Goal: Task Accomplishment & Management: Use online tool/utility

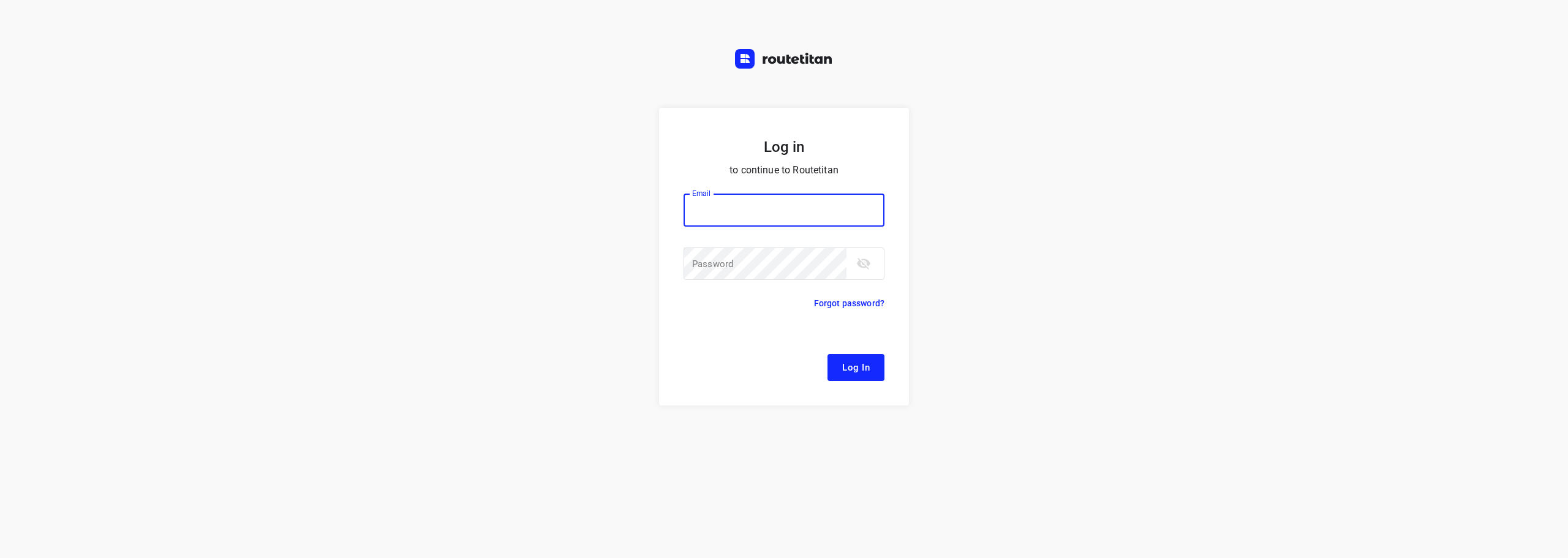
click at [782, 214] on input "email" at bounding box center [784, 210] width 201 height 33
type input "remco@fruitopjewerk.nl"
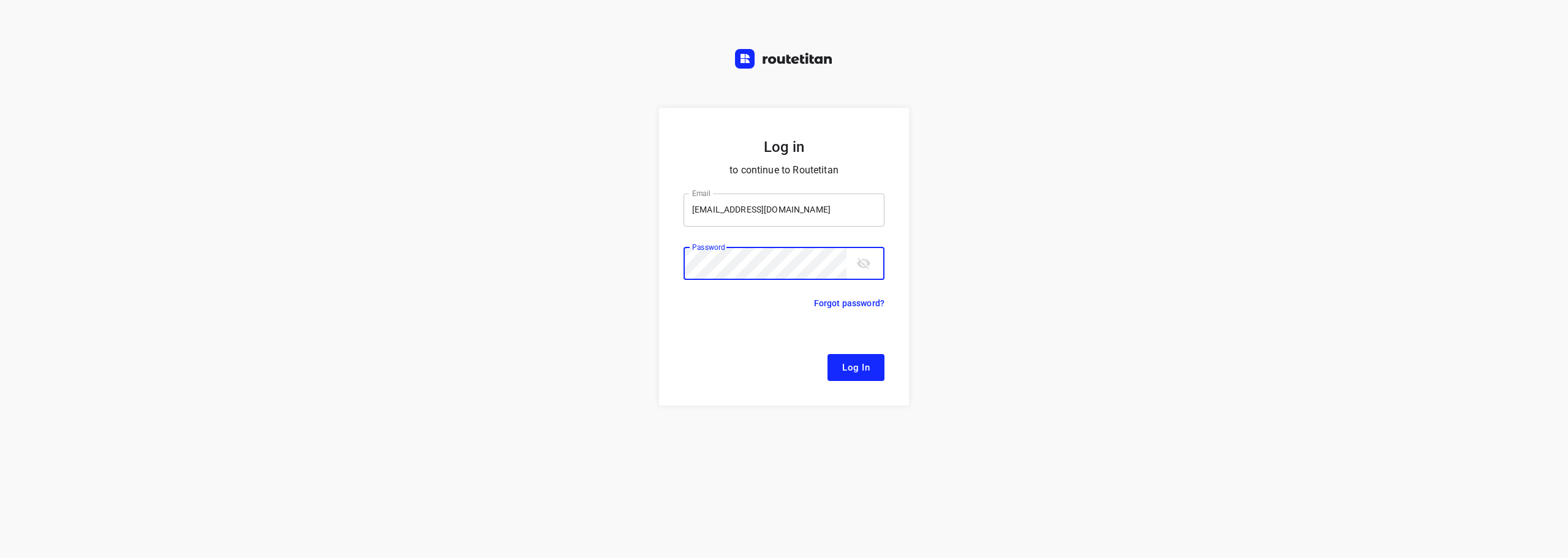
click at [828, 354] on button "Log In" at bounding box center [856, 367] width 57 height 27
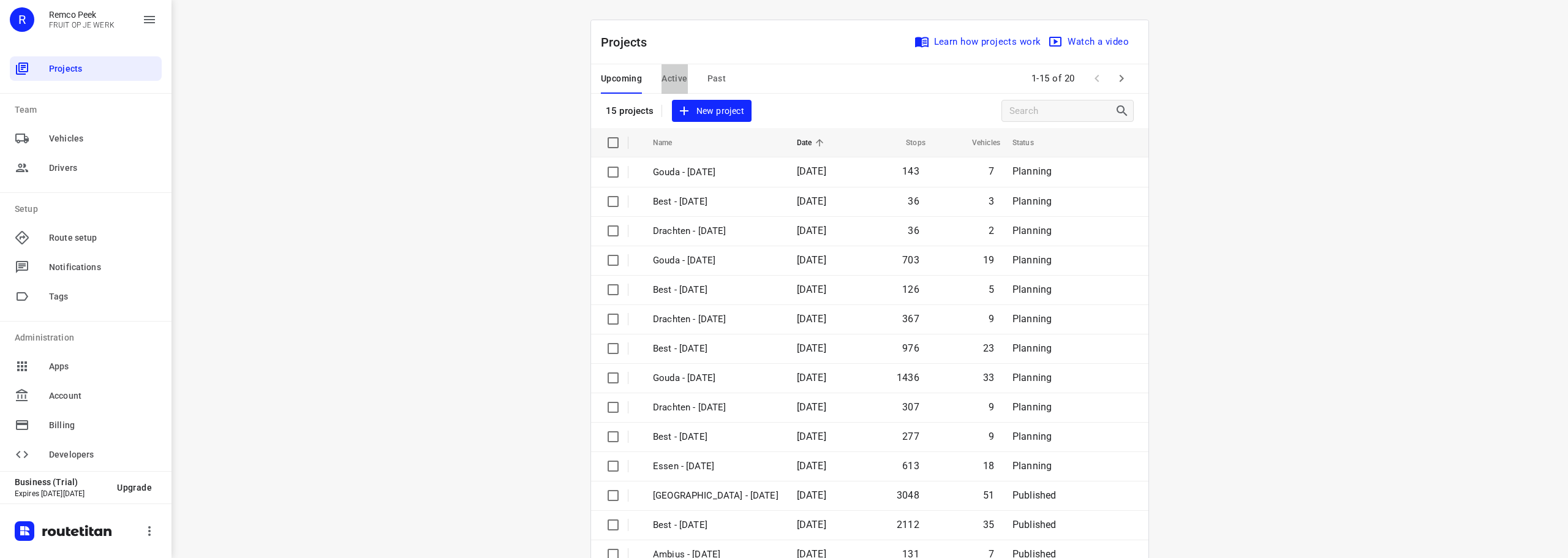
click at [679, 80] on span "Active" at bounding box center [674, 78] width 26 height 15
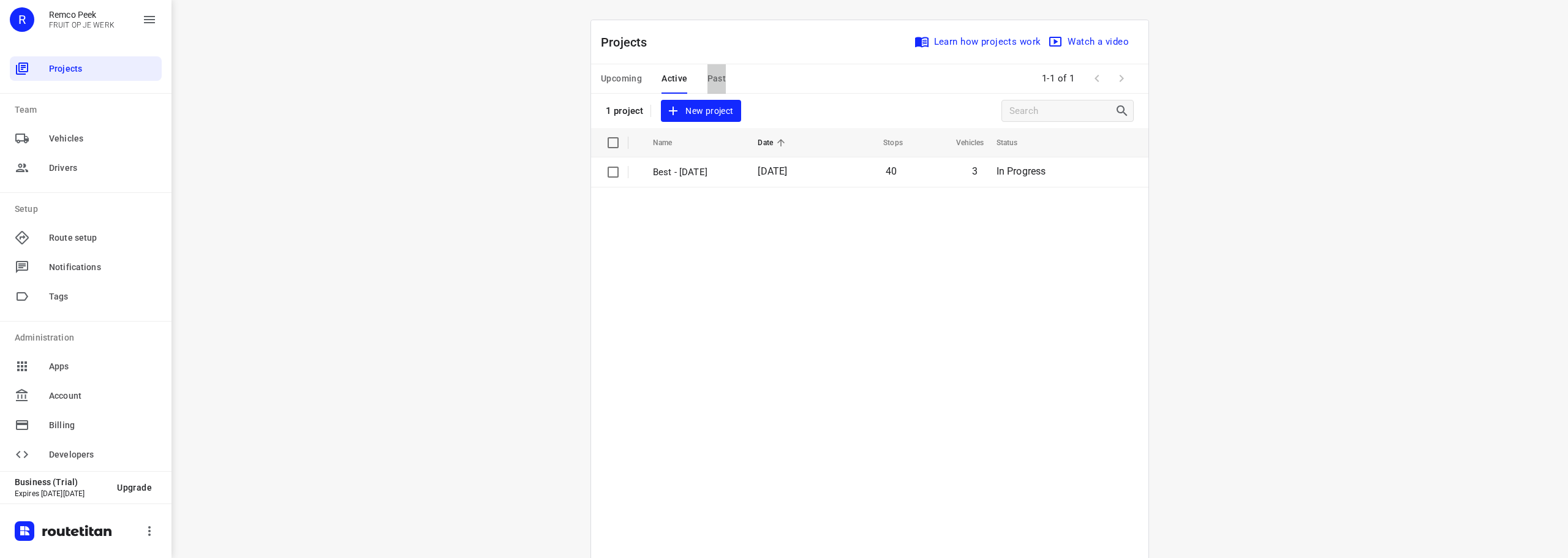
click at [720, 70] on button "Past" at bounding box center [717, 79] width 19 height 30
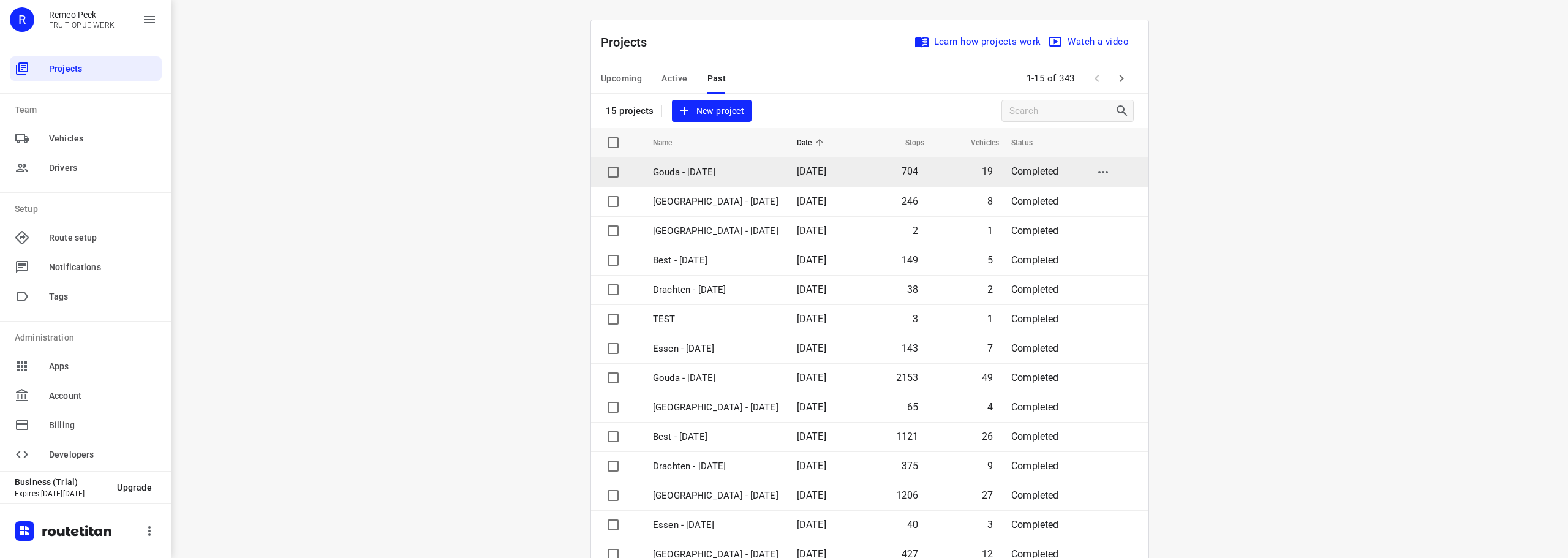
click at [703, 177] on p "Gouda - [DATE]" at bounding box center [715, 172] width 125 height 14
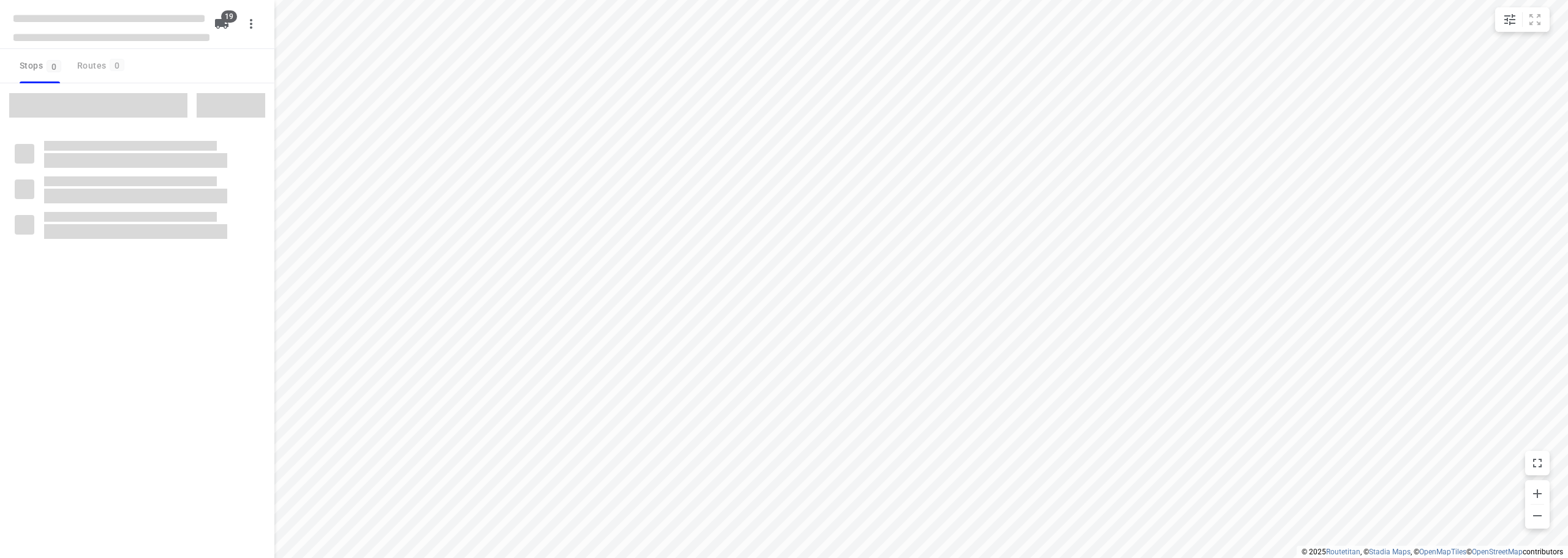
checkbox input "true"
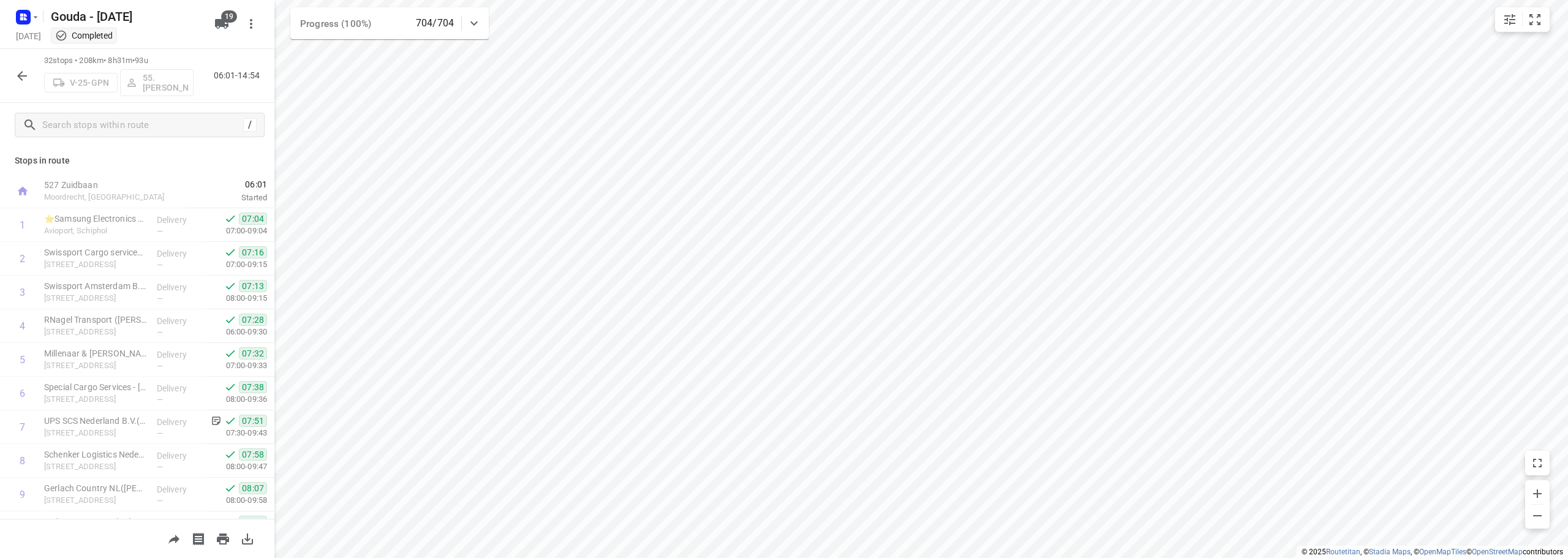
click at [20, 79] on icon "button" at bounding box center [22, 76] width 14 height 14
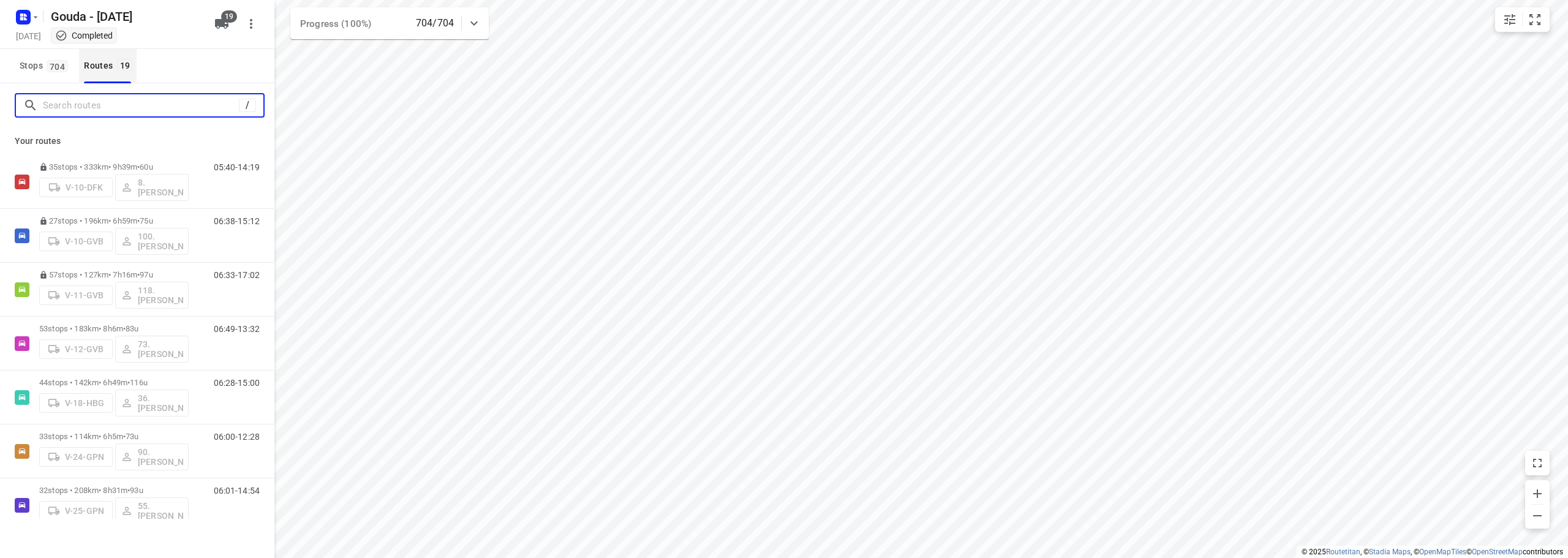
drag, startPoint x: 83, startPoint y: 106, endPoint x: 97, endPoint y: 68, distance: 40.5
click at [85, 97] on input "Search routes" at bounding box center [141, 105] width 196 height 19
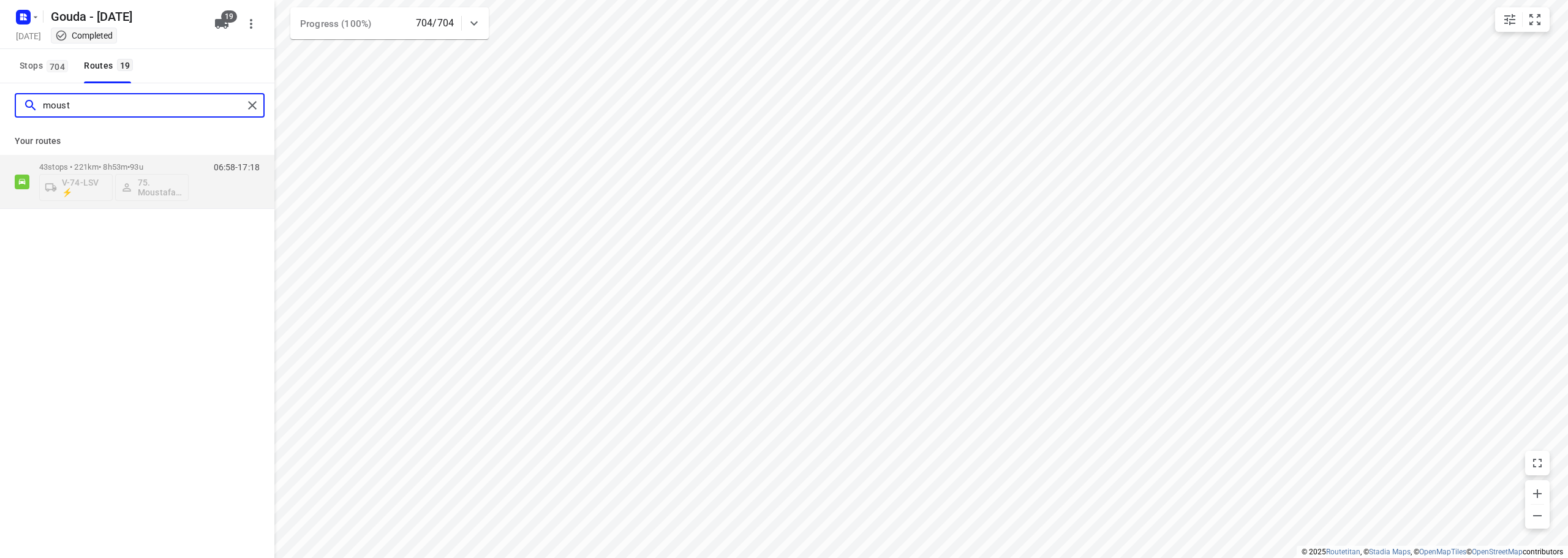
type input "moust"
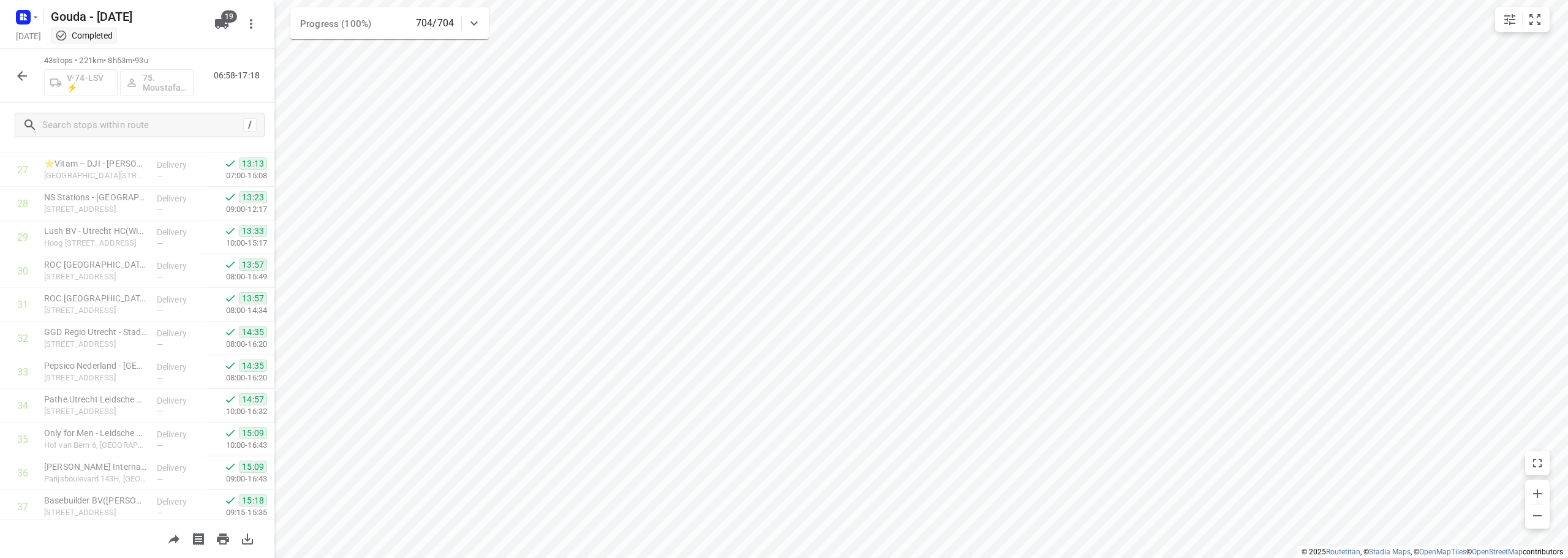
scroll to position [937, 0]
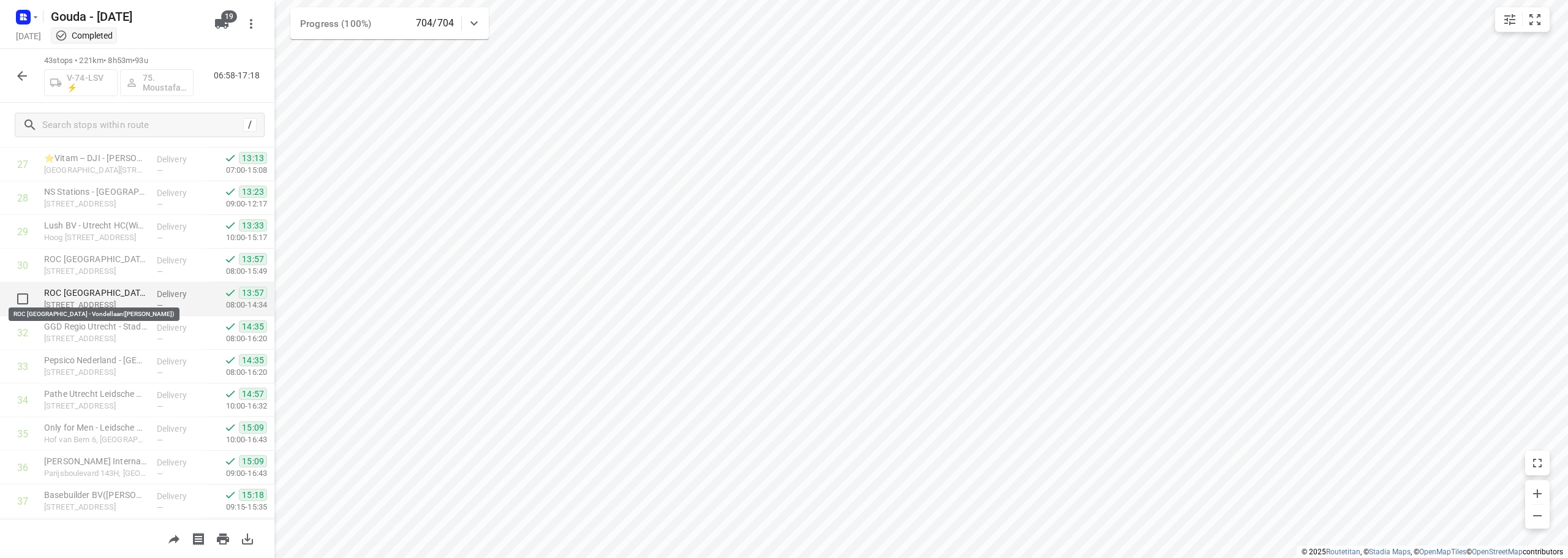
click at [114, 295] on p "ROC Midden Nederland - Vondellaan(Hedie Langen-Rense)" at bounding box center [95, 292] width 103 height 12
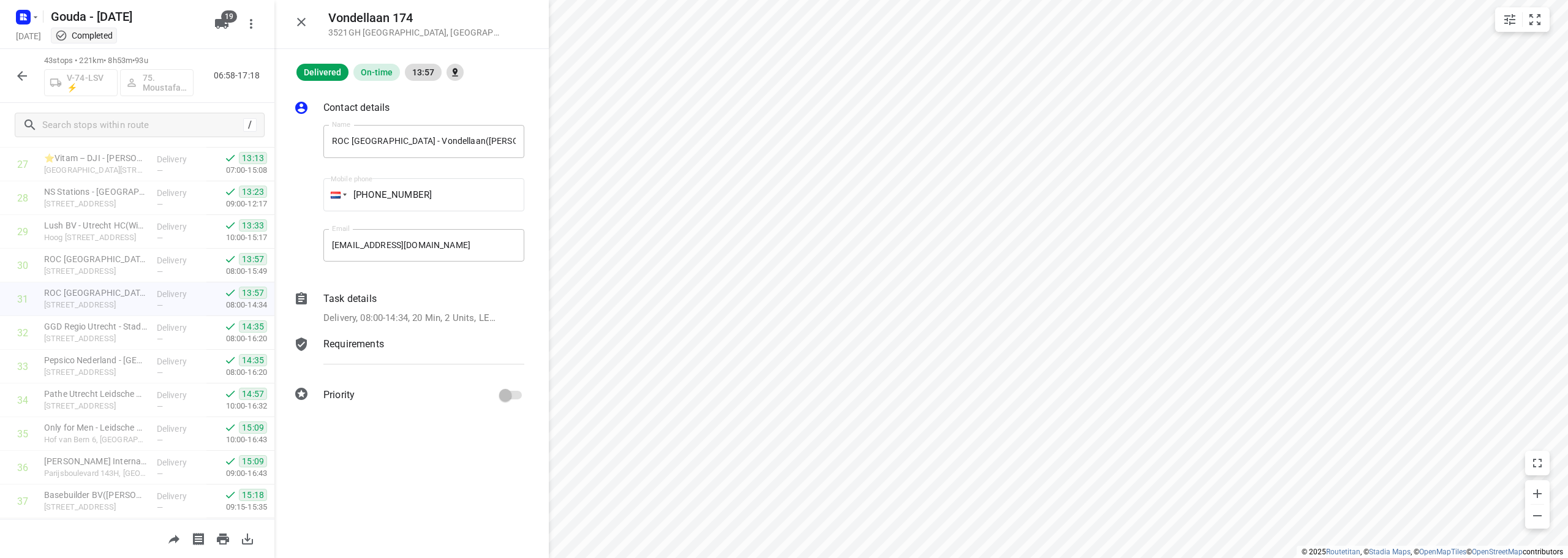
click at [470, 349] on div "i © 2025 Routetitan , © Stadia Maps , © OpenMapTiles © OpenStreetMap contributo…" at bounding box center [784, 279] width 1568 height 558
click at [441, 313] on p "Delivery, 08:00-14:34, 20 Min, 2 Units, LET OP! VERBOUWING! Als je een locatie …" at bounding box center [411, 318] width 175 height 14
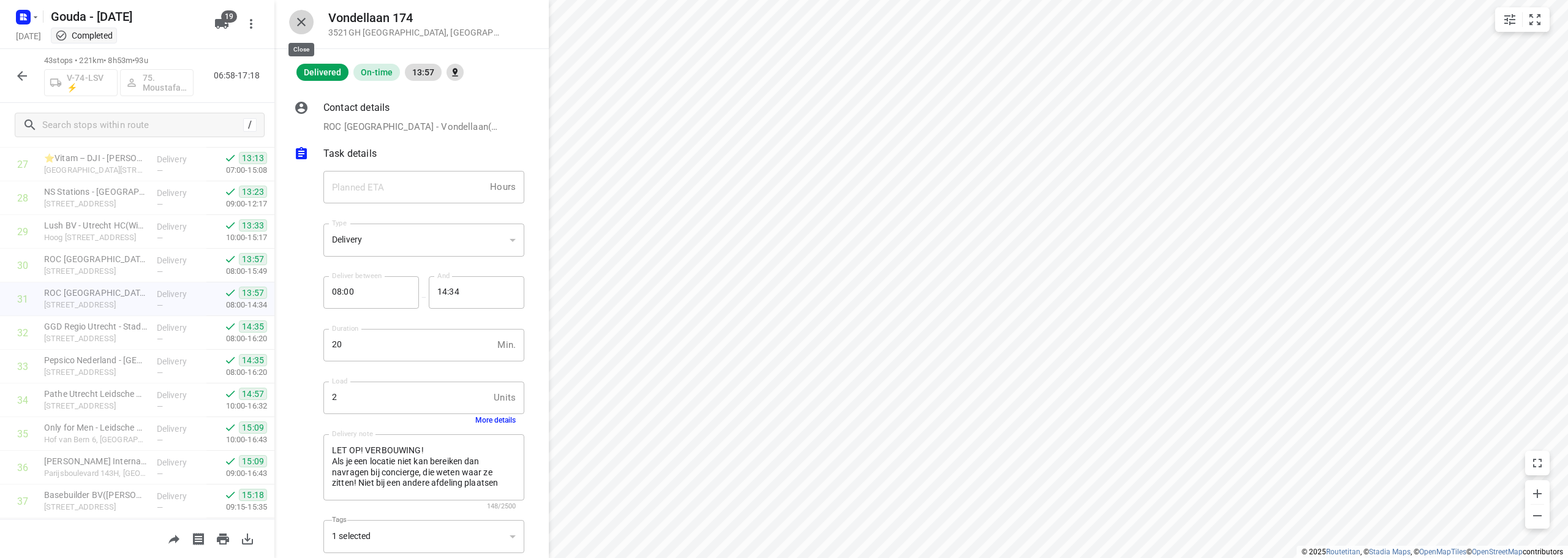
click at [296, 18] on icon "button" at bounding box center [302, 22] width 14 height 14
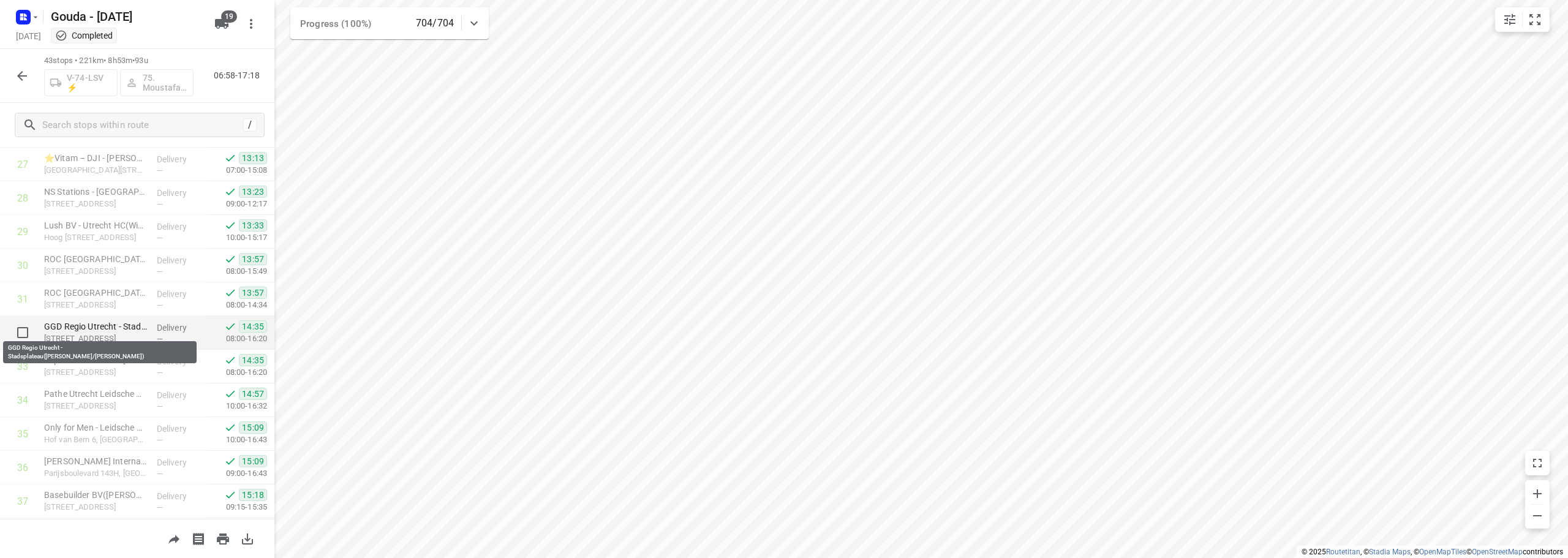
click at [133, 330] on p "GGD Regio Utrecht - Stadsplateau(Elly Robijn/Jennifer Lacroes)" at bounding box center [95, 327] width 103 height 12
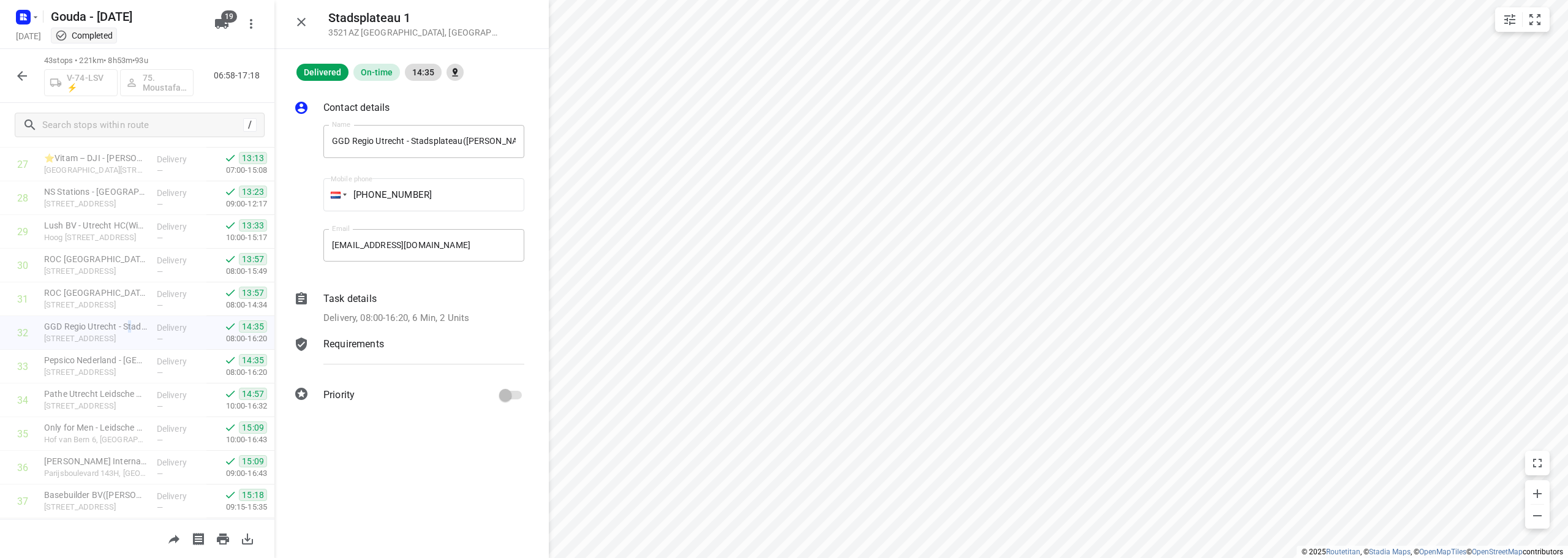
click at [407, 312] on p "Delivery, 08:00-16:20, 6 Min, 2 Units" at bounding box center [396, 318] width 146 height 14
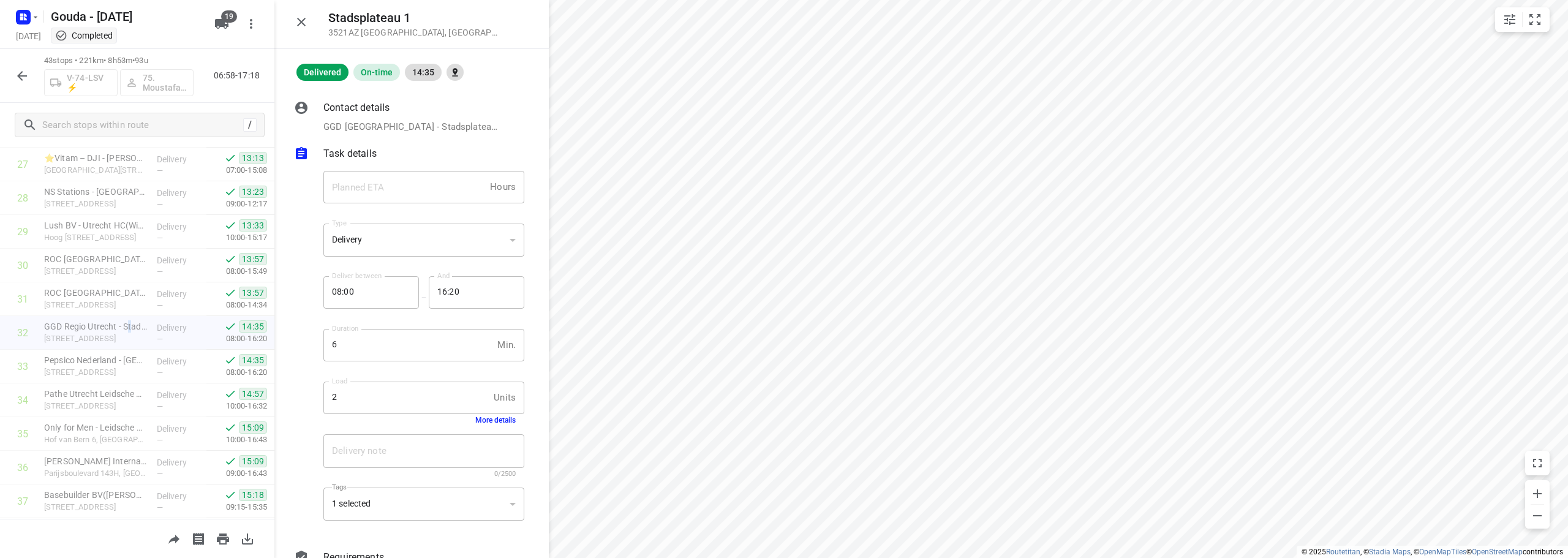
click at [493, 421] on button "More details" at bounding box center [496, 420] width 41 height 9
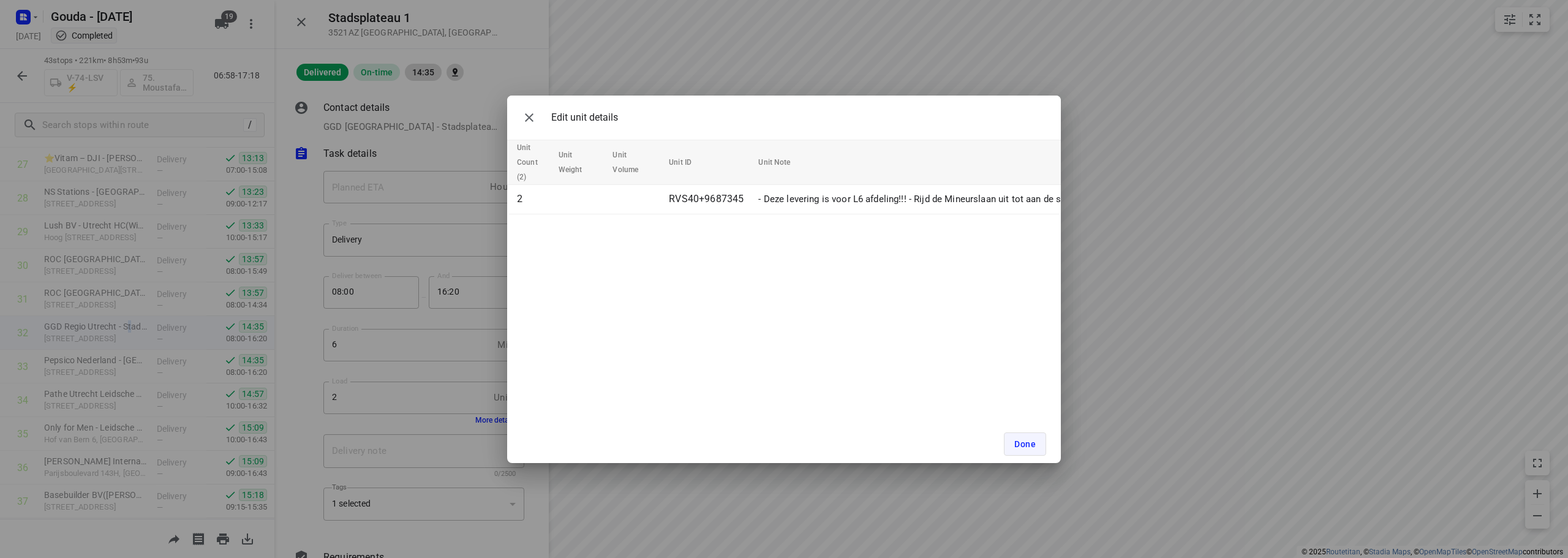
click at [1035, 440] on button "Done" at bounding box center [1025, 444] width 42 height 23
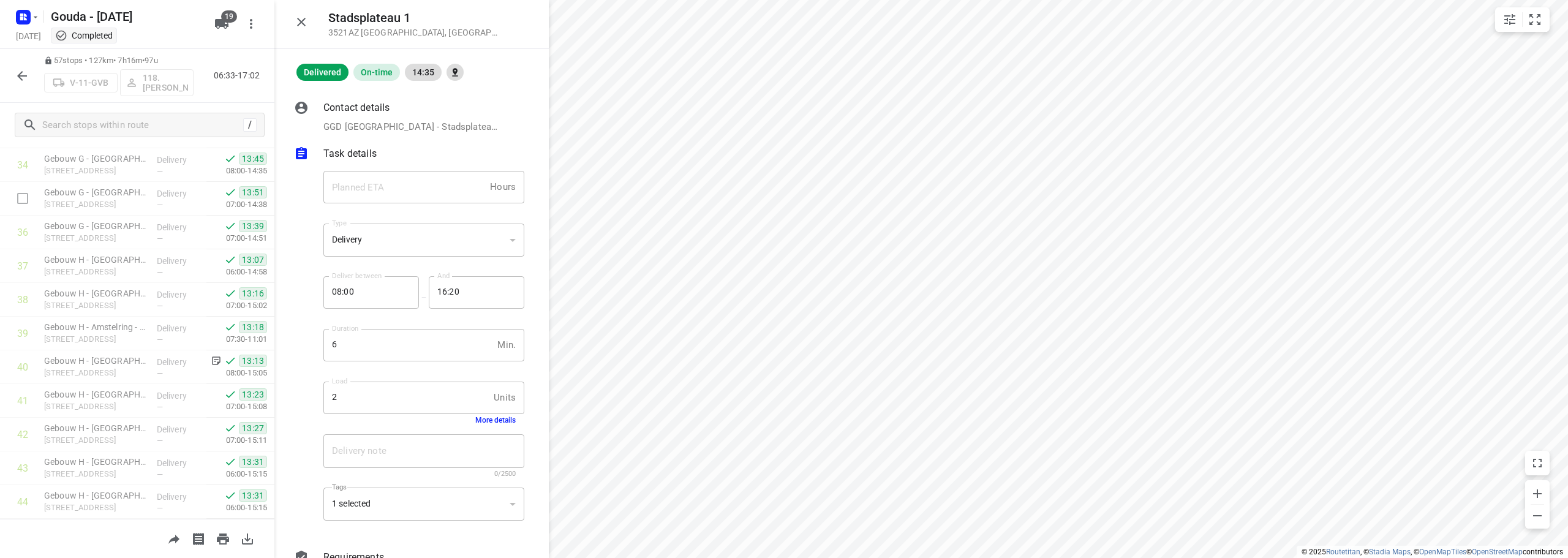
scroll to position [1644, 0]
click at [312, 22] on button "button" at bounding box center [301, 22] width 24 height 24
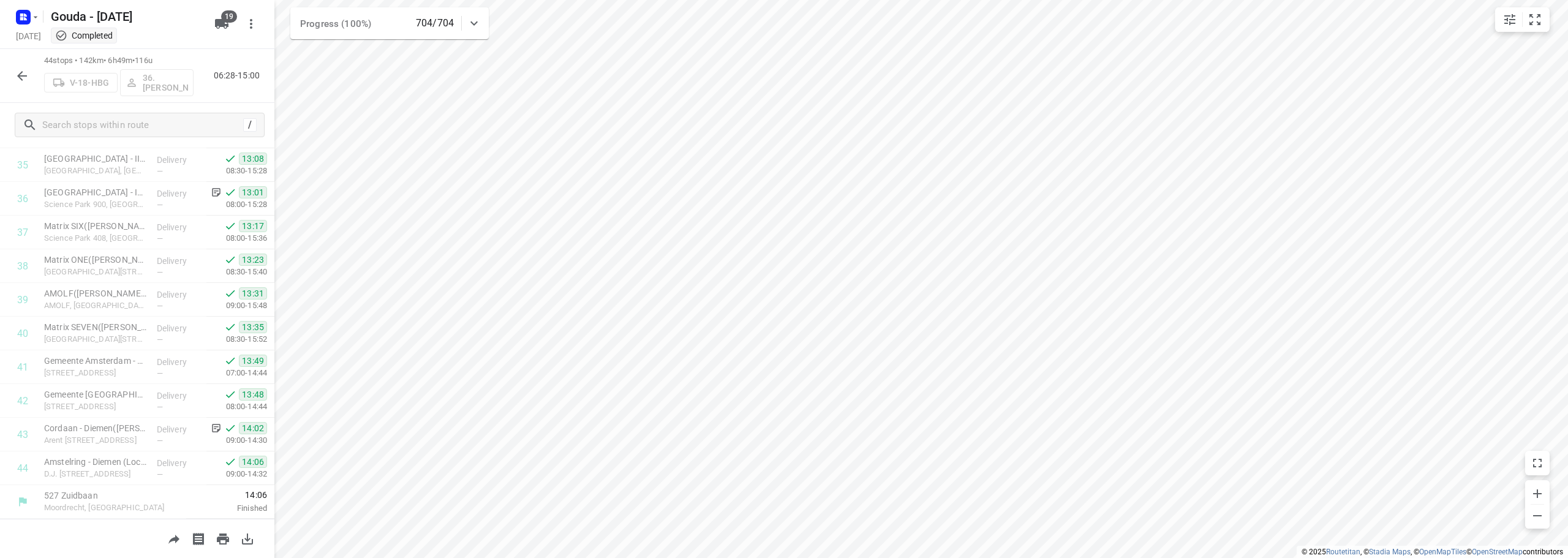
scroll to position [1206, 0]
click at [1002, 0] on html "i © 2025 Routetitan , © Stadia Maps , © OpenMapTiles © OpenStreetMap contributo…" at bounding box center [784, 279] width 1568 height 558
click at [20, 78] on icon "button" at bounding box center [22, 76] width 10 height 10
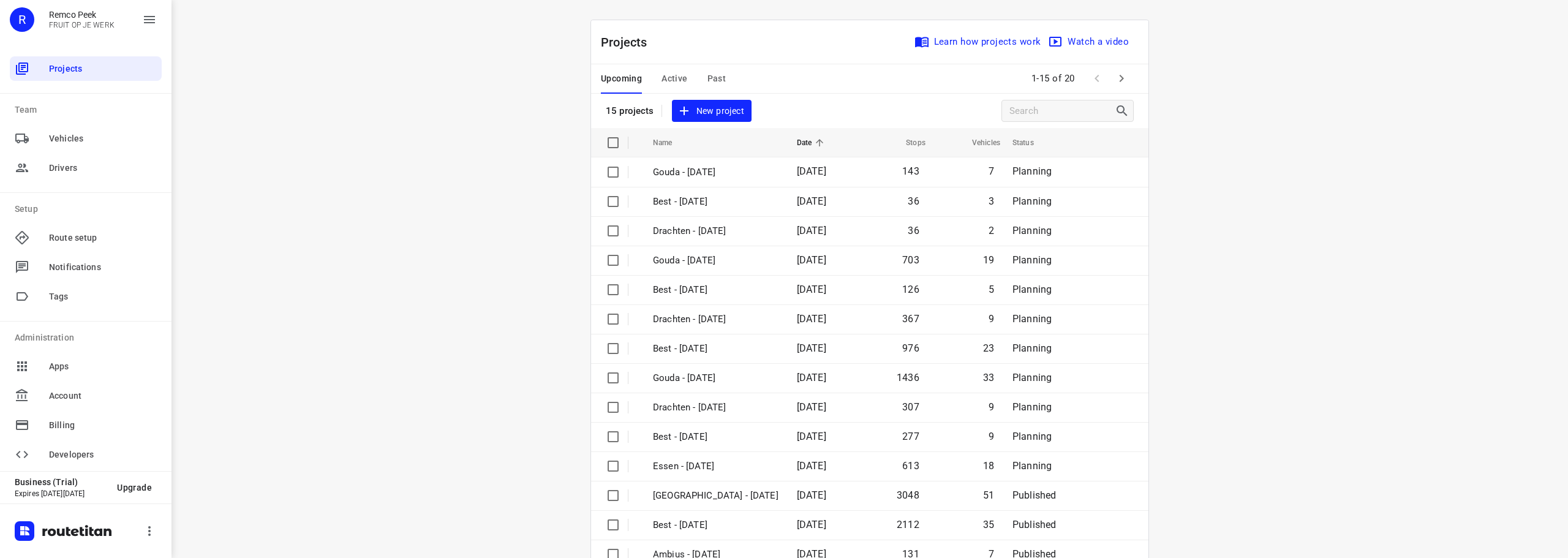
click at [713, 77] on span "Past" at bounding box center [717, 78] width 19 height 15
click at [1120, 82] on icon "button" at bounding box center [1121, 78] width 14 height 14
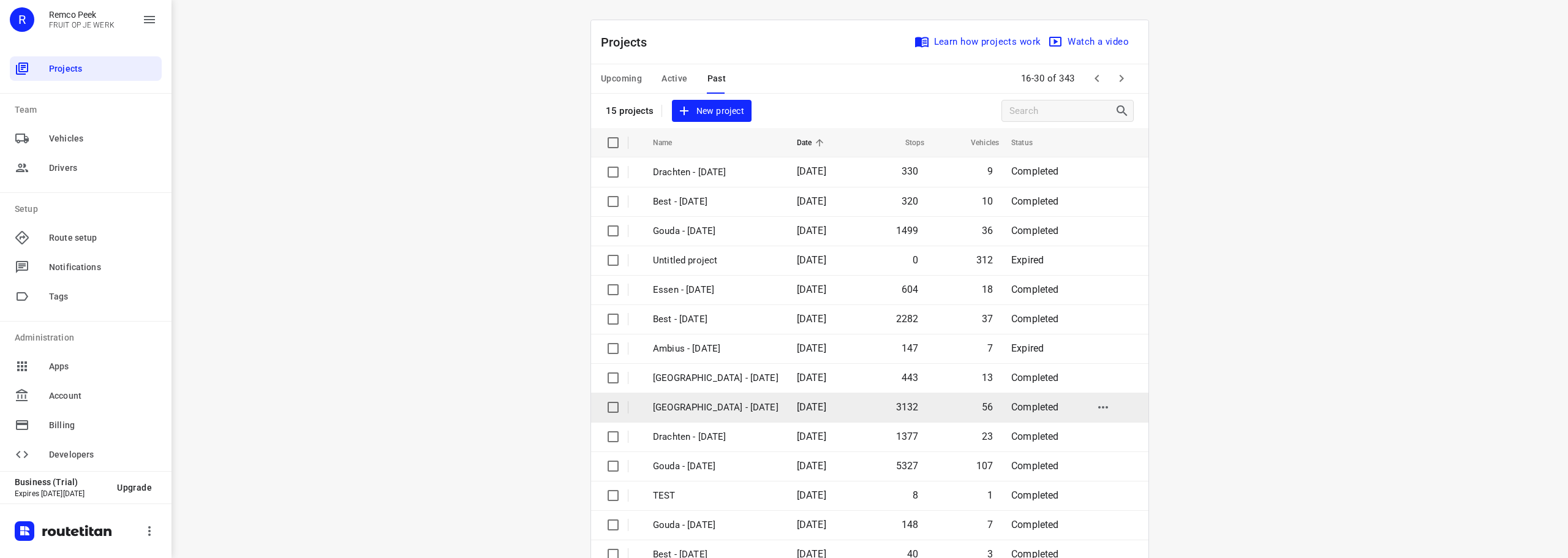
scroll to position [61, 0]
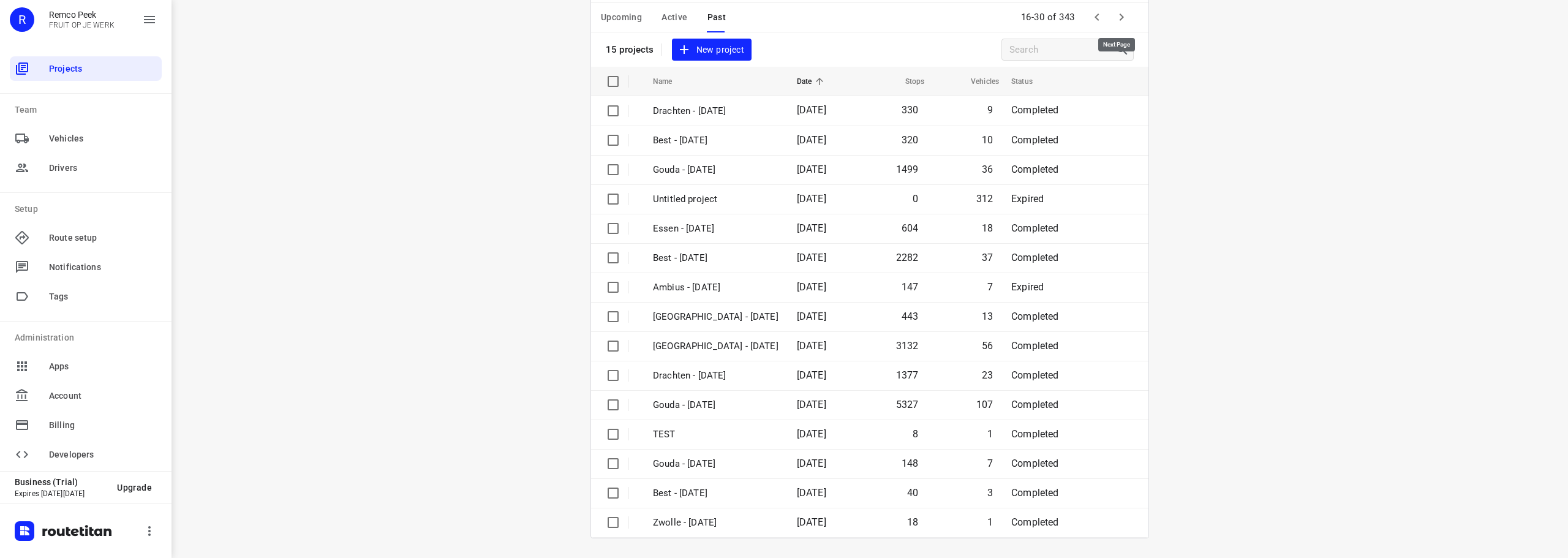
click at [1119, 18] on icon "button" at bounding box center [1121, 17] width 14 height 14
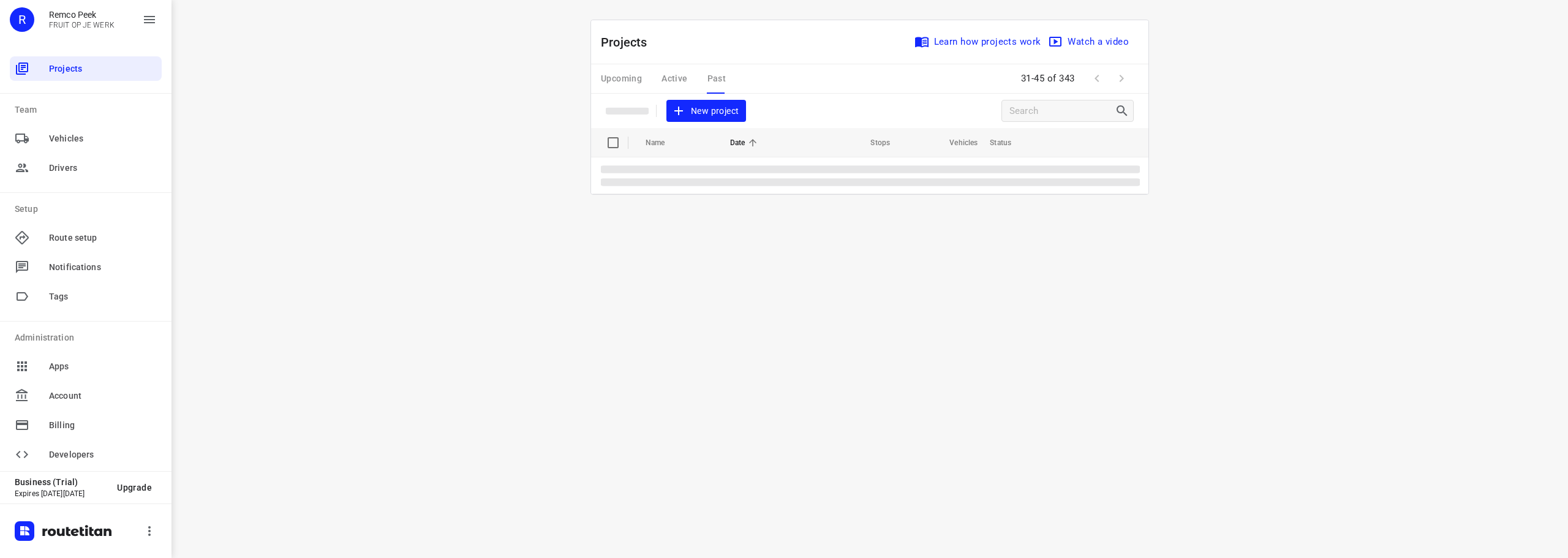
scroll to position [0, 0]
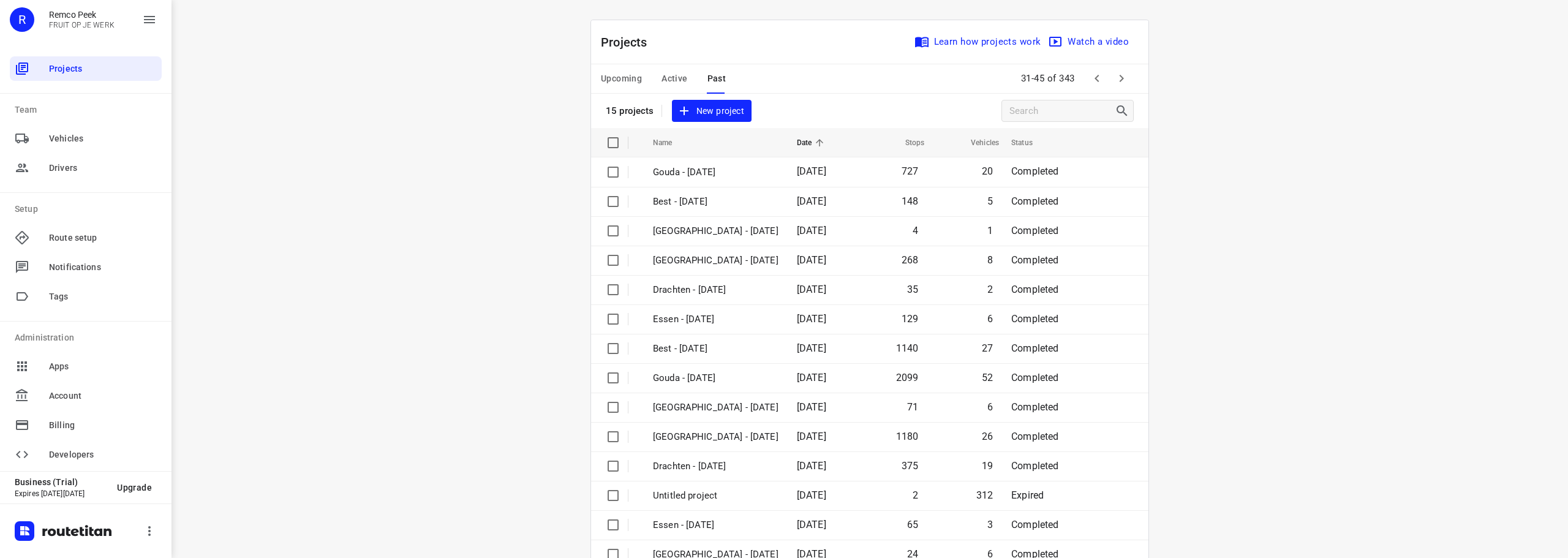
drag, startPoint x: 1209, startPoint y: 110, endPoint x: 1310, endPoint y: 137, distance: 104.5
click at [1227, 129] on div "i © 2025 Routetitan , © Stadia Maps , © OpenMapTiles © OpenStreetMap contributo…" at bounding box center [870, 279] width 1397 height 558
click at [702, 177] on p "Gouda - [DATE]" at bounding box center [715, 172] width 125 height 14
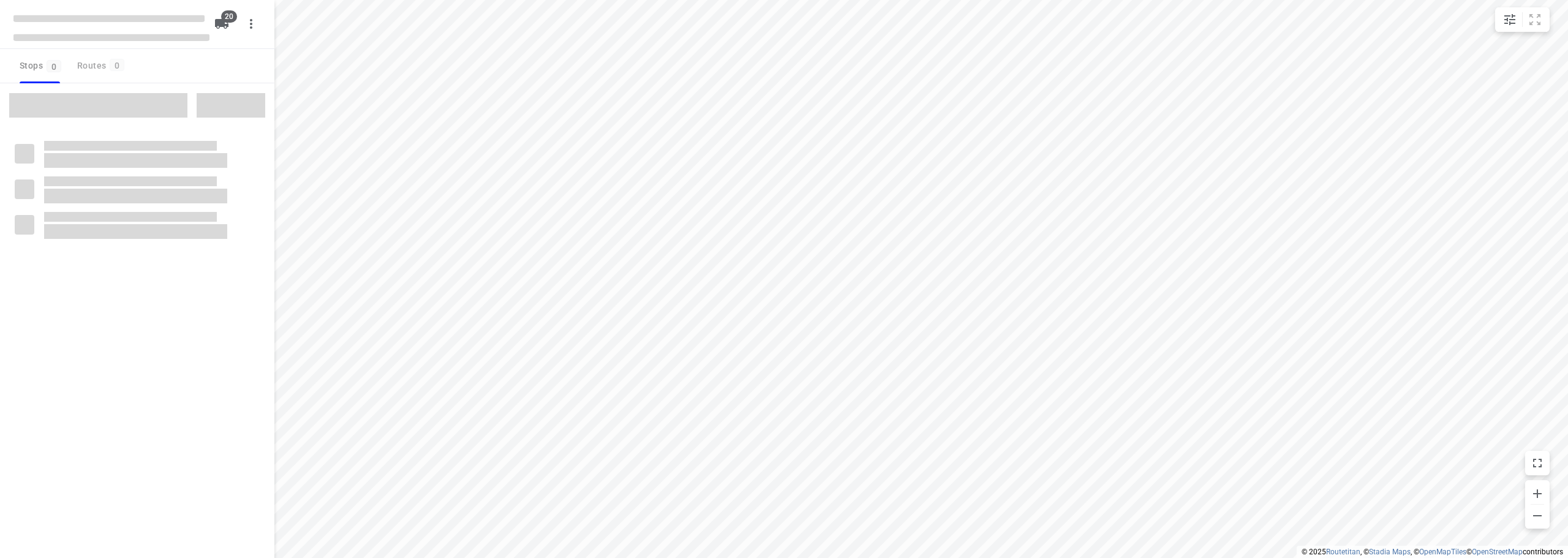
checkbox input "true"
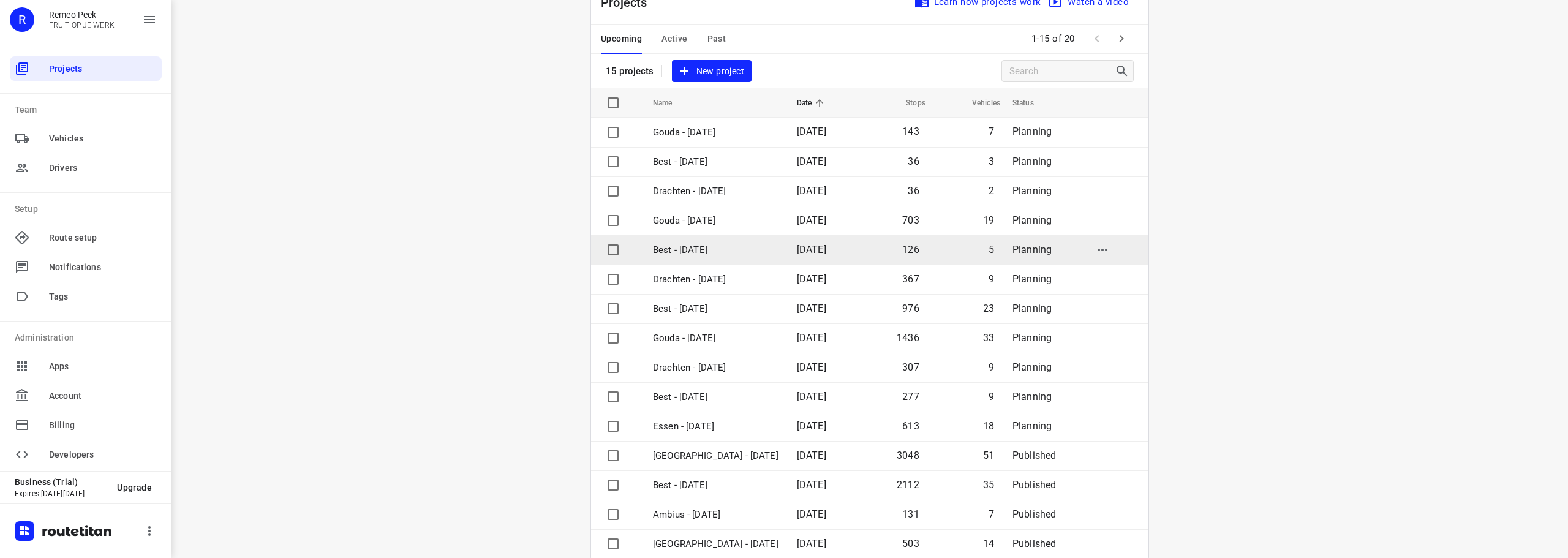
scroll to position [61, 0]
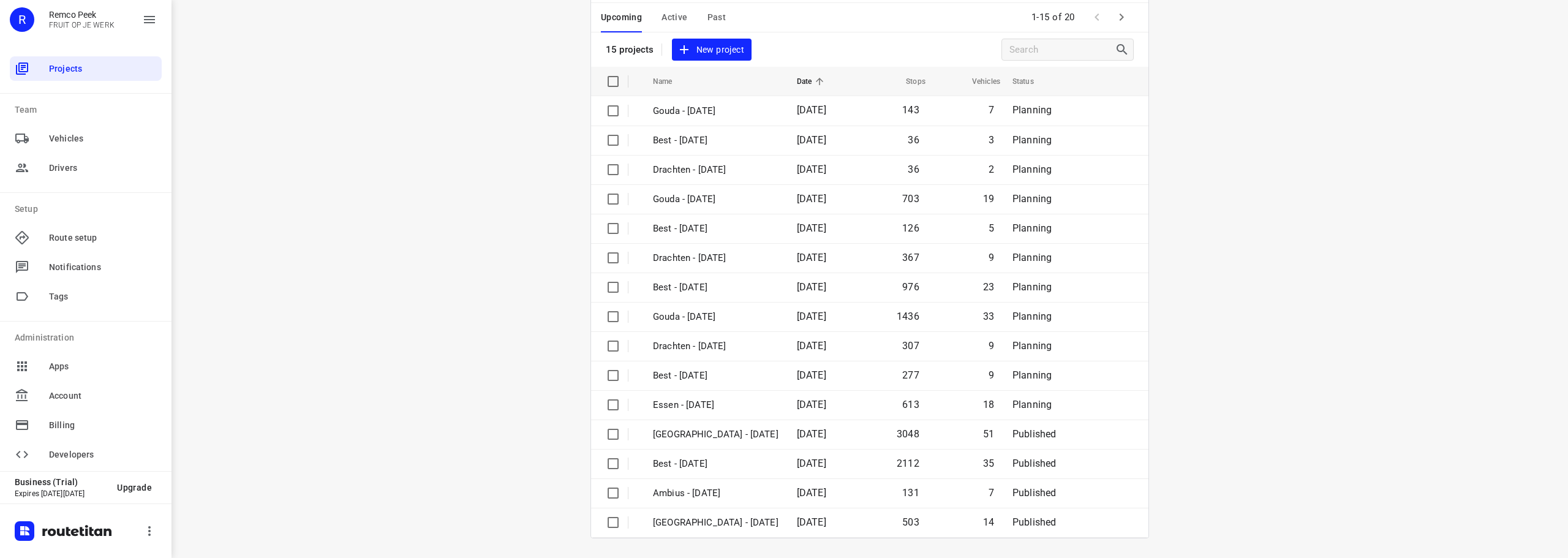
click at [1119, 20] on icon "button" at bounding box center [1121, 17] width 14 height 14
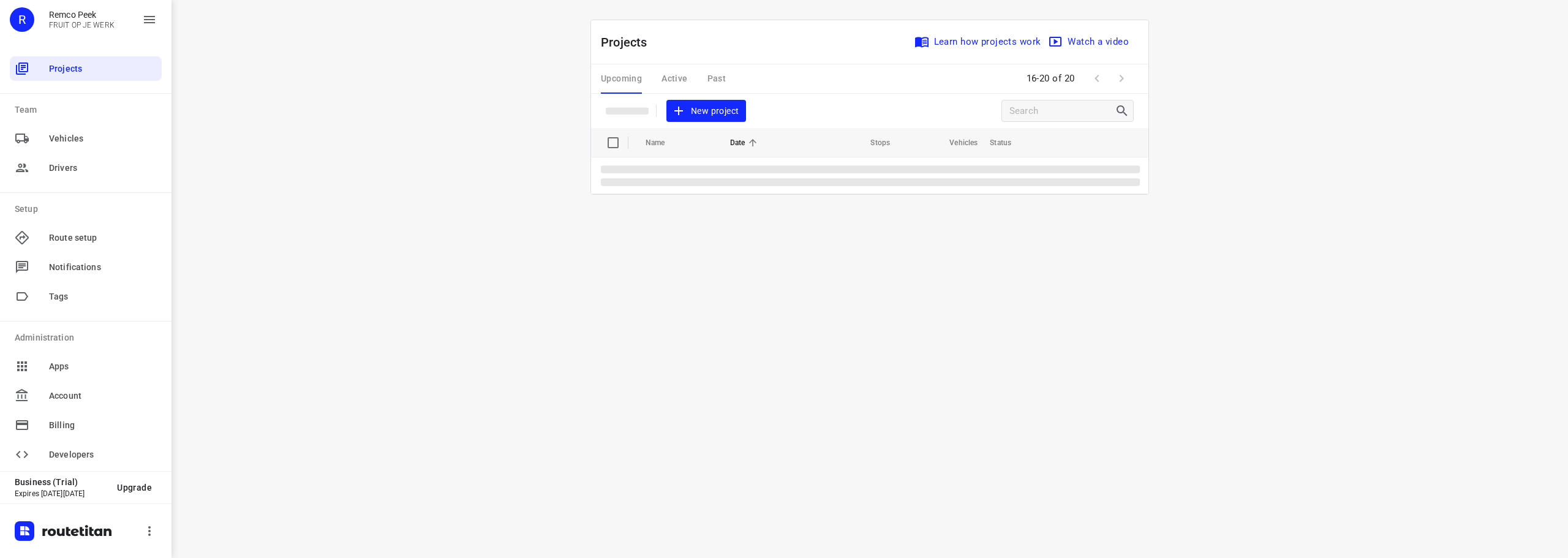
scroll to position [0, 0]
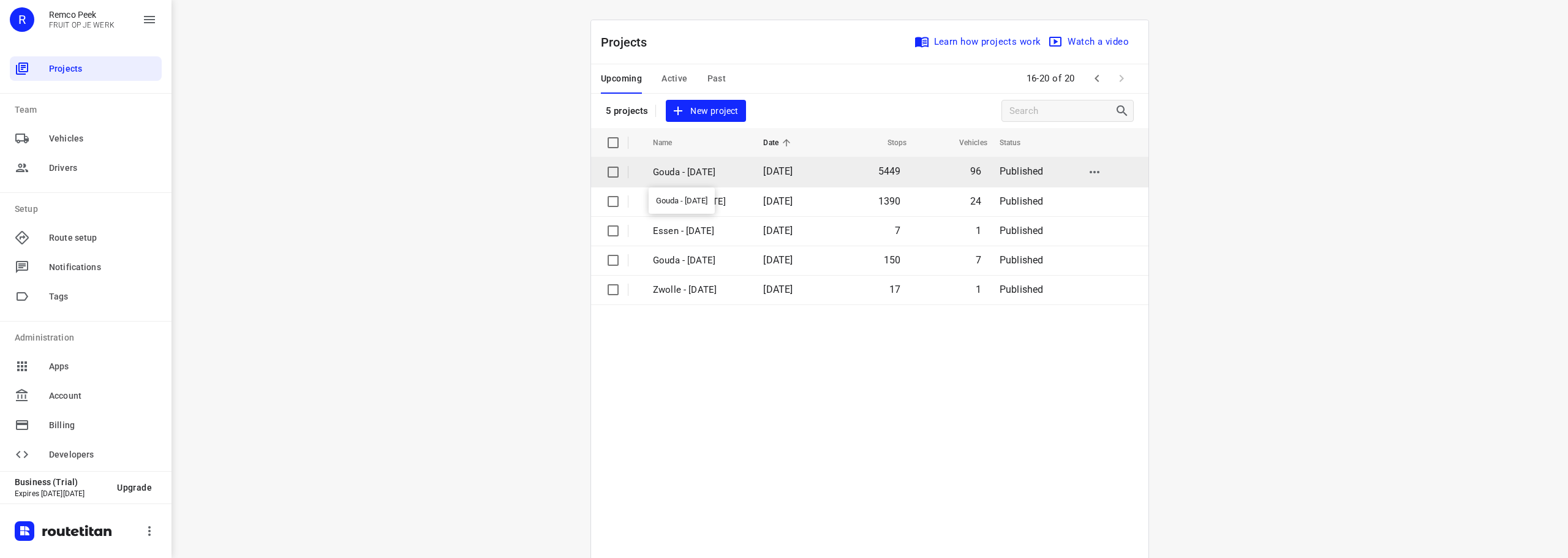
click at [724, 168] on p "Gouda - [DATE]" at bounding box center [699, 172] width 92 height 14
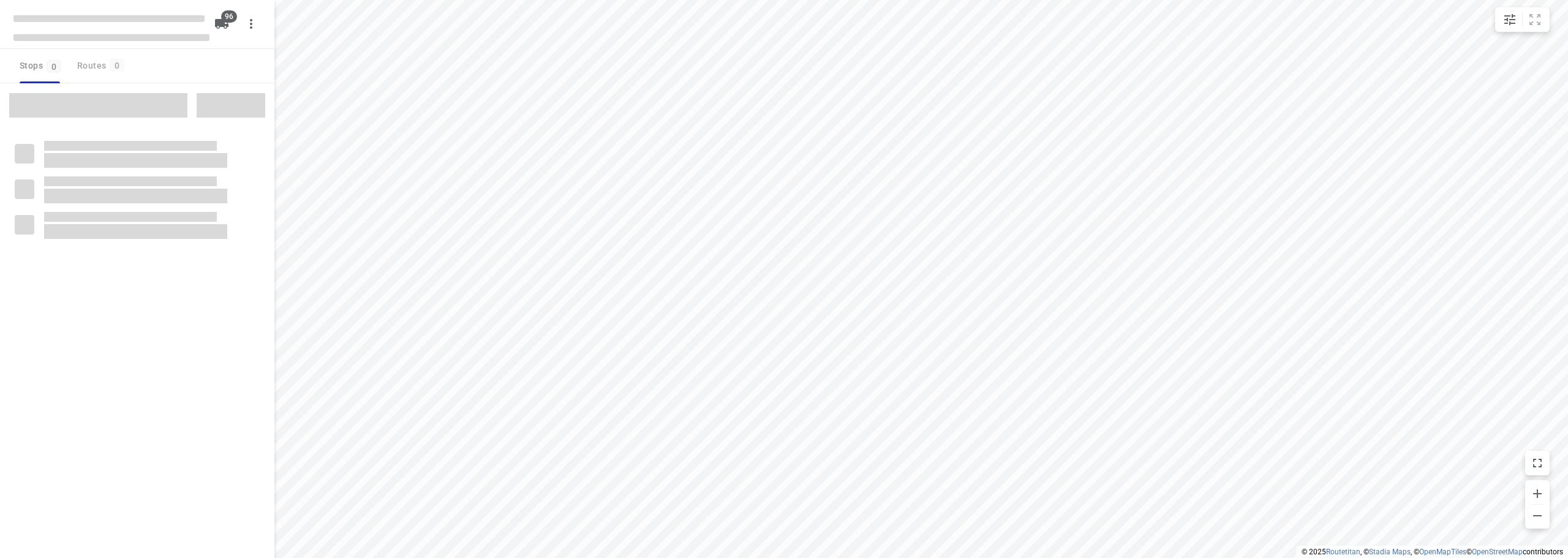
checkbox input "true"
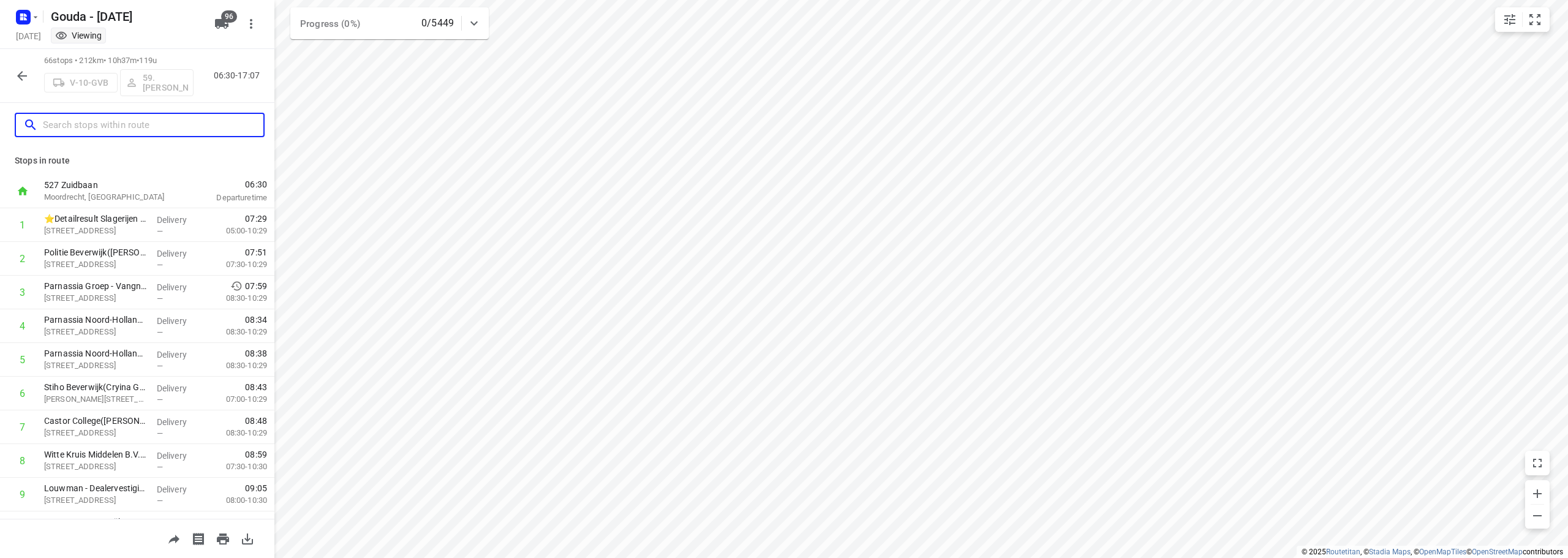
click at [137, 116] on input "text" at bounding box center [153, 125] width 221 height 19
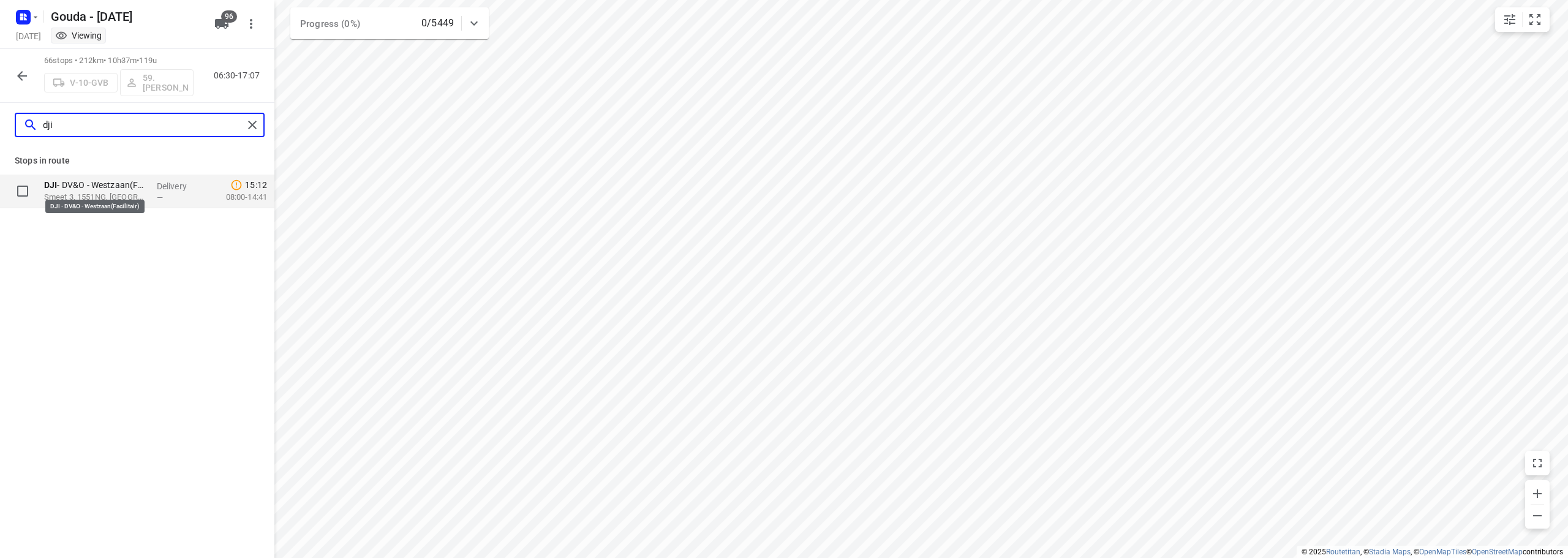
type input "dji"
click at [117, 189] on p "DJI - DV&O - Westzaan(Facilitair)" at bounding box center [95, 185] width 103 height 12
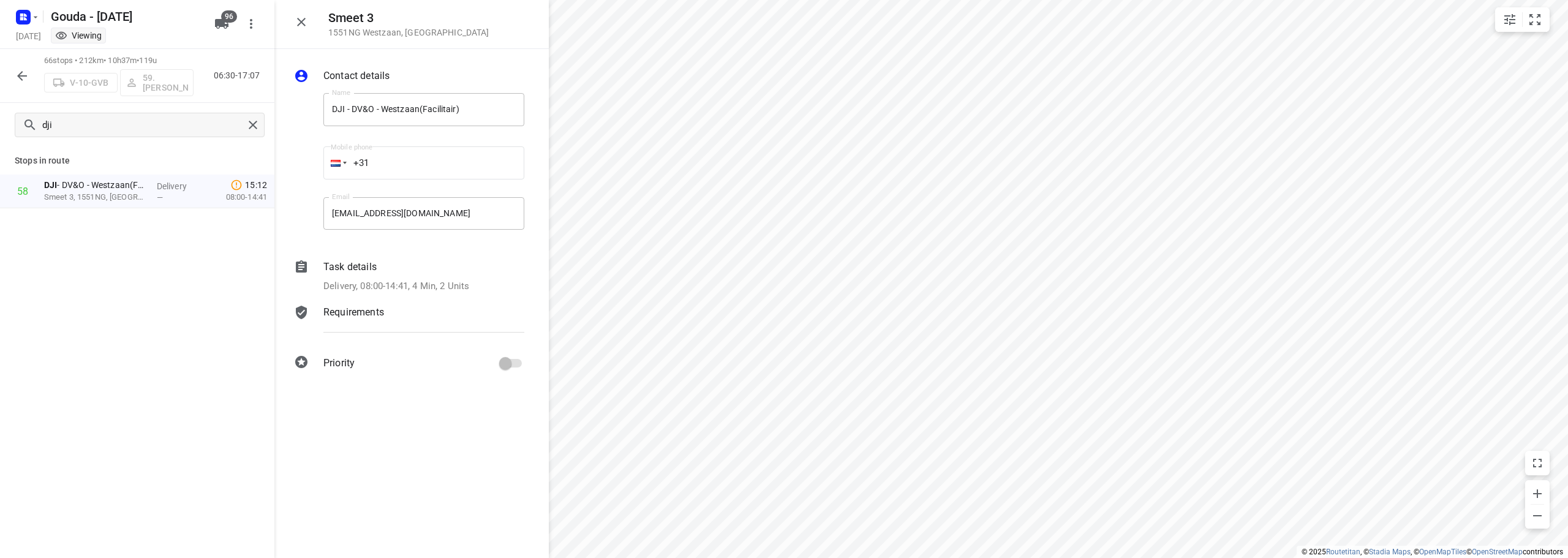
click at [385, 275] on div "Task details Delivery, 08:00-14:41, 4 Min, 2 Units" at bounding box center [424, 277] width 206 height 39
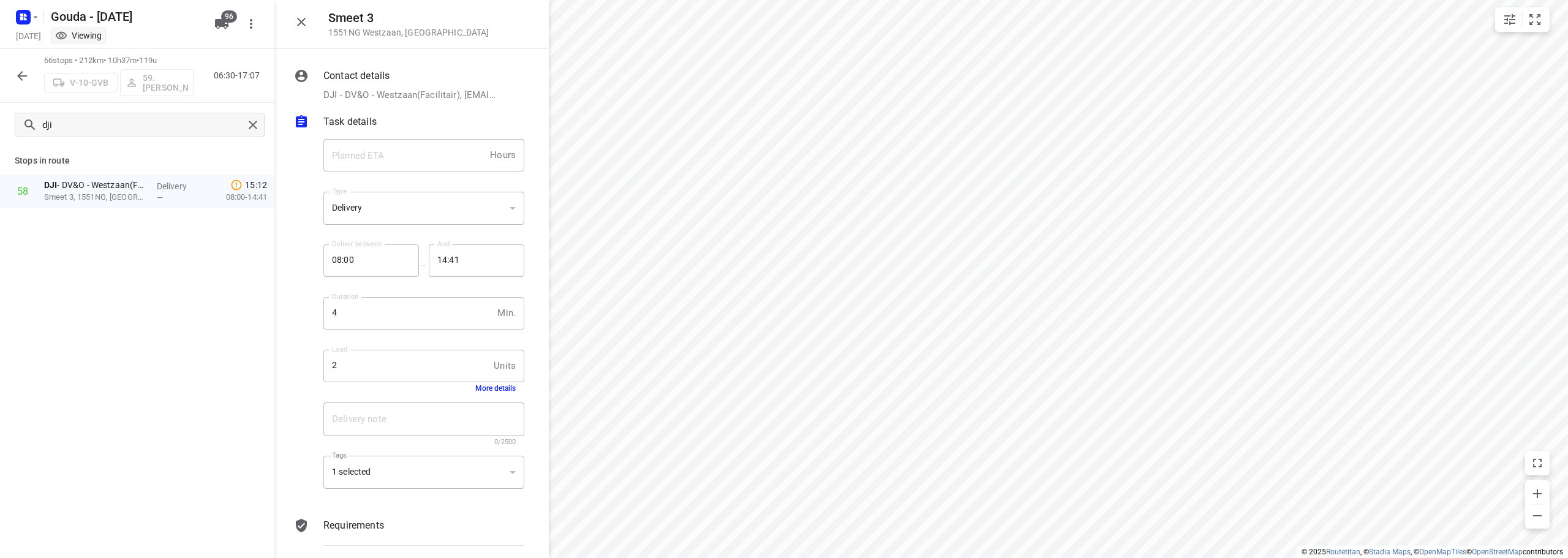
click at [395, 116] on div "Task details" at bounding box center [424, 122] width 201 height 14
click at [391, 168] on div "Requirements" at bounding box center [424, 167] width 201 height 14
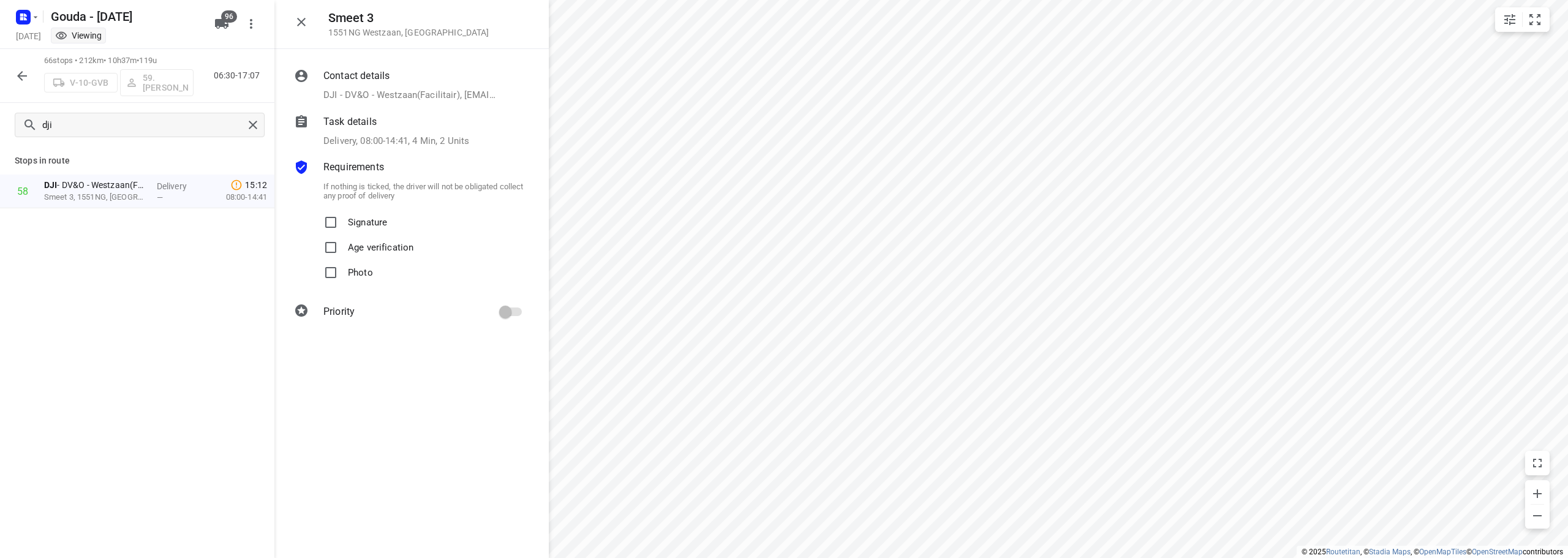
click at [332, 223] on label "Signature" at bounding box center [353, 223] width 68 height 25
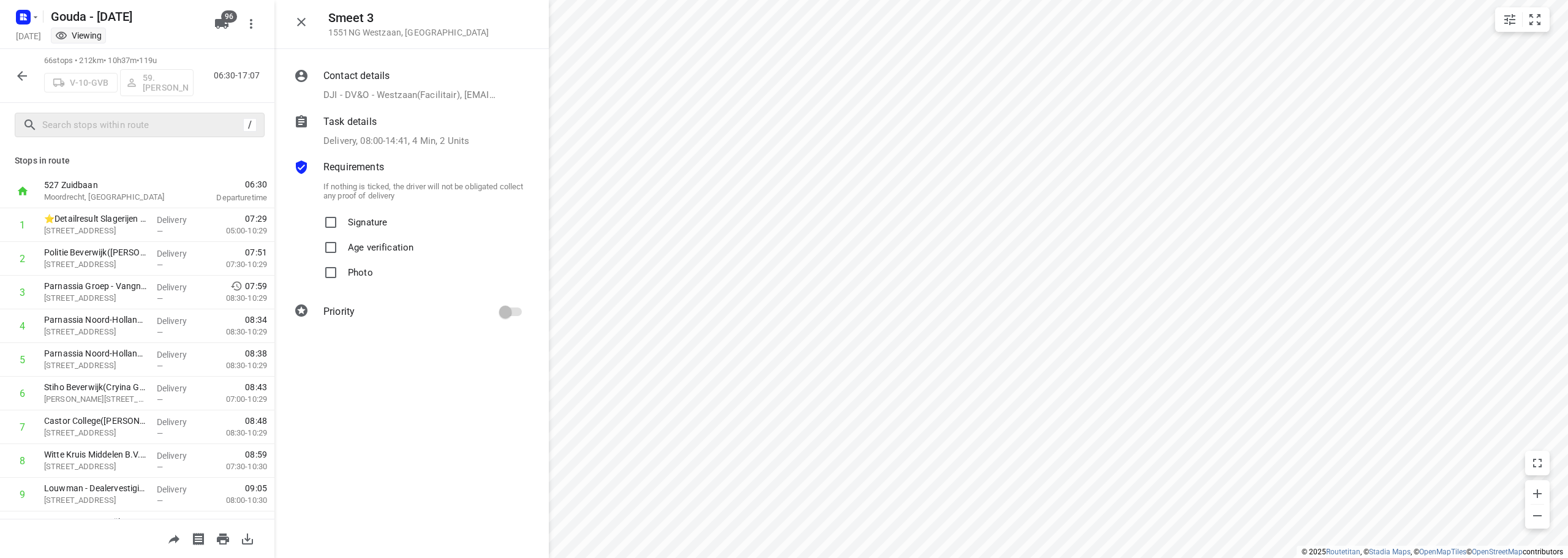
click at [26, 71] on icon "button" at bounding box center [22, 76] width 14 height 14
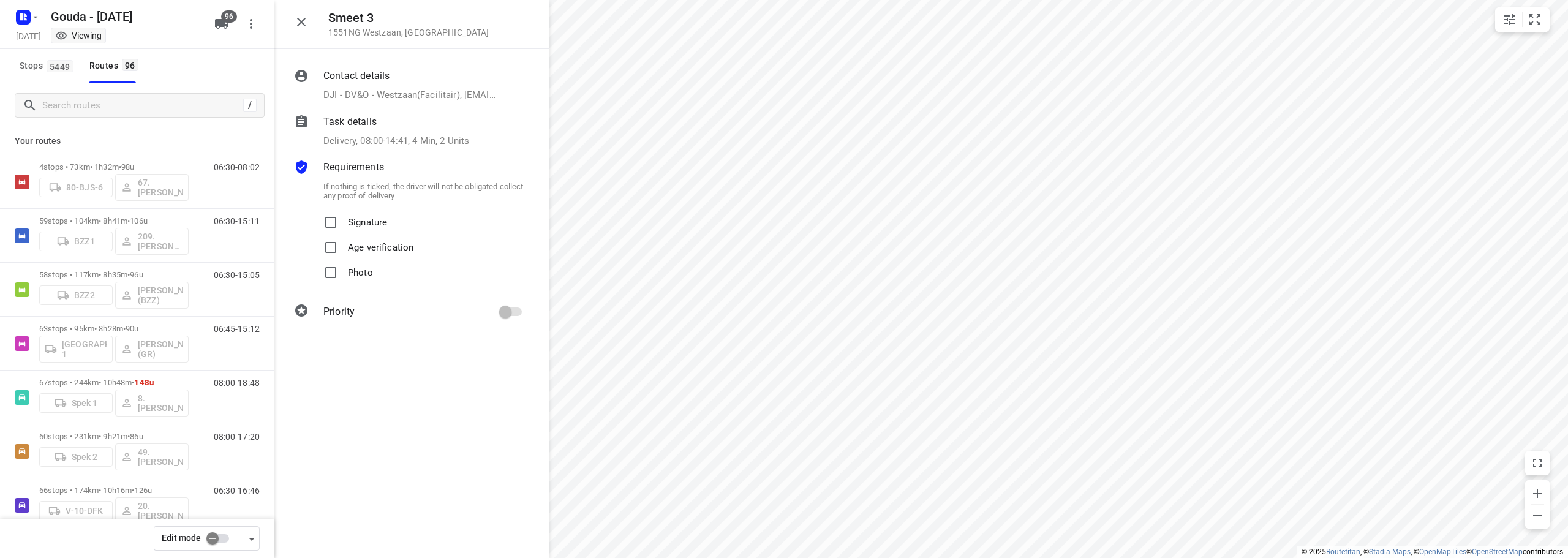
click at [213, 540] on input "checkbox" at bounding box center [212, 538] width 70 height 23
checkbox input "false"
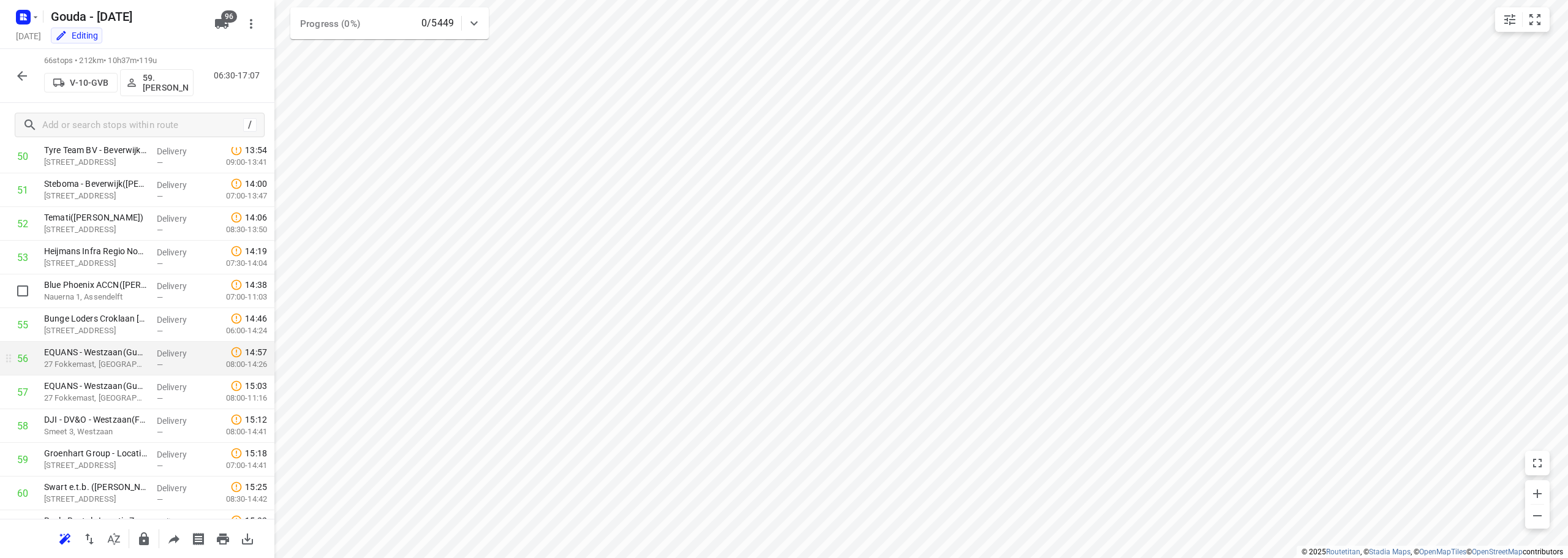
scroll to position [1782, 0]
click at [121, 358] on p "DJI - DV&O - Westzaan(Facilitair)" at bounding box center [95, 358] width 103 height 12
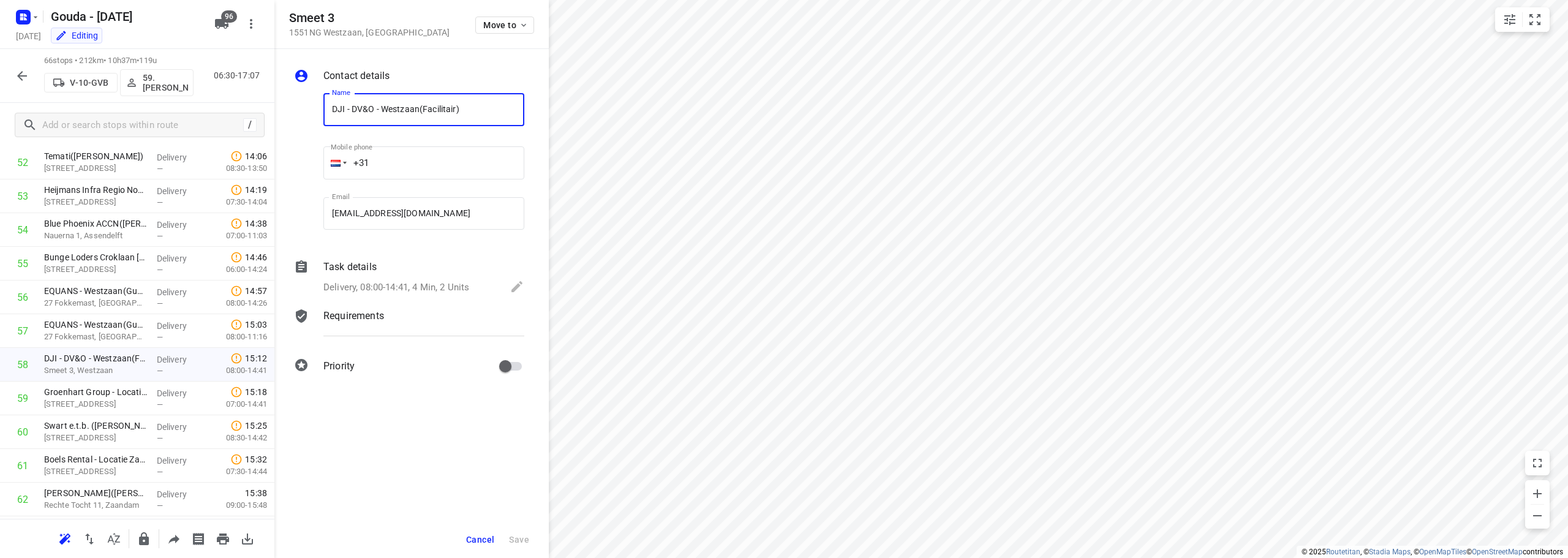
click at [378, 314] on p "Requirements" at bounding box center [353, 316] width 60 height 14
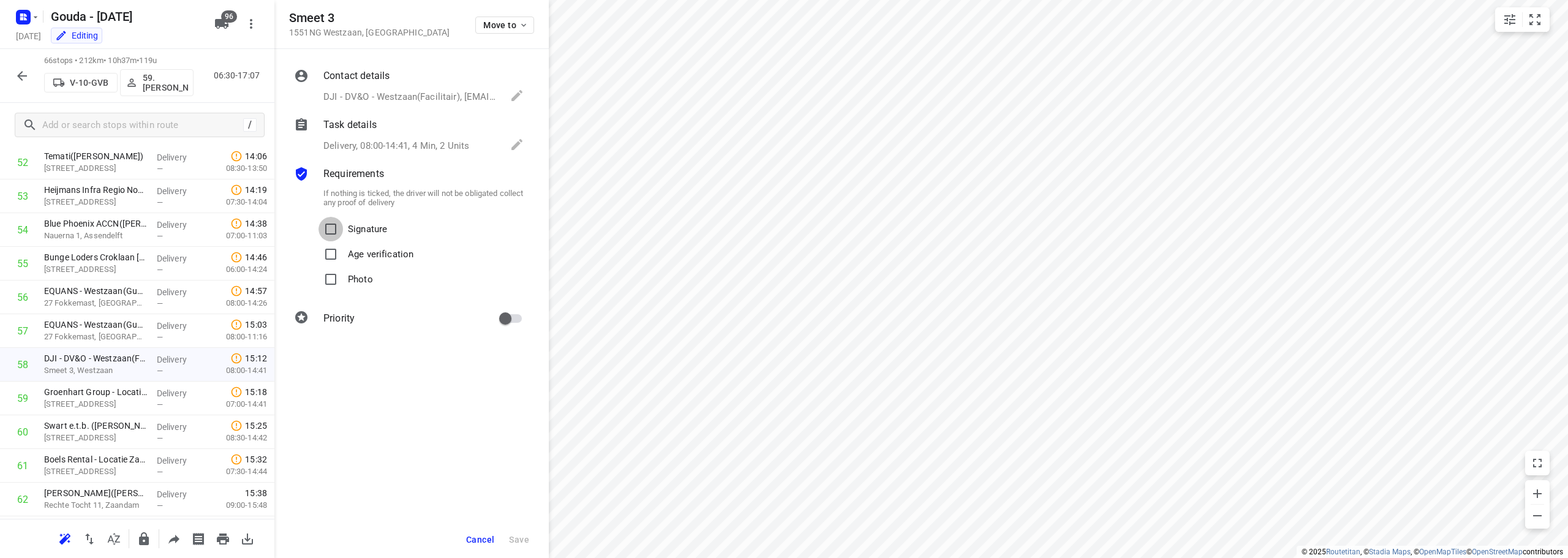
click at [323, 226] on input "Signature" at bounding box center [330, 229] width 24 height 24
click at [516, 532] on button "Save" at bounding box center [519, 540] width 30 height 22
click at [522, 542] on span "Save" at bounding box center [519, 540] width 20 height 10
click at [521, 542] on span "Save" at bounding box center [519, 540] width 20 height 10
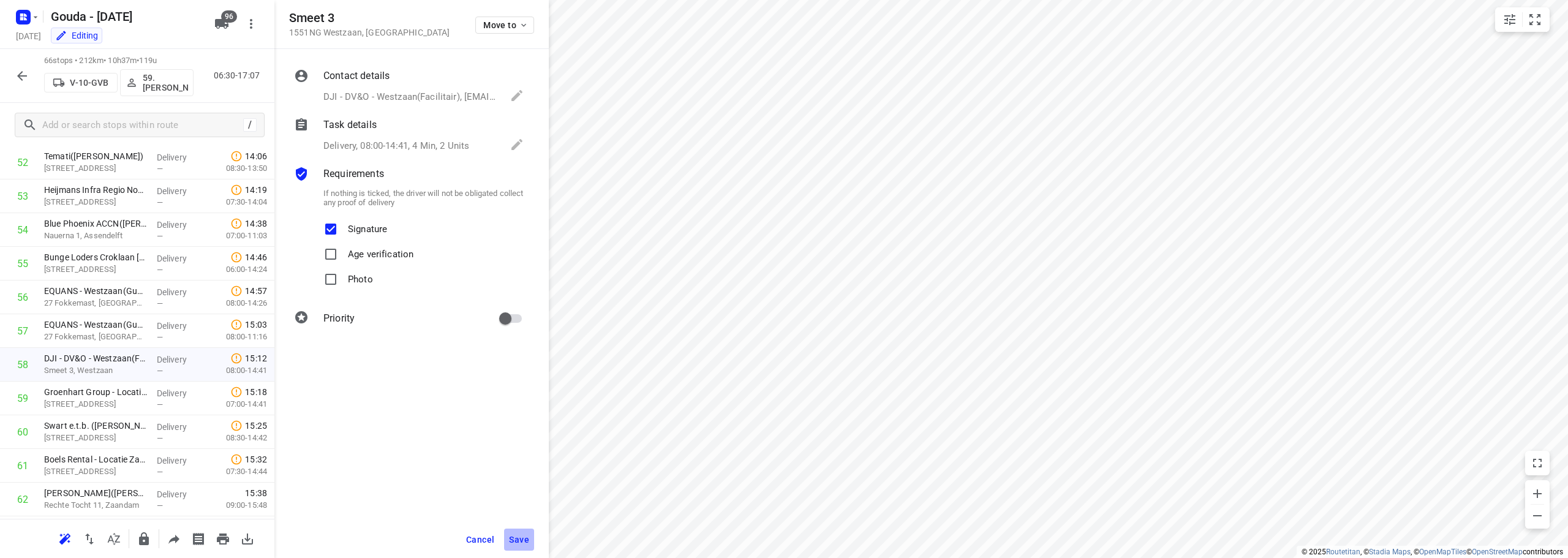
click at [521, 542] on span "Save" at bounding box center [519, 540] width 20 height 10
click at [521, 541] on span "Save" at bounding box center [519, 540] width 20 height 10
click at [521, 540] on span "Save" at bounding box center [519, 540] width 20 height 10
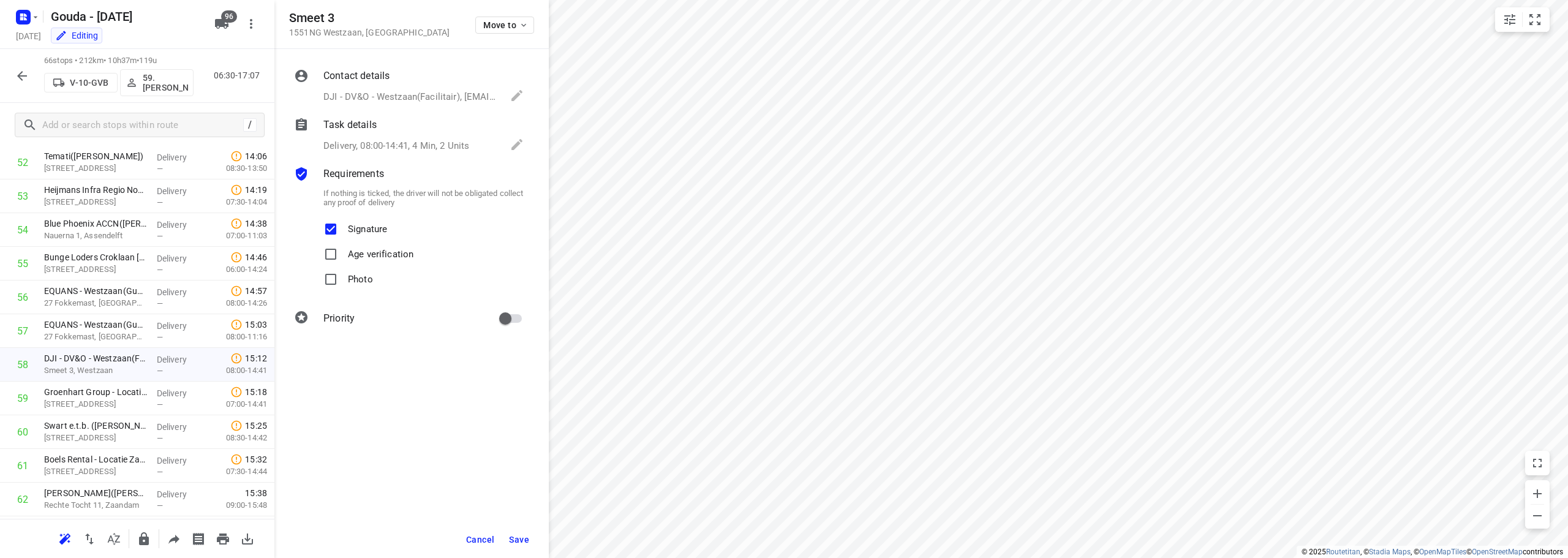
click at [521, 540] on span "Save" at bounding box center [519, 540] width 20 height 10
drag, startPoint x: 519, startPoint y: 536, endPoint x: 519, endPoint y: 545, distance: 9.0
click at [519, 542] on span "Save" at bounding box center [519, 540] width 20 height 10
click at [519, 545] on button "Save" at bounding box center [519, 540] width 30 height 22
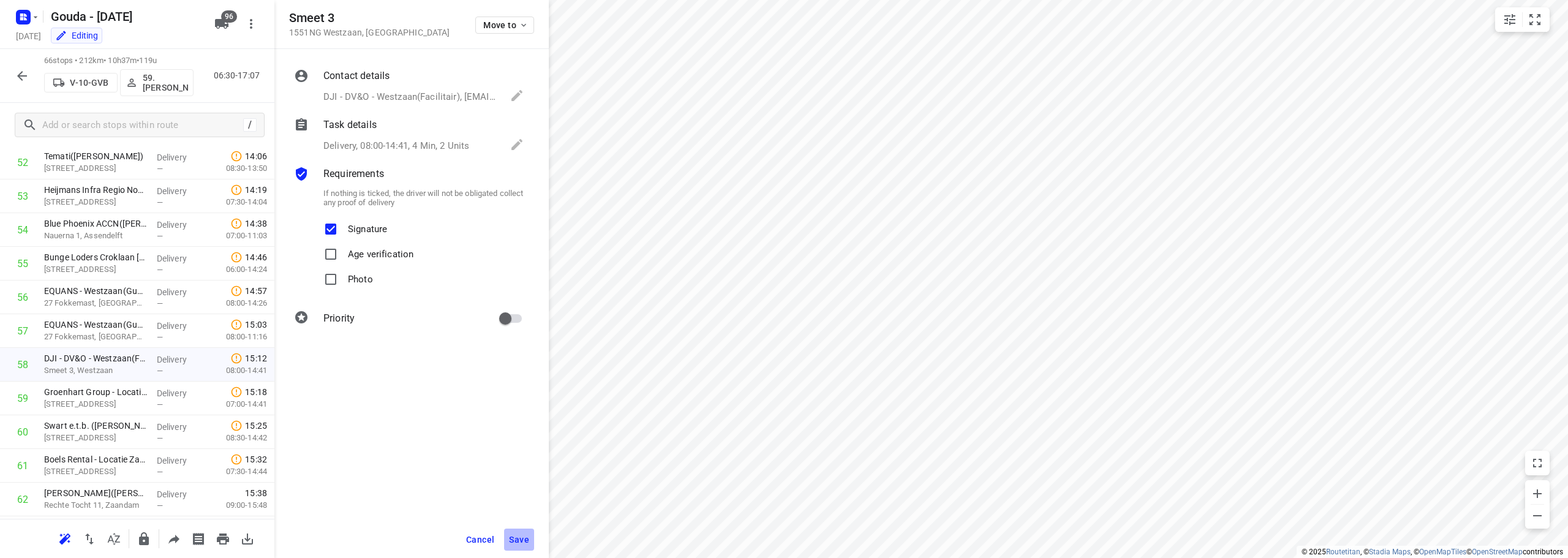
click at [519, 545] on button "Save" at bounding box center [519, 540] width 30 height 22
click at [519, 544] on button "Save" at bounding box center [519, 540] width 30 height 22
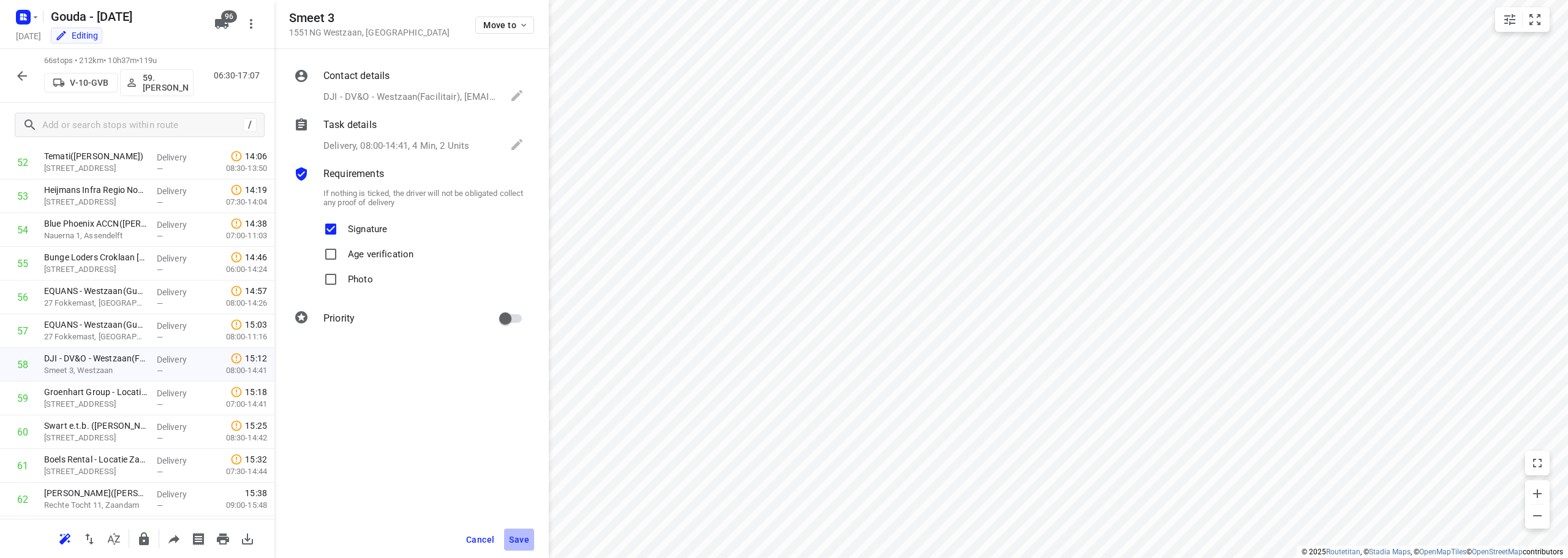
click at [519, 544] on span "Save" at bounding box center [519, 540] width 20 height 10
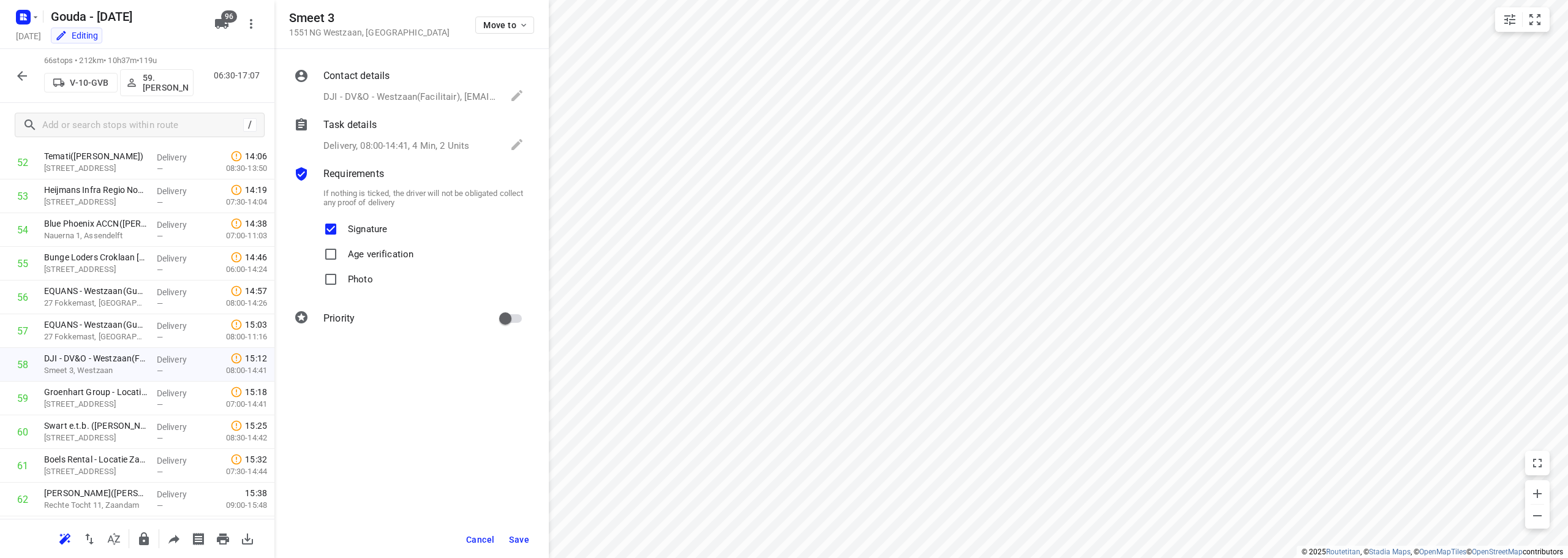
click at [526, 530] on button "Save" at bounding box center [519, 540] width 30 height 22
click at [527, 528] on div "Cancel Save" at bounding box center [412, 540] width 275 height 37
click at [526, 532] on div "Cancel Save" at bounding box center [412, 540] width 275 height 37
click at [494, 413] on div "Contact details DJI - DV&O - Westzaan(Facilitair), +j.ketelaar@dji.minjus.nl, d…" at bounding box center [412, 304] width 275 height 509
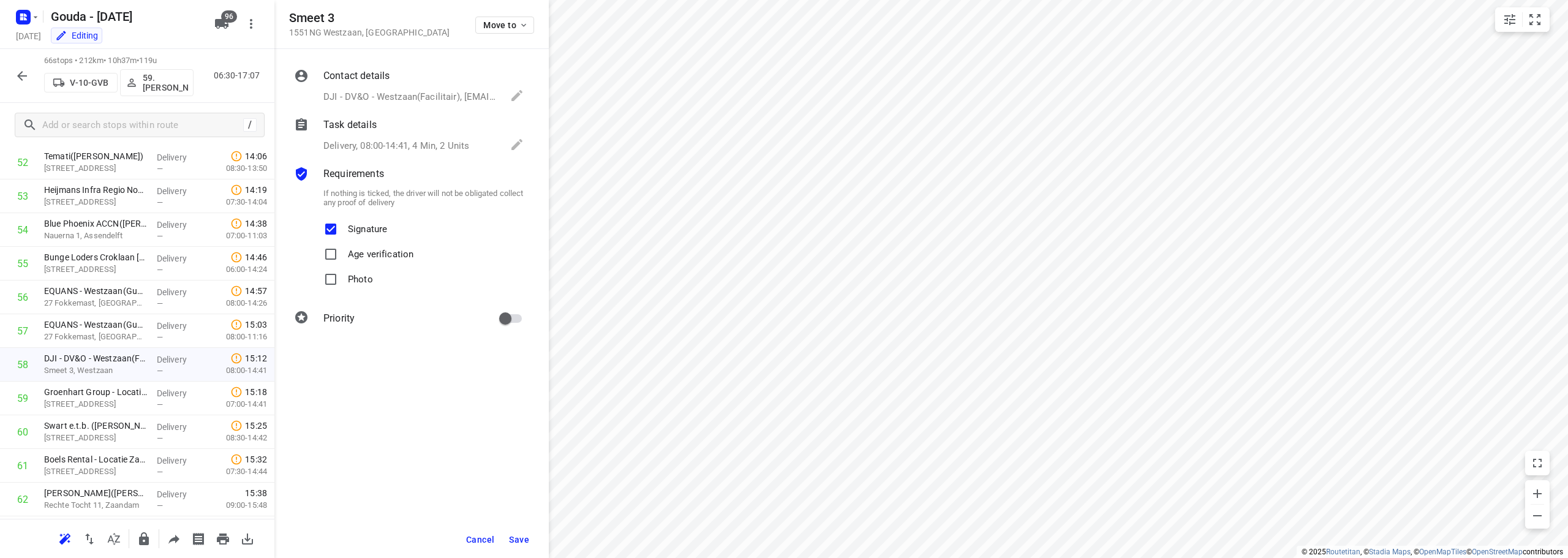
click at [527, 541] on span "Save" at bounding box center [519, 540] width 20 height 10
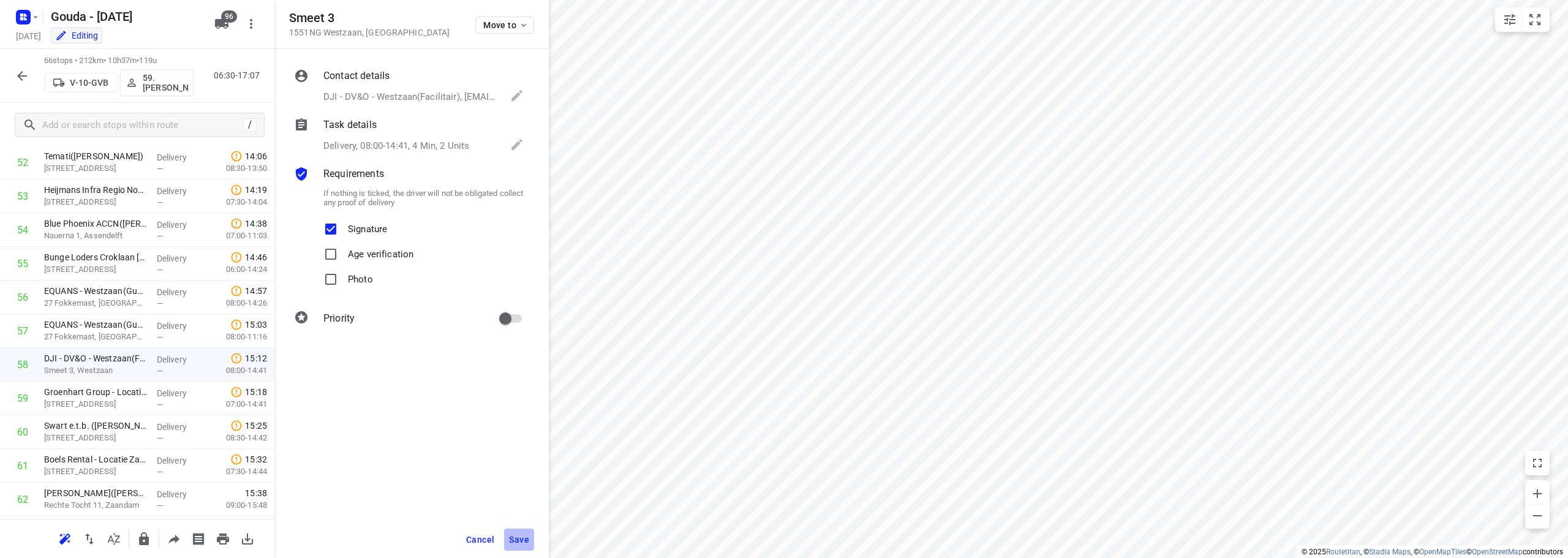
click at [527, 541] on span "Save" at bounding box center [519, 540] width 20 height 10
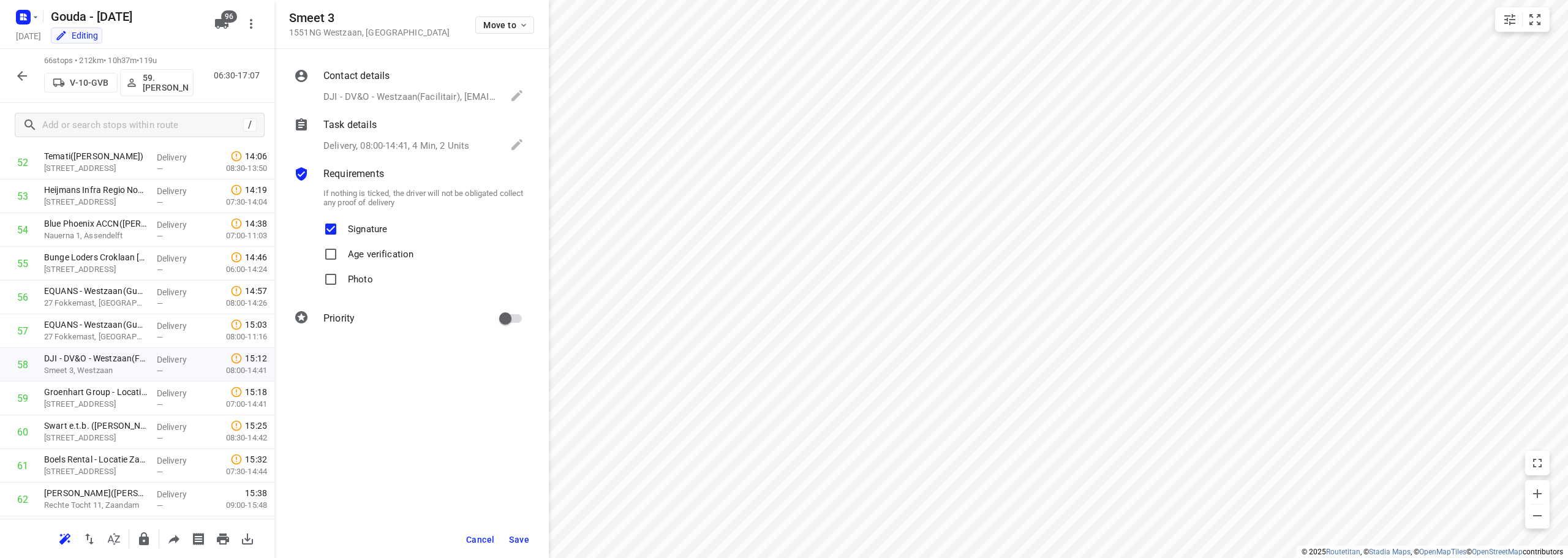
click at [367, 229] on p "Signature" at bounding box center [368, 225] width 39 height 18
click at [343, 229] on input "Signature" at bounding box center [330, 229] width 24 height 24
click at [367, 229] on p "Signature" at bounding box center [368, 225] width 39 height 18
click at [343, 229] on input "Signature" at bounding box center [330, 229] width 24 height 24
checkbox input "true"
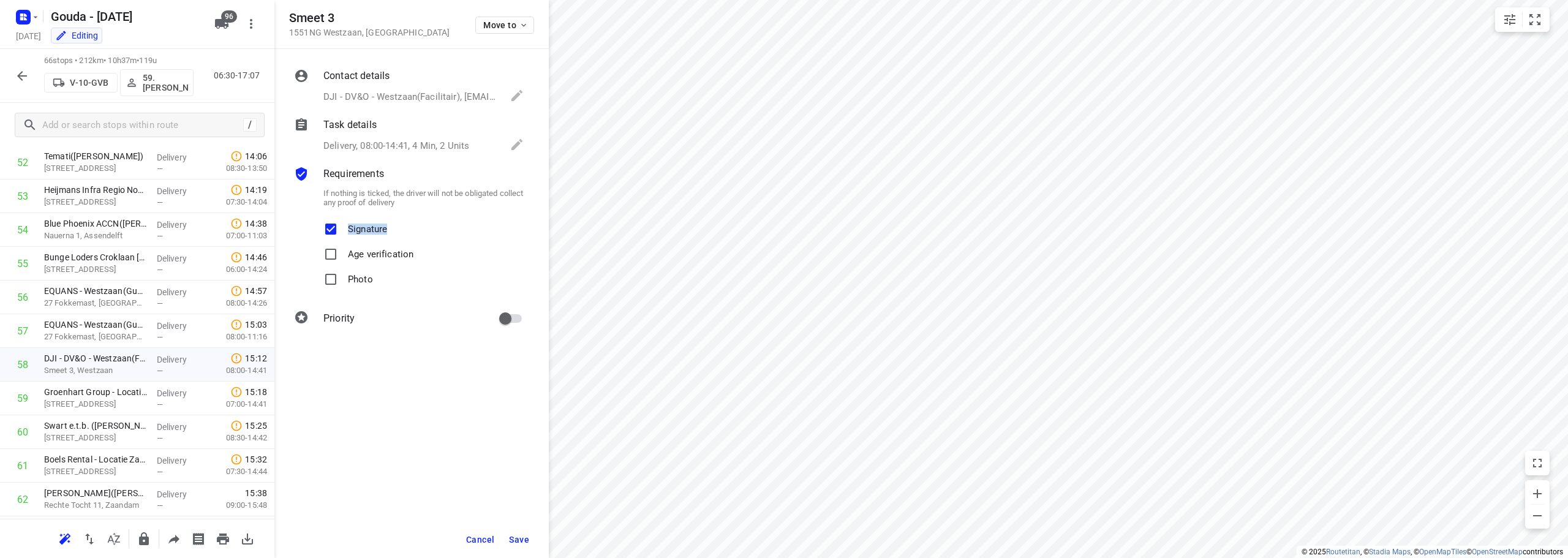
click at [526, 540] on span "Save" at bounding box center [519, 540] width 20 height 10
click at [526, 540] on span "Save" at bounding box center [519, 540] width 20 height 10
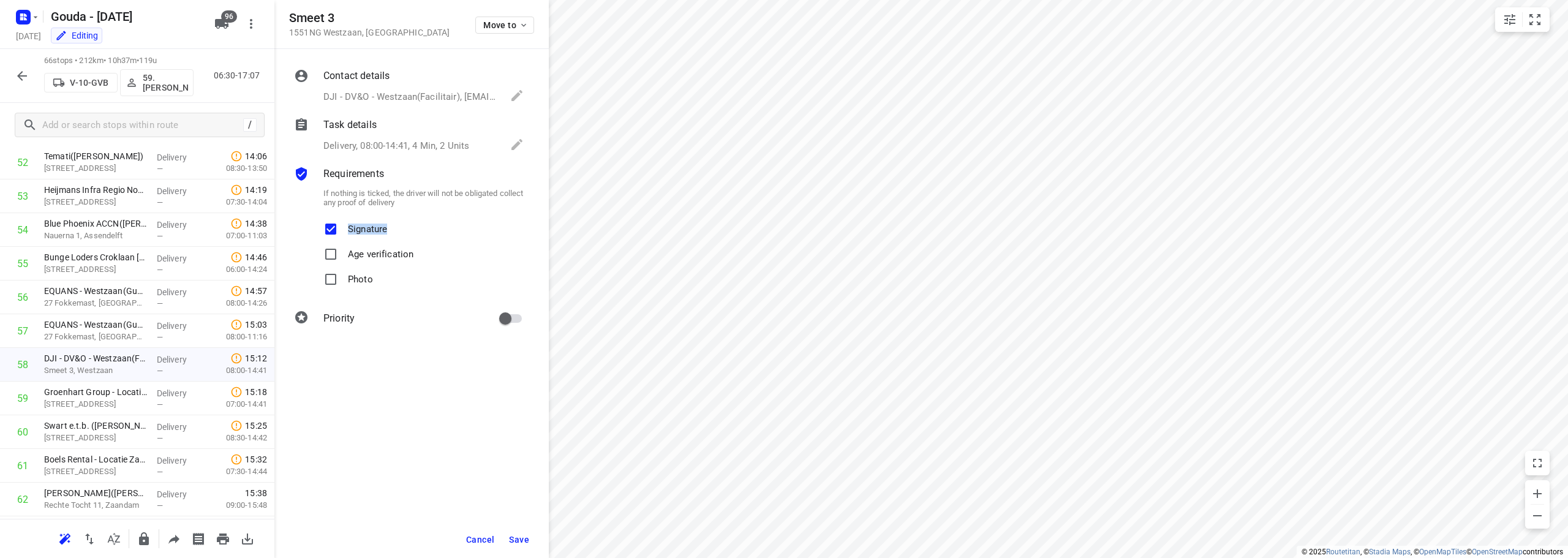
click at [526, 540] on span "Save" at bounding box center [519, 540] width 20 height 10
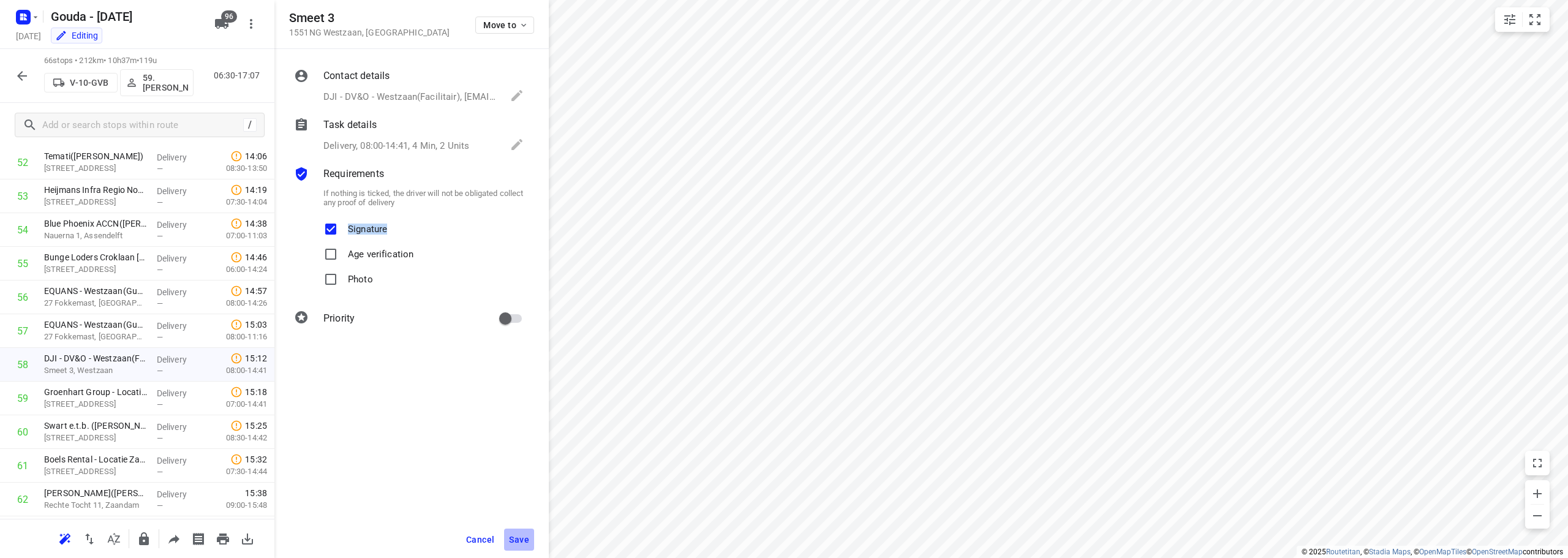
click at [526, 540] on span "Save" at bounding box center [519, 540] width 20 height 10
click at [479, 547] on button "Cancel" at bounding box center [480, 540] width 38 height 22
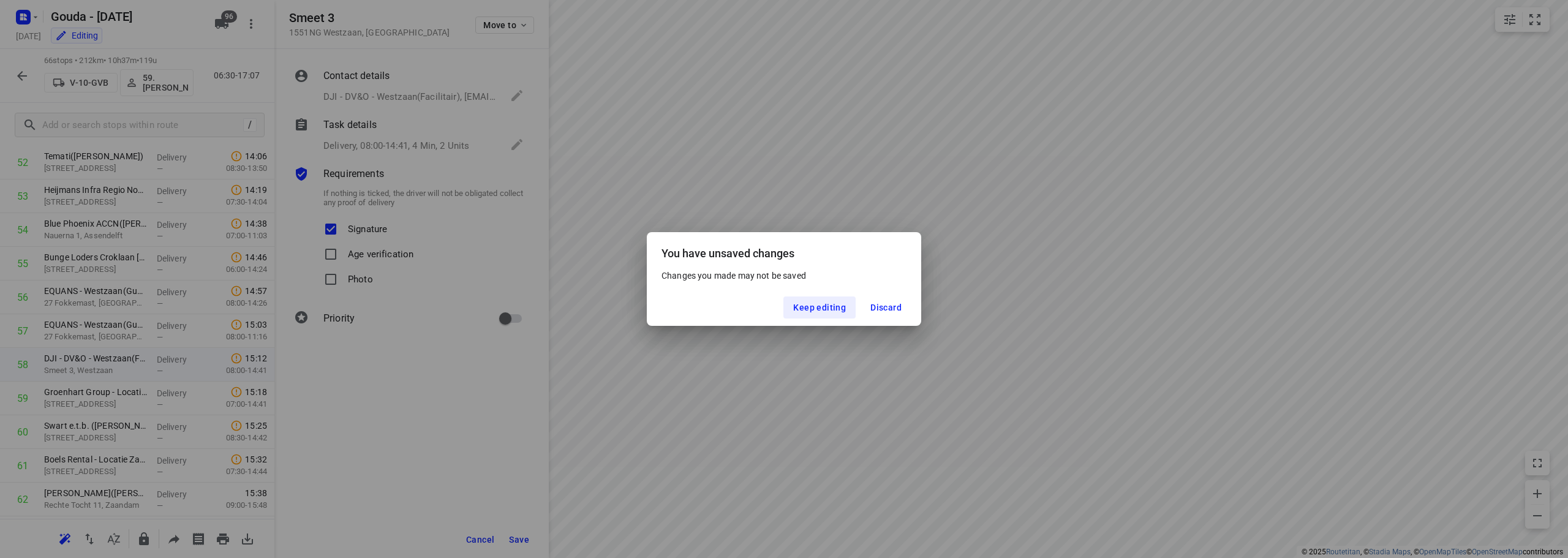
click at [751, 434] on div "You have unsaved changes Changes you made may not be saved Keep editing Discard" at bounding box center [784, 279] width 1568 height 558
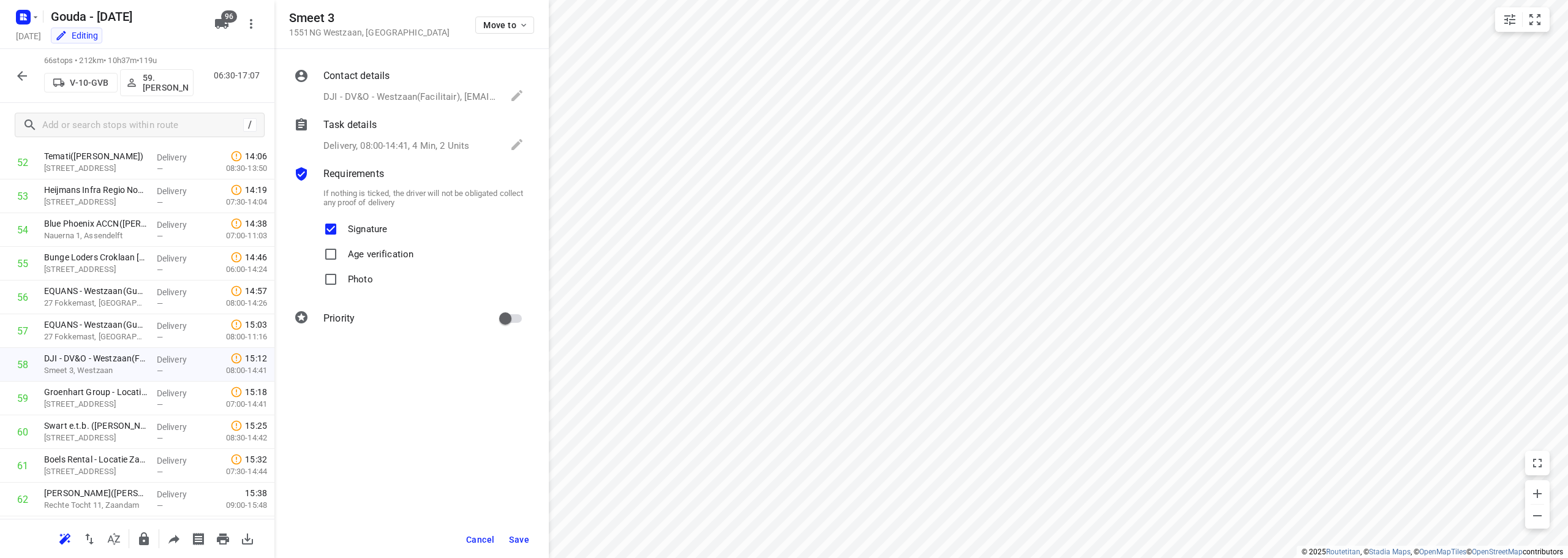
click at [473, 541] on span "Cancel" at bounding box center [480, 540] width 28 height 10
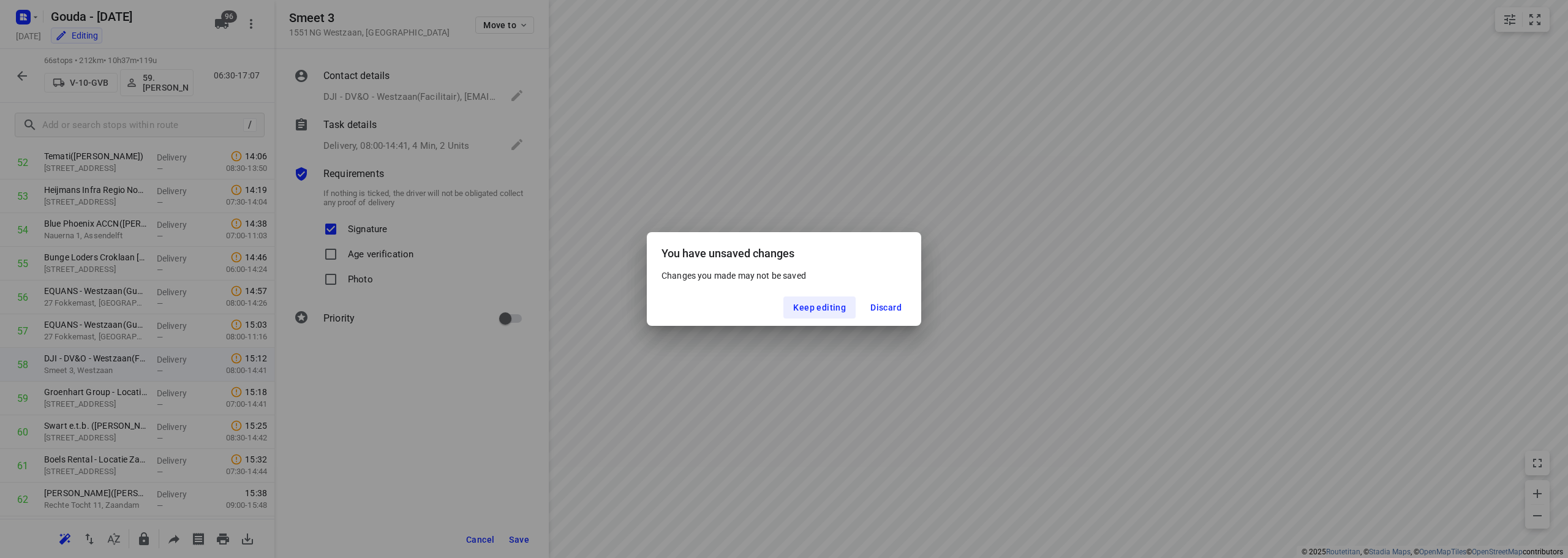
click at [859, 423] on div "You have unsaved changes Changes you made may not be saved Keep editing Discard" at bounding box center [784, 279] width 1568 height 558
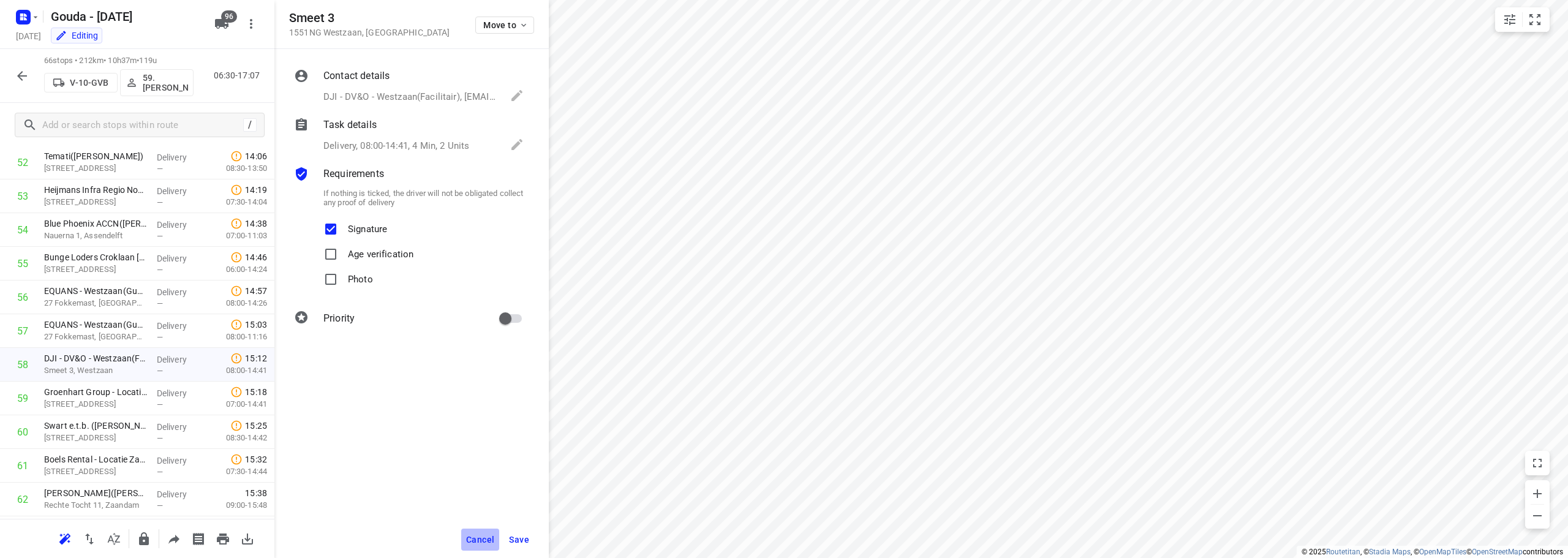
click at [472, 544] on span "Cancel" at bounding box center [480, 540] width 28 height 10
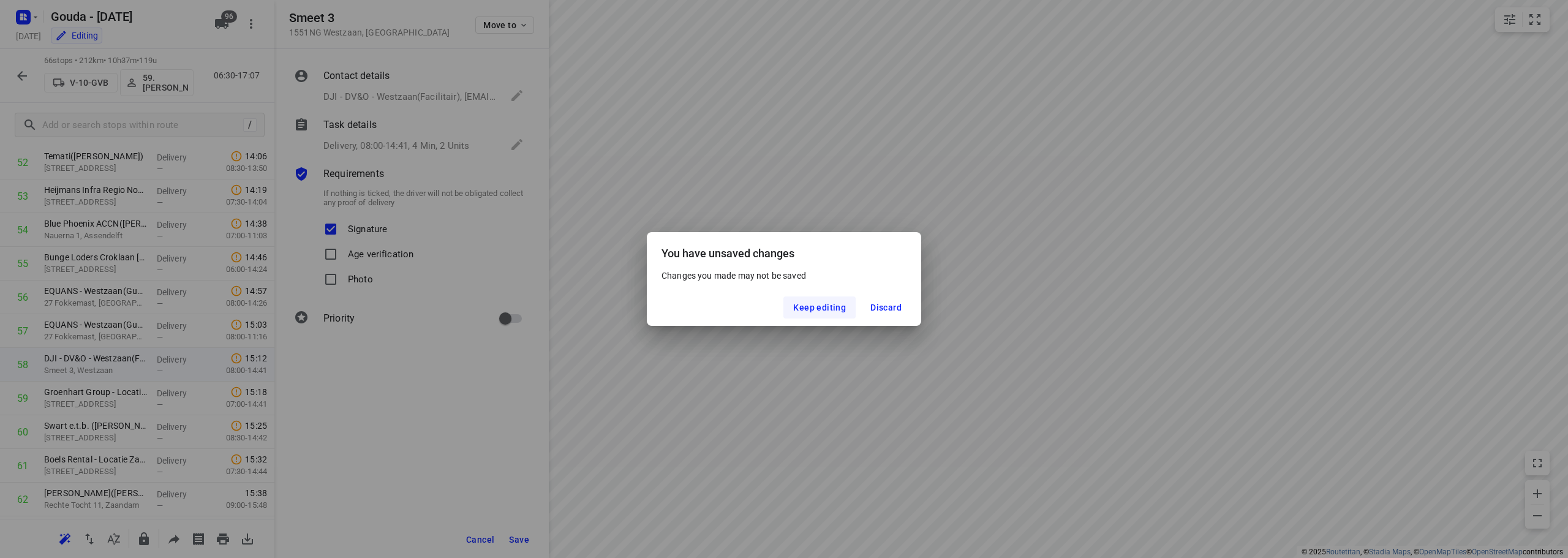
click at [829, 313] on span "Keep editing" at bounding box center [819, 308] width 53 height 10
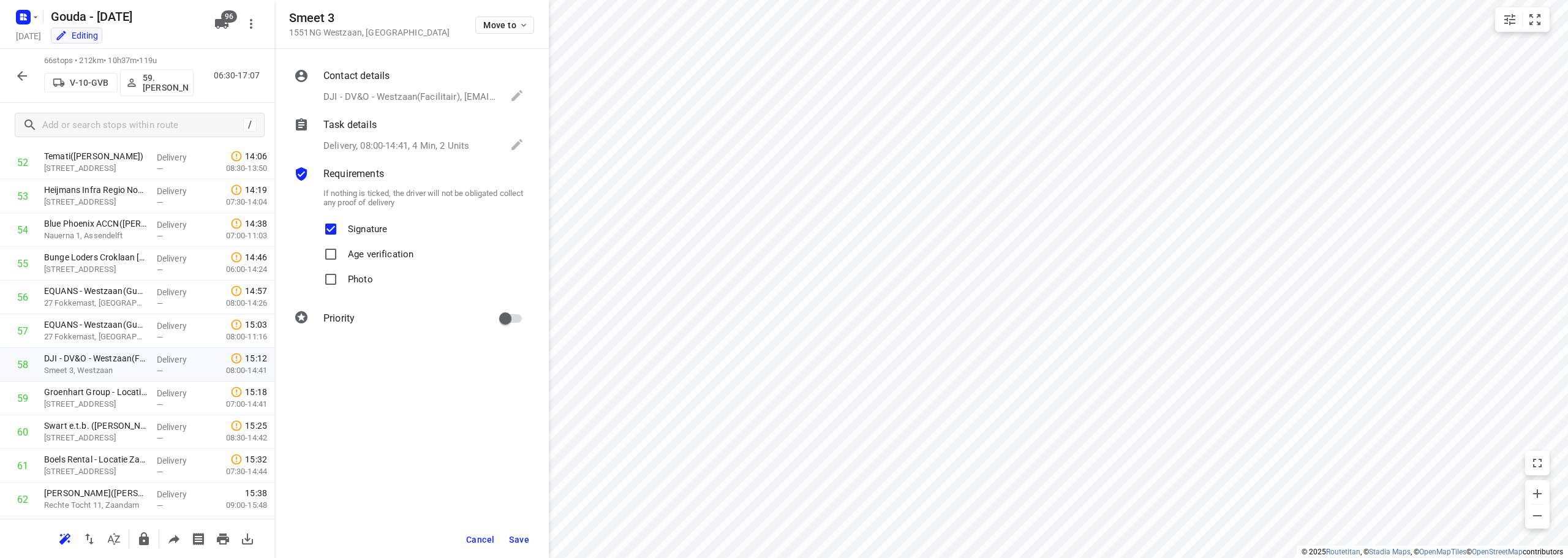
click at [515, 535] on span "Save" at bounding box center [519, 540] width 20 height 10
drag, startPoint x: 515, startPoint y: 536, endPoint x: 497, endPoint y: 537, distance: 18.0
click at [514, 536] on span "Save" at bounding box center [519, 540] width 20 height 10
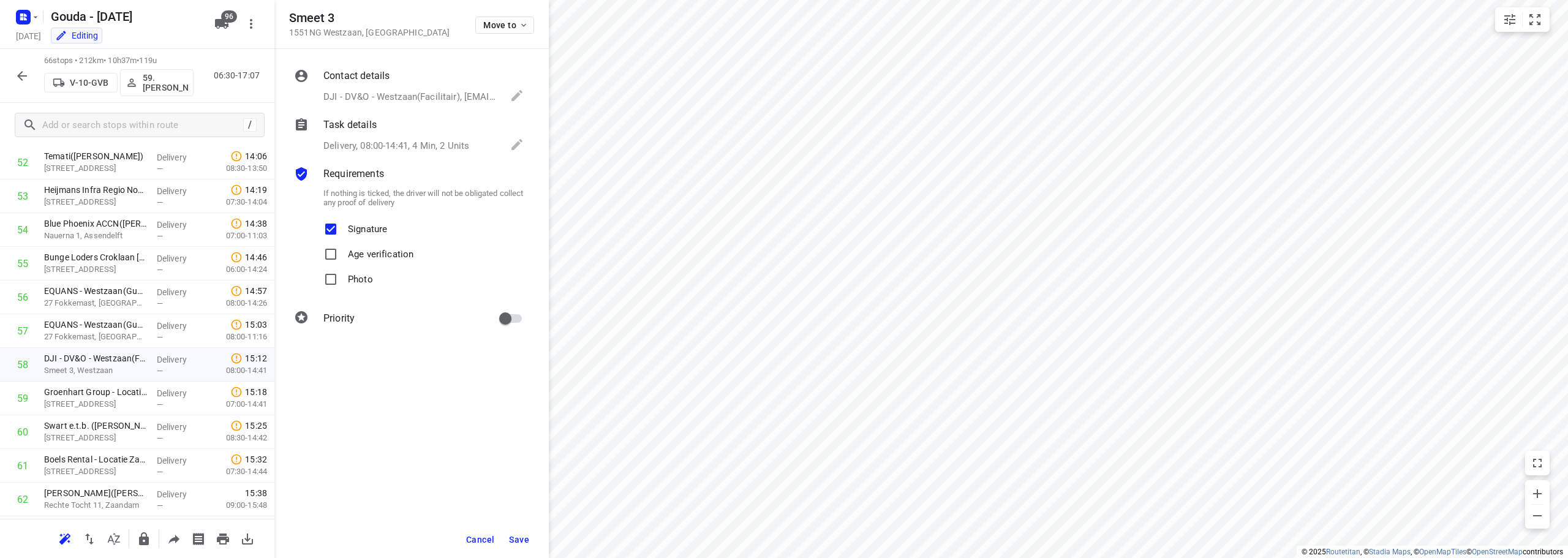
click at [478, 540] on span "Cancel" at bounding box center [480, 540] width 28 height 10
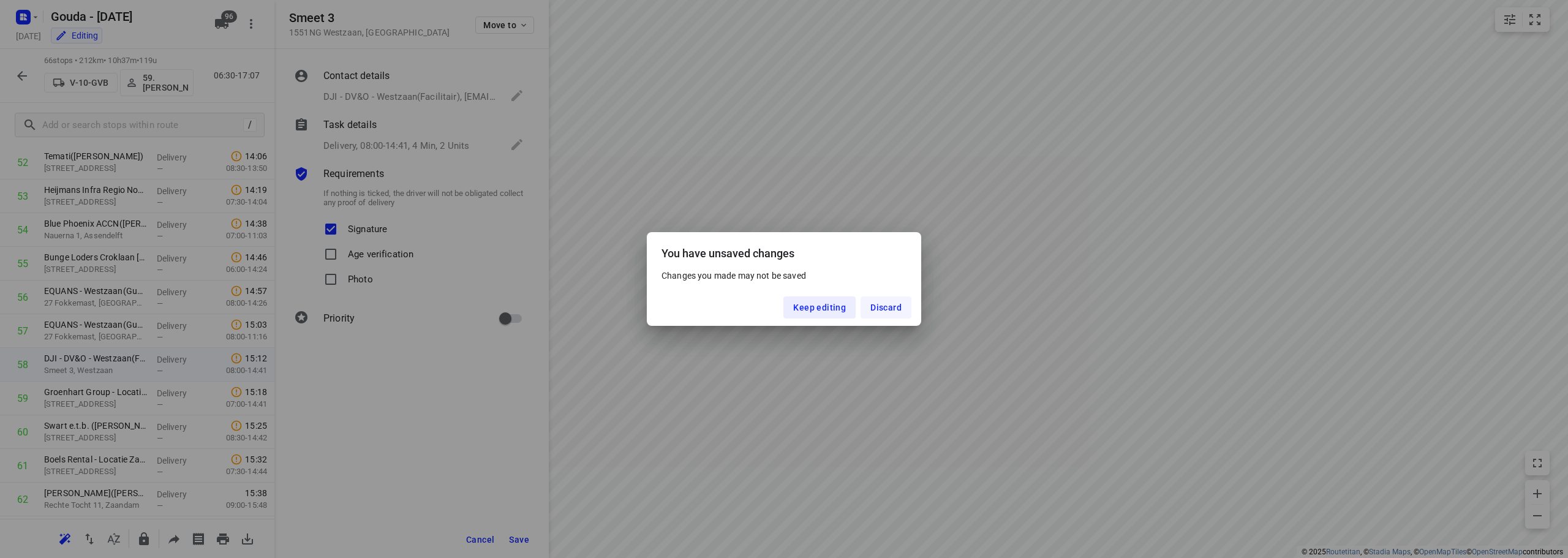
click at [889, 299] on button "Discard" at bounding box center [885, 308] width 51 height 22
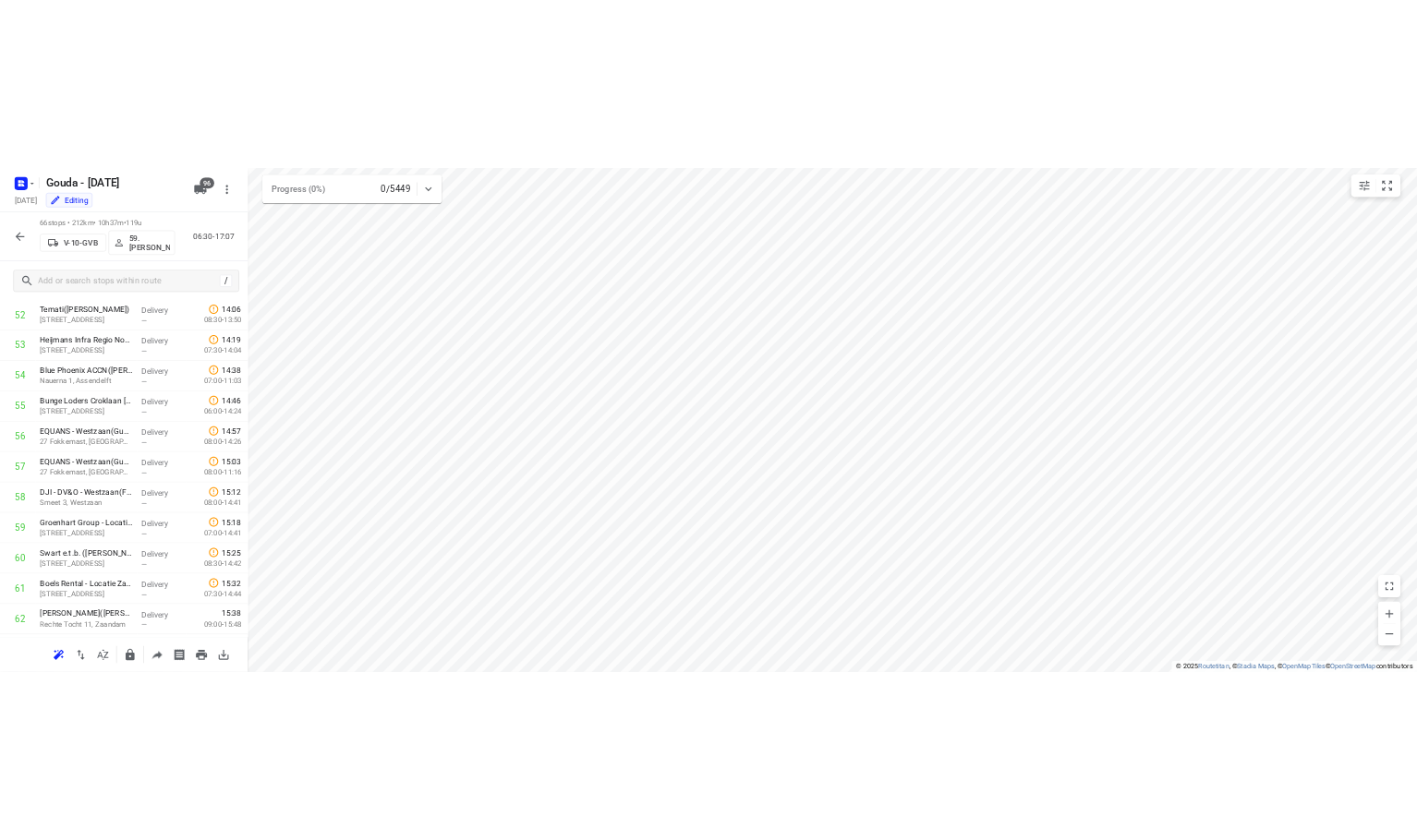
scroll to position [2778, 0]
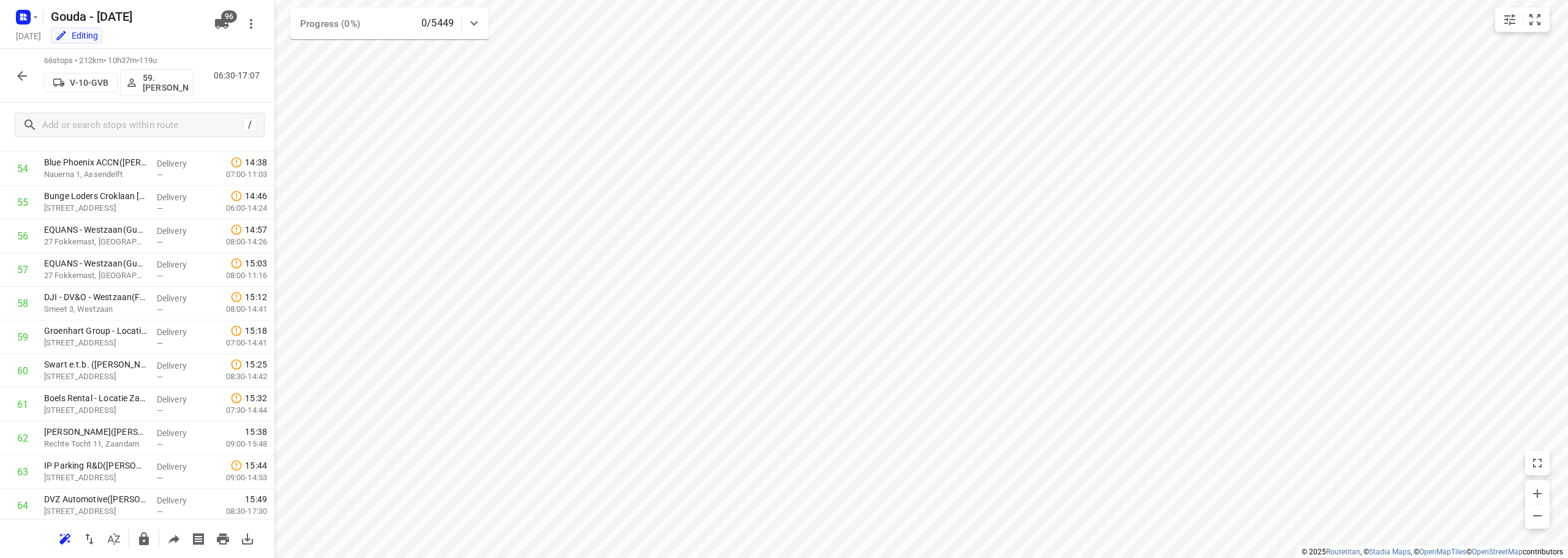
click at [26, 74] on icon "button" at bounding box center [22, 76] width 14 height 14
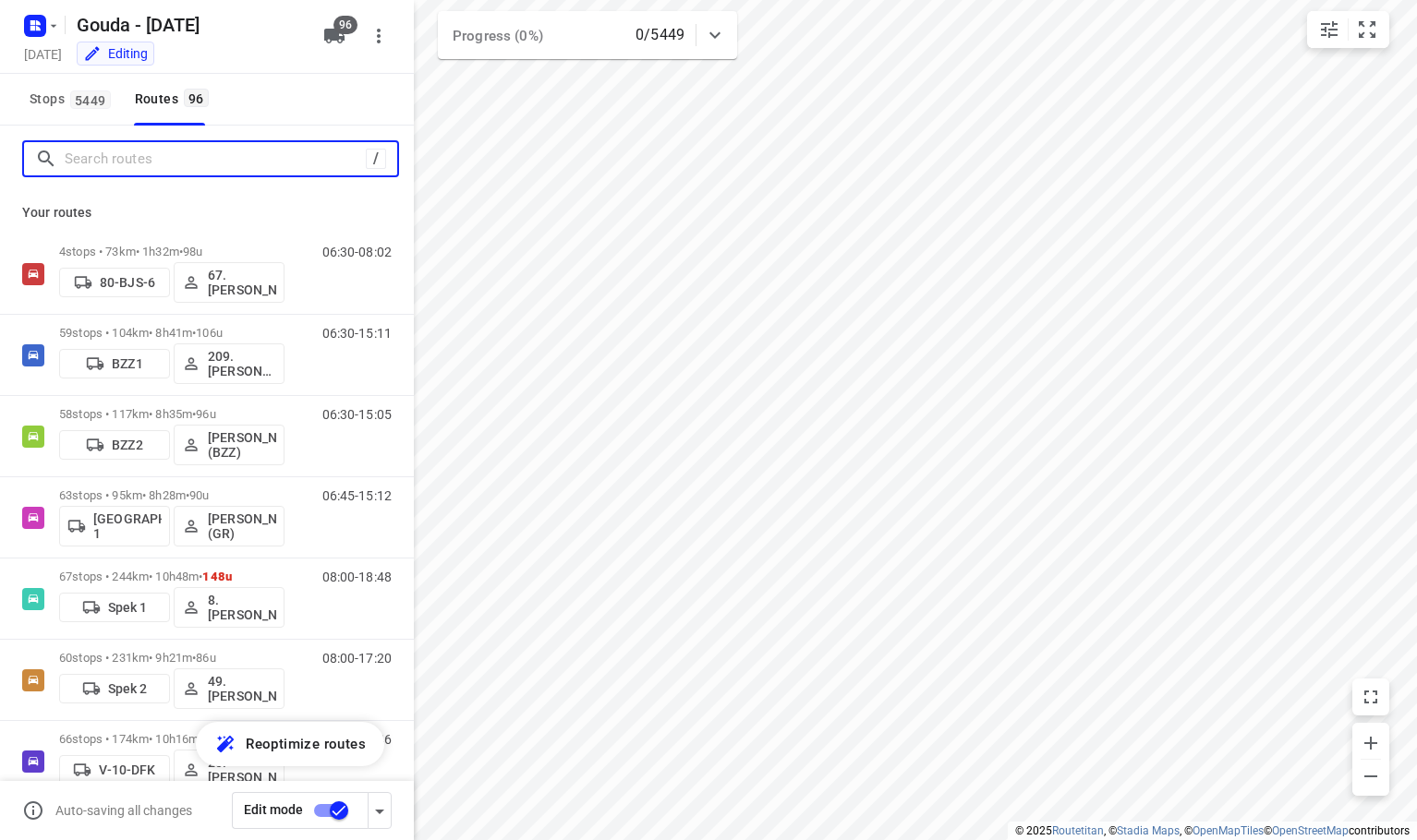
click at [196, 172] on input "Search routes" at bounding box center [215, 158] width 301 height 29
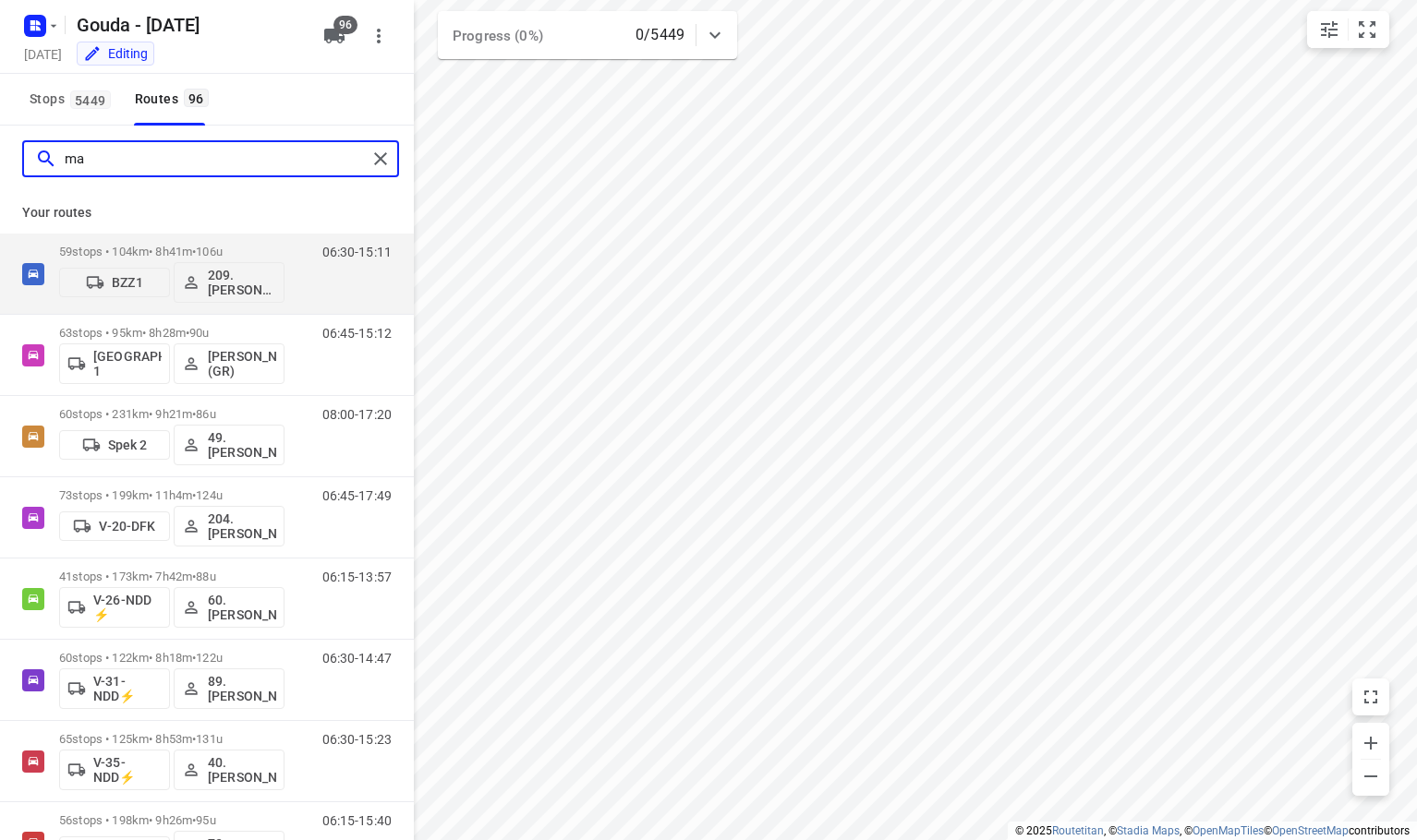
type input "m"
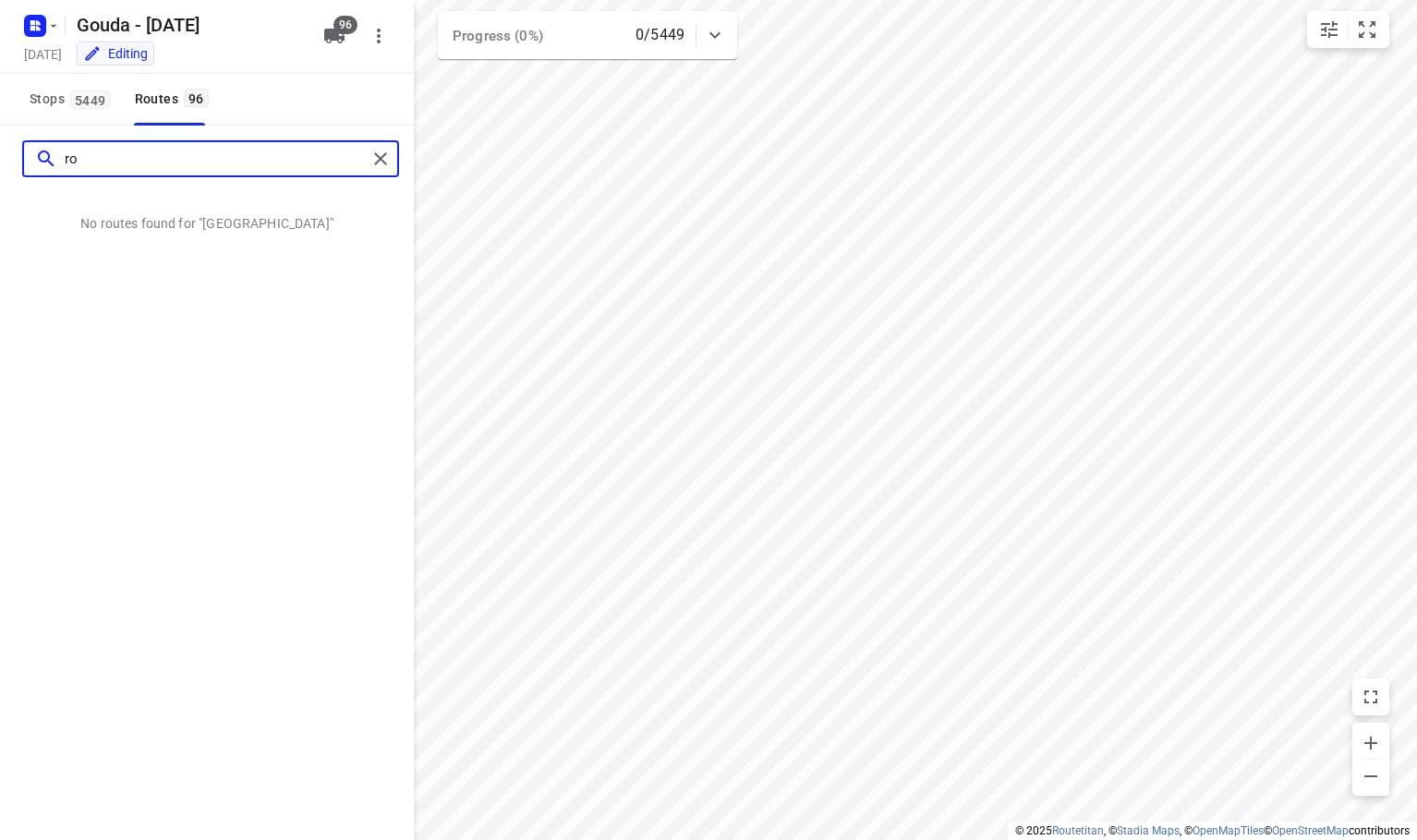
type input "r"
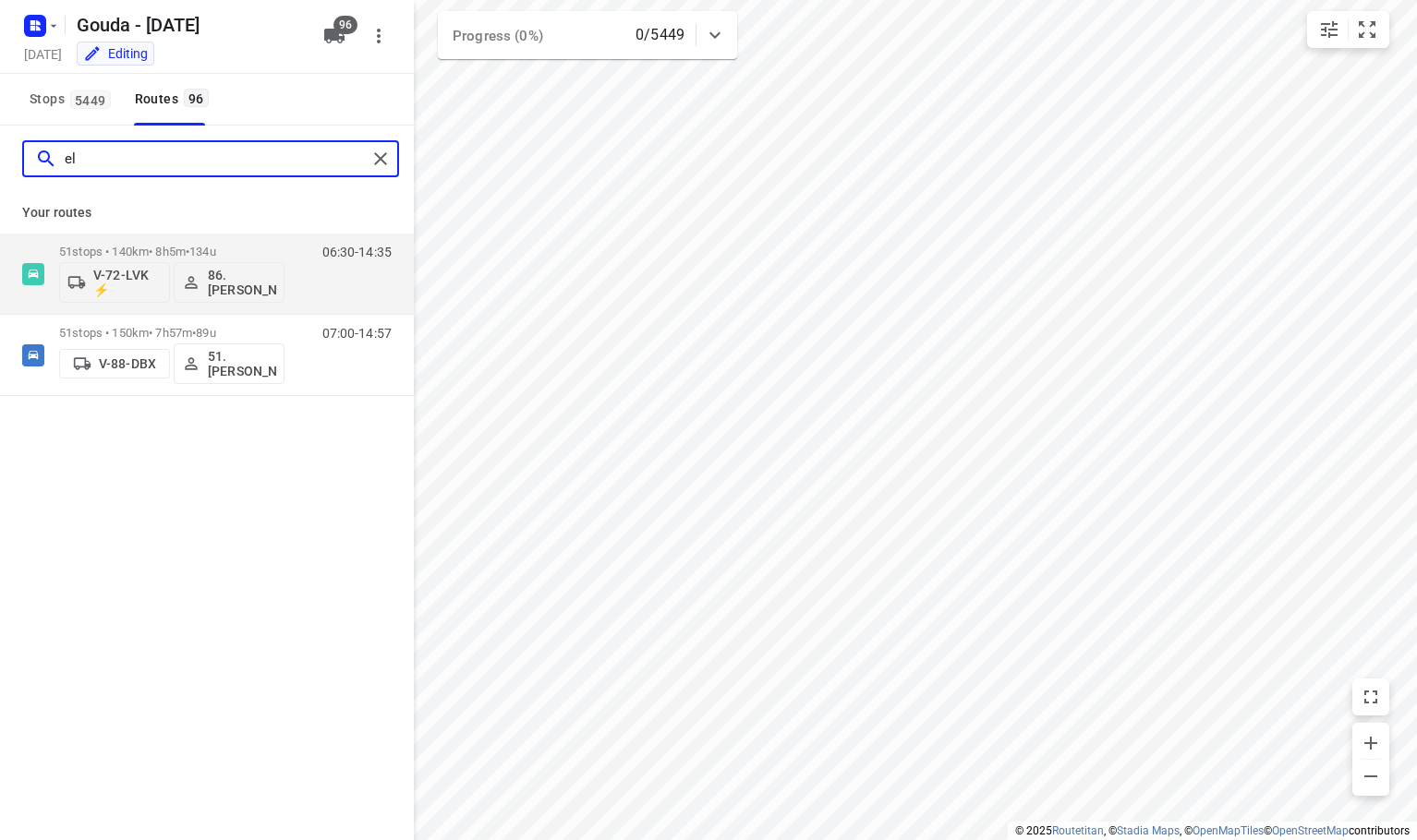
type input "e"
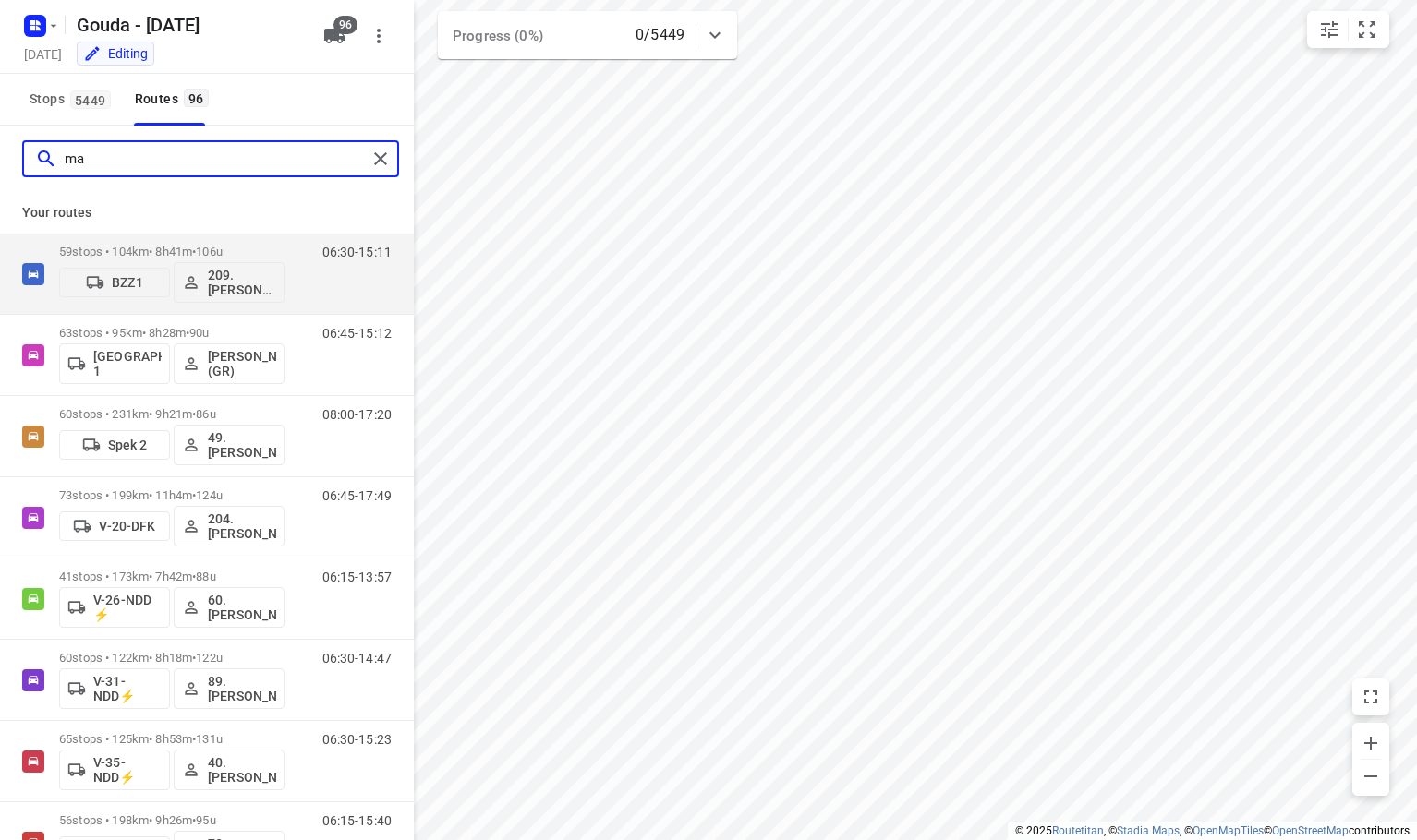
type input "m"
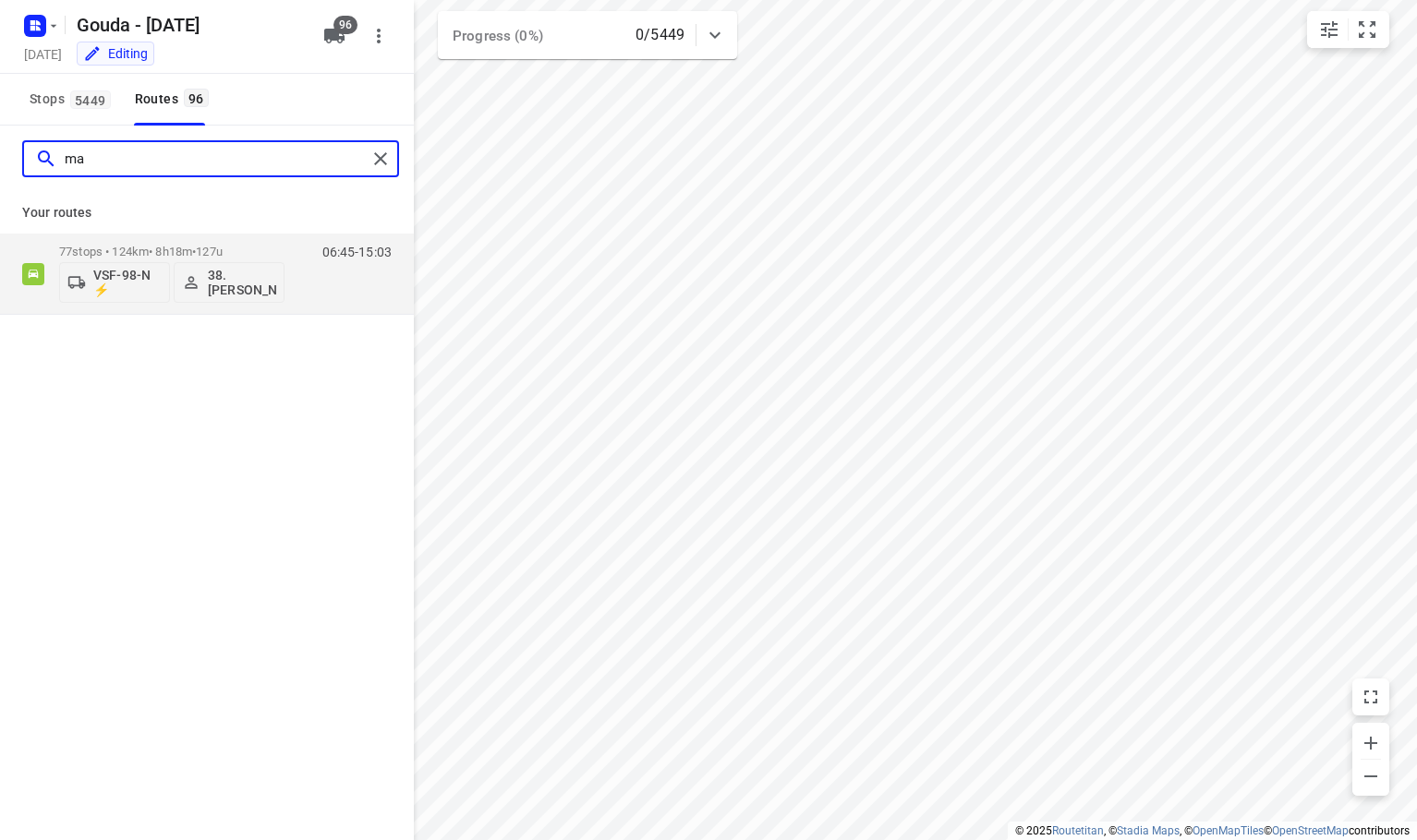
type input "m"
type input "j"
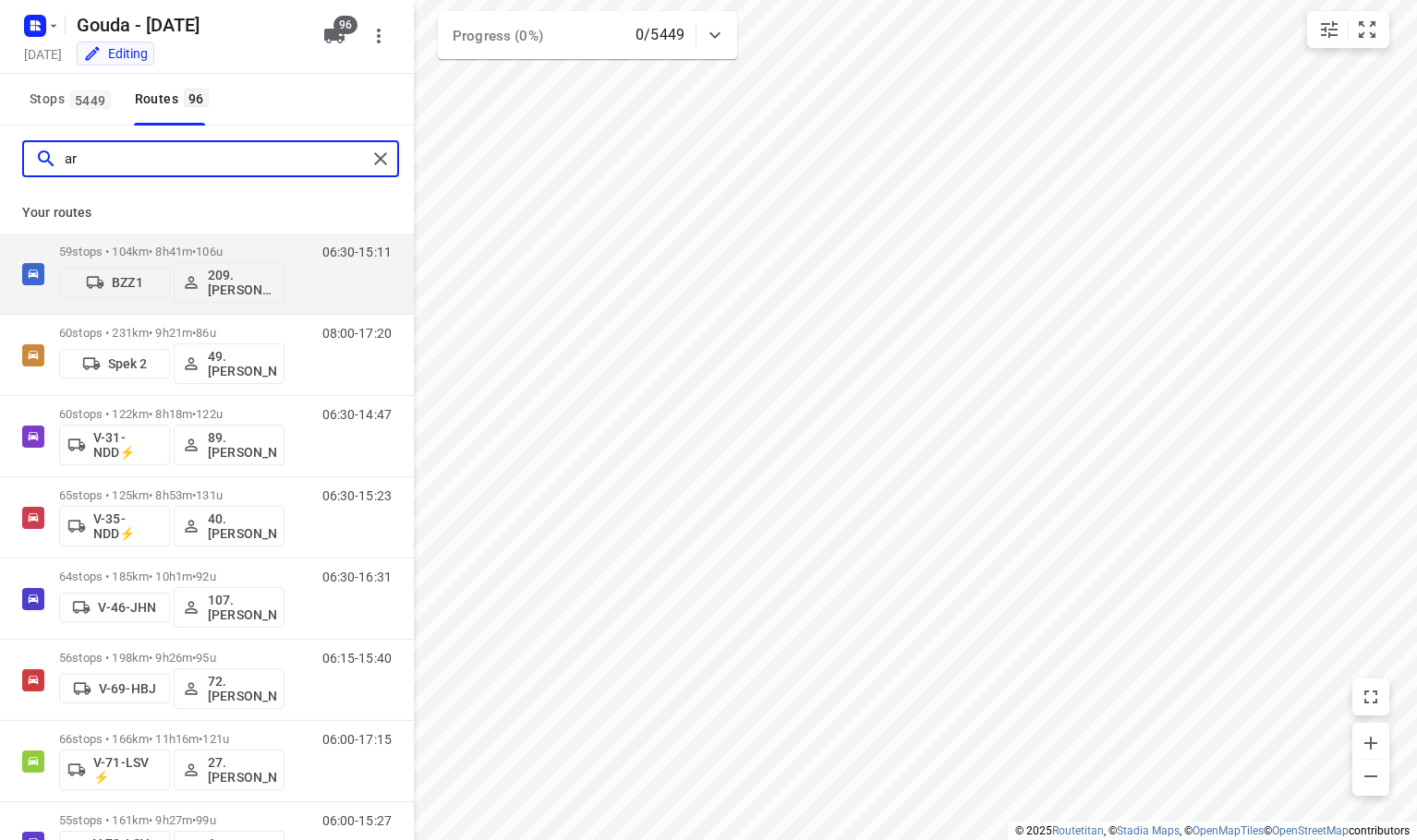
type input "a"
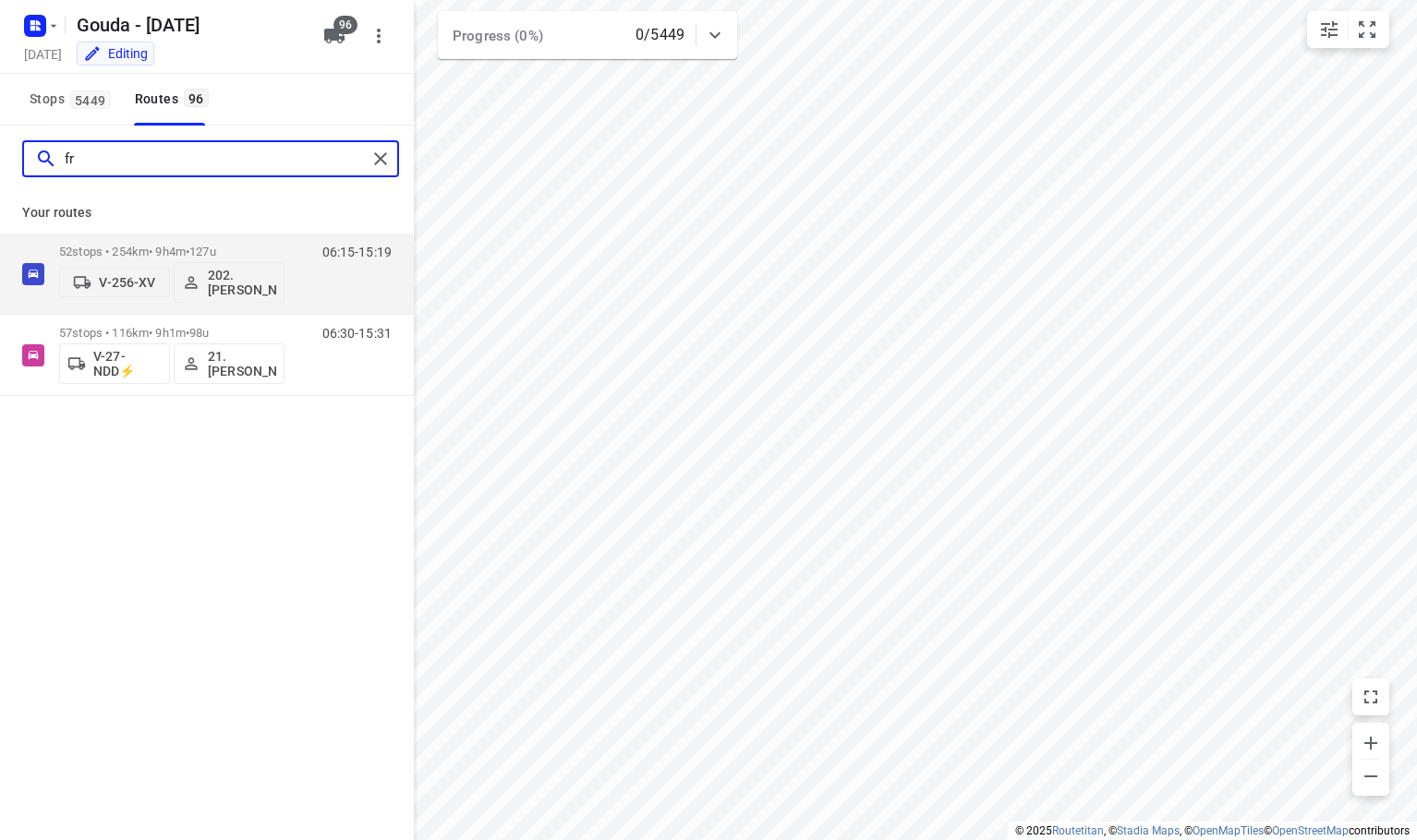
type input "f"
type input "c"
type input "d"
type input "r"
type input "f"
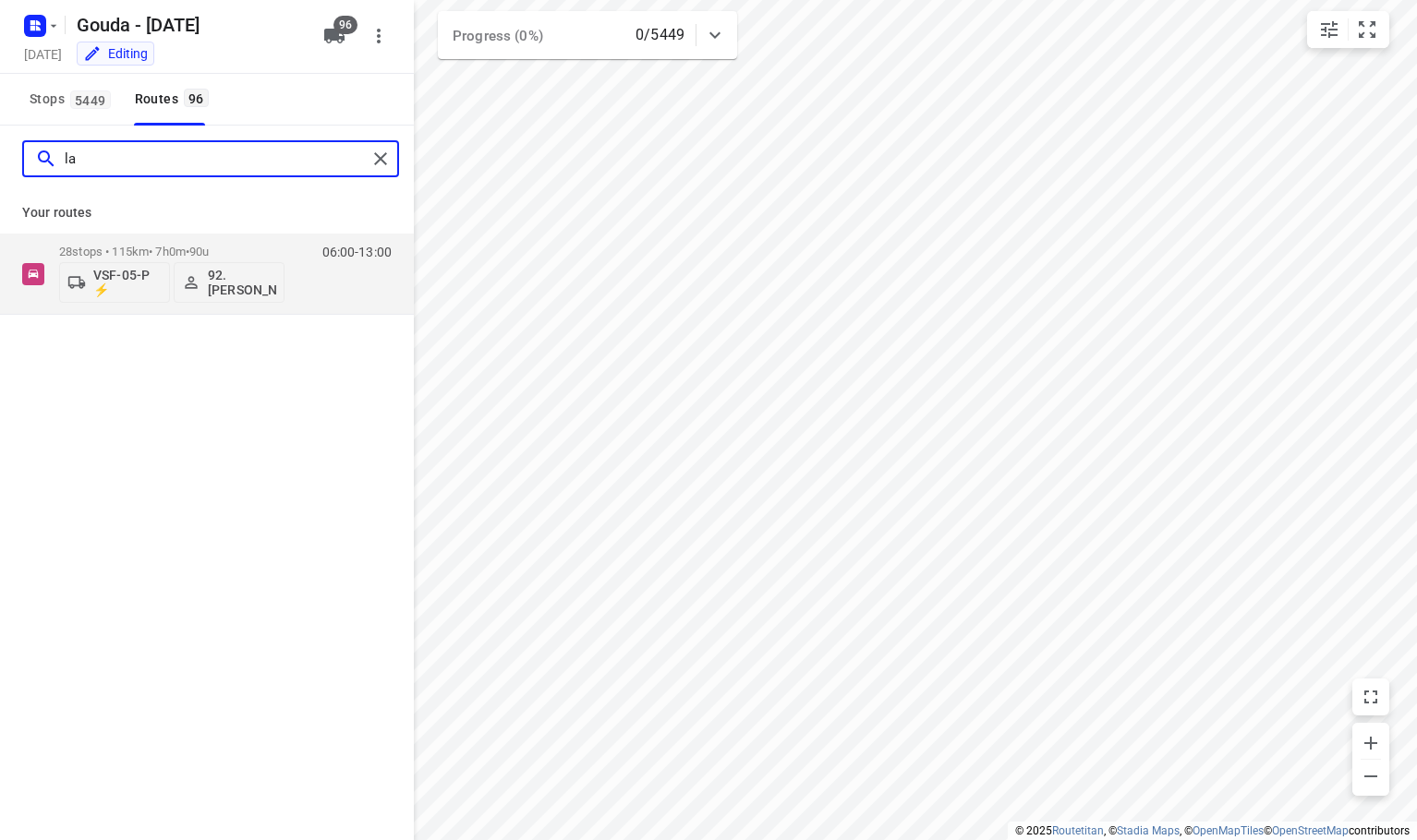
type input "l"
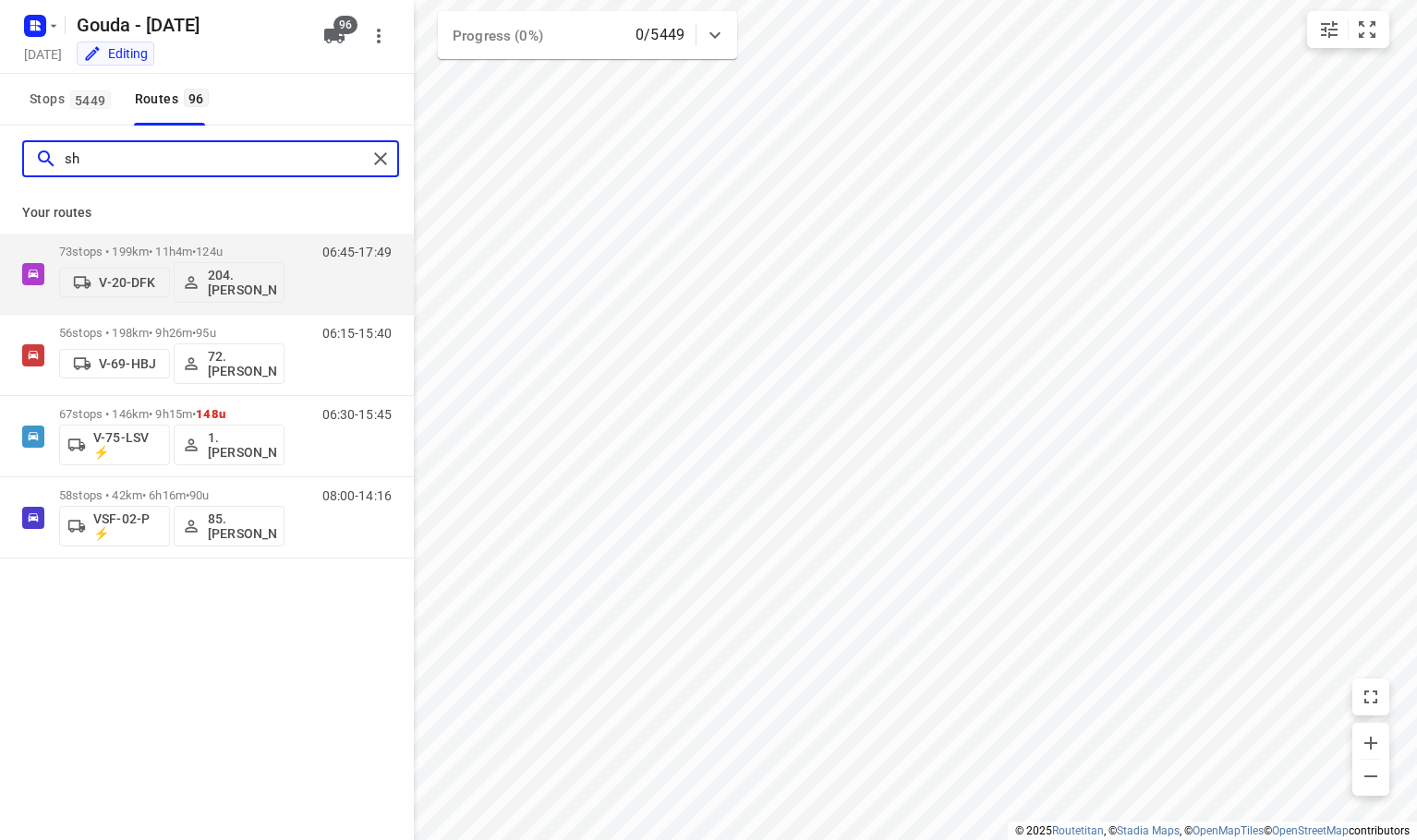
type input "s"
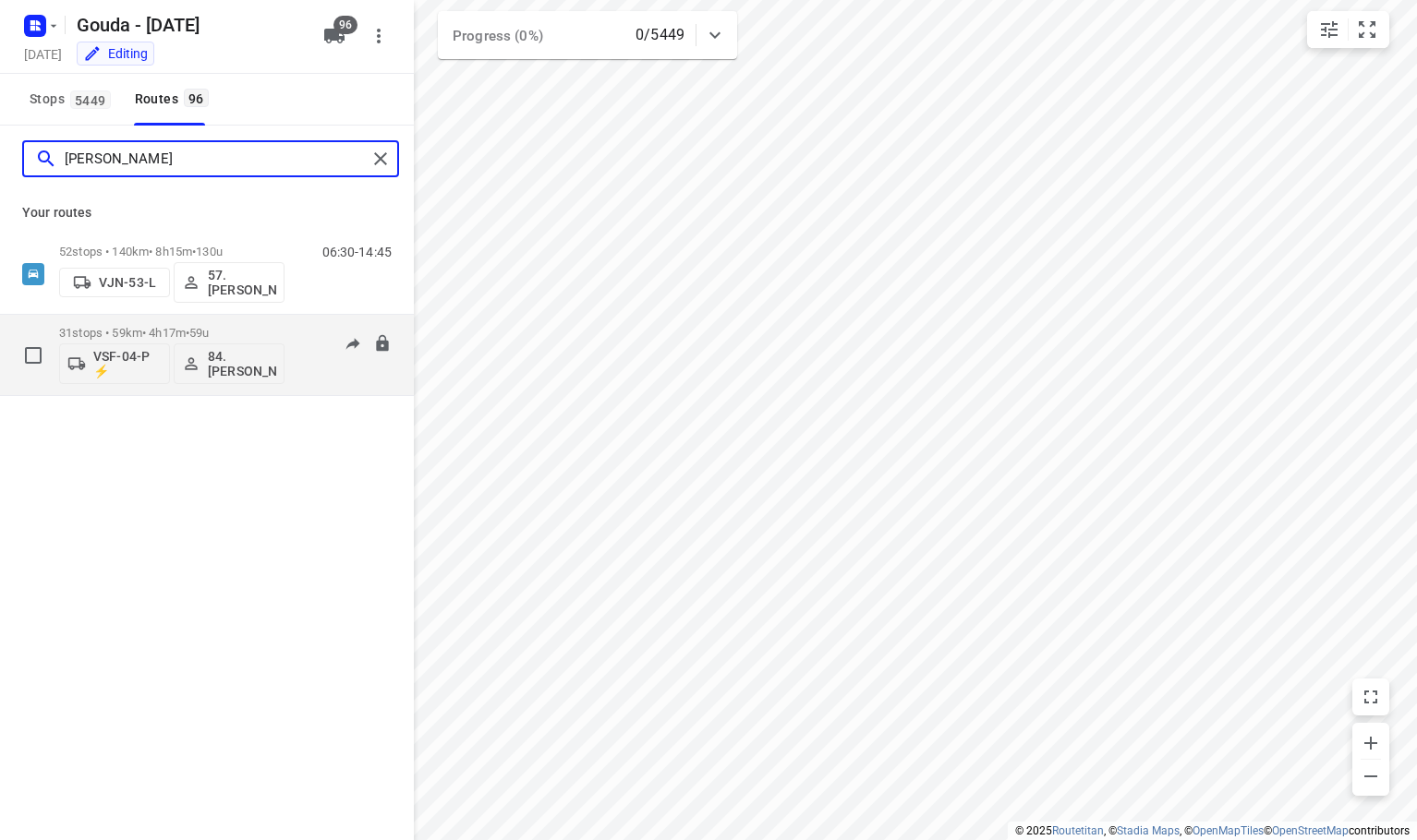
type input "rick"
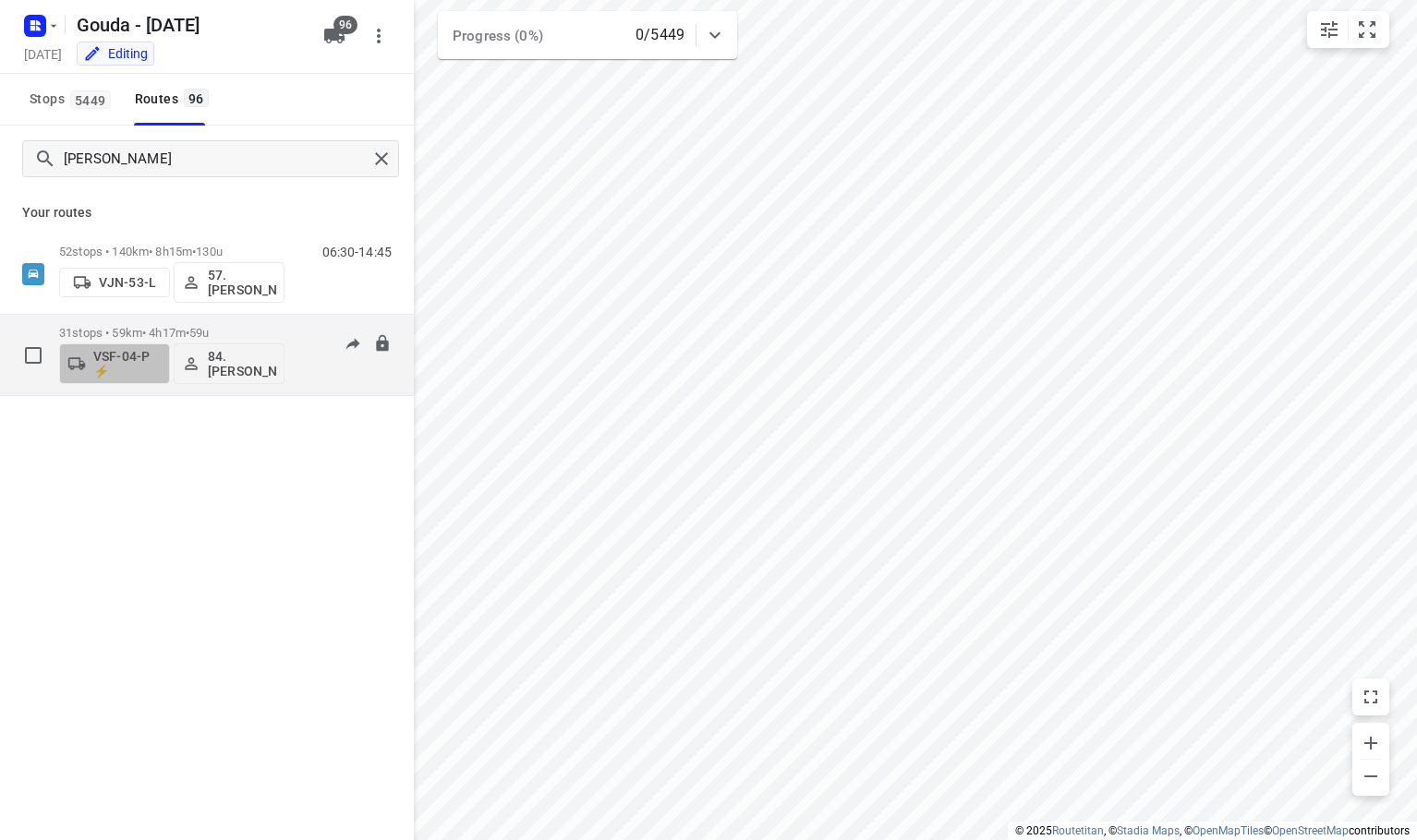
click at [151, 375] on p "VSF-04-P ⚡" at bounding box center [127, 364] width 68 height 30
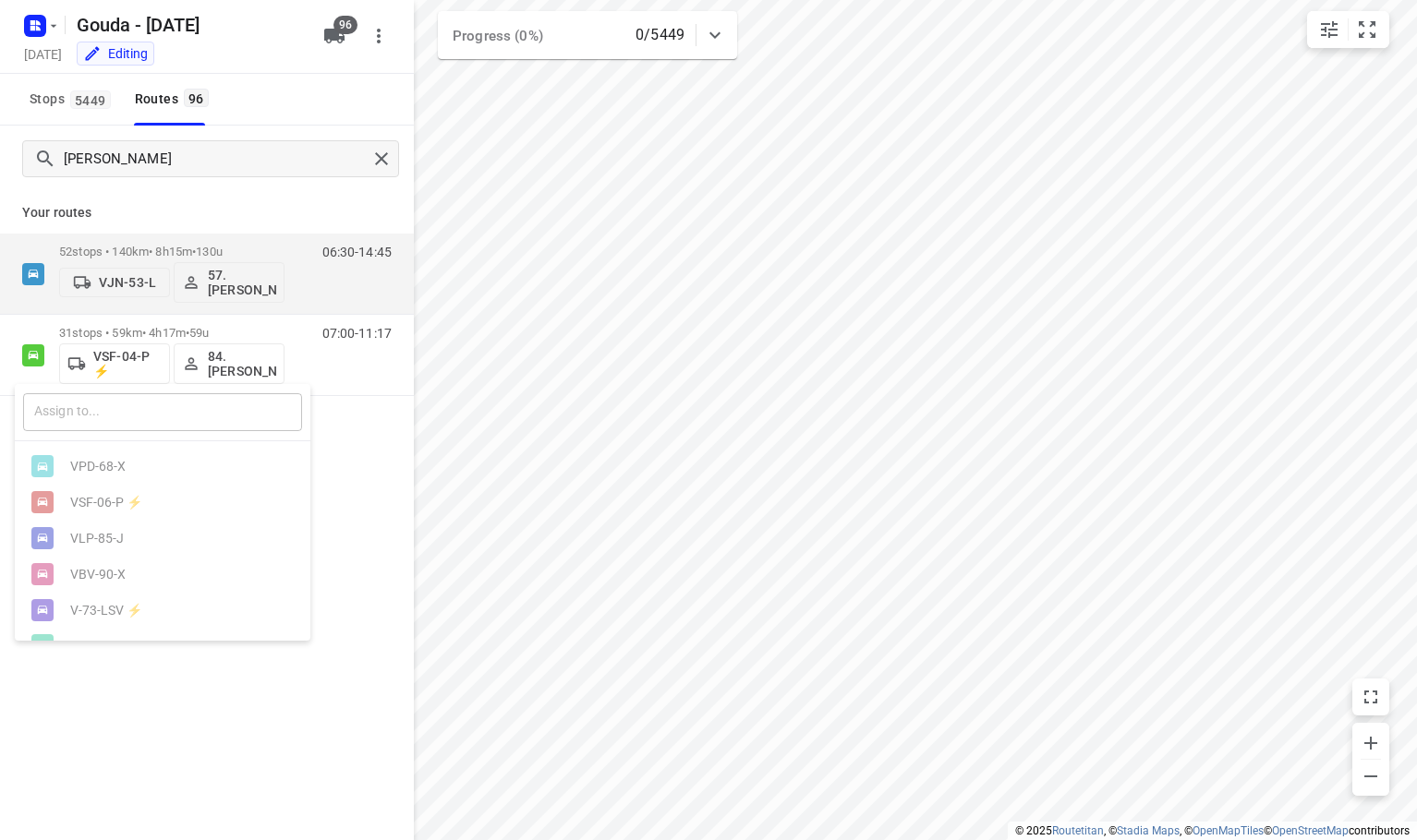
click at [122, 422] on input "text" at bounding box center [163, 412] width 279 height 38
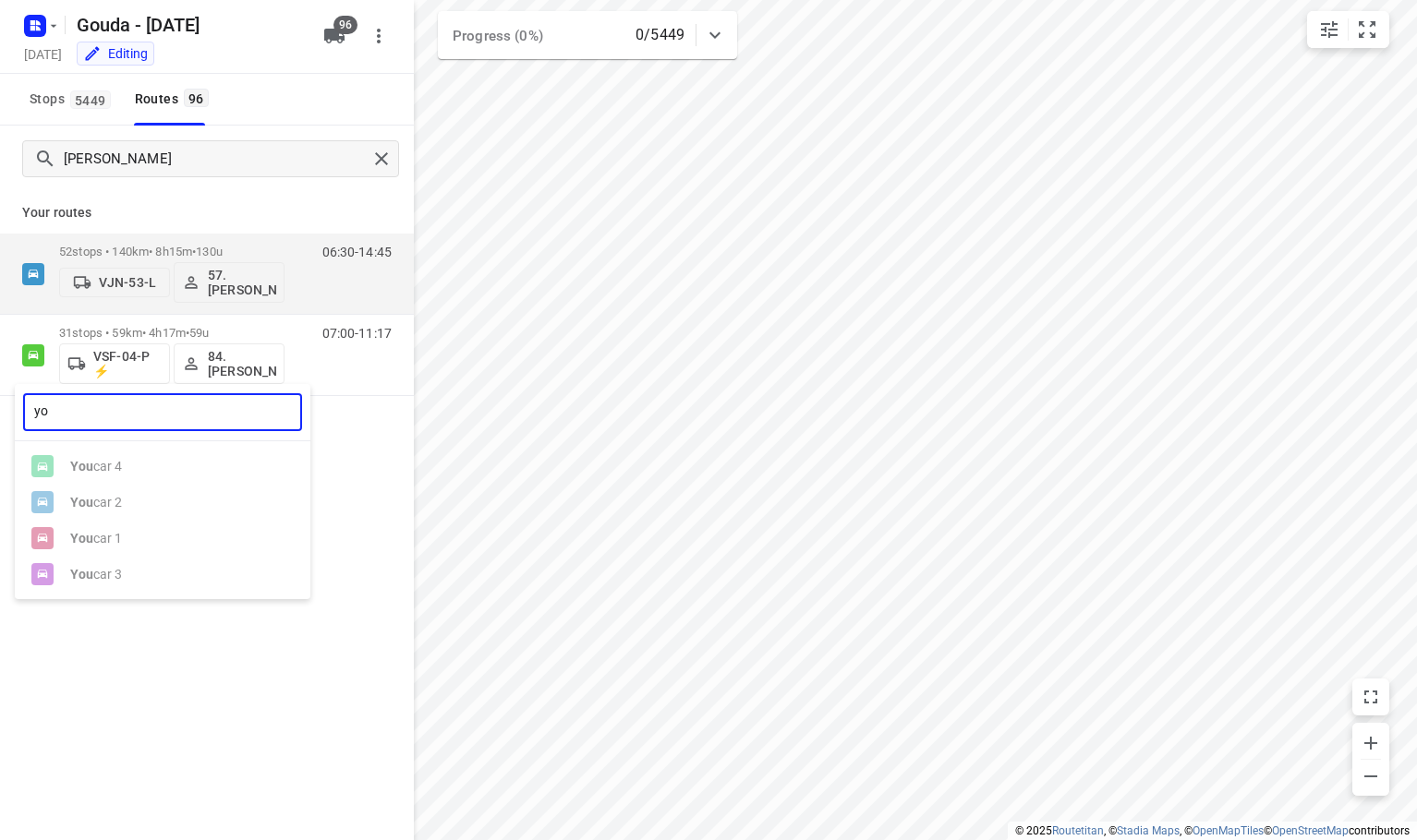
type input "y"
click at [224, 187] on div at bounding box center [708, 420] width 1417 height 840
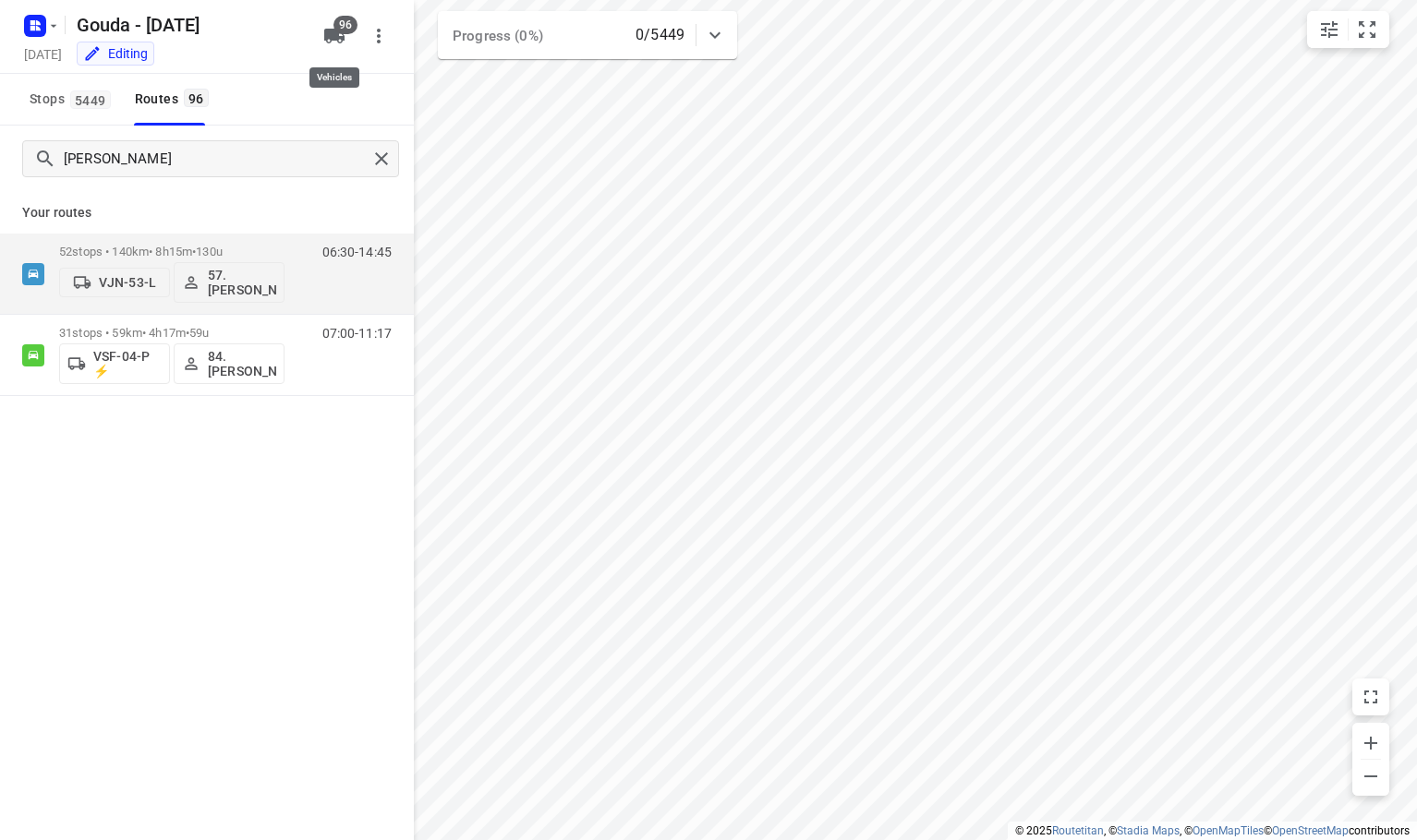
click at [333, 34] on icon "button" at bounding box center [334, 36] width 21 height 15
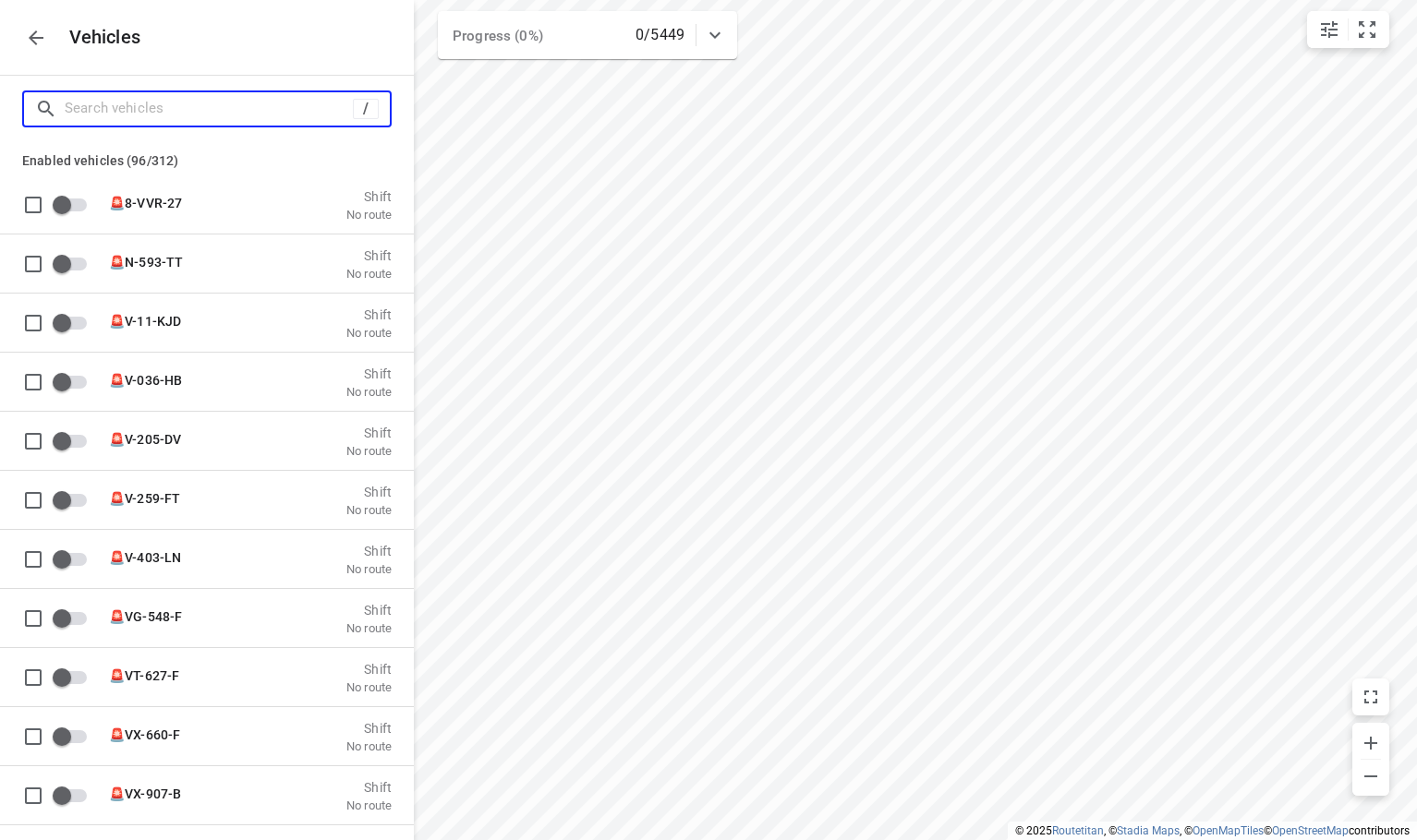
click at [198, 111] on input "Search vehicles" at bounding box center [208, 108] width 288 height 29
type input "y"
checkbox input "true"
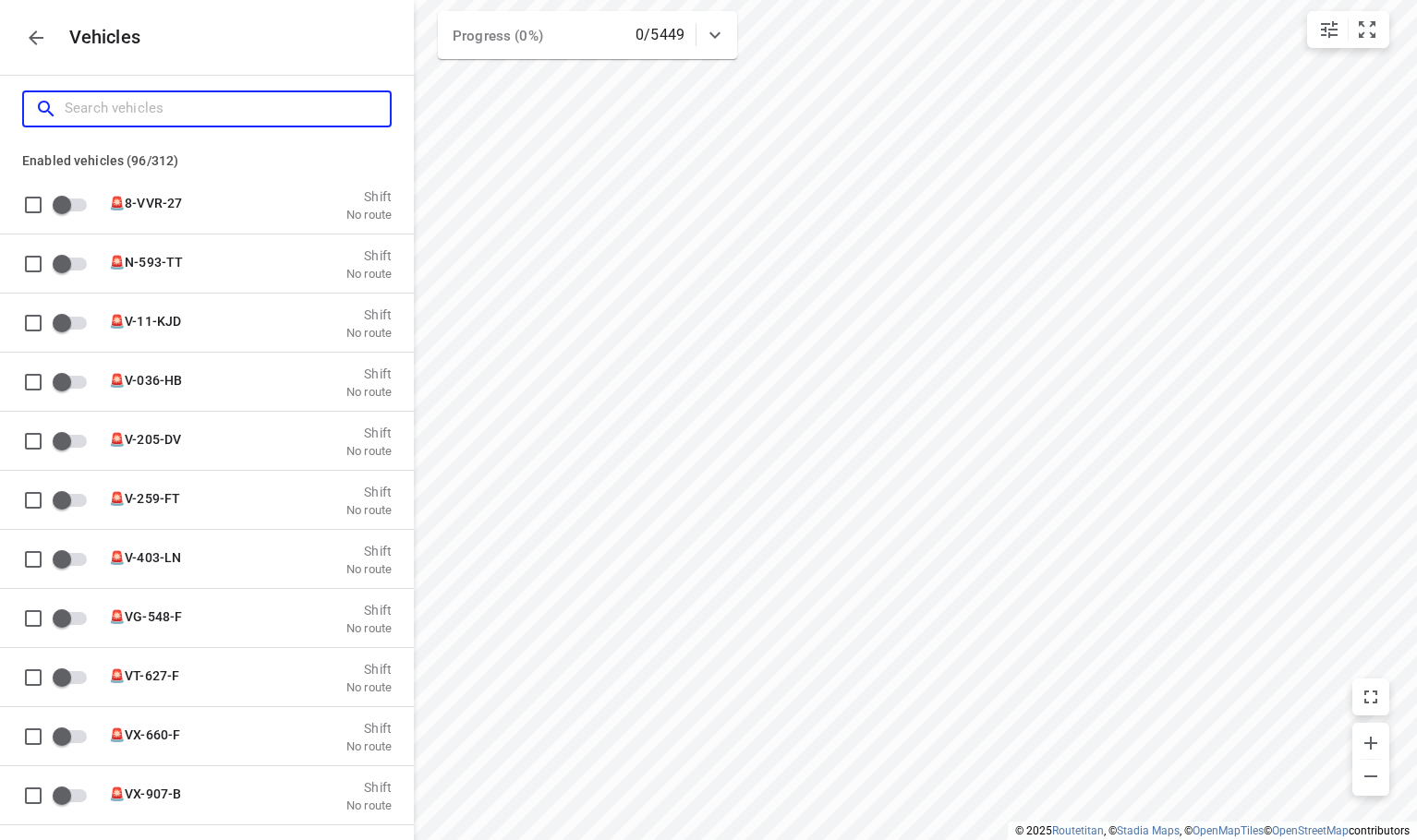
checkbox input "true"
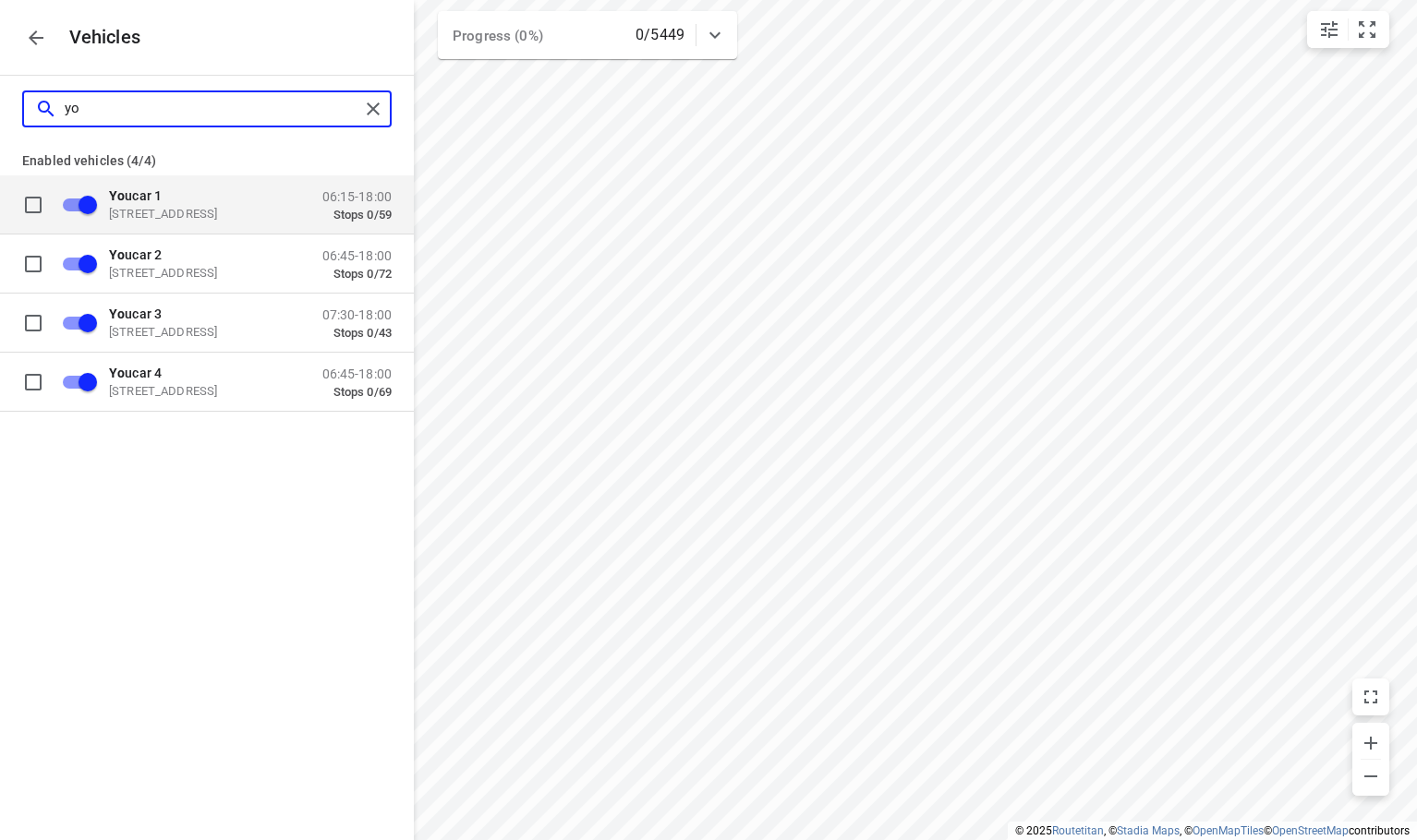
type input "y"
checkbox input "false"
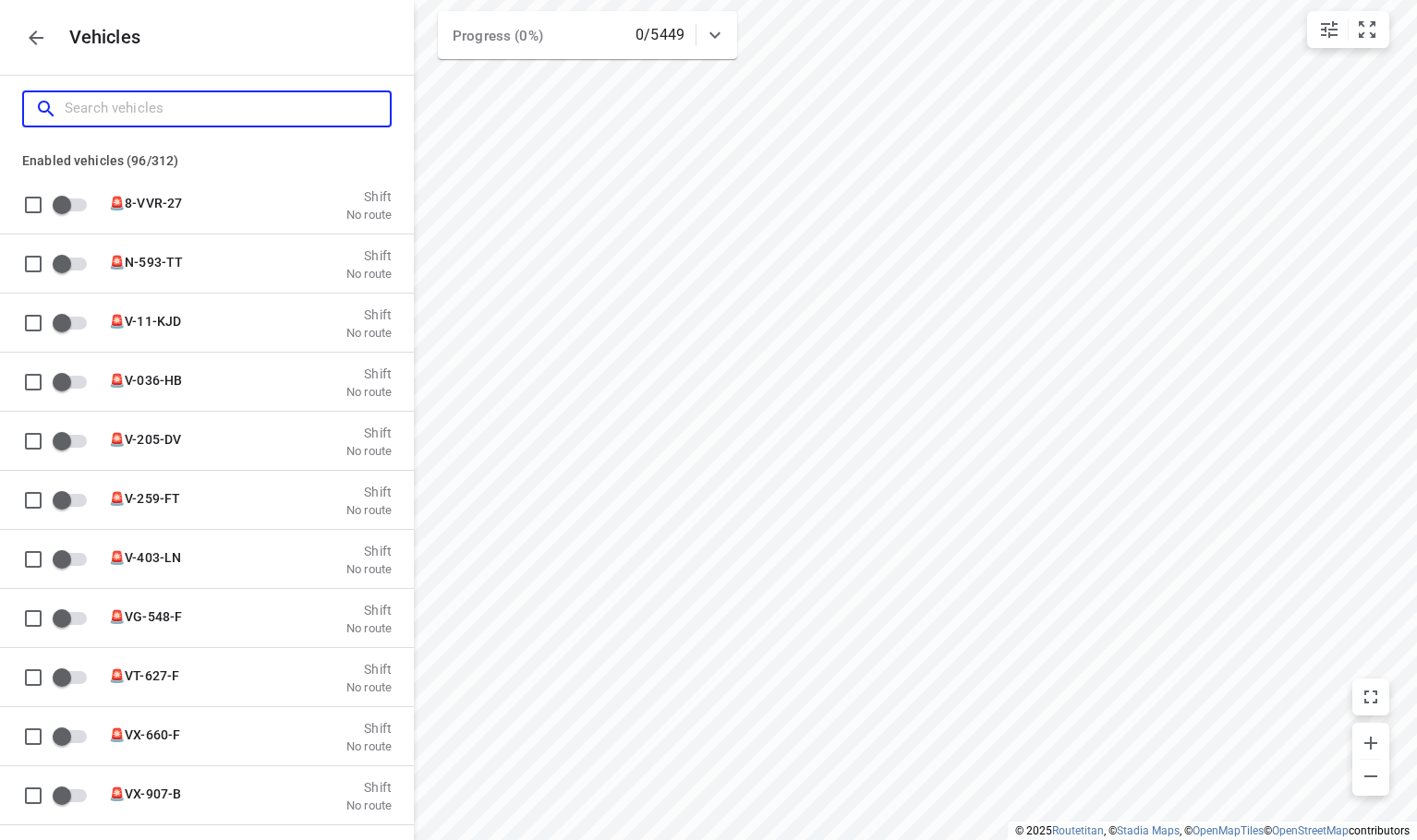
type input "h"
checkbox input "false"
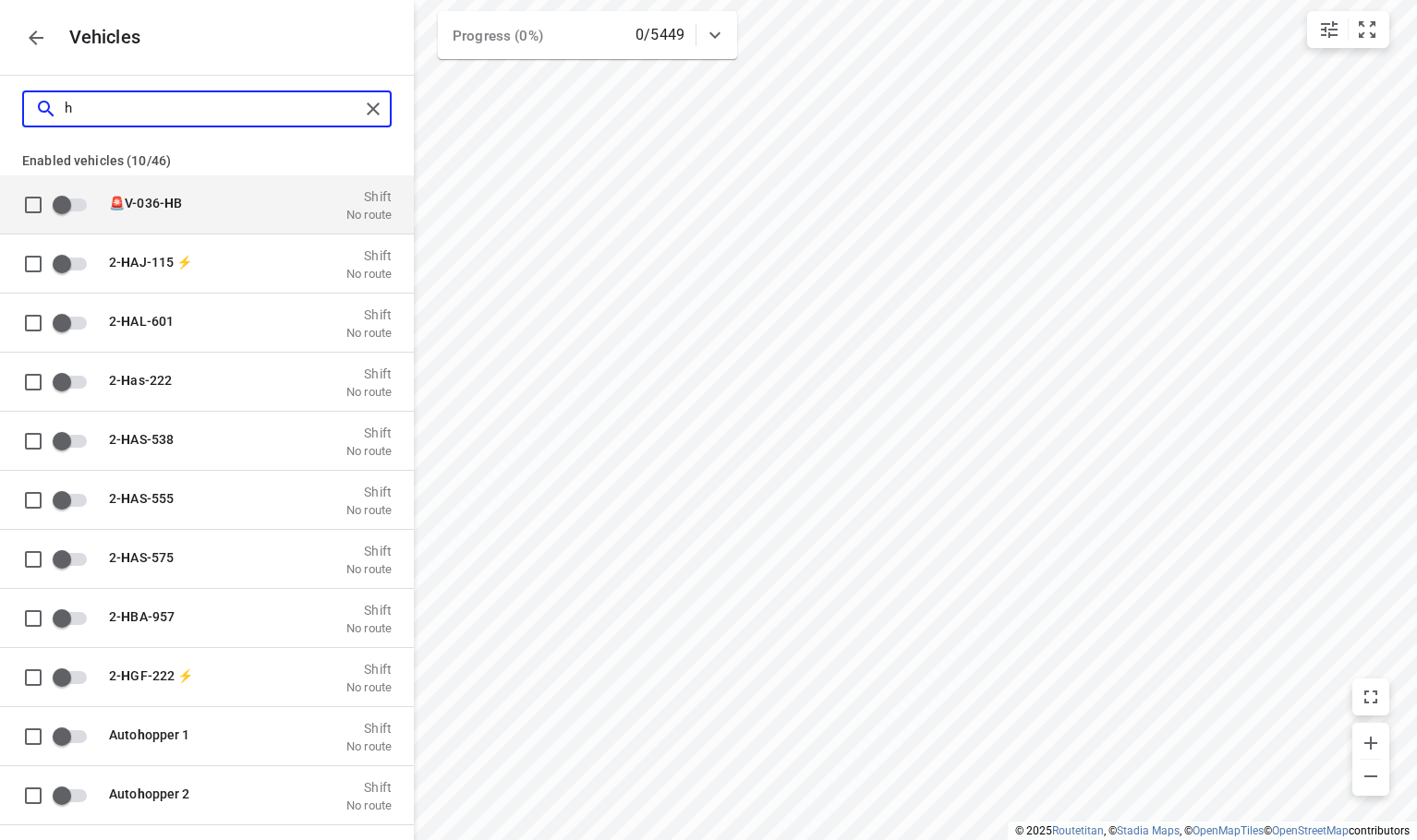
checkbox input "true"
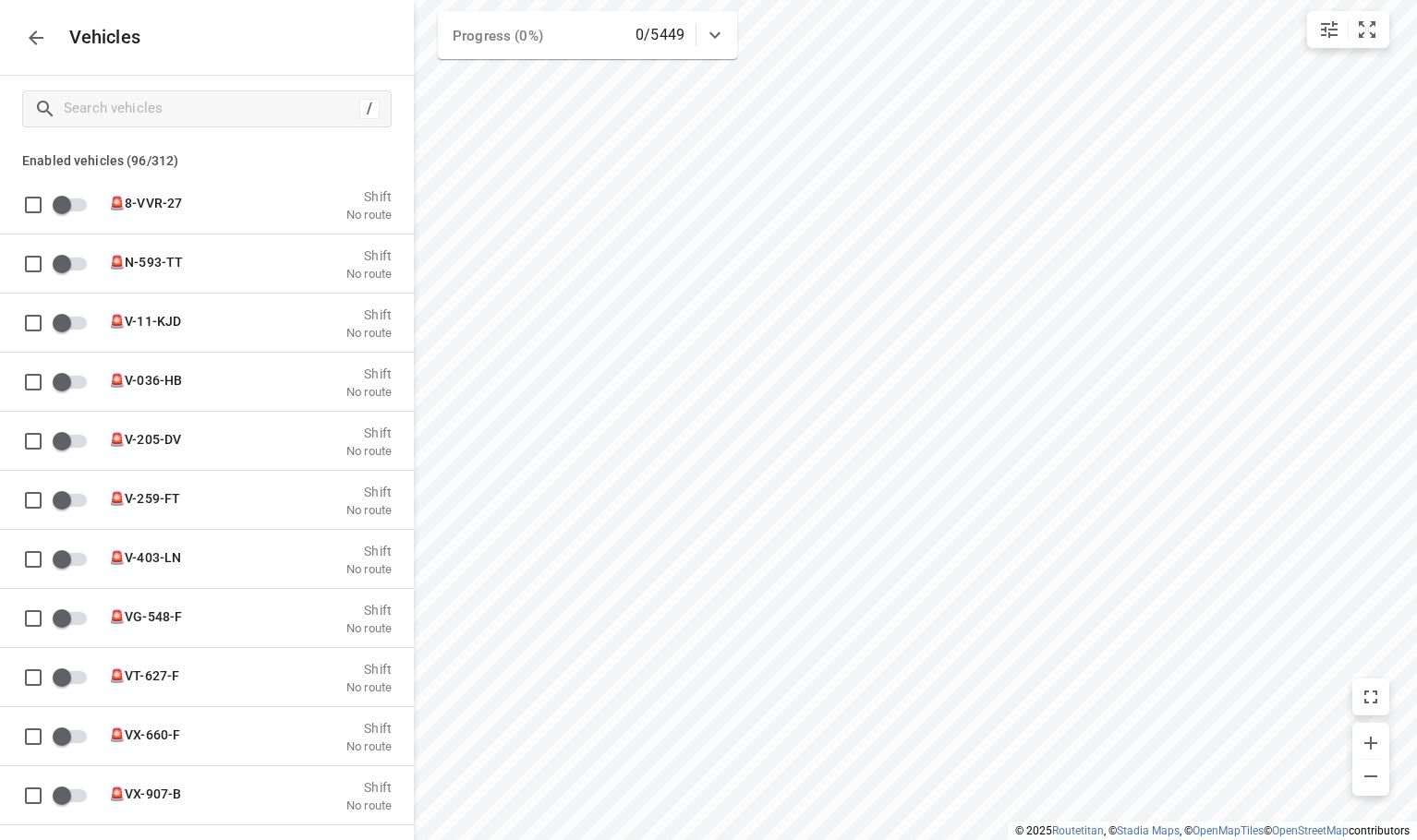
click at [239, 35] on div "Vehicles" at bounding box center [207, 38] width 414 height 75
click at [35, 34] on icon "button" at bounding box center [36, 38] width 22 height 22
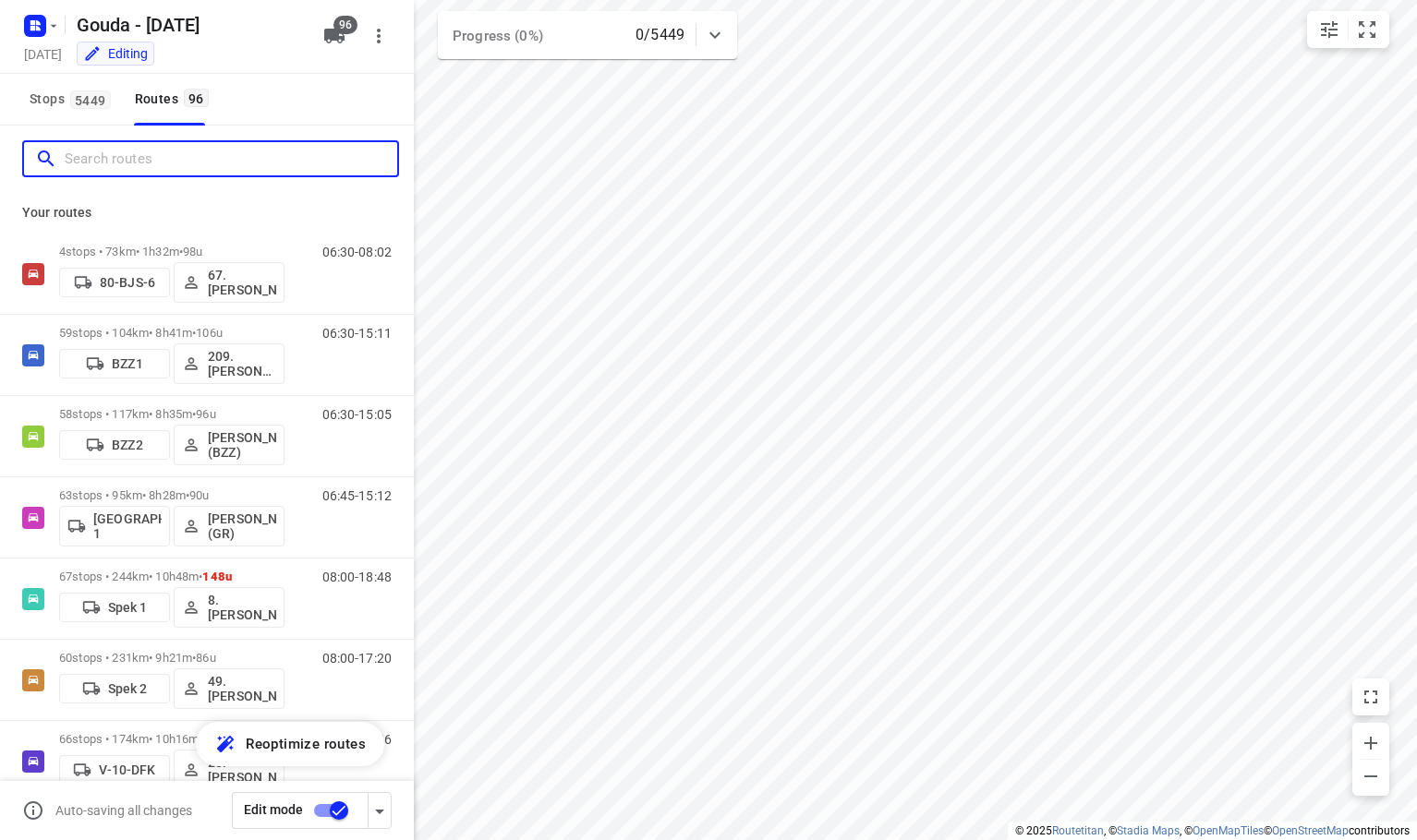
click at [192, 157] on input "Search routes" at bounding box center [231, 158] width 333 height 29
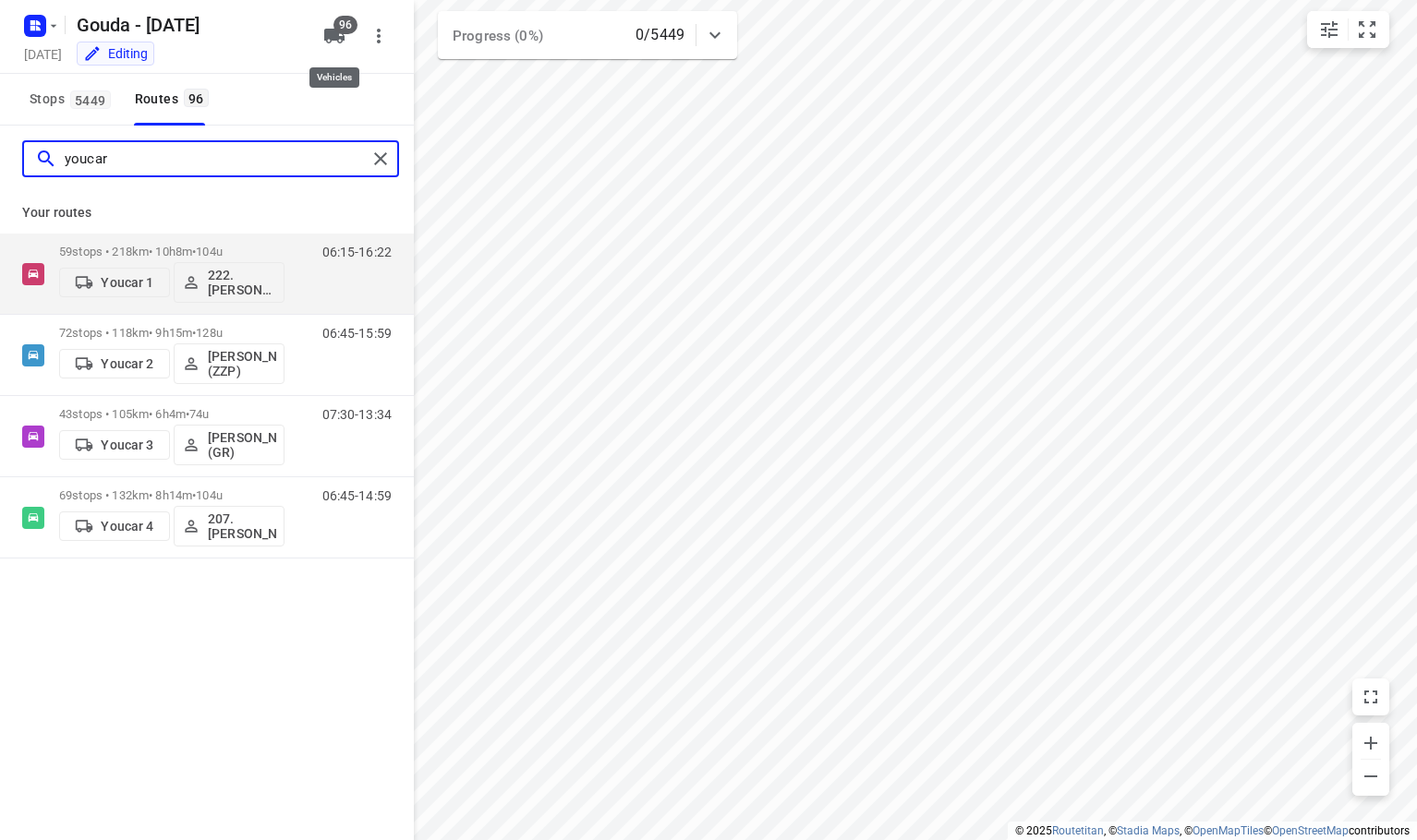
type input "youcar"
click at [347, 35] on button "96" at bounding box center [334, 36] width 37 height 37
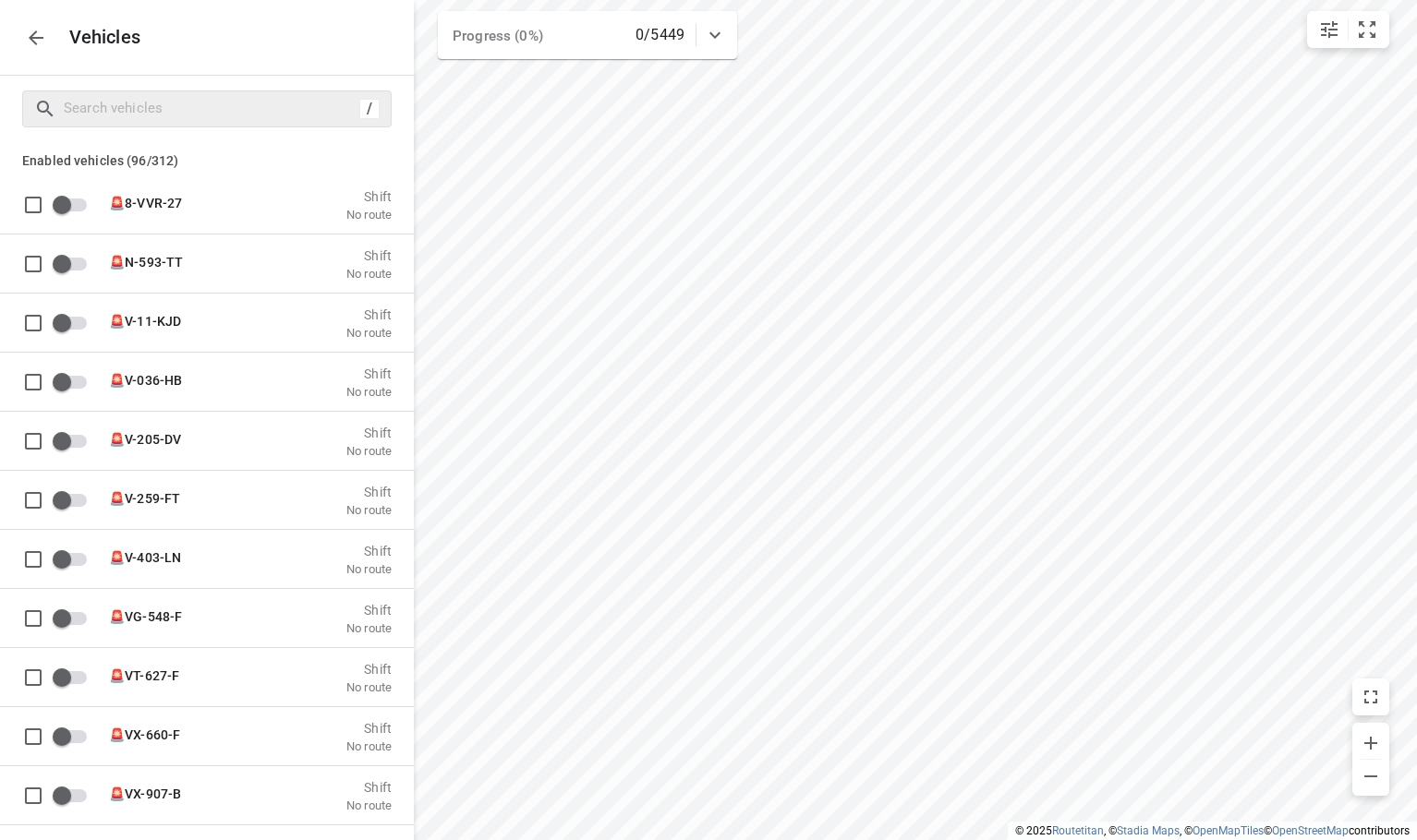
click at [202, 125] on div "/" at bounding box center [206, 108] width 370 height 37
click at [198, 112] on input "Search vehicles" at bounding box center [208, 108] width 288 height 29
type input "h"
checkbox input "false"
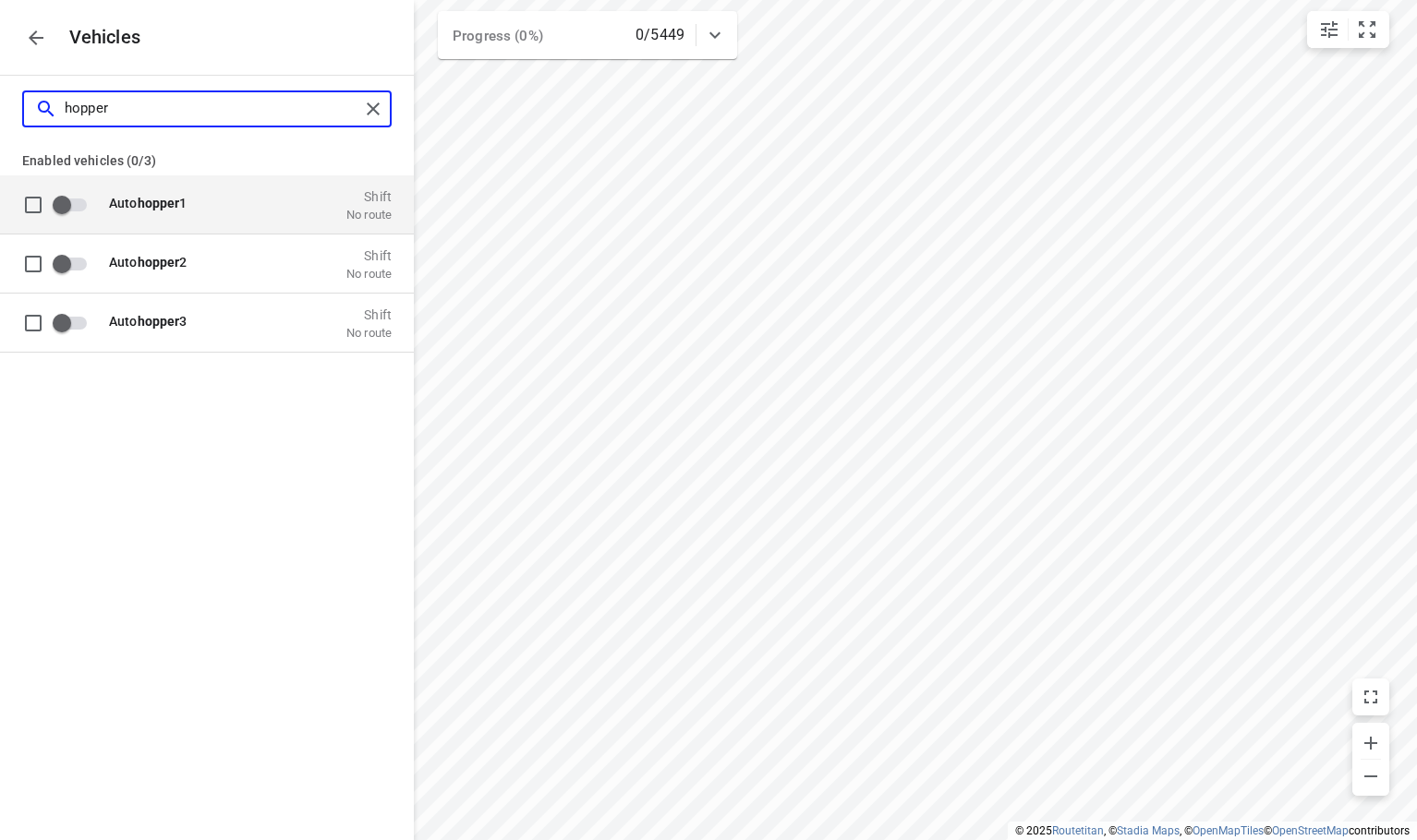
type input "hopper"
click at [82, 204] on input "grid" at bounding box center [61, 203] width 105 height 35
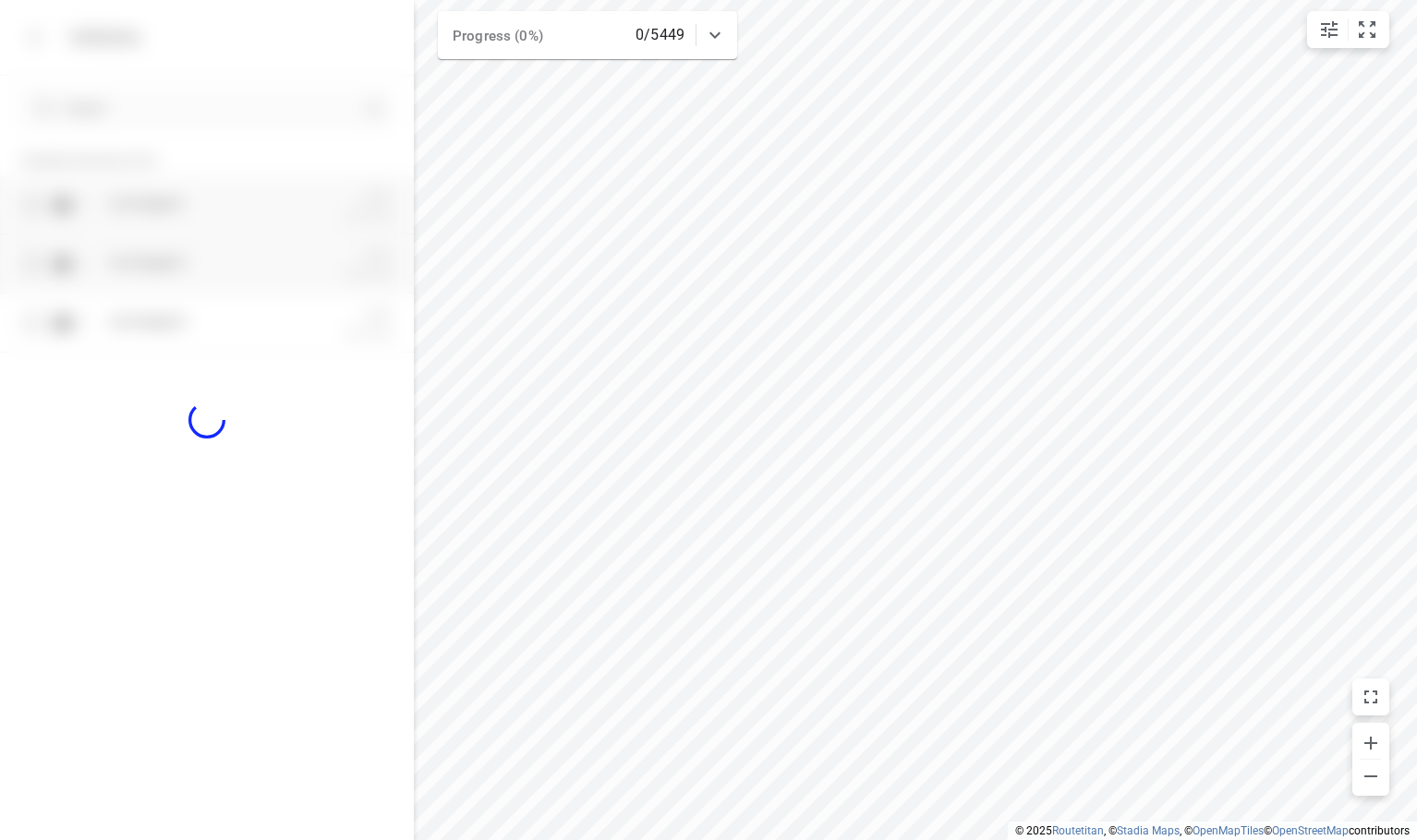
checkbox input "true"
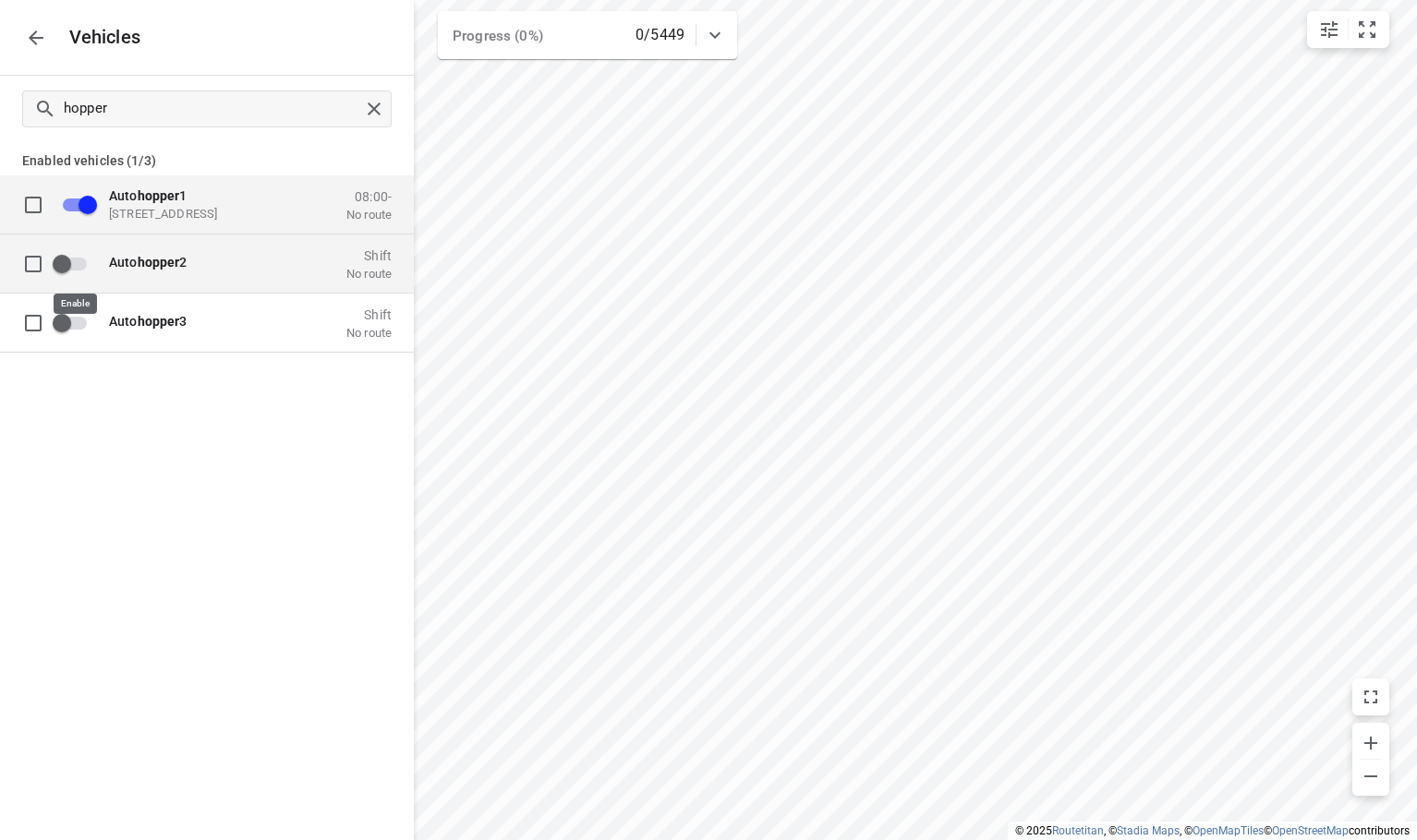
click at [79, 266] on input "grid" at bounding box center [61, 262] width 105 height 35
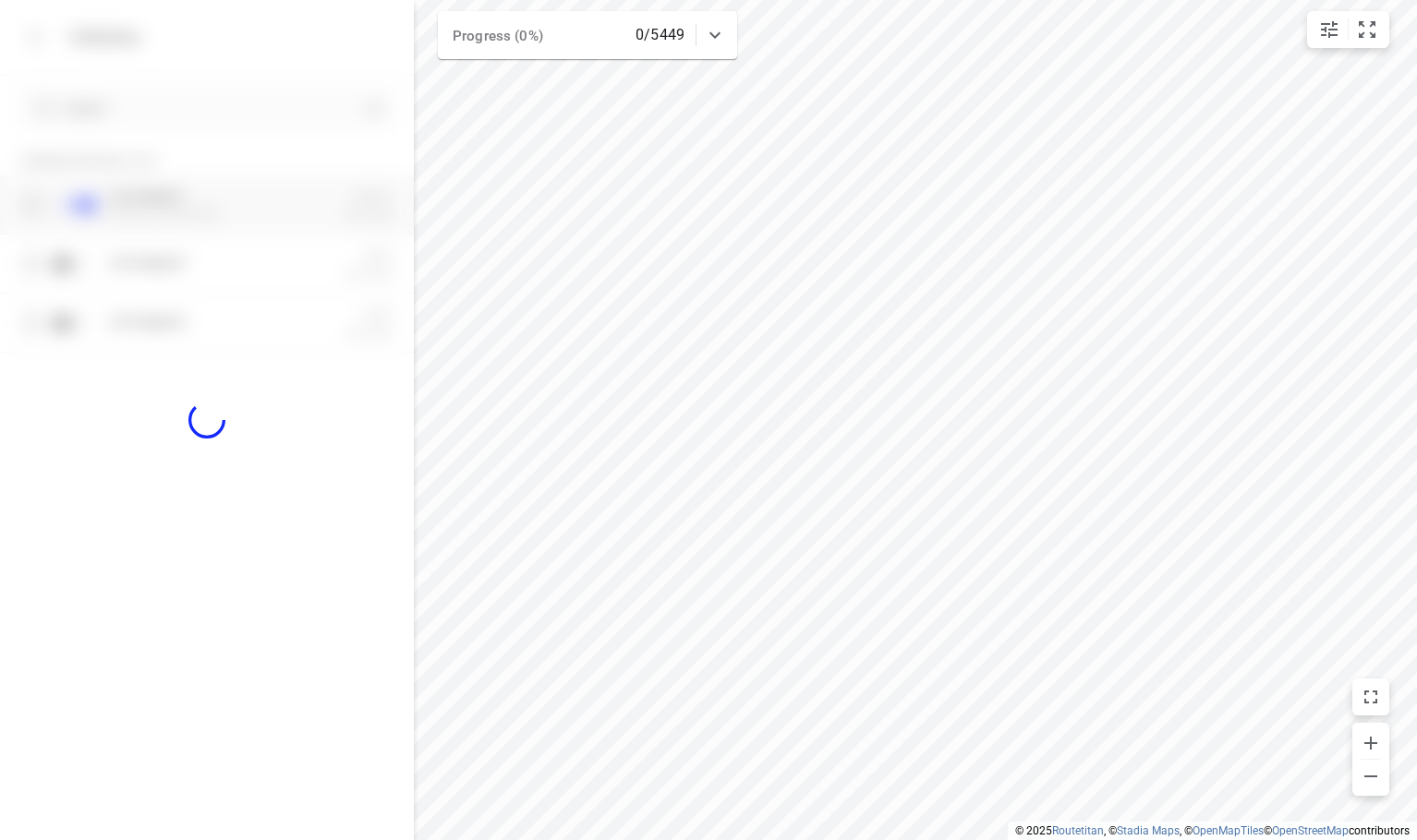
checkbox input "true"
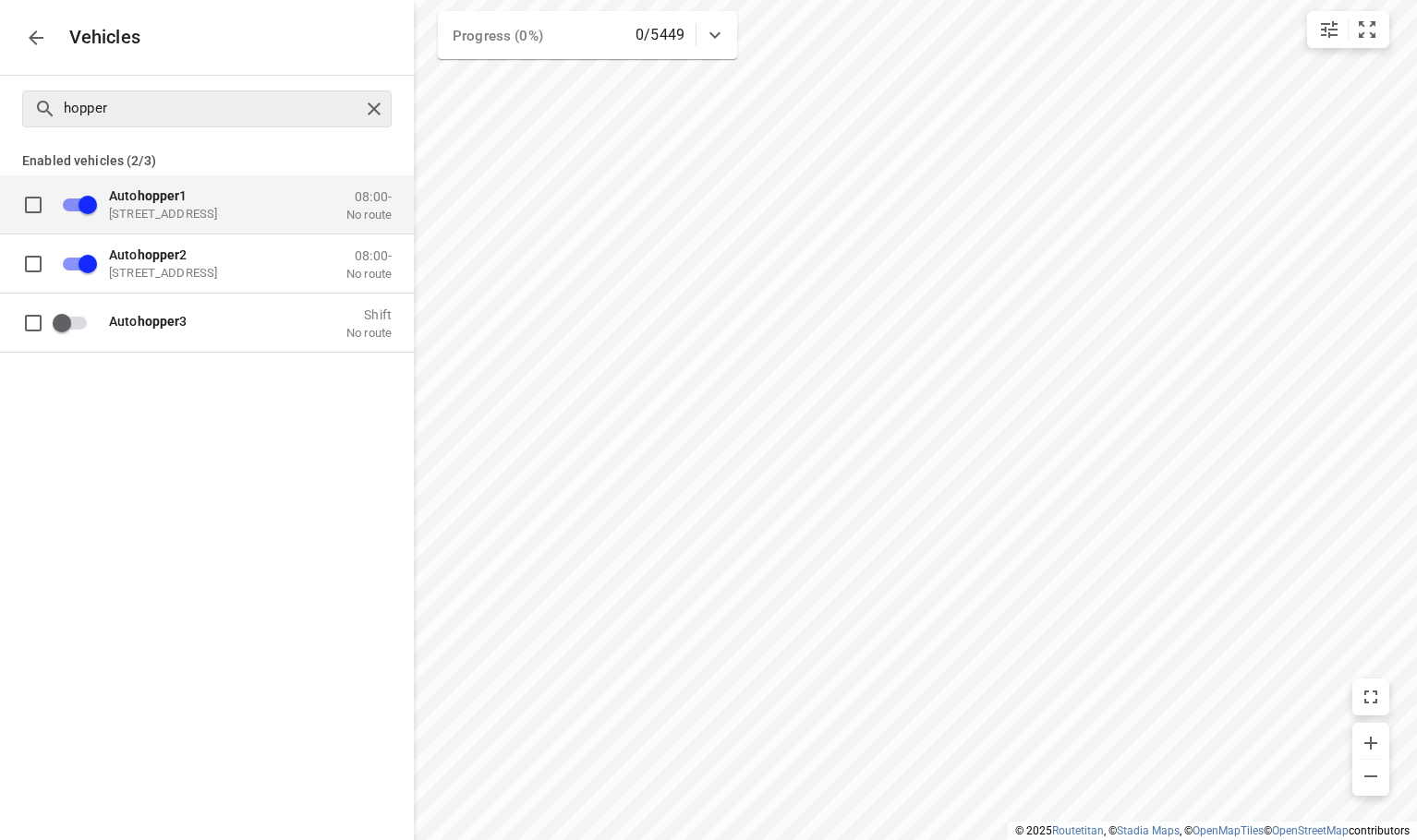
checkbox input "false"
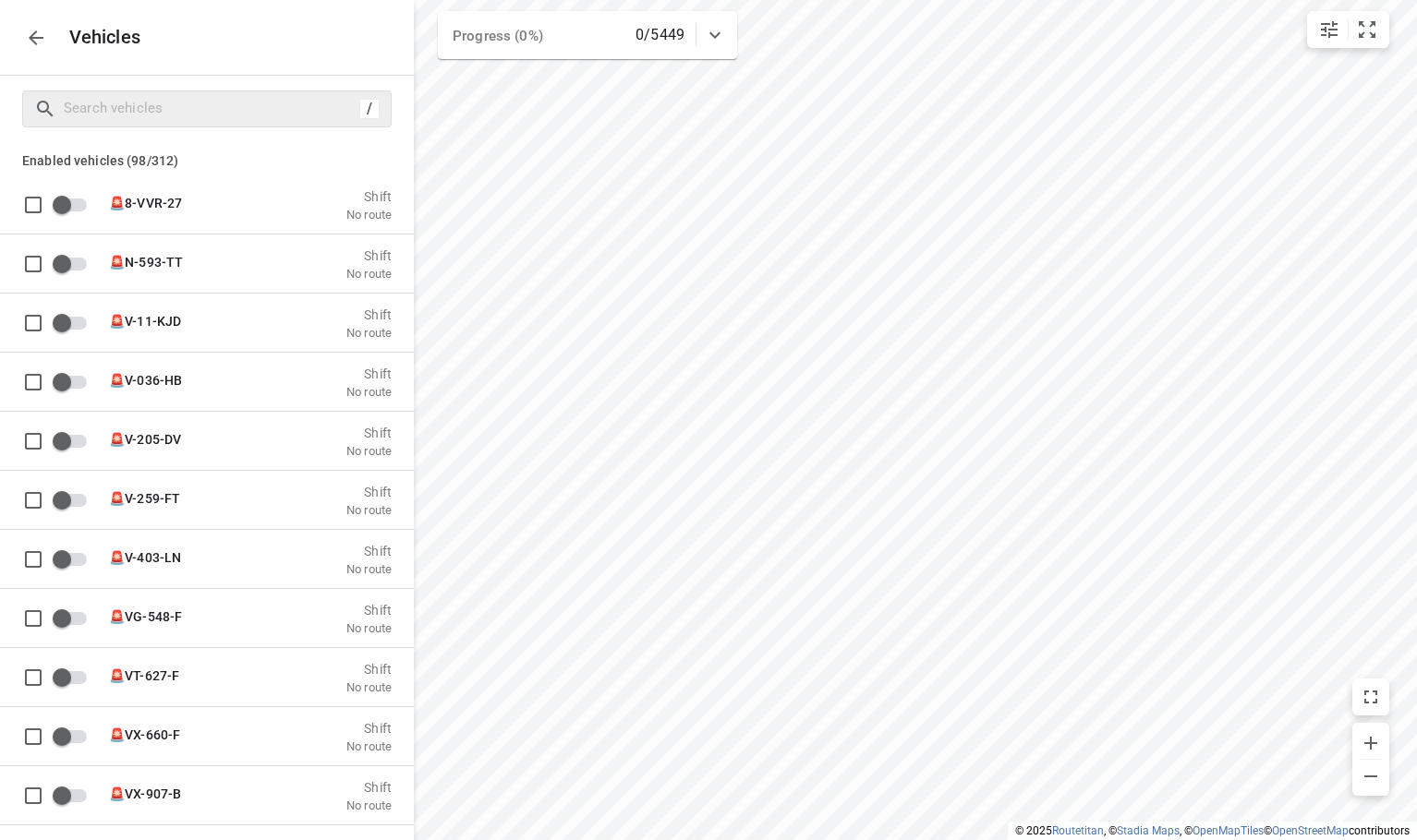
click at [32, 44] on icon "button" at bounding box center [36, 38] width 22 height 22
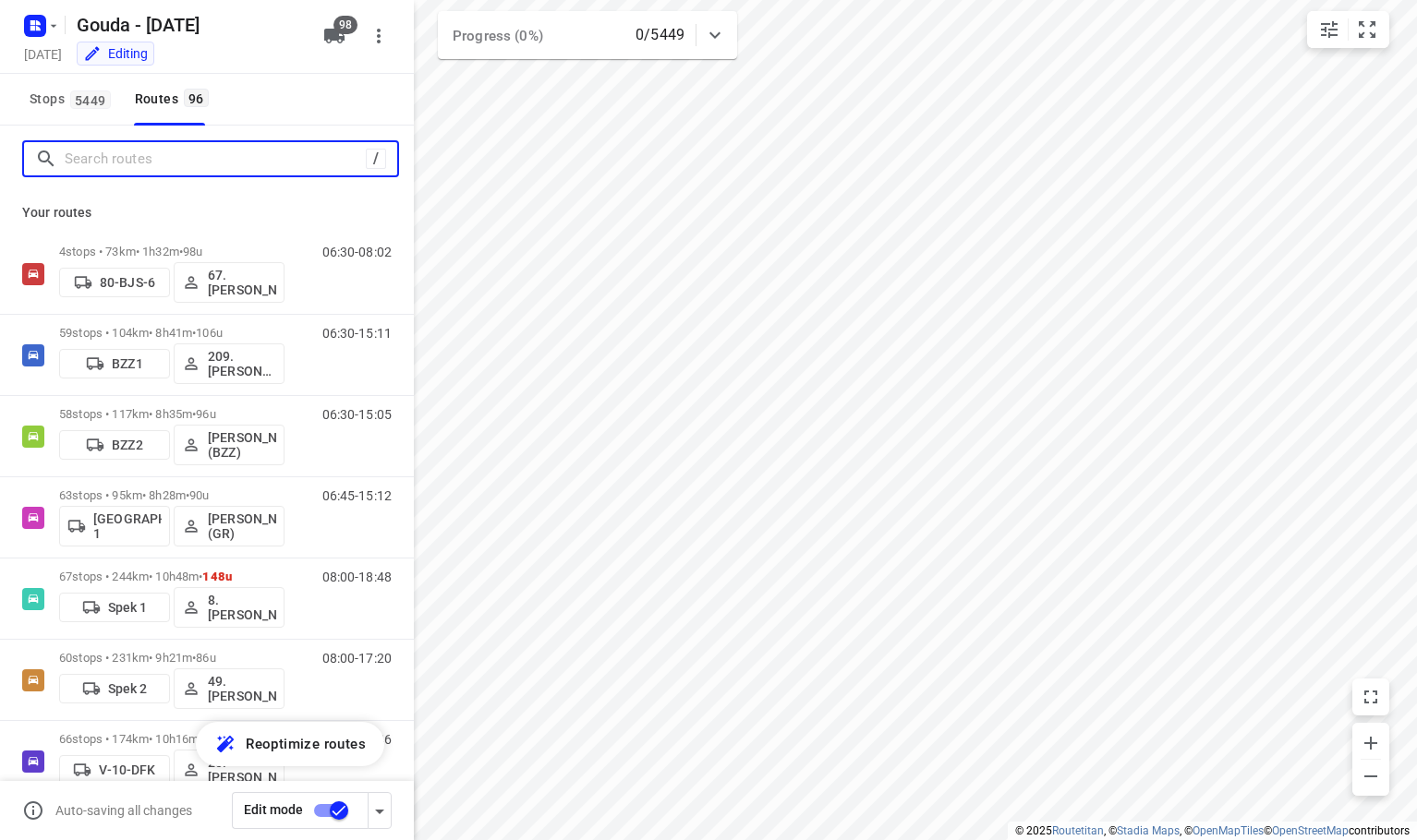
click at [188, 162] on input "Search routes" at bounding box center [215, 158] width 301 height 29
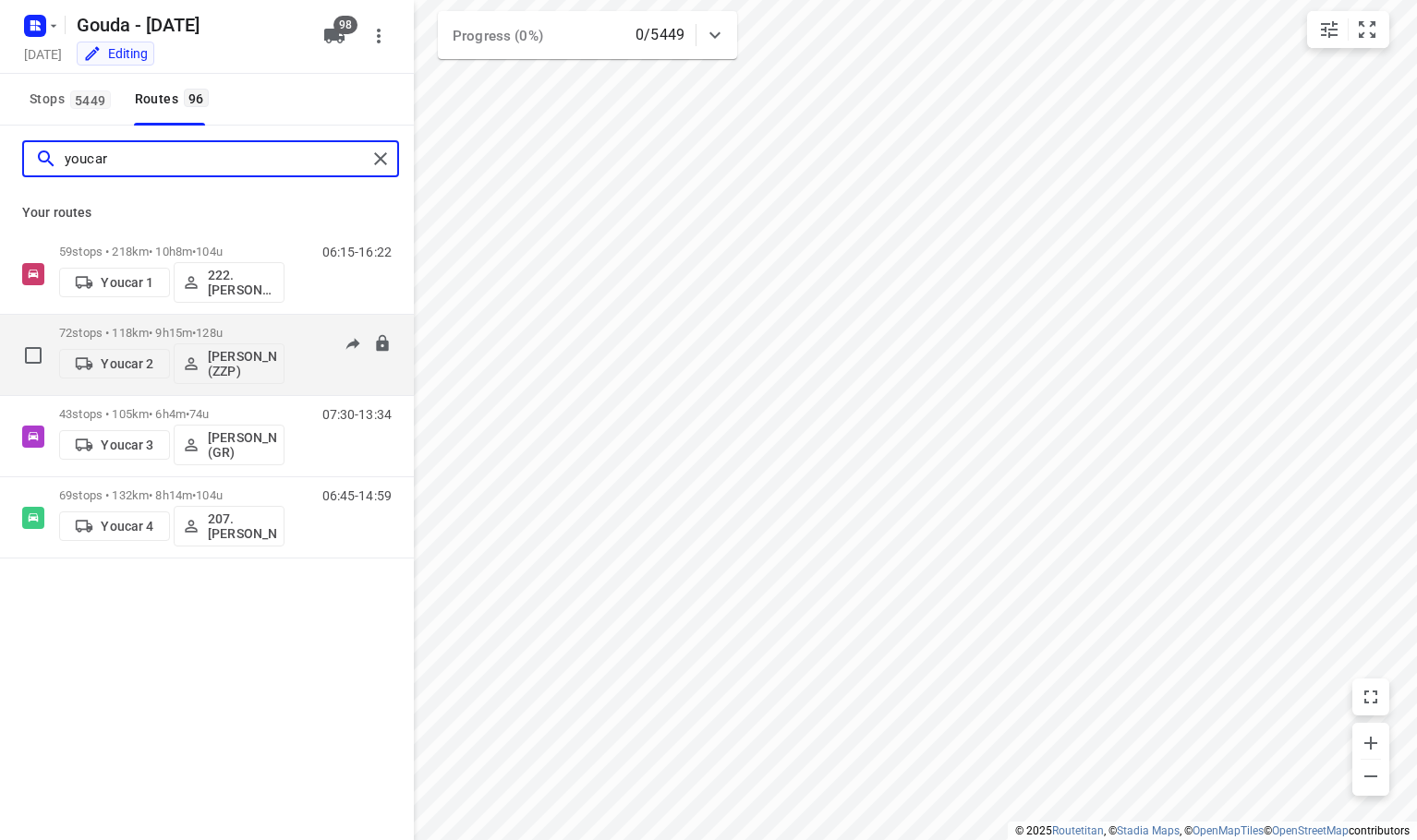
type input "youcar"
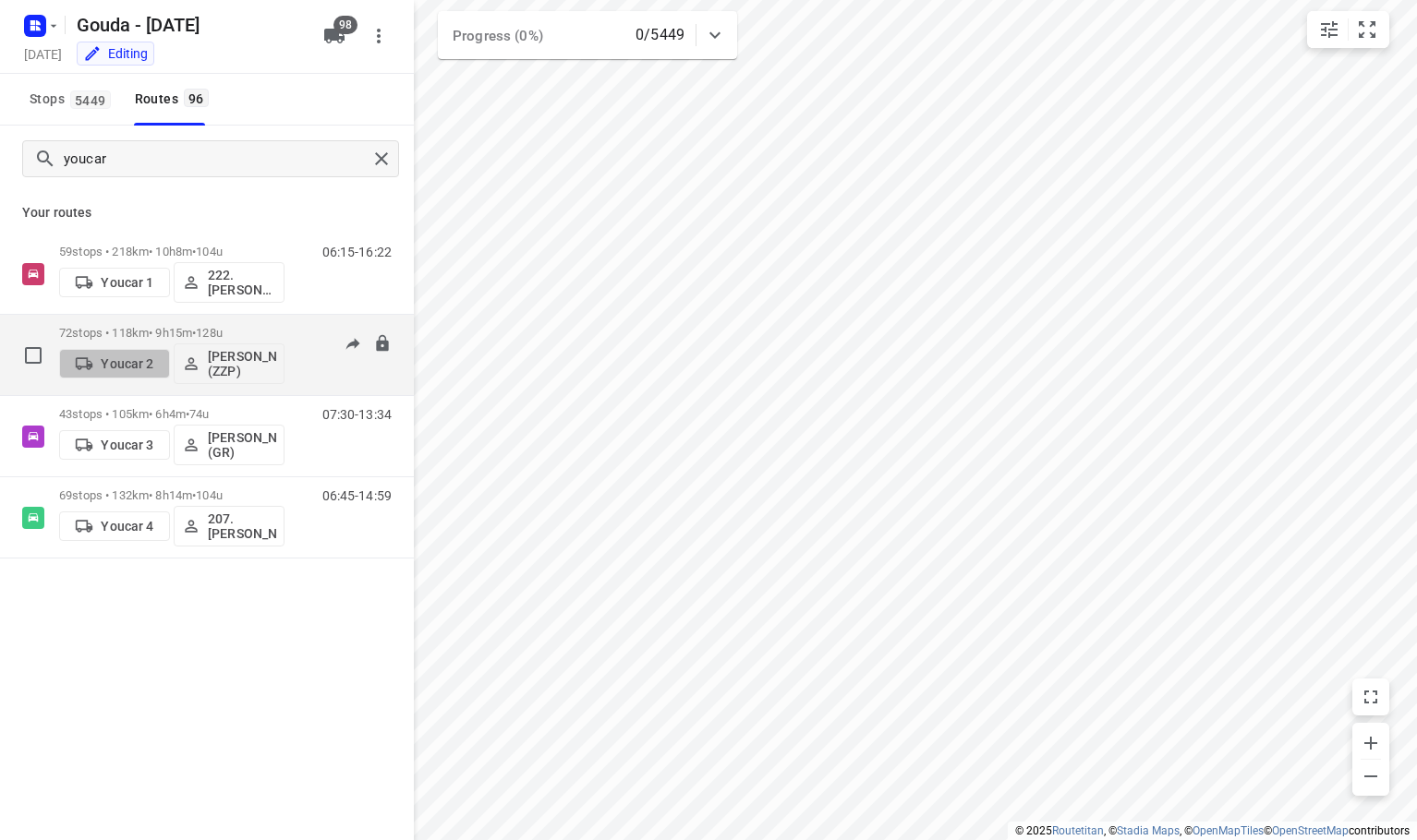
click at [140, 363] on p "Youcar 2" at bounding box center [127, 364] width 53 height 15
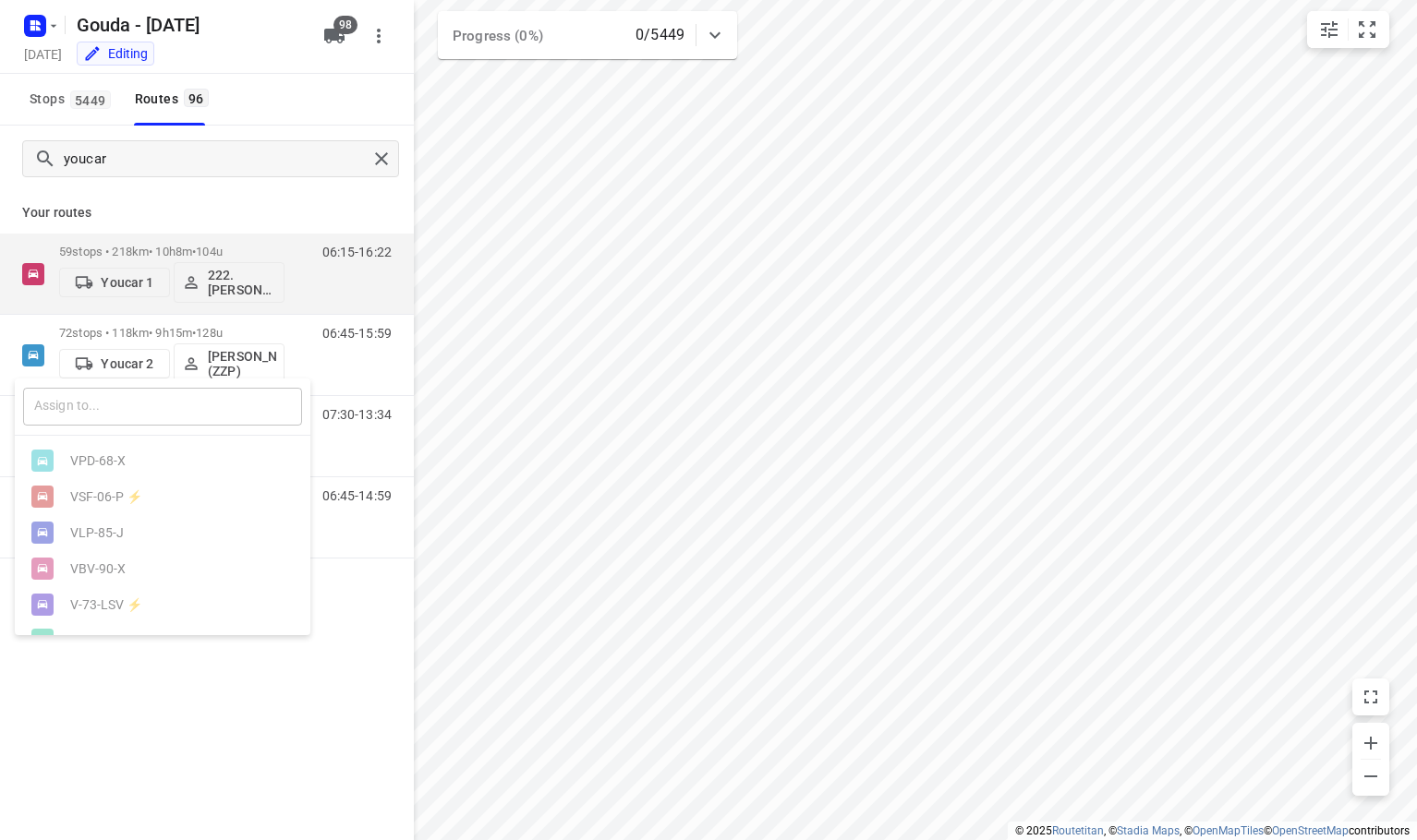
drag, startPoint x: 122, startPoint y: 412, endPoint x: 168, endPoint y: 411, distance: 46.0
click at [123, 412] on input "text" at bounding box center [163, 407] width 279 height 38
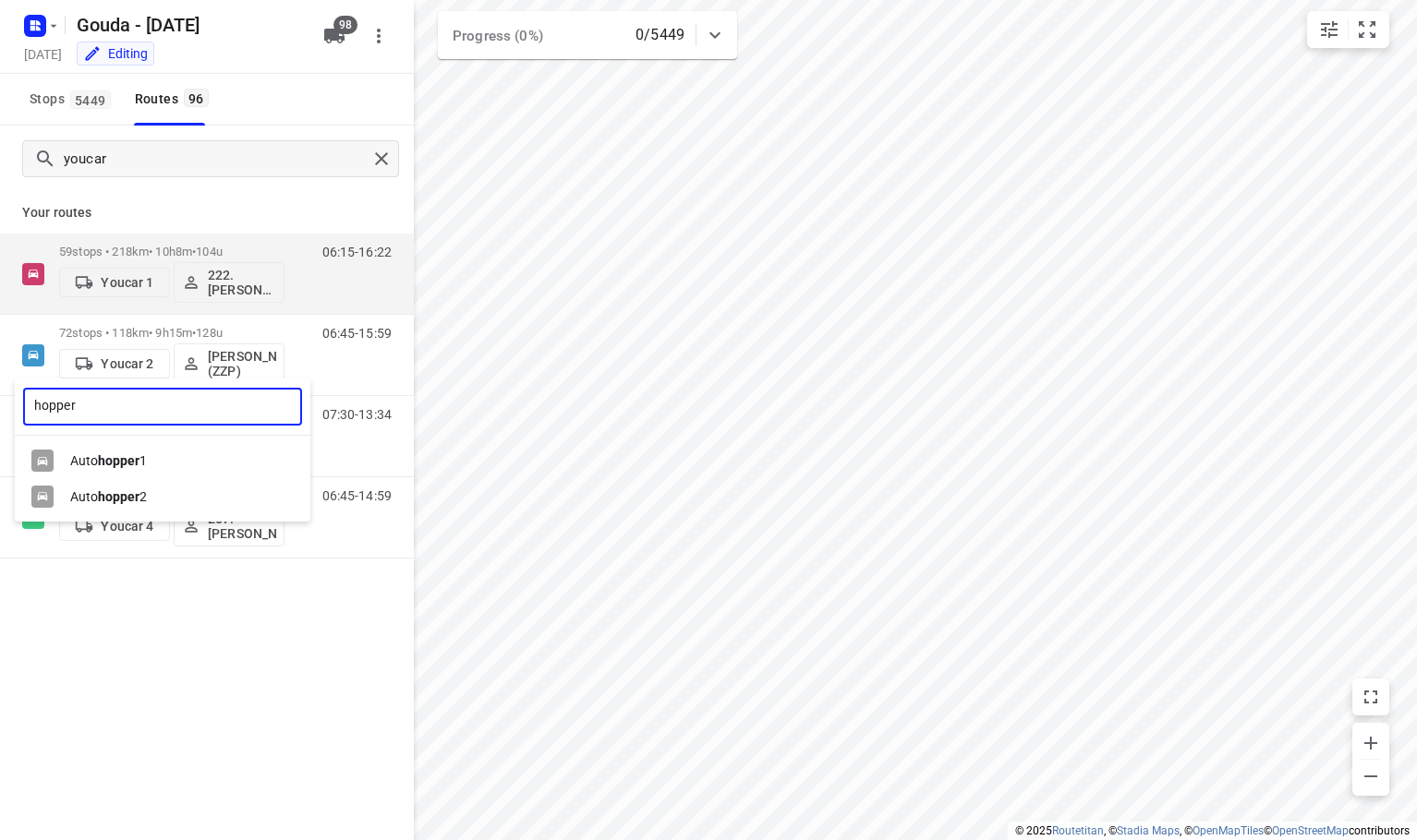
type input "hopper"
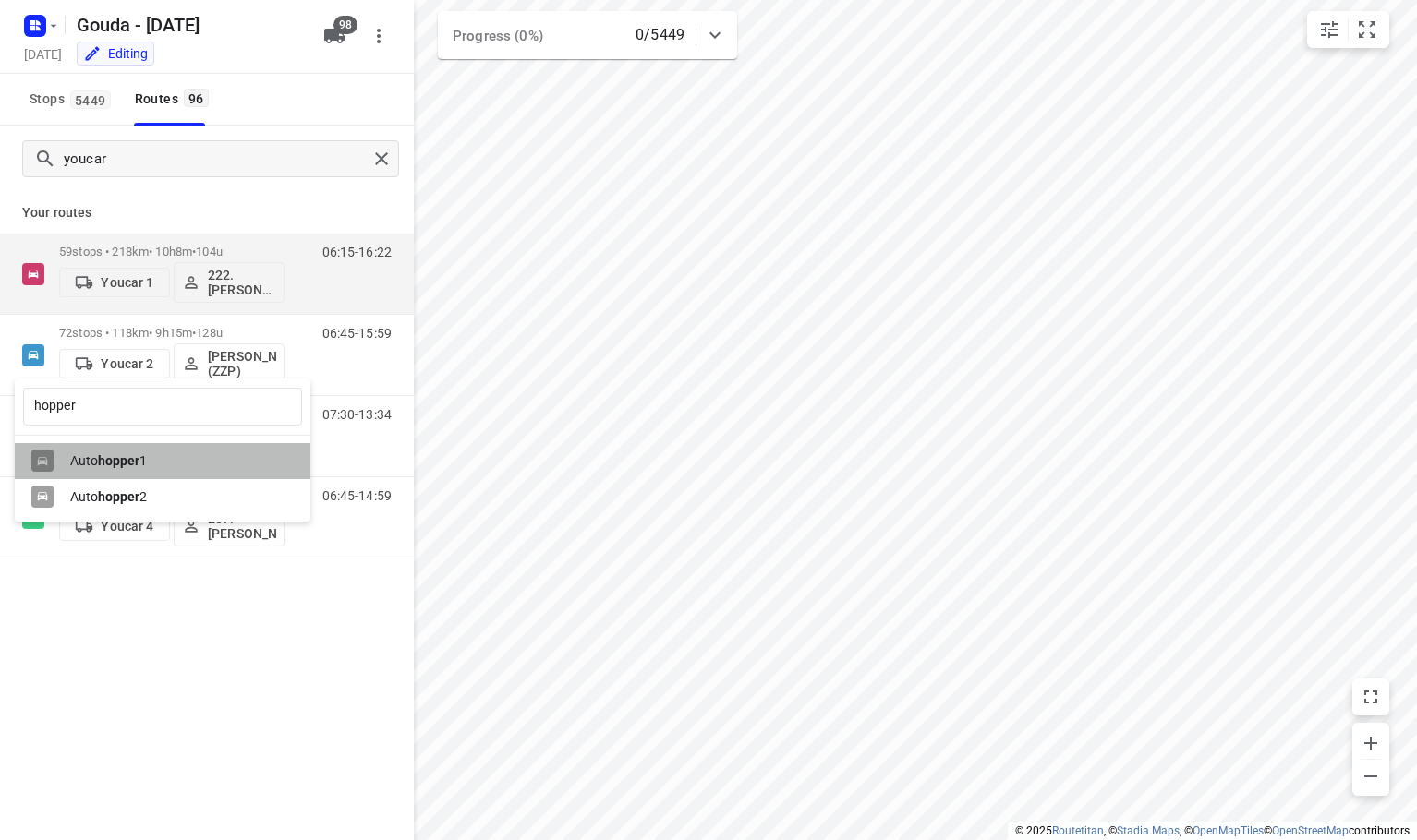
click at [151, 444] on div "Auto hopper 1" at bounding box center [163, 462] width 295 height 36
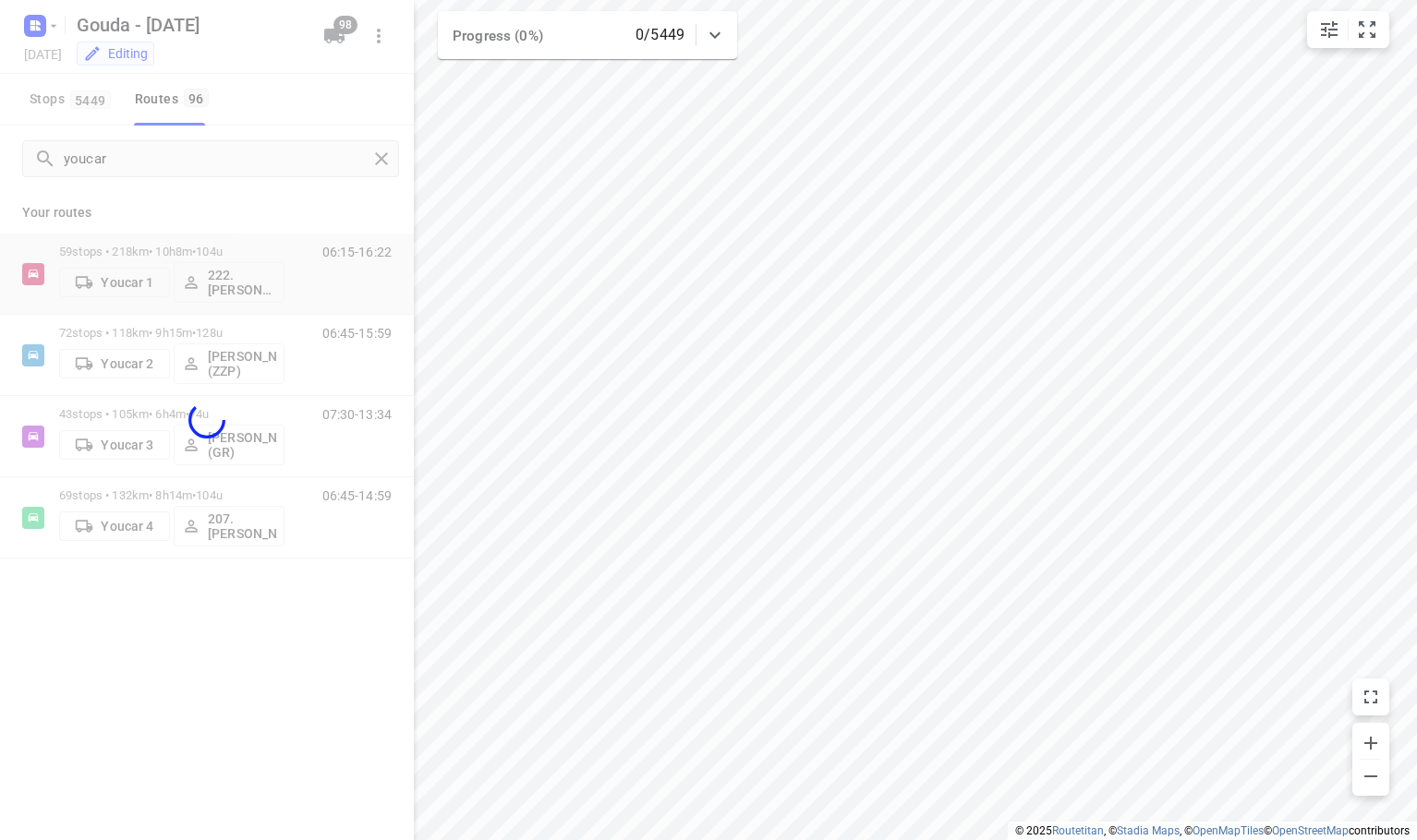
click at [263, 808] on div "hopper ​ VPD-68-X VSF-06-P ⚡ VLP-85-J VBV-90-X V-73-LSV ⚡ V-44-DDK VPL-25-X VPD…" at bounding box center [708, 420] width 1417 height 840
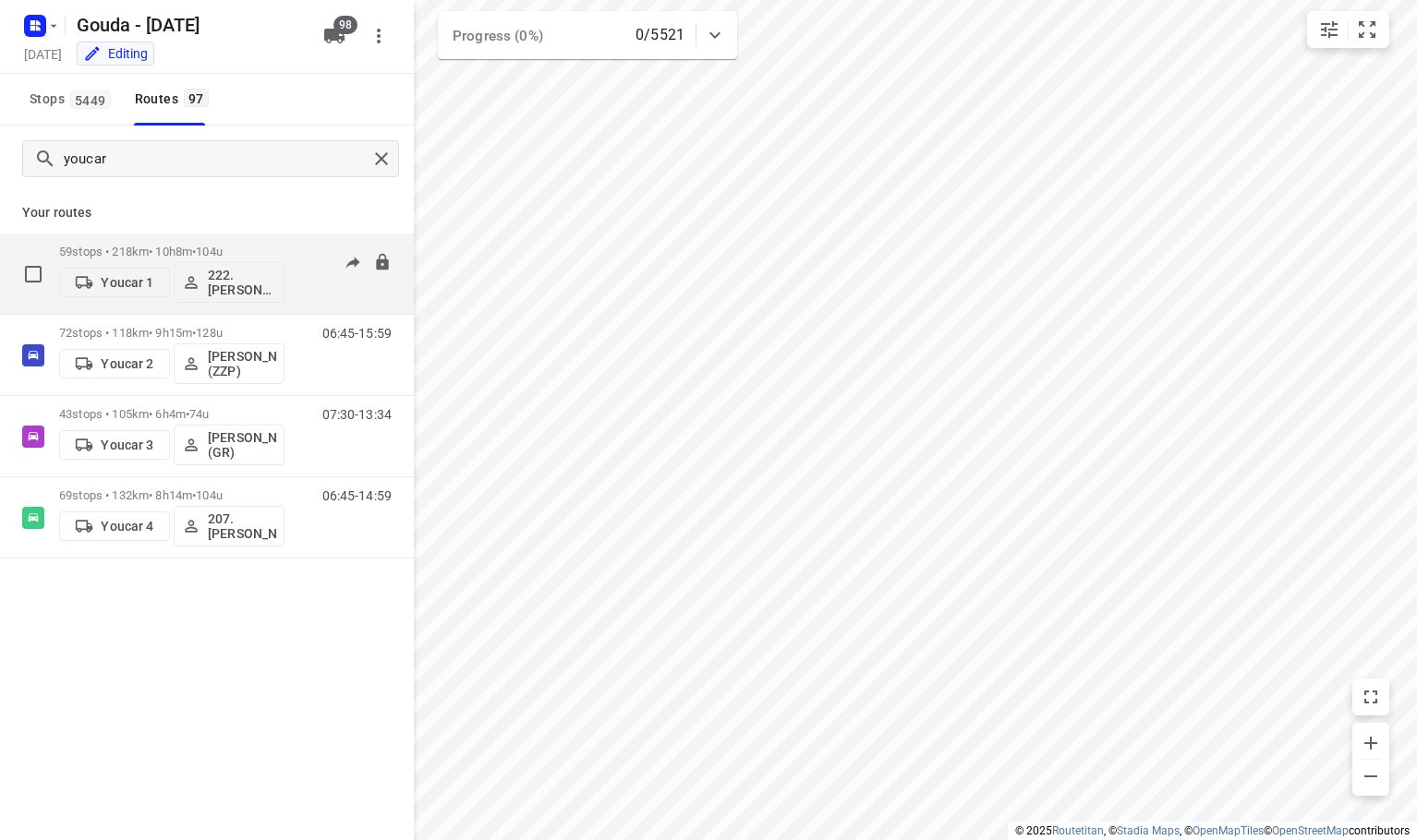
click at [144, 279] on p "Youcar 1" at bounding box center [127, 282] width 53 height 15
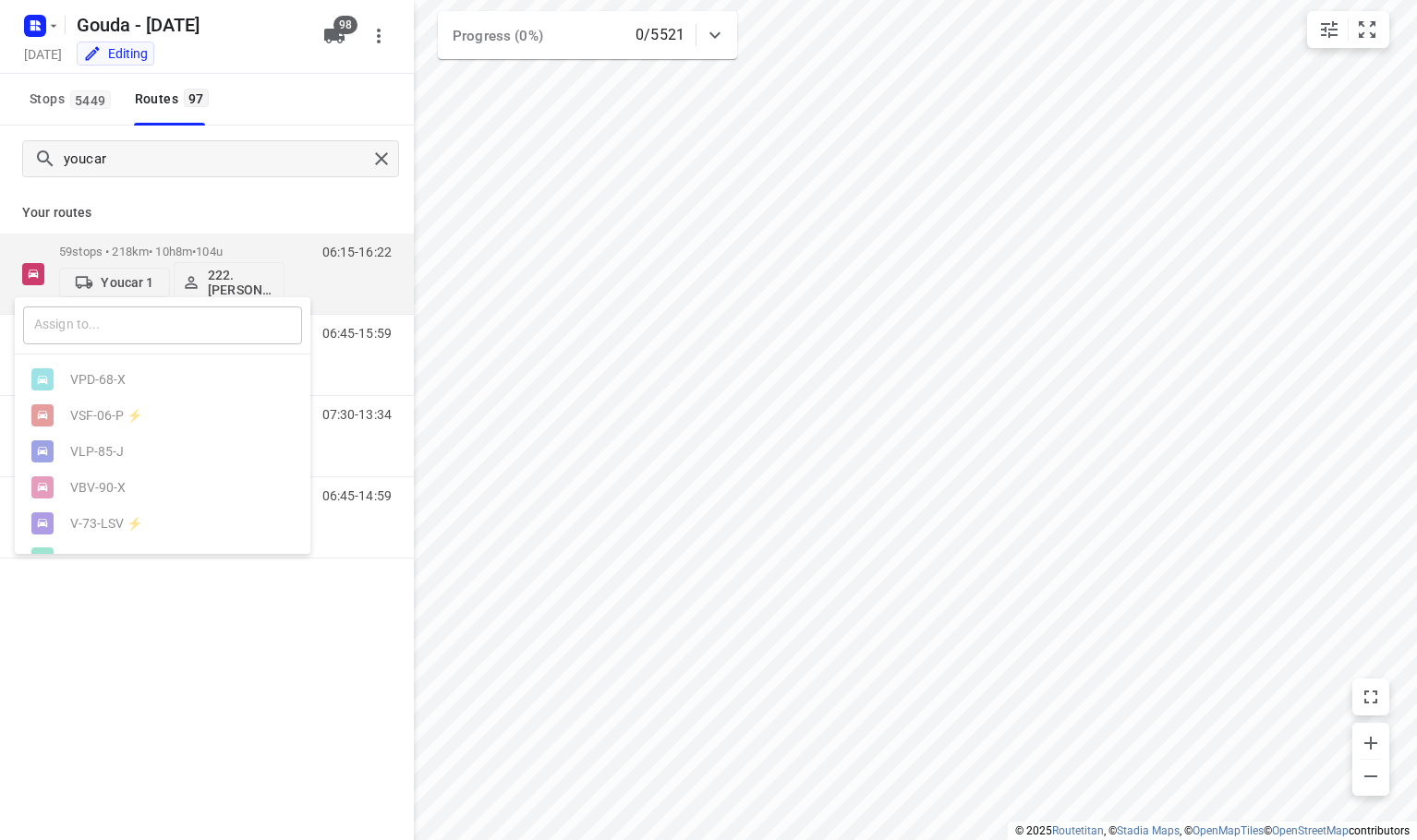
drag, startPoint x: 123, startPoint y: 329, endPoint x: 176, endPoint y: 313, distance: 55.4
click at [126, 329] on input "text" at bounding box center [163, 326] width 279 height 38
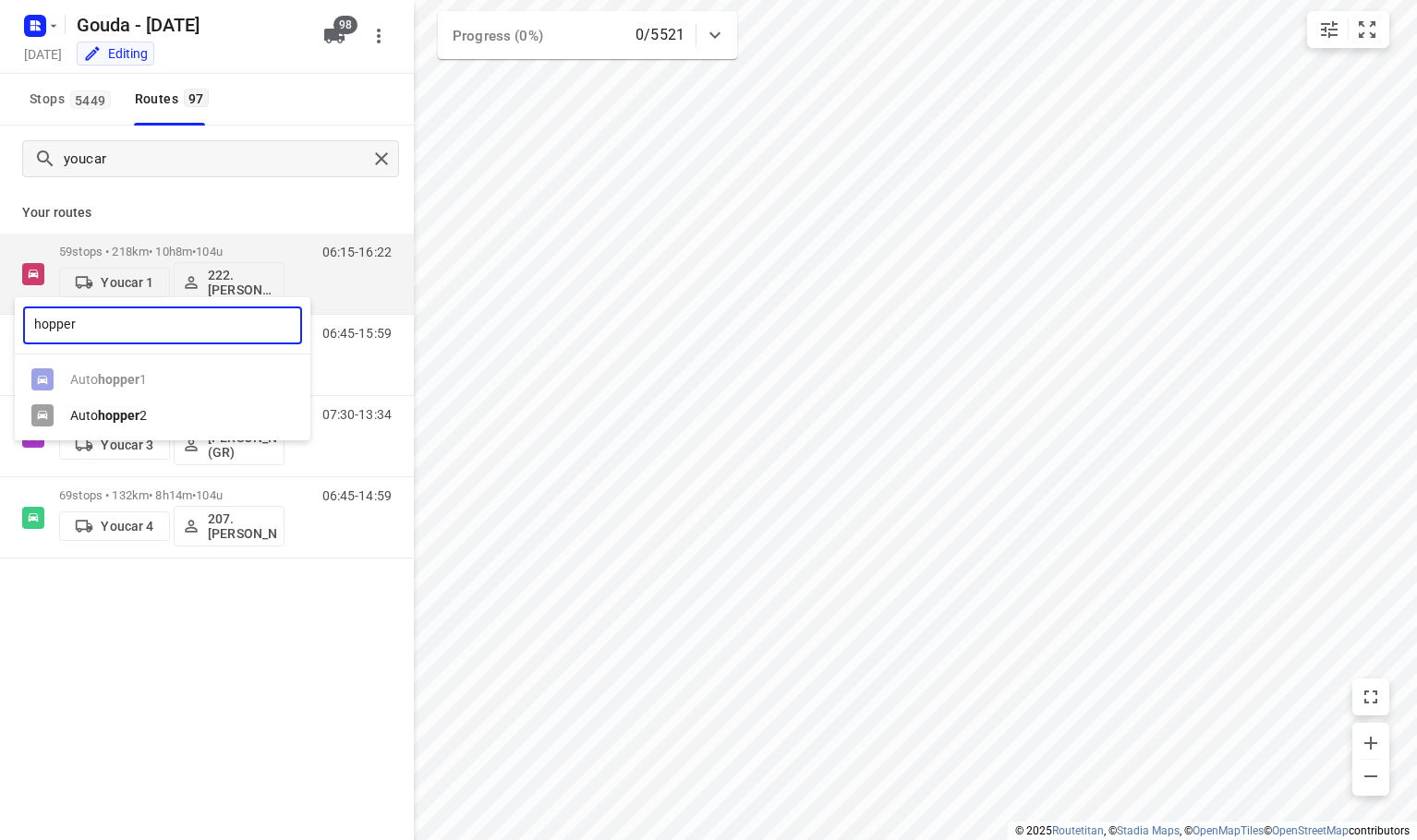
type input "hopper"
click at [161, 413] on div "Auto hopper 2" at bounding box center [167, 415] width 194 height 15
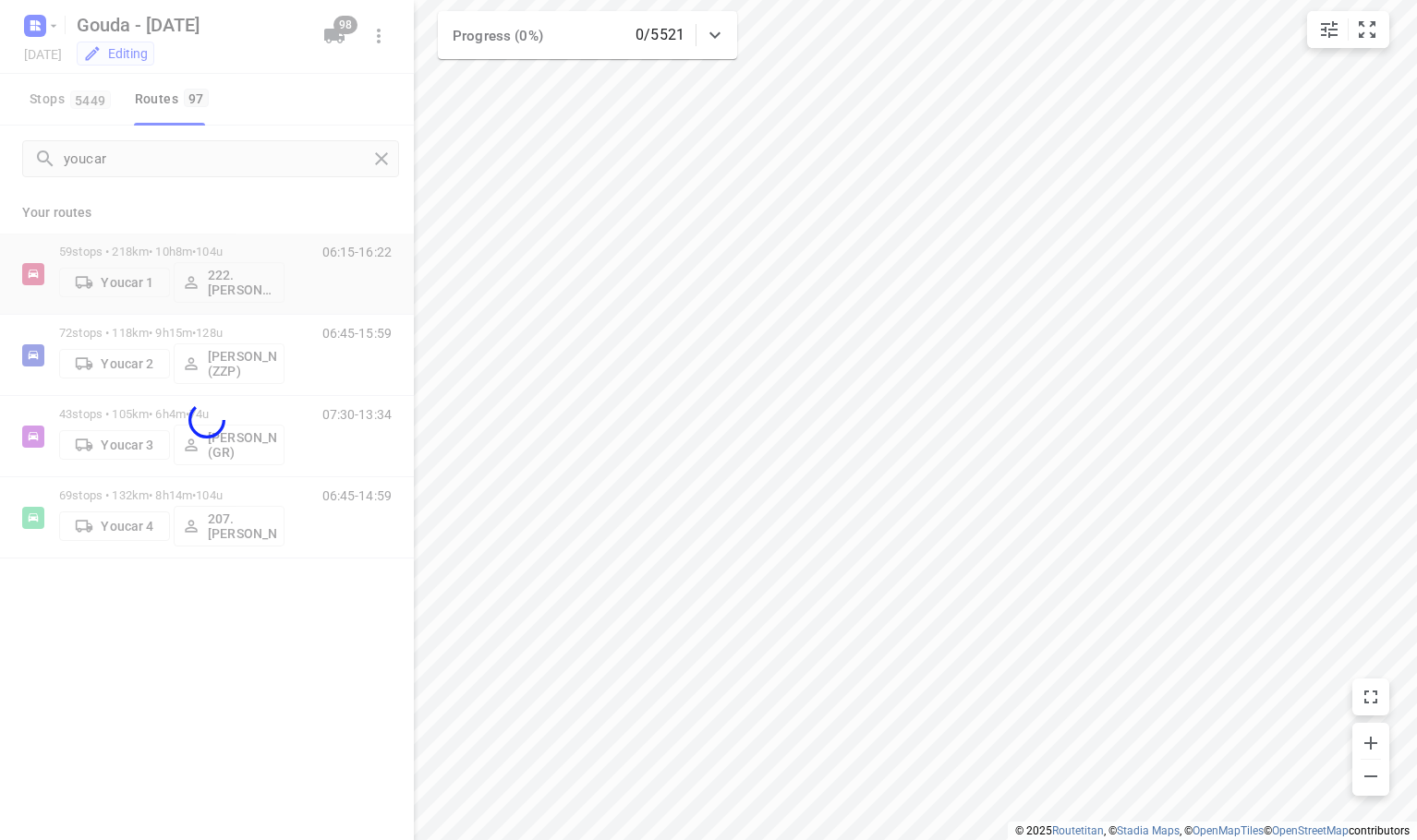
drag, startPoint x: 208, startPoint y: 718, endPoint x: 207, endPoint y: 703, distance: 15.0
click at [208, 712] on div "hopper ​ VPD-68-X VSF-06-P ⚡ VLP-85-J VBV-90-X V-73-LSV ⚡ V-44-DDK VPL-25-X VPD…" at bounding box center [708, 420] width 1417 height 840
click at [245, 198] on div at bounding box center [207, 420] width 414 height 840
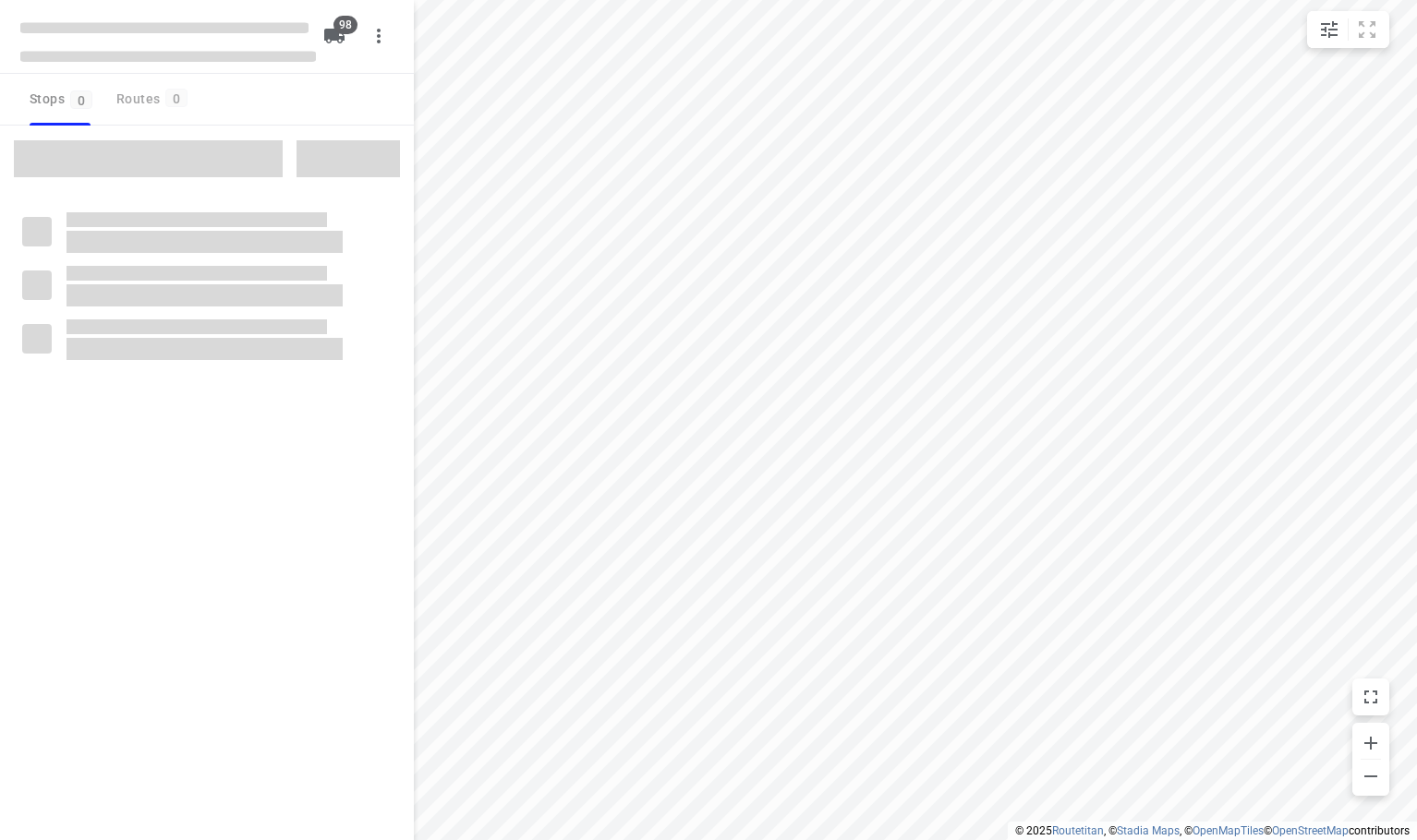
click at [291, 118] on div "Stops 0 Routes 0" at bounding box center [207, 100] width 414 height 52
click at [284, 108] on div "Stops 0 Routes 0" at bounding box center [207, 100] width 414 height 52
checkbox input "true"
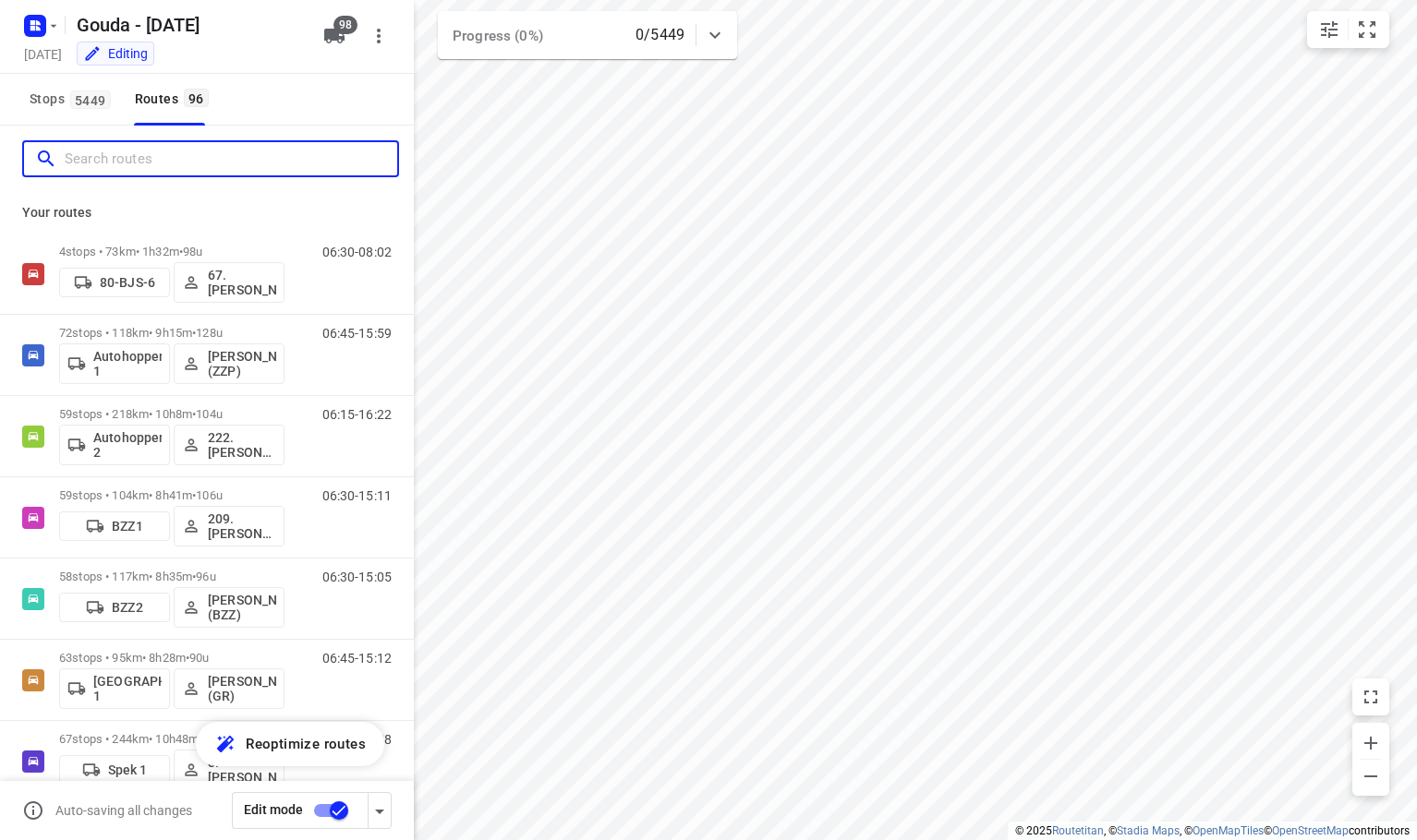
drag, startPoint x: 226, startPoint y: 147, endPoint x: 237, endPoint y: 48, distance: 99.6
click at [226, 146] on input "Search routes" at bounding box center [231, 158] width 333 height 29
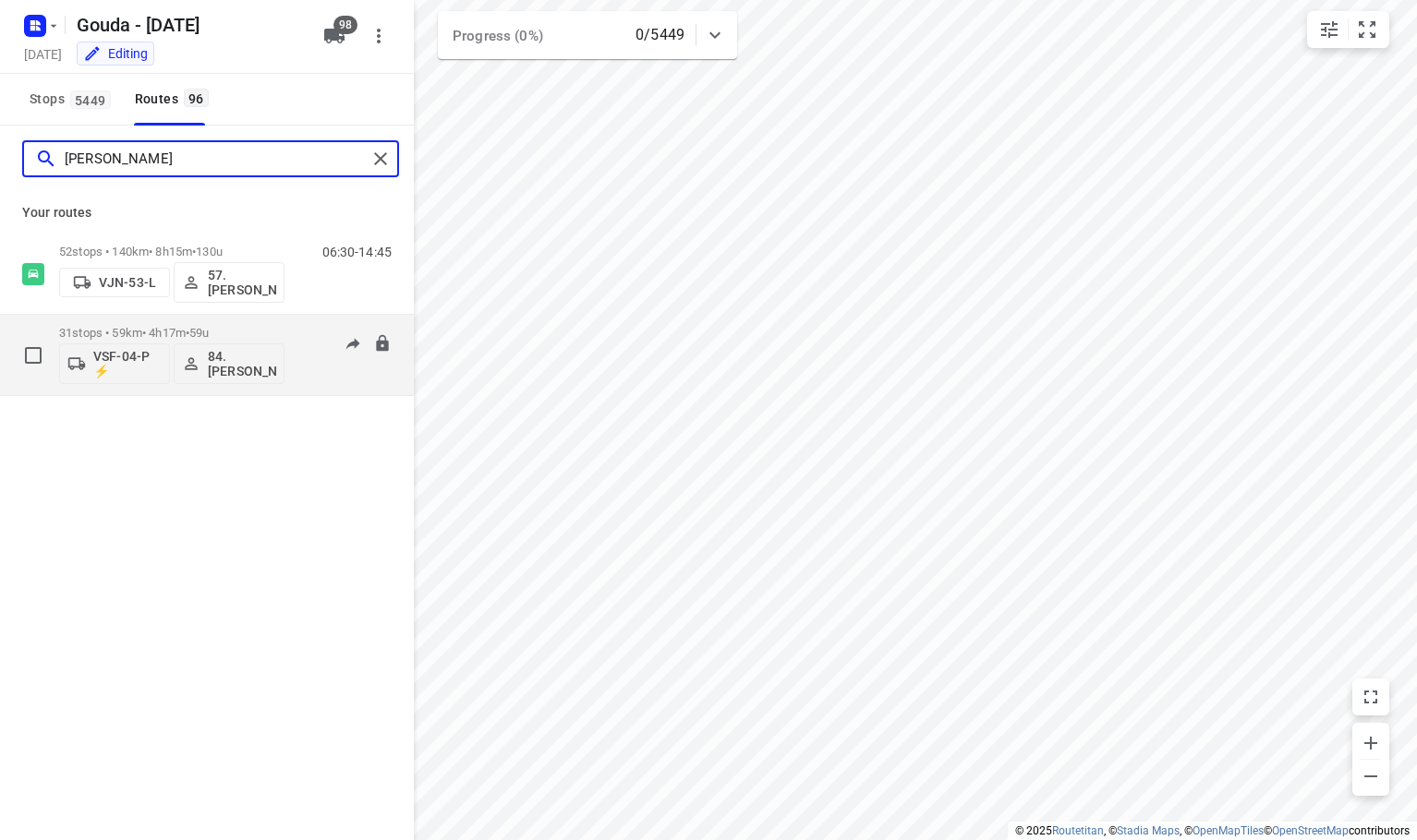
type input "[PERSON_NAME]"
click at [128, 372] on p "VSF-04-P ⚡" at bounding box center [127, 364] width 68 height 30
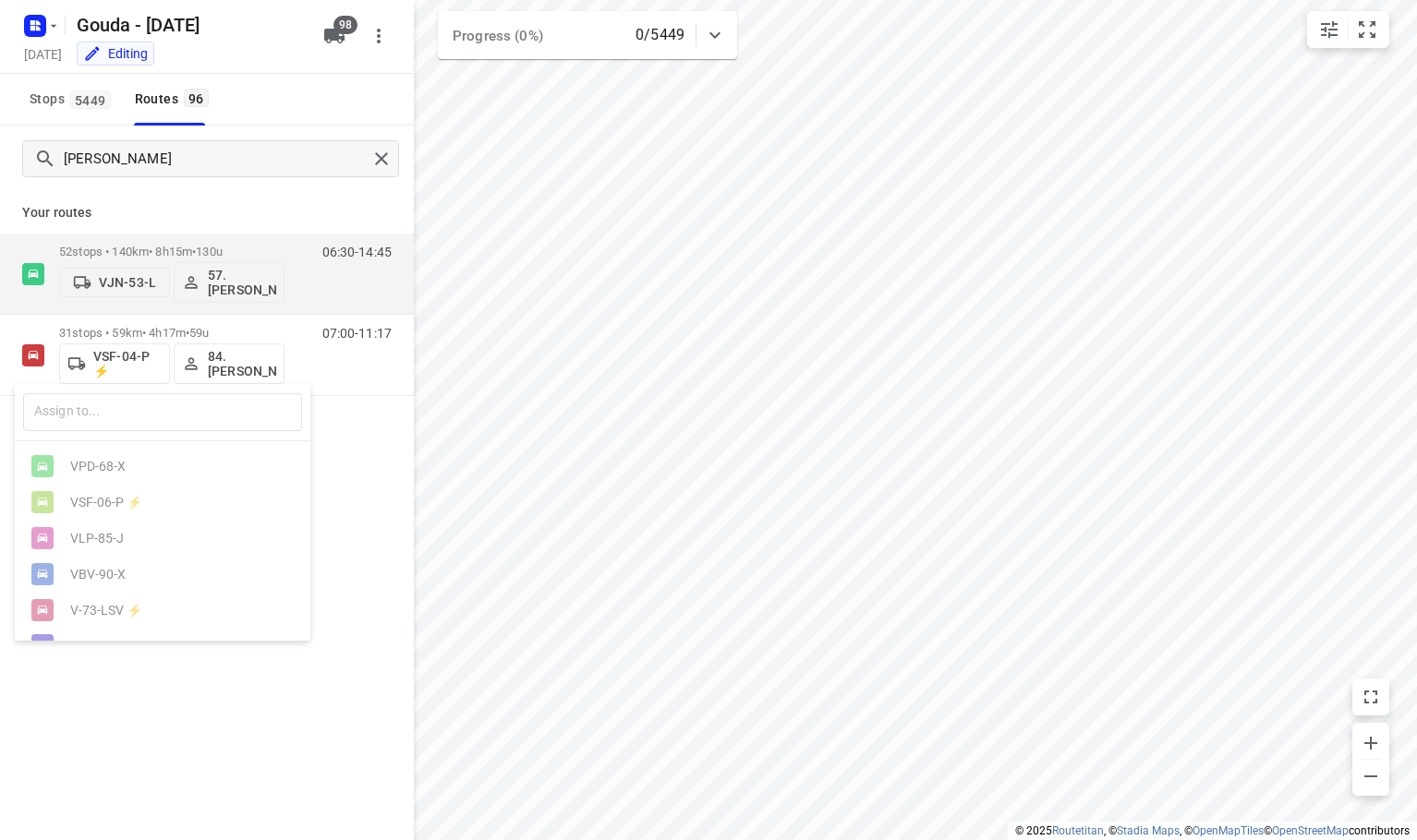
click at [148, 434] on div "​" at bounding box center [163, 413] width 295 height 57
click at [158, 422] on input "text" at bounding box center [163, 412] width 279 height 38
type input "u"
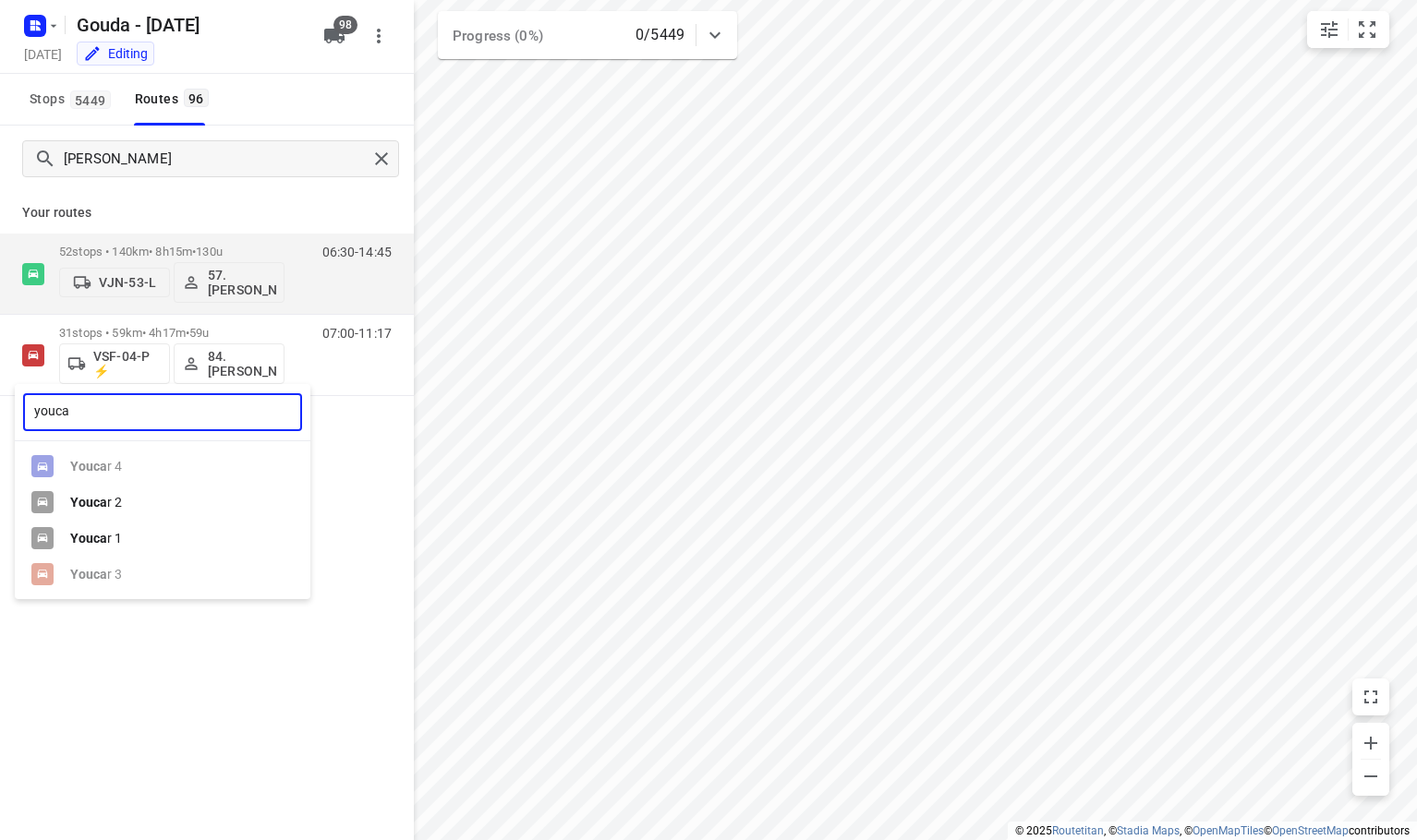
type input "youca"
click at [169, 546] on div "Youca r 1" at bounding box center [167, 538] width 194 height 15
click at [229, 701] on div "youca ​ Youca r 4 Youca r 2 Youca r 1 Youca r 3" at bounding box center [708, 420] width 1417 height 840
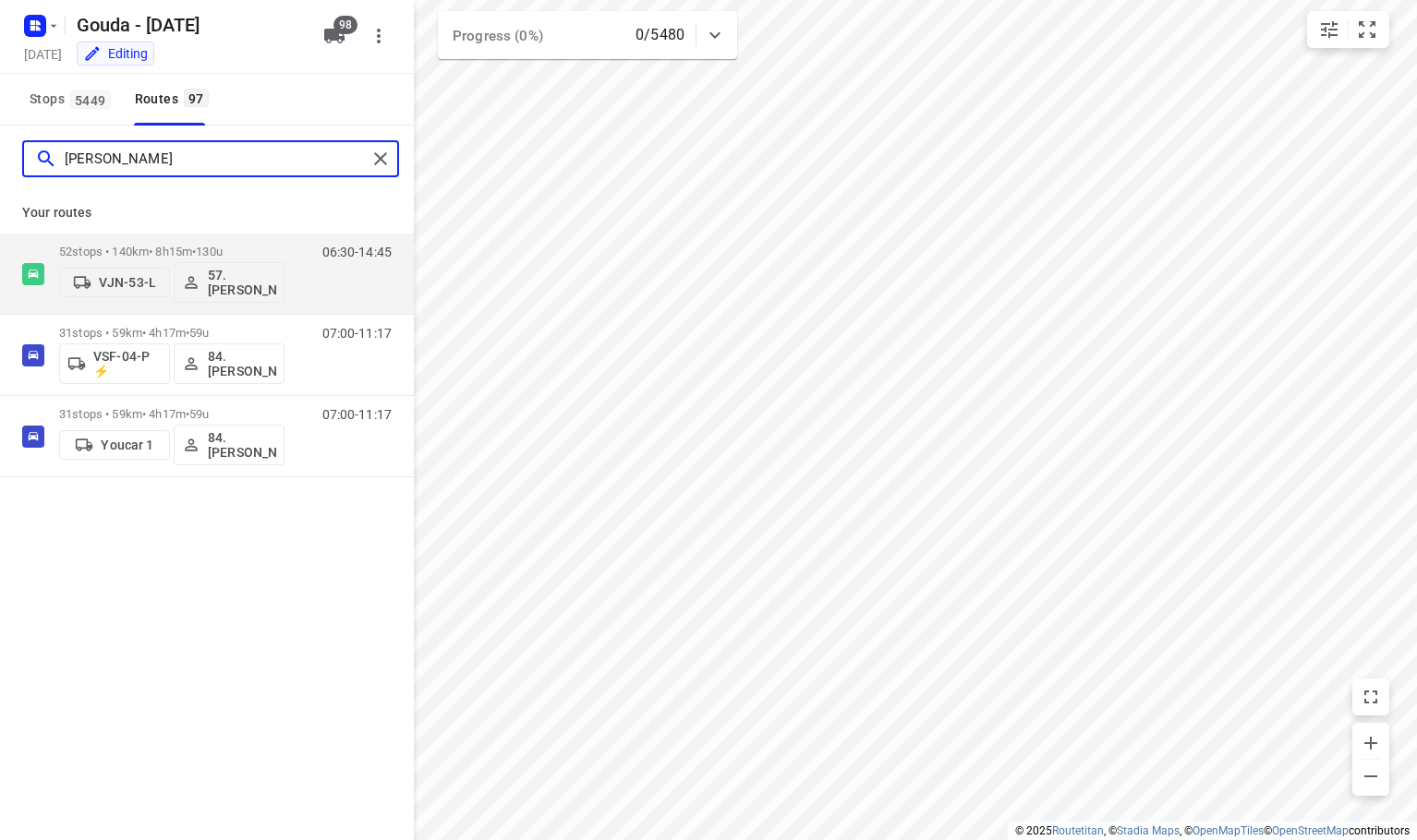
drag, startPoint x: 184, startPoint y: 155, endPoint x: -702, endPoint y: 206, distance: 887.5
click at [0, 206] on html "i © 2025 Routetitan , © Stadia Maps , © OpenMapTiles © OpenStreetMap contributo…" at bounding box center [708, 420] width 1417 height 840
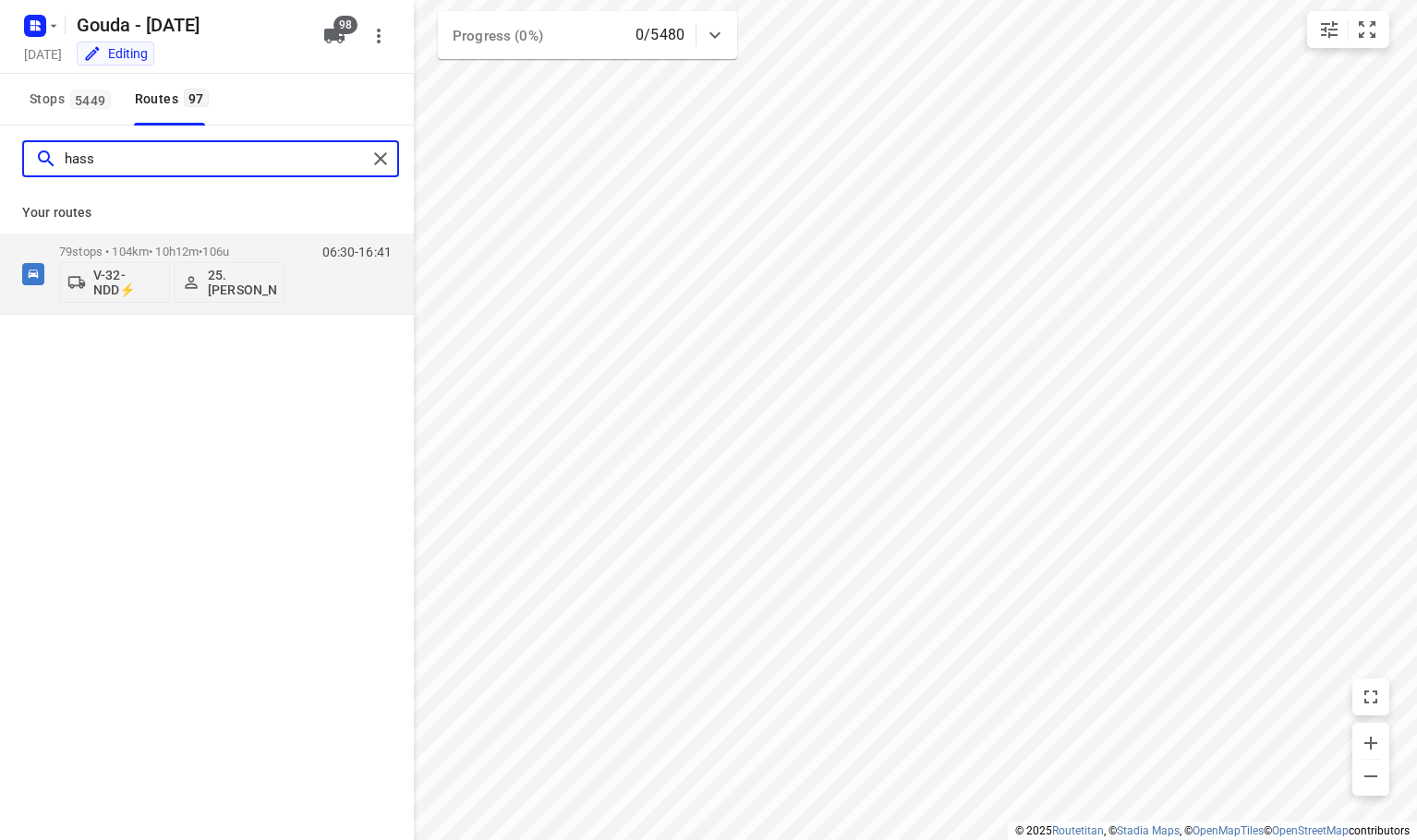
type input "hassa"
drag, startPoint x: 171, startPoint y: 158, endPoint x: -692, endPoint y: 182, distance: 863.3
click at [0, 182] on html "i © 2025 Routetitan , © Stadia Maps , © OpenMapTiles © OpenStreetMap contributo…" at bounding box center [708, 420] width 1417 height 840
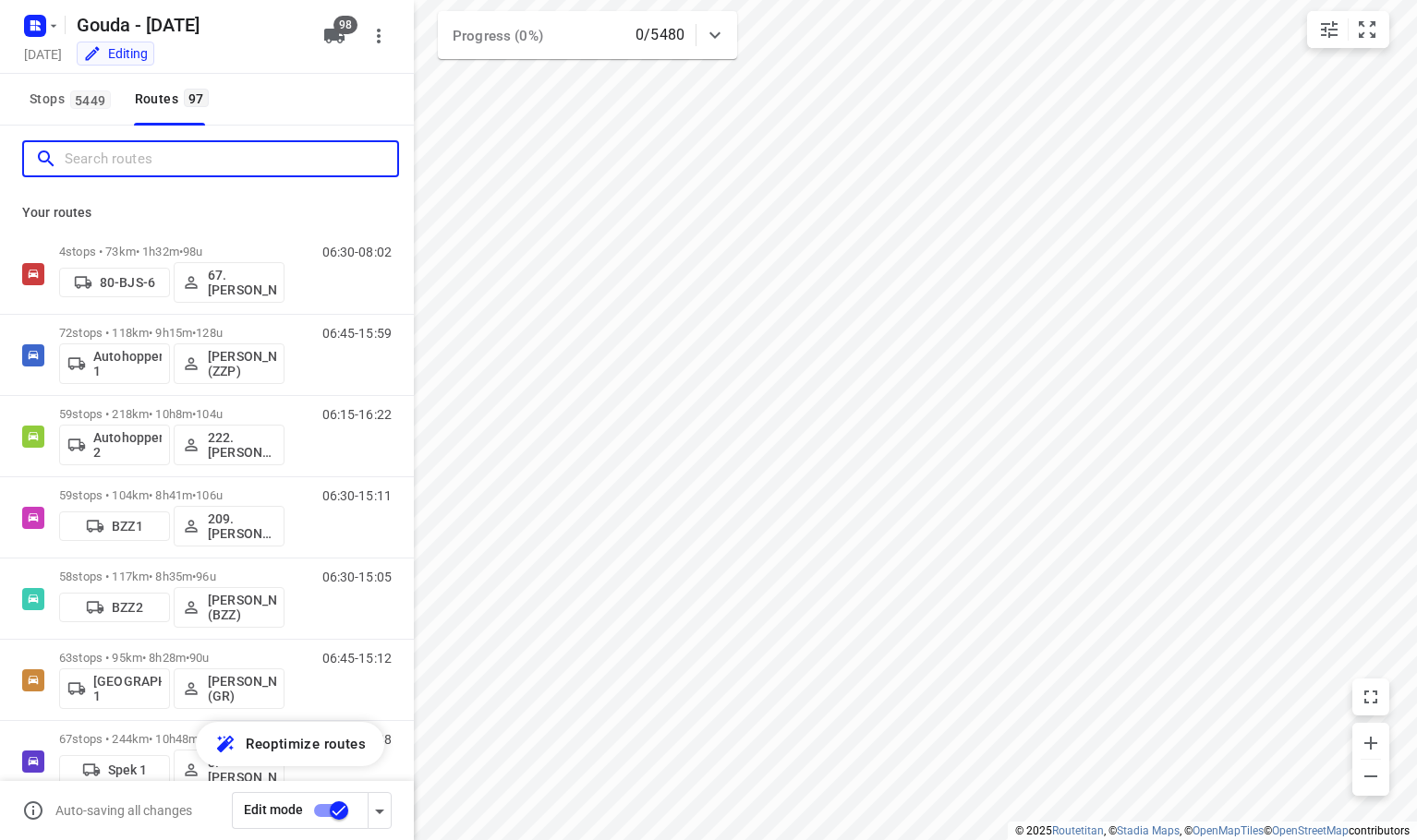
drag, startPoint x: 240, startPoint y: 145, endPoint x: 244, endPoint y: 129, distance: 16.5
click at [239, 144] on div at bounding box center [210, 158] width 377 height 37
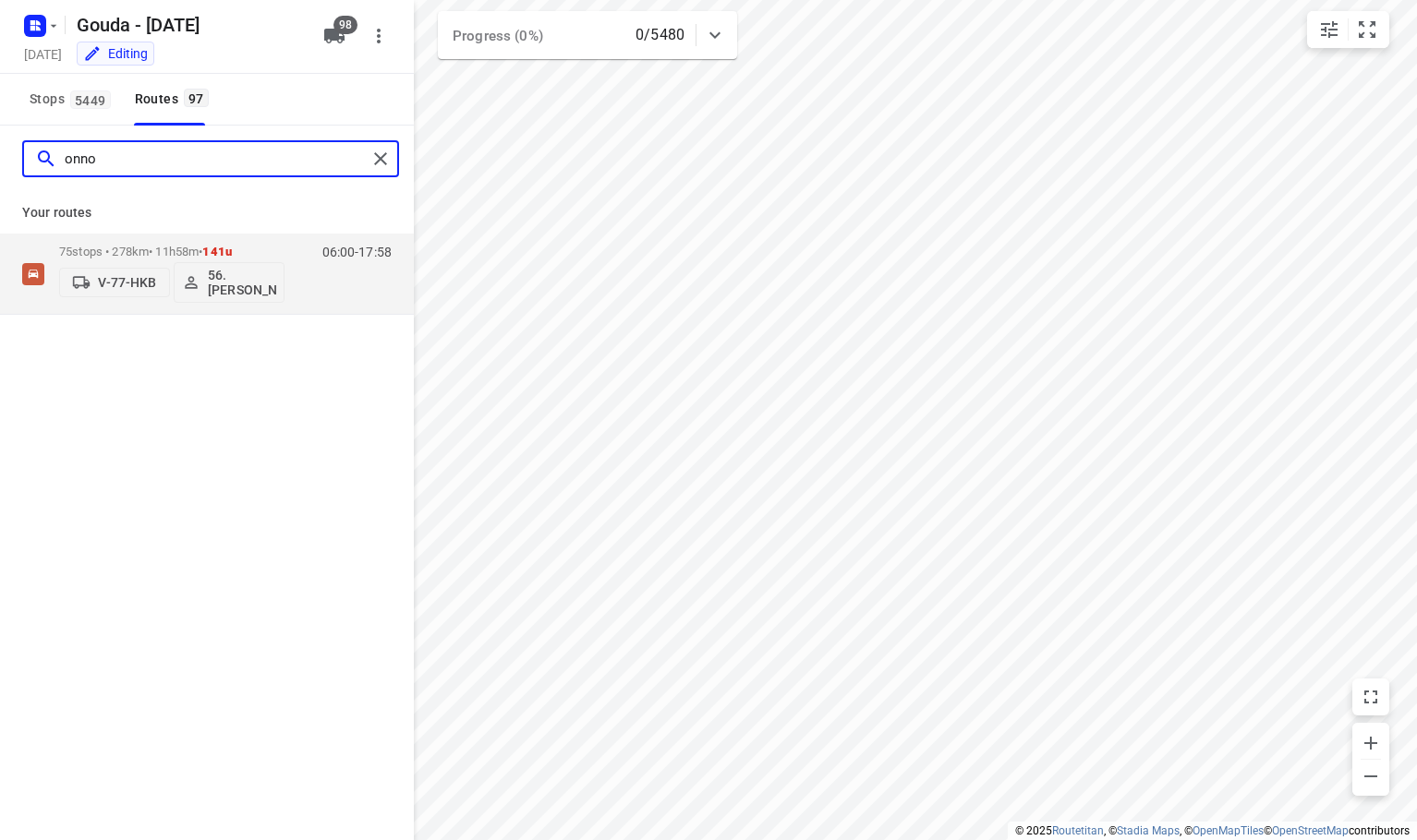
drag, startPoint x: 228, startPoint y: 156, endPoint x: -704, endPoint y: 209, distance: 933.5
click at [0, 209] on html "i © 2025 Routetitan , © Stadia Maps , © OpenMapTiles © OpenStreetMap contributo…" at bounding box center [708, 420] width 1417 height 840
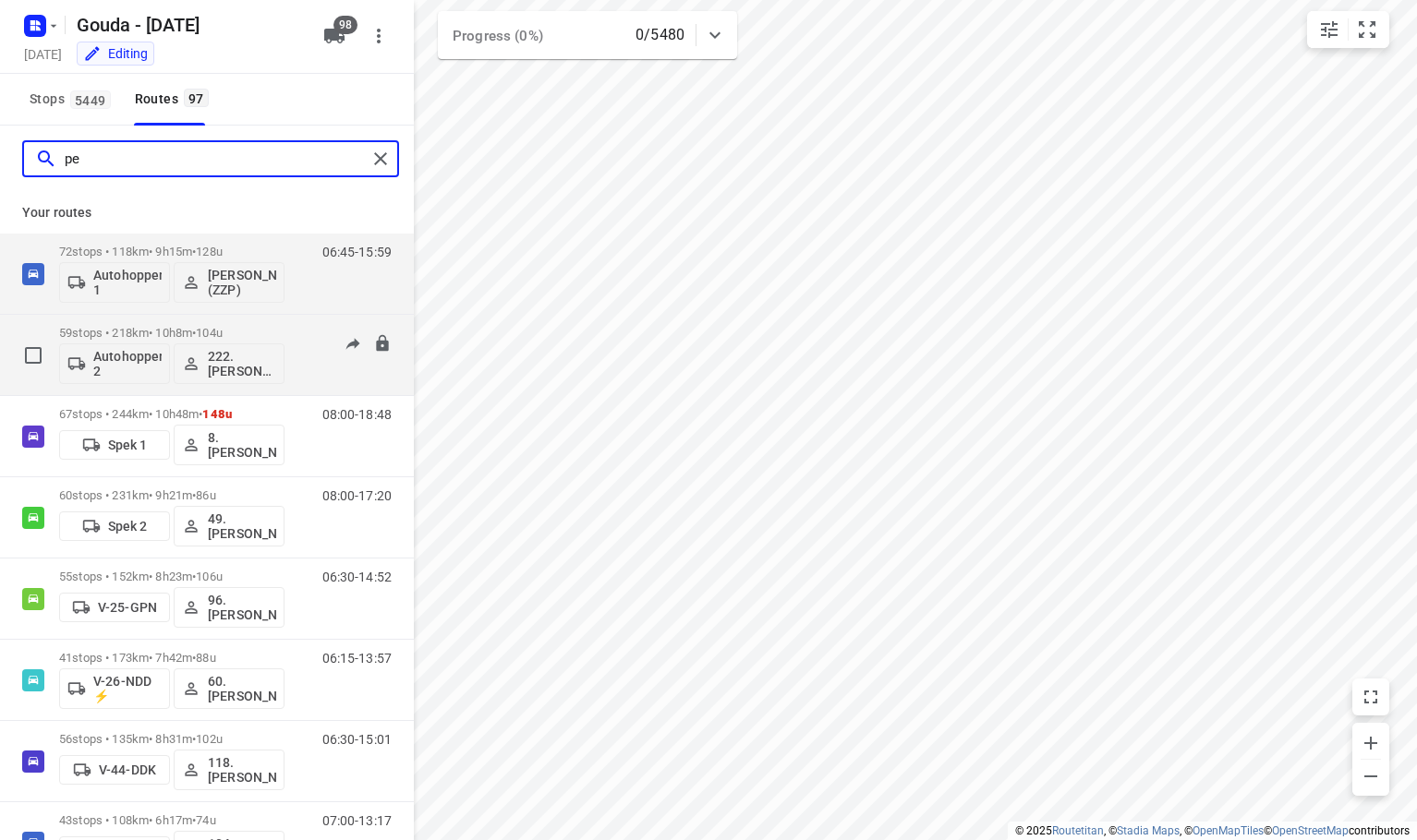
type input "p"
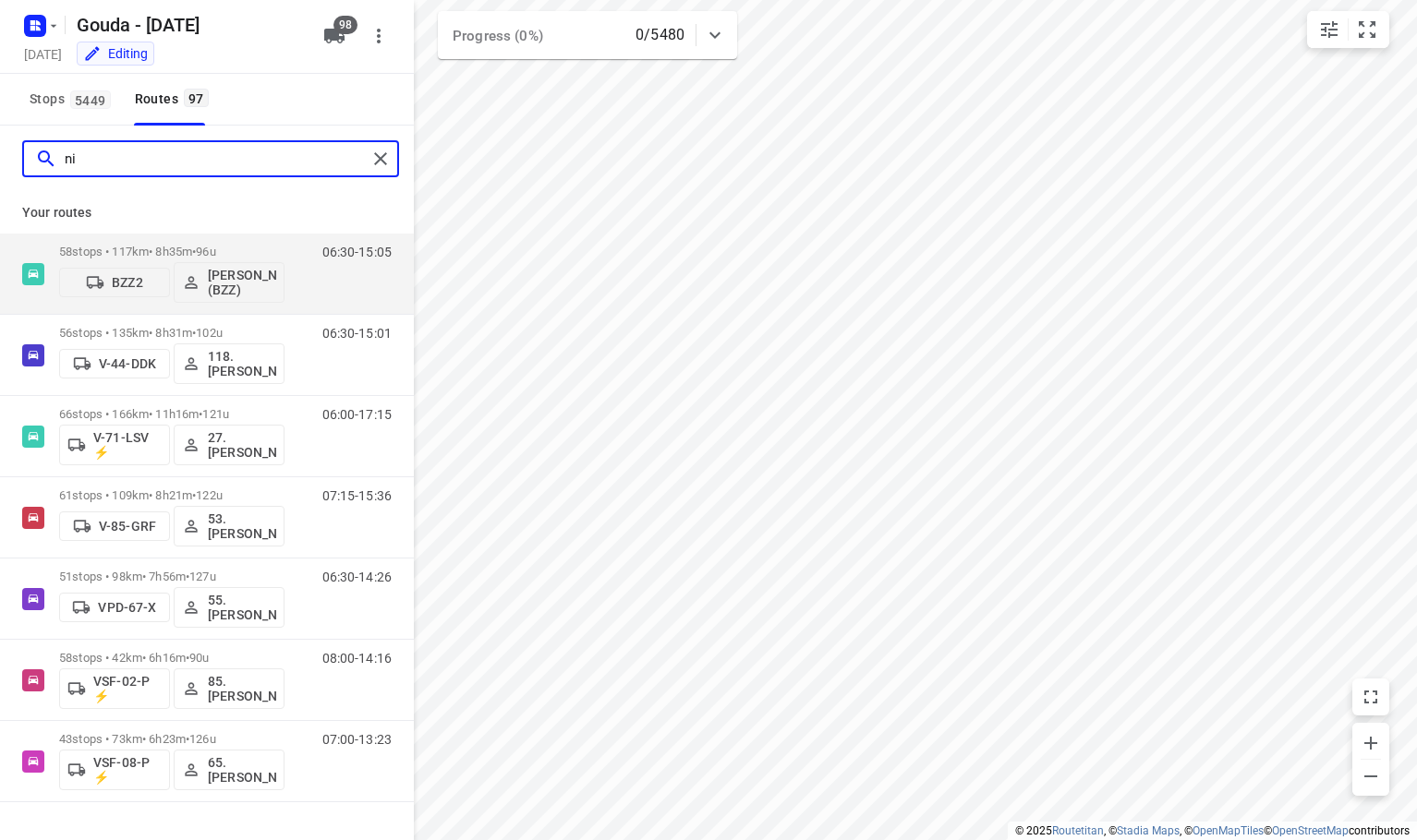
type input "n"
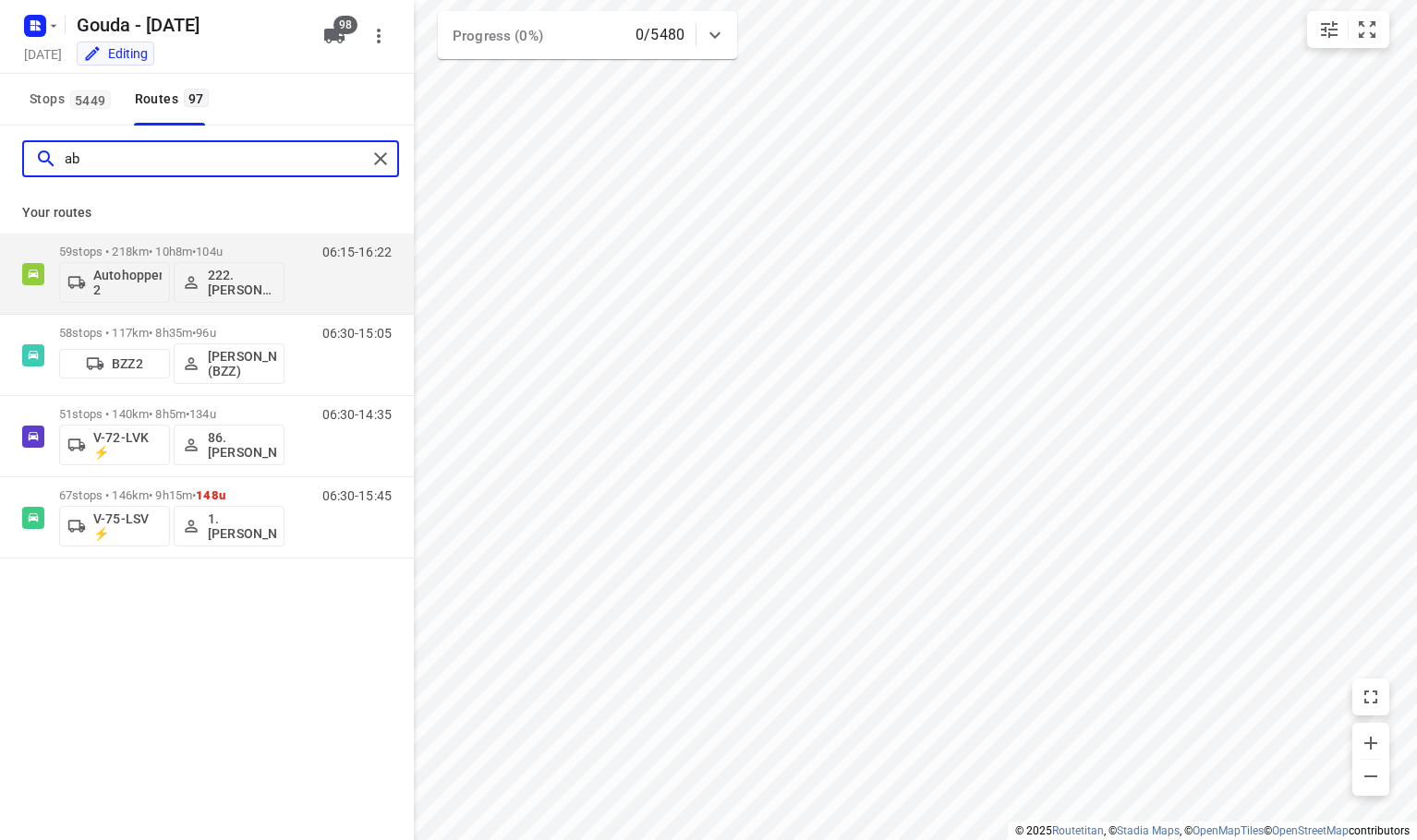
type input "a"
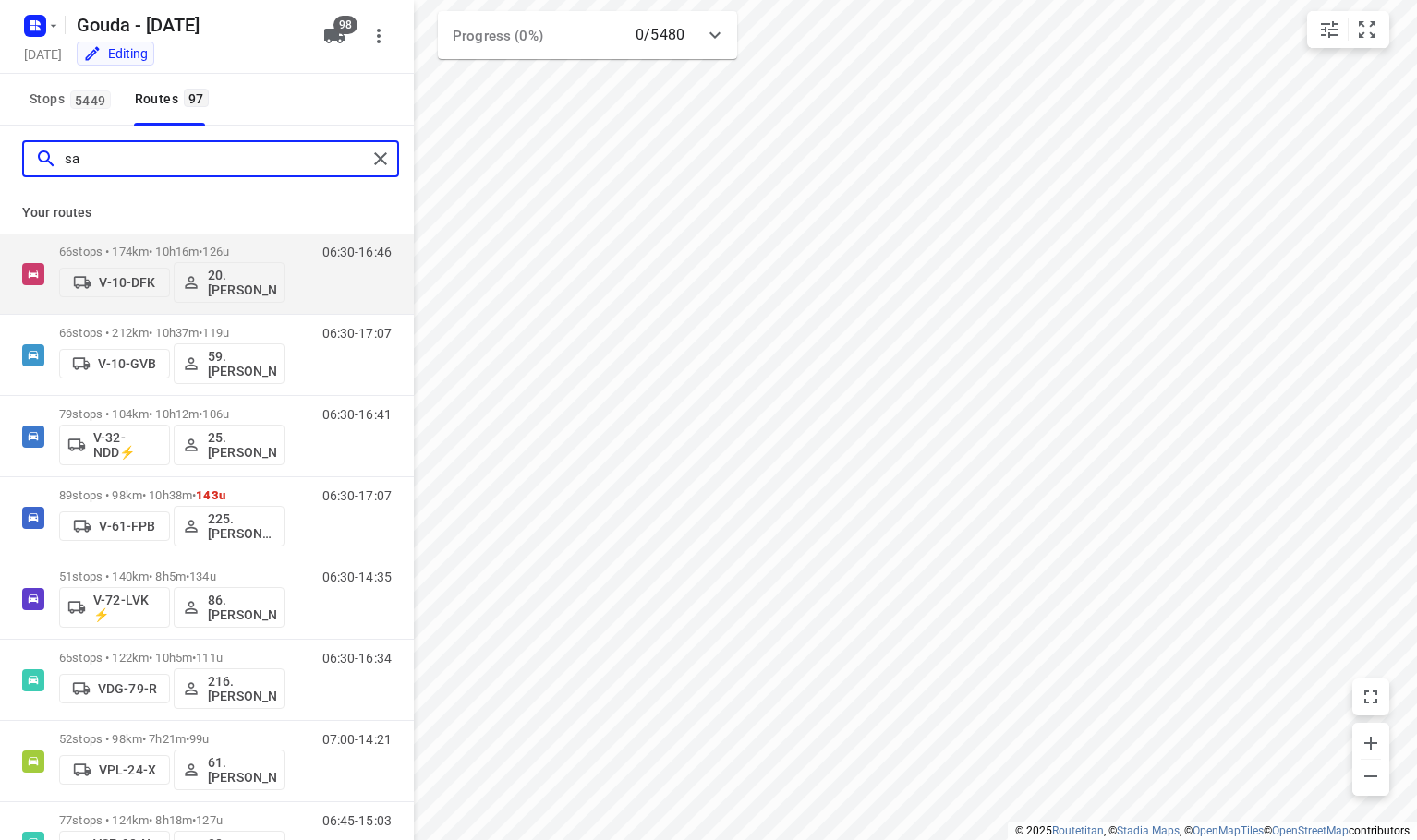
type input "s"
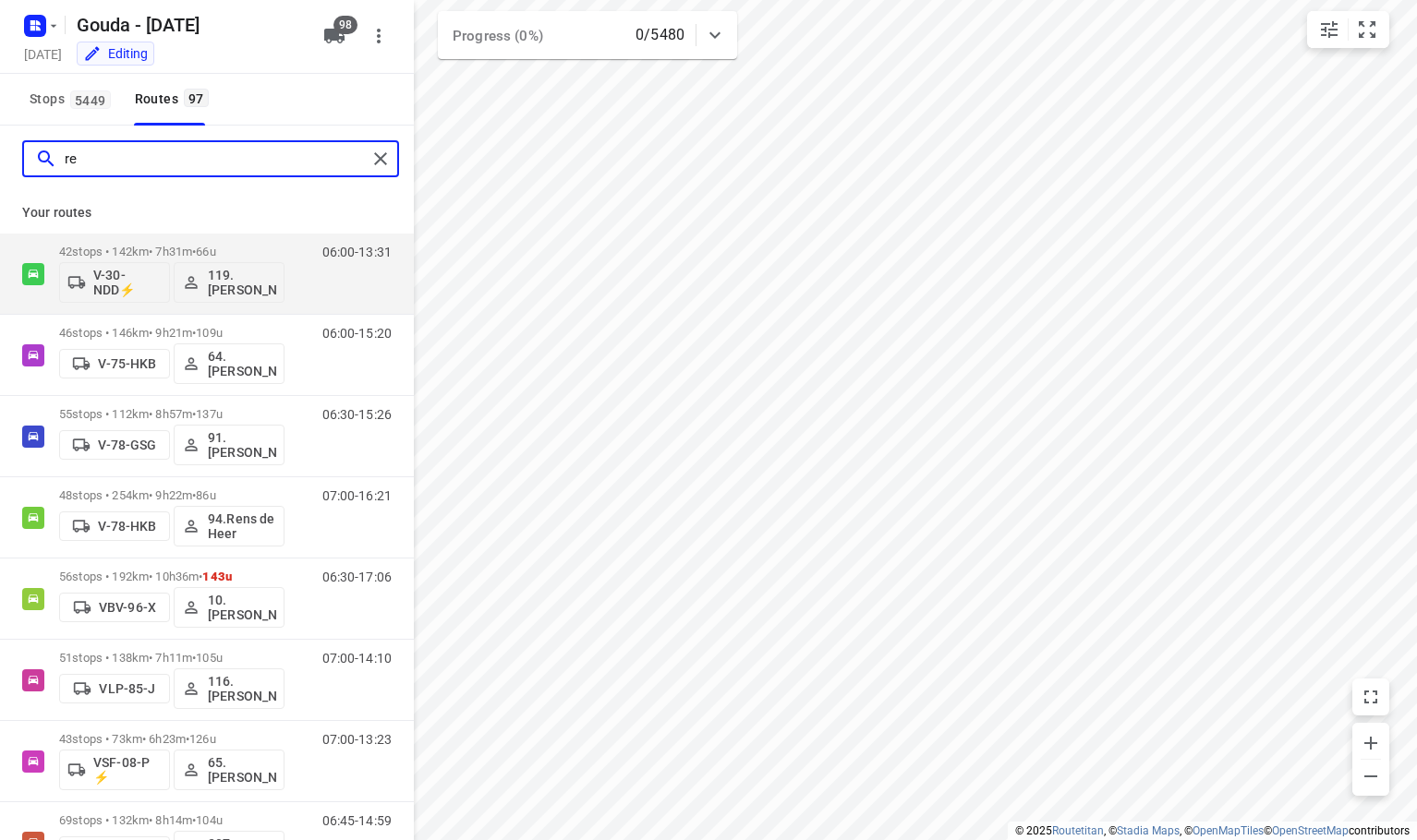
type input "r"
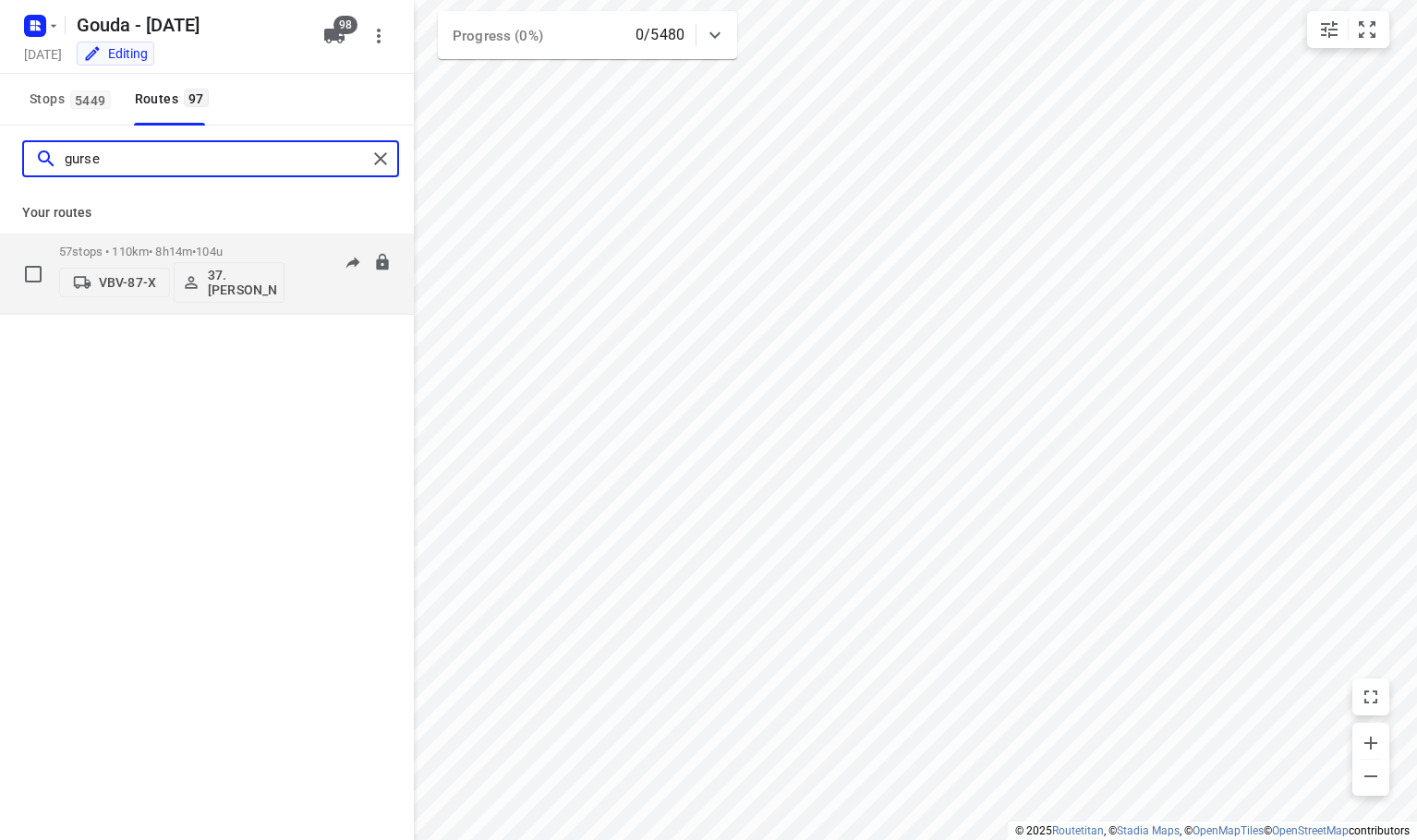
type input "gurse"
click at [135, 279] on p "VBV-87-X" at bounding box center [128, 282] width 57 height 15
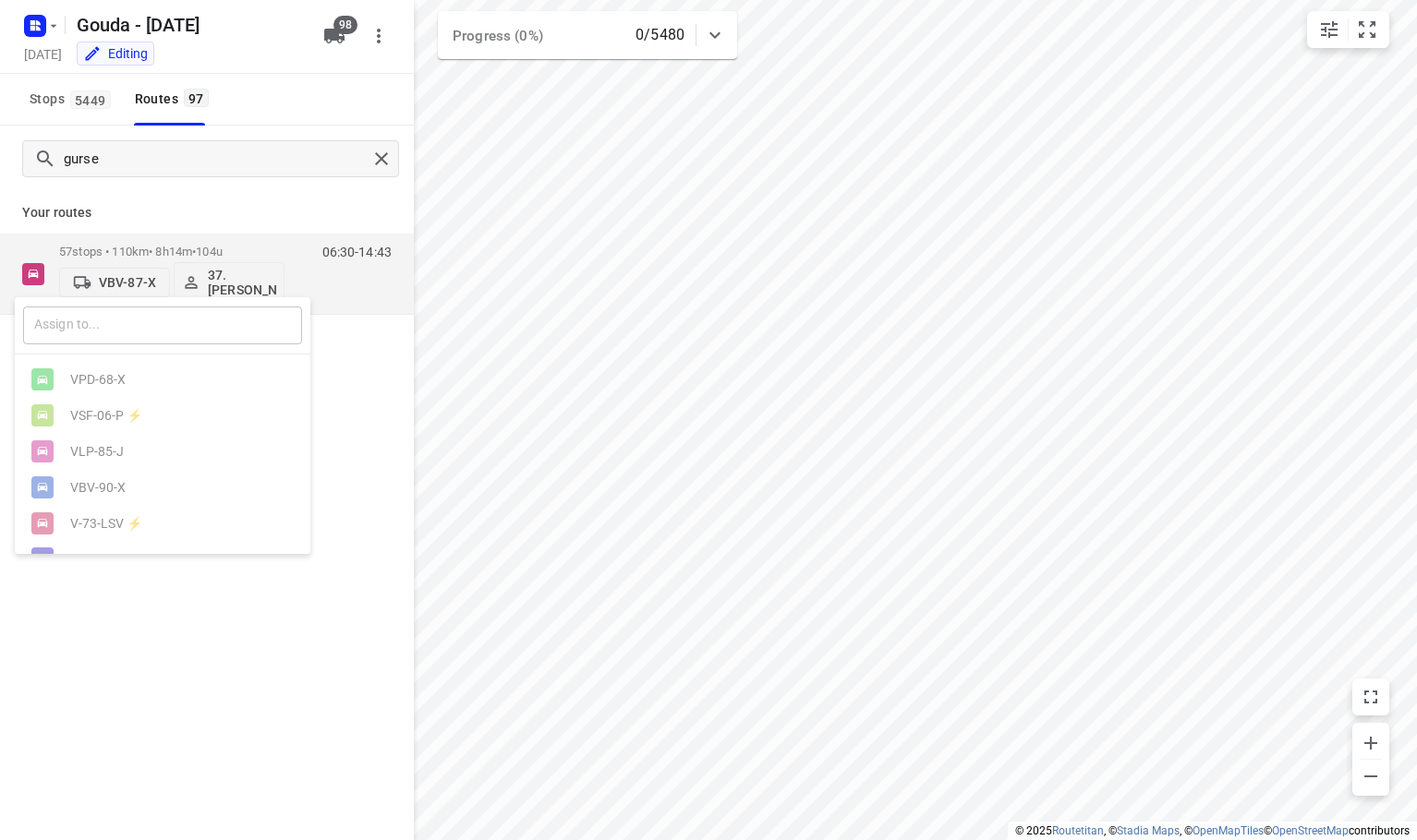
click at [161, 322] on input "text" at bounding box center [163, 326] width 279 height 38
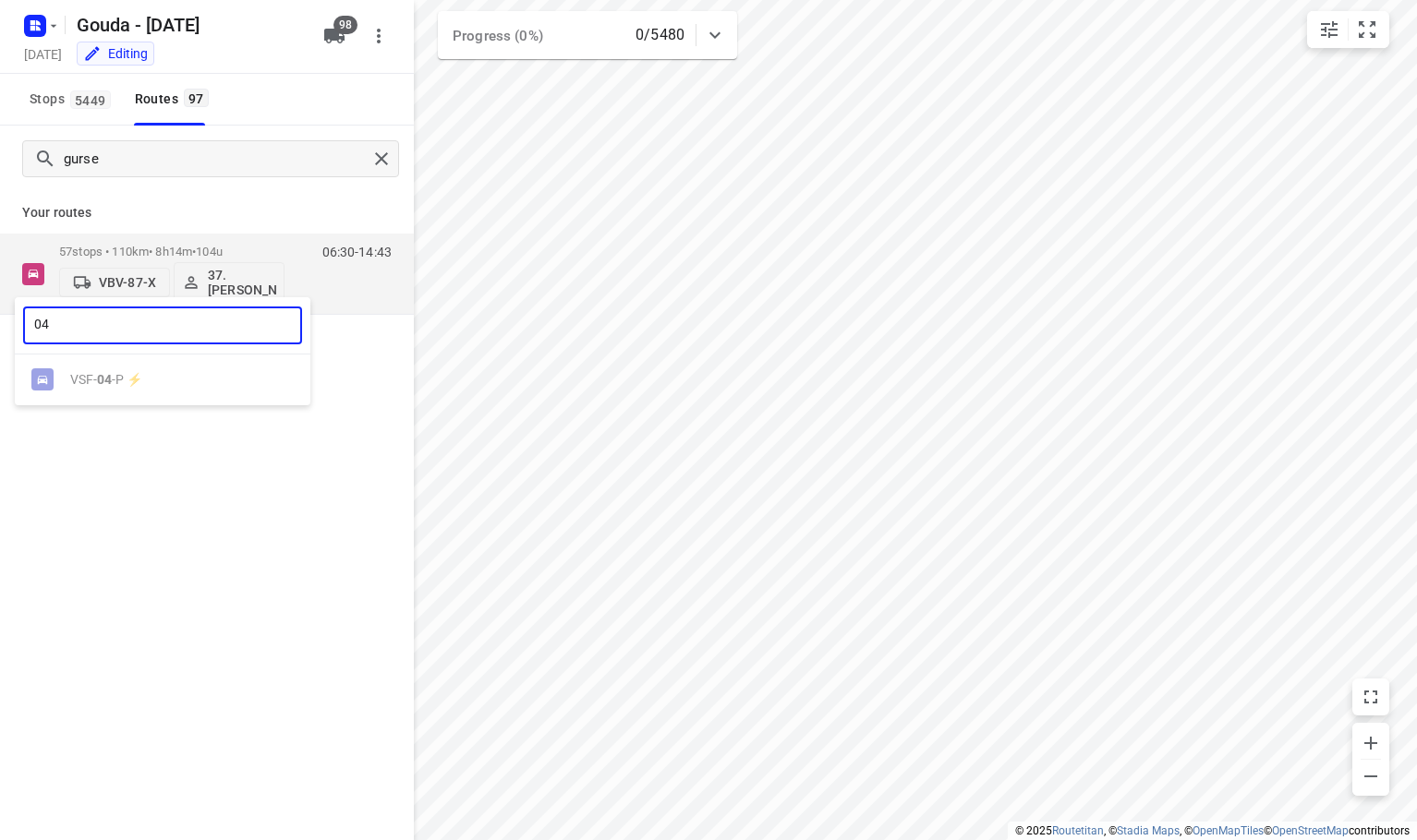
type input "04"
click at [144, 375] on ul "VSF- 04 -P ⚡" at bounding box center [163, 380] width 295 height 36
click at [224, 532] on div at bounding box center [708, 420] width 1417 height 840
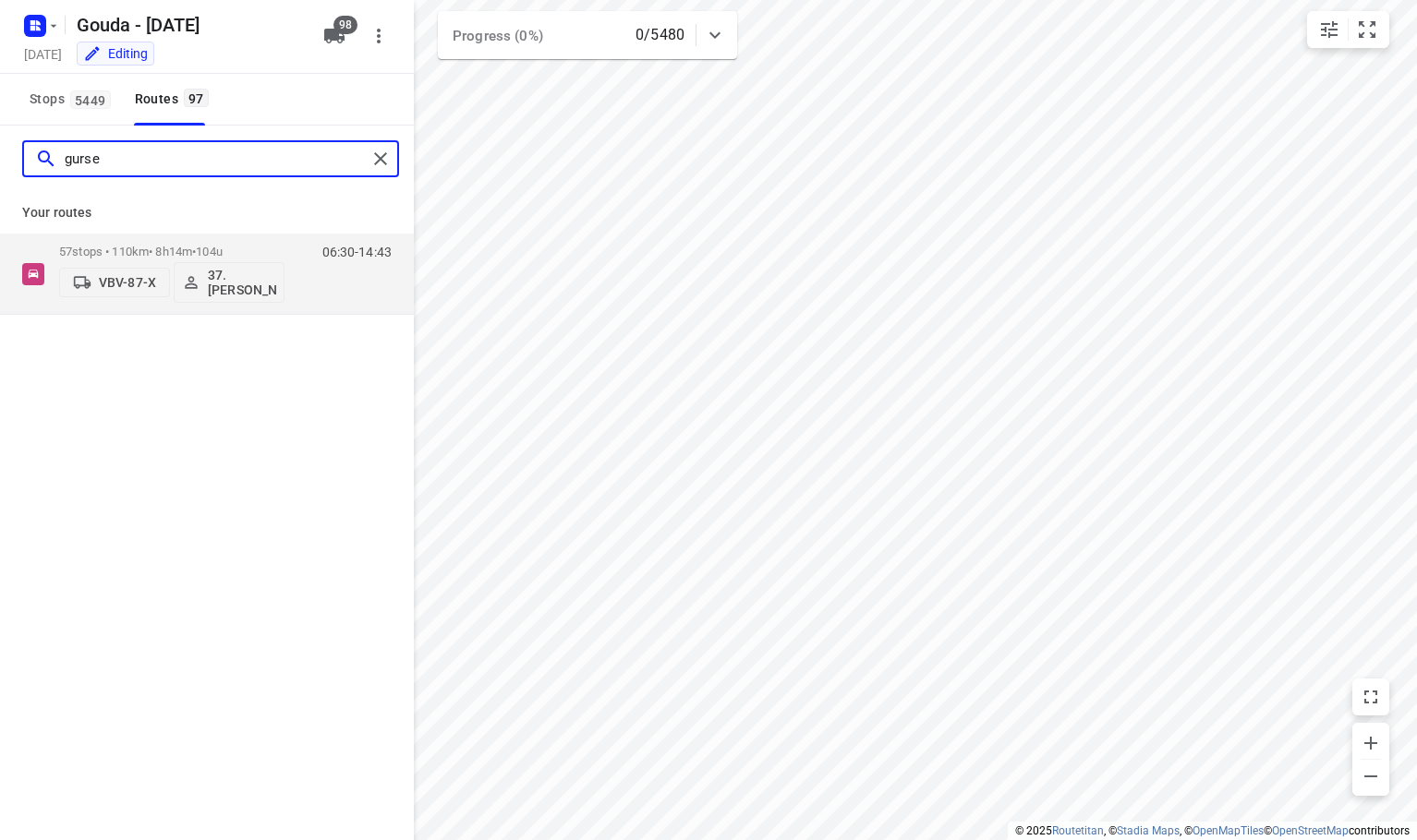
drag, startPoint x: 239, startPoint y: 153, endPoint x: -527, endPoint y: 224, distance: 769.3
click at [0, 224] on html "i © 2025 Routetitan , © Stadia Maps , © OpenMapTiles © OpenStreetMap contributo…" at bounding box center [708, 420] width 1417 height 840
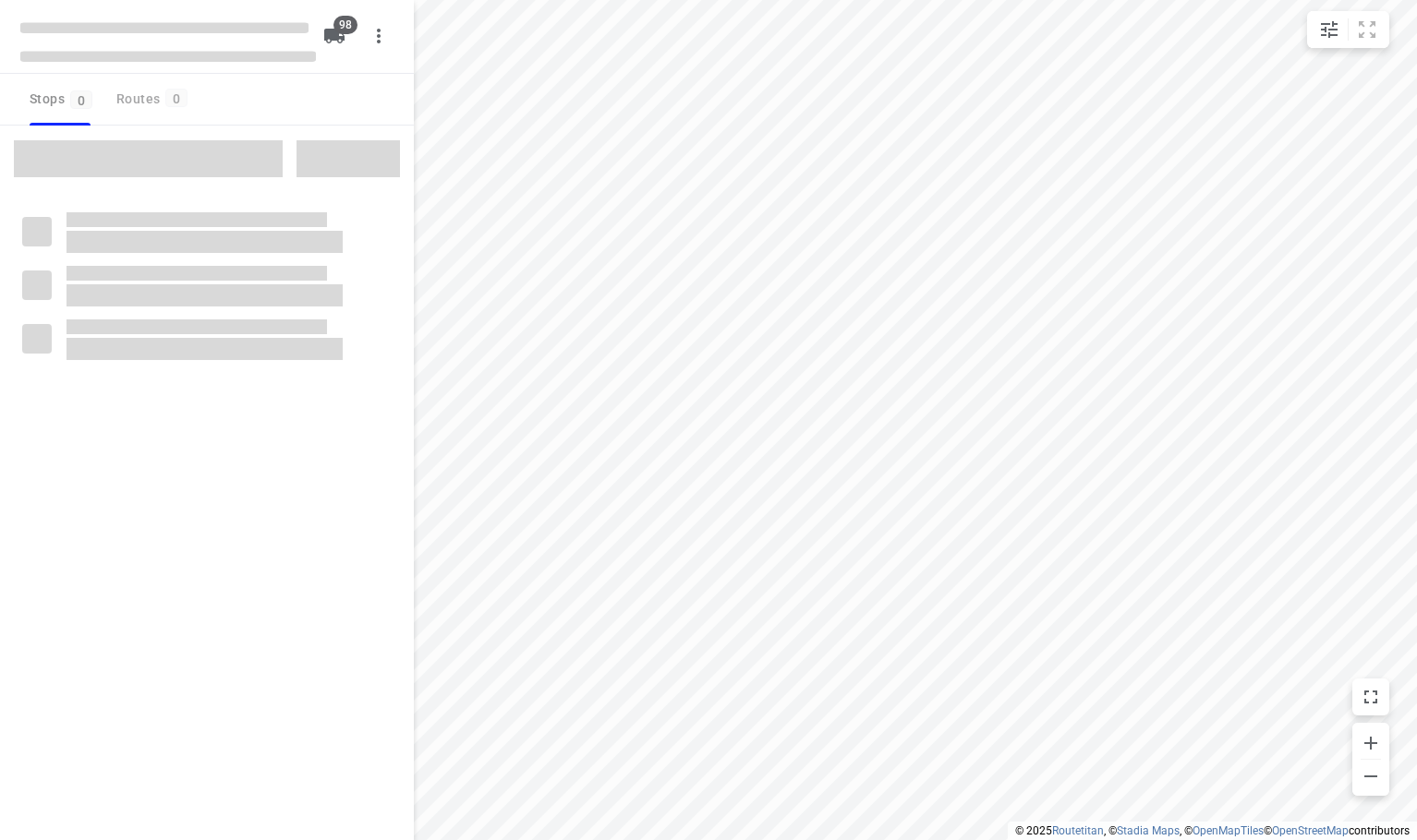
checkbox input "true"
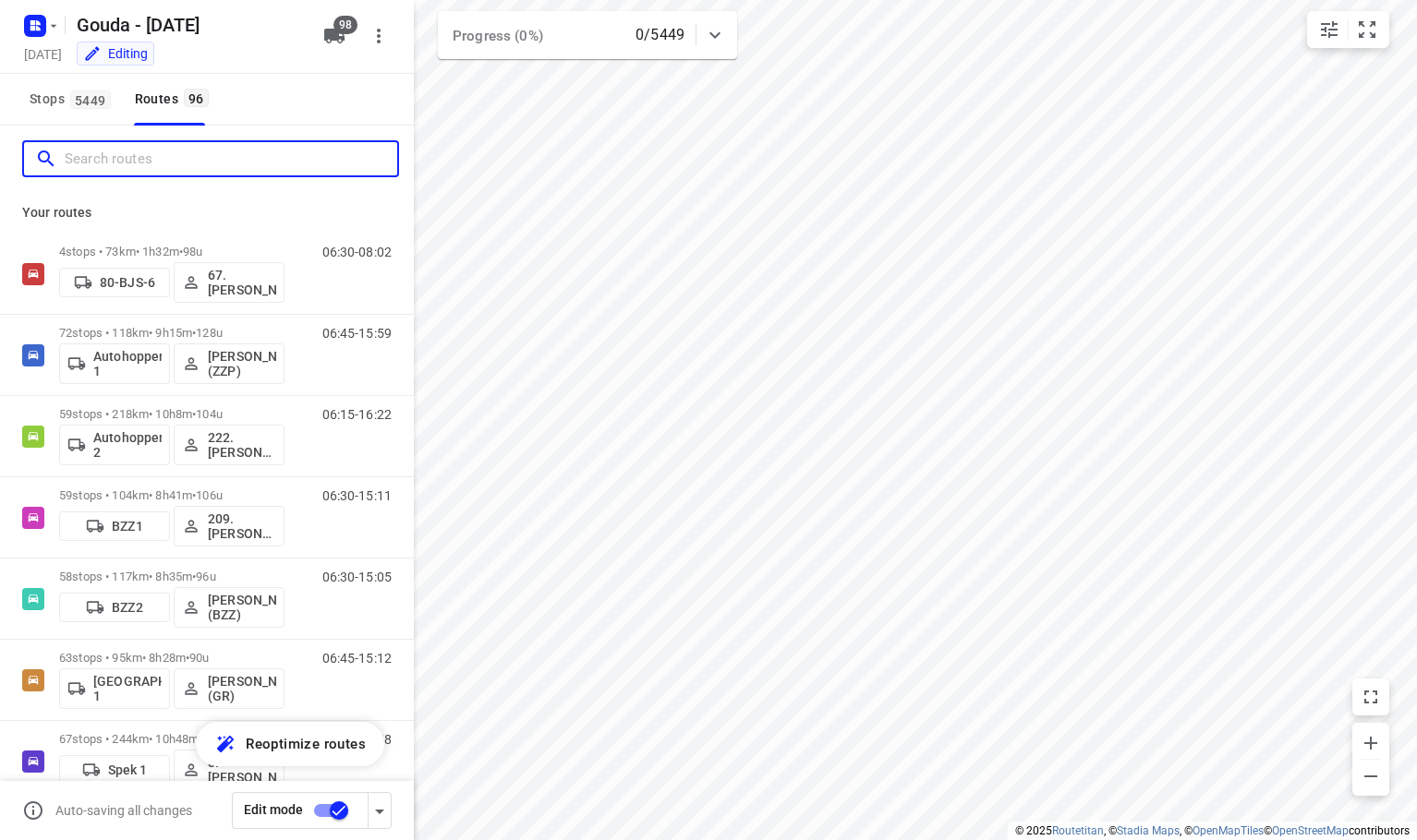
click at [175, 158] on input "Search routes" at bounding box center [231, 158] width 333 height 29
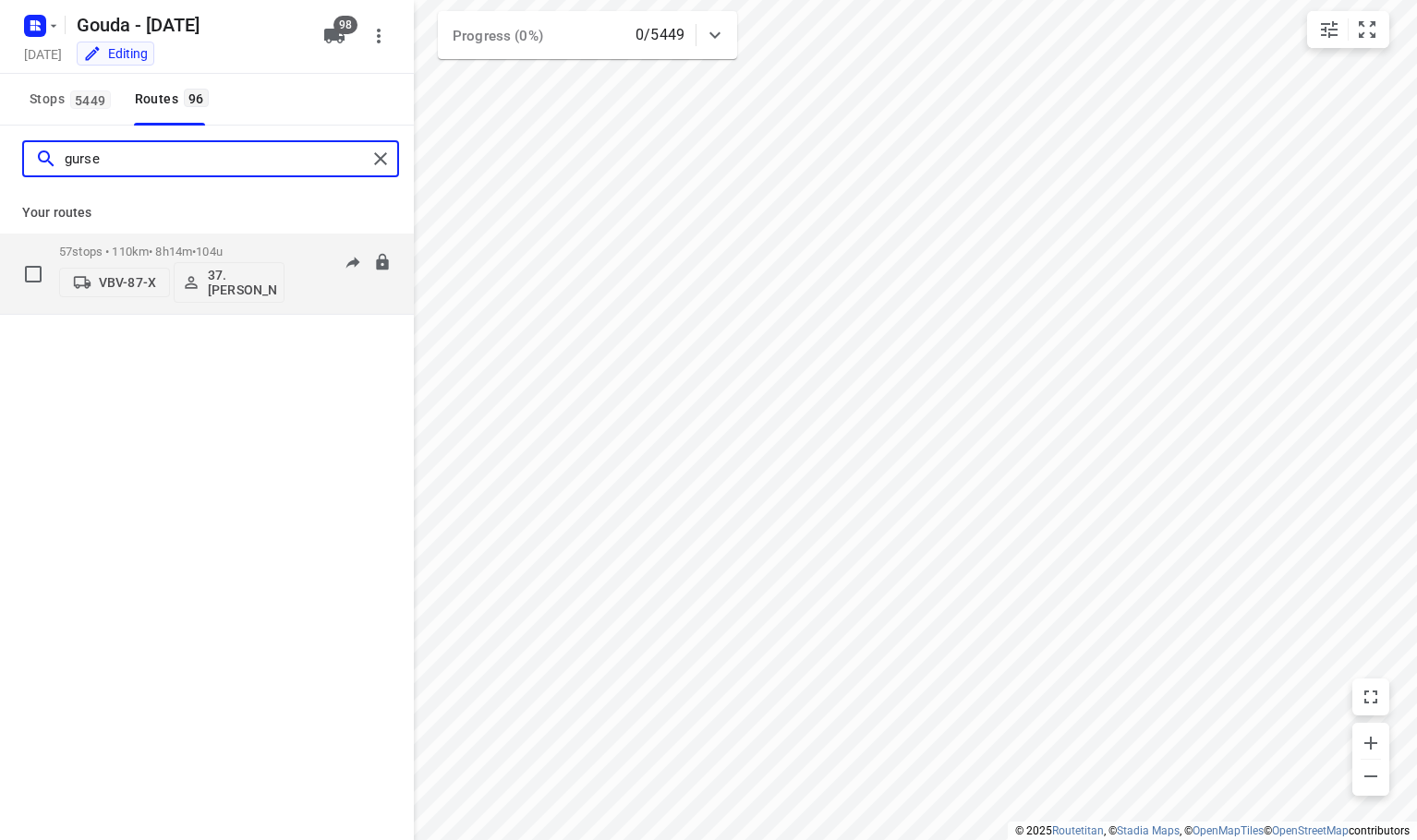
type input "gurse"
click at [116, 288] on p "VBV-87-X" at bounding box center [128, 282] width 57 height 15
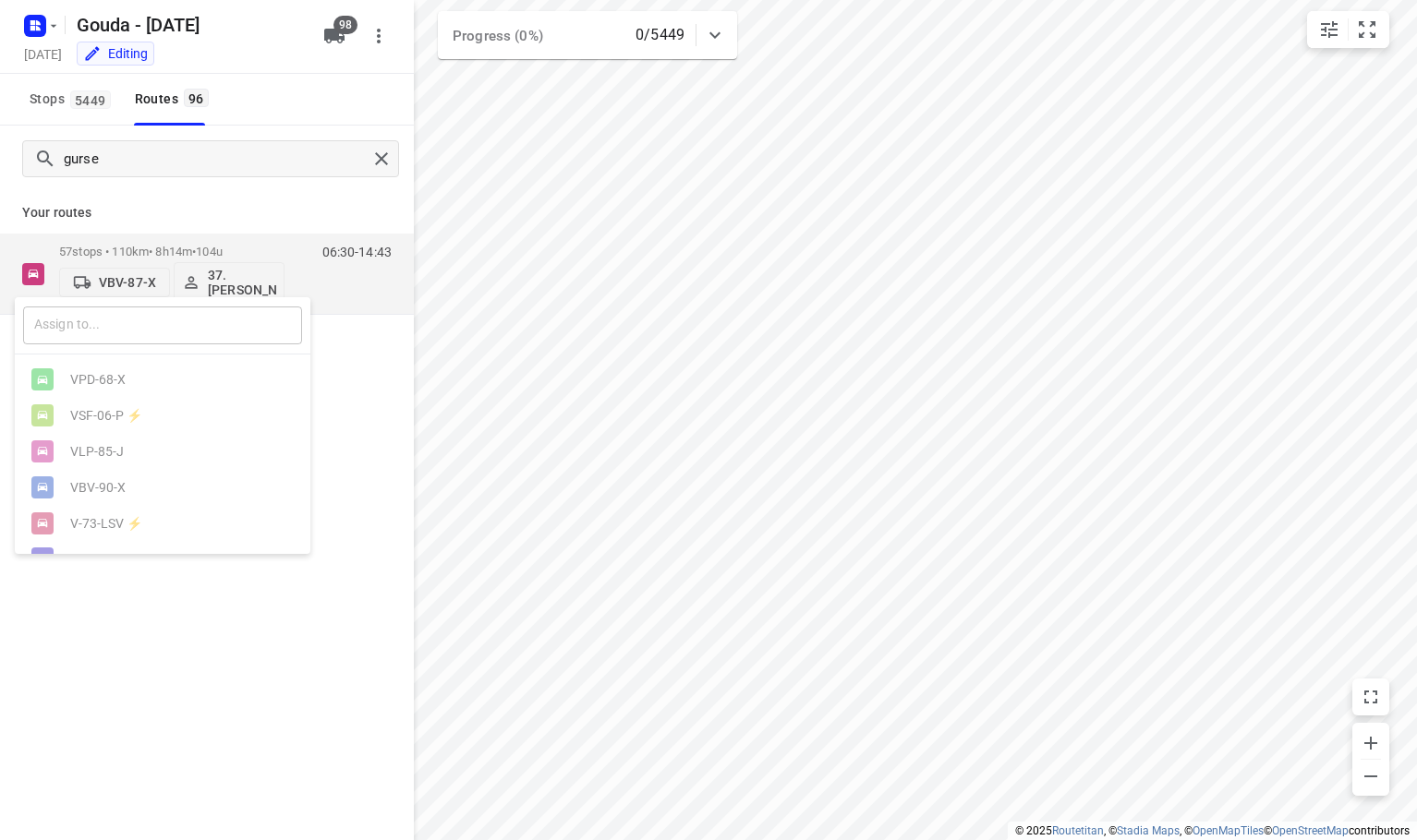
click at [136, 331] on input "text" at bounding box center [163, 326] width 279 height 38
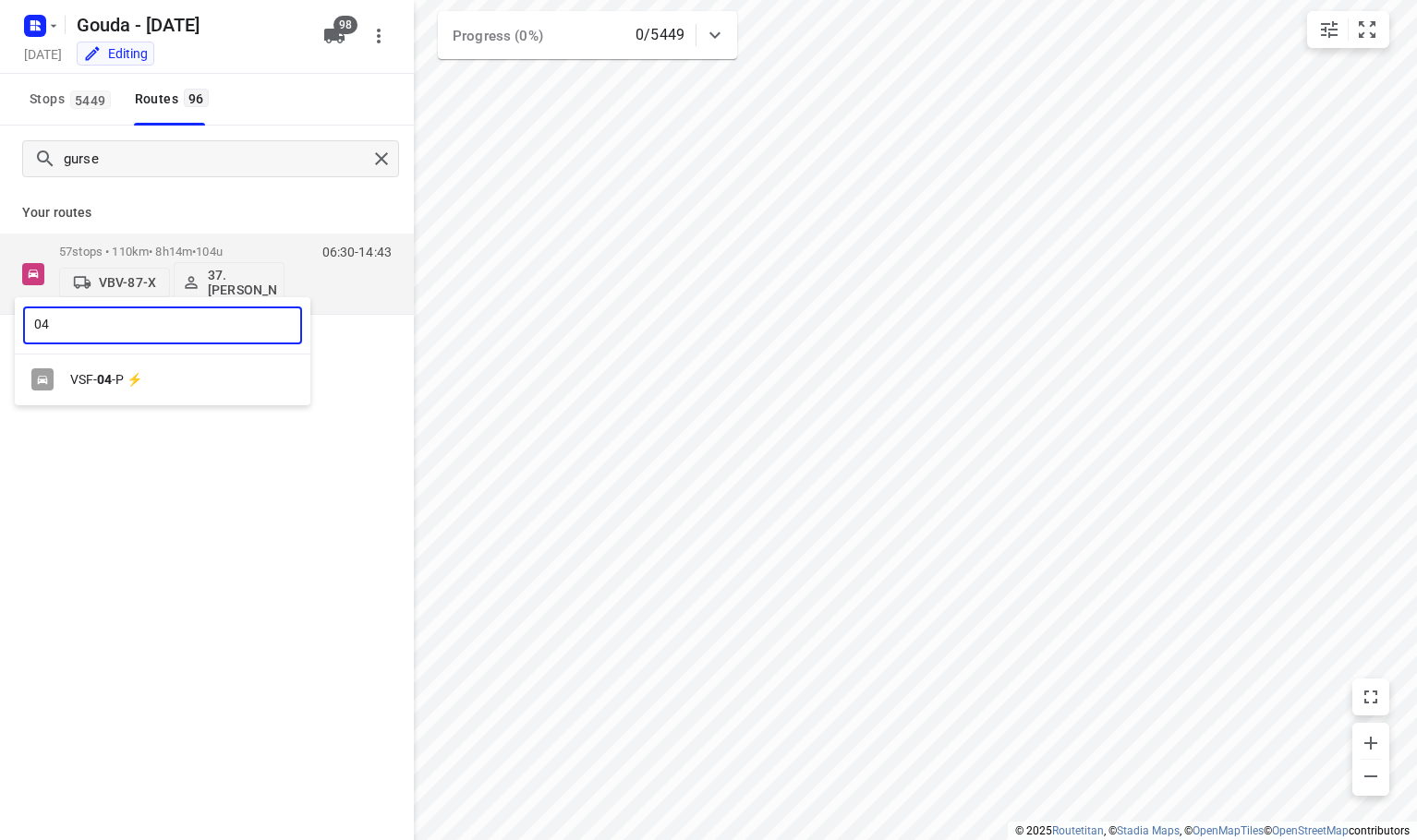
type input "04"
click at [148, 385] on div "VSF- 04 -P ⚡" at bounding box center [167, 379] width 194 height 15
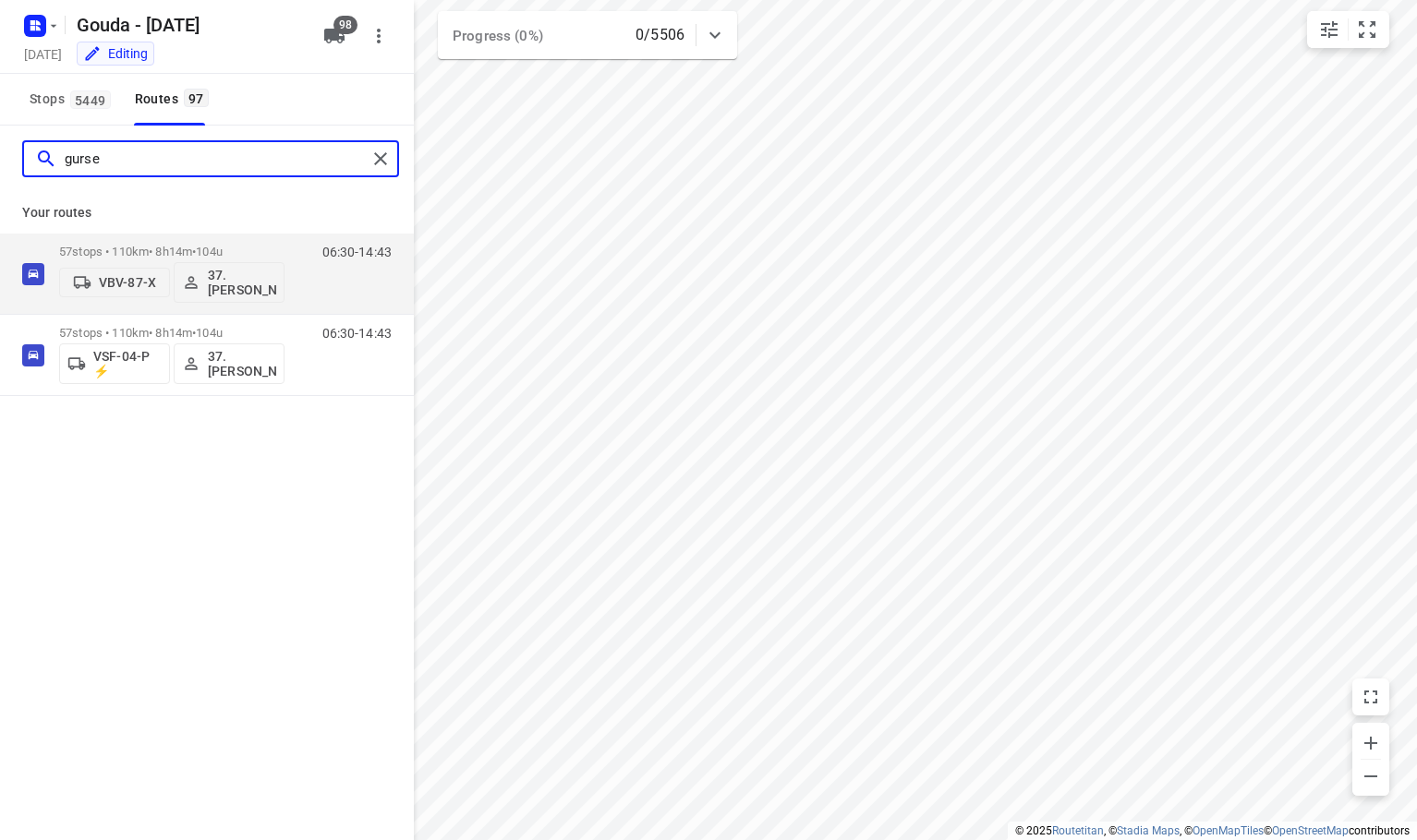
drag, startPoint x: 170, startPoint y: 146, endPoint x: -95, endPoint y: 215, distance: 273.8
click at [0, 215] on html "i © 2025 Routetitan , © Stadia Maps , © OpenMapTiles © OpenStreetMap contributo…" at bounding box center [708, 420] width 1417 height 840
drag, startPoint x: 188, startPoint y: 156, endPoint x: -341, endPoint y: 167, distance: 529.1
click at [0, 167] on html "i © 2025 Routetitan , © Stadia Maps , © OpenMapTiles © OpenStreetMap contributo…" at bounding box center [708, 420] width 1417 height 840
drag, startPoint x: 166, startPoint y: 166, endPoint x: -544, endPoint y: 176, distance: 710.1
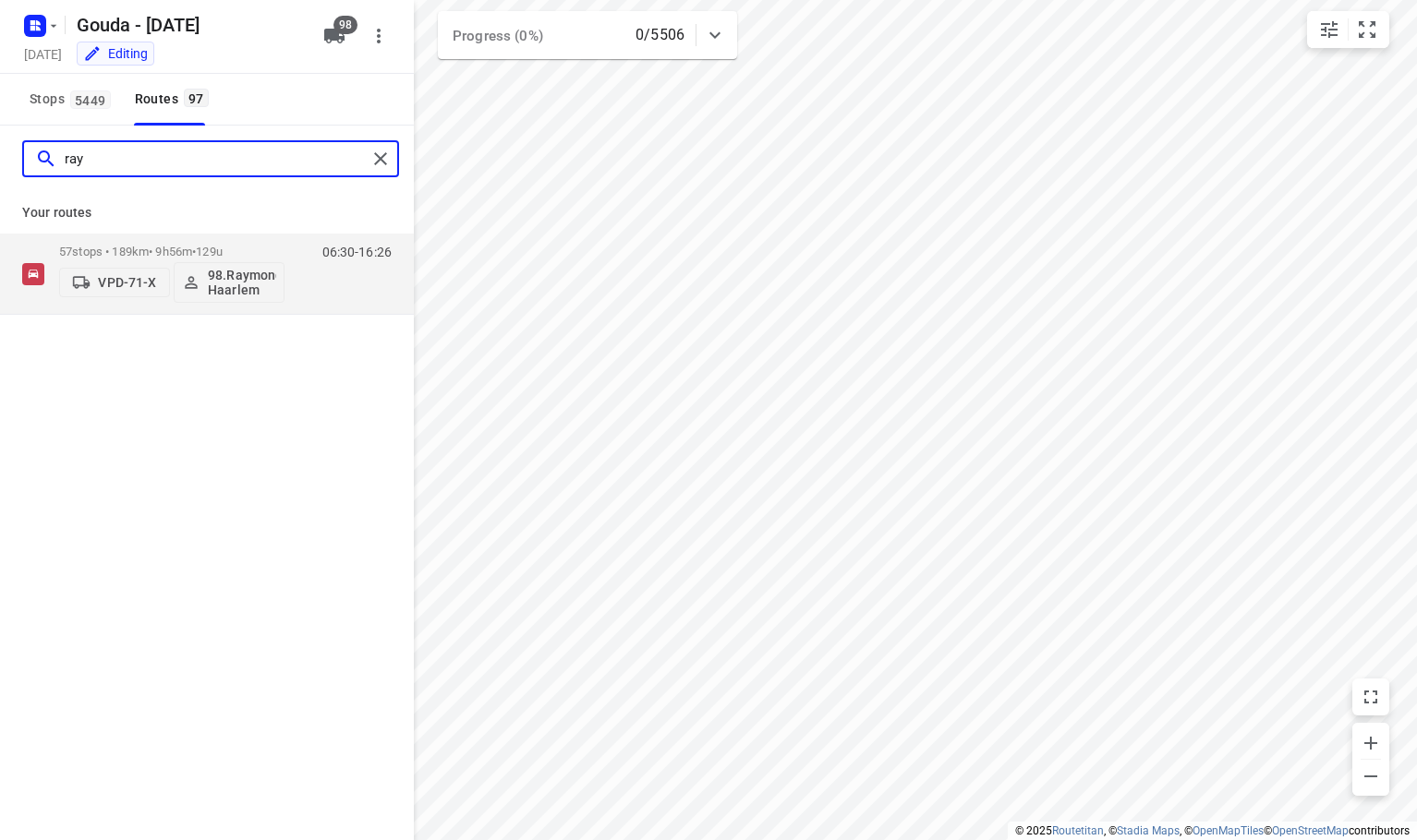
click at [0, 176] on html "i © 2025 Routetitan , © Stadia Maps , © OpenMapTiles © OpenStreetMap contributo…" at bounding box center [708, 420] width 1417 height 840
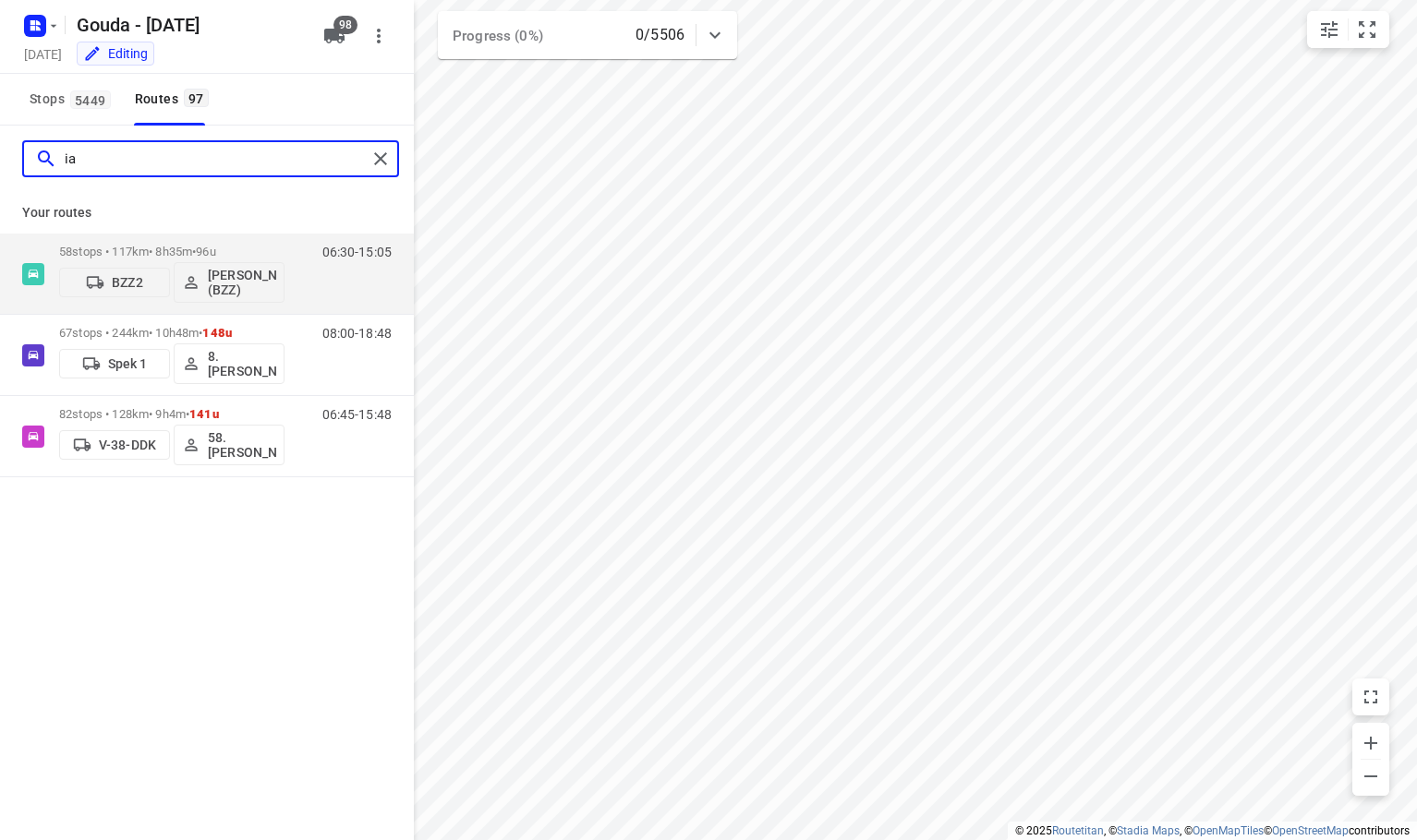
type input "ian"
drag, startPoint x: 173, startPoint y: 159, endPoint x: -427, endPoint y: 111, distance: 601.9
click at [0, 111] on html "i © 2025 Routetitan , © Stadia Maps , © OpenMapTiles © OpenStreetMap contributo…" at bounding box center [708, 420] width 1417 height 840
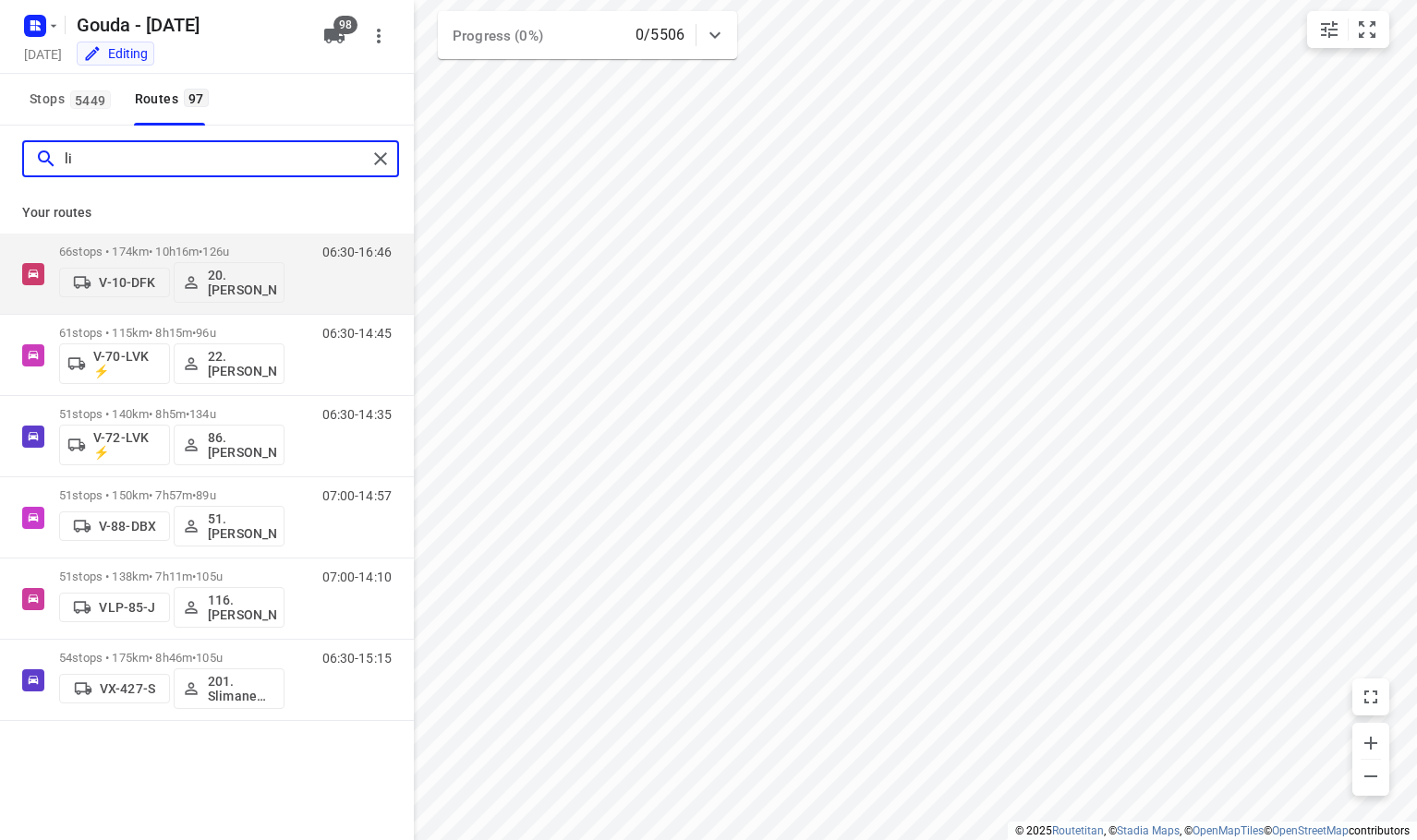
type input "l"
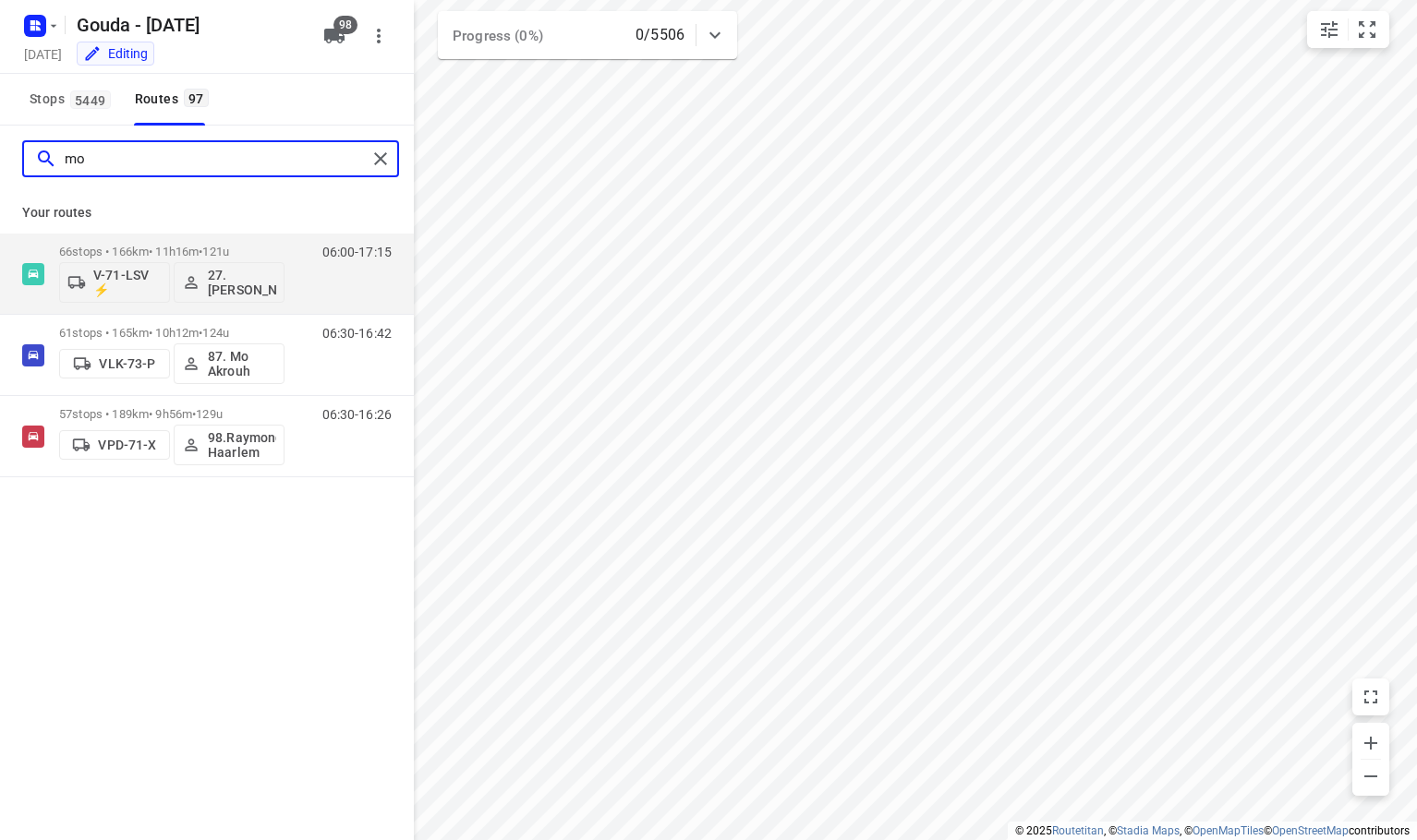
type input "m"
type input "s"
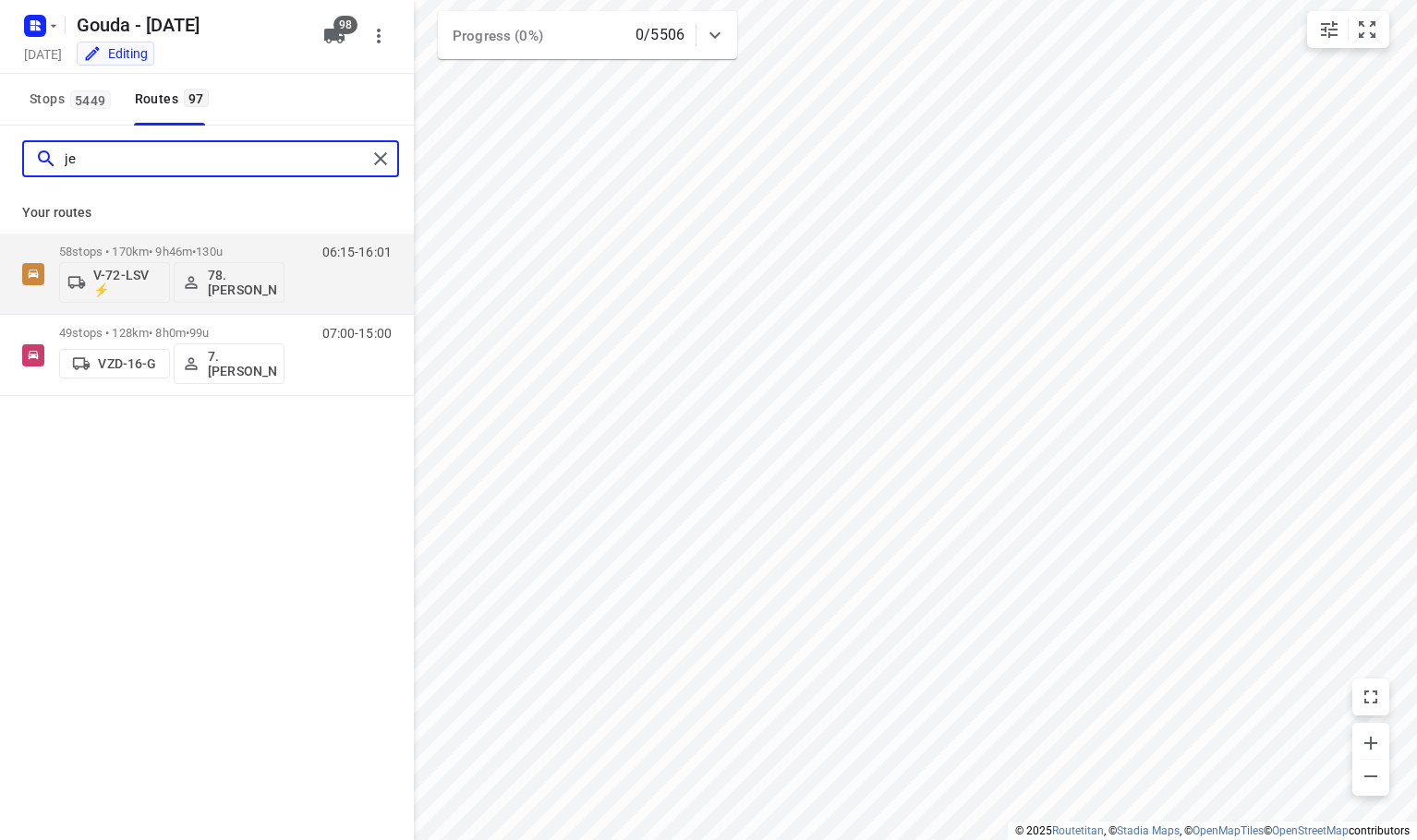
type input "j"
type input "k"
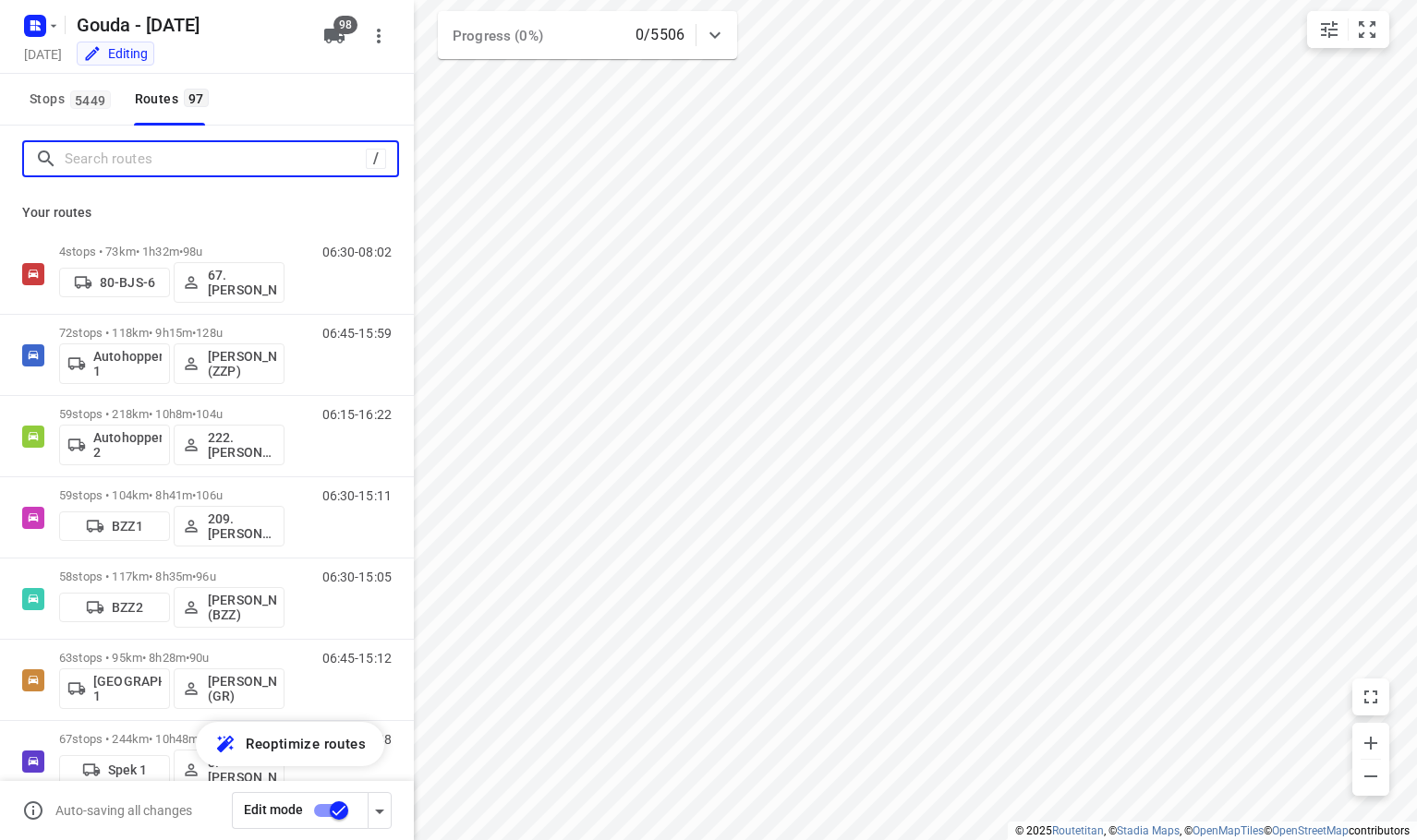
drag, startPoint x: 187, startPoint y: 166, endPoint x: 186, endPoint y: 153, distance: 13.0
click at [192, 158] on input "Search routes" at bounding box center [215, 158] width 301 height 29
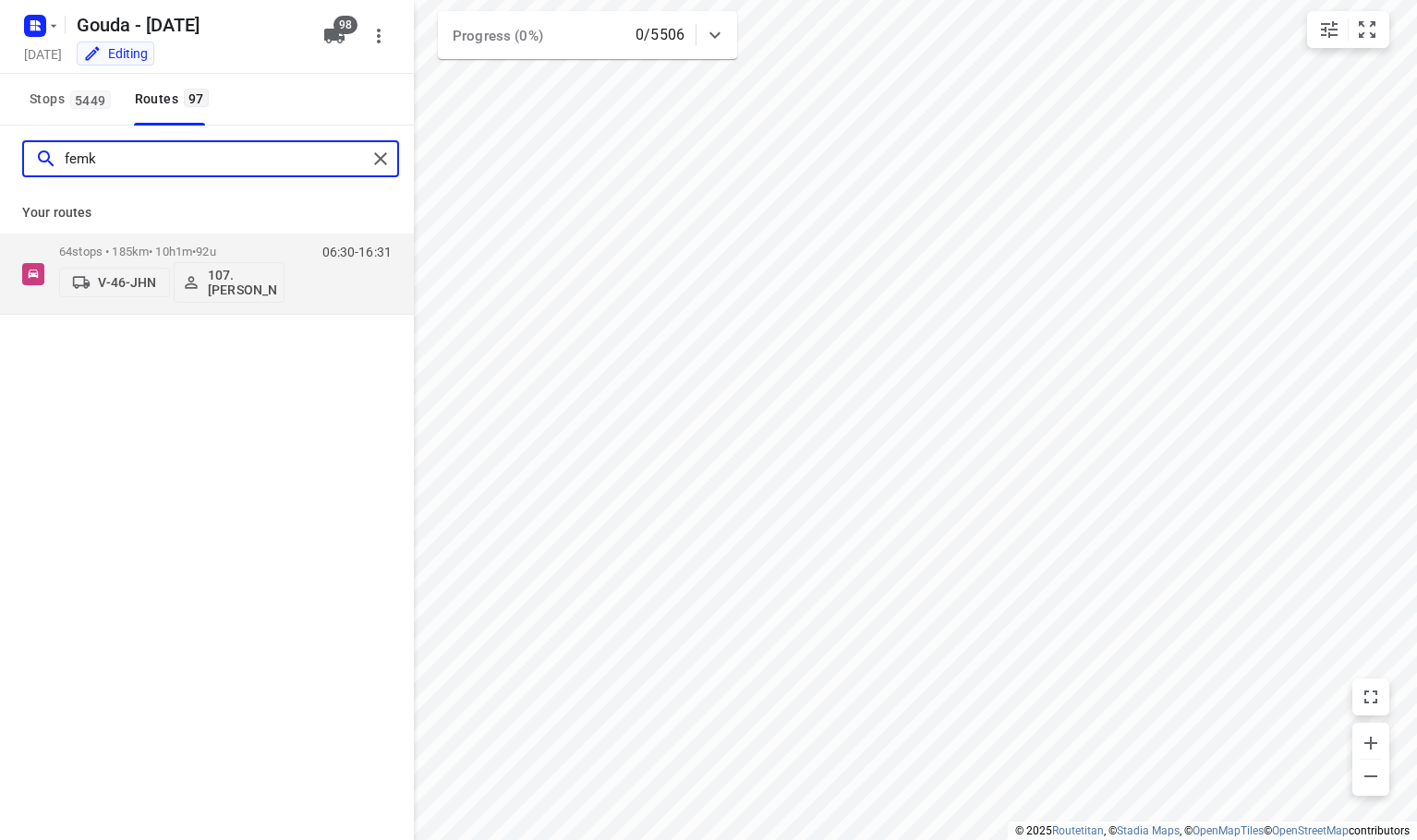
type input "femke"
drag, startPoint x: 174, startPoint y: 159, endPoint x: -90, endPoint y: 206, distance: 268.2
click at [0, 206] on html "i © 2025 Routetitan , © Stadia Maps , © OpenMapTiles © OpenStreetMap contributo…" at bounding box center [708, 420] width 1417 height 840
type input "alicia"
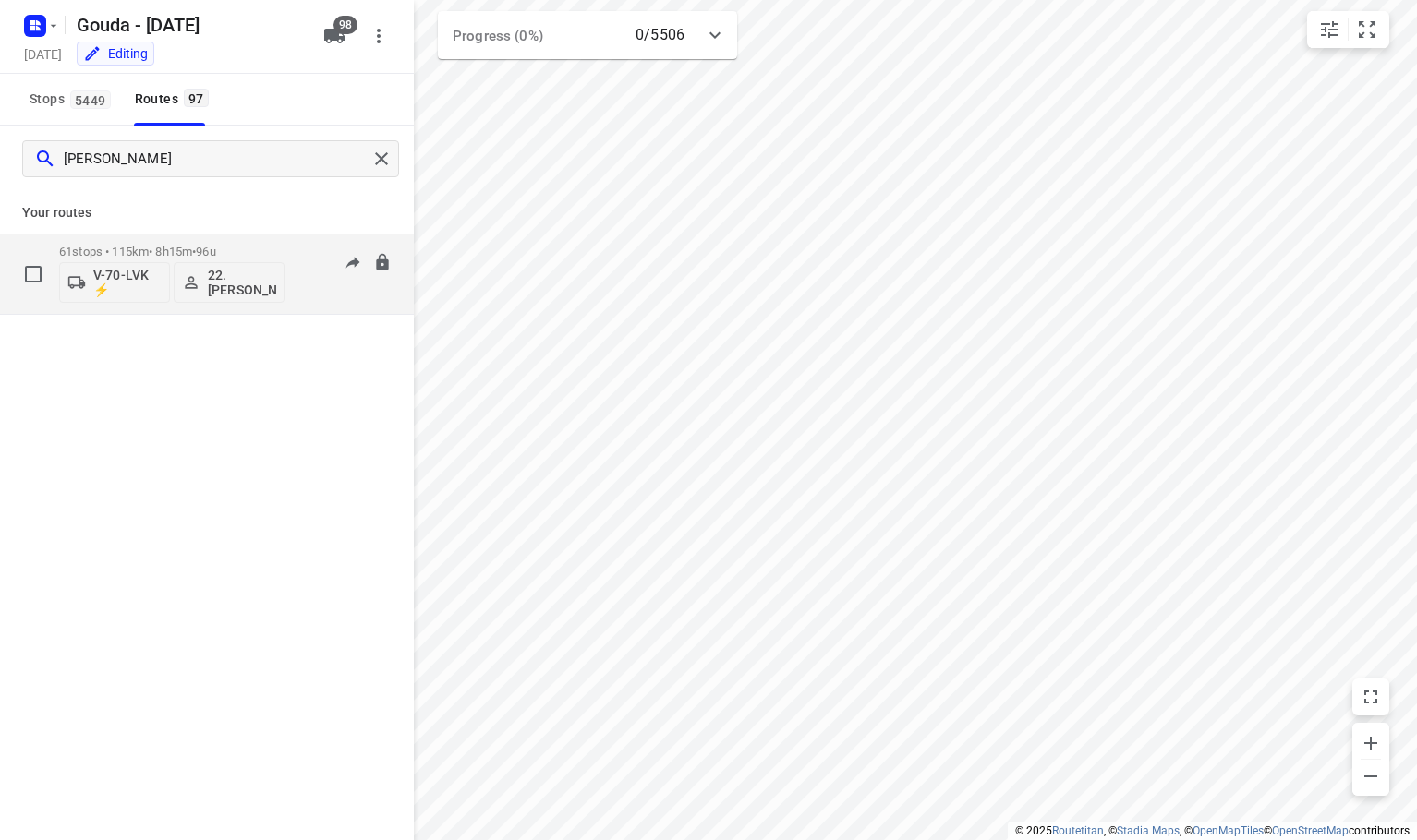
click at [133, 288] on p "V-70-LVK ⚡" at bounding box center [127, 282] width 68 height 30
click at [101, 341] on input "text" at bounding box center [163, 331] width 279 height 38
type input "12"
click at [163, 200] on div at bounding box center [708, 420] width 1417 height 840
click at [339, 36] on icon "button" at bounding box center [334, 36] width 21 height 15
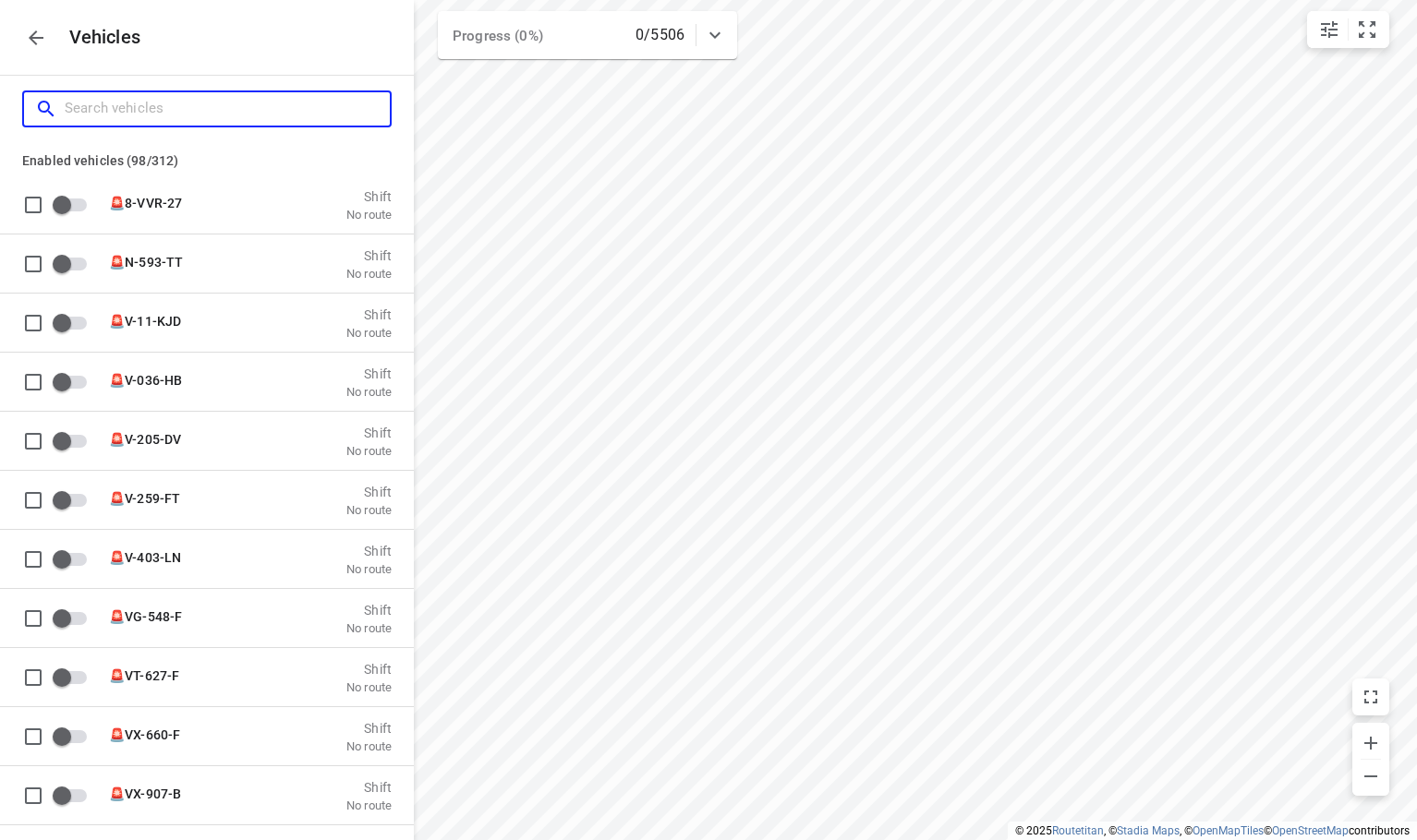
click at [197, 114] on input "Search vehicles" at bounding box center [227, 108] width 325 height 29
type input "12"
checkbox input "true"
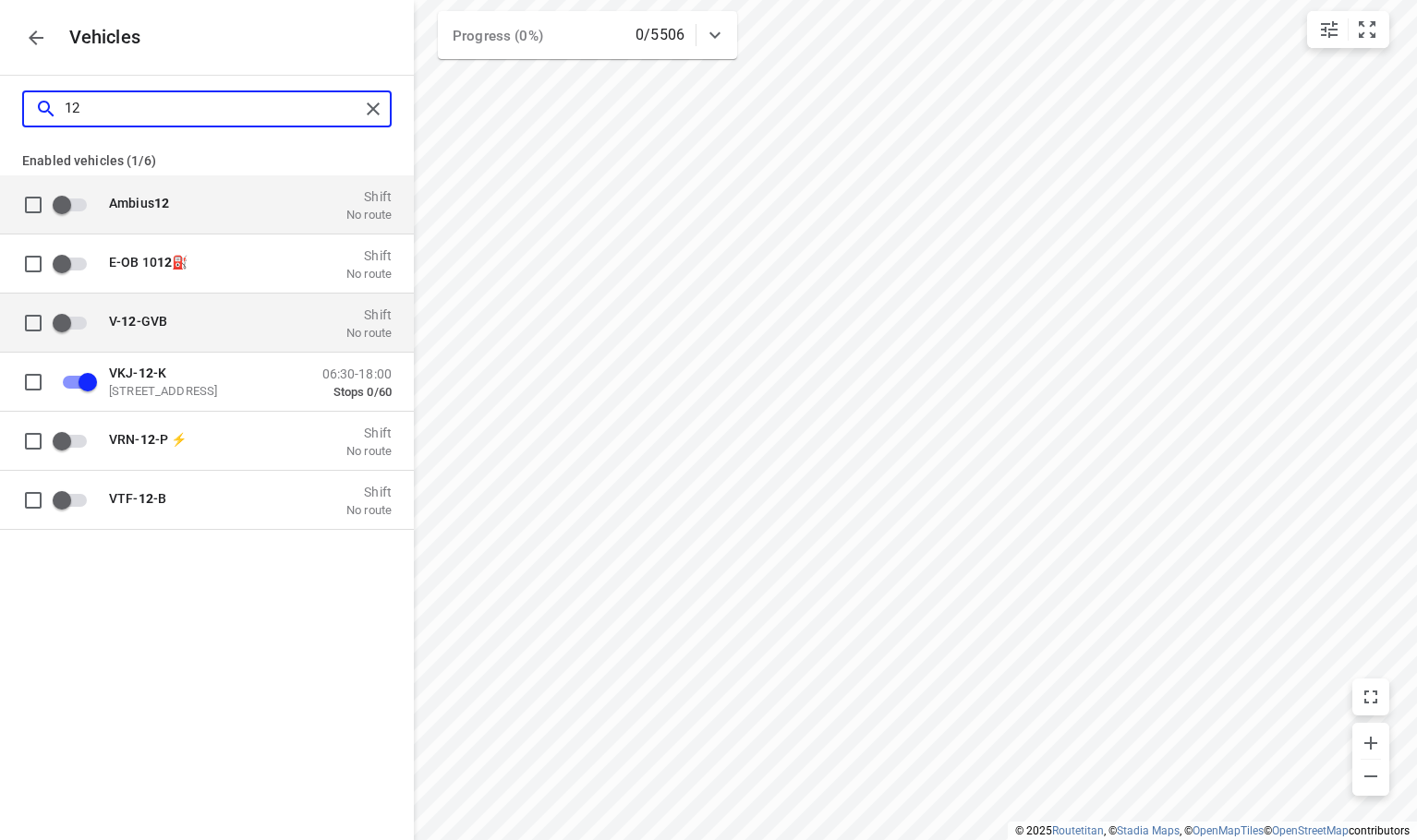
type input "12"
click at [77, 321] on input "grid" at bounding box center [61, 322] width 105 height 35
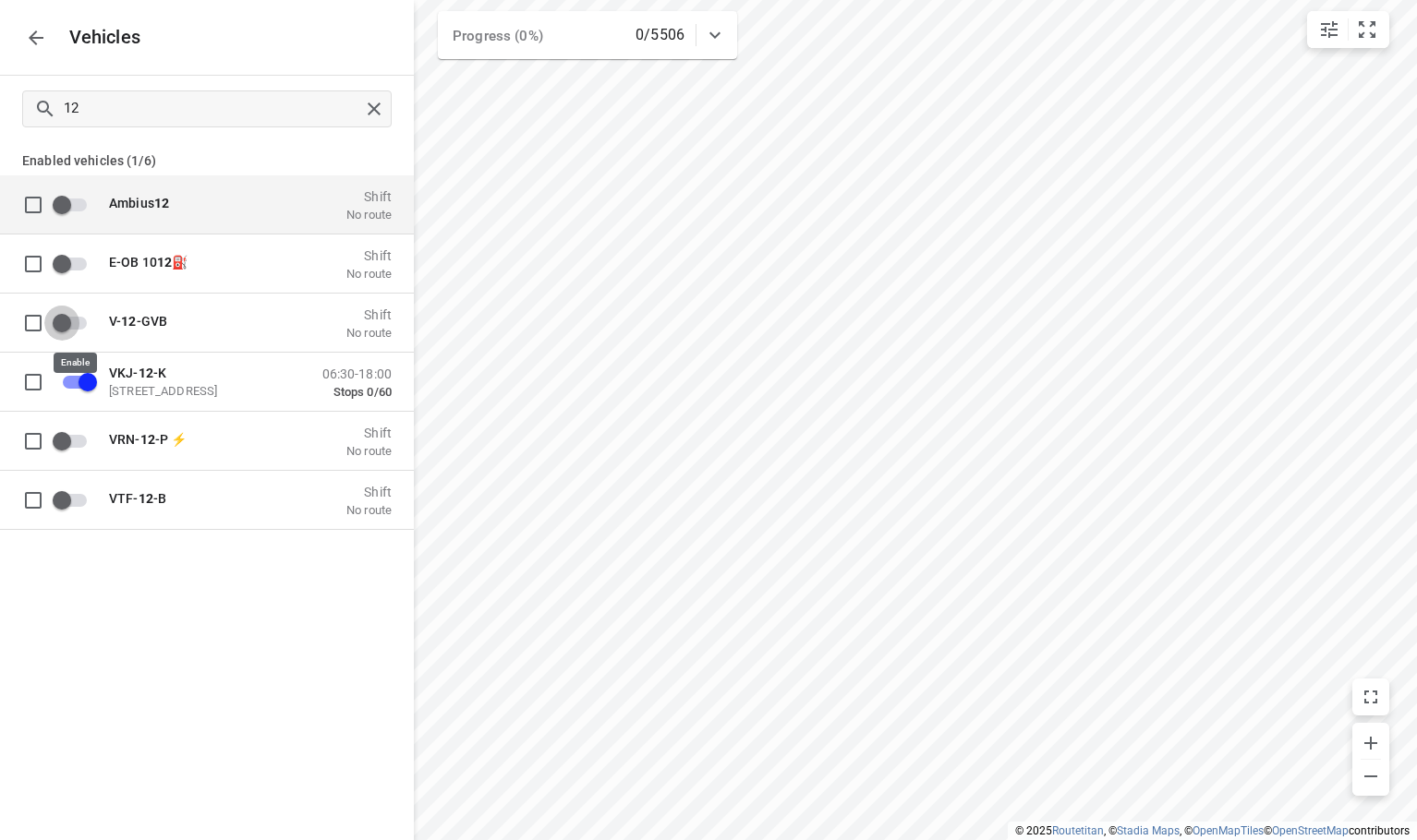
checkbox input "true"
click at [236, 169] on p "Enabled vehicles (2/6)" at bounding box center [207, 159] width 414 height 34
checkbox input "false"
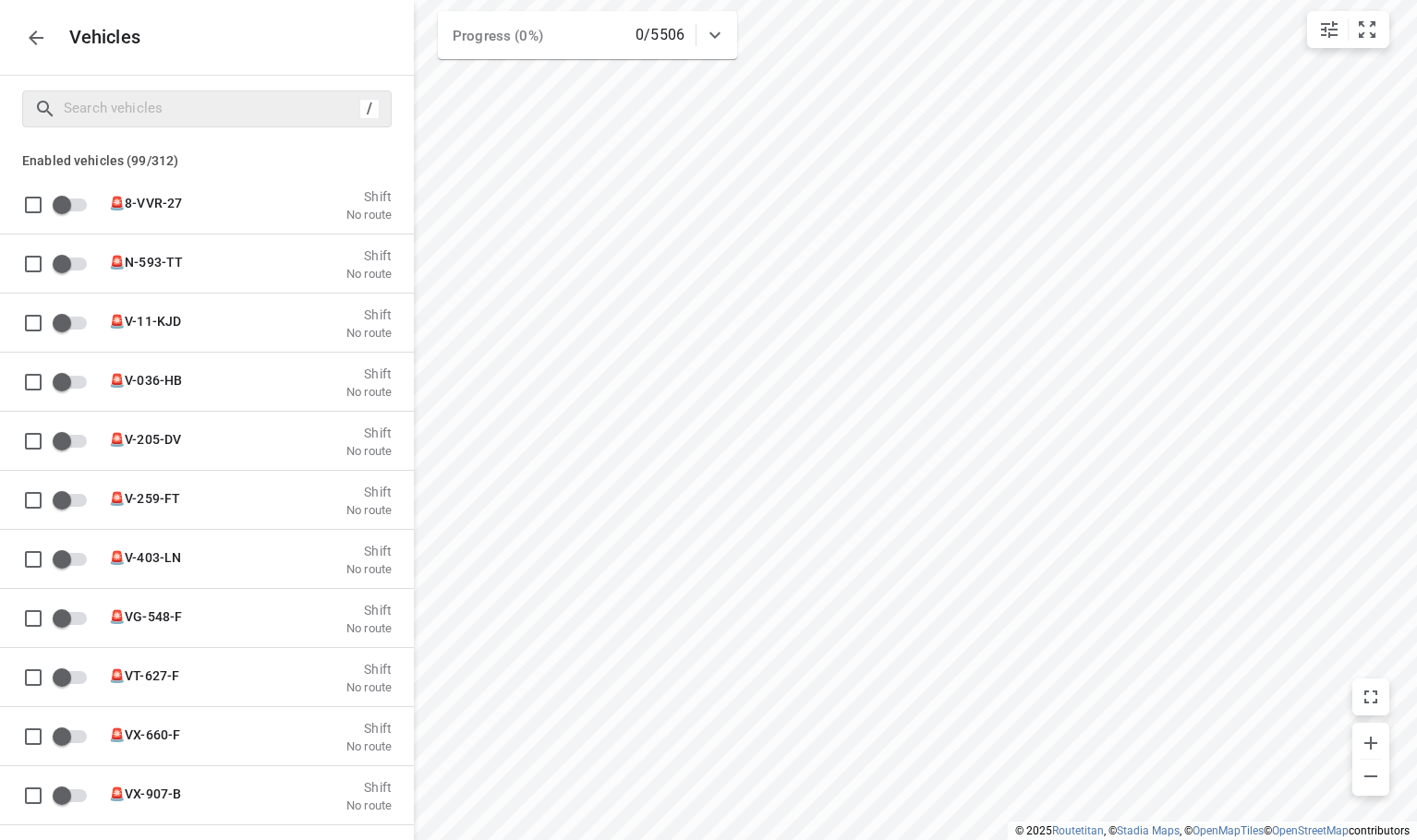
click at [32, 39] on icon "button" at bounding box center [36, 38] width 15 height 15
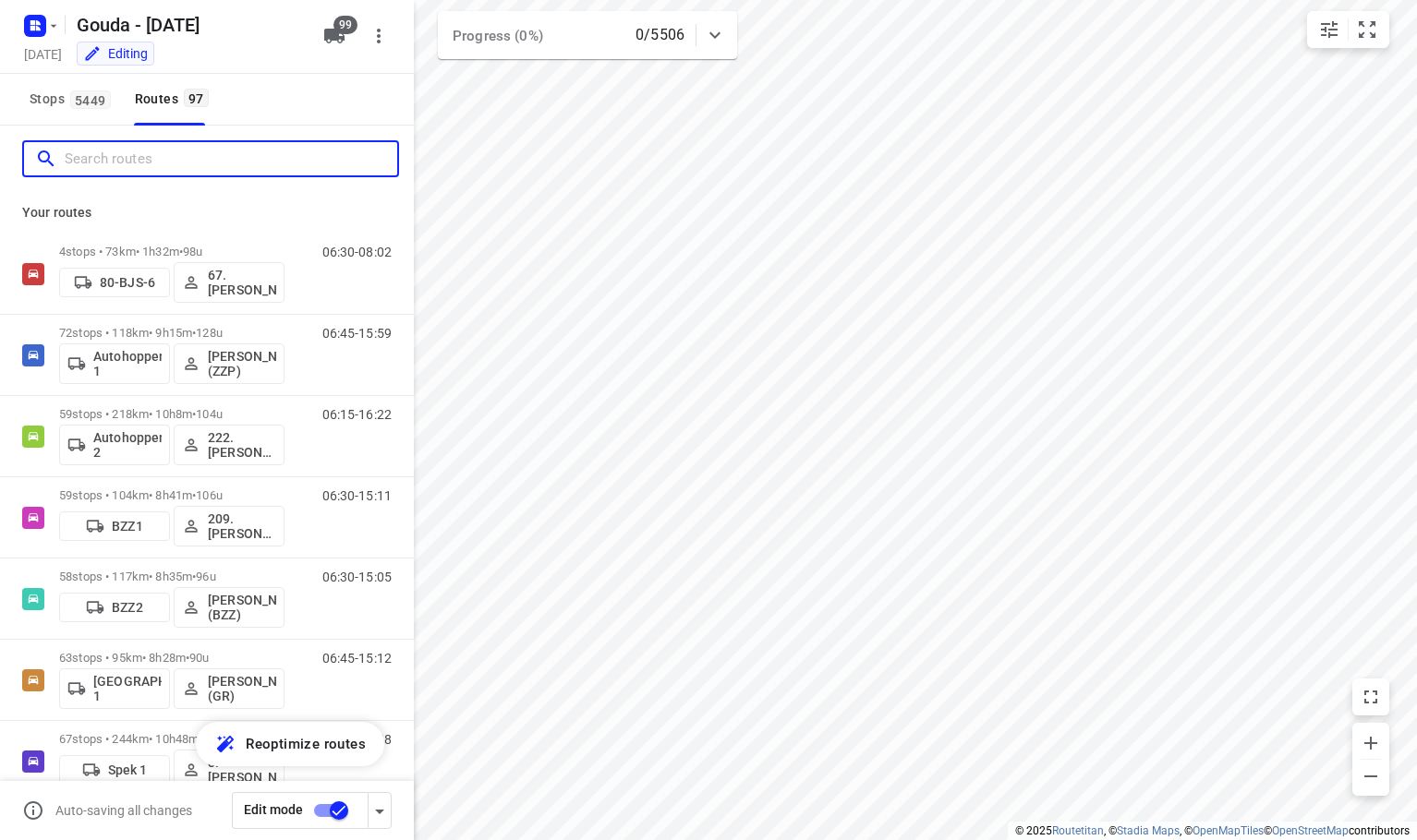
click at [140, 165] on input "Search routes" at bounding box center [231, 158] width 333 height 29
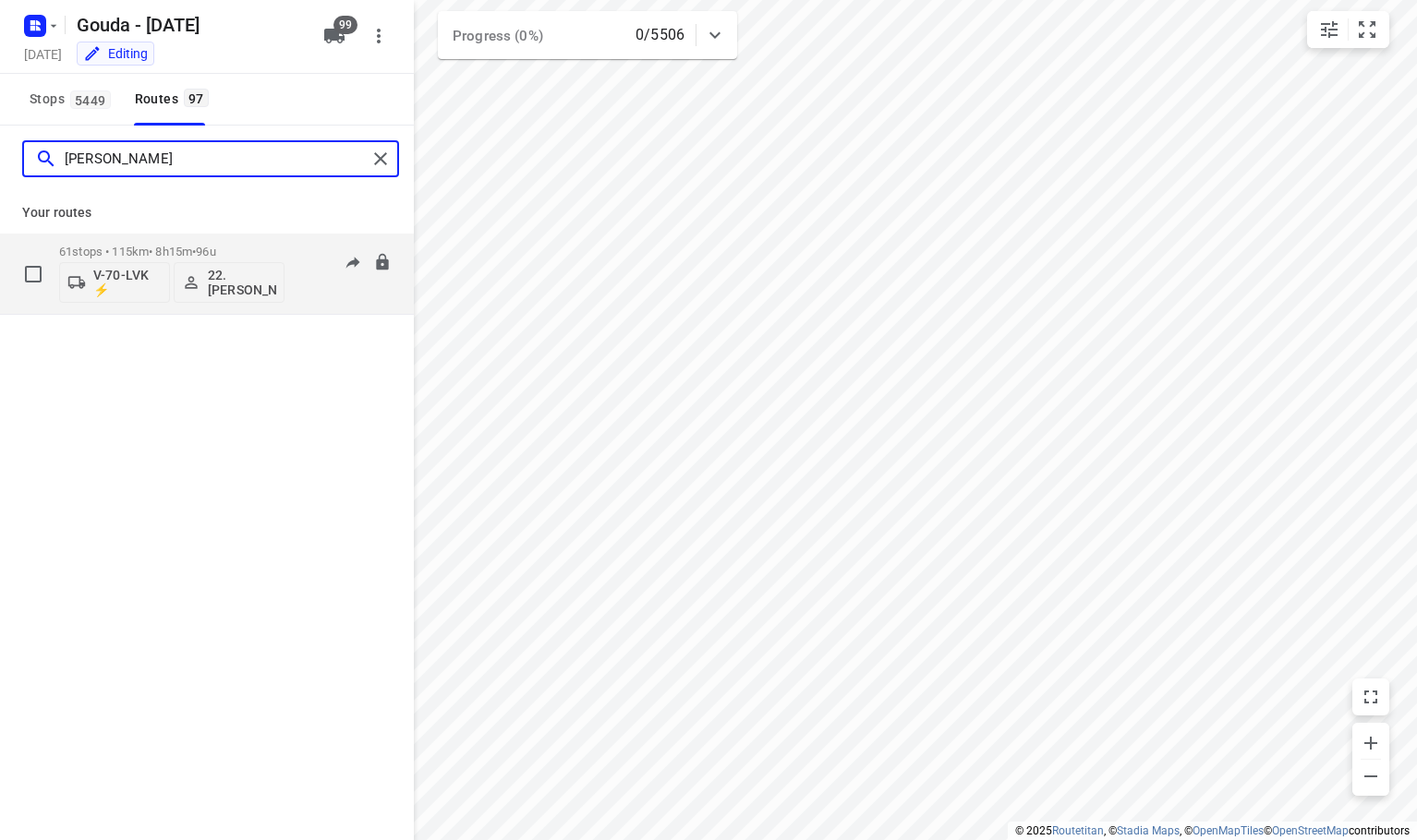
type input "alicia"
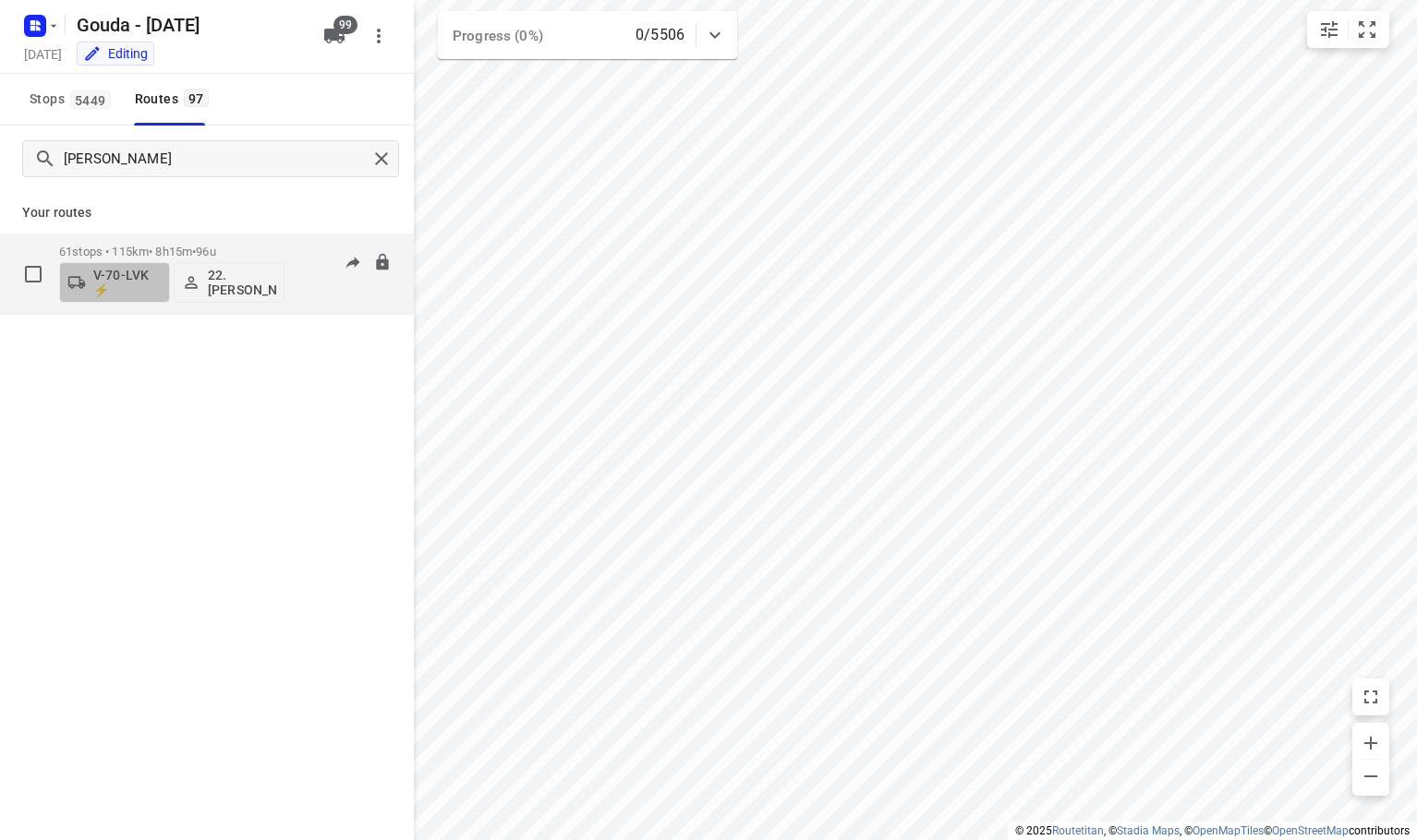
click at [158, 282] on p "V-70-LVK ⚡" at bounding box center [127, 282] width 68 height 30
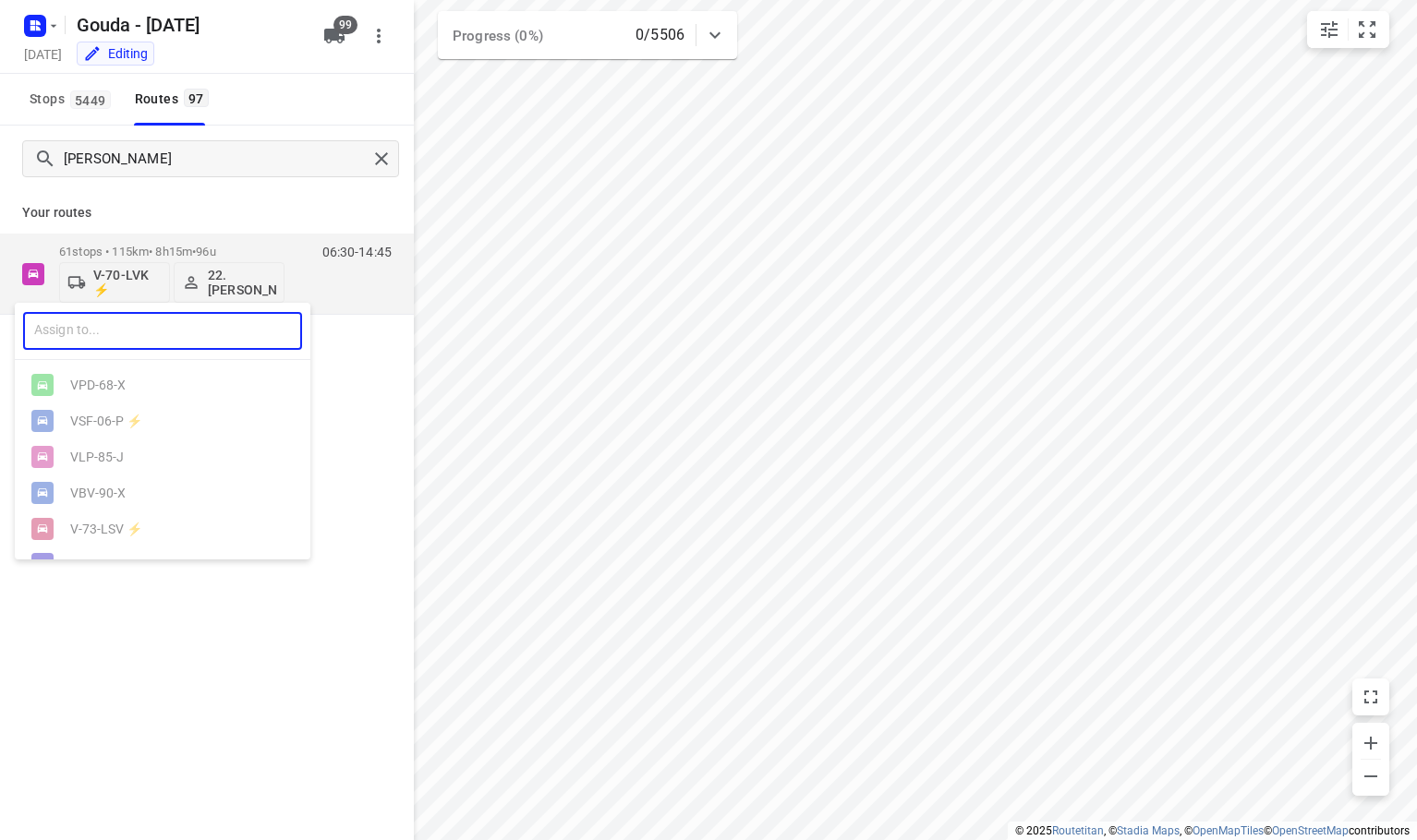
click at [96, 334] on input "text" at bounding box center [163, 331] width 279 height 38
type input "12"
click at [117, 417] on div "V- 12 -GVB" at bounding box center [167, 421] width 194 height 15
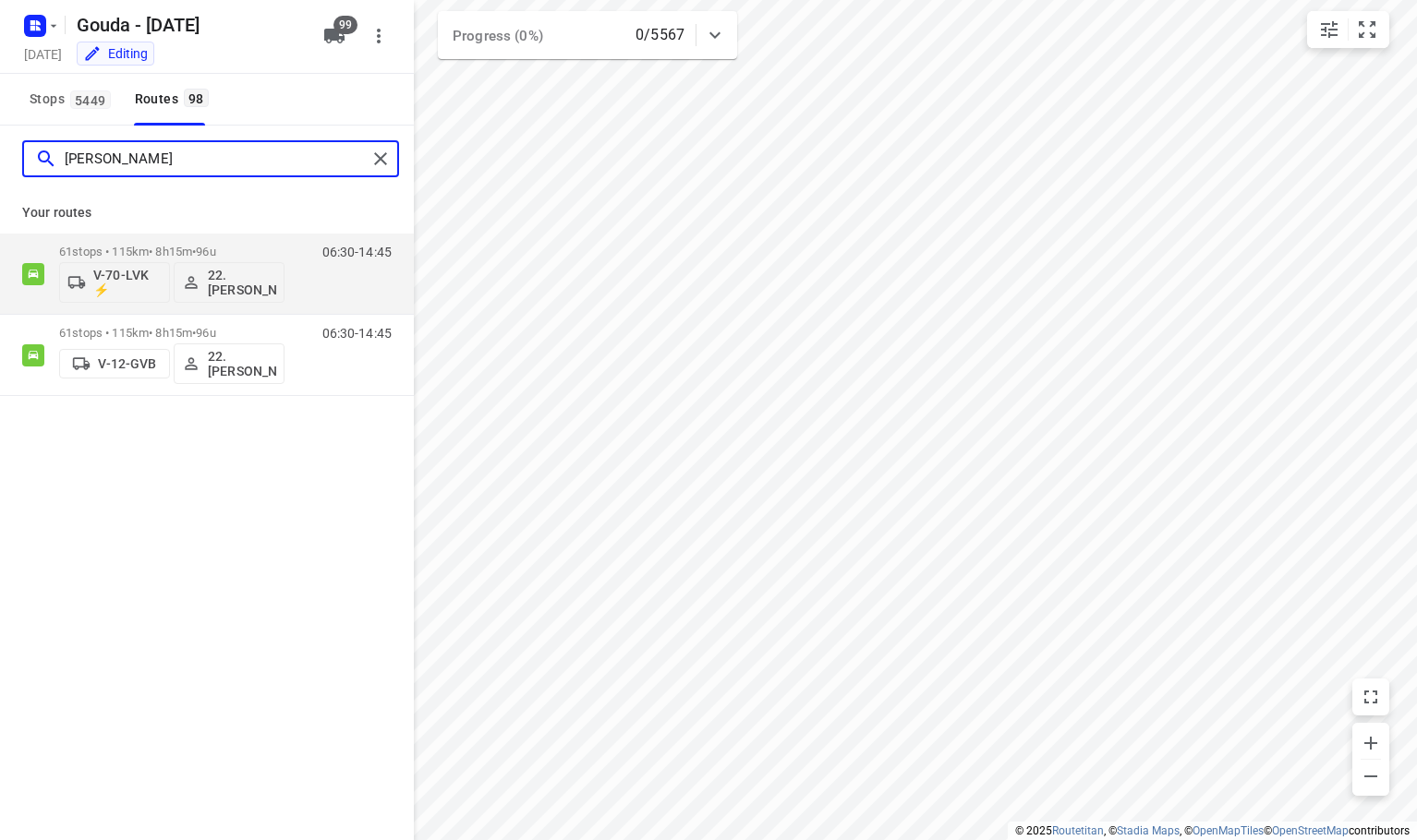
drag, startPoint x: 160, startPoint y: 149, endPoint x: 110, endPoint y: 169, distance: 53.9
click at [110, 169] on input "alicia" at bounding box center [215, 158] width 302 height 29
drag, startPoint x: 108, startPoint y: 170, endPoint x: -348, endPoint y: 139, distance: 457.1
click at [0, 139] on html "i © 2025 Routetitan , © Stadia Maps , © OpenMapTiles © OpenStreetMap contributo…" at bounding box center [708, 420] width 1417 height 840
type input "johan"
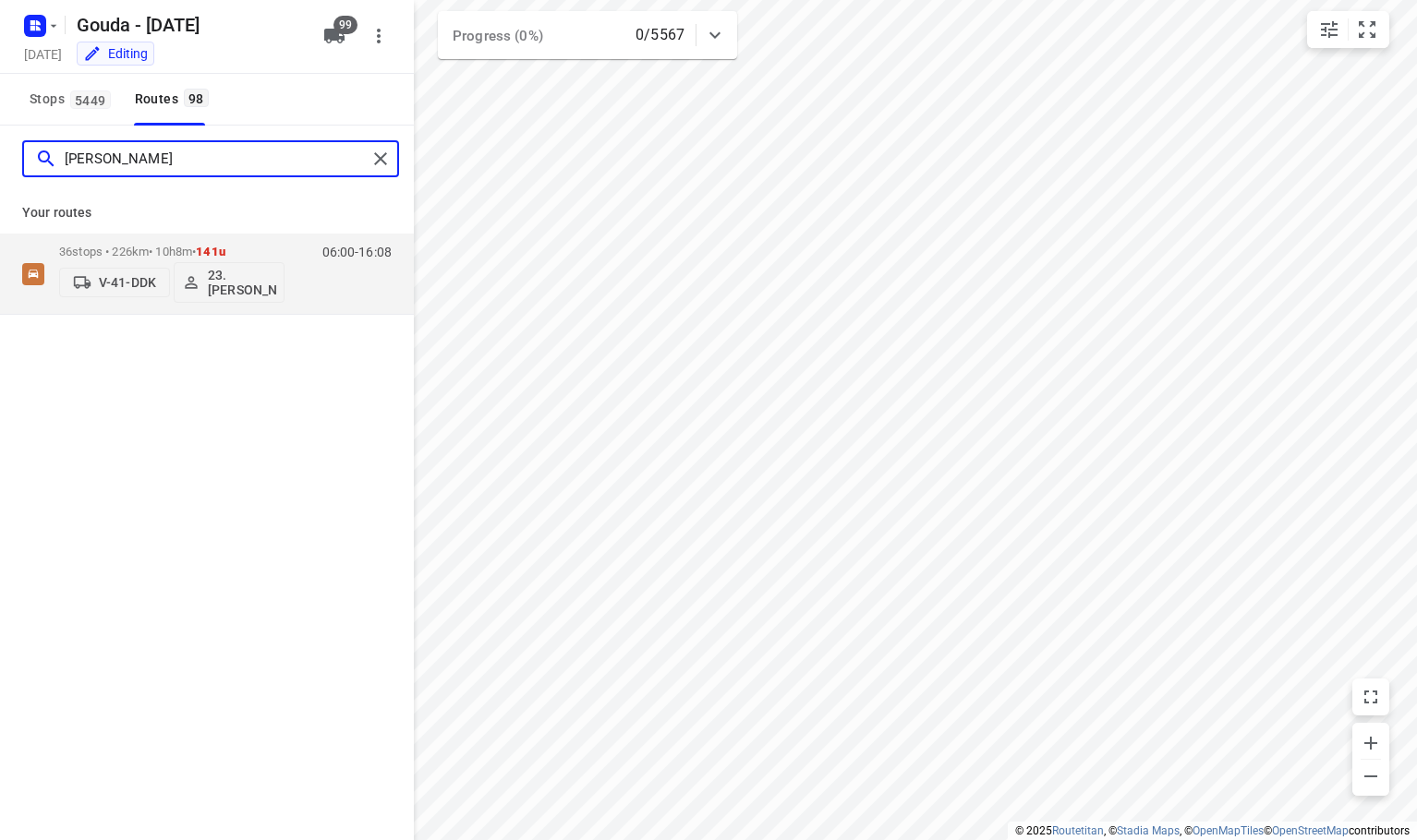
drag, startPoint x: 143, startPoint y: 160, endPoint x: -540, endPoint y: 158, distance: 683.0
click at [0, 158] on html "i © 2025 Routetitan , © Stadia Maps , © OpenMapTiles © OpenStreetMap contributo…" at bounding box center [708, 420] width 1417 height 840
type input "rene"
click at [160, 502] on div "rene Your routes 56 stops • 192km • 10h36m • 143u VBV-96-X 10. Rene Steenbergen…" at bounding box center [207, 509] width 414 height 767
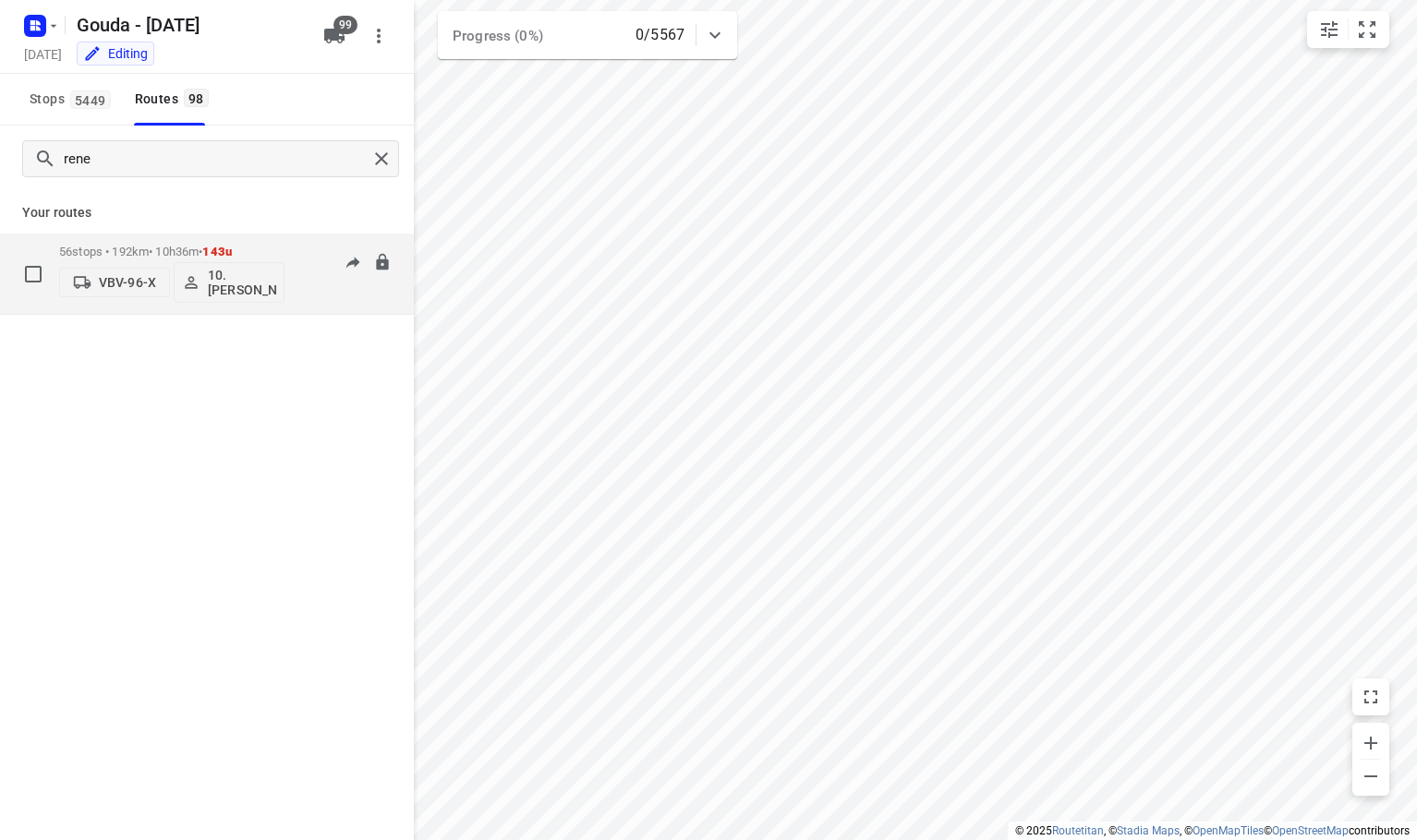
click at [140, 286] on p "VBV-96-X" at bounding box center [128, 282] width 57 height 15
click at [137, 333] on input "text" at bounding box center [163, 326] width 279 height 38
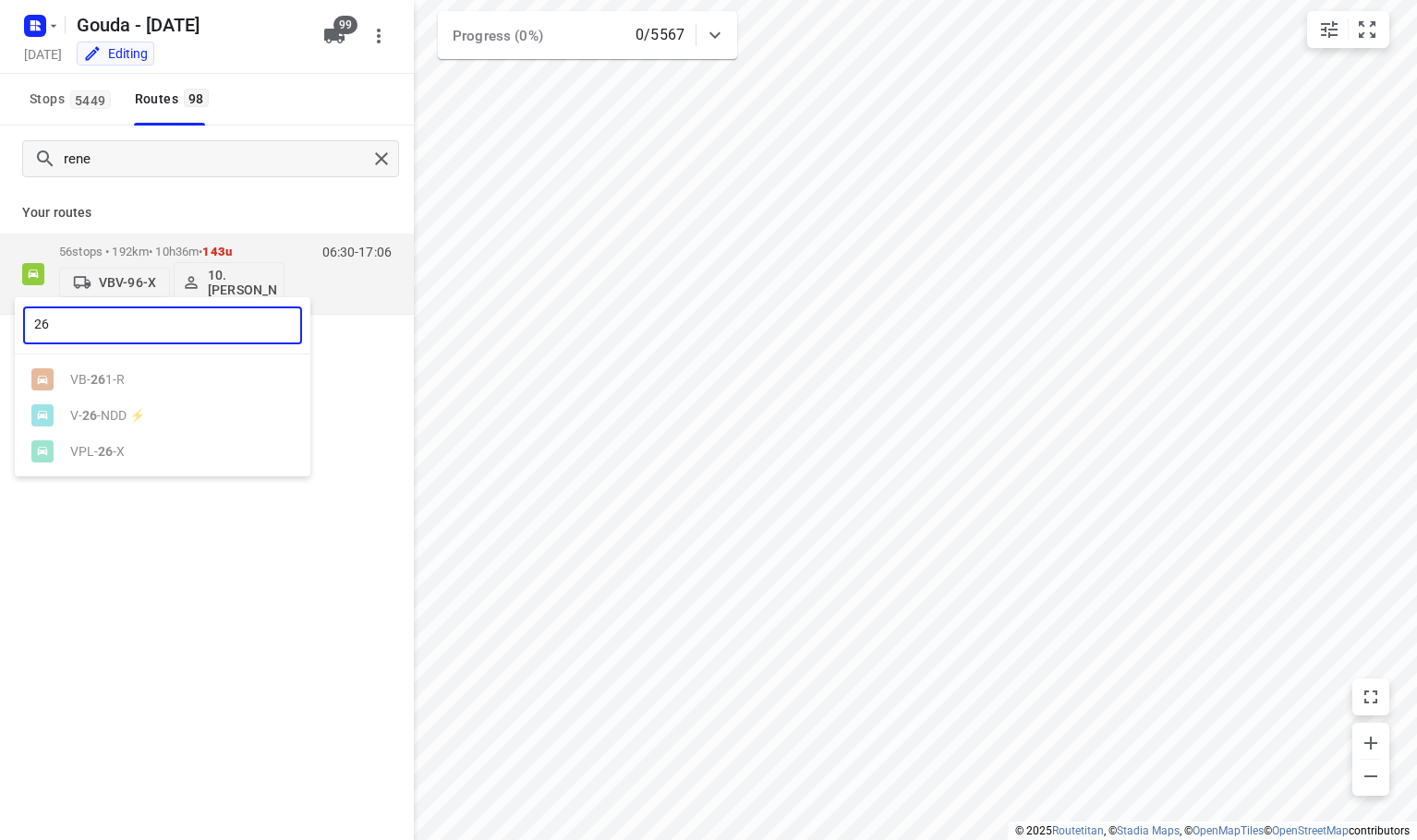
type input "26"
click at [184, 595] on div at bounding box center [708, 420] width 1417 height 840
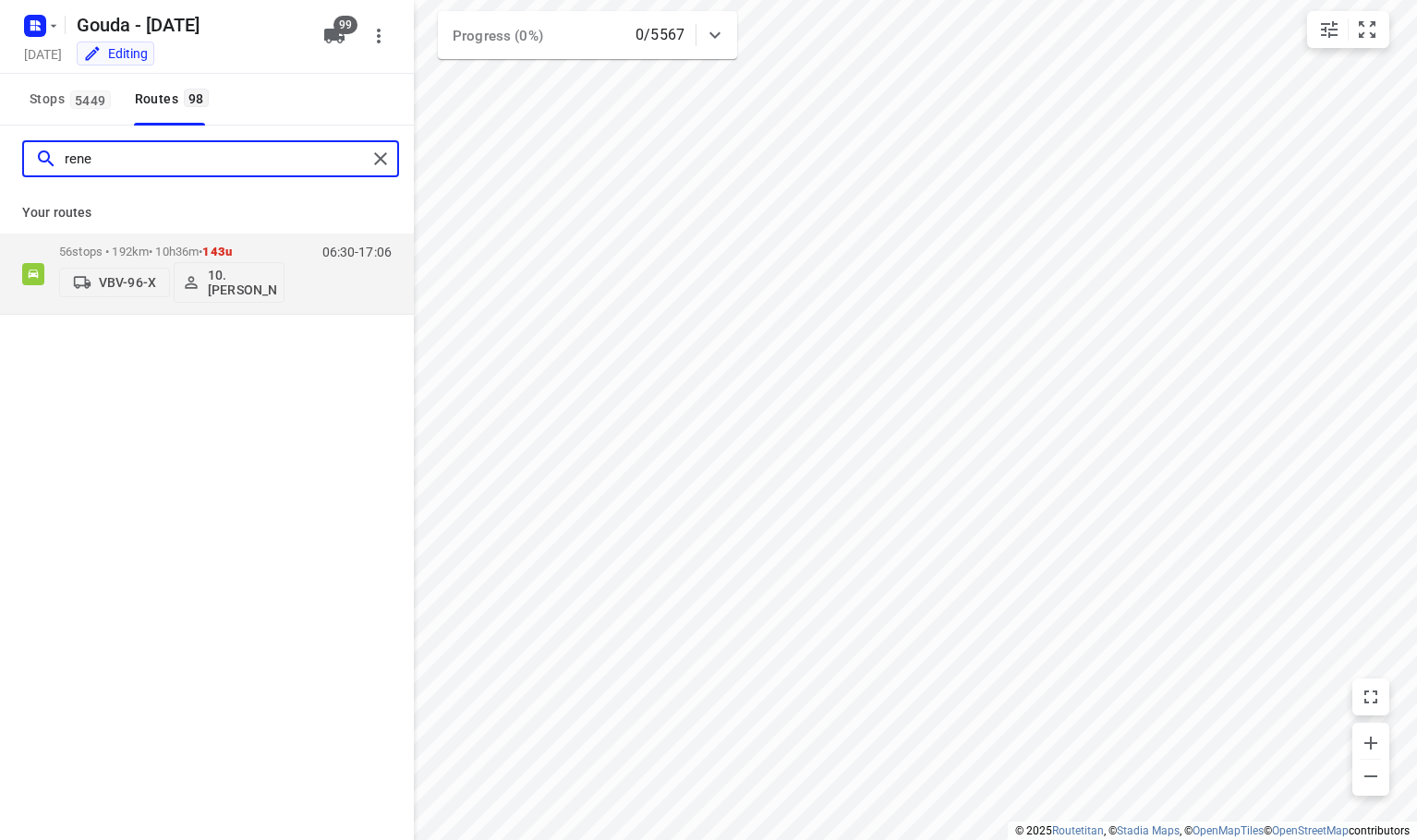
drag, startPoint x: 290, startPoint y: 166, endPoint x: -173, endPoint y: 173, distance: 463.1
click at [0, 173] on html "i © 2025 Routetitan , © Stadia Maps , © OpenMapTiles © OpenStreetMap contributo…" at bounding box center [708, 420] width 1417 height 840
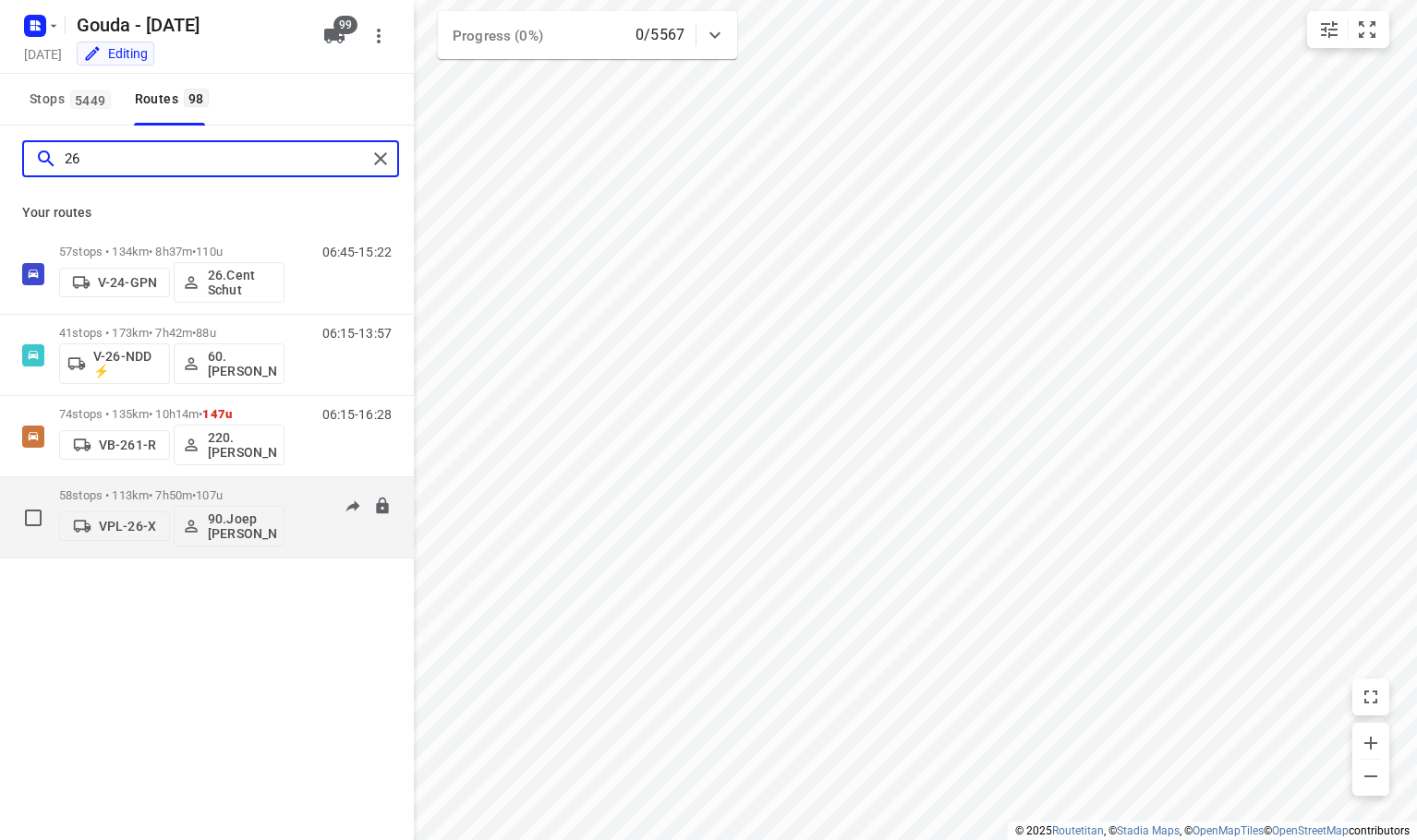
type input "26"
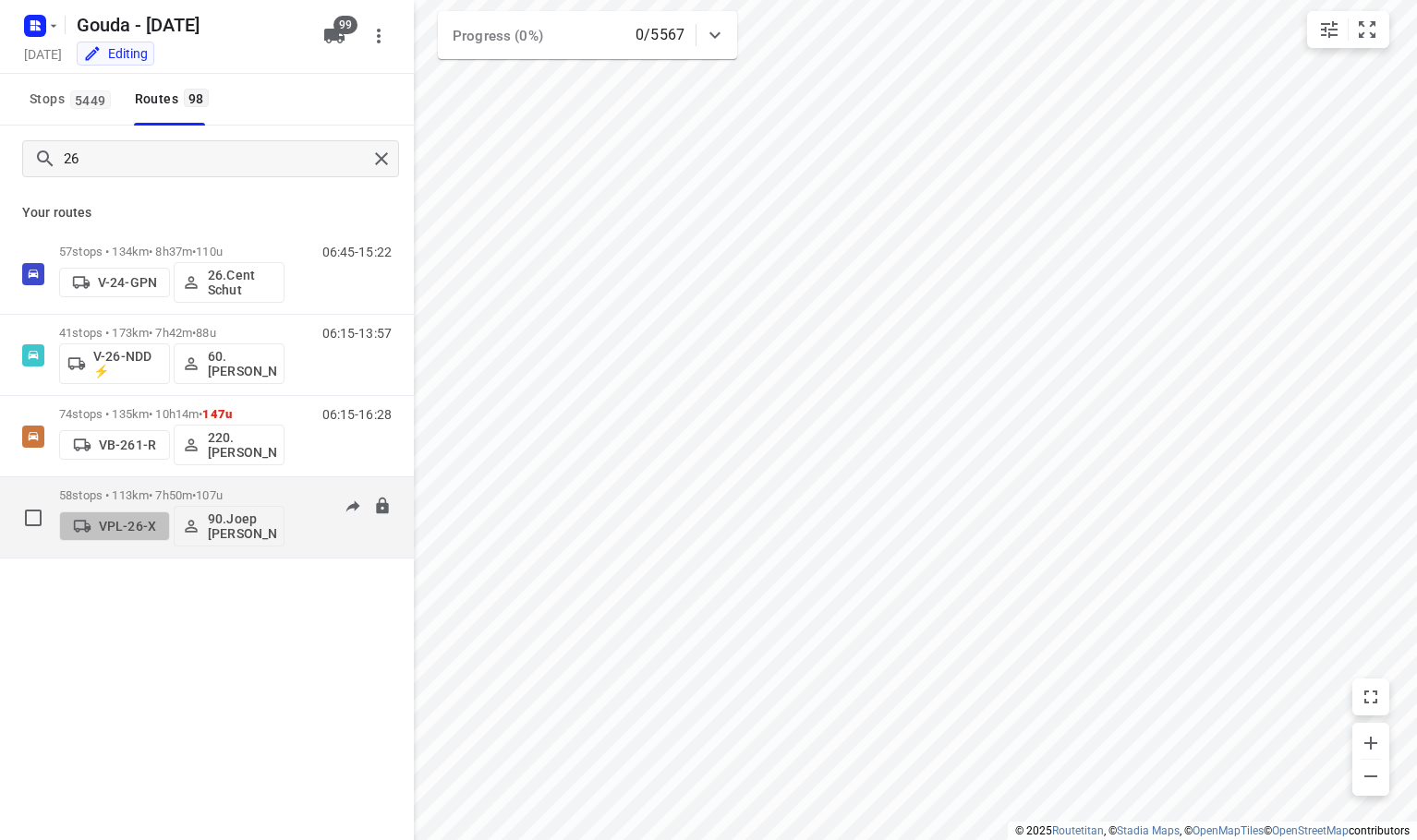
click at [123, 524] on p "VPL-26-X" at bounding box center [128, 526] width 57 height 15
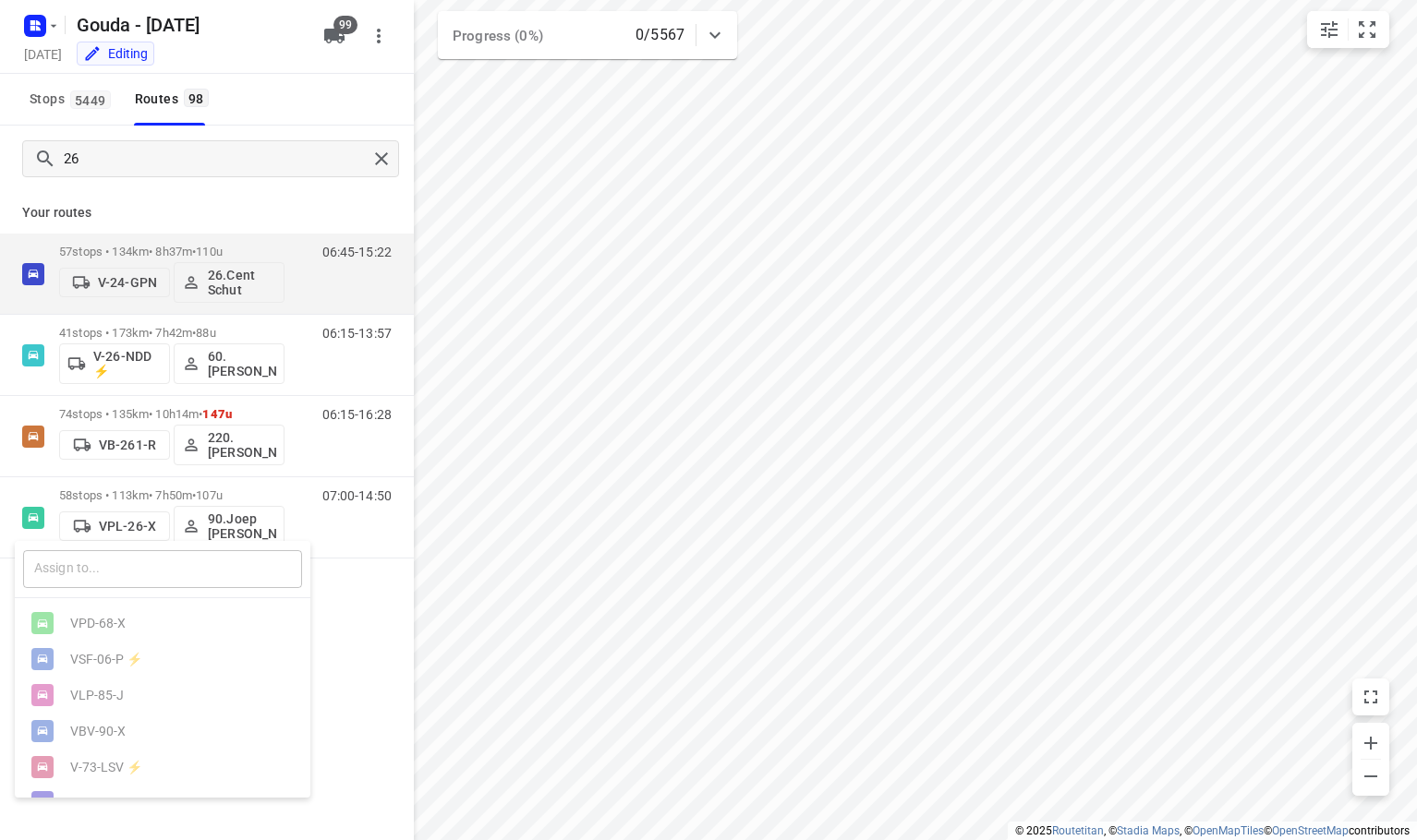
click at [129, 572] on input "text" at bounding box center [163, 570] width 279 height 38
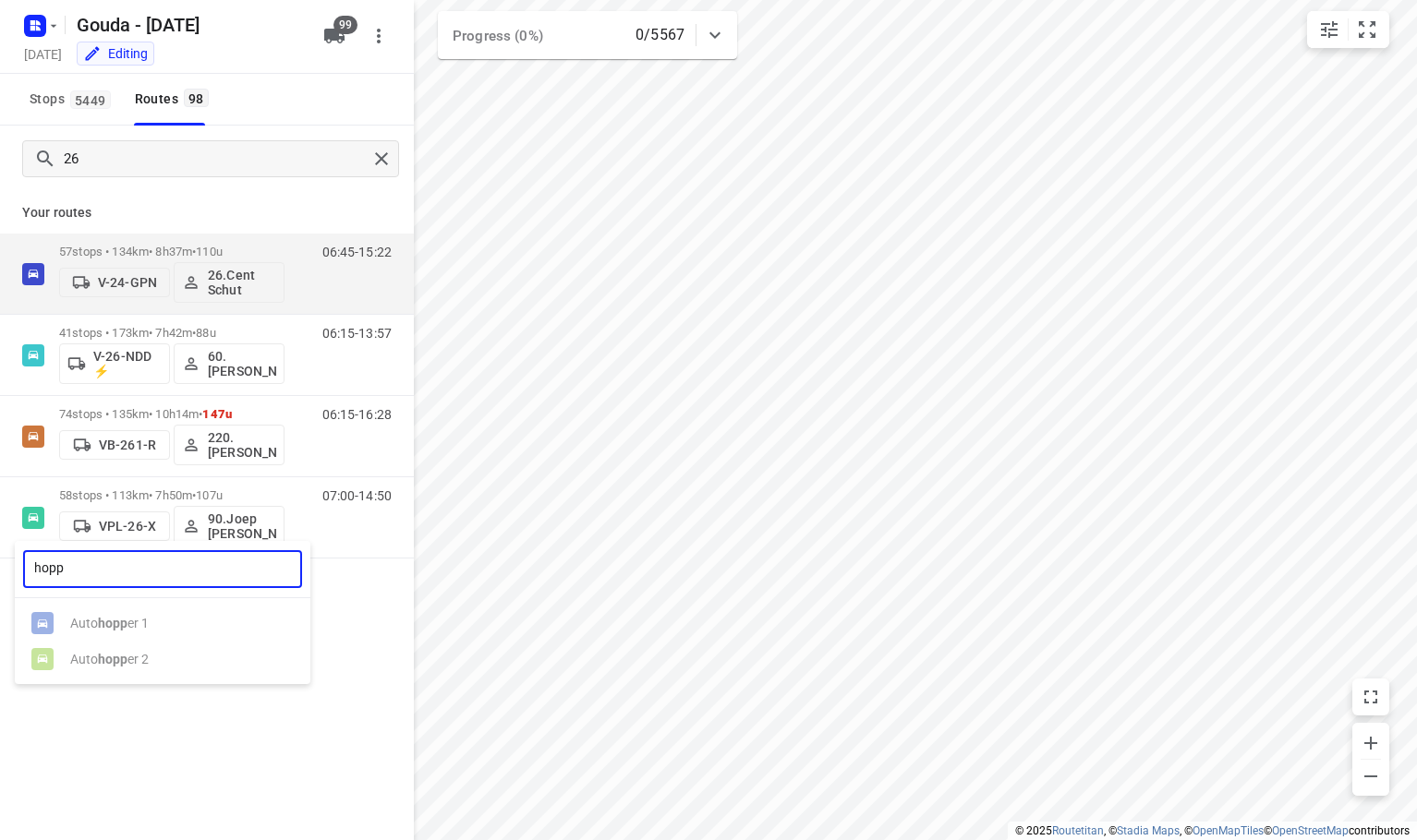
drag, startPoint x: 128, startPoint y: 571, endPoint x: -117, endPoint y: 552, distance: 245.7
click at [0, 552] on html "i © 2025 Routetitan , © Stadia Maps , © OpenMapTiles © OpenStreetMap contributo…" at bounding box center [708, 420] width 1417 height 840
type input "you"
click at [122, 663] on div "You car 2" at bounding box center [167, 659] width 194 height 15
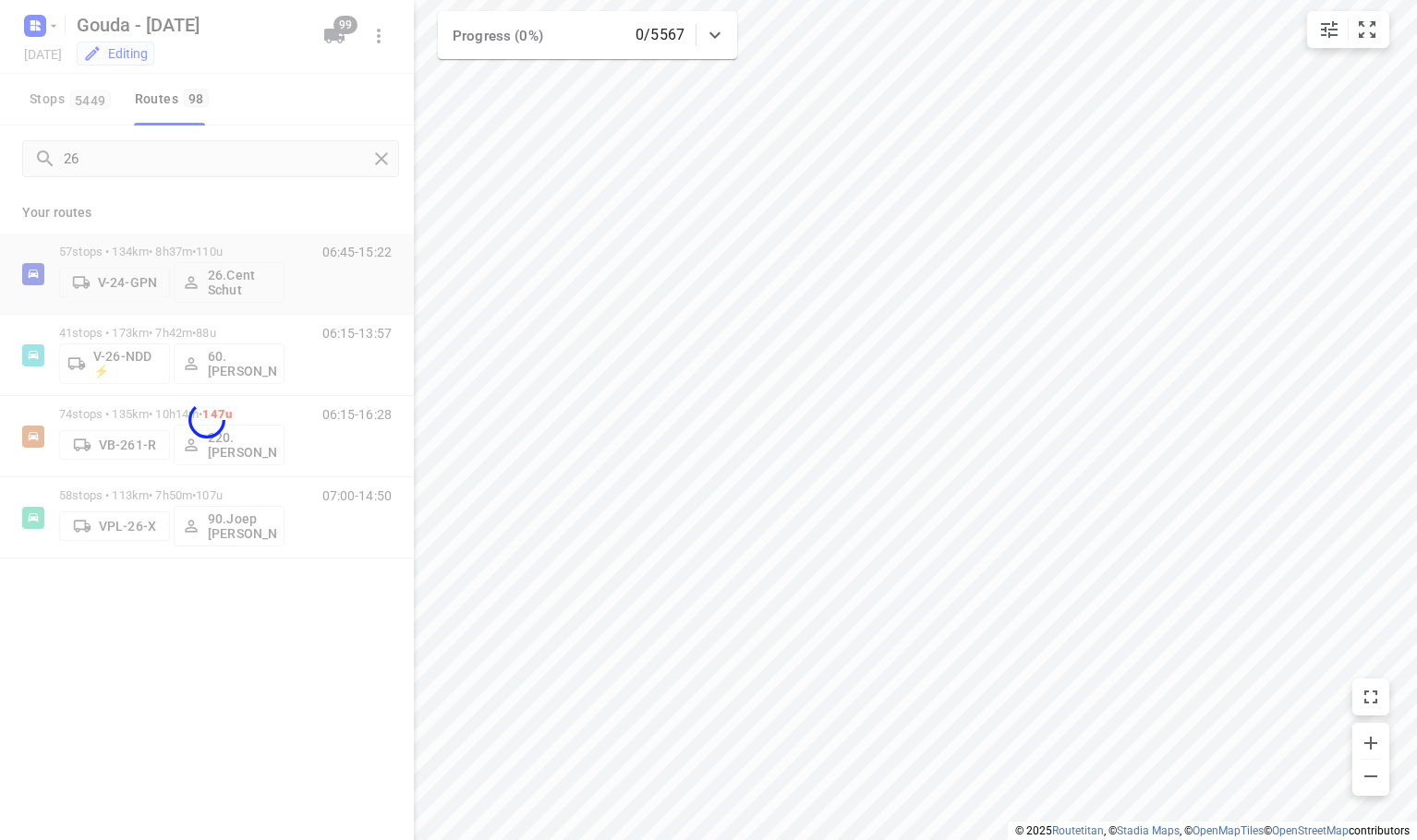
click at [229, 216] on div "you ​ VPD-68-X VSF-06-P ⚡ VLP-85-J VBV-90-X V-73-LSV ⚡ V-44-DDK VPL-25-X VPD-67…" at bounding box center [708, 420] width 1417 height 840
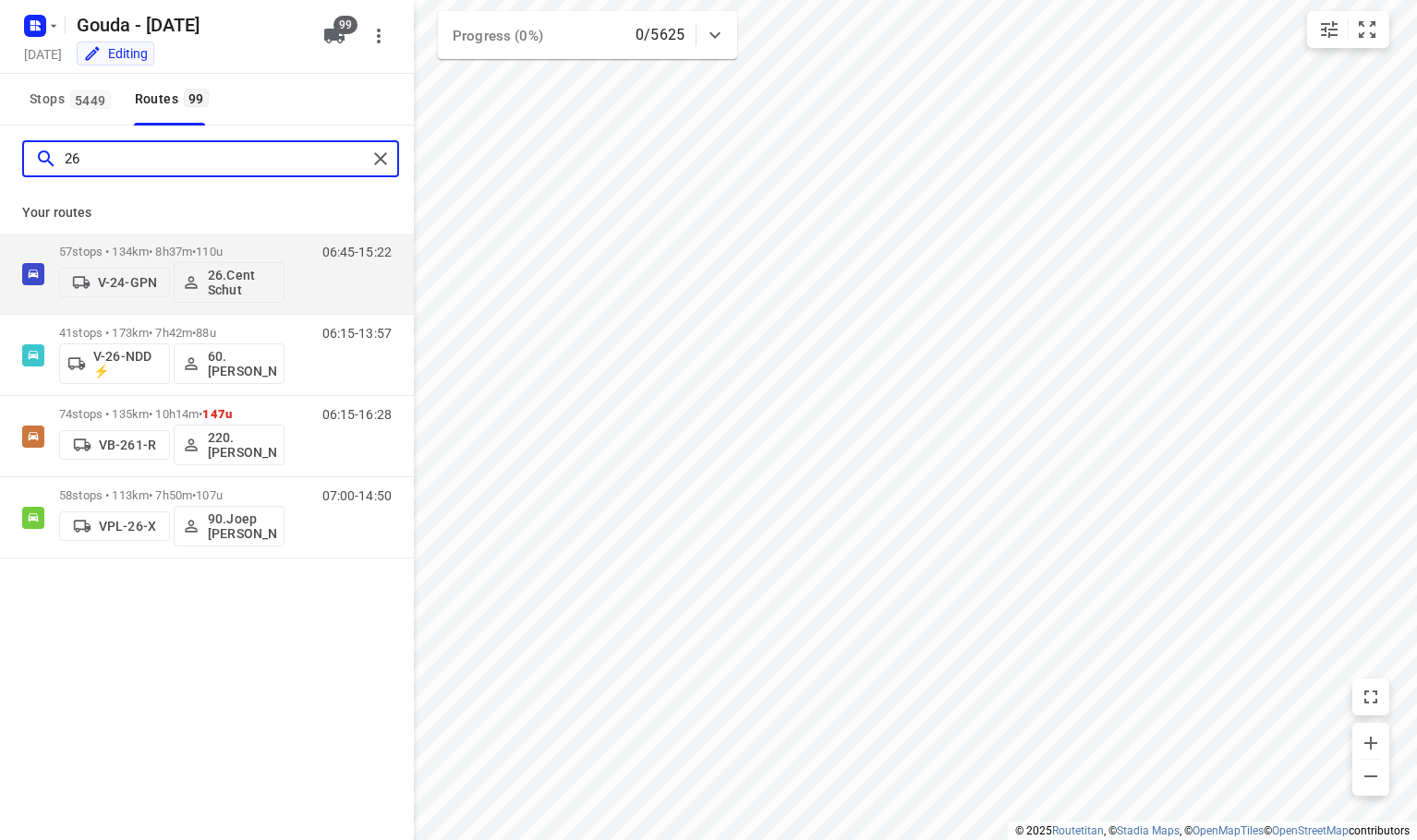
drag, startPoint x: 136, startPoint y: 165, endPoint x: -14, endPoint y: 153, distance: 150.5
click at [0, 153] on html "i © 2025 Routetitan , © Stadia Maps , © OpenMapTiles © OpenStreetMap contributo…" at bounding box center [708, 420] width 1417 height 840
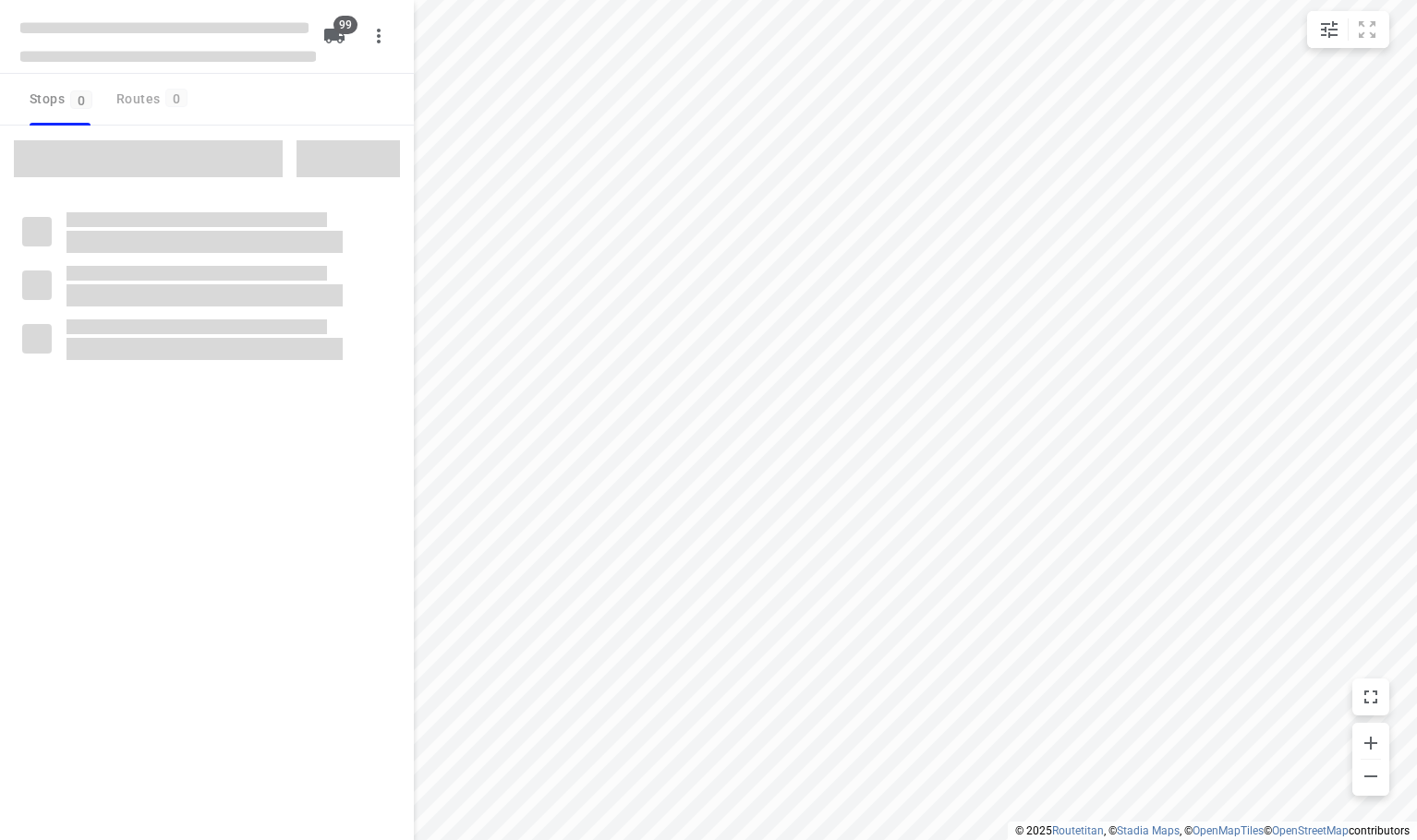
drag, startPoint x: 0, startPoint y: 0, endPoint x: 272, endPoint y: 93, distance: 287.5
click at [272, 93] on div "Stops 0 Routes 0" at bounding box center [207, 100] width 414 height 52
checkbox input "true"
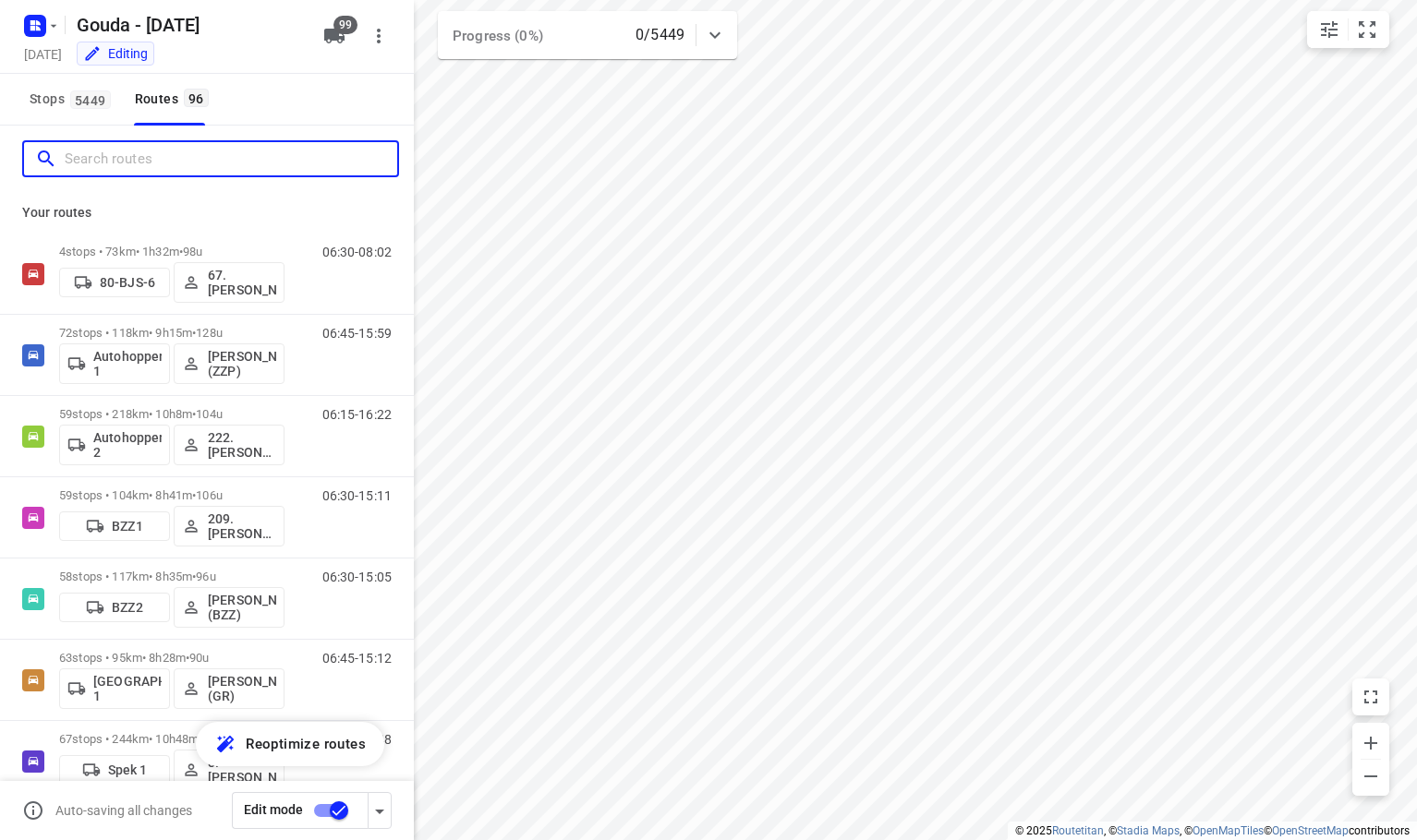
click at [104, 161] on input "Search routes" at bounding box center [231, 158] width 333 height 29
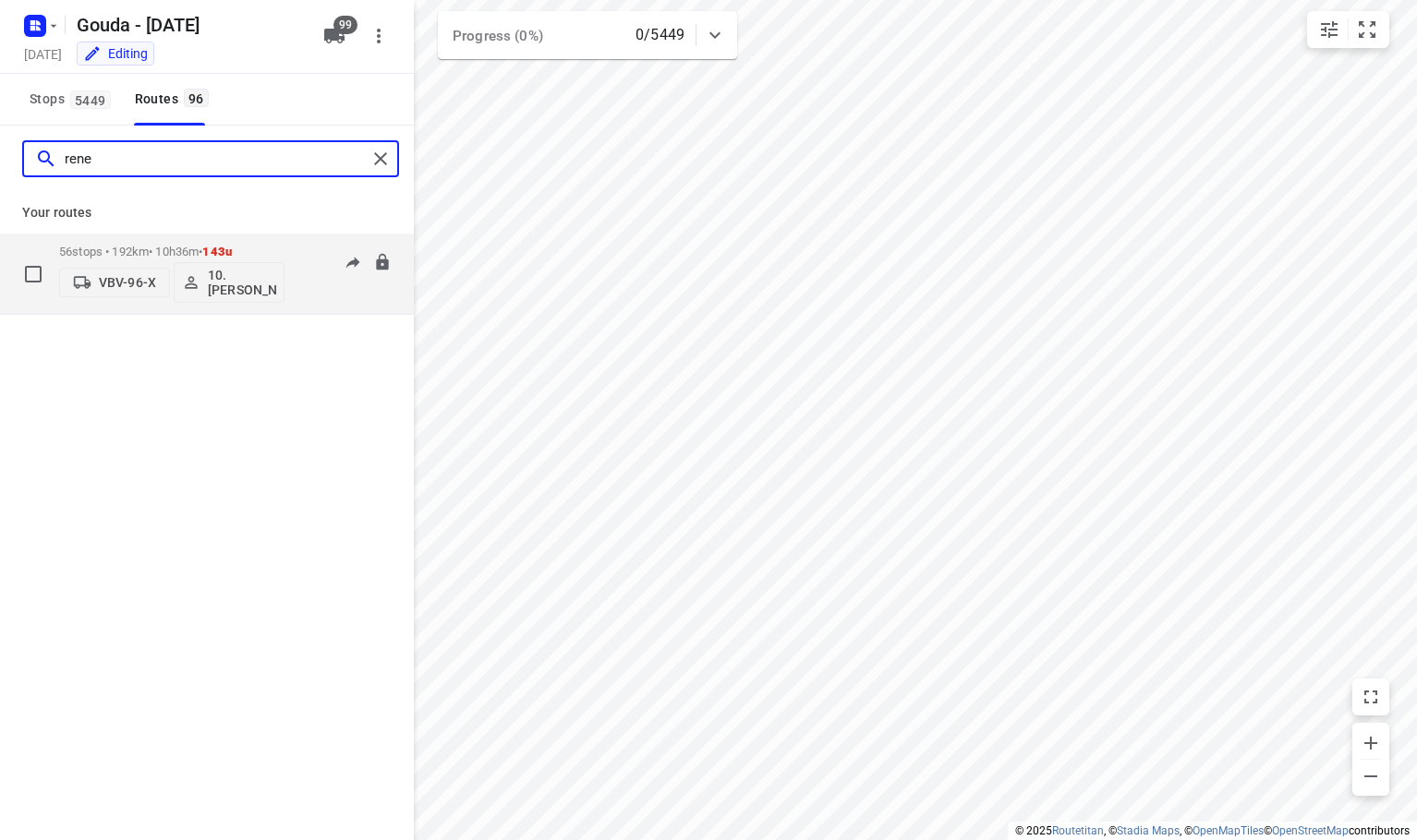
type input "rene"
click at [135, 288] on p "VBV-96-X" at bounding box center [128, 282] width 57 height 15
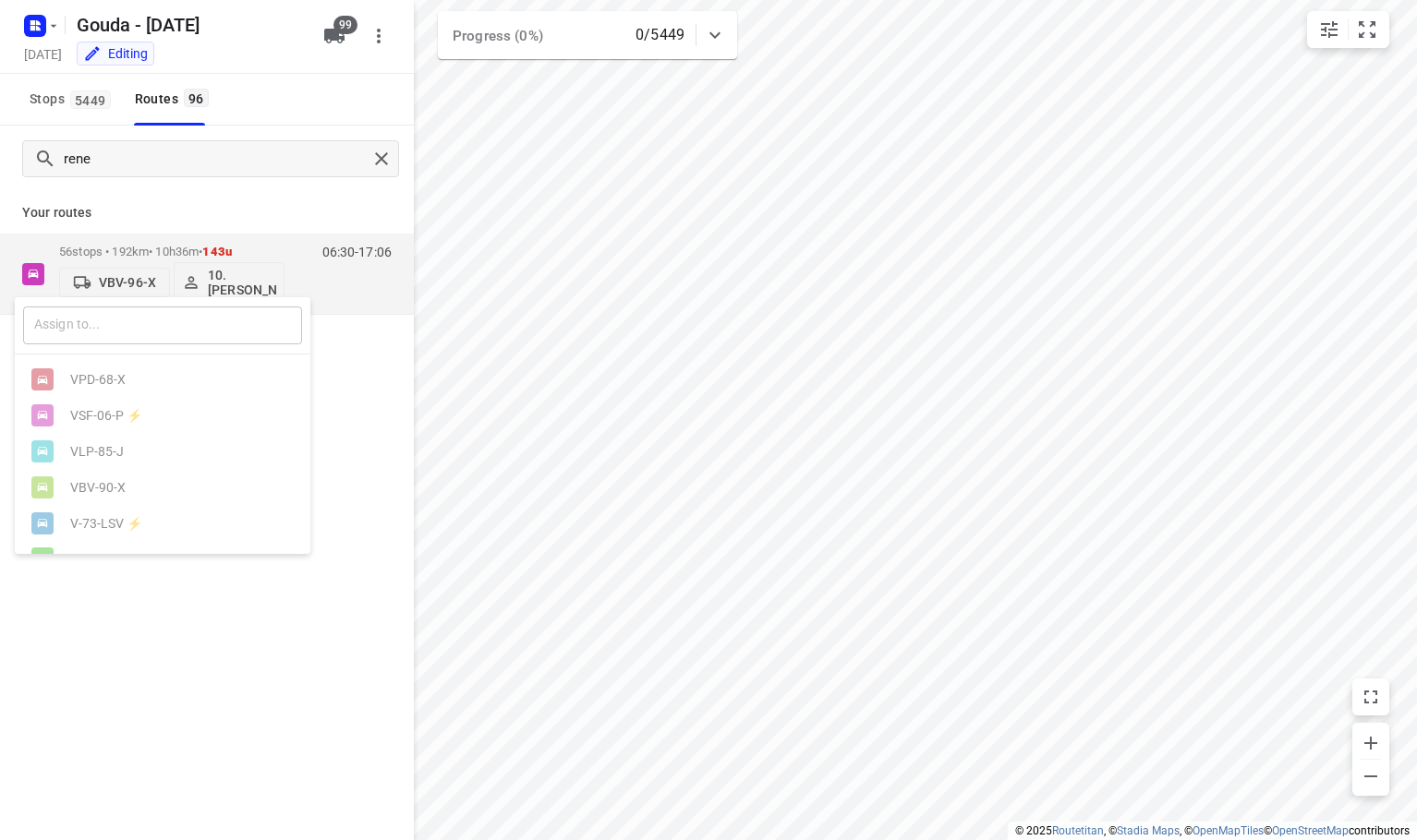
click at [100, 322] on input "text" at bounding box center [163, 326] width 279 height 38
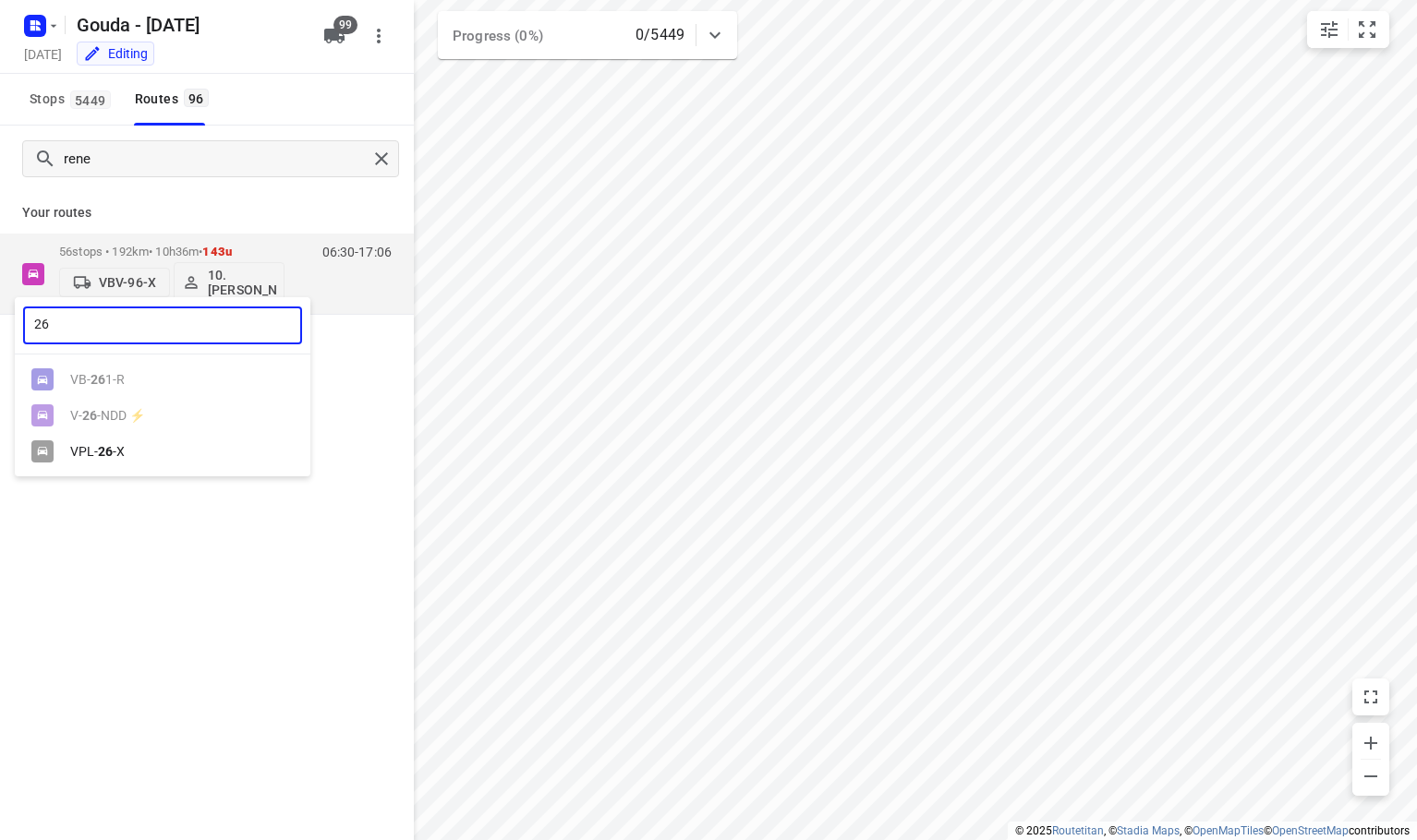
type input "26"
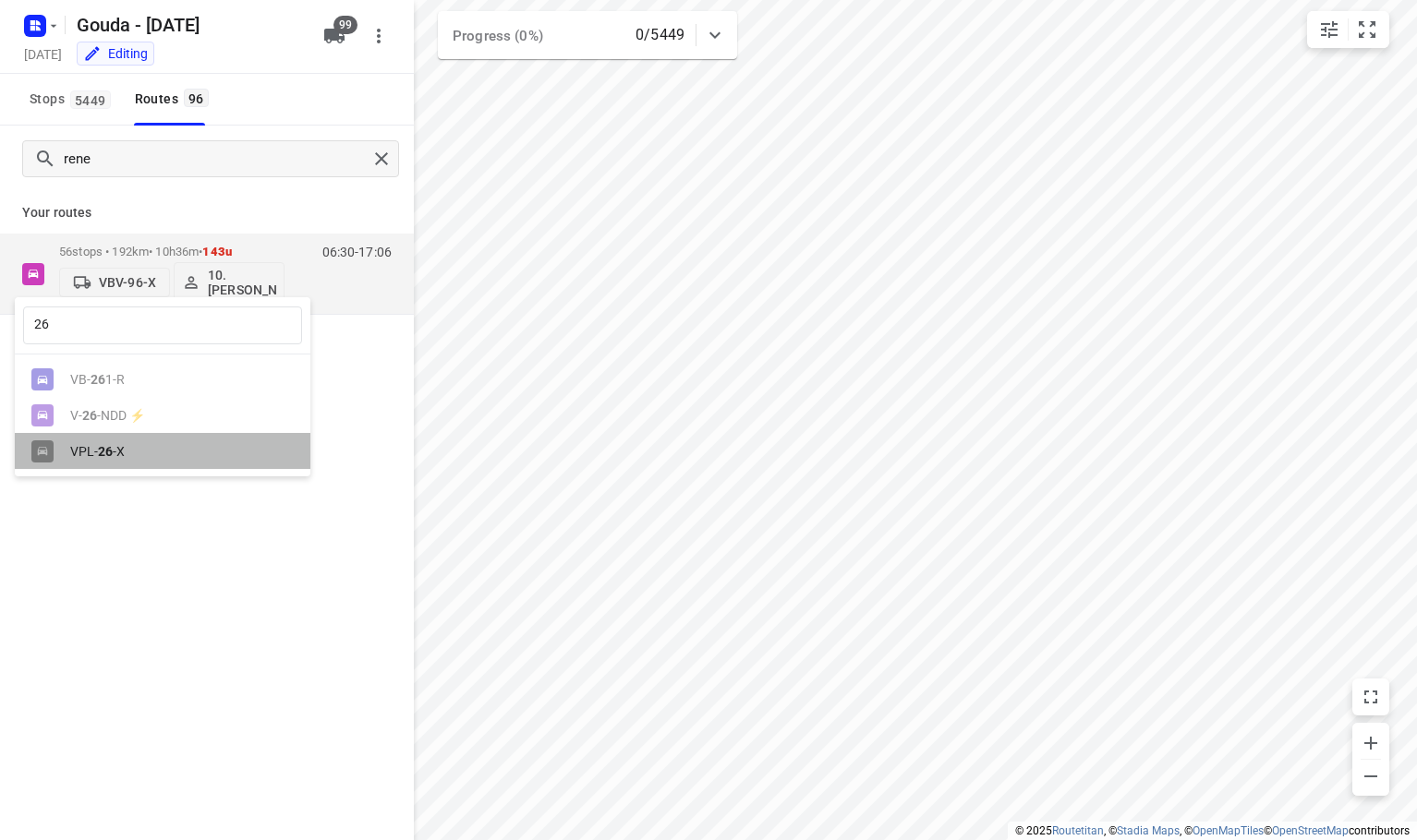
click at [129, 454] on div "VPL- 26 -X" at bounding box center [167, 451] width 194 height 15
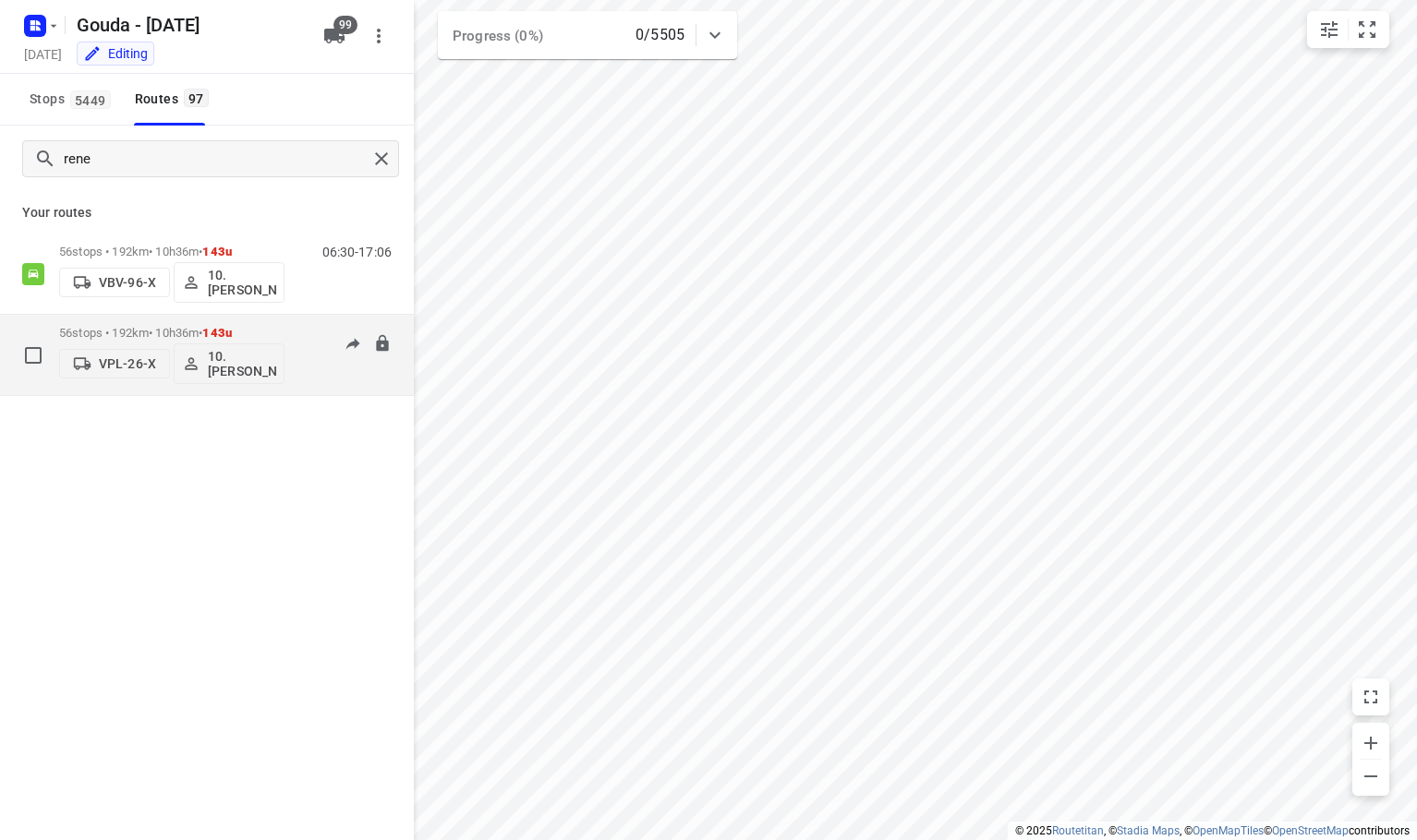
click at [120, 363] on p "VPL-26-X" at bounding box center [128, 364] width 57 height 15
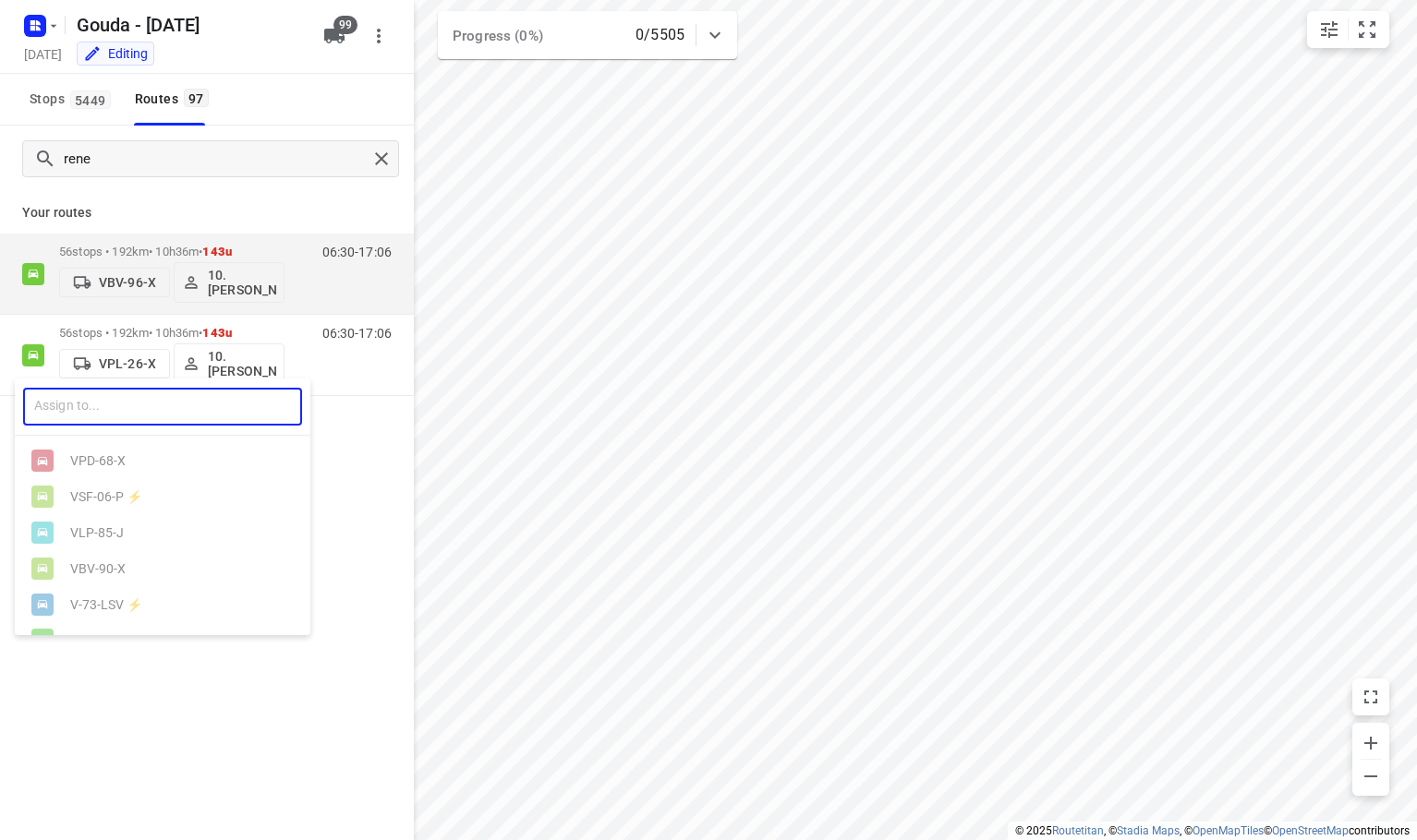
click at [148, 407] on input "text" at bounding box center [163, 407] width 279 height 38
type input "26"
drag, startPoint x: 130, startPoint y: 620, endPoint x: 283, endPoint y: 256, distance: 394.8
click at [137, 607] on div at bounding box center [708, 420] width 1417 height 840
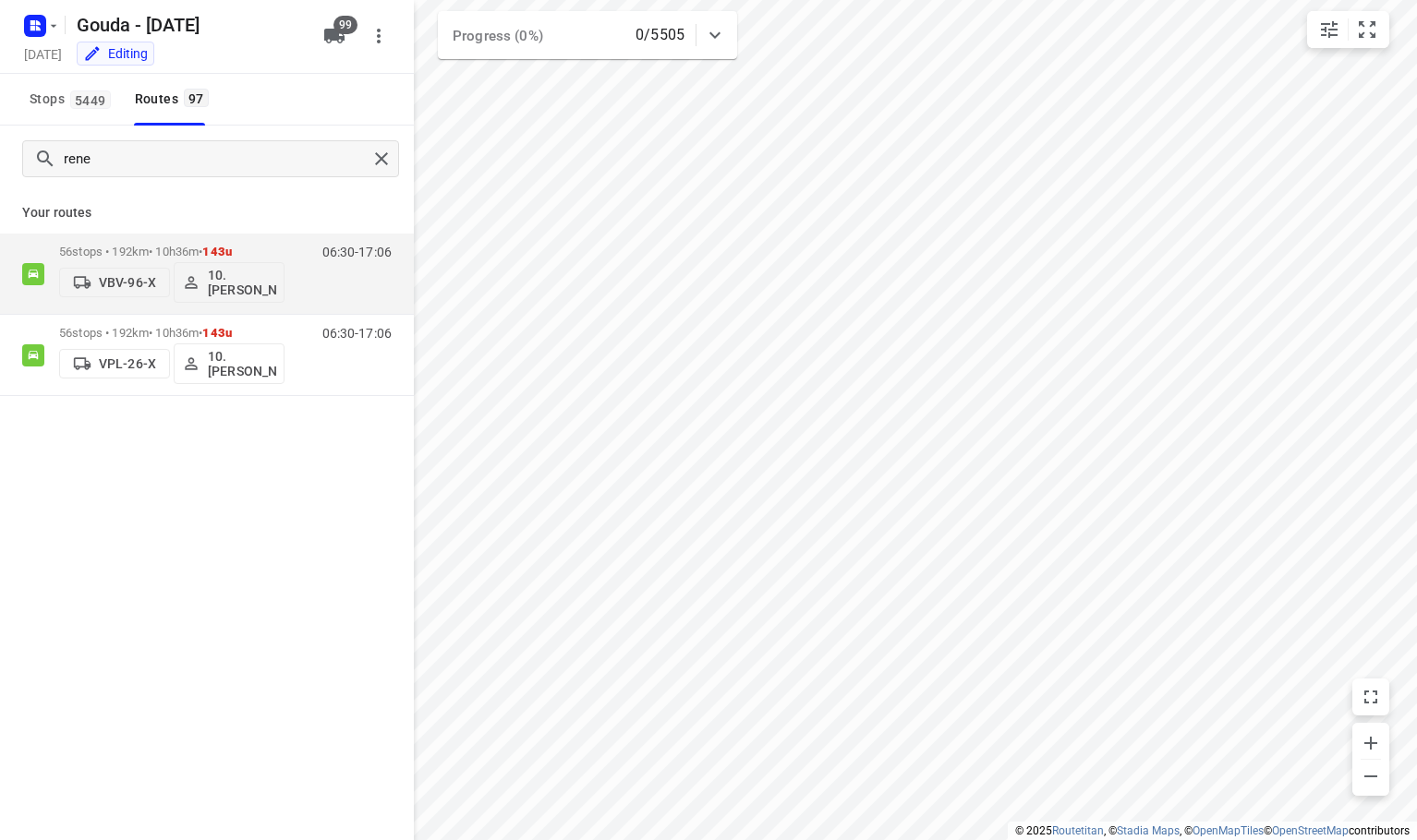
drag, startPoint x: 329, startPoint y: 35, endPoint x: 307, endPoint y: 45, distance: 24.2
click at [330, 34] on icon "button" at bounding box center [334, 36] width 21 height 15
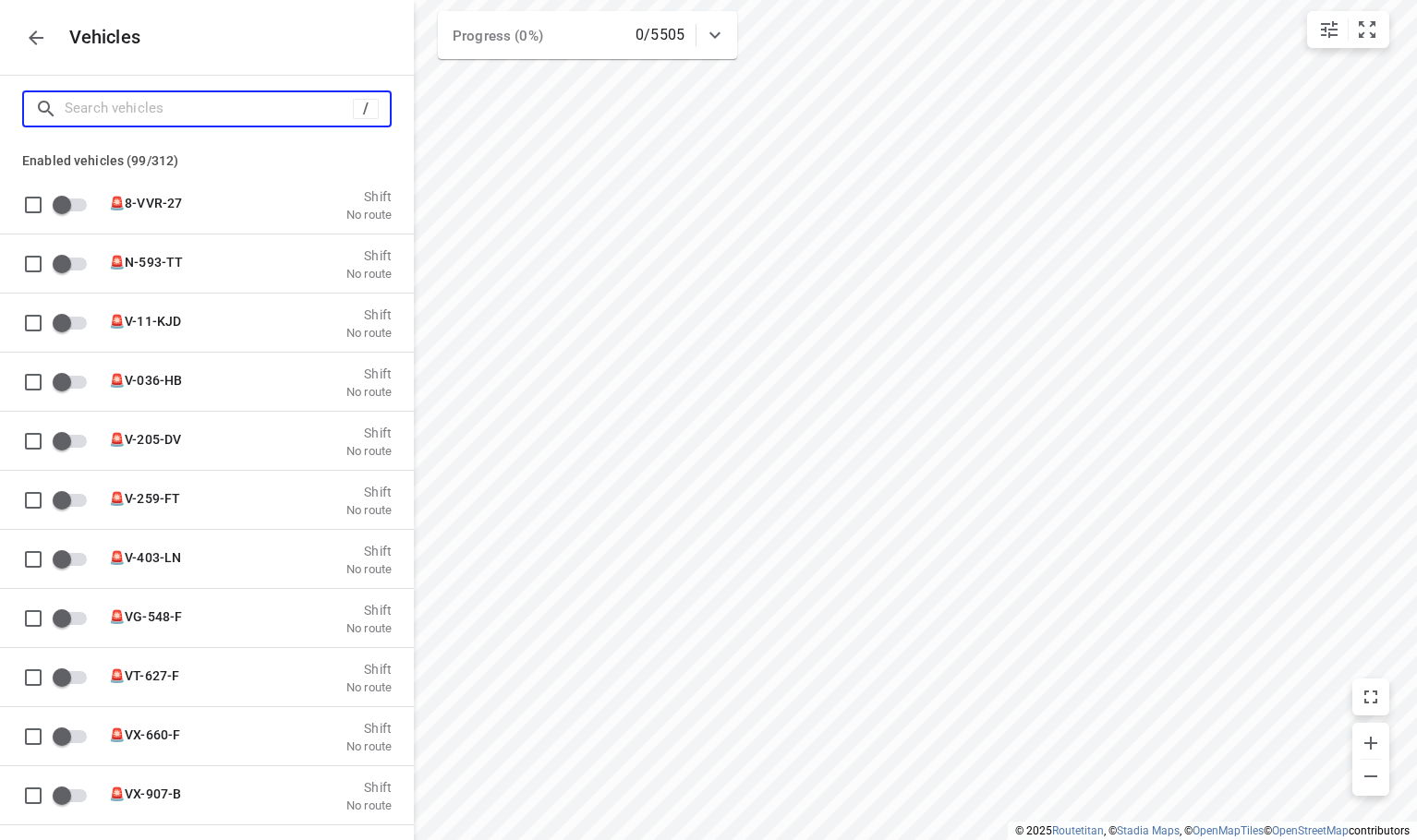
click at [219, 109] on input "Search vehicles" at bounding box center [208, 108] width 288 height 29
type input "2"
checkbox input "true"
checkbox input "false"
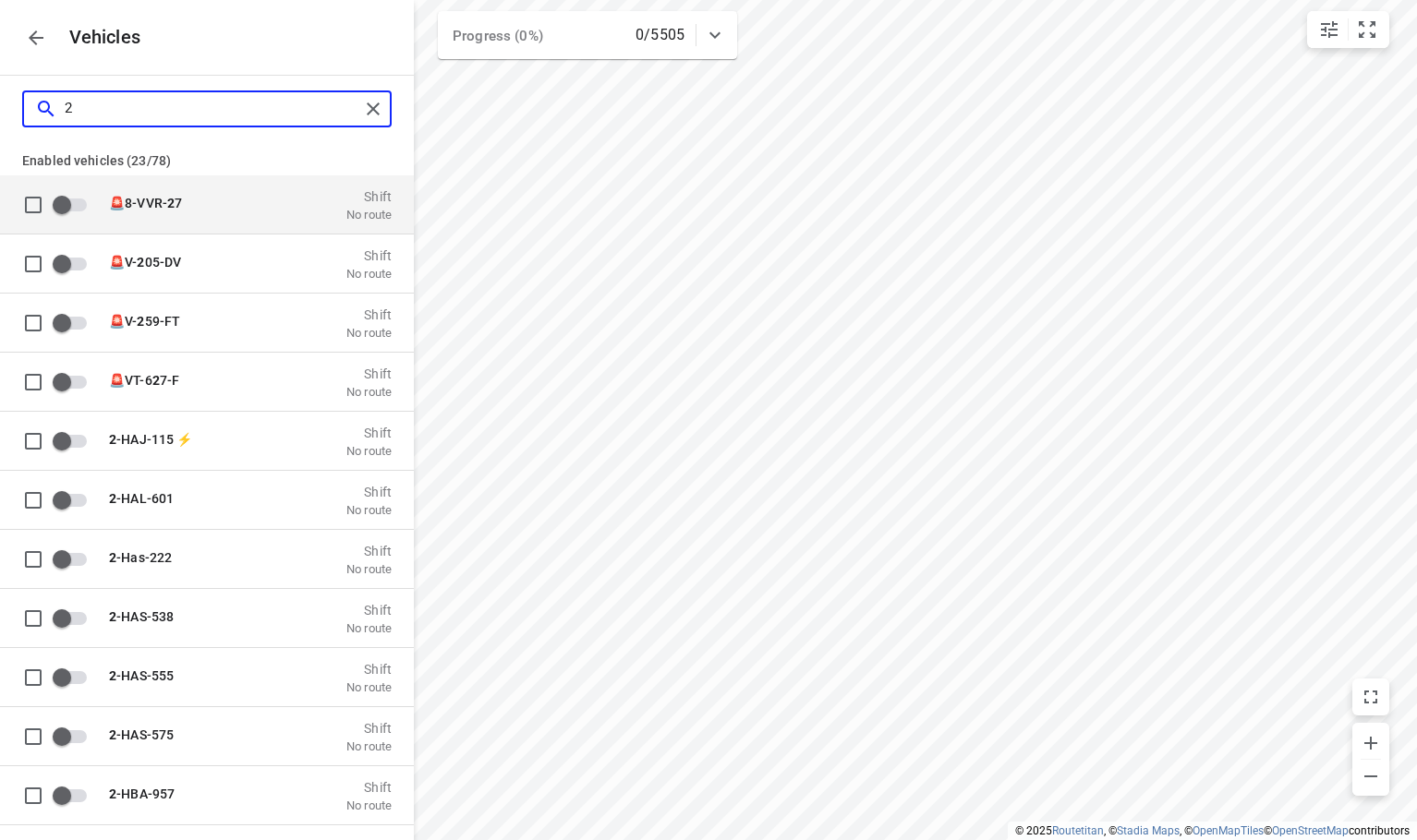
type input "26"
checkbox input "true"
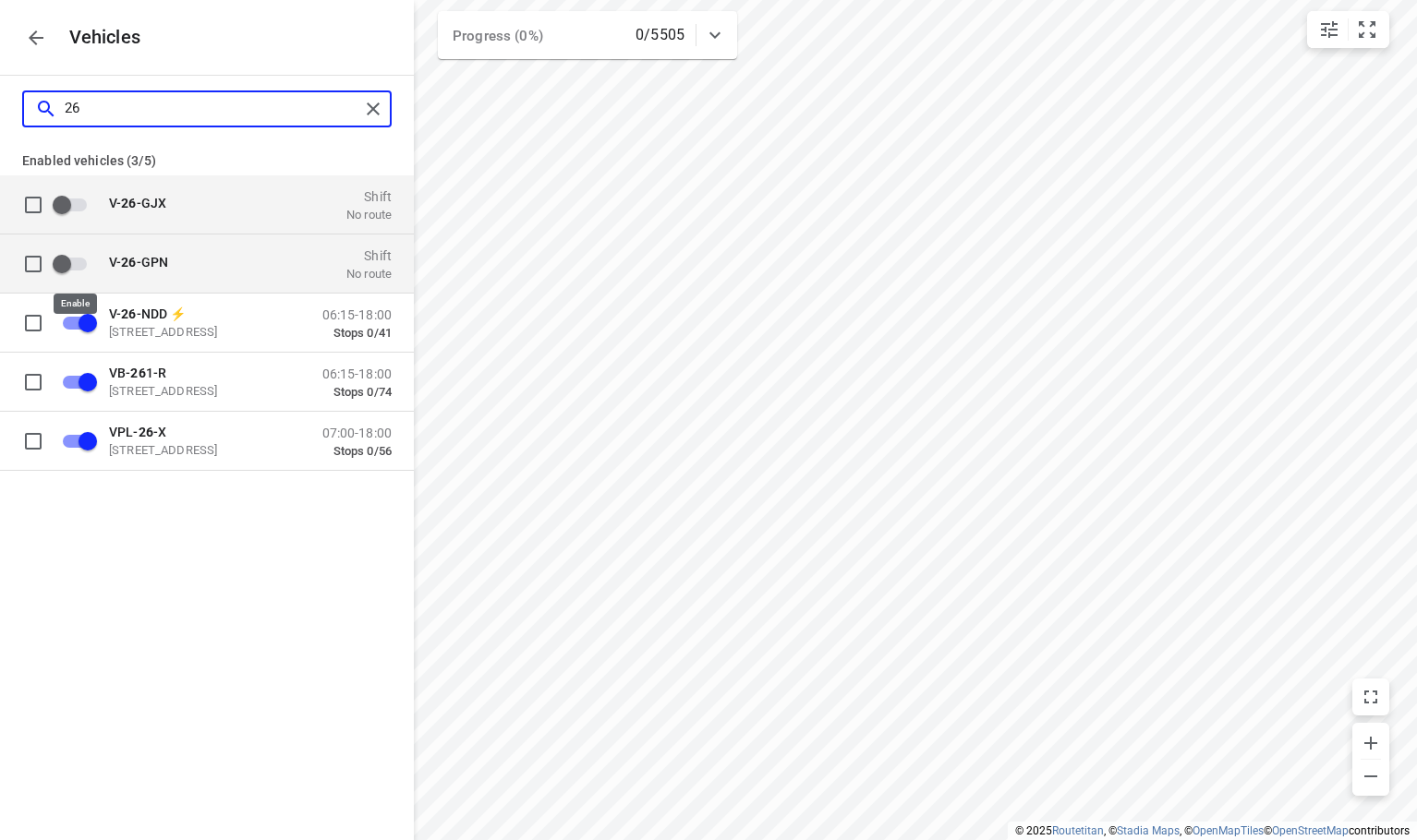
type input "26"
click at [85, 266] on input "grid" at bounding box center [61, 262] width 105 height 35
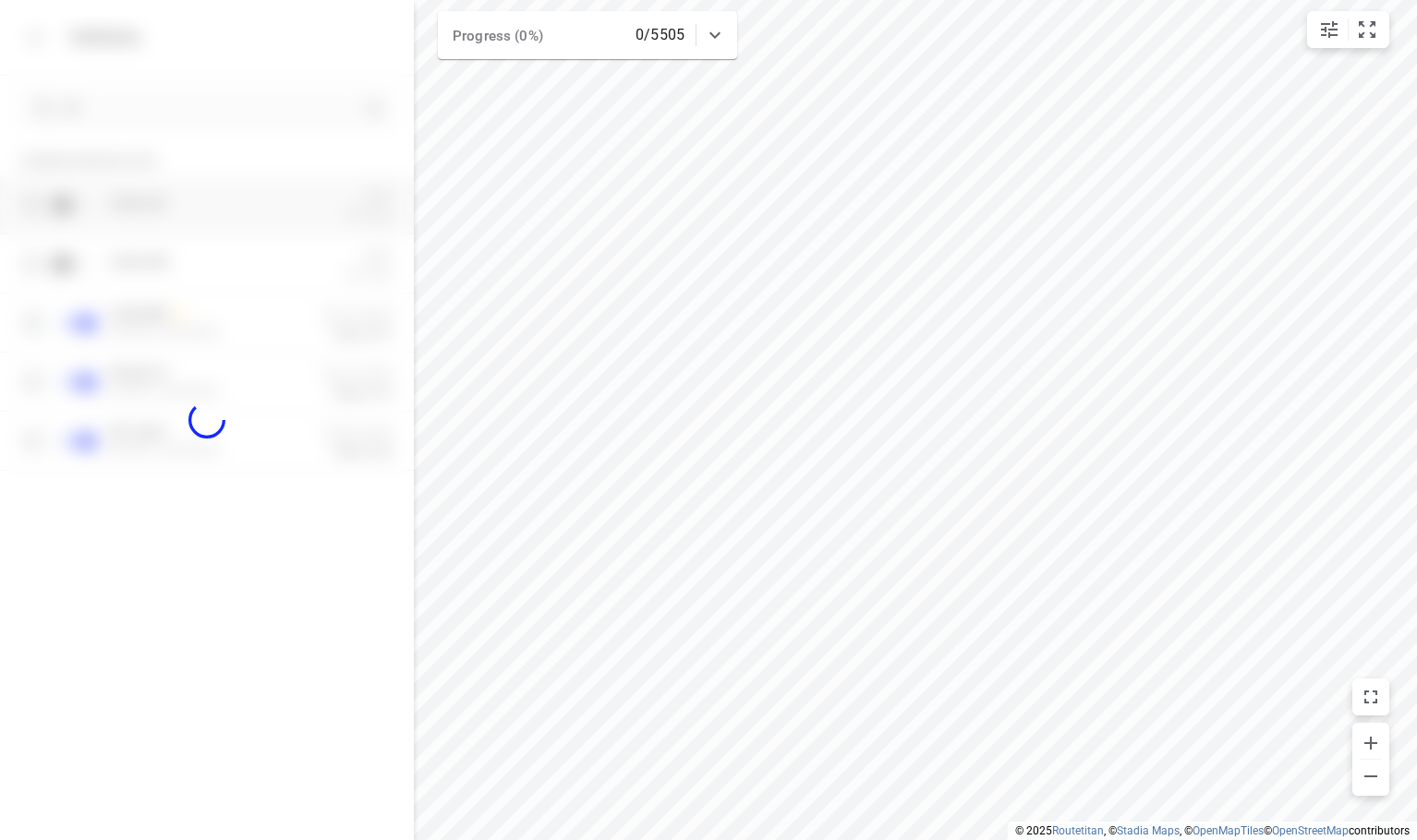
checkbox input "true"
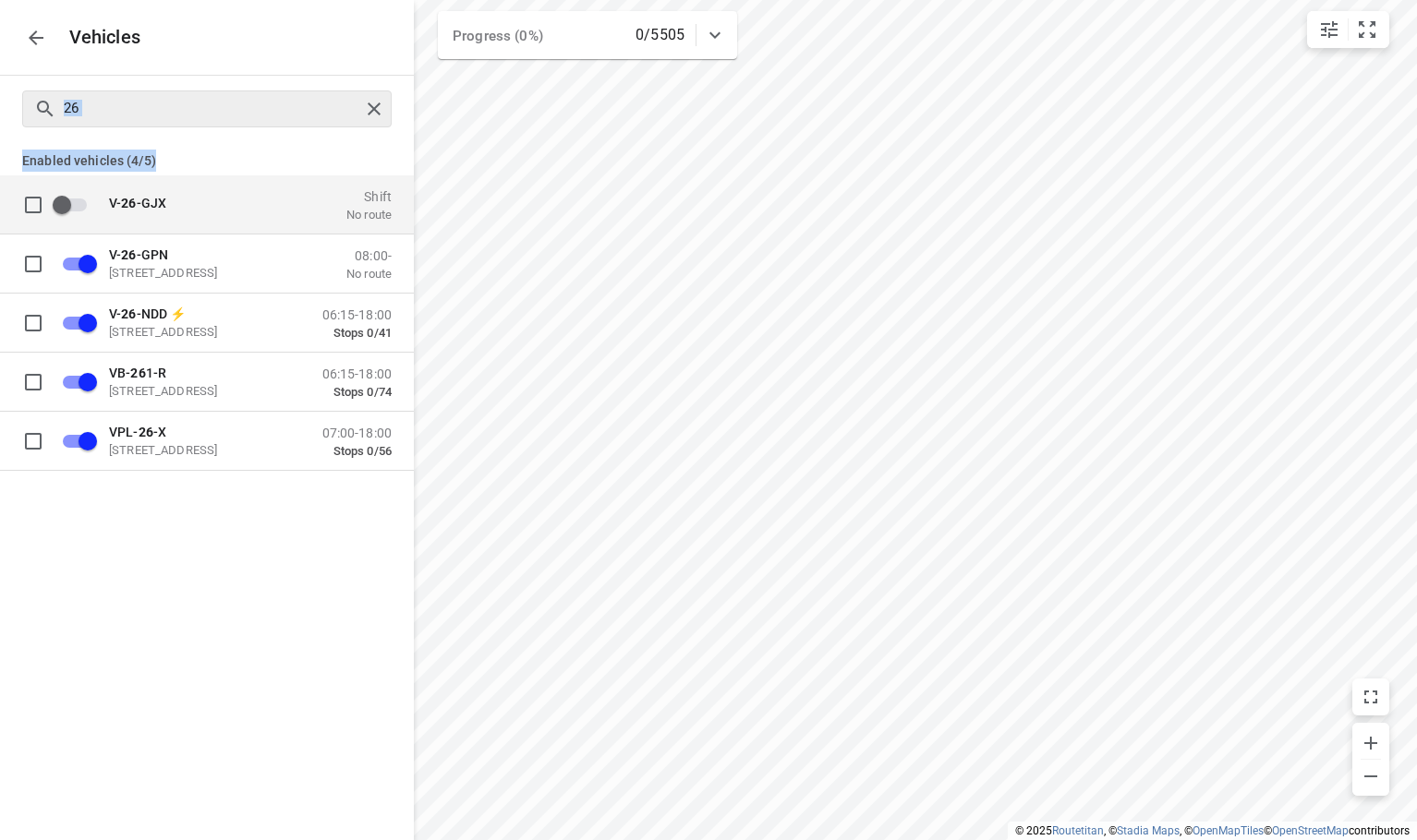
click at [205, 142] on div "26 Enabled vehicles (4/5) V- 26 -GJX Shift No route V- 26 -GPN Zuidbaan 527, 28…" at bounding box center [207, 338] width 414 height 525
checkbox input "false"
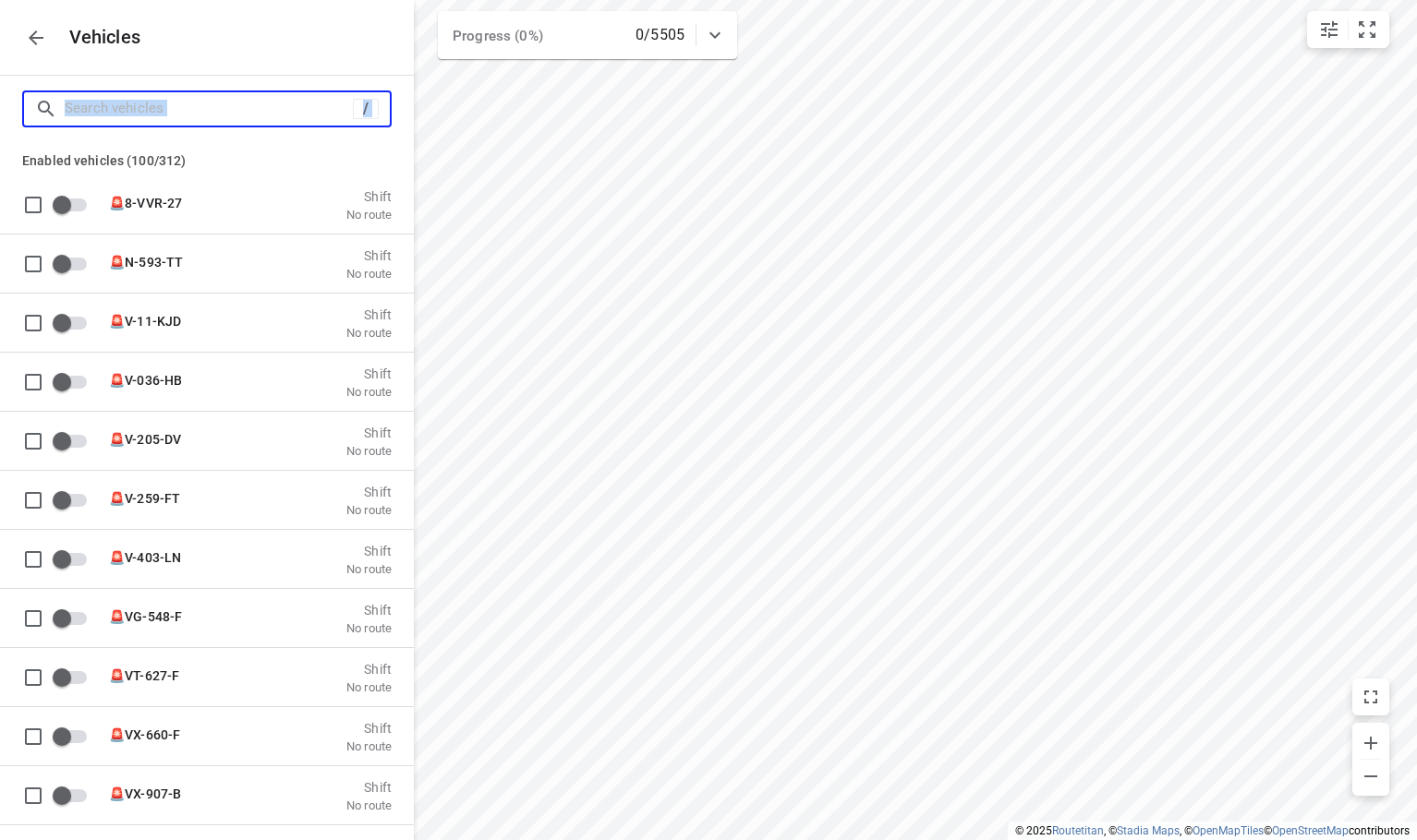
click at [212, 110] on input "Search vehicles" at bounding box center [208, 108] width 288 height 29
type input "r"
checkbox input "true"
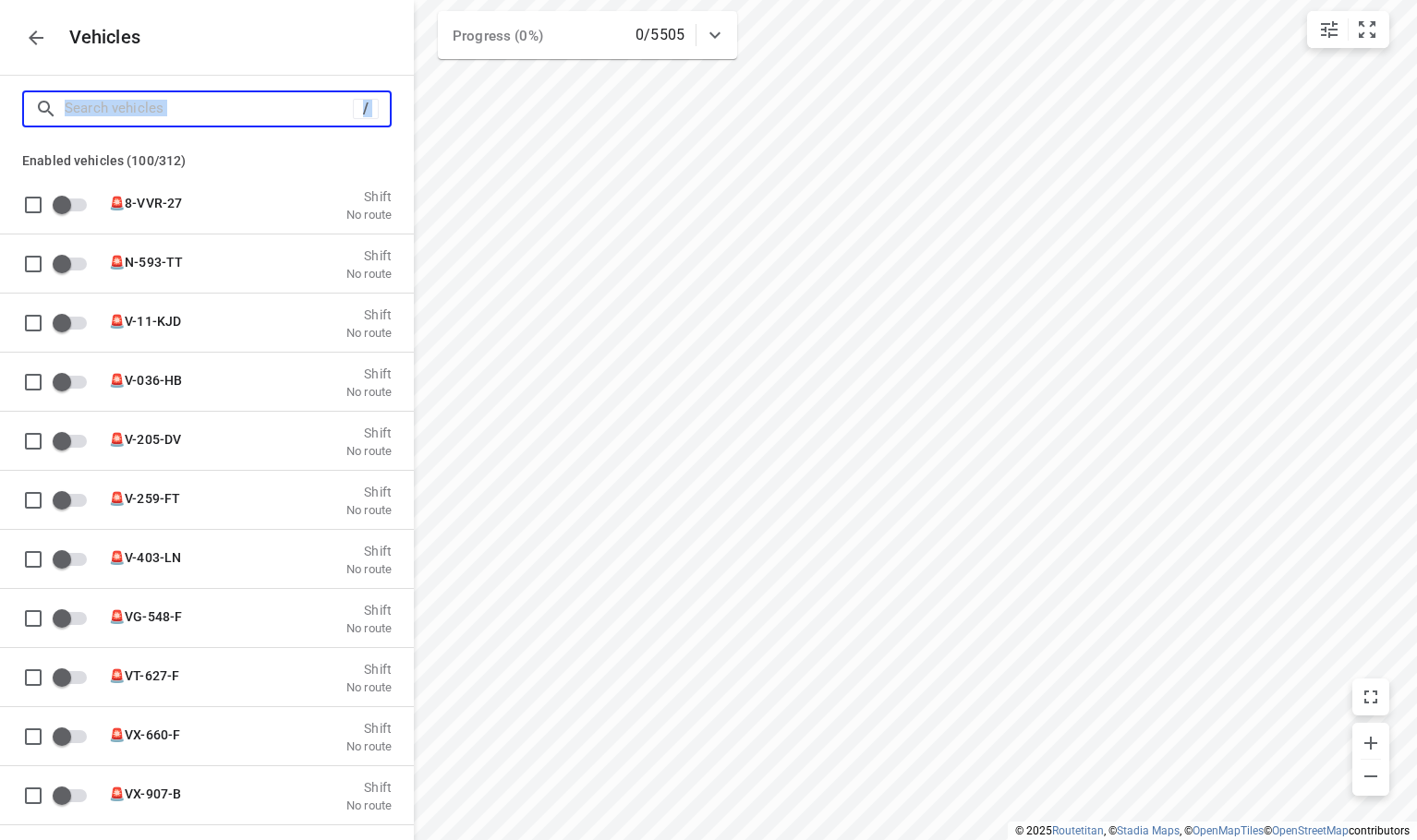
checkbox input "false"
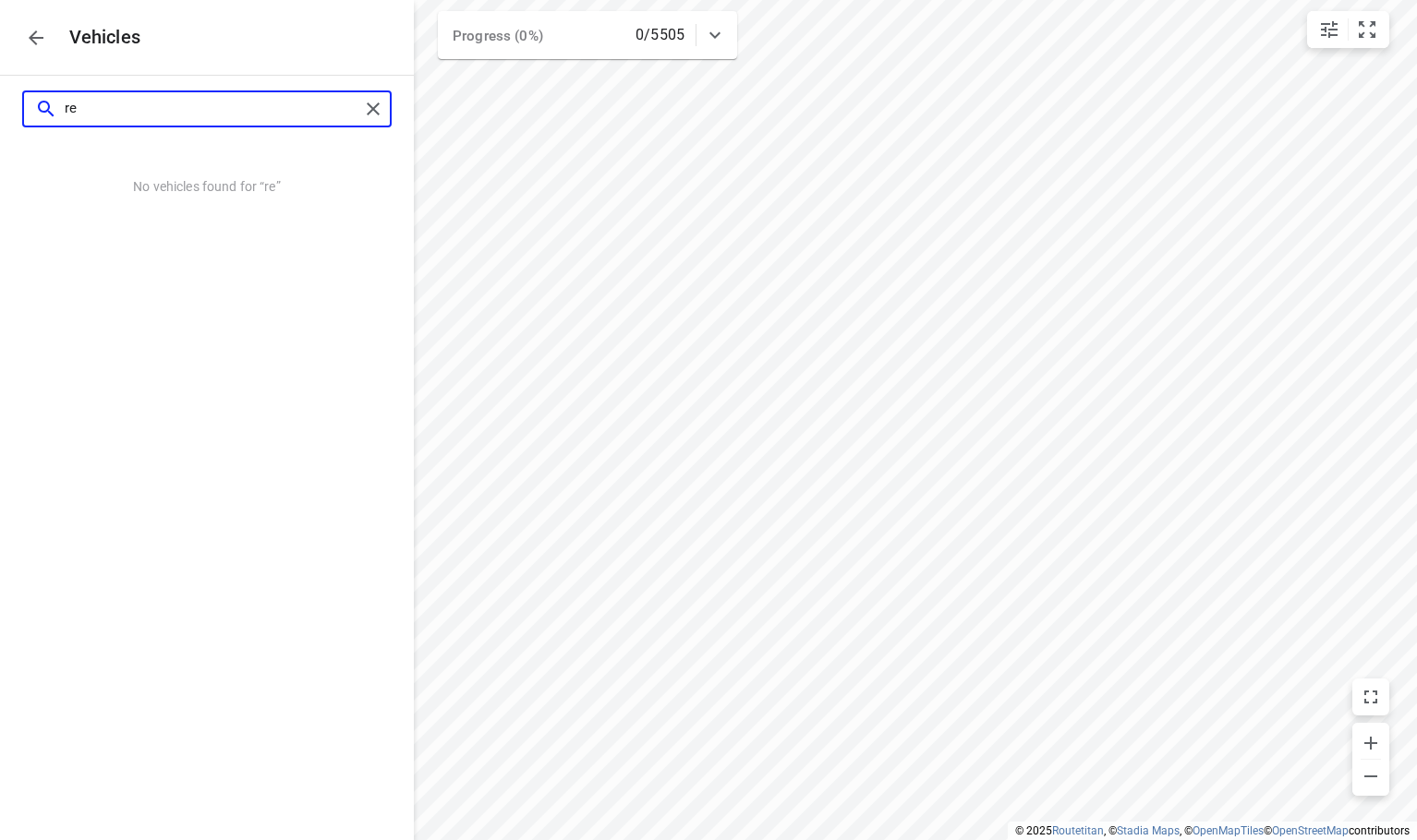
type input "re"
click at [42, 41] on icon "button" at bounding box center [36, 38] width 22 height 22
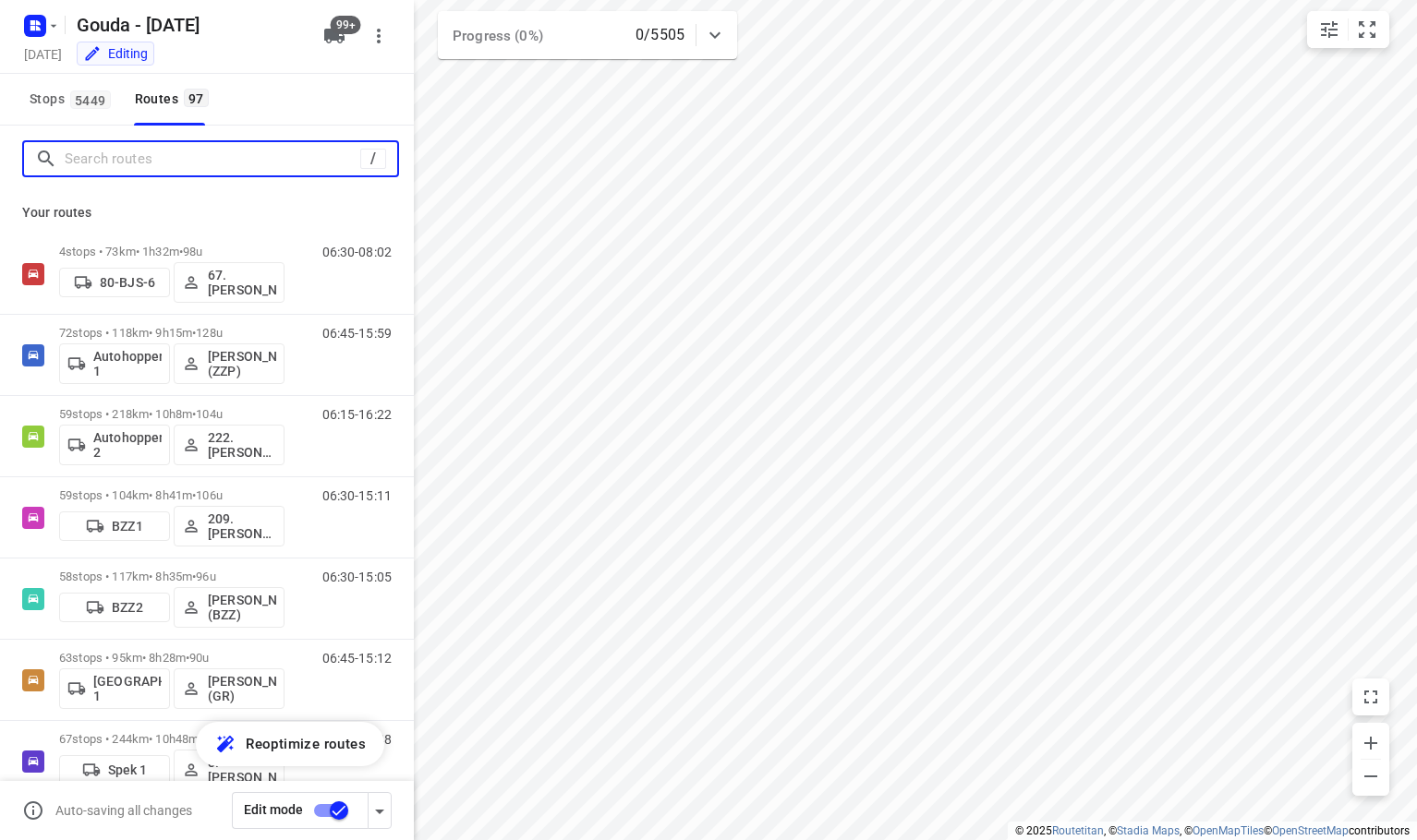
click at [158, 147] on input "Search routes" at bounding box center [212, 158] width 295 height 29
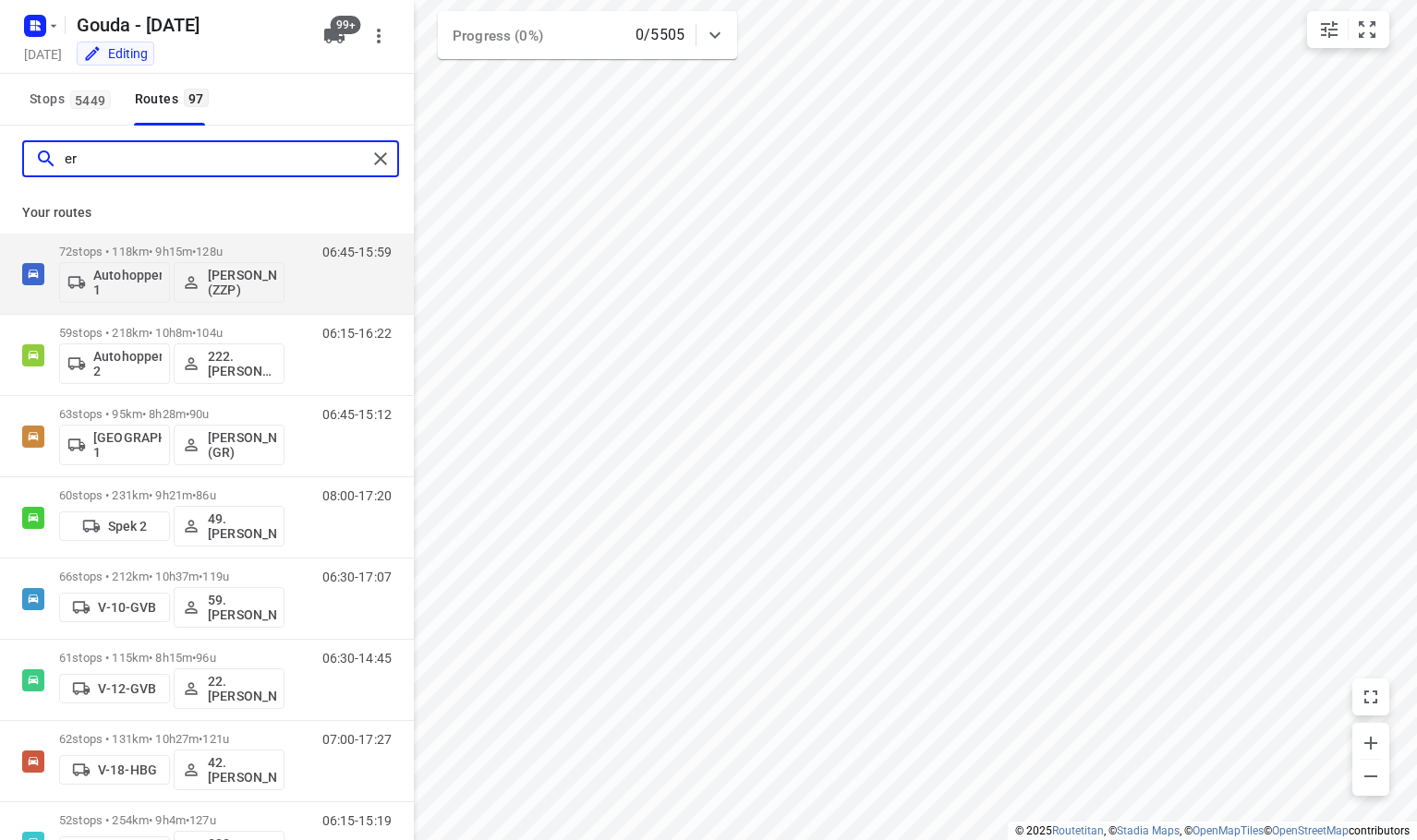
type input "e"
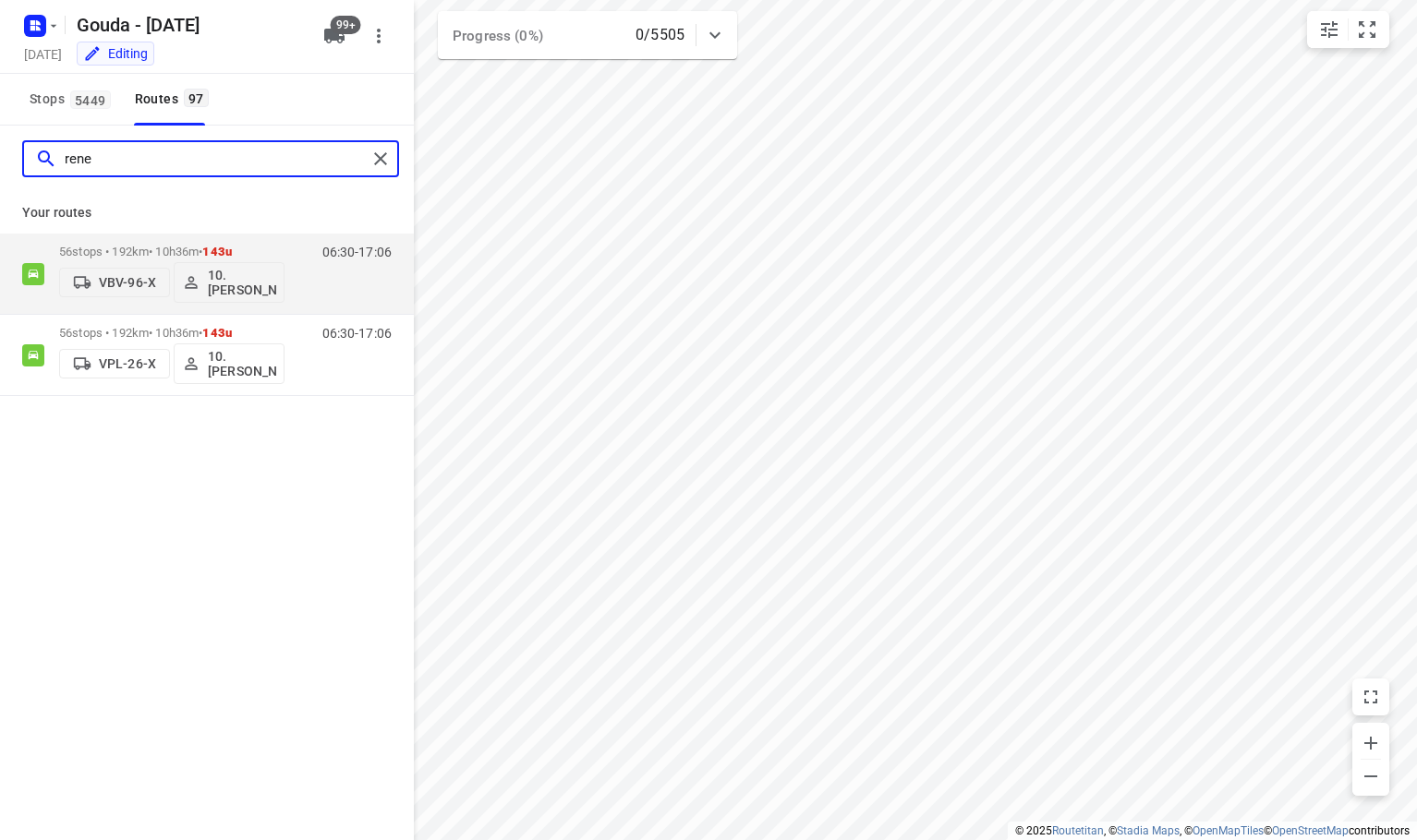
type input "rene"
click at [137, 540] on div "rene Your routes 56 stops • 192km • 10h36m • 143u VBV-96-X 10. Rene Steenbergen…" at bounding box center [207, 509] width 414 height 767
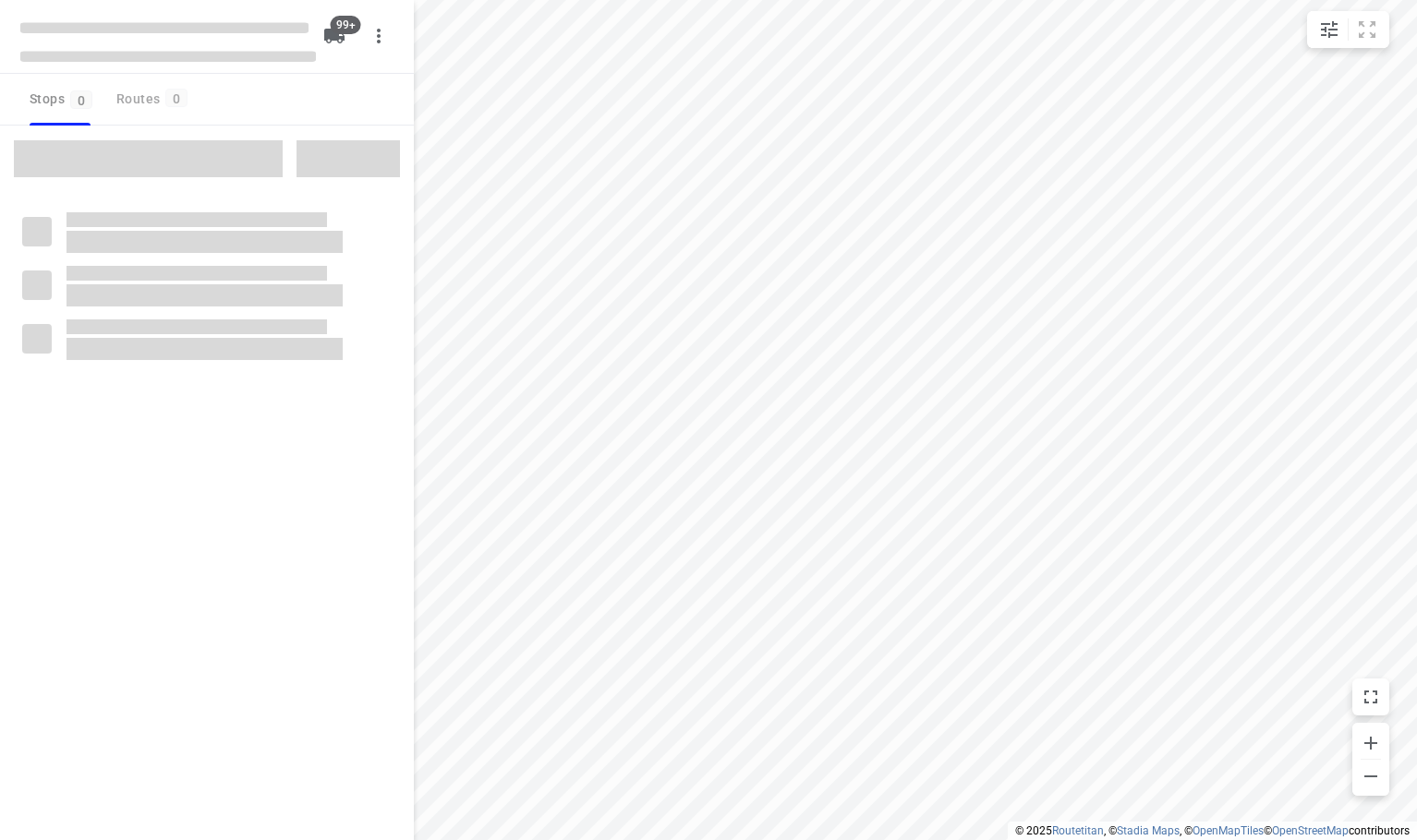
click at [256, 101] on div "Stops 0 Routes 0" at bounding box center [207, 100] width 414 height 52
checkbox input "true"
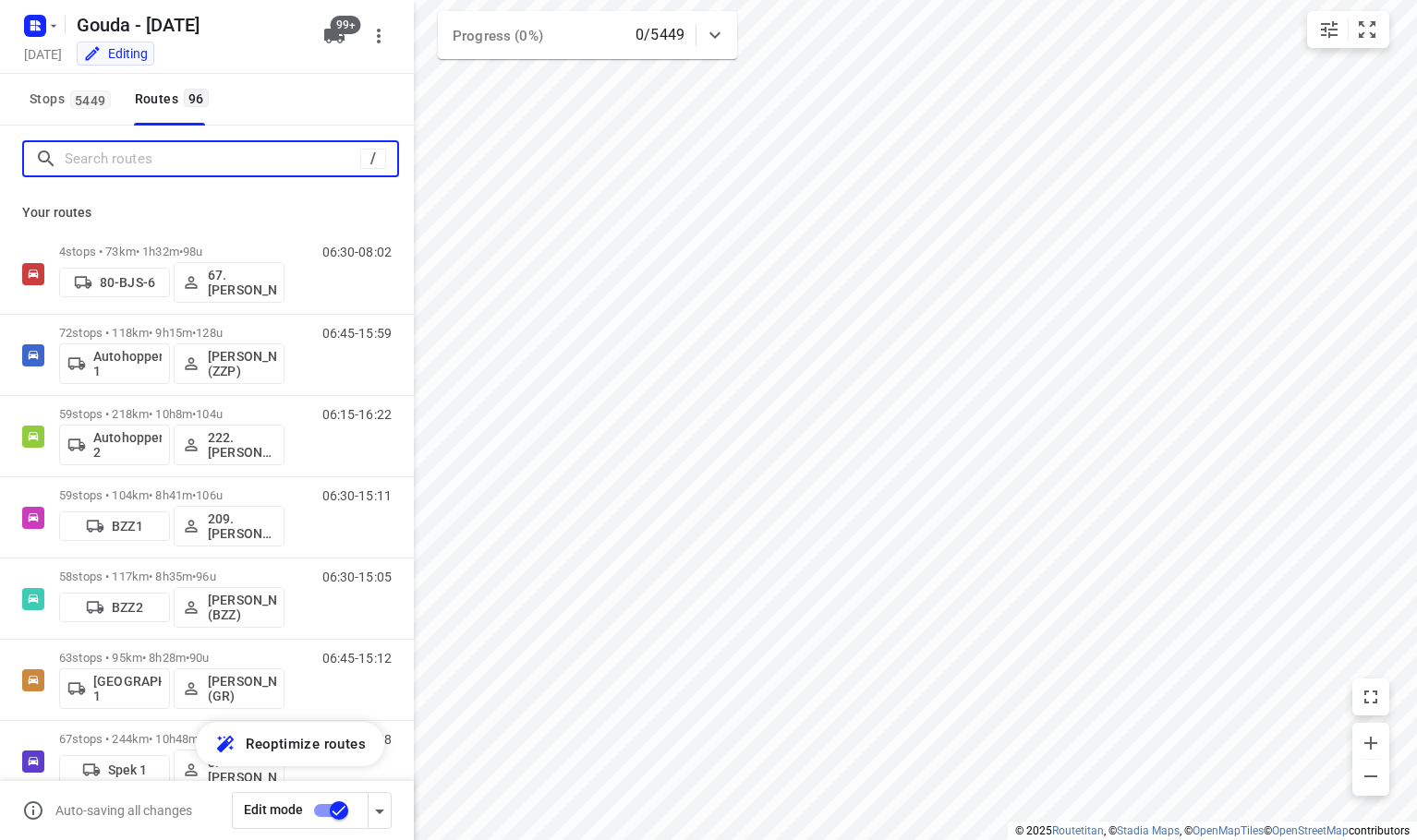
click at [120, 160] on input "Search routes" at bounding box center [212, 158] width 295 height 29
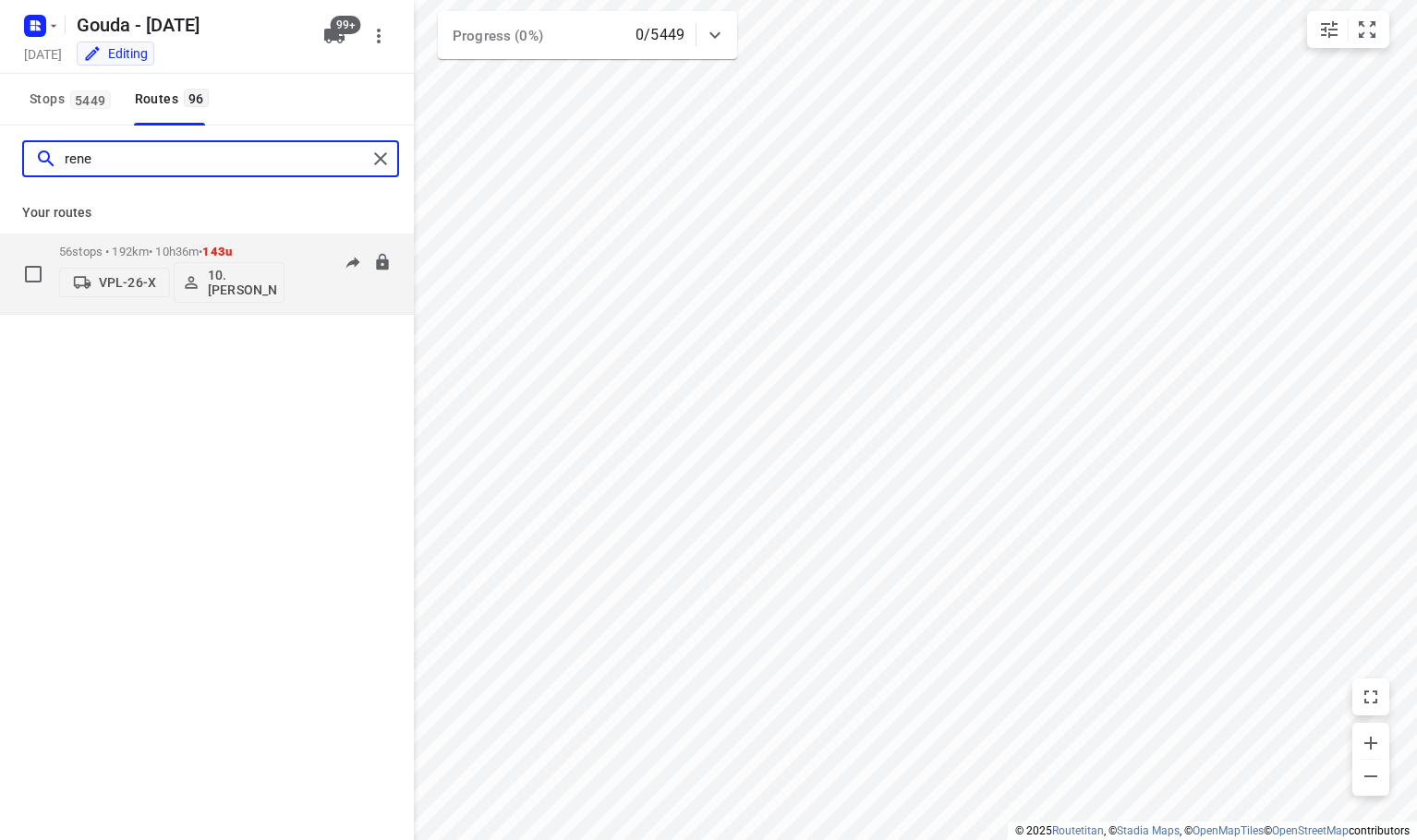
type input "rene"
click at [119, 283] on p "VPL-26-X" at bounding box center [128, 282] width 57 height 15
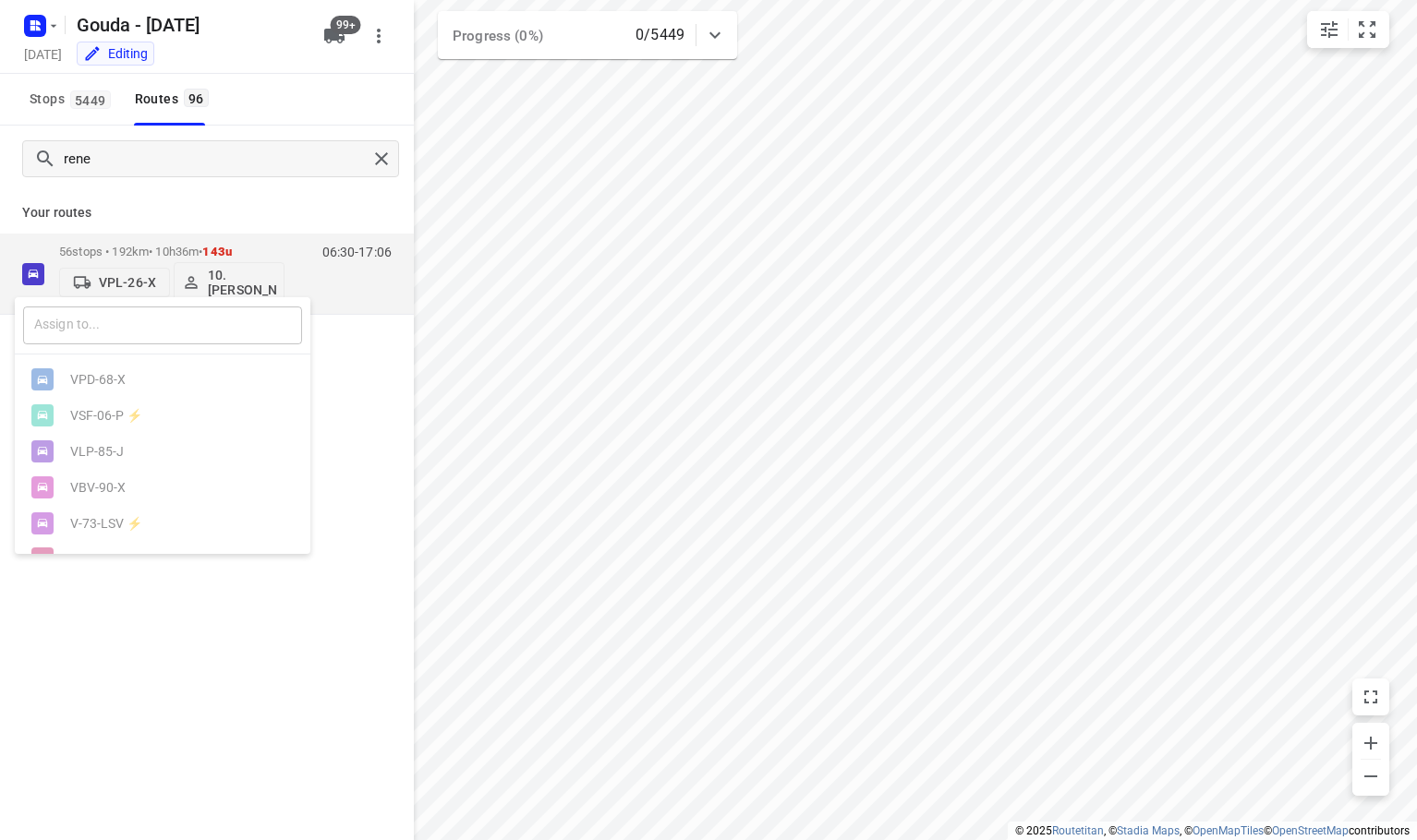
click at [107, 329] on input "text" at bounding box center [163, 326] width 279 height 38
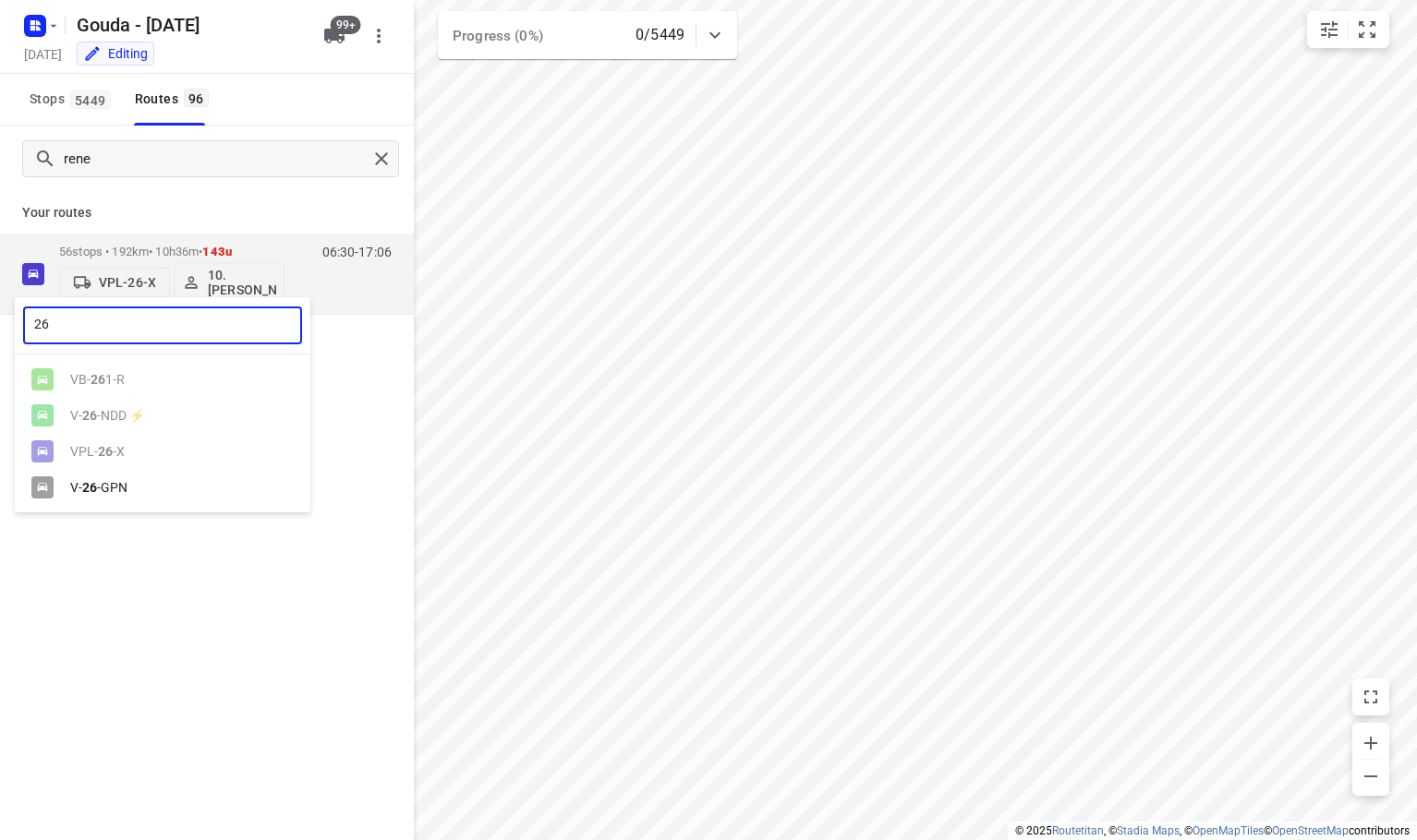
type input "26"
click at [146, 472] on ul "VB- 26 1-R V- 26 -NDD ⚡ VPL- 26 -X V- 26 -GPN" at bounding box center [163, 434] width 295 height 144
click at [140, 492] on div "V- 26 -GPN" at bounding box center [167, 487] width 194 height 15
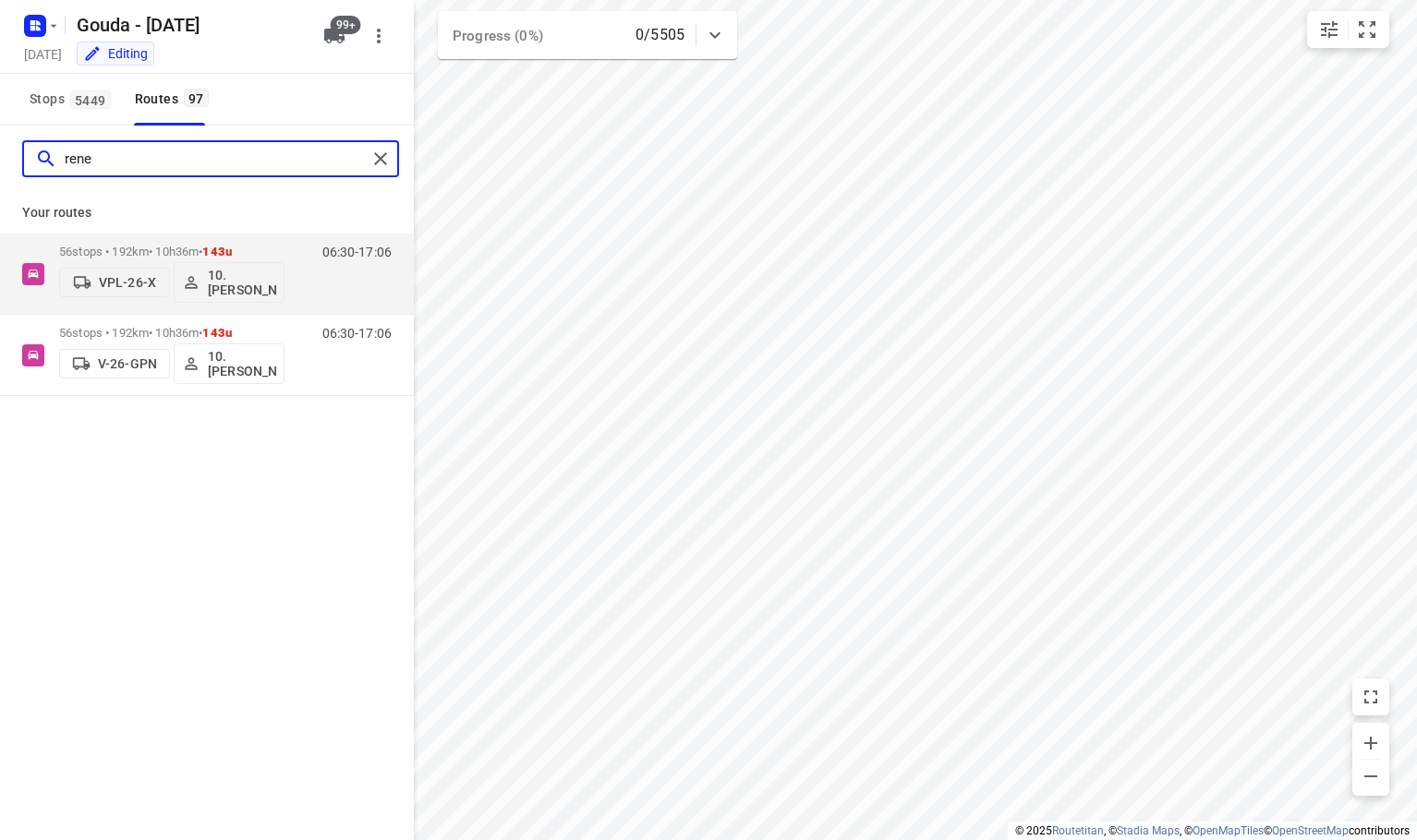
drag, startPoint x: 99, startPoint y: 164, endPoint x: -745, endPoint y: 178, distance: 844.1
click at [0, 178] on html "i © 2025 Routetitan , © Stadia Maps , © OpenMapTiles © OpenStreetMap contributo…" at bounding box center [708, 420] width 1417 height 840
type input "merijn"
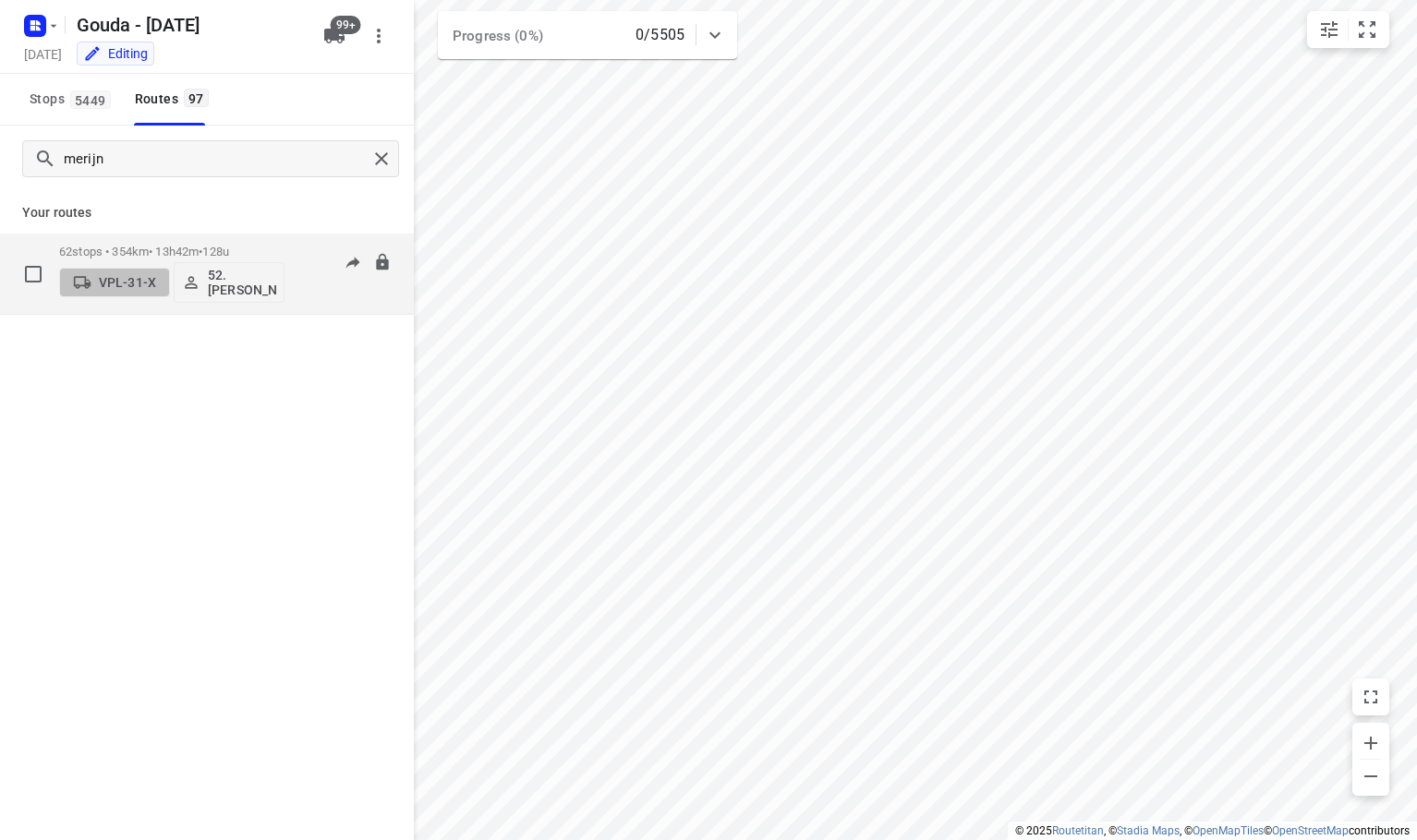
click at [111, 277] on p "VPL-31-X" at bounding box center [128, 282] width 57 height 15
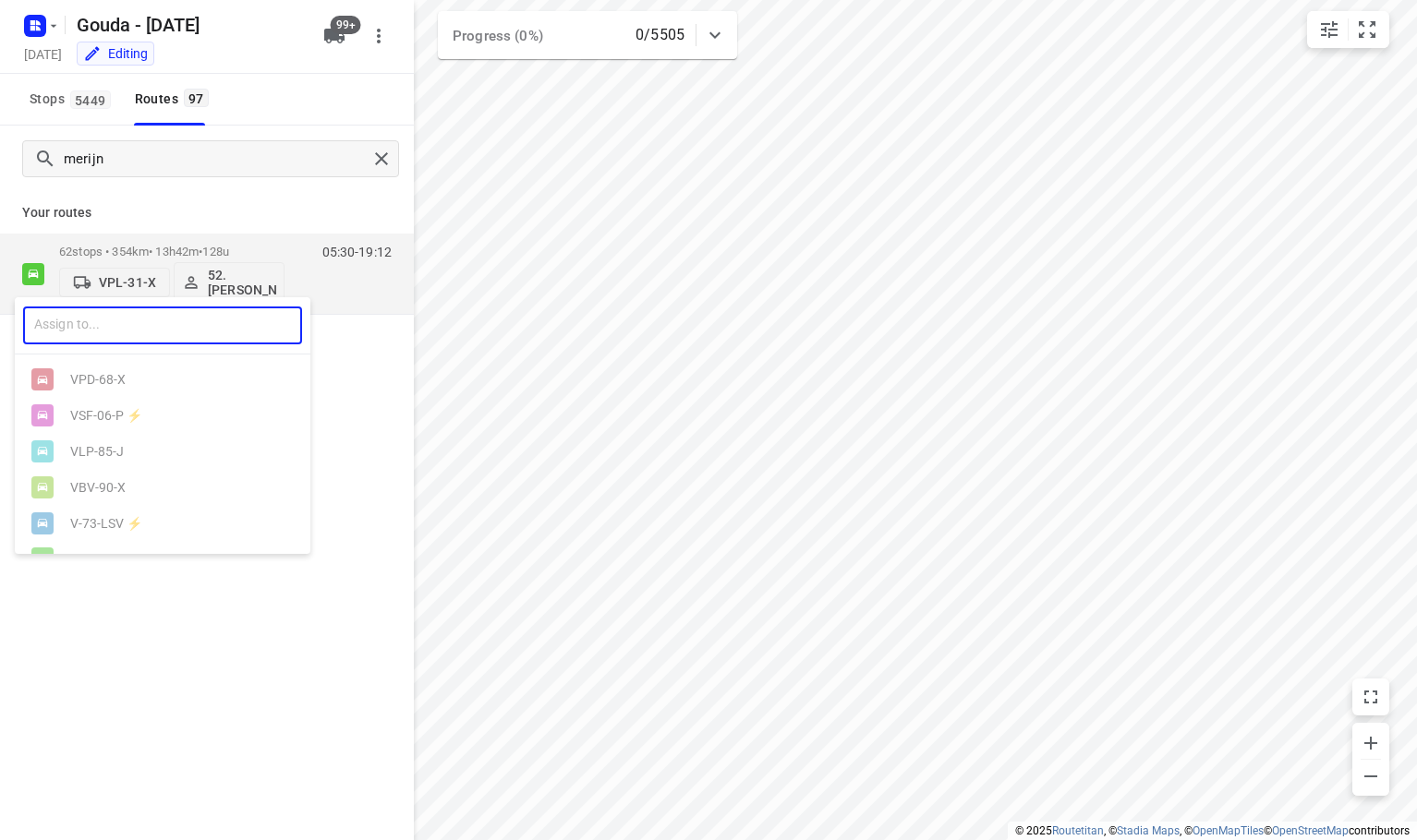
click at [120, 322] on input "text" at bounding box center [163, 326] width 279 height 38
type input "30"
click at [108, 413] on ul "V- 30 -NDD⚡ VPL- 30 -X" at bounding box center [163, 398] width 295 height 72
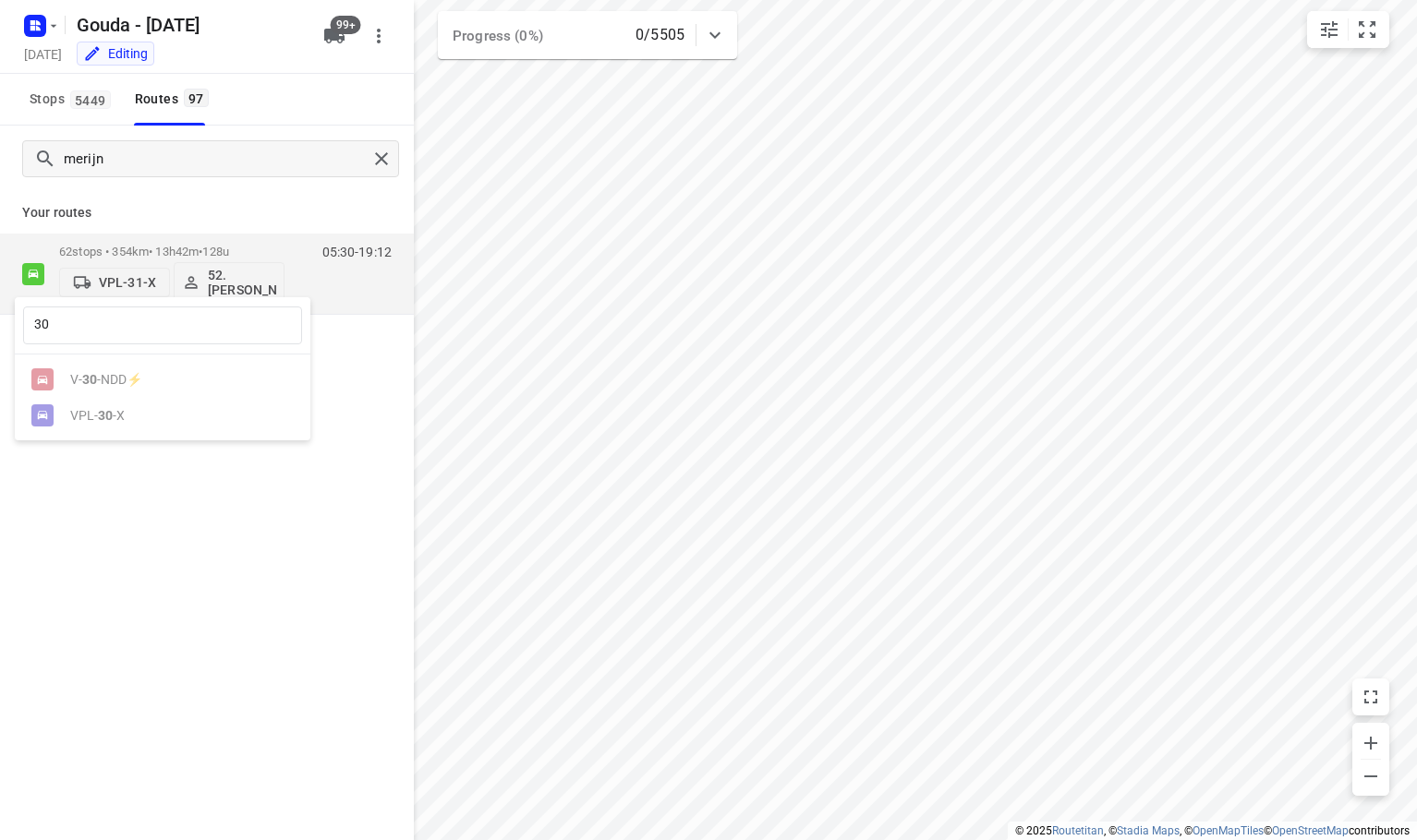
drag, startPoint x: 153, startPoint y: 538, endPoint x: 124, endPoint y: 255, distance: 284.5
click at [153, 509] on div at bounding box center [708, 420] width 1417 height 840
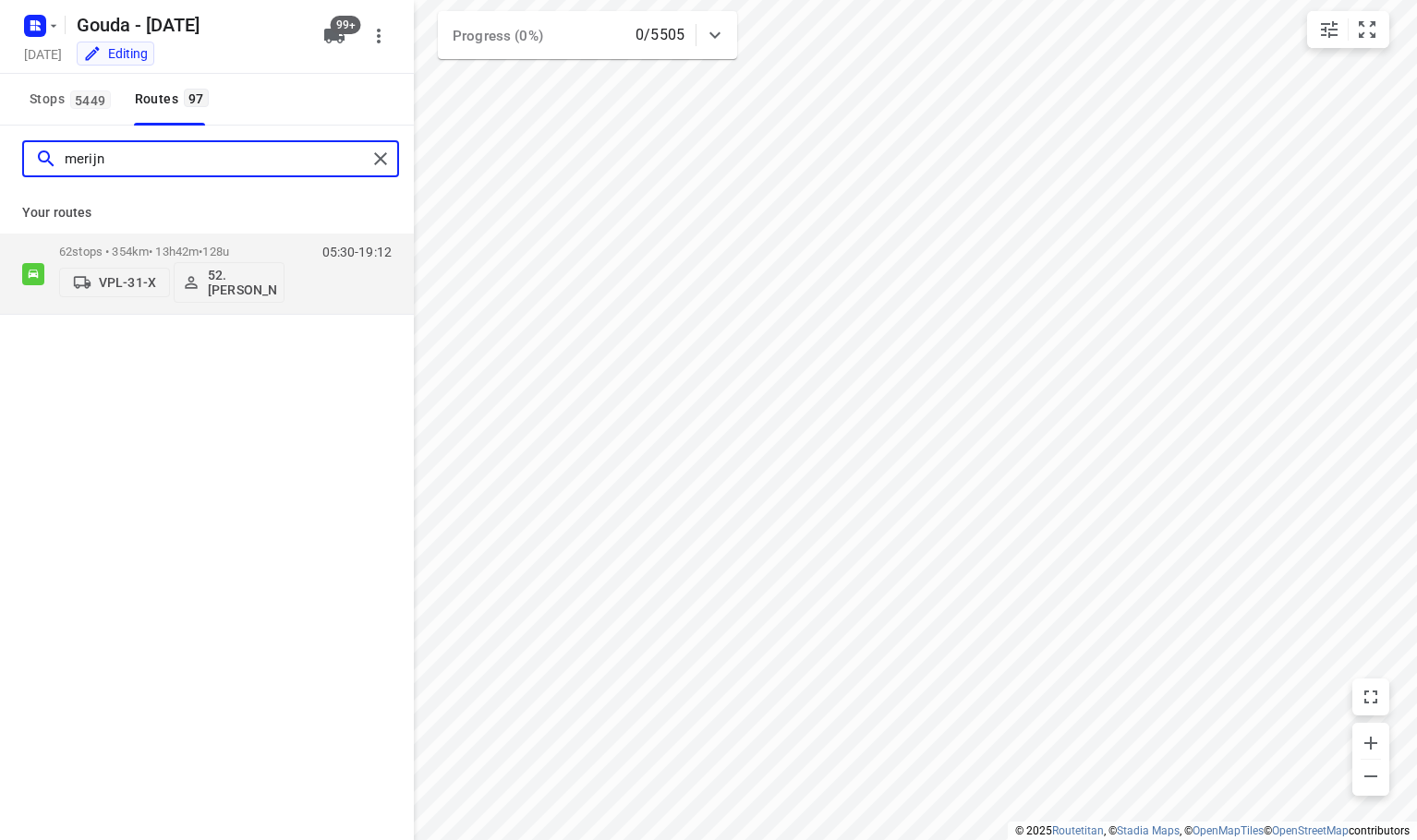
drag, startPoint x: 158, startPoint y: 169, endPoint x: -233, endPoint y: 148, distance: 391.6
click at [0, 148] on html "i © 2025 Routetitan , © Stadia Maps , © OpenMapTiles © OpenStreetMap contributo…" at bounding box center [708, 420] width 1417 height 840
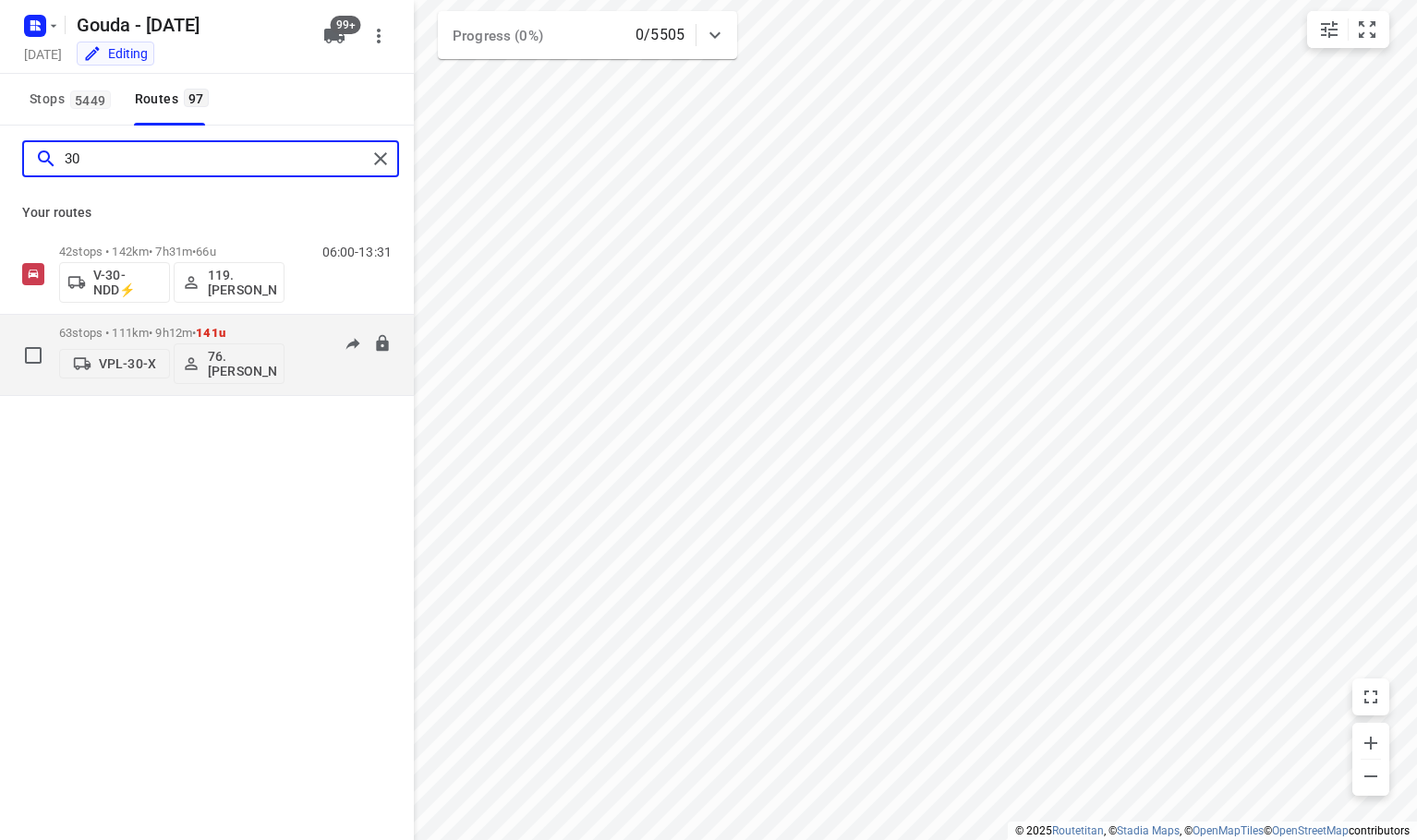
type input "30"
click at [124, 362] on p "VPL-30-X" at bounding box center [128, 364] width 57 height 15
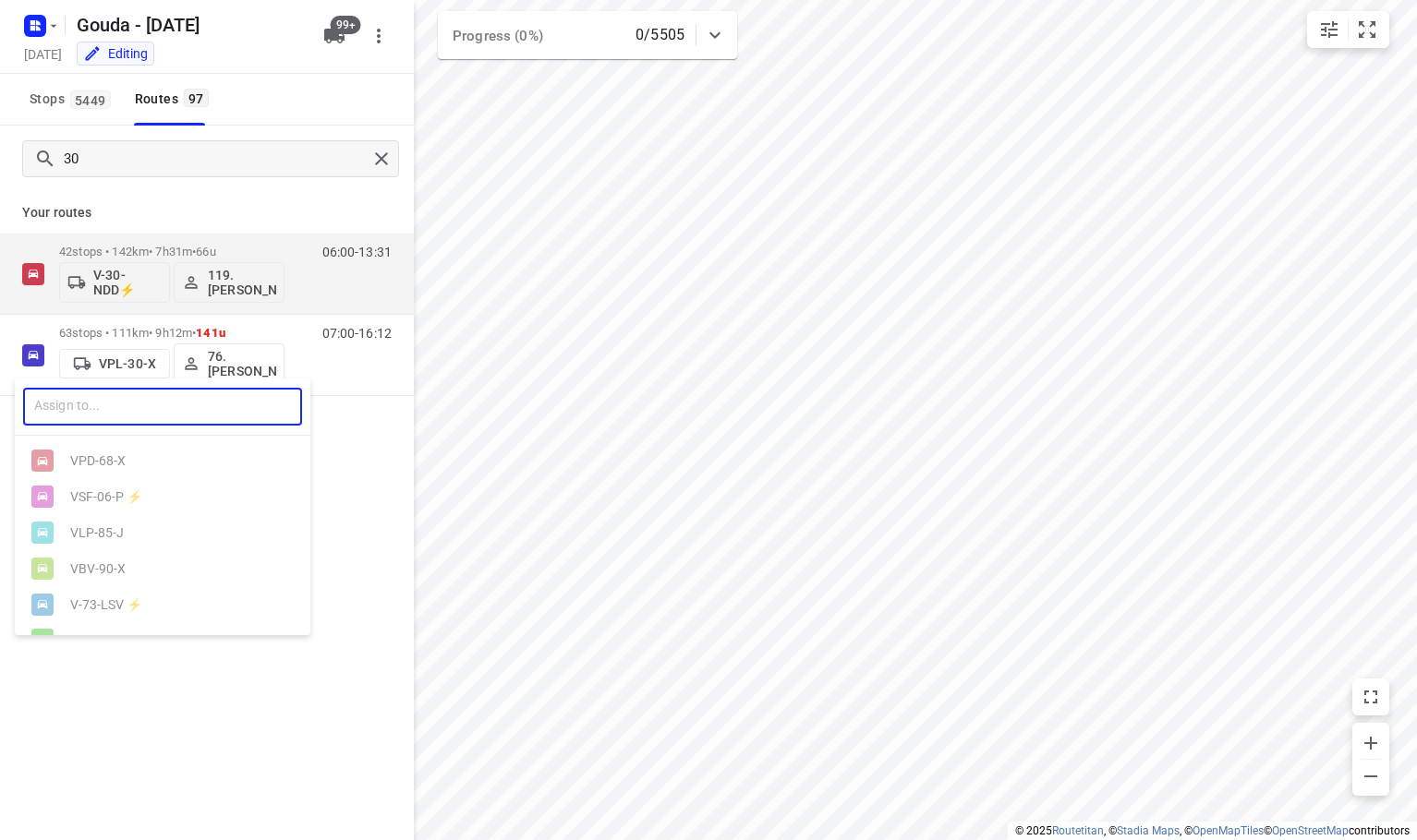
click at [109, 406] on input "text" at bounding box center [163, 407] width 279 height 38
type input "h"
type input "y"
type input "26"
click at [117, 539] on ul "VB- 26 1-R V- 26 -NDD ⚡ VPL- 26 -X V- 26 -GPN" at bounding box center [163, 515] width 295 height 144
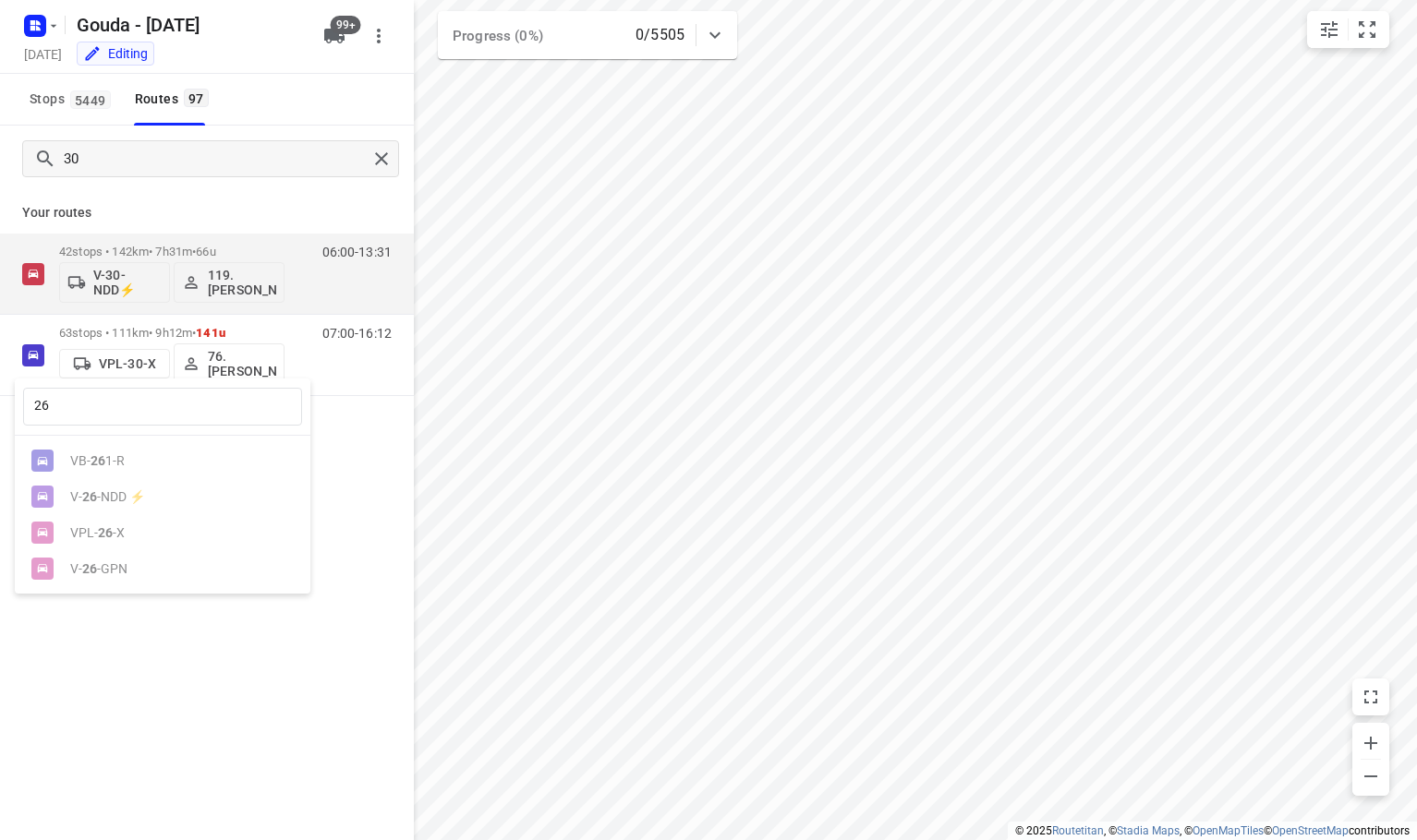
click at [109, 540] on ul "VB- 26 1-R V- 26 -NDD ⚡ VPL- 26 -X V- 26 -GPN" at bounding box center [163, 515] width 295 height 144
click at [139, 683] on div at bounding box center [708, 420] width 1417 height 840
drag, startPoint x: 272, startPoint y: 177, endPoint x: 170, endPoint y: 164, distance: 102.8
click at [174, 168] on div "30" at bounding box center [207, 158] width 414 height 66
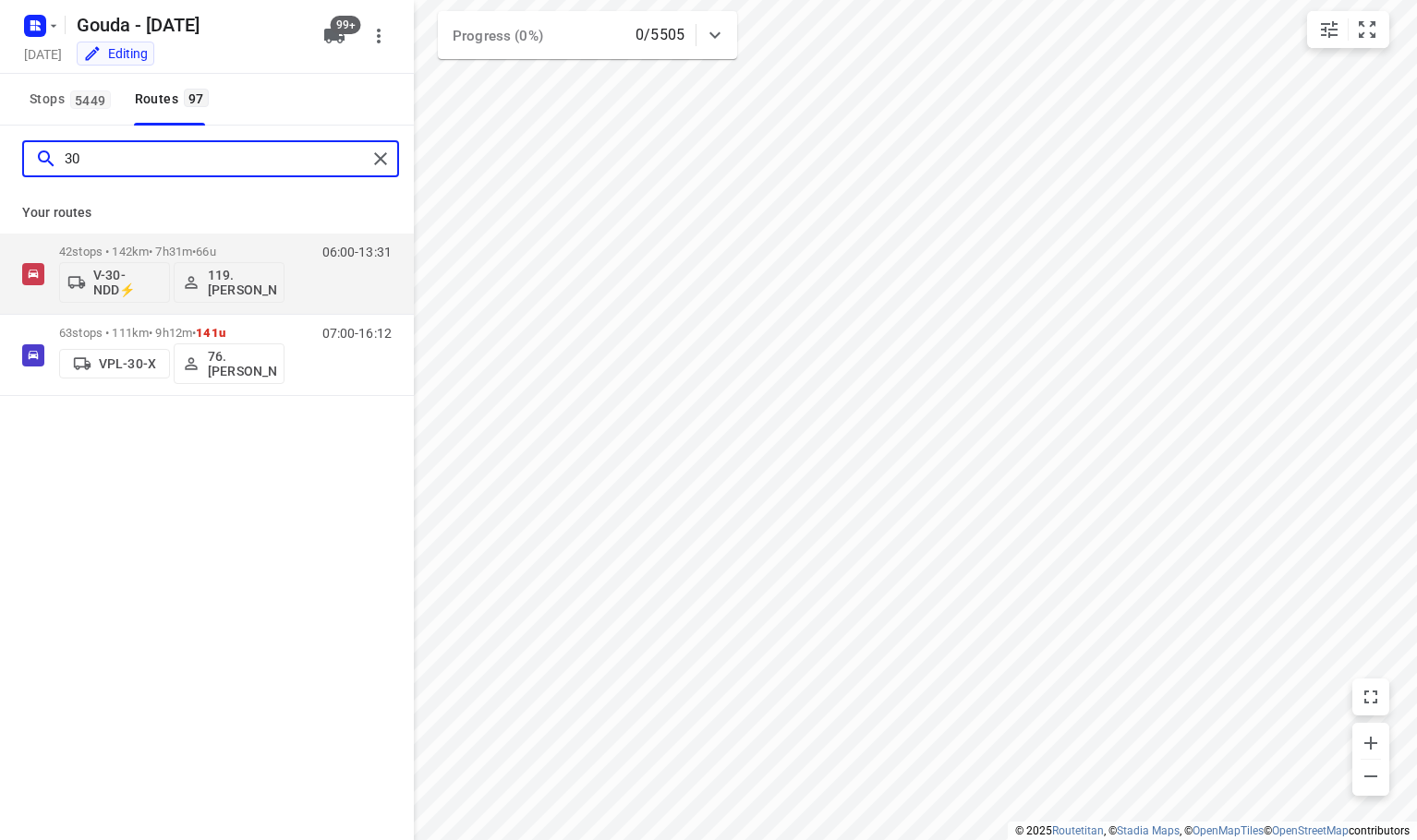
drag, startPoint x: 170, startPoint y: 164, endPoint x: -12, endPoint y: 159, distance: 182.1
click at [0, 159] on html "i © 2025 Routetitan , © Stadia Maps , © OpenMapTiles © OpenStreetMap contributo…" at bounding box center [708, 420] width 1417 height 840
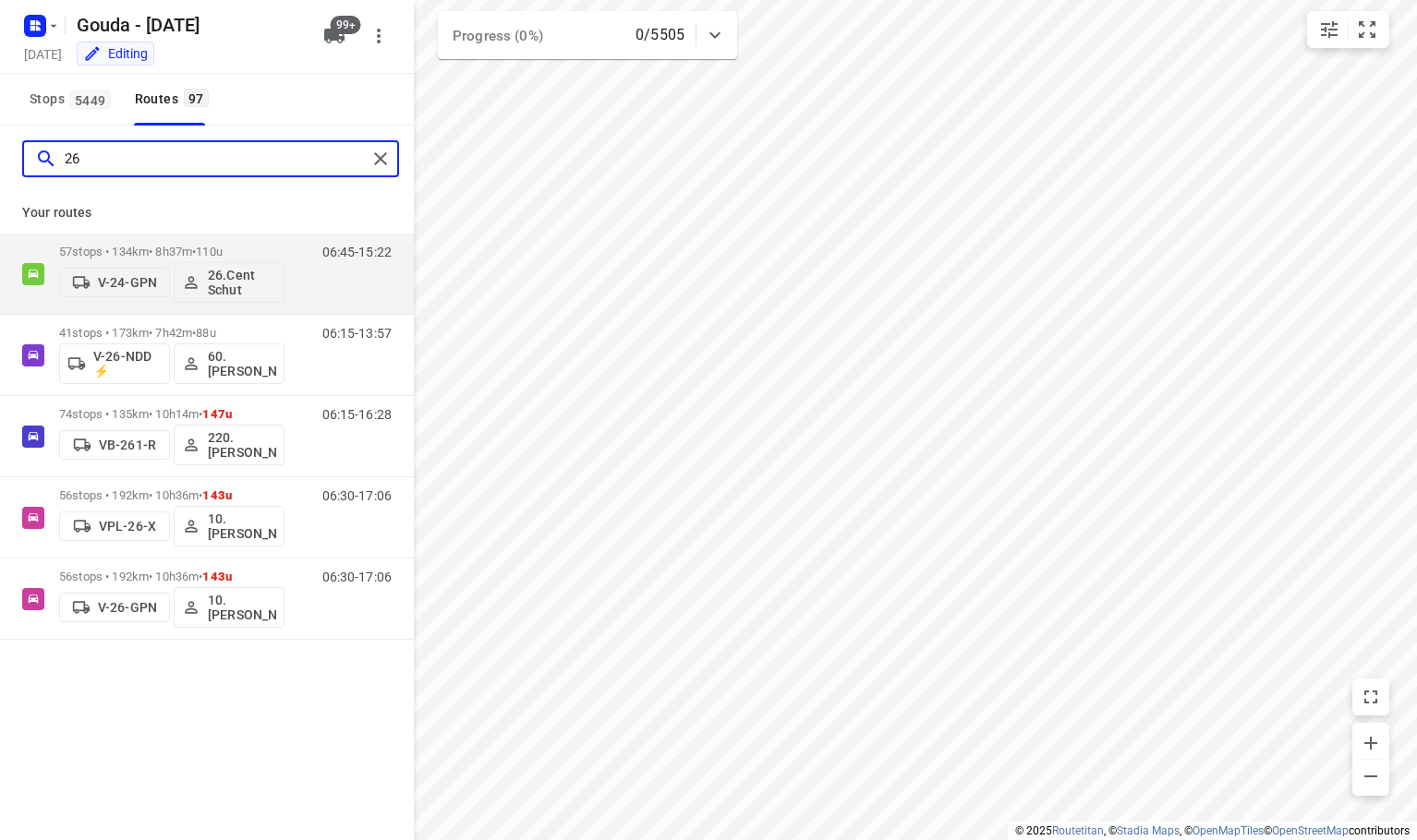
type input "26"
click at [166, 704] on div "26 Your routes 57 stops • 134km • 8h37m • 110u V-24-GPN 26.Cent Schut 06:45-15:…" at bounding box center [207, 509] width 414 height 767
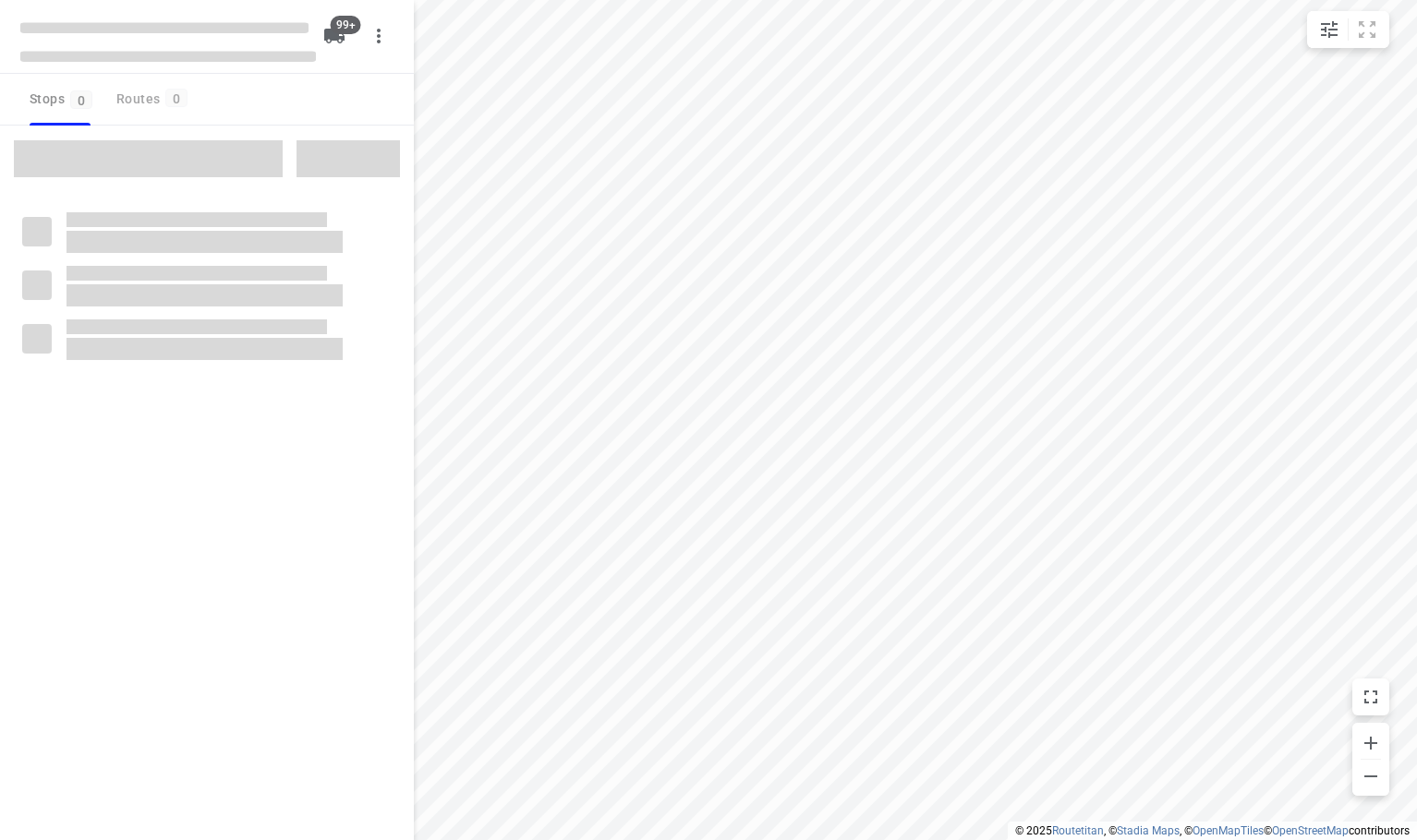
checkbox input "true"
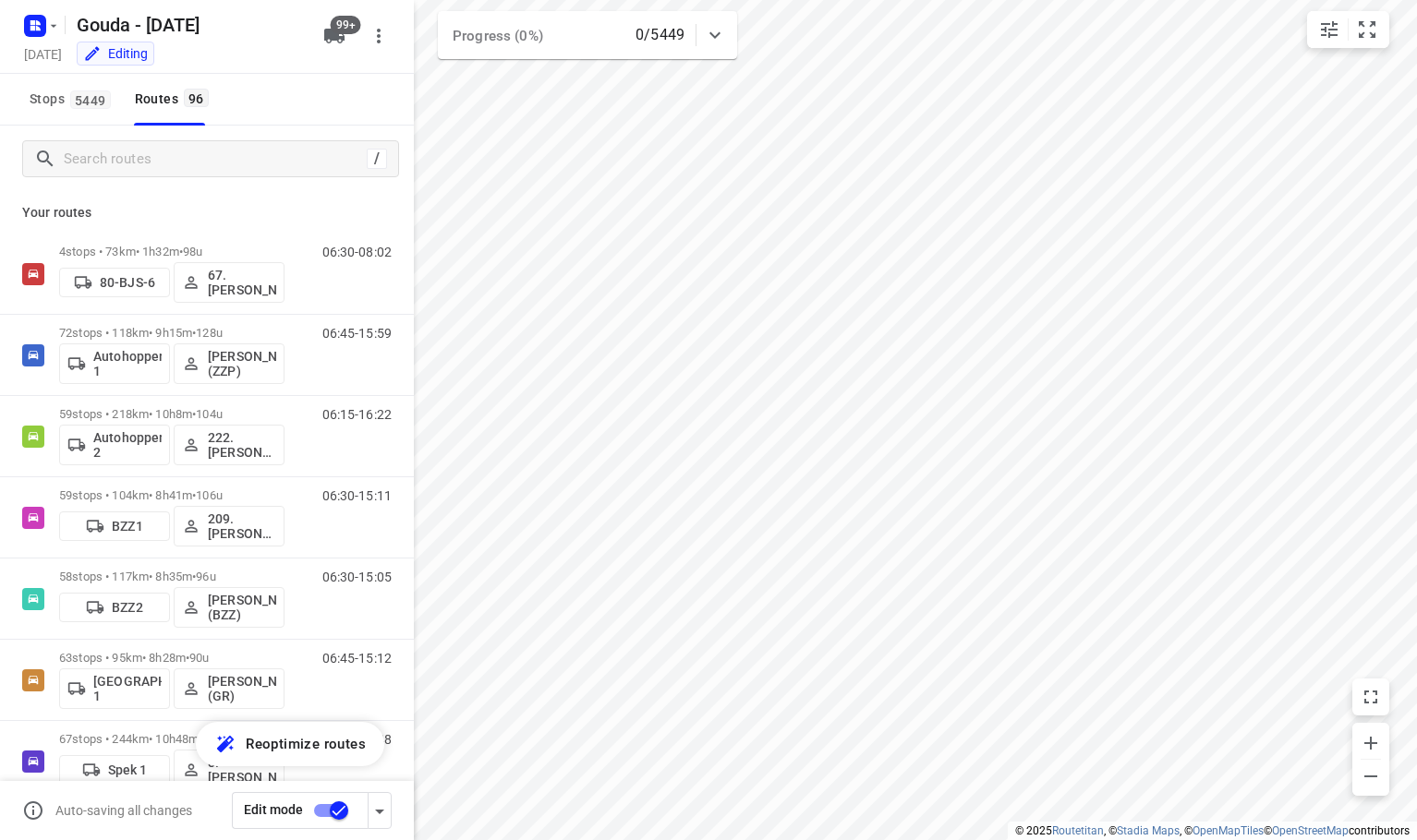
click at [242, 101] on div "Stops [STREET_ADDRESS]" at bounding box center [207, 100] width 414 height 52
click at [184, 166] on input "Search routes" at bounding box center [212, 158] width 295 height 29
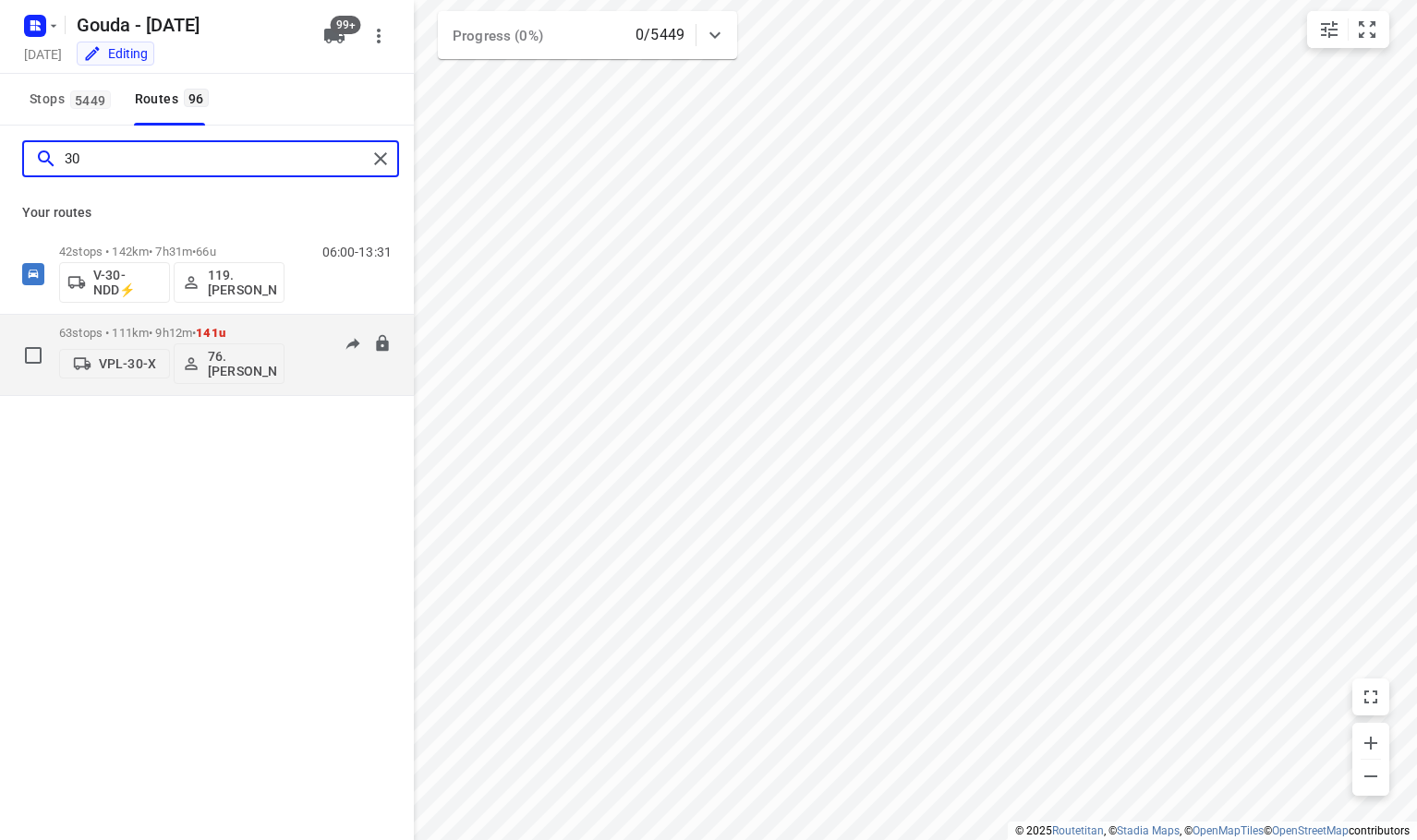
type input "30"
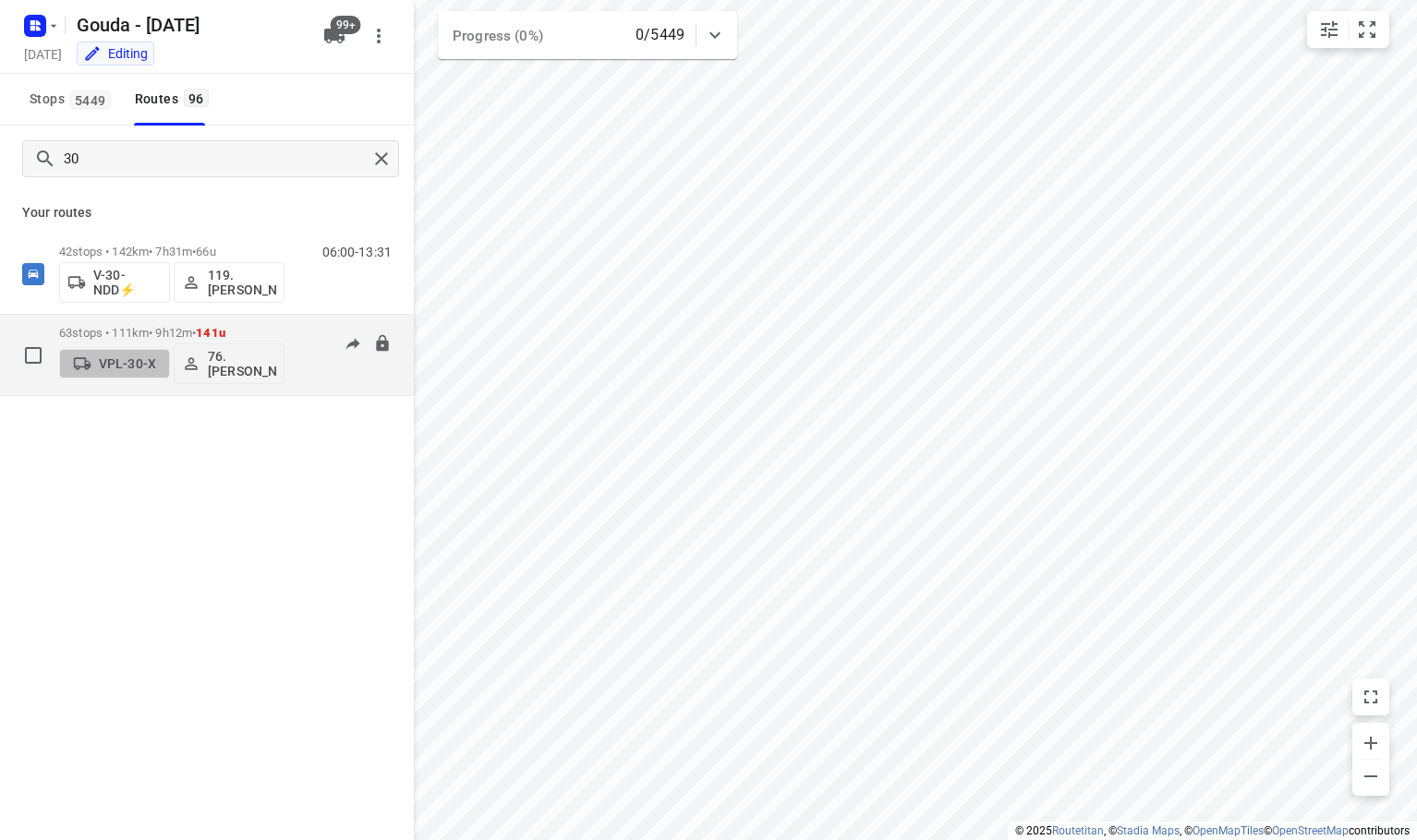
click at [130, 355] on span "VPL-30-X" at bounding box center [114, 364] width 94 height 19
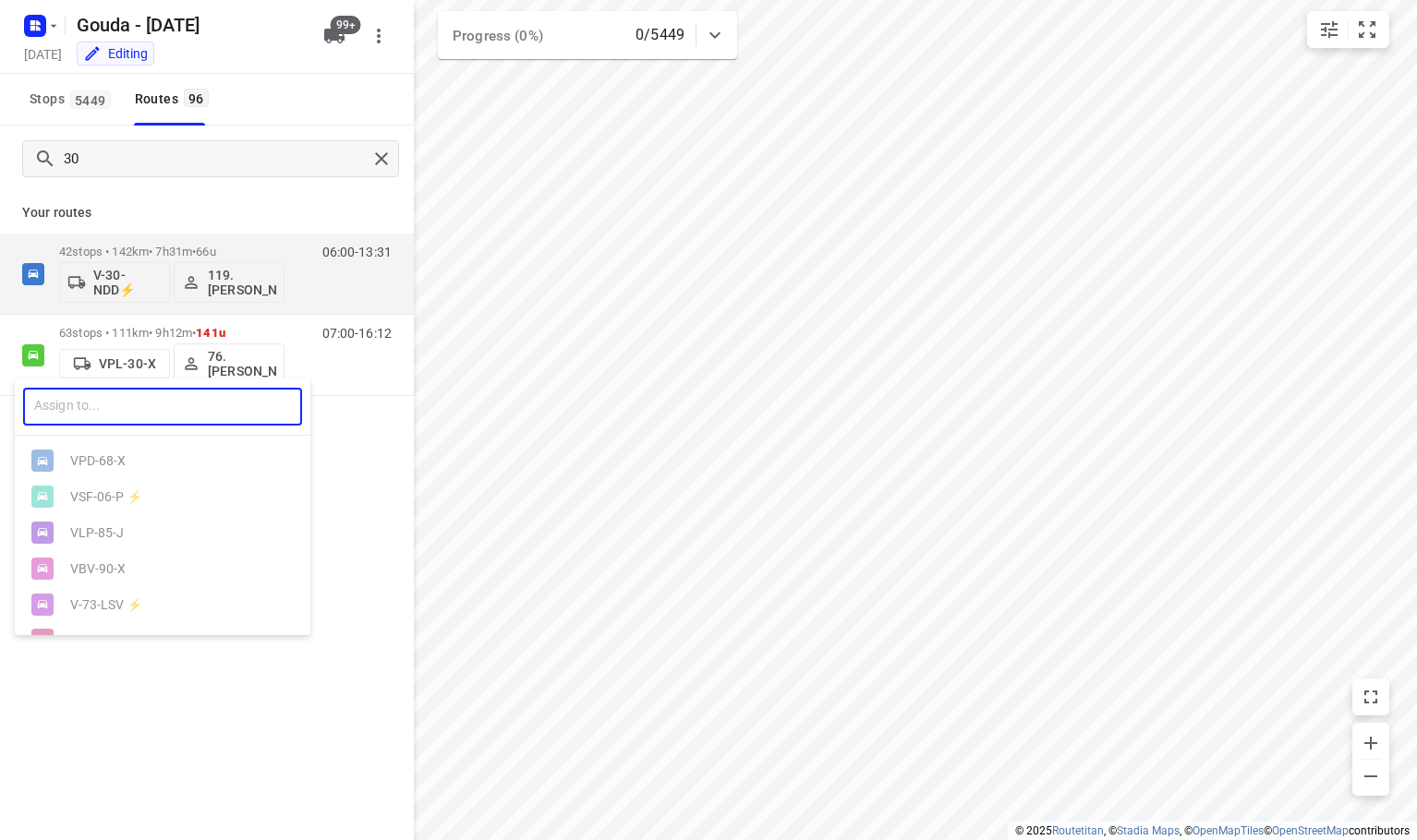
click at [107, 403] on input "text" at bounding box center [163, 407] width 279 height 38
type input "26"
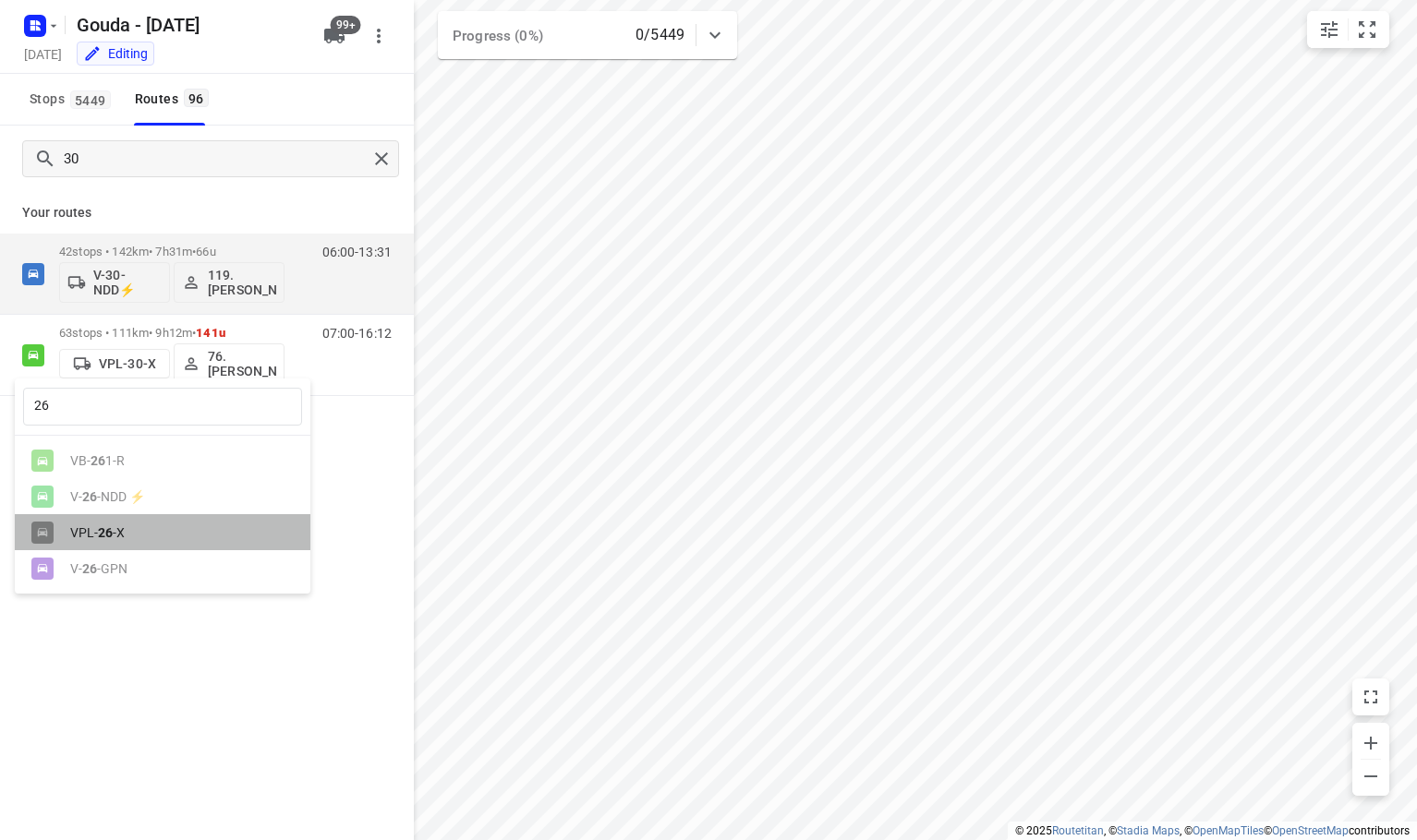
click at [109, 528] on div "VPL- 26 -X" at bounding box center [167, 533] width 194 height 15
click at [203, 703] on div "26 ​ VB- 26 1-R V- 26 -NDD ⚡ VPL- 26 -X V- 26 -GPN" at bounding box center [708, 420] width 1417 height 840
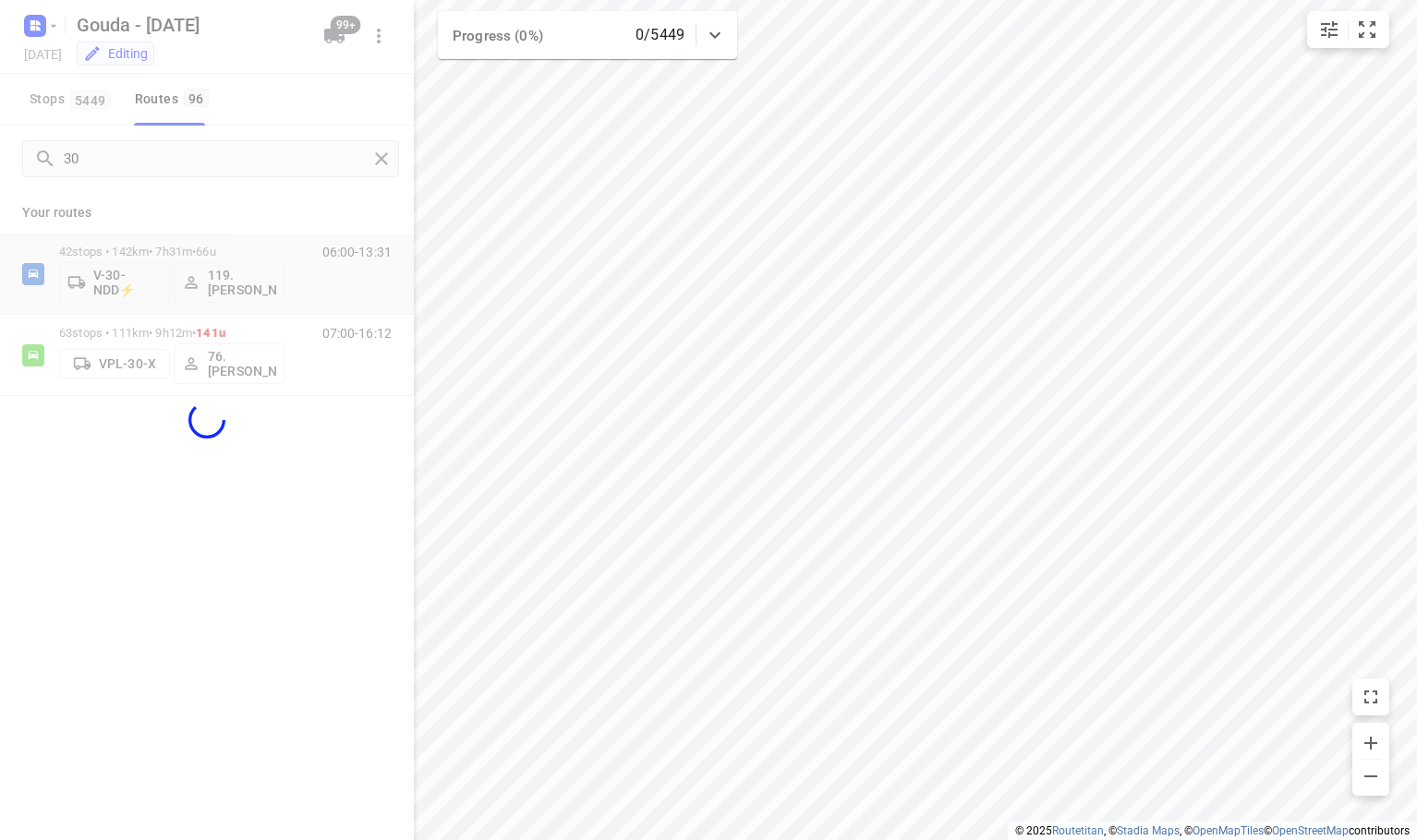
click at [240, 232] on div at bounding box center [207, 420] width 414 height 840
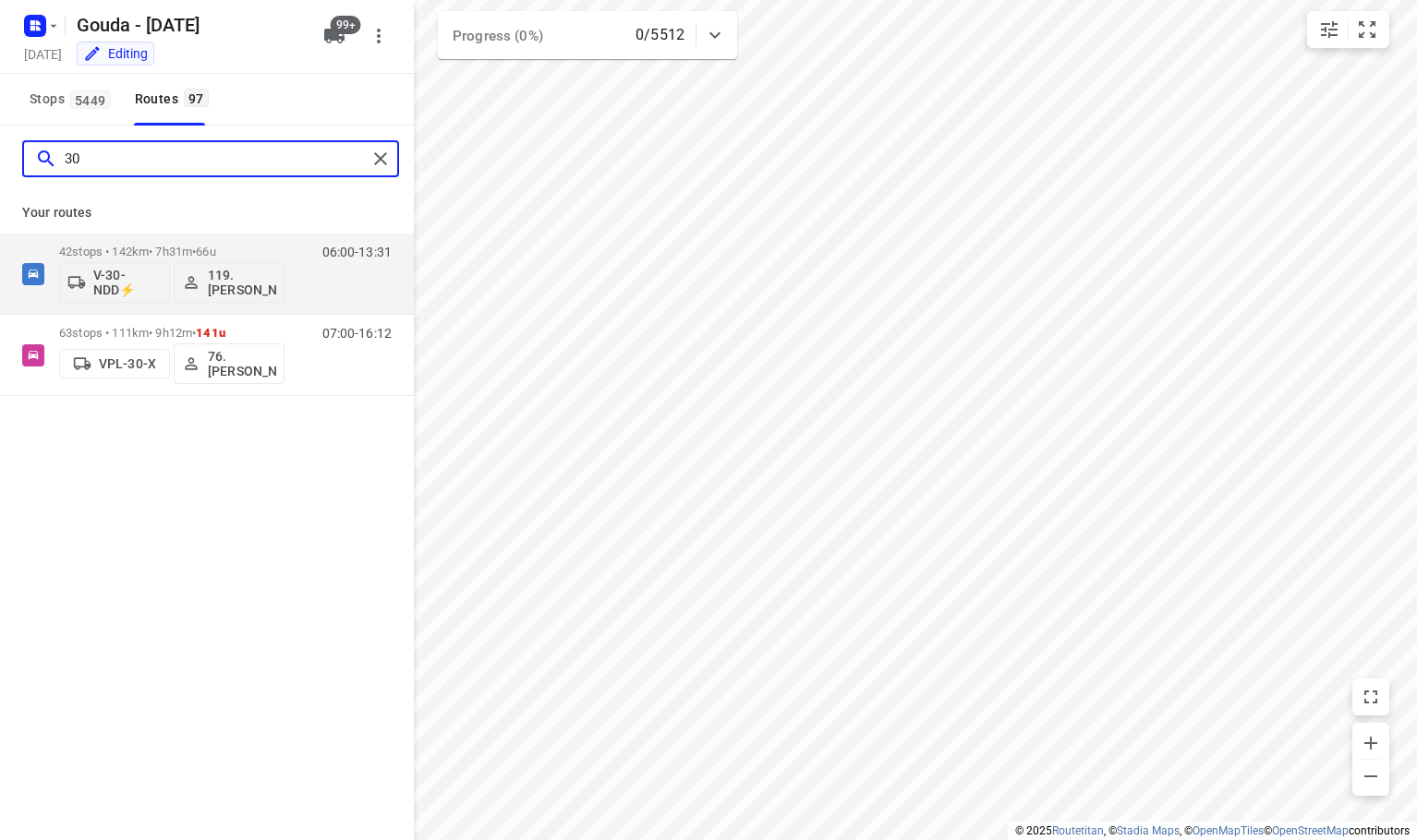
drag, startPoint x: 211, startPoint y: 160, endPoint x: -450, endPoint y: 182, distance: 661.4
click at [0, 182] on html "i © 2025 Routetitan , © Stadia Maps , © OpenMapTiles © OpenStreetMap contributo…" at bounding box center [708, 420] width 1417 height 840
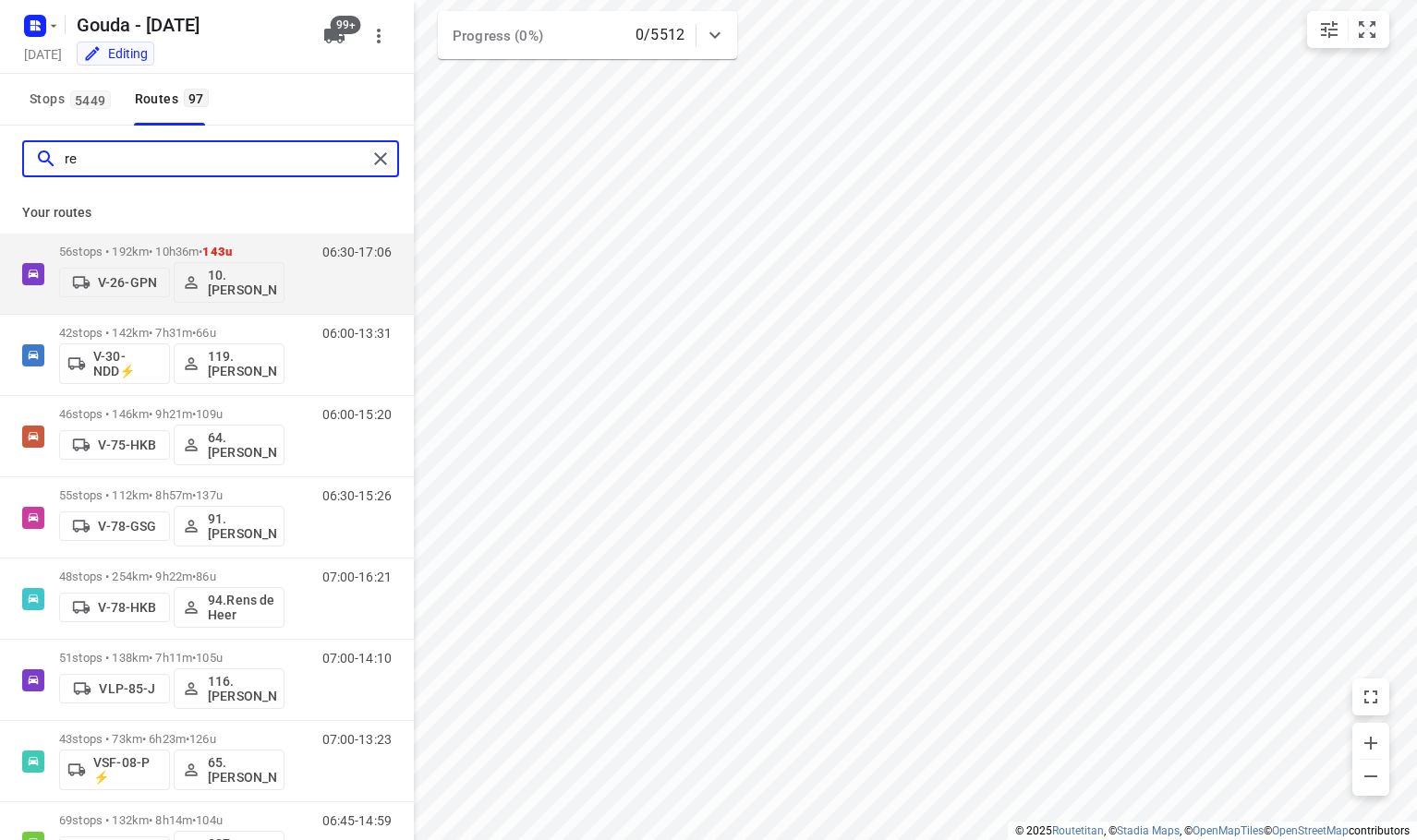
type input "r"
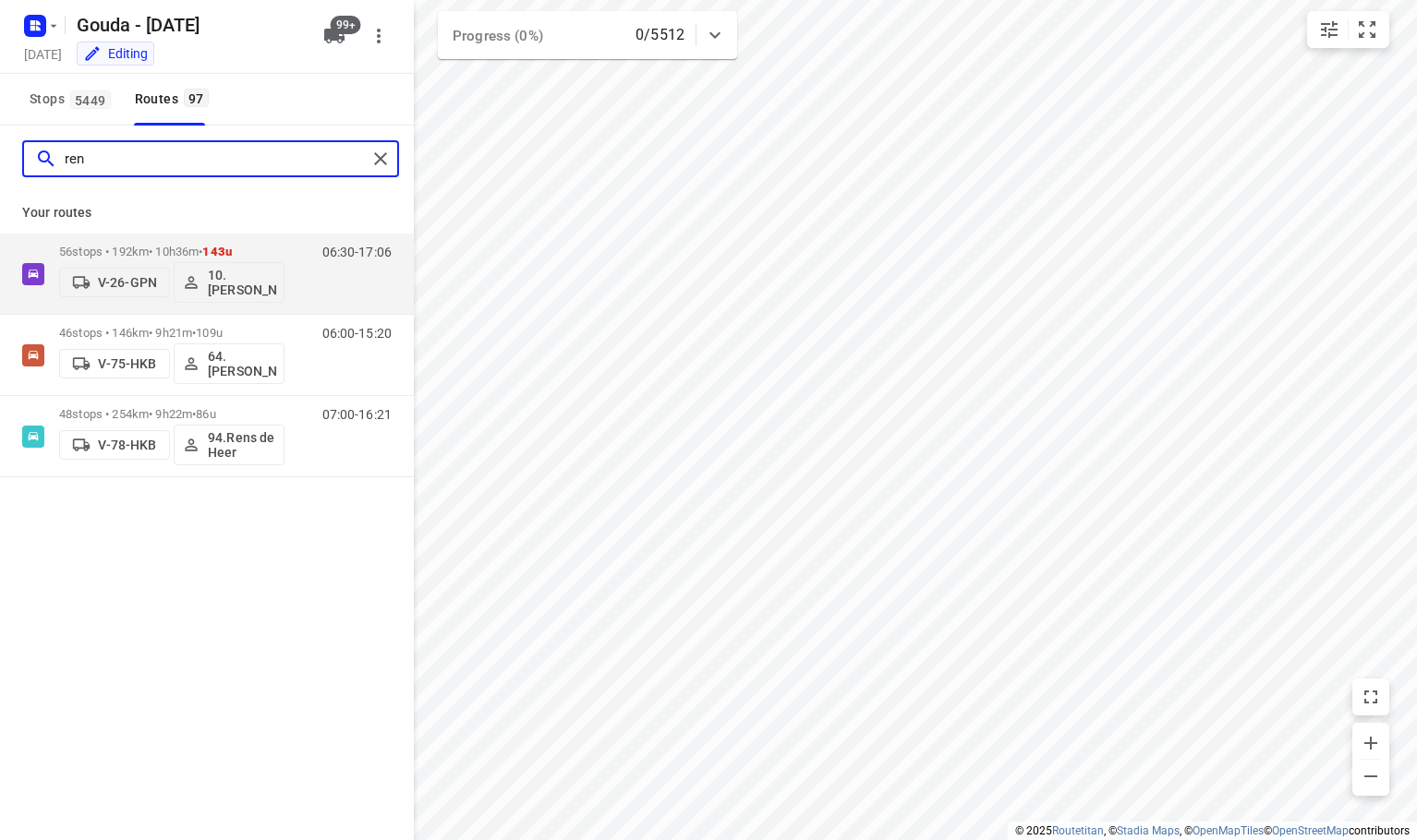
type input "rene"
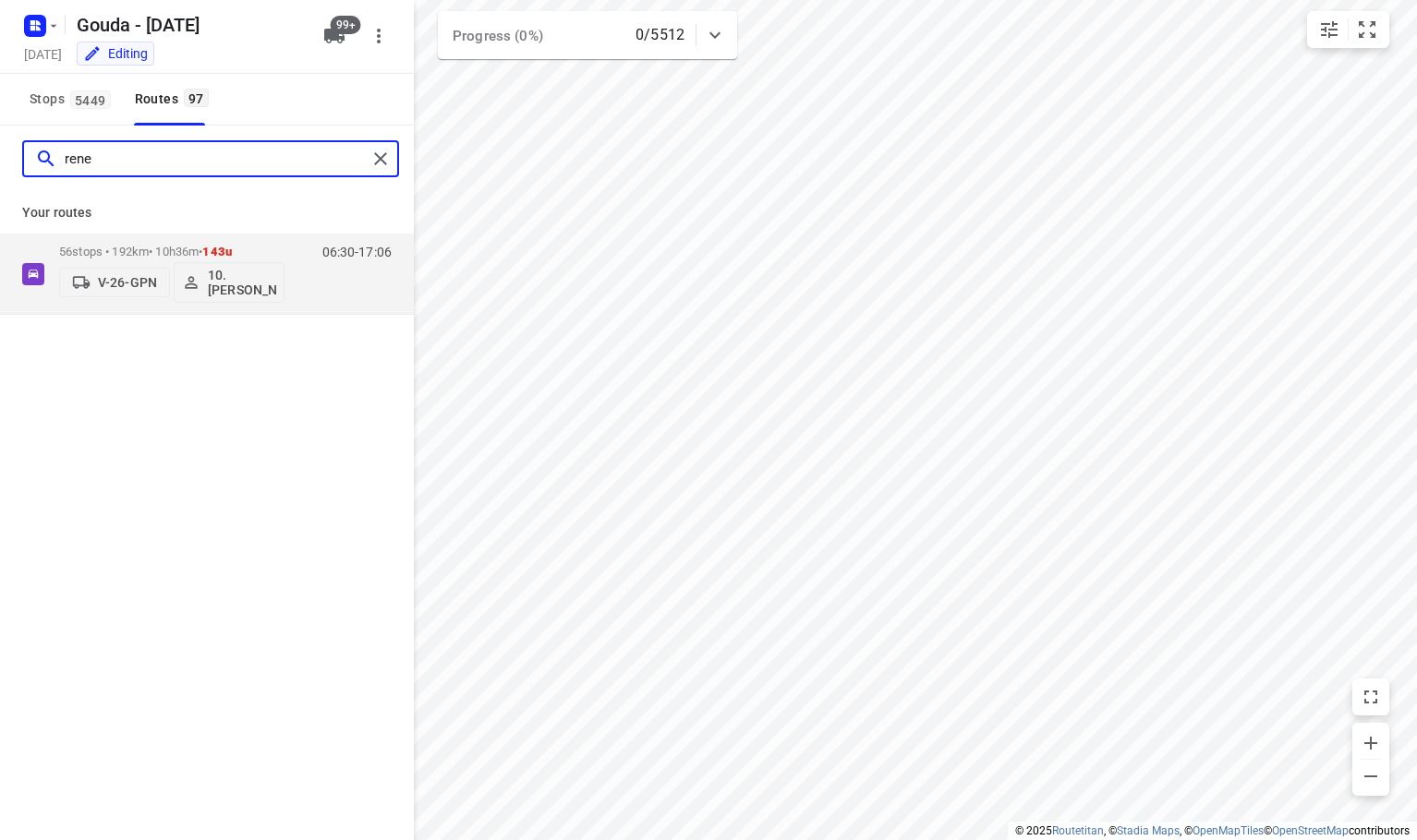
drag, startPoint x: 221, startPoint y: 155, endPoint x: -419, endPoint y: 196, distance: 641.3
click at [0, 196] on html "i © 2025 Routetitan , © Stadia Maps , © OpenMapTiles © OpenStreetMap contributo…" at bounding box center [708, 420] width 1417 height 840
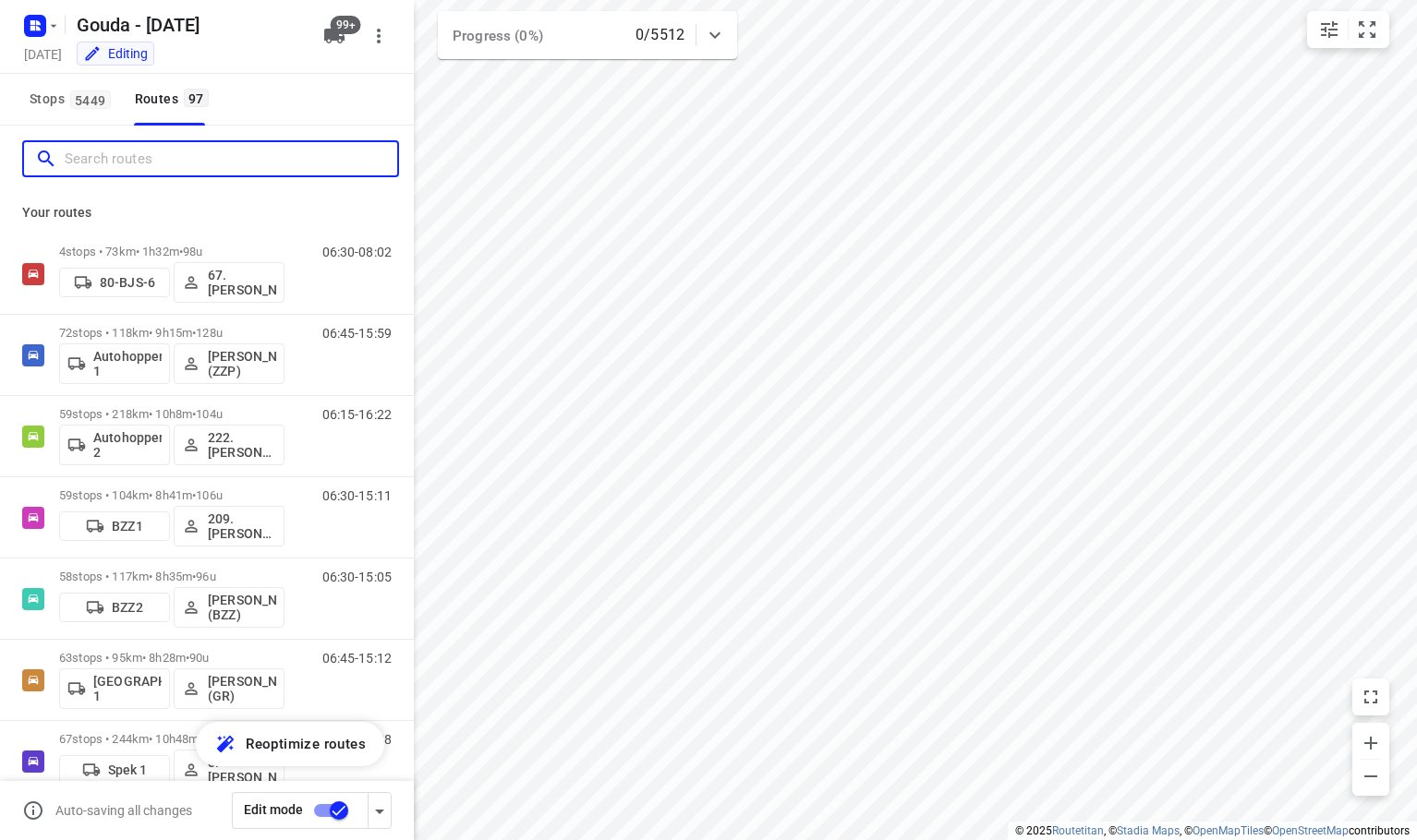
type input "m"
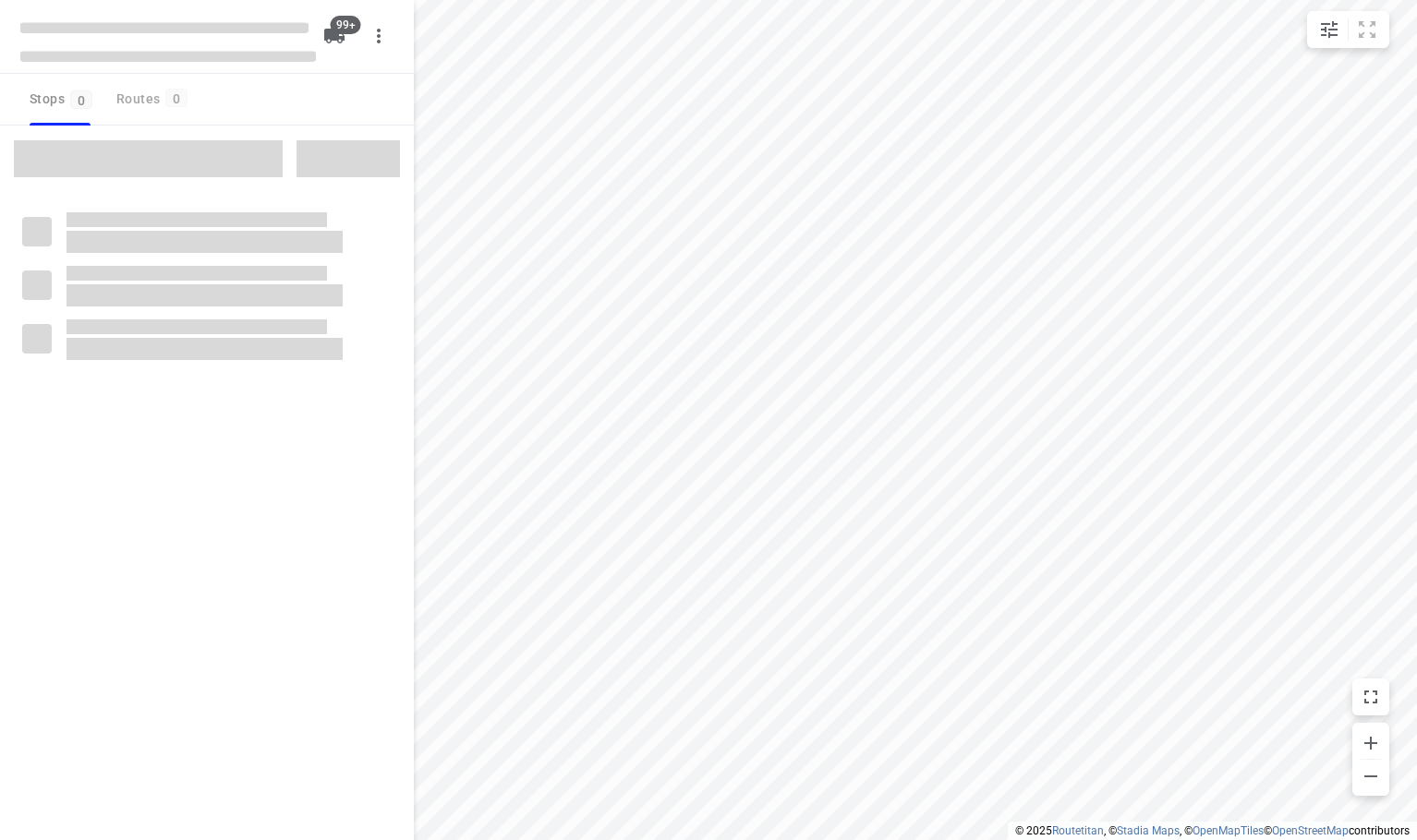
click at [247, 96] on div "Stops 0 Routes 0" at bounding box center [207, 100] width 414 height 52
checkbox input "true"
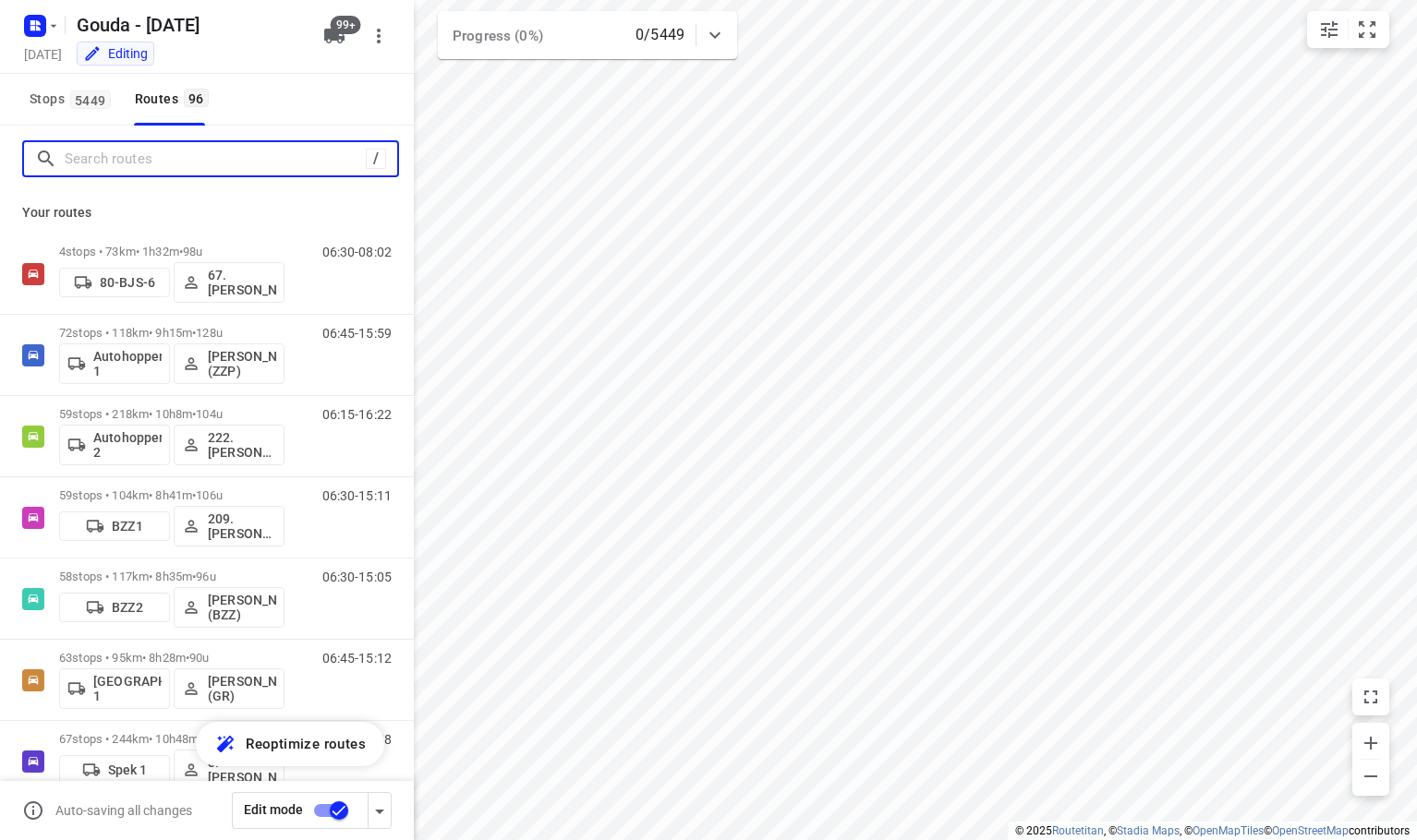
click at [159, 167] on input "Search routes" at bounding box center [215, 158] width 301 height 29
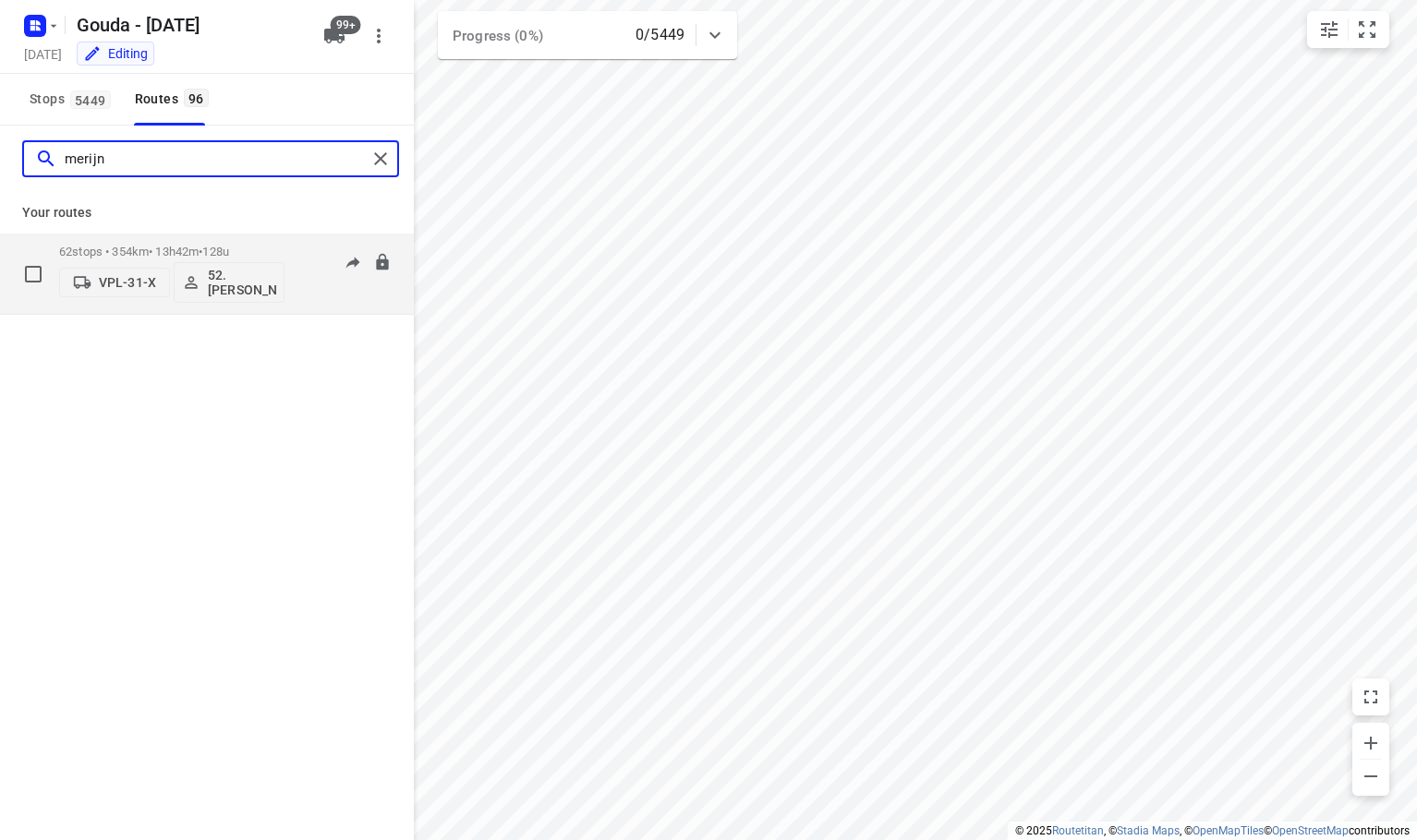
type input "merijn"
click at [110, 275] on p "VPL-31-X" at bounding box center [128, 282] width 57 height 15
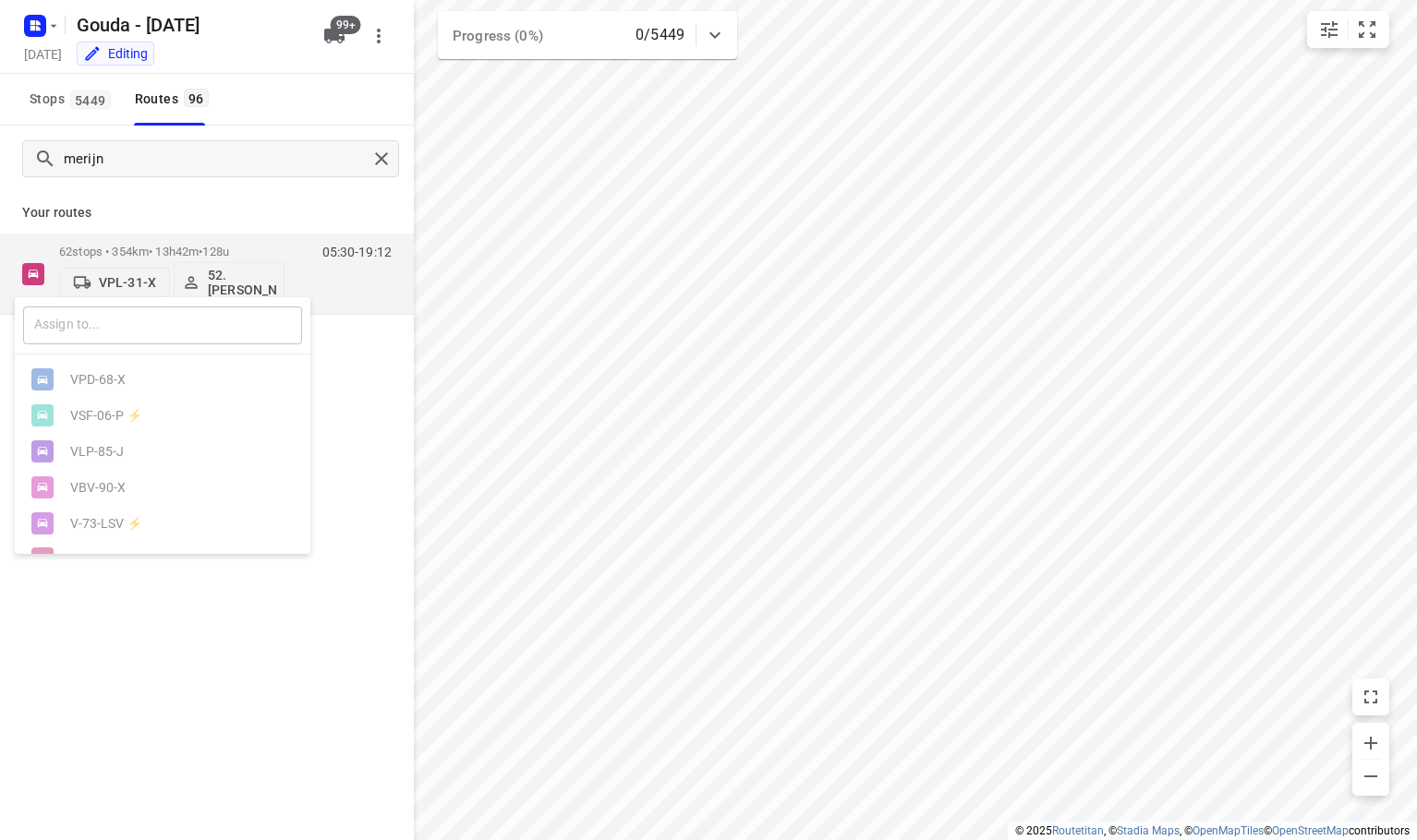
drag, startPoint x: 112, startPoint y: 328, endPoint x: 117, endPoint y: 312, distance: 16.8
click at [112, 322] on input "text" at bounding box center [163, 326] width 279 height 38
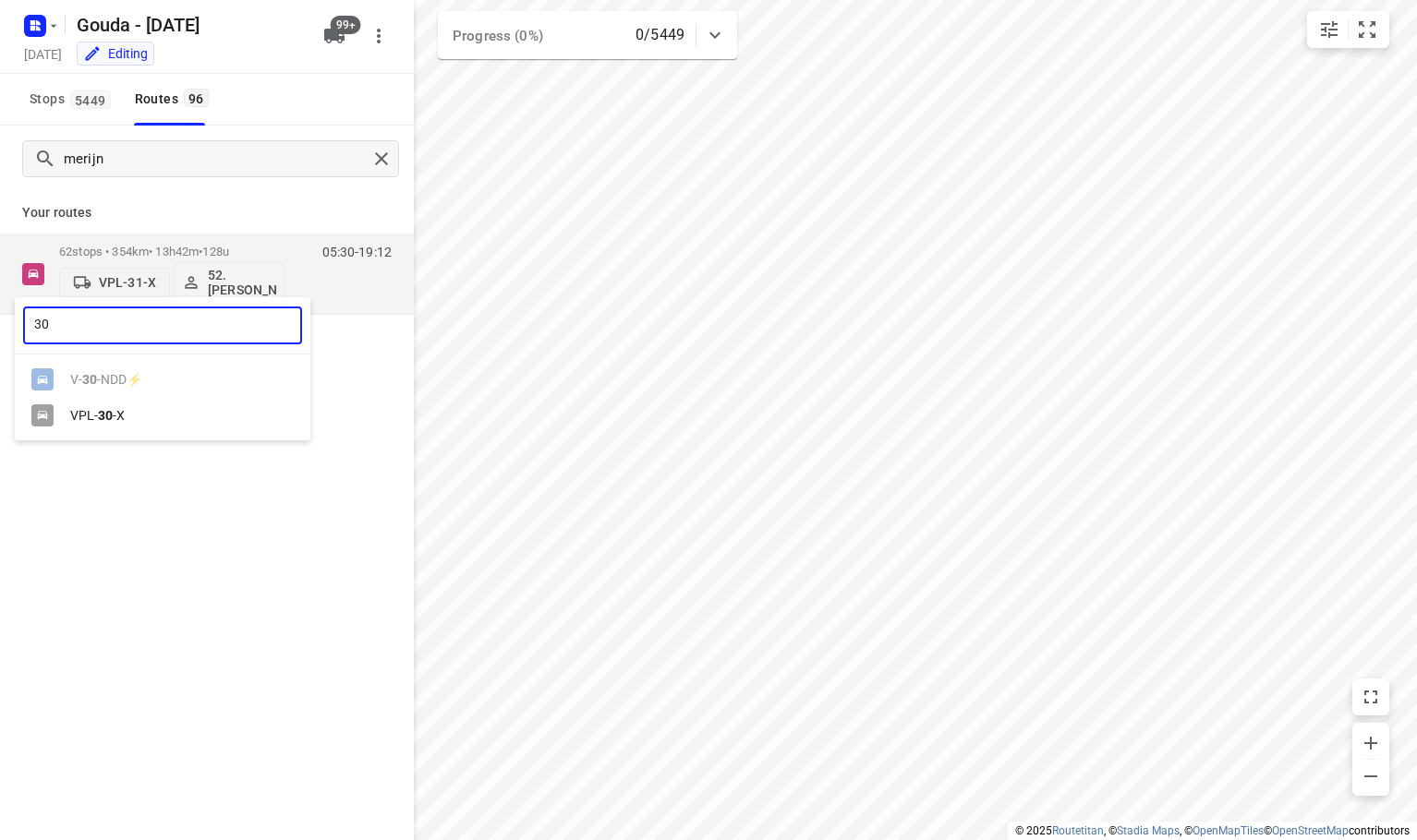
type input "30"
drag, startPoint x: 227, startPoint y: 417, endPoint x: 220, endPoint y: 184, distance: 233.1
click at [226, 417] on div "VPL- 30 -X" at bounding box center [167, 415] width 194 height 15
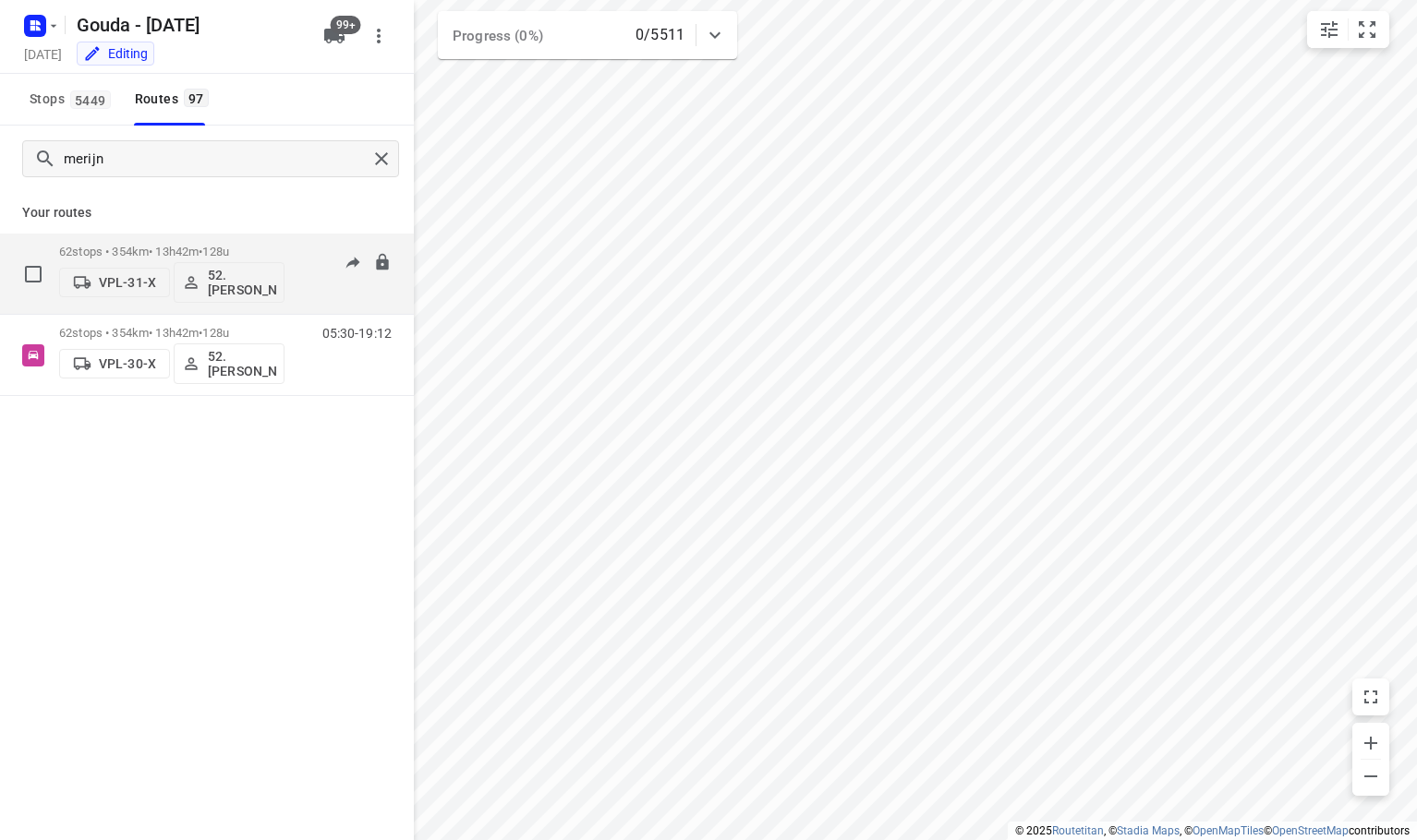
click at [281, 234] on div "62 stops • 354km • 13h42m • 128u VPL-31-X 52. Merijn Bouw 05:30-19:12" at bounding box center [207, 274] width 414 height 81
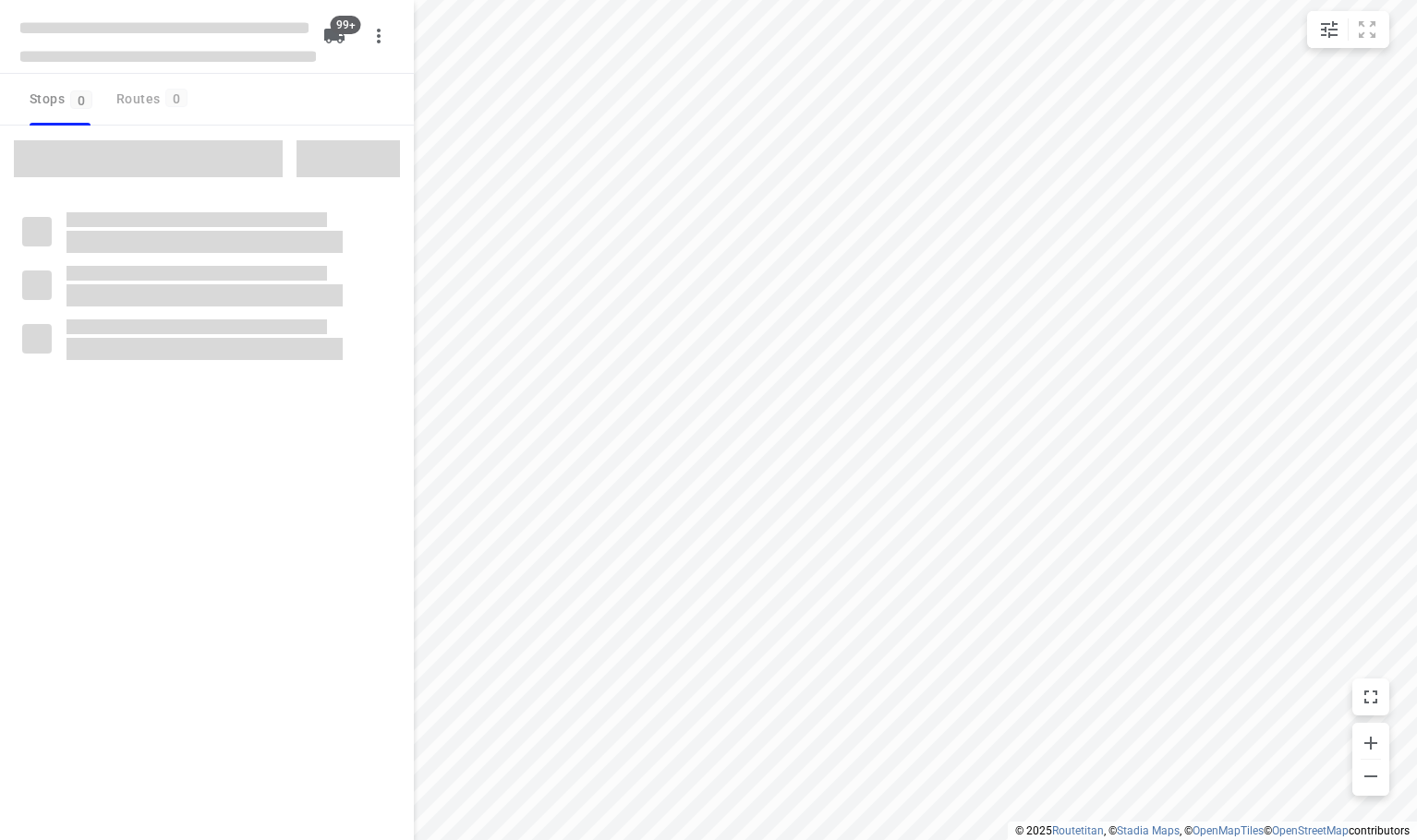
click at [284, 238] on div at bounding box center [207, 546] width 414 height 840
click at [273, 112] on div "Stops 0 Routes 0" at bounding box center [207, 100] width 414 height 52
checkbox input "true"
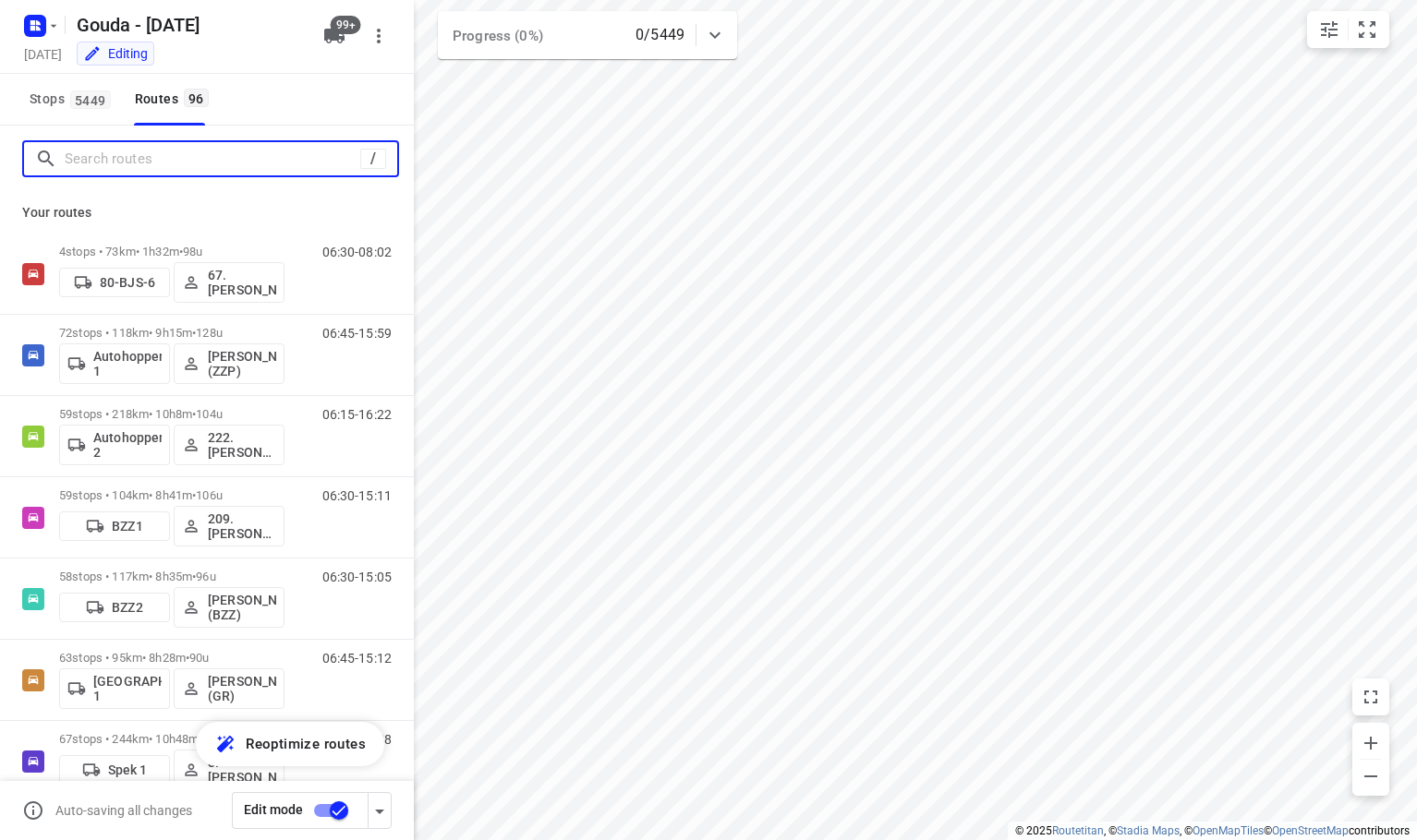
drag, startPoint x: 166, startPoint y: 165, endPoint x: 276, endPoint y: 99, distance: 128.3
click at [166, 161] on input "Search routes" at bounding box center [212, 158] width 295 height 29
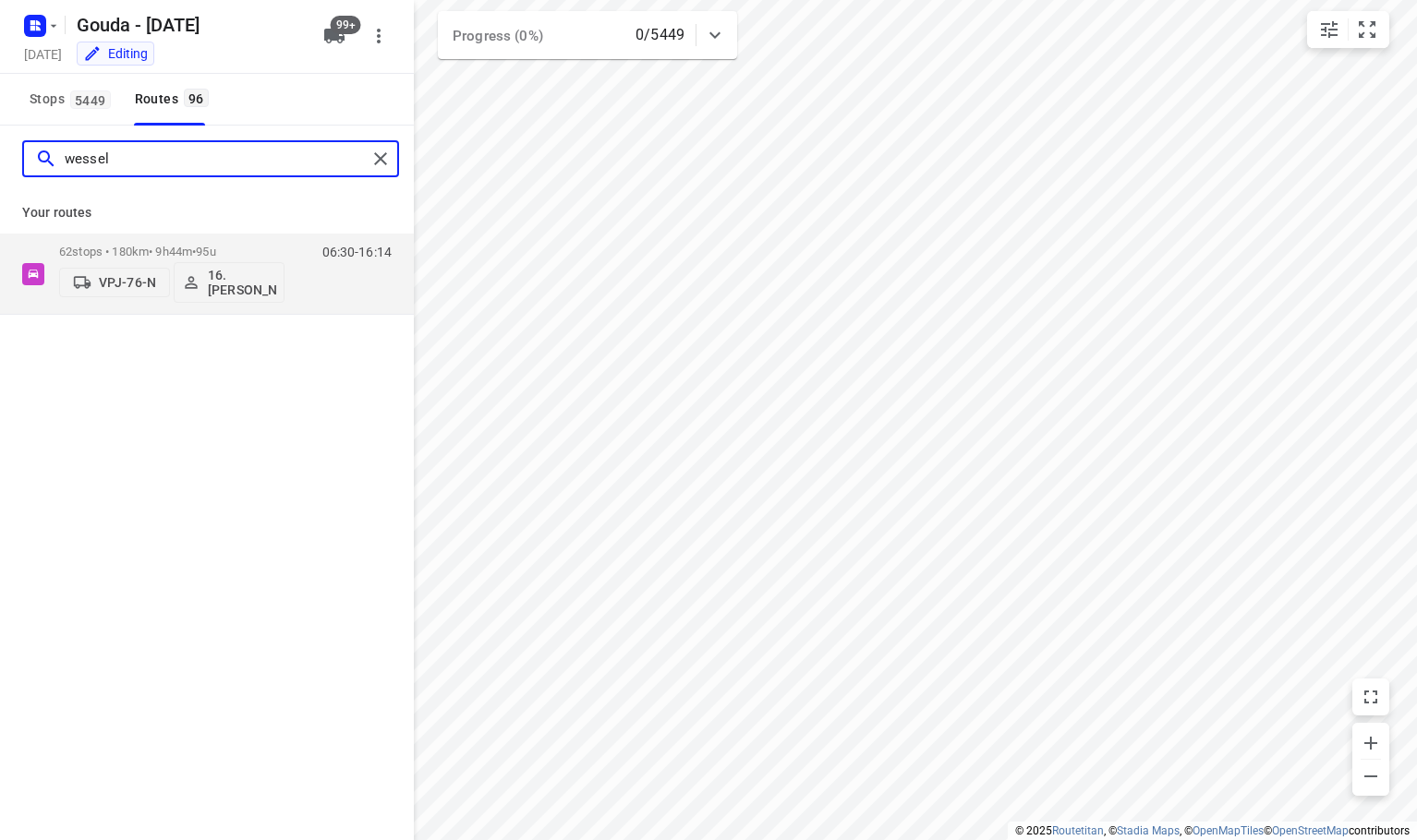
drag, startPoint x: 149, startPoint y: 160, endPoint x: -244, endPoint y: 157, distance: 393.0
click at [0, 157] on html "i © 2025 Routetitan , © Stadia Maps , © OpenMapTiles © OpenStreetMap contributo…" at bounding box center [708, 420] width 1417 height 840
drag, startPoint x: 109, startPoint y: 158, endPoint x: -516, endPoint y: 161, distance: 625.0
click at [0, 161] on html "i © 2025 Routetitan , © Stadia Maps , © OpenMapTiles © OpenStreetMap contributo…" at bounding box center [708, 420] width 1417 height 840
type input "ibra"
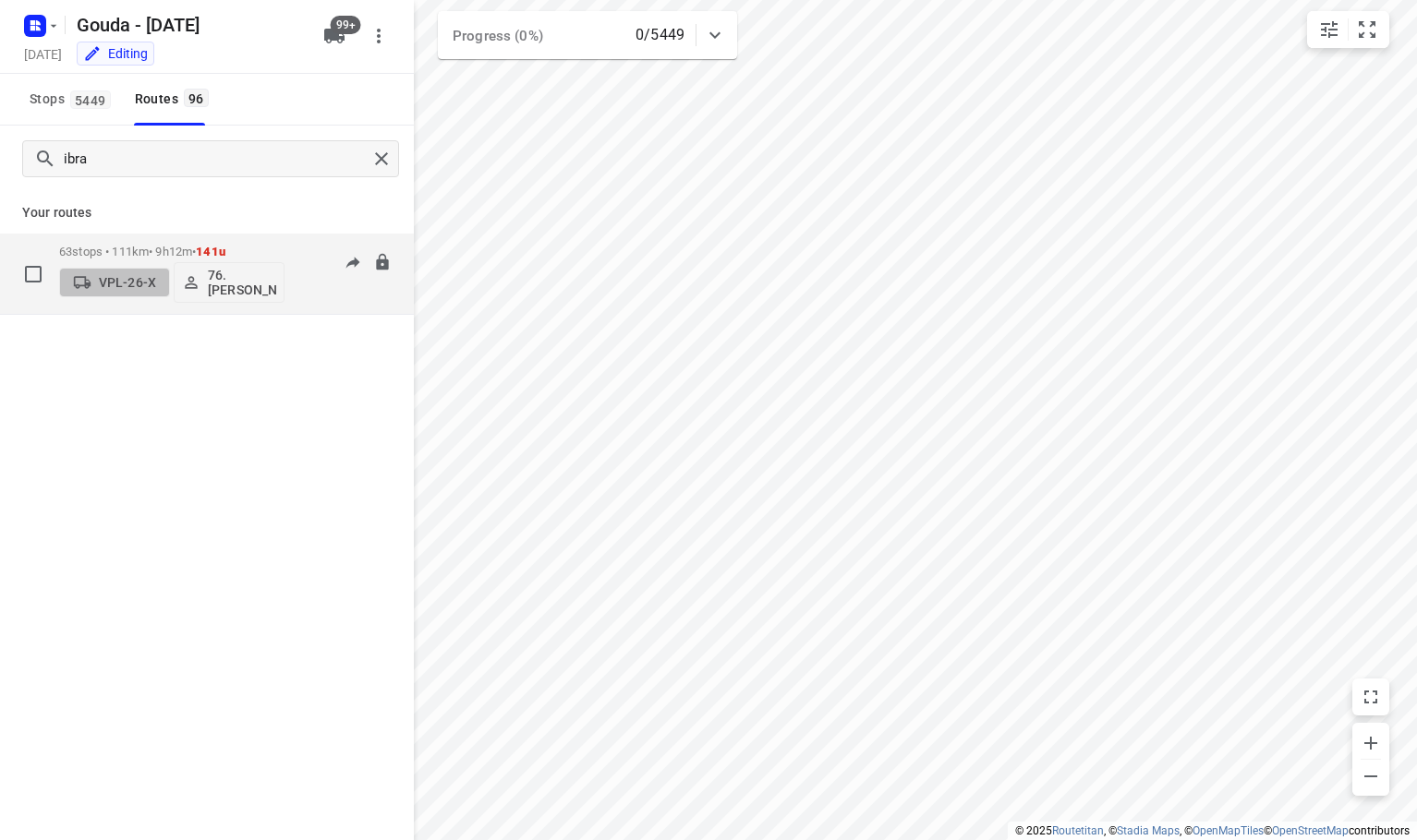
click at [126, 277] on p "VPL-26-X" at bounding box center [128, 282] width 57 height 15
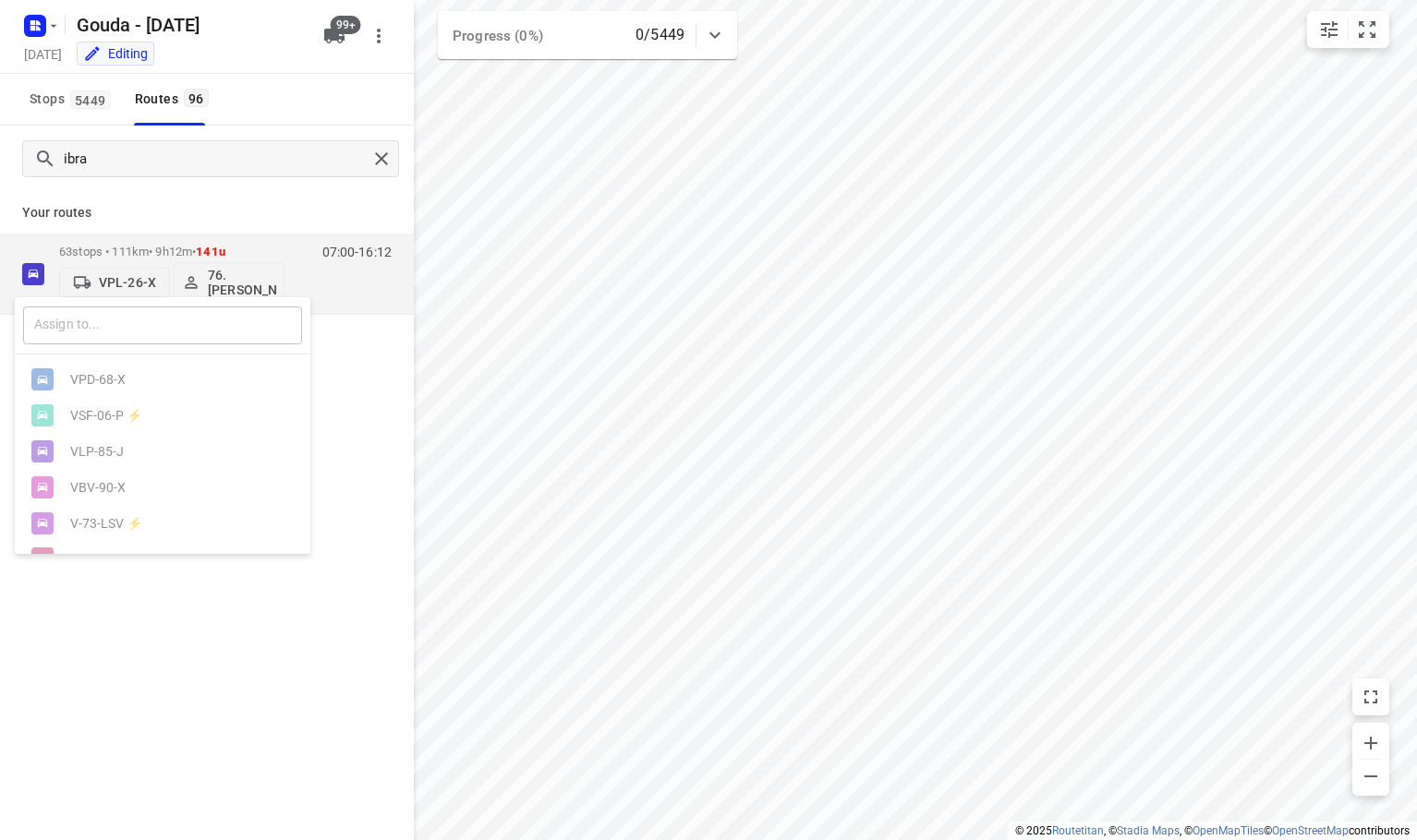
click at [134, 321] on input "text" at bounding box center [163, 326] width 279 height 38
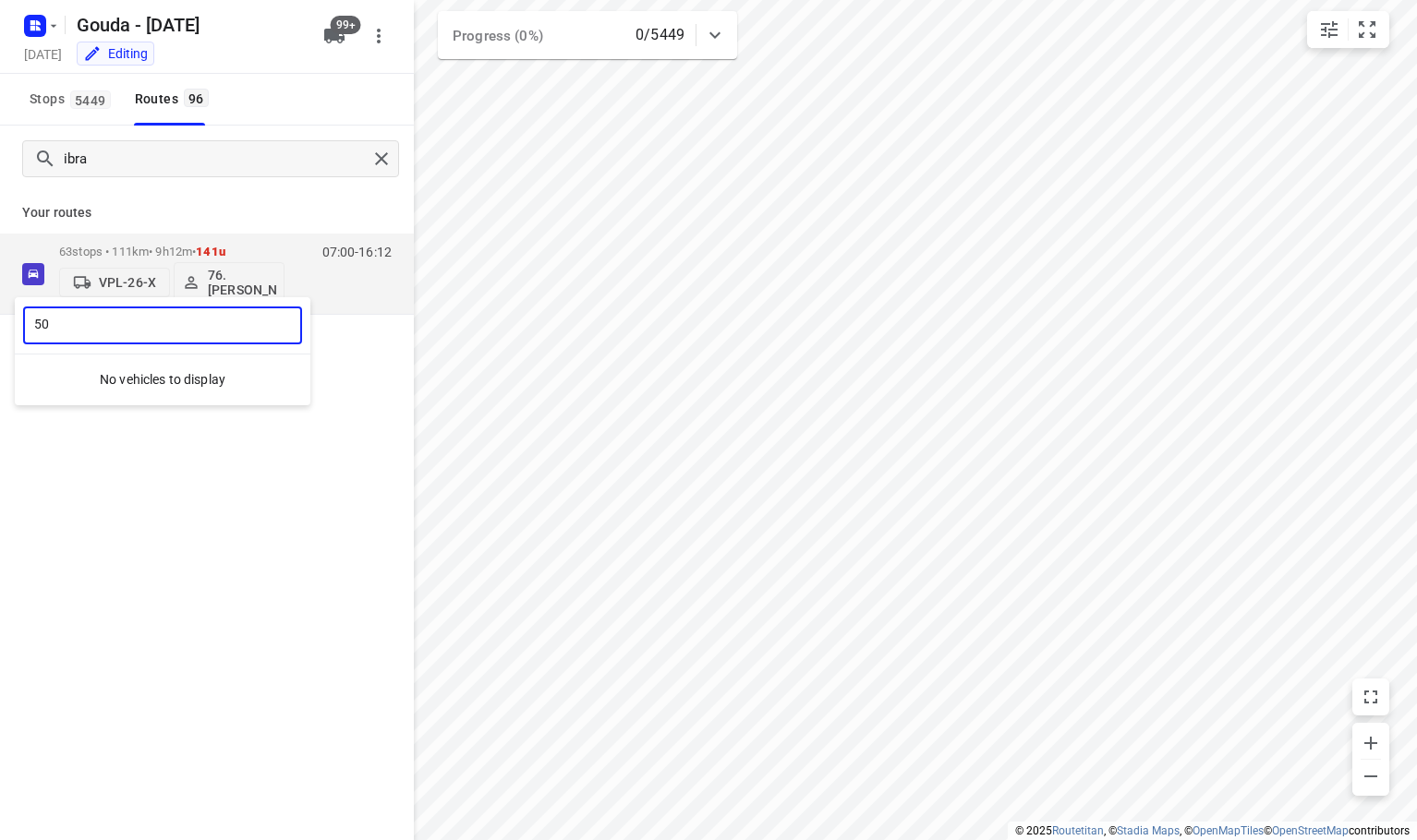
type input "5"
click at [293, 190] on div at bounding box center [708, 420] width 1417 height 840
click at [345, 35] on icon "button" at bounding box center [334, 36] width 22 height 22
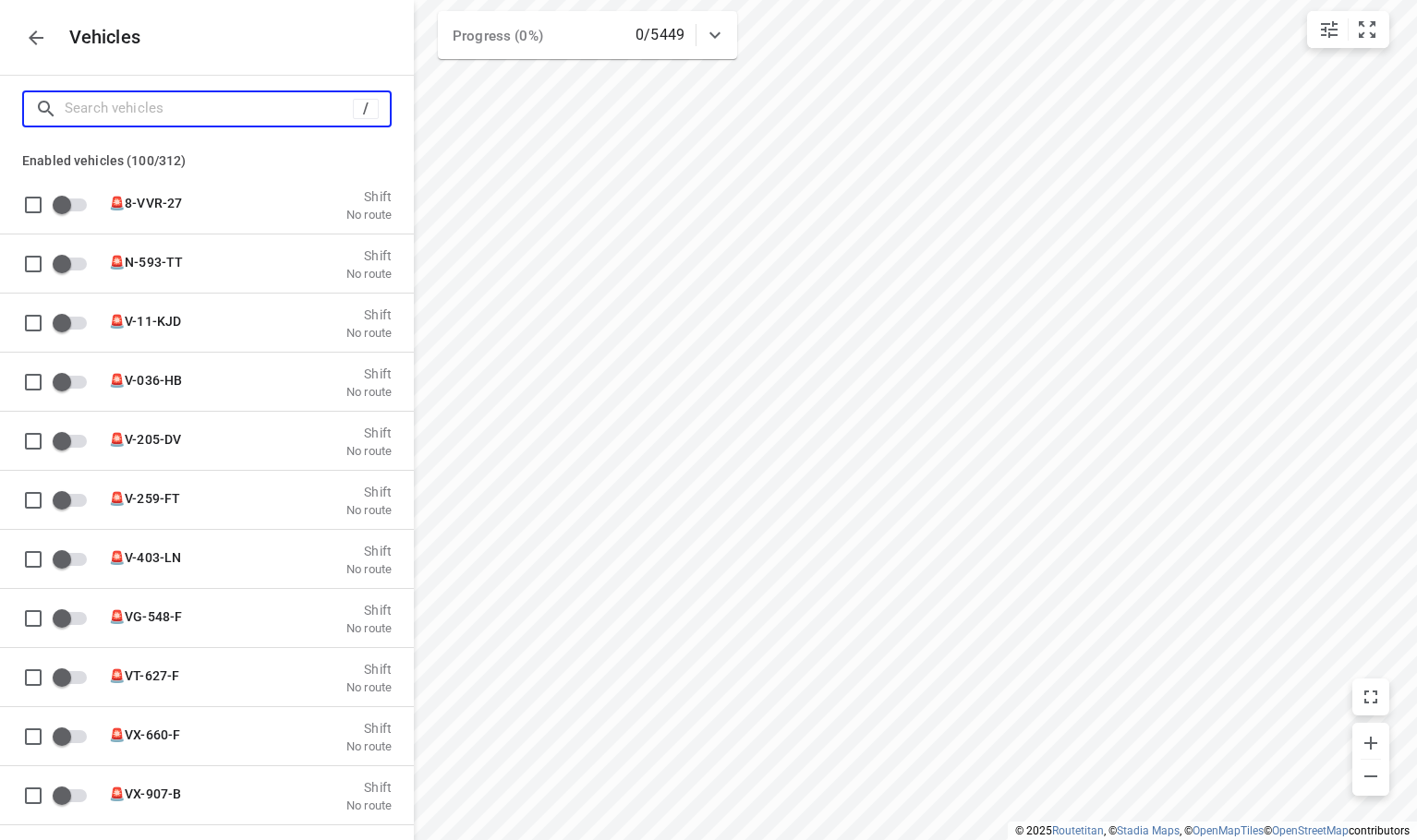
click at [132, 113] on input "Search vehicles" at bounding box center [208, 108] width 288 height 29
type input "5"
checkbox input "true"
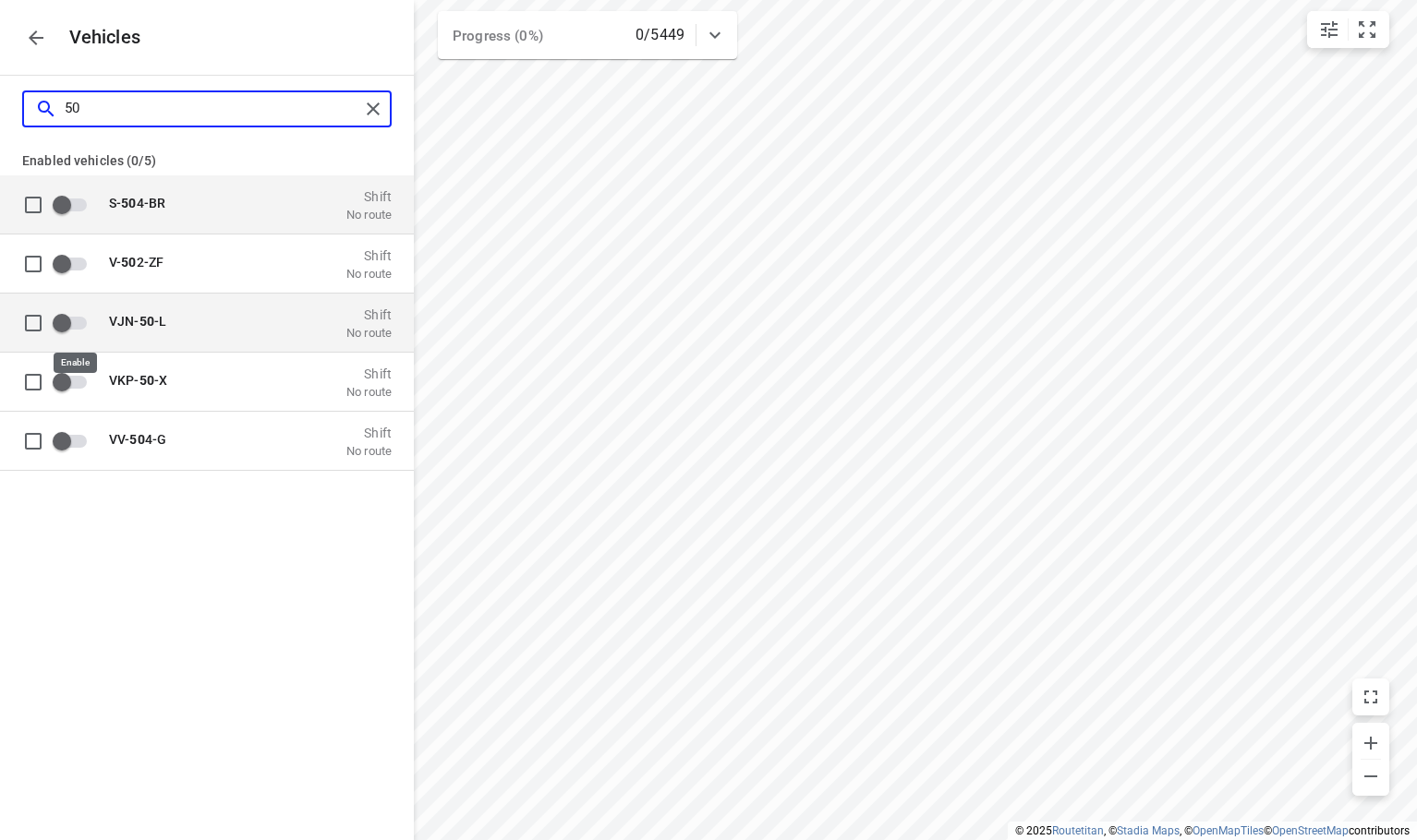
type input "50"
click at [77, 325] on input "grid" at bounding box center [61, 322] width 105 height 35
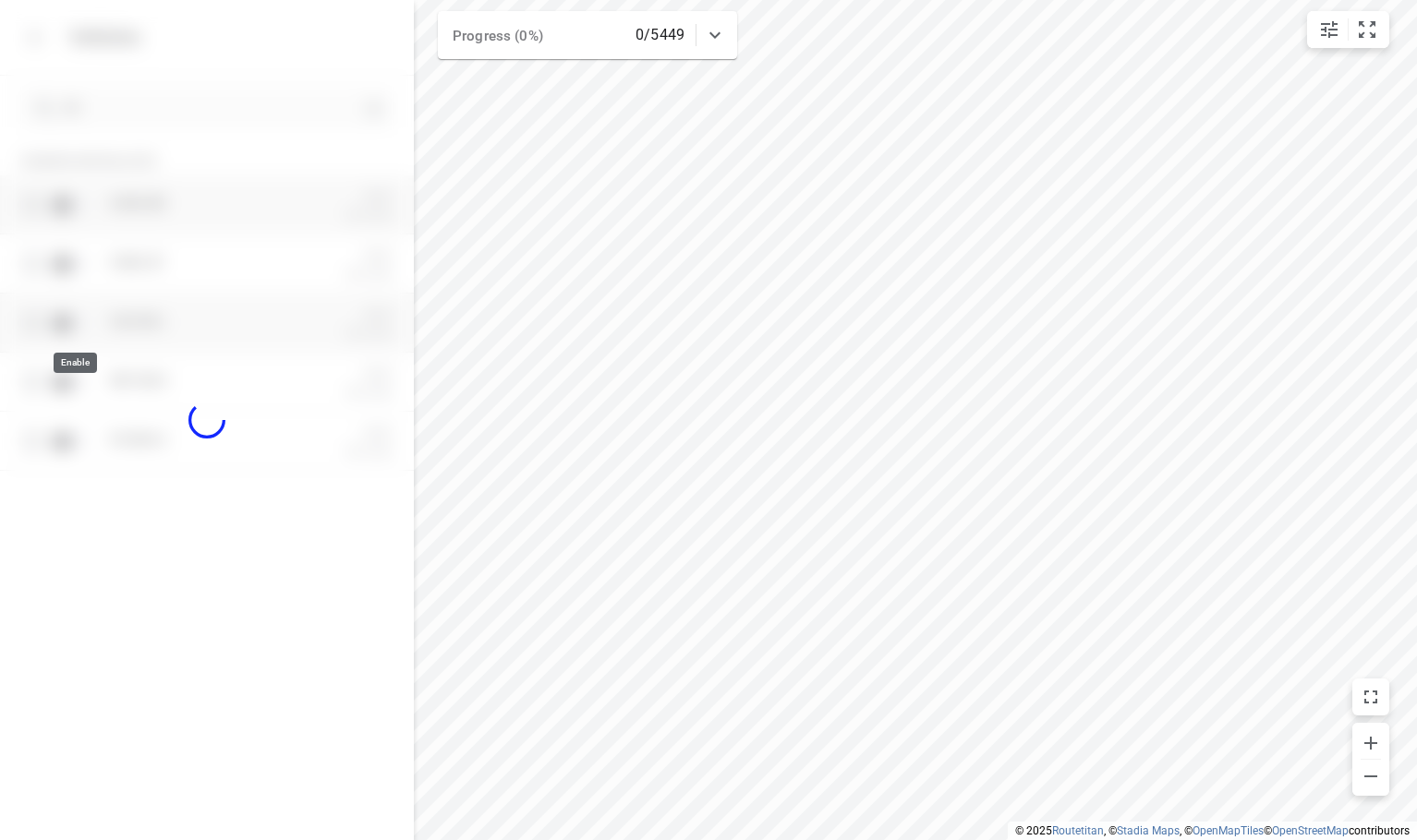
checkbox input "true"
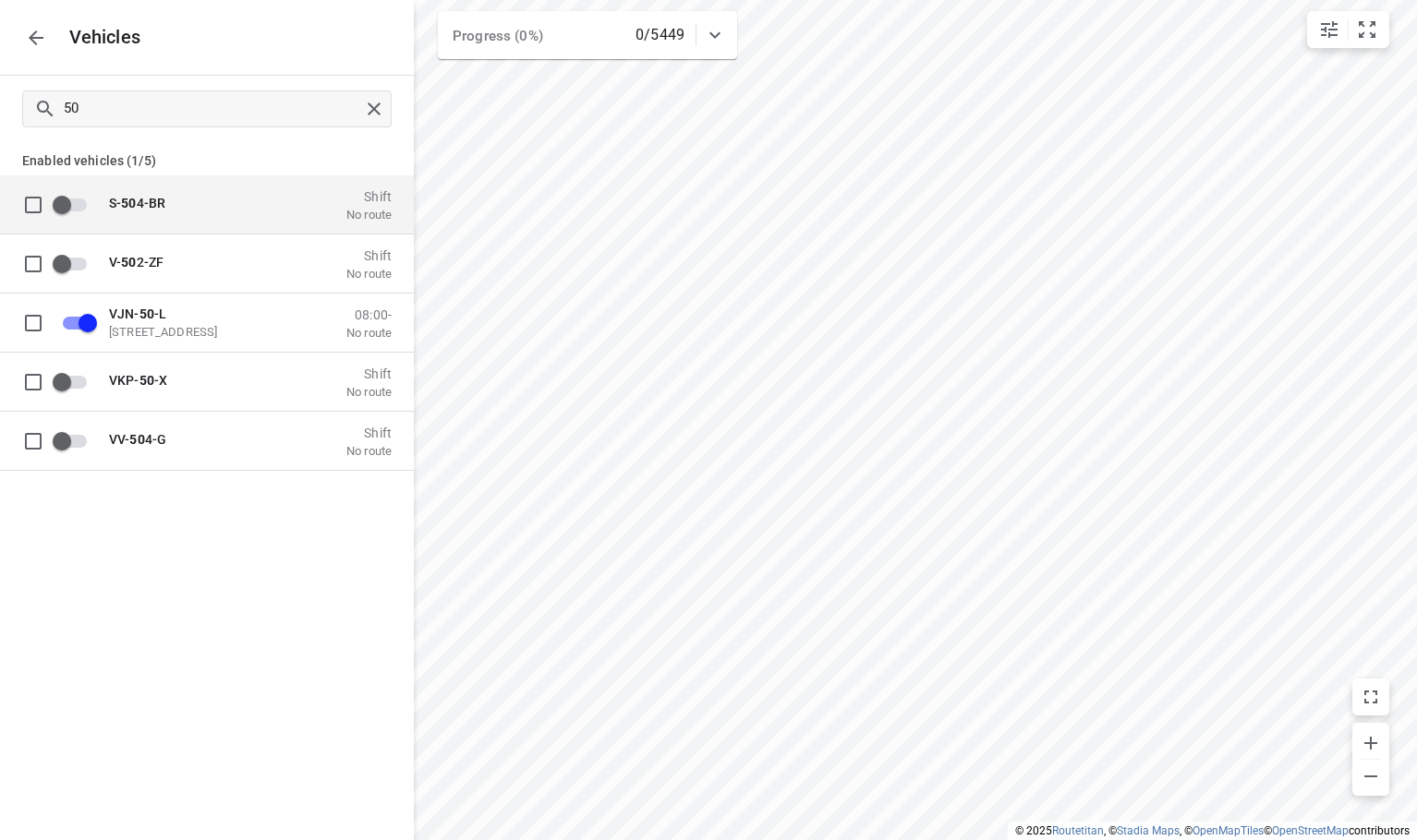
click at [207, 608] on div "50 Enabled vehicles (1/5) S- 50 4-BR Shift No route V- 50 2-ZF Shift No route V…" at bounding box center [207, 495] width 414 height 840
click at [25, 36] on icon "button" at bounding box center [36, 38] width 22 height 22
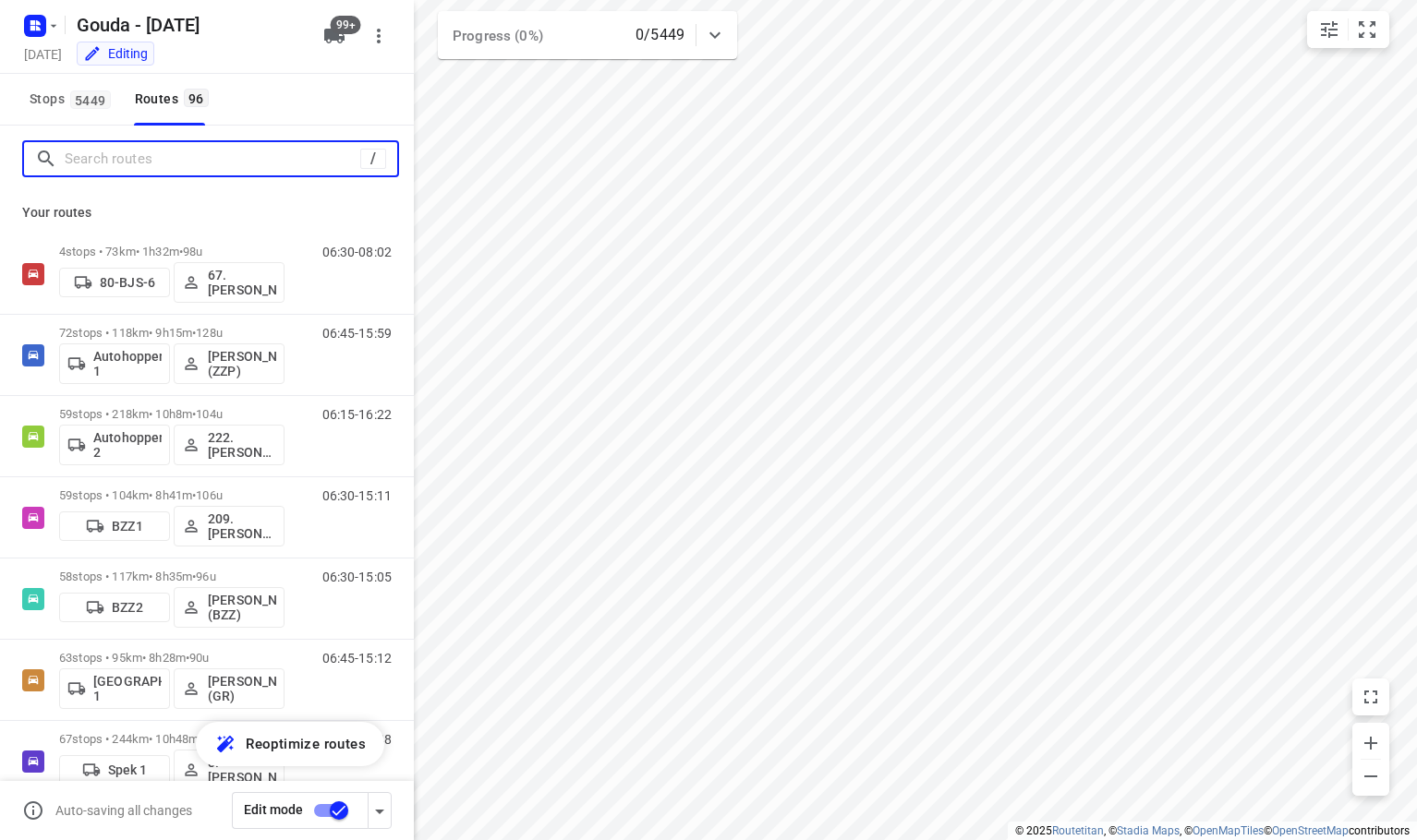
drag, startPoint x: 123, startPoint y: 165, endPoint x: 156, endPoint y: 157, distance: 34.0
click at [122, 166] on input "Search routes" at bounding box center [212, 158] width 295 height 29
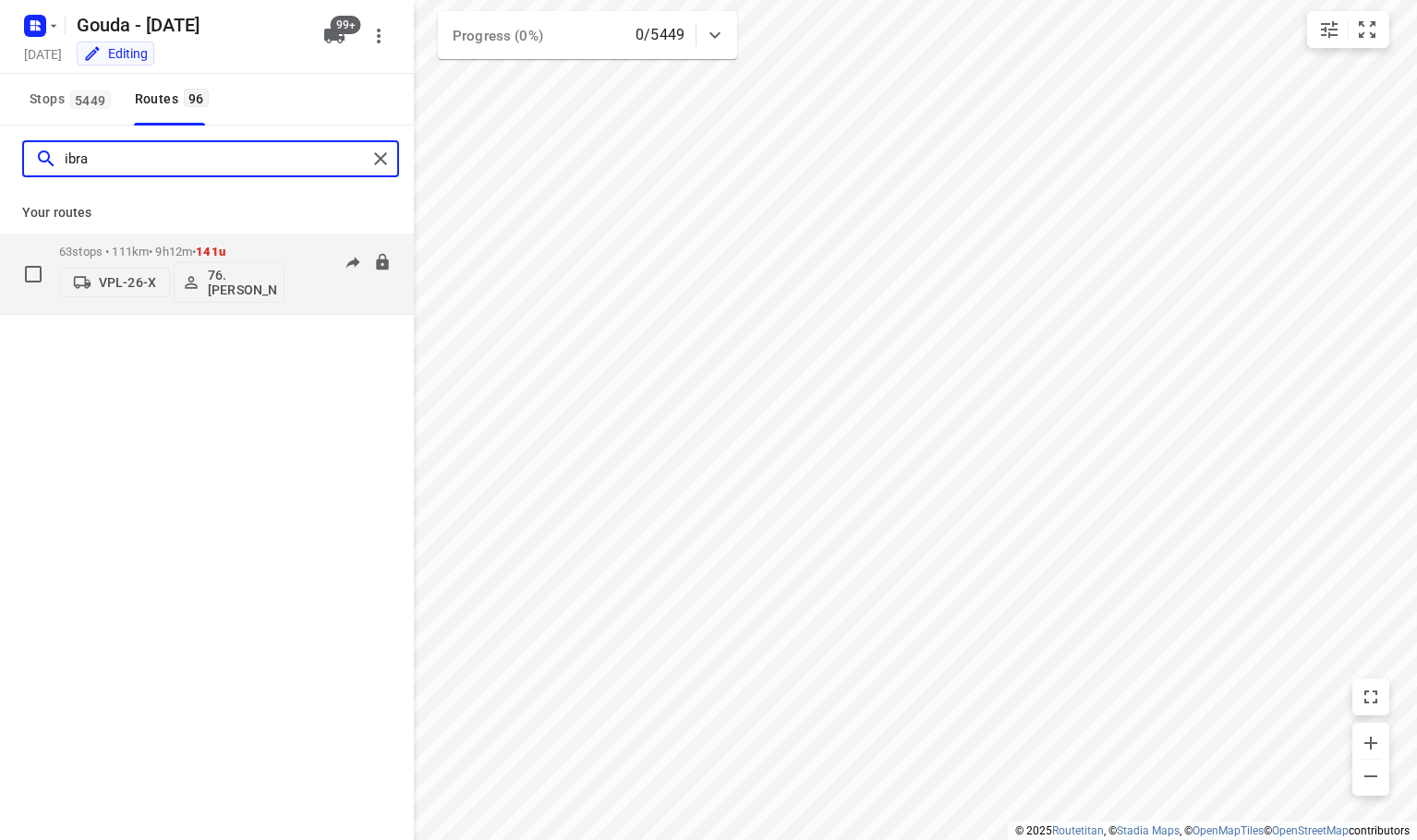
type input "ibra"
click at [117, 289] on p "VPL-26-X" at bounding box center [128, 282] width 57 height 15
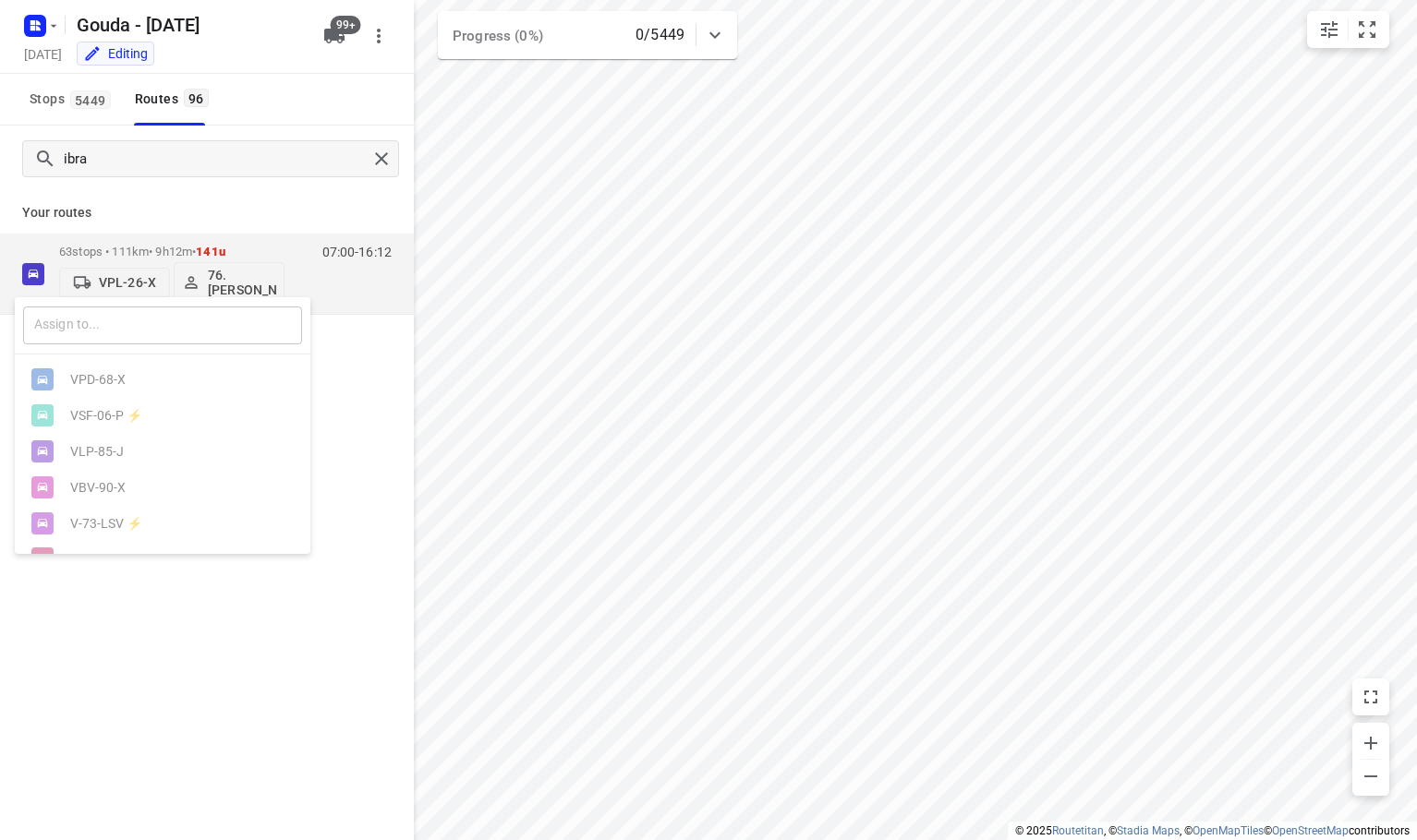
click at [120, 321] on input "text" at bounding box center [163, 326] width 279 height 38
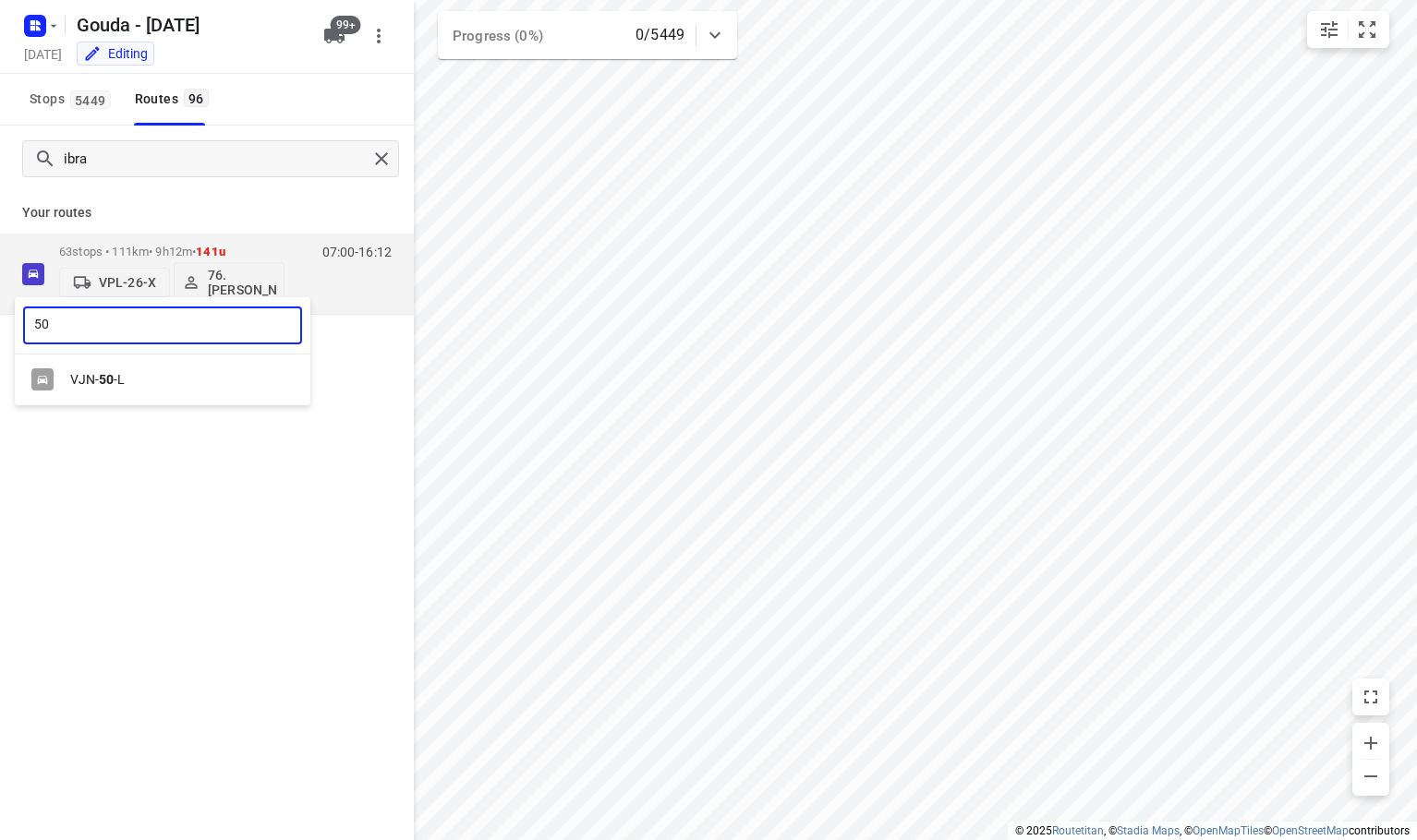
type input "50"
click at [115, 380] on div "VJN- 50 -L" at bounding box center [167, 379] width 194 height 15
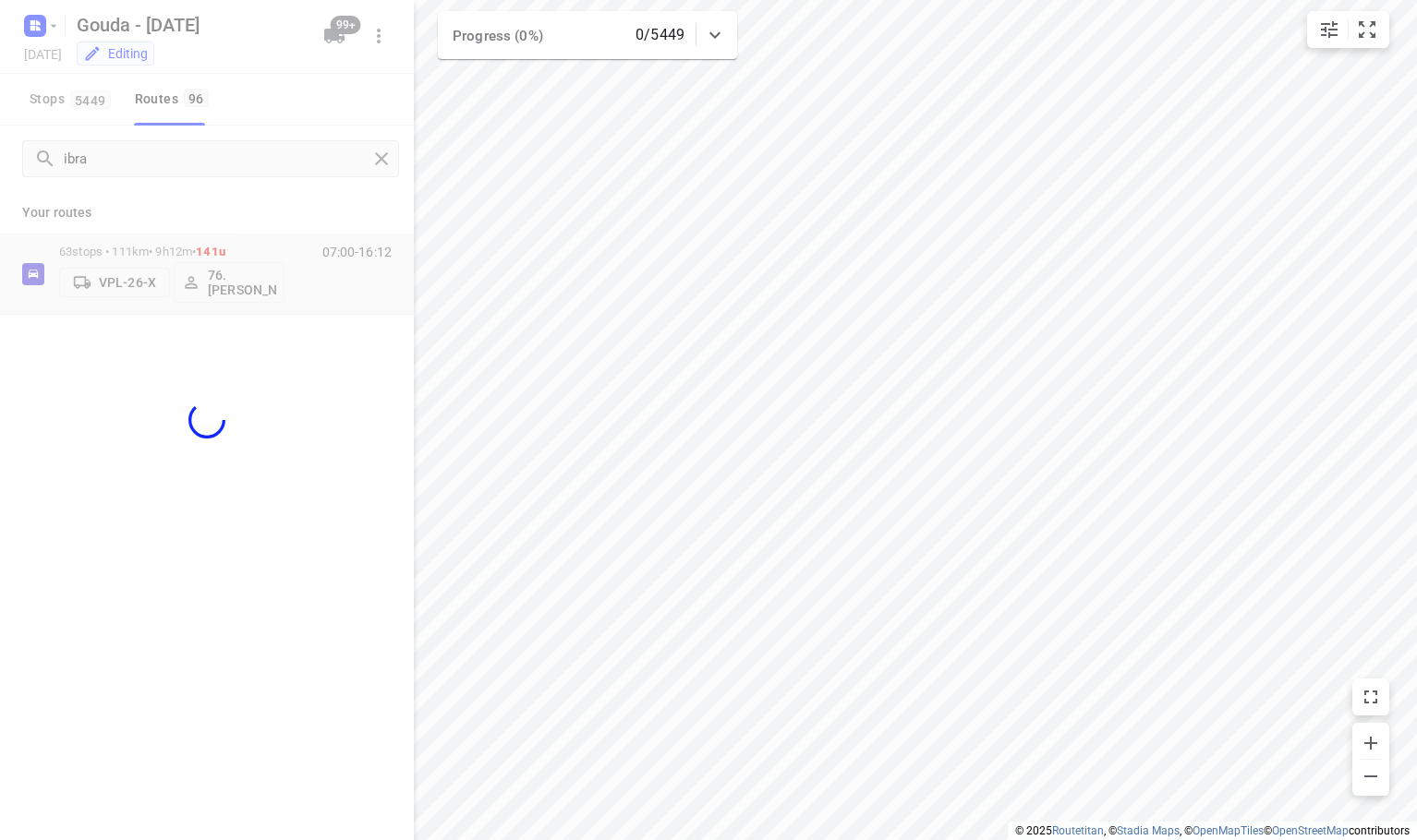
click at [183, 215] on div "50 ​ VPD-68-X VSF-06-P ⚡ VLP-85-J VBV-90-X V-73-LSV ⚡ V-44-DDK VPL-25-X VPD-67-…" at bounding box center [708, 420] width 1417 height 840
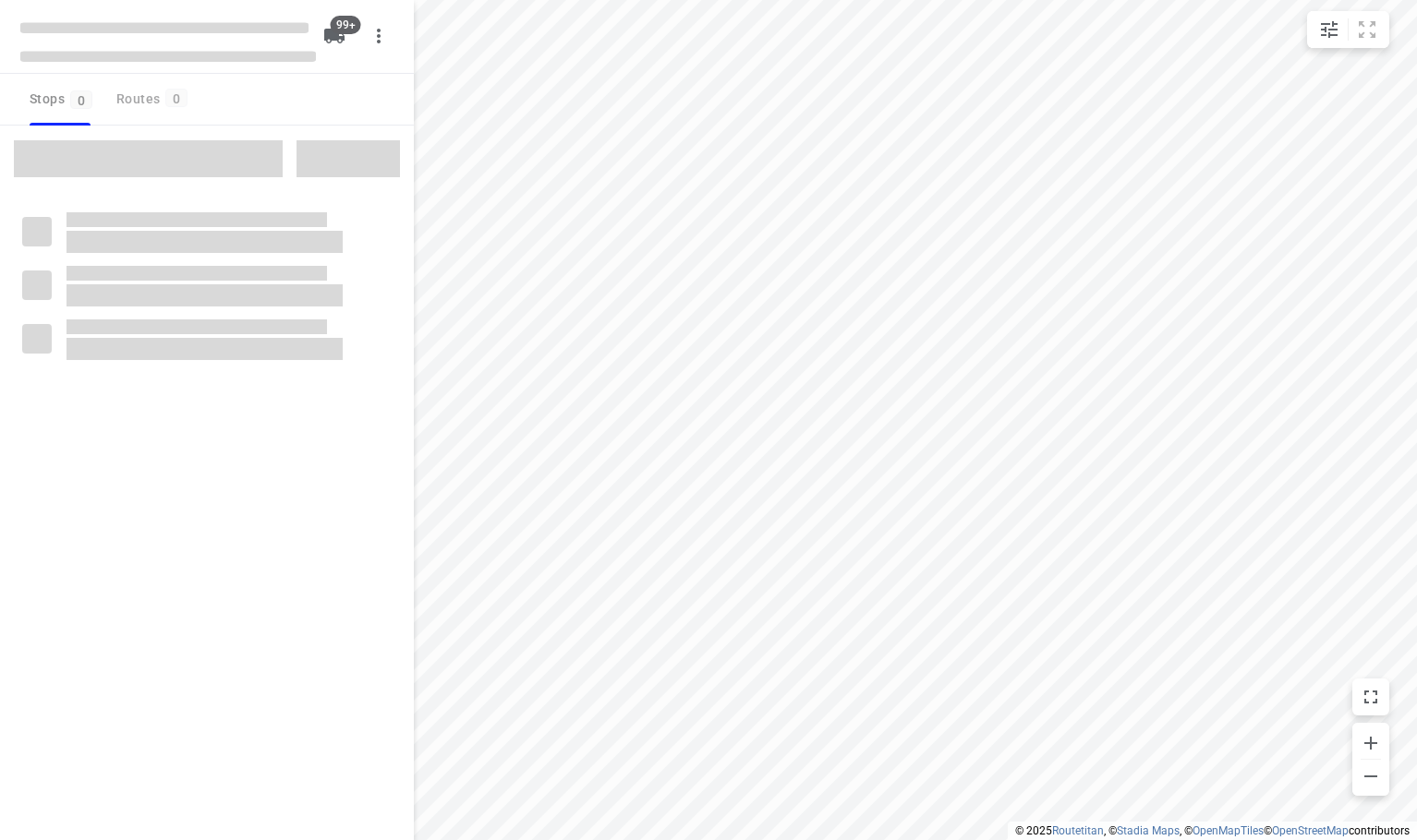
click at [258, 87] on div "Stops 0 Routes 0" at bounding box center [207, 100] width 414 height 52
checkbox input "true"
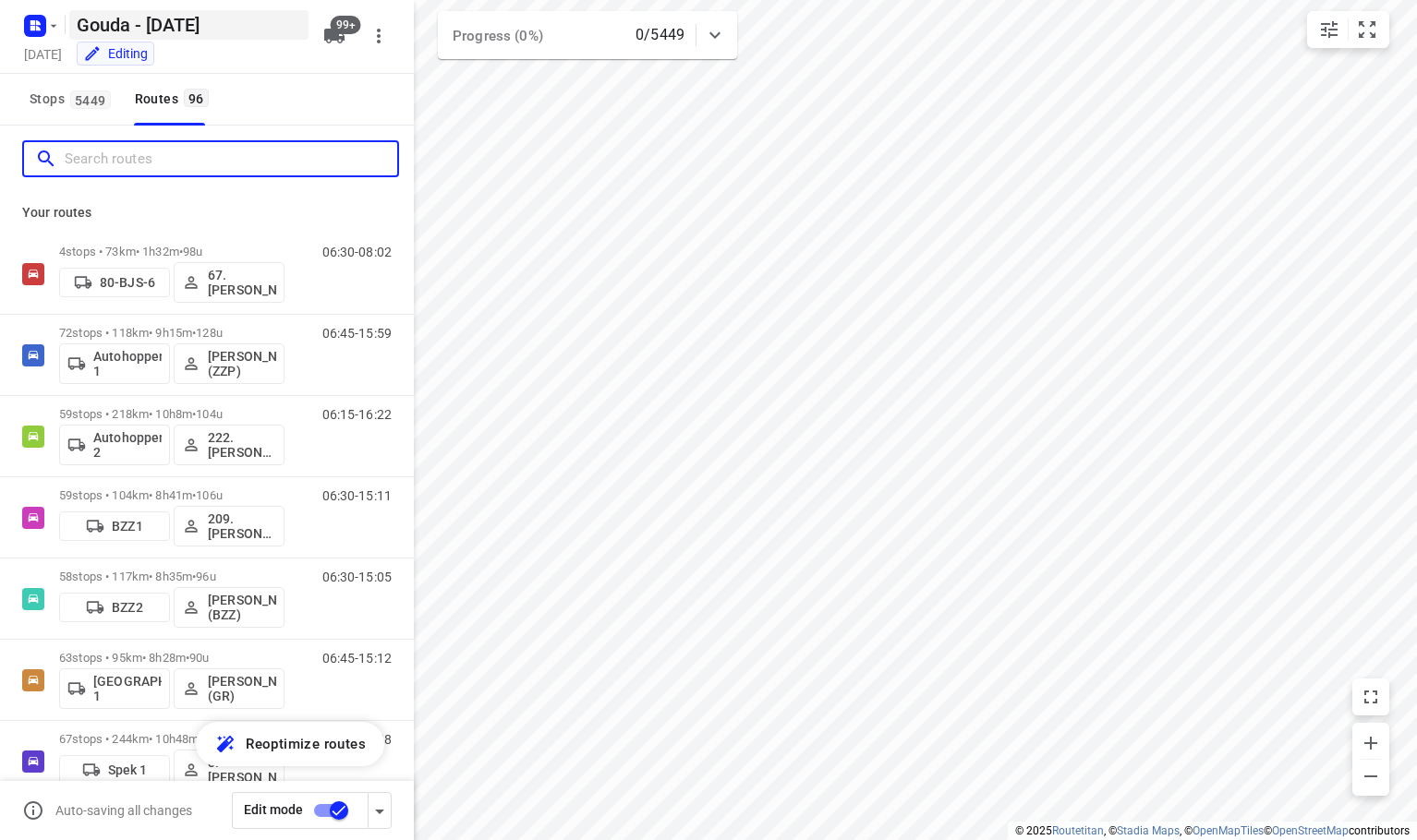
drag, startPoint x: 171, startPoint y: 160, endPoint x: 197, endPoint y: 33, distance: 129.6
click at [176, 124] on div "Gouda - Monday Monday, Oct 13 Editing 99+ Stops 5449 Routes 96 Your routes 4 st…" at bounding box center [207, 420] width 414 height 840
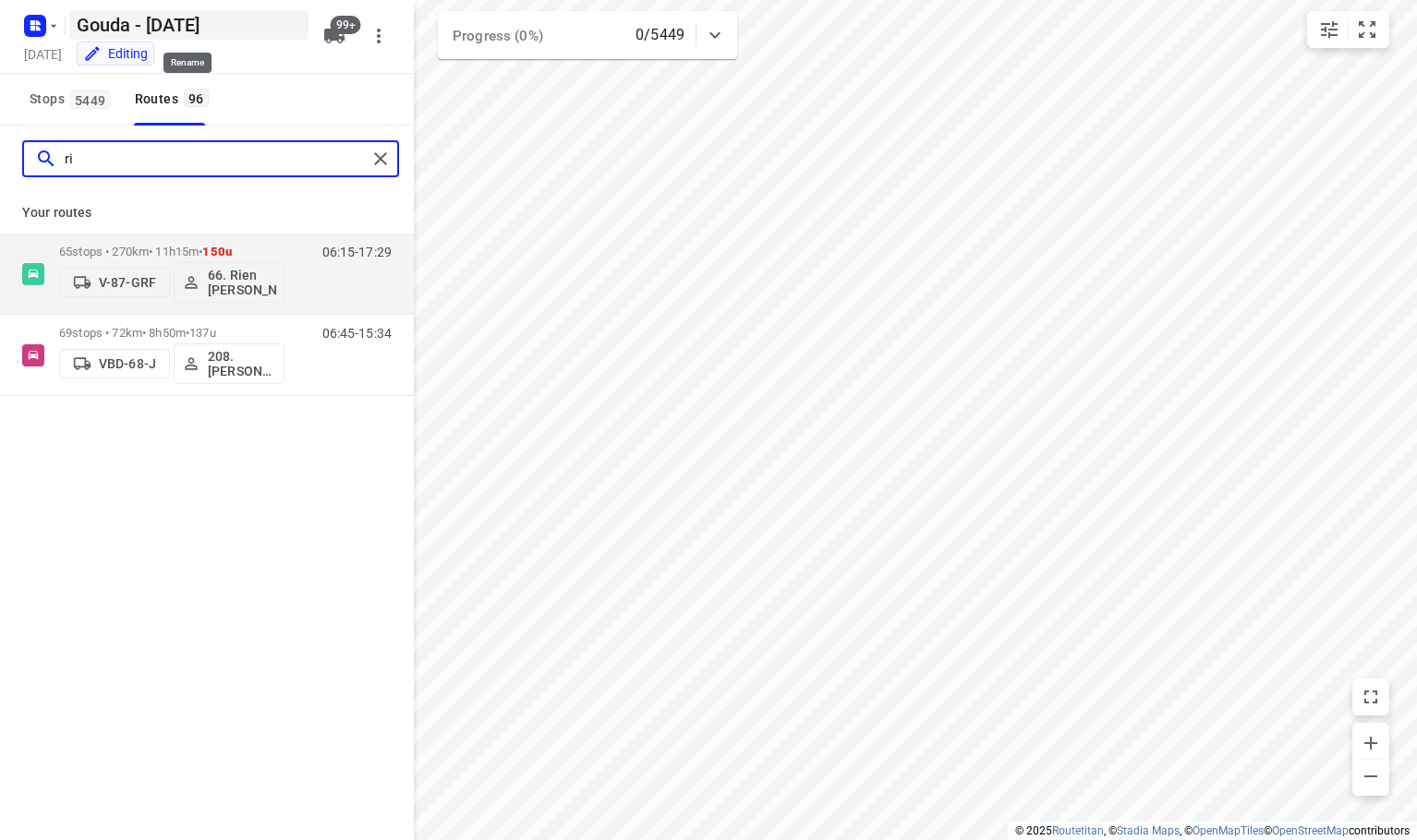
type input "r"
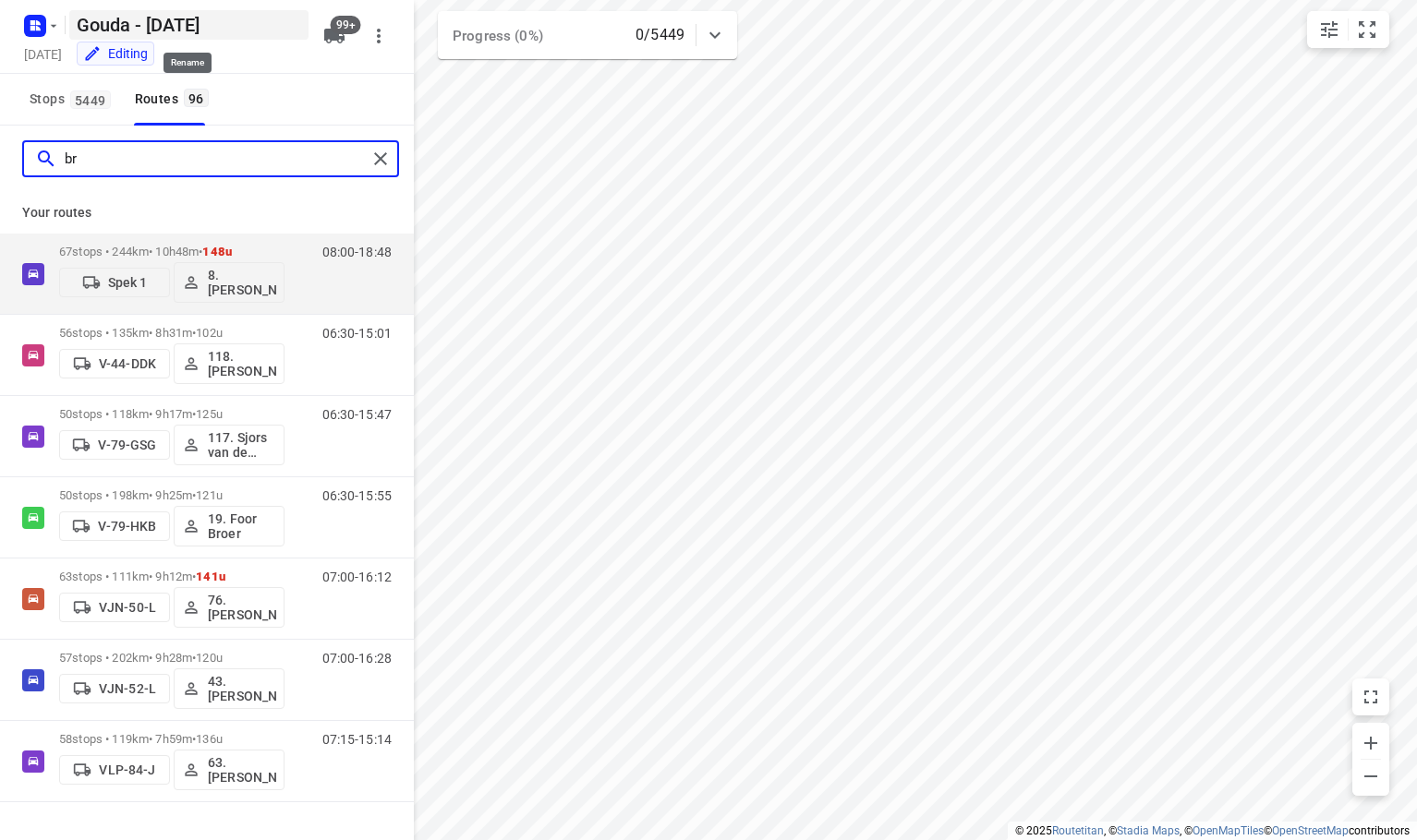
type input "b"
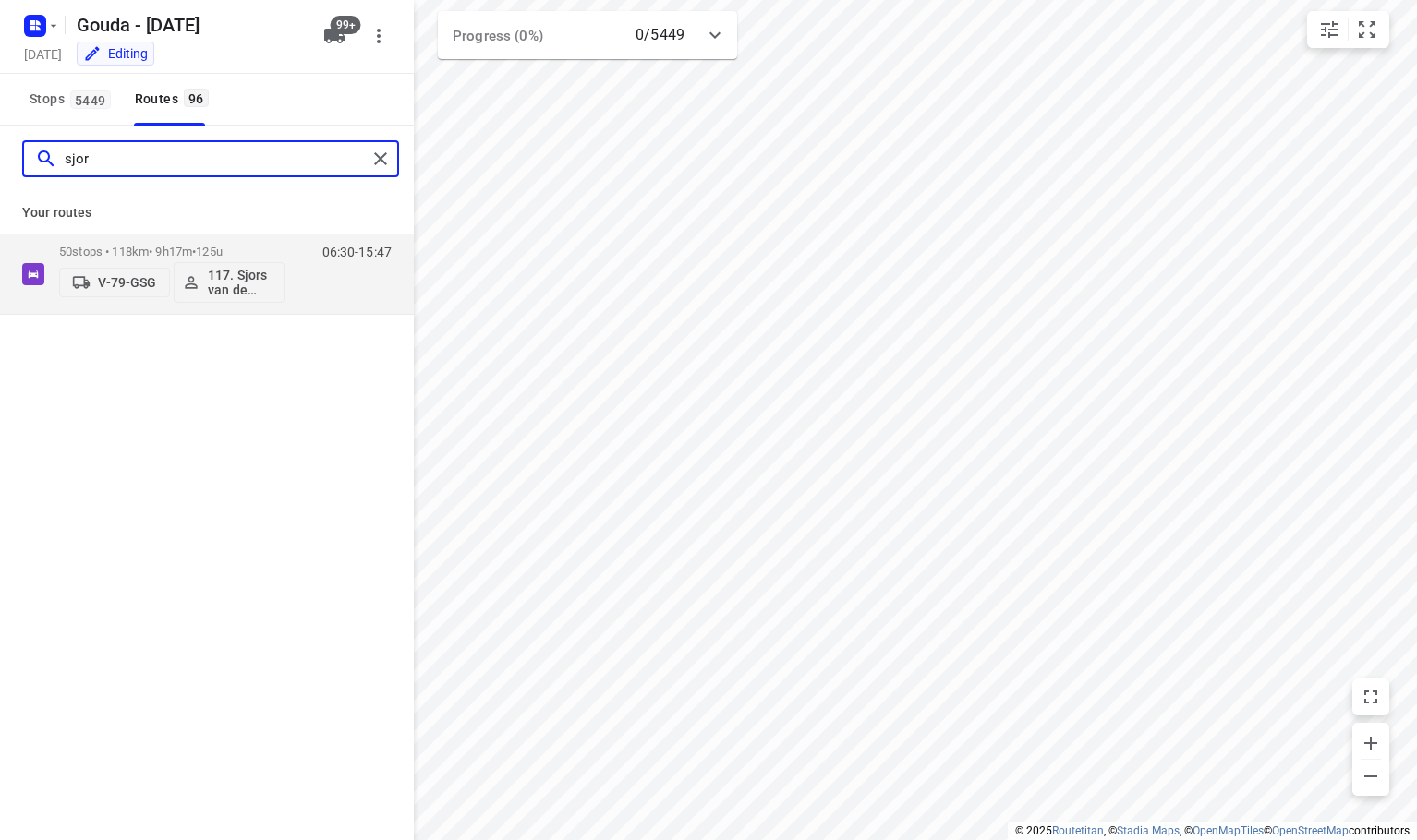
drag, startPoint x: 114, startPoint y: 158, endPoint x: -674, endPoint y: 183, distance: 788.4
click at [0, 183] on html "i © 2025 Routetitan , © Stadia Maps , © OpenMapTiles © OpenStreetMap contributo…" at bounding box center [708, 420] width 1417 height 840
type input "wim"
drag, startPoint x: 179, startPoint y: 163, endPoint x: -585, endPoint y: 195, distance: 764.7
click at [0, 195] on html "i © 2025 Routetitan , © Stadia Maps , © OpenMapTiles © OpenStreetMap contributo…" at bounding box center [708, 420] width 1417 height 840
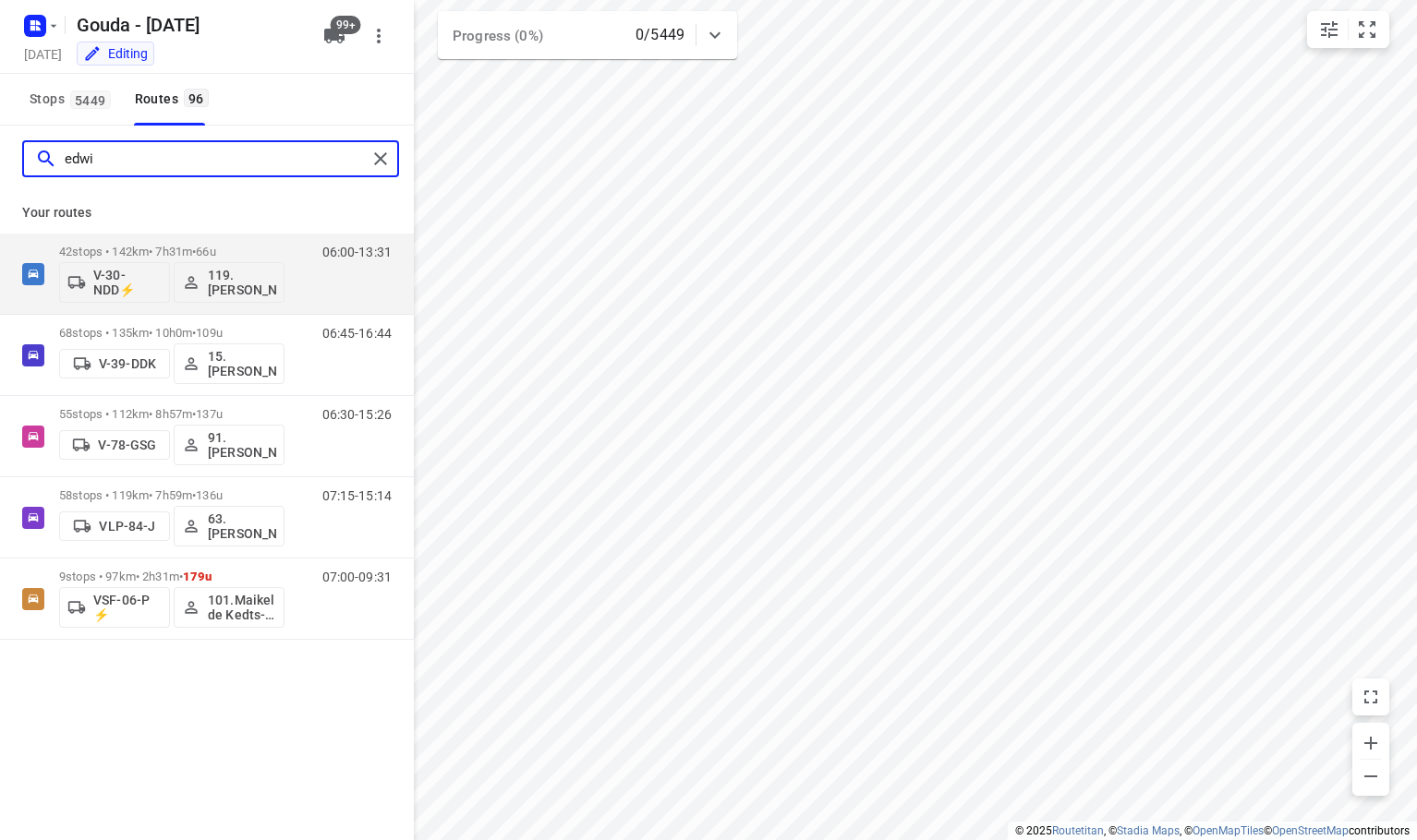
type input "edwin"
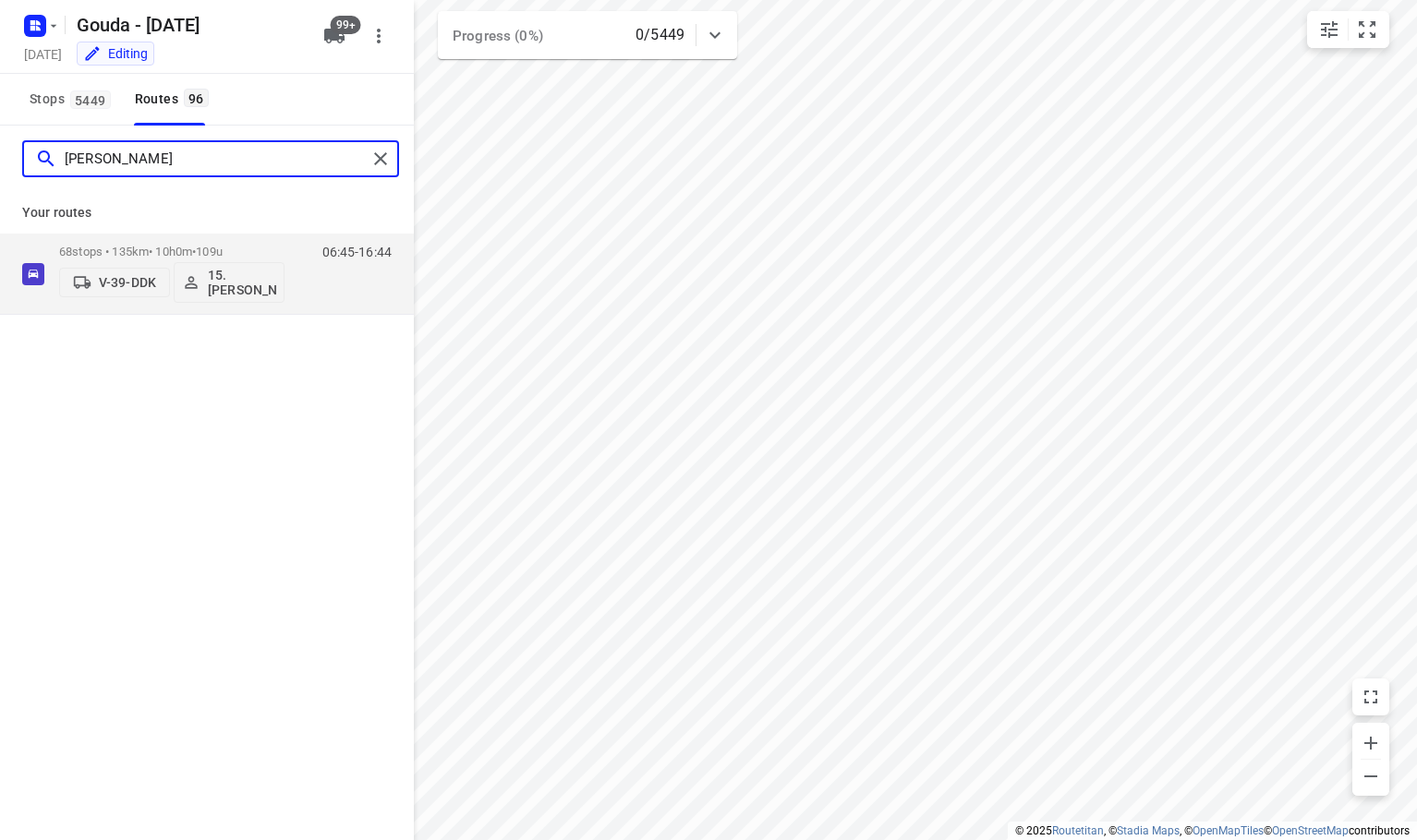
drag, startPoint x: 140, startPoint y: 159, endPoint x: -352, endPoint y: 172, distance: 492.2
click at [0, 172] on html "i © 2025 Routetitan , © Stadia Maps , © OpenMapTiles © OpenStreetMap contributo…" at bounding box center [708, 420] width 1417 height 840
type input "maik"
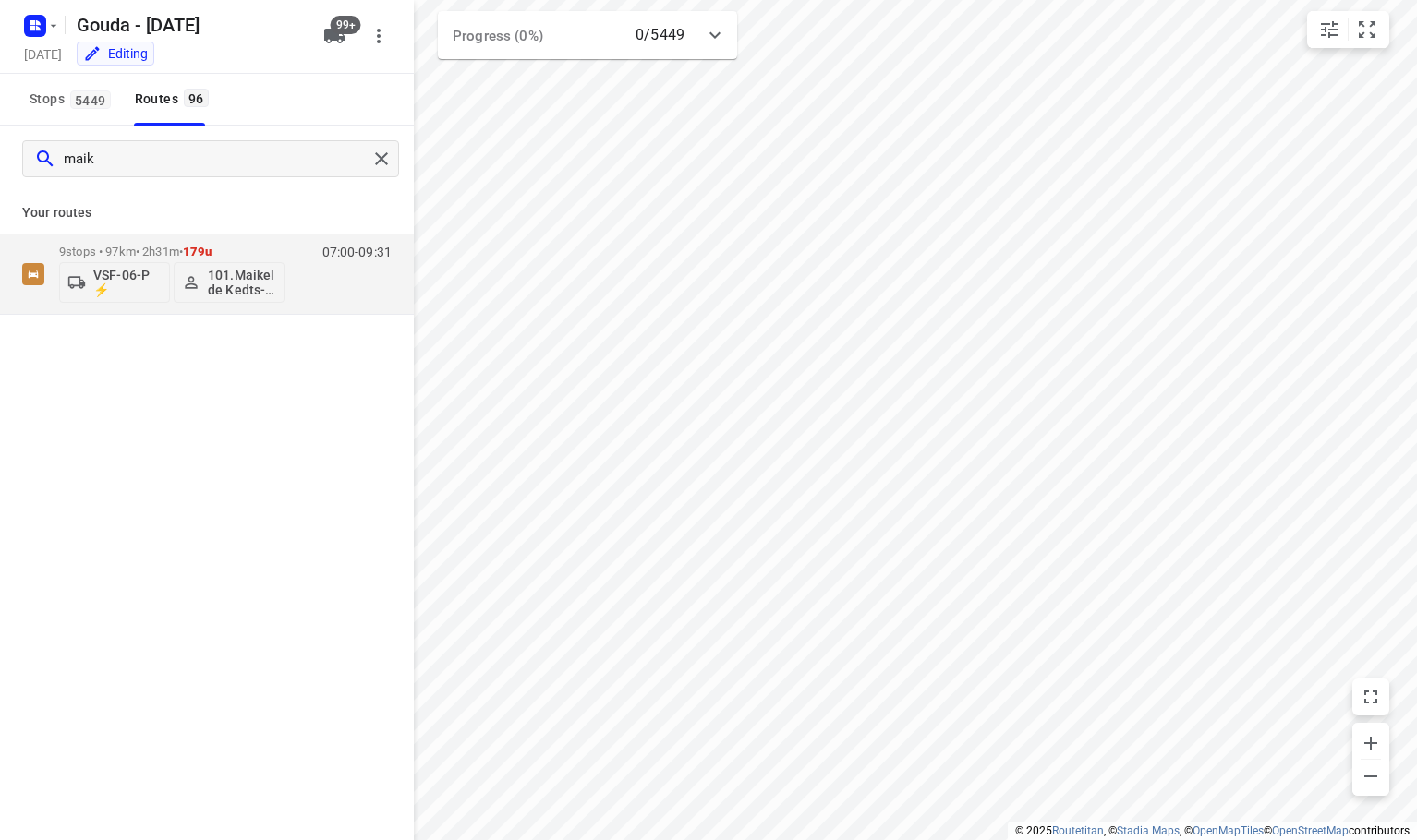
click at [117, 567] on div "maik Your routes 9 stops • 97km • 2h31m • 179u VSF-06-P ⚡ 101.Maikel de Kedts-H…" at bounding box center [207, 509] width 414 height 767
click at [158, 278] on p "VSF-06-P ⚡" at bounding box center [127, 282] width 68 height 30
click at [136, 335] on input "text" at bounding box center [163, 331] width 279 height 38
type input "03"
click at [276, 586] on div at bounding box center [708, 420] width 1417 height 840
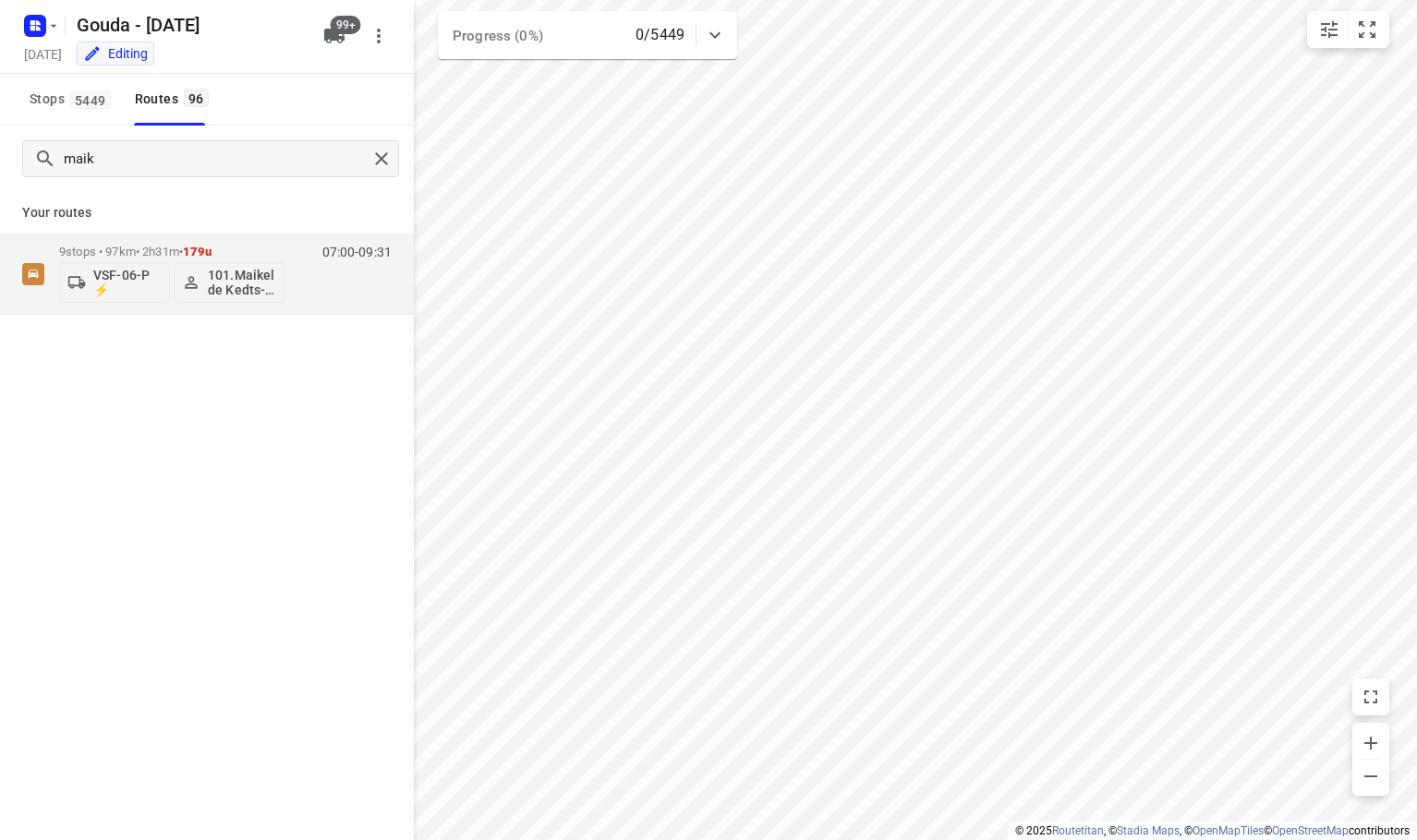
click at [340, 17] on span "99+" at bounding box center [346, 25] width 31 height 19
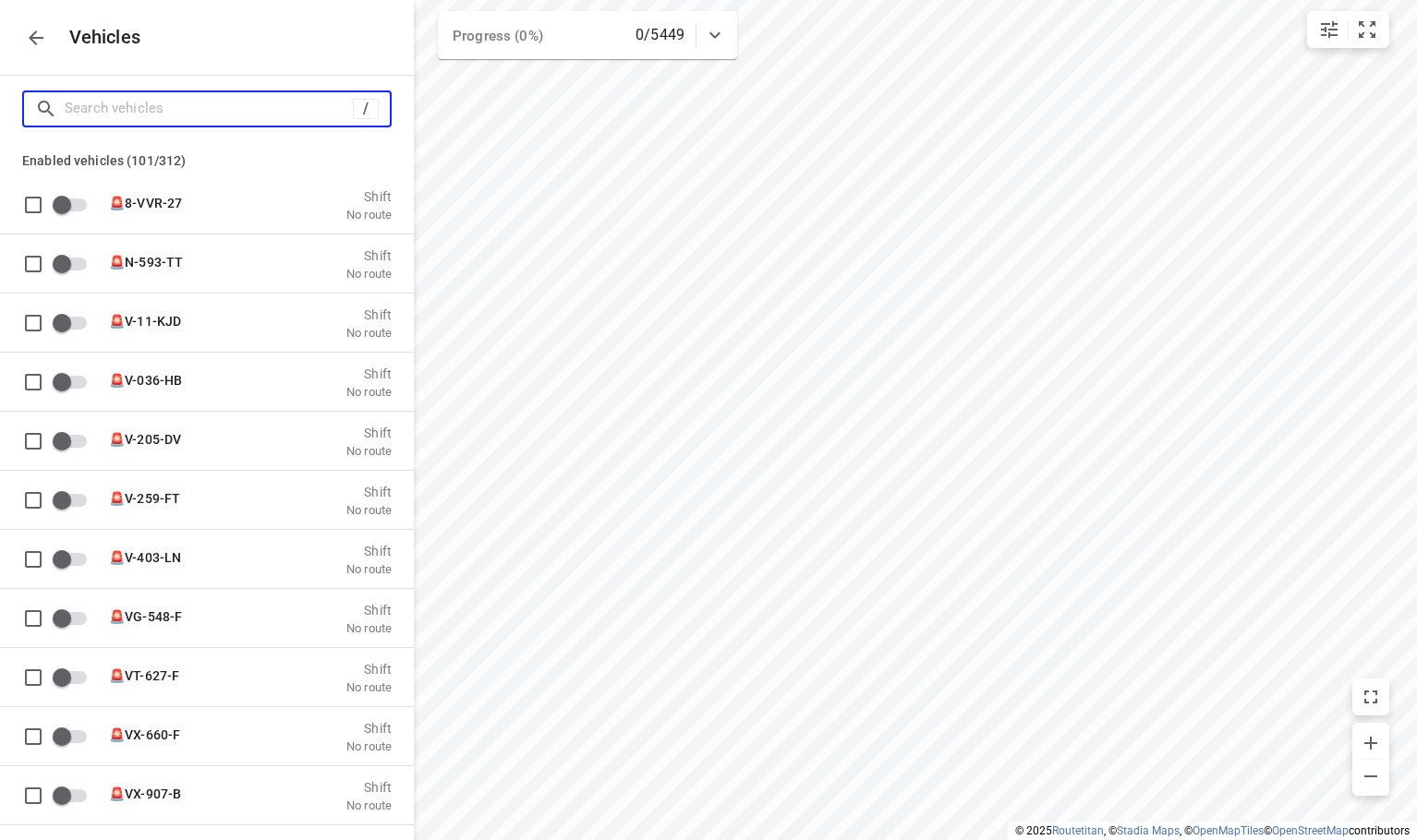
drag, startPoint x: 226, startPoint y: 121, endPoint x: 236, endPoint y: 70, distance: 52.0
click at [226, 117] on input "Search vehicles" at bounding box center [208, 108] width 288 height 29
type input "0"
checkbox input "true"
checkbox input "false"
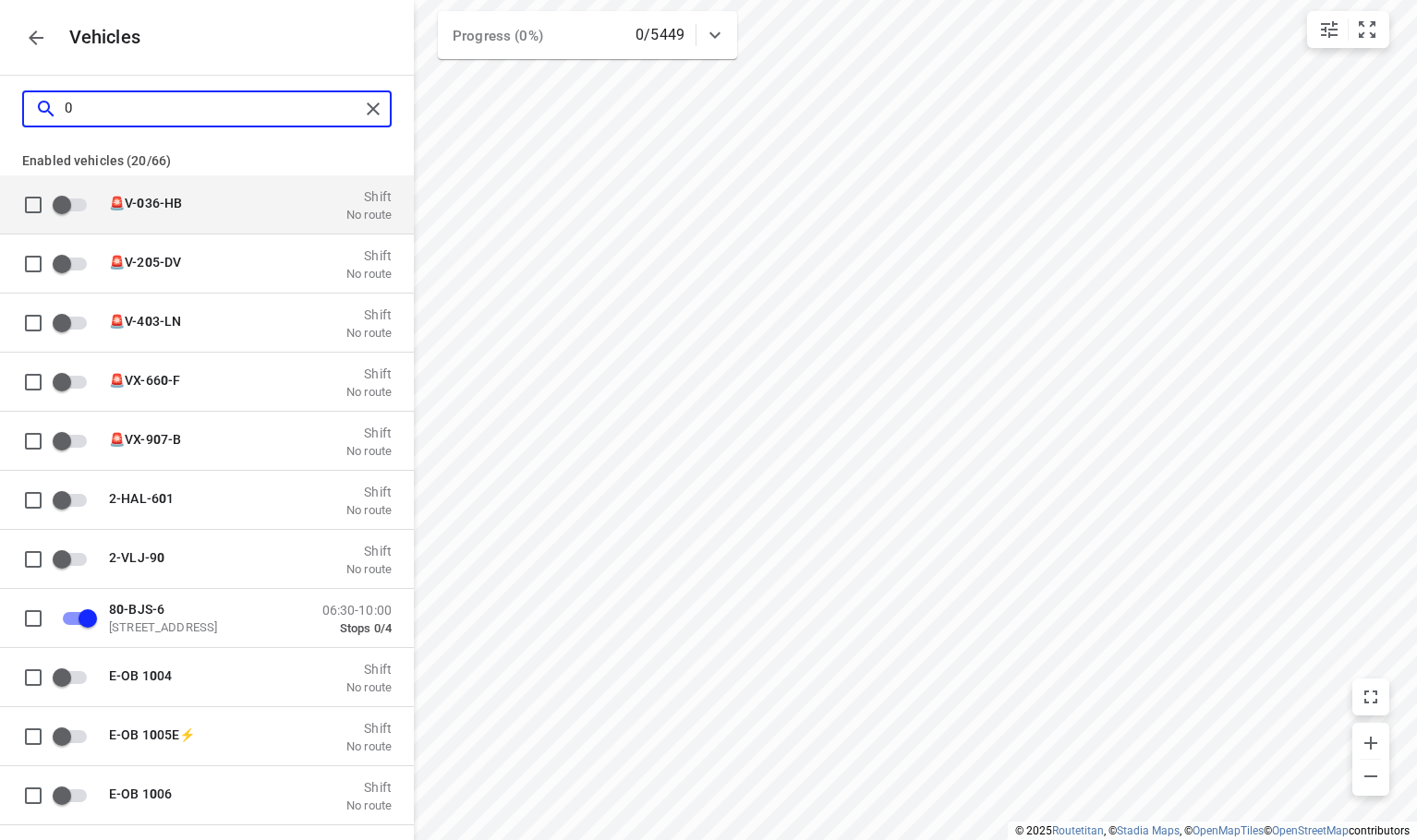
type input "03"
checkbox input "true"
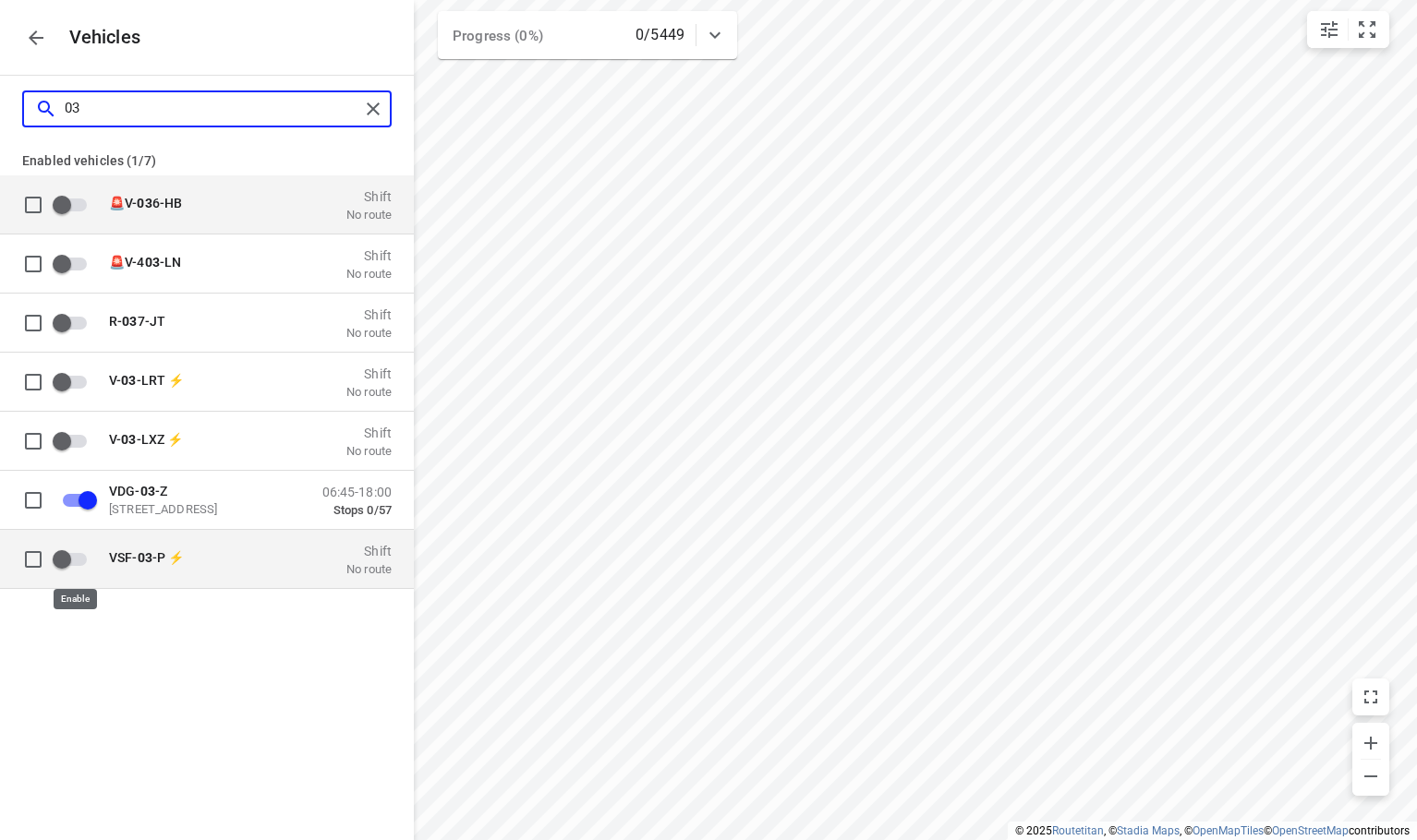
type input "03"
click at [74, 568] on input "grid" at bounding box center [61, 558] width 105 height 35
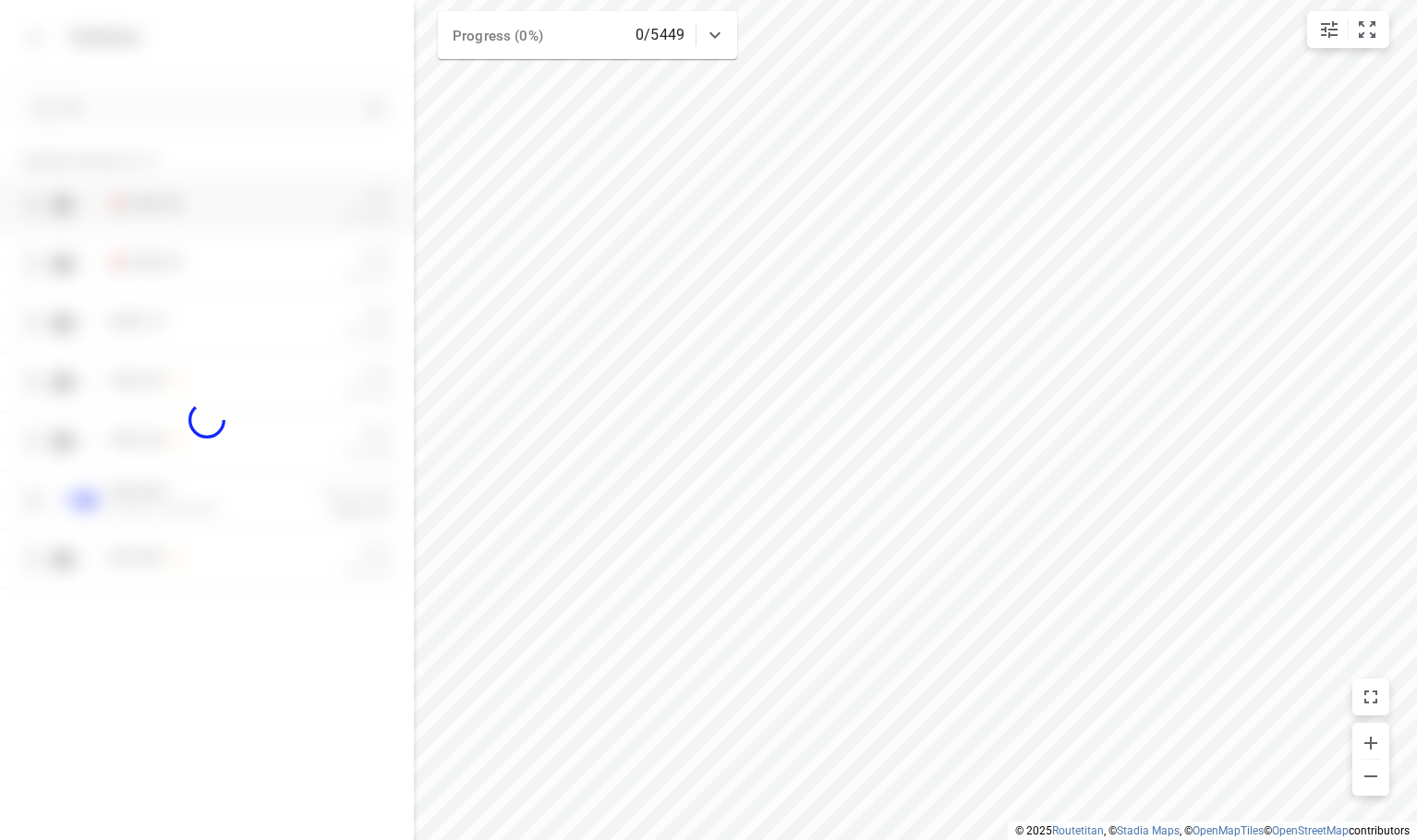
checkbox input "true"
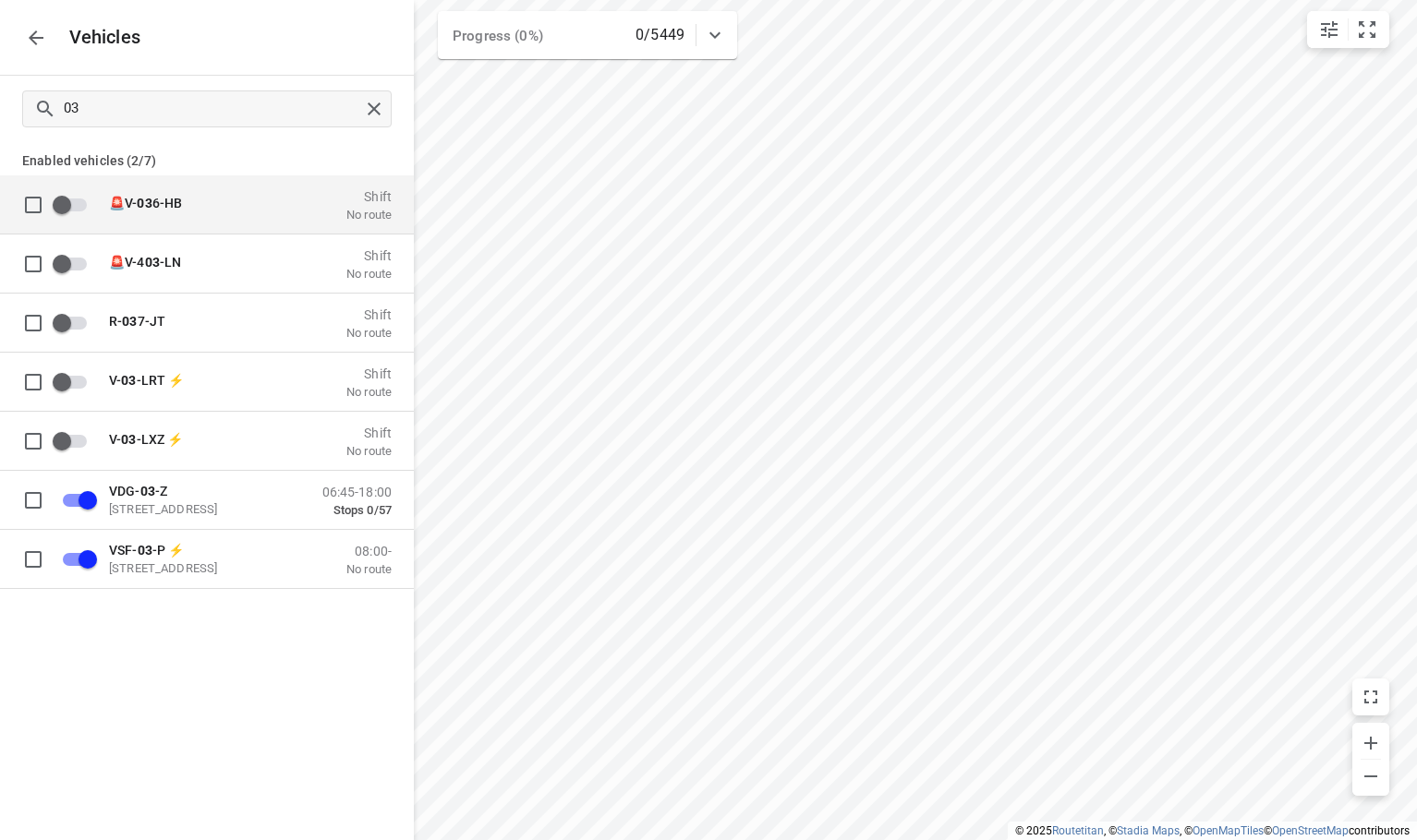
click at [226, 706] on div "🚨V- 03 6-HB Shift No route 🚨V-4 03 -LN Shift No route R- 03 7-JT Shift No route…" at bounding box center [207, 466] width 414 height 580
click at [354, 109] on input "03" at bounding box center [211, 108] width 294 height 29
checkbox input "false"
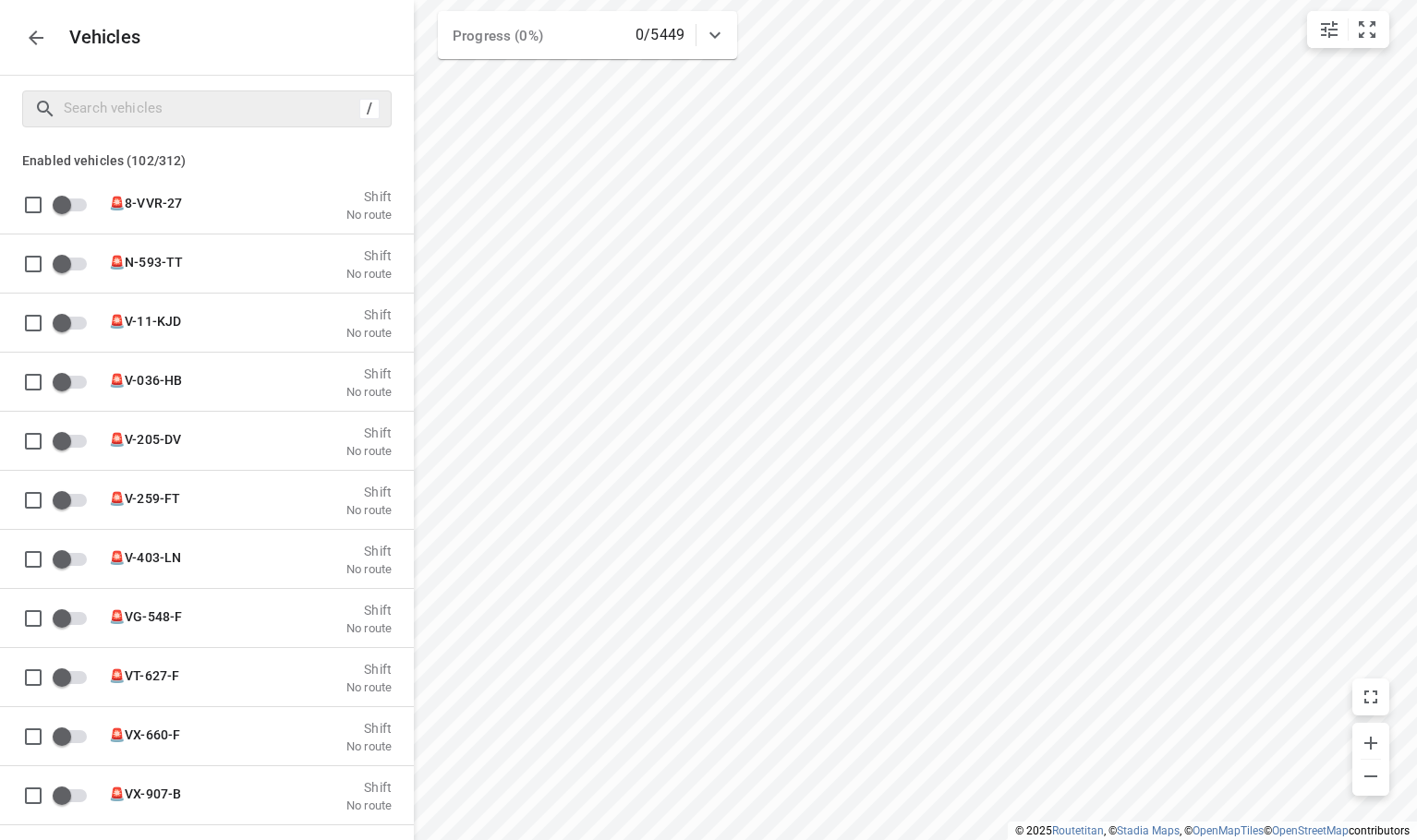
click at [37, 34] on icon "button" at bounding box center [36, 38] width 22 height 22
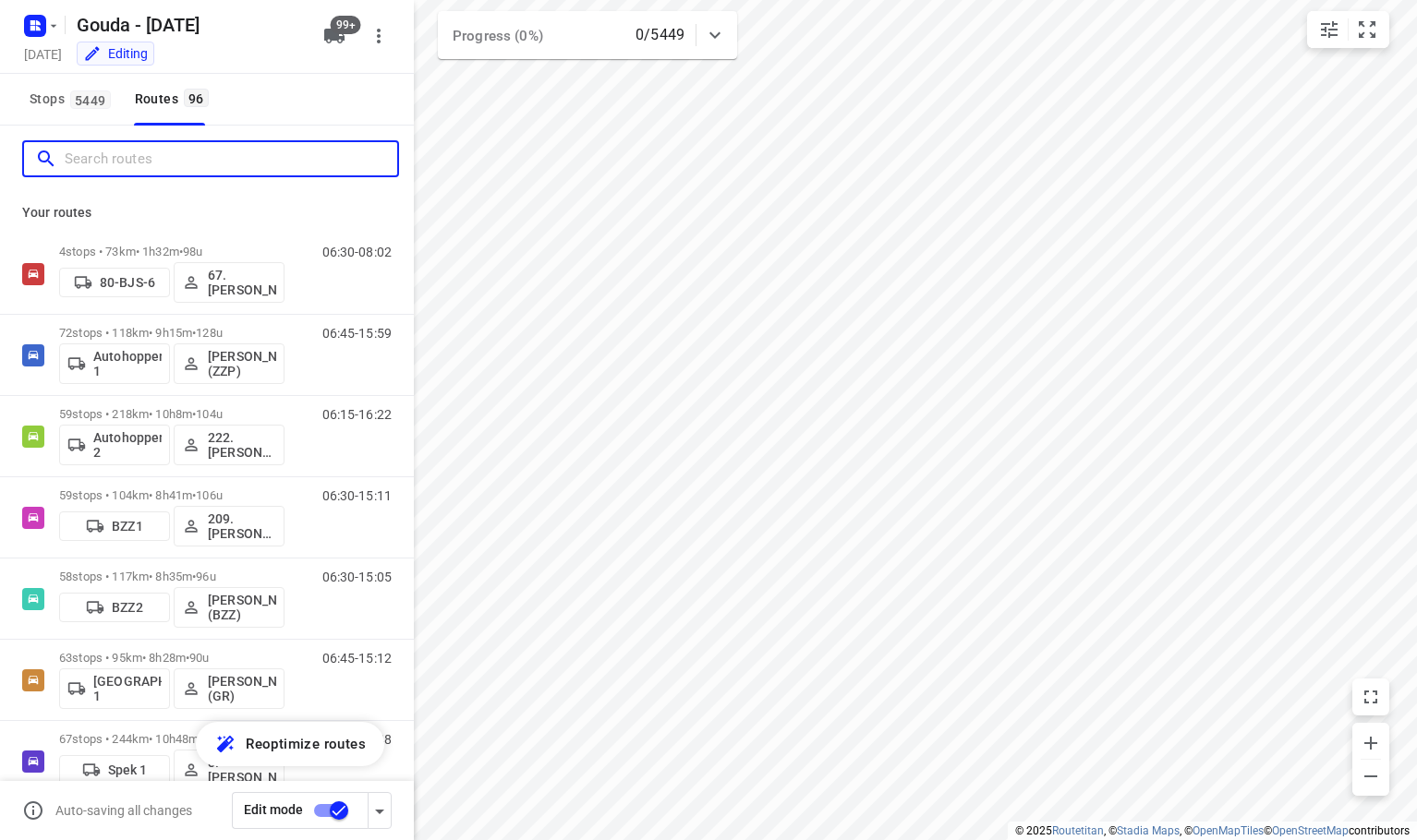
drag, startPoint x: 137, startPoint y: 161, endPoint x: 150, endPoint y: 139, distance: 25.6
click at [143, 159] on input "Search routes" at bounding box center [231, 158] width 333 height 29
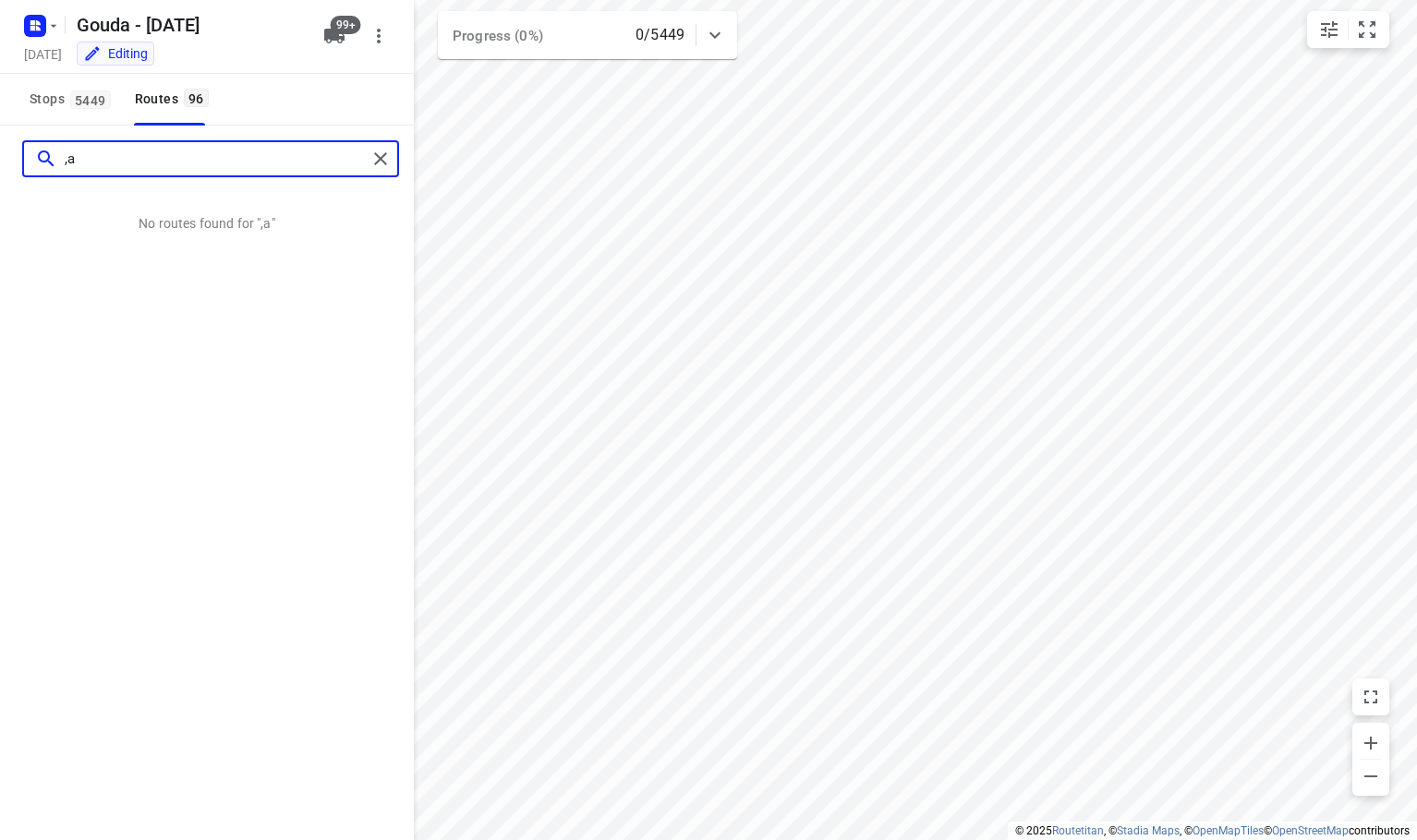
type input ","
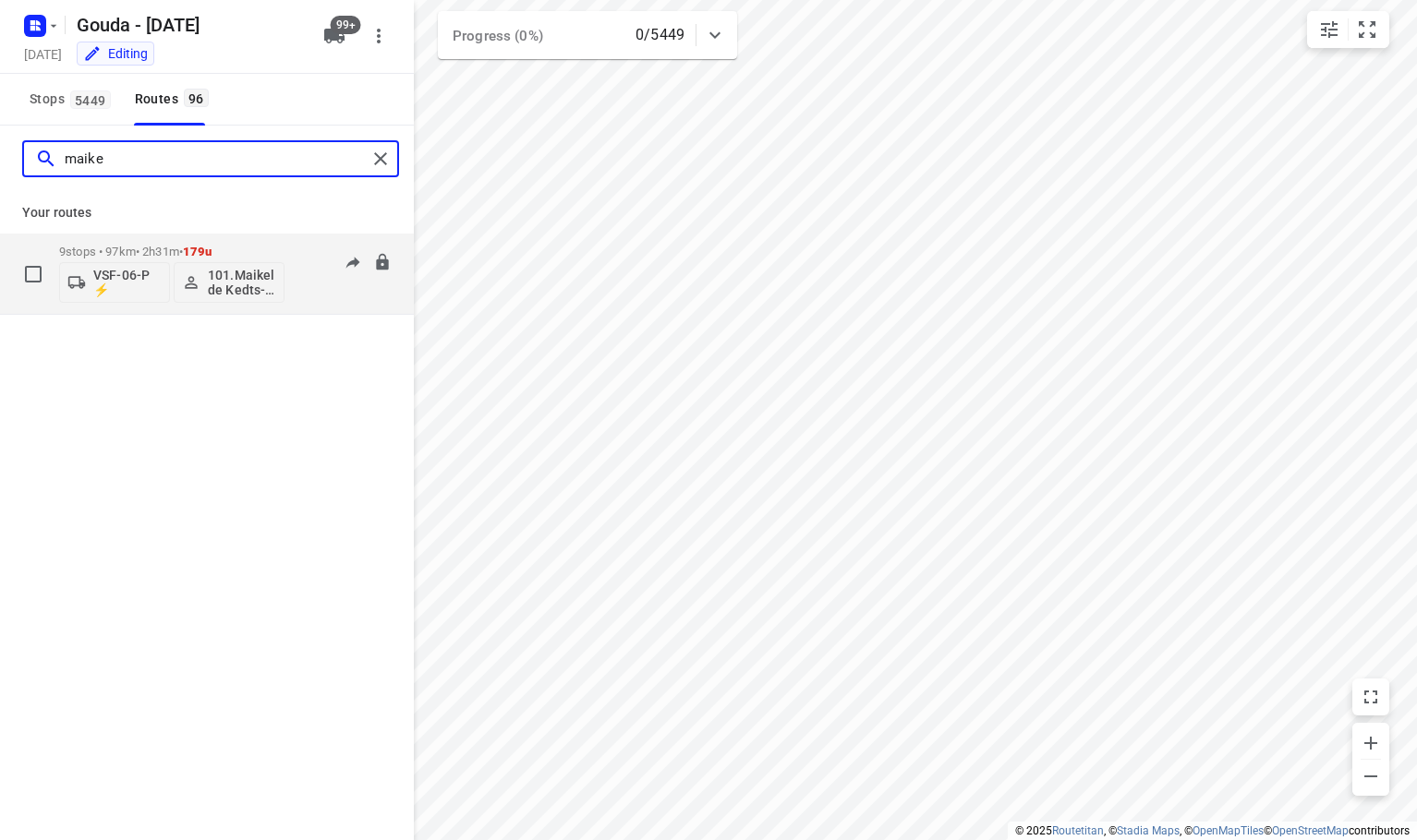
type input "maike"
click at [156, 292] on p "VSF-06-P ⚡" at bounding box center [127, 282] width 68 height 30
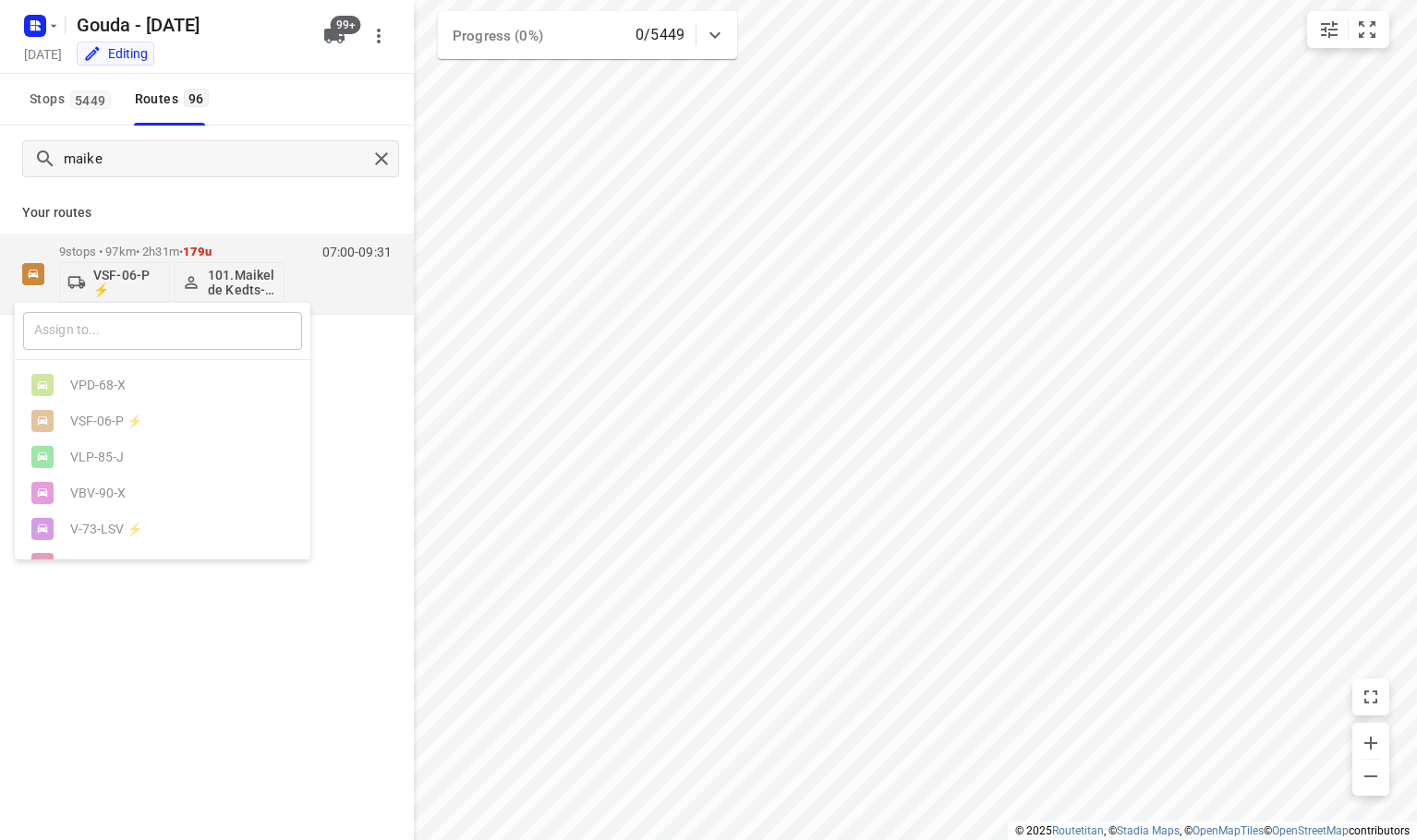
click at [122, 333] on input "text" at bounding box center [163, 331] width 279 height 38
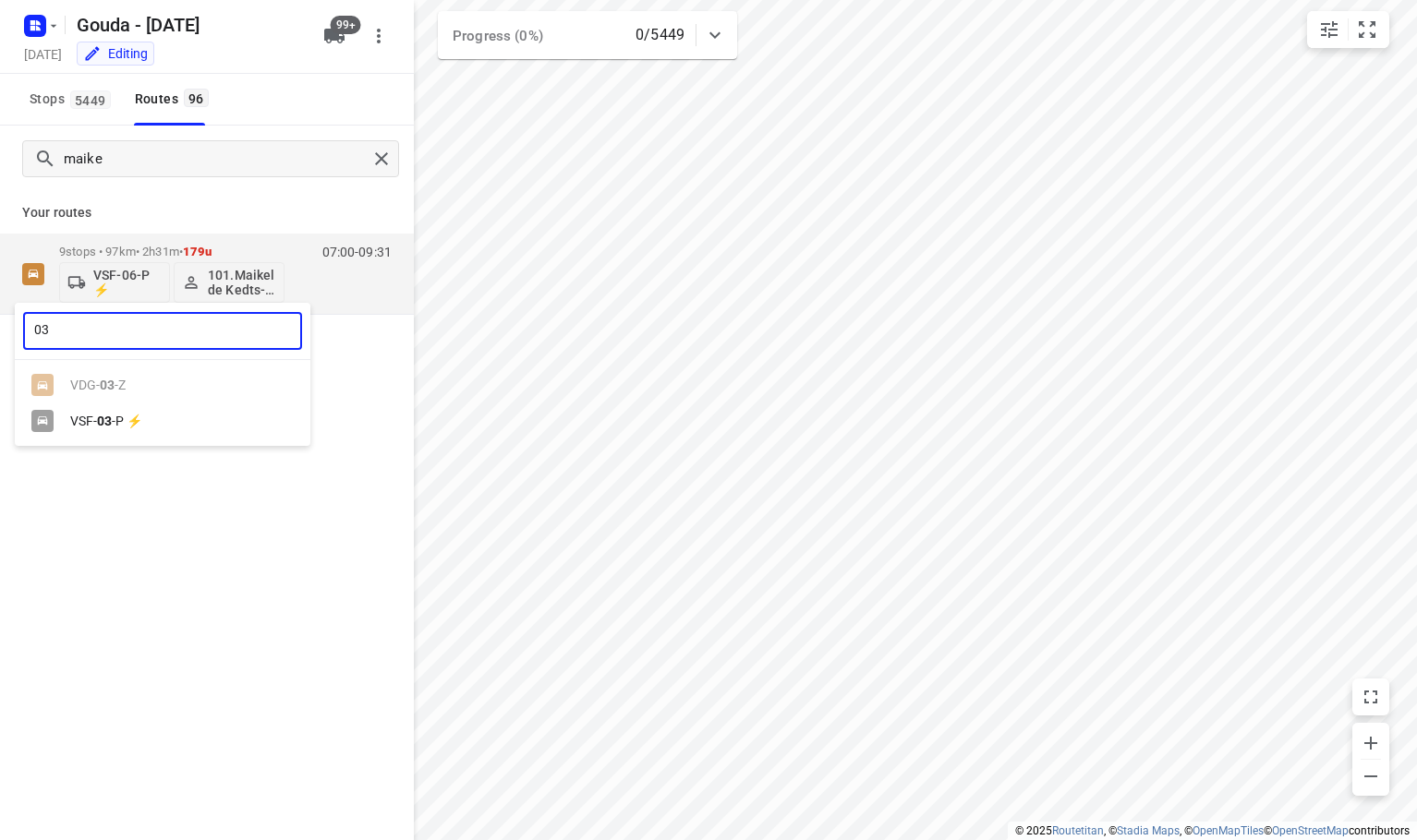
type input "03"
click at [150, 412] on div "VSF- 03 -P ⚡" at bounding box center [163, 421] width 295 height 36
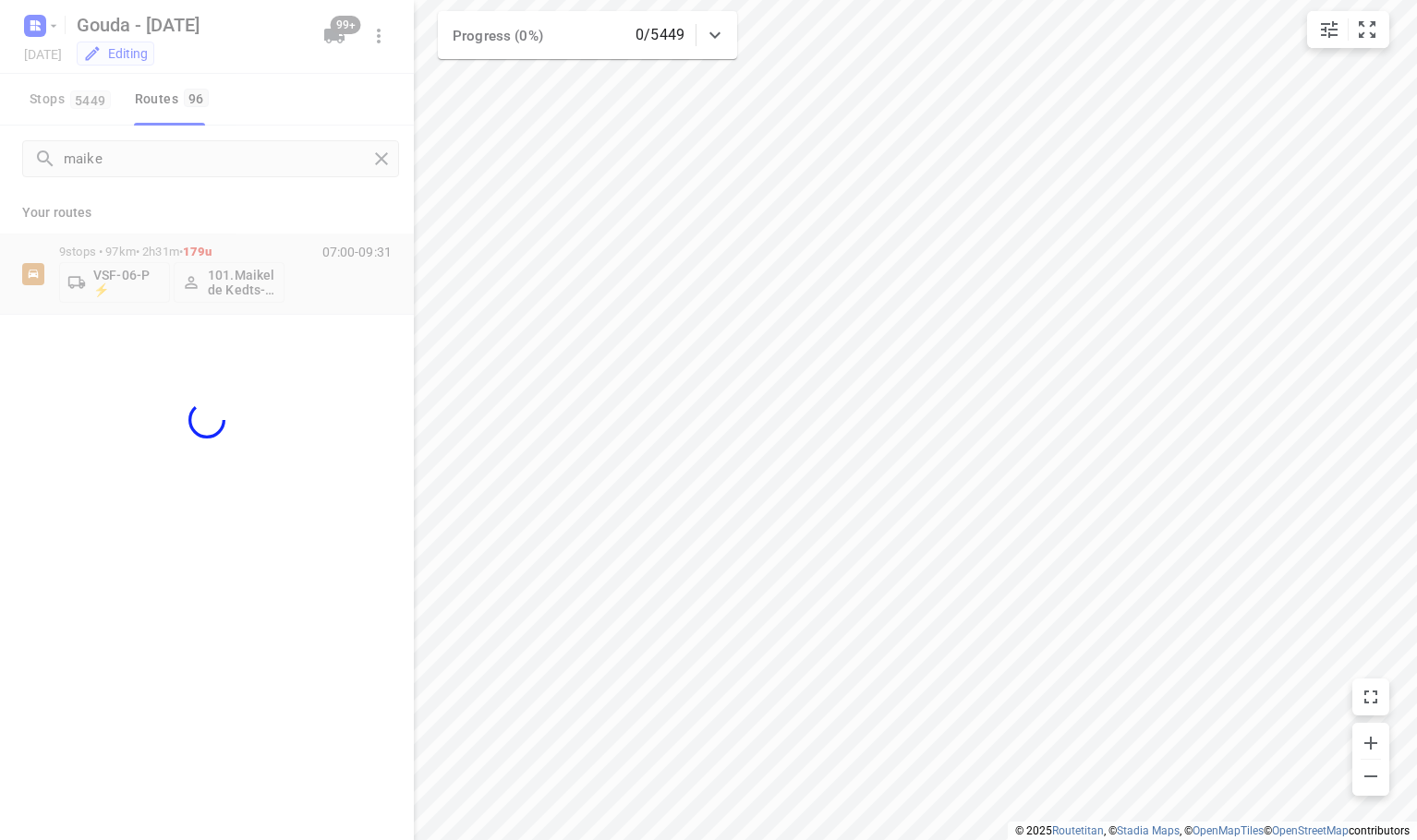
click at [240, 207] on div "03 ​ VPD-68-X VSF-06-P ⚡ VLP-85-J VBV-90-X V-73-LSV ⚡ V-44-DDK VPL-25-X VPD-67-…" at bounding box center [708, 420] width 1417 height 840
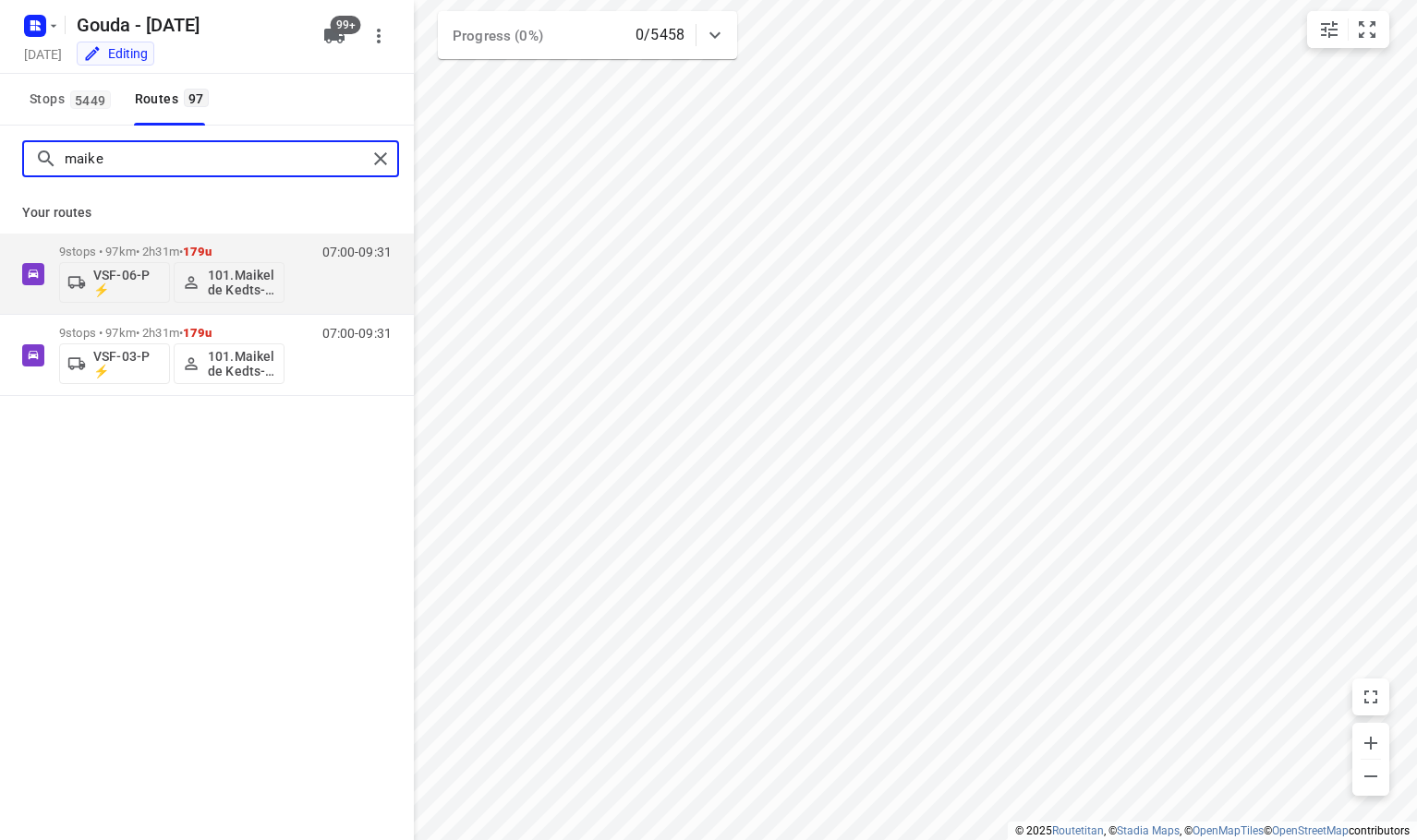
click at [275, 168] on input "maike" at bounding box center [215, 158] width 302 height 29
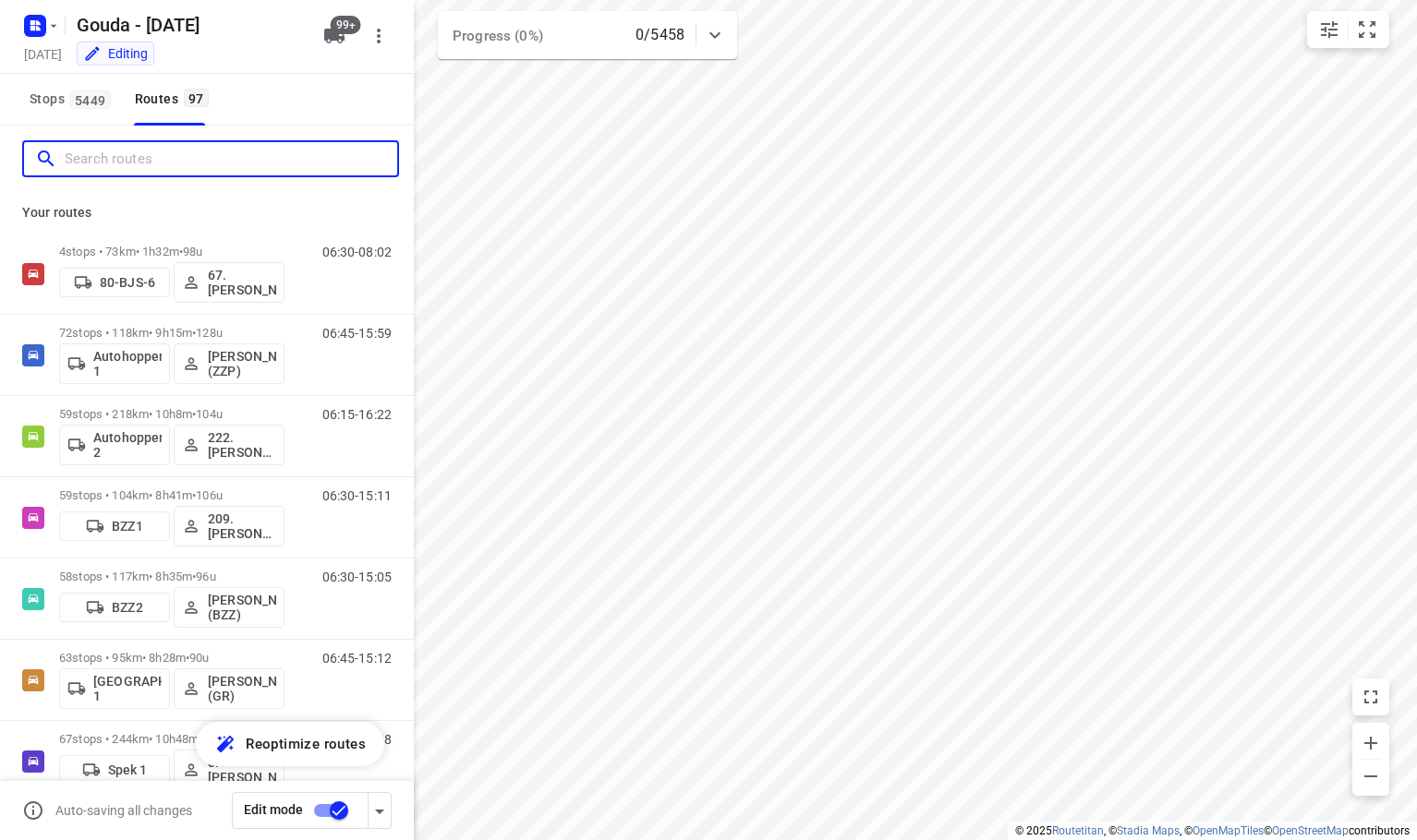
click at [275, 168] on input "Search routes" at bounding box center [231, 158] width 333 height 29
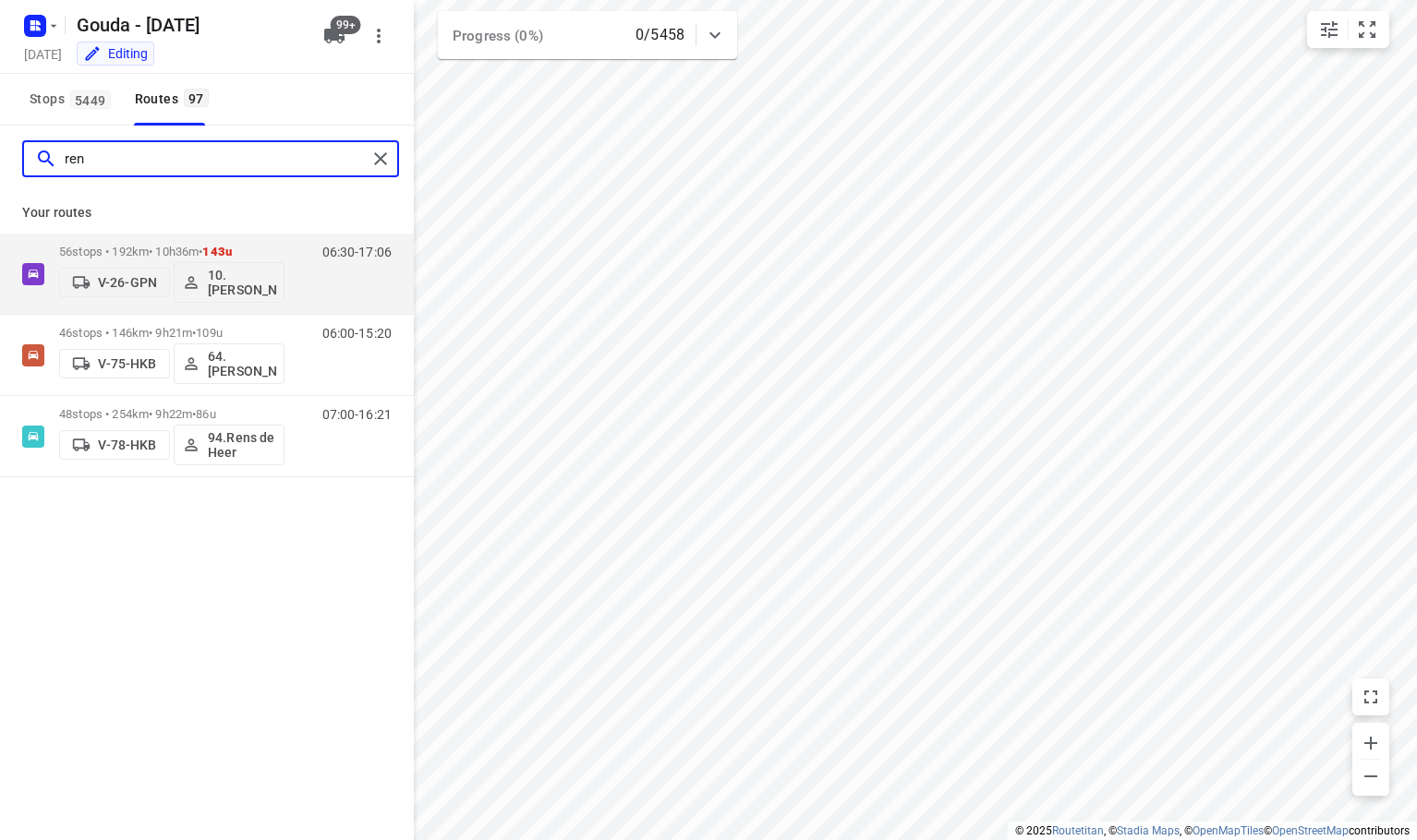
type input "rens"
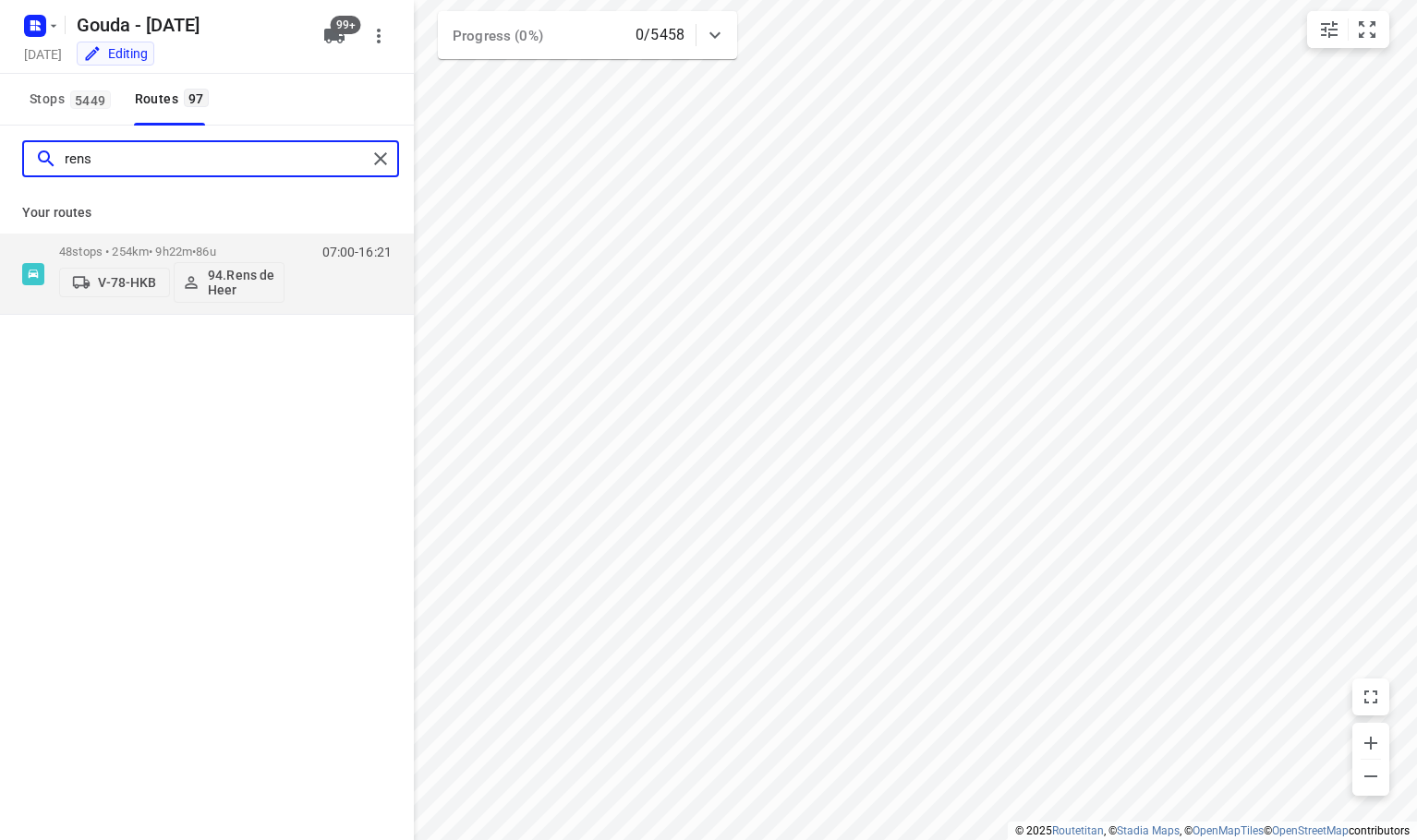
drag, startPoint x: 292, startPoint y: 151, endPoint x: -331, endPoint y: 151, distance: 623.0
click at [0, 151] on html "i © 2025 Routetitan , © Stadia Maps , © OpenMapTiles © OpenStreetMap contributo…" at bounding box center [708, 420] width 1417 height 840
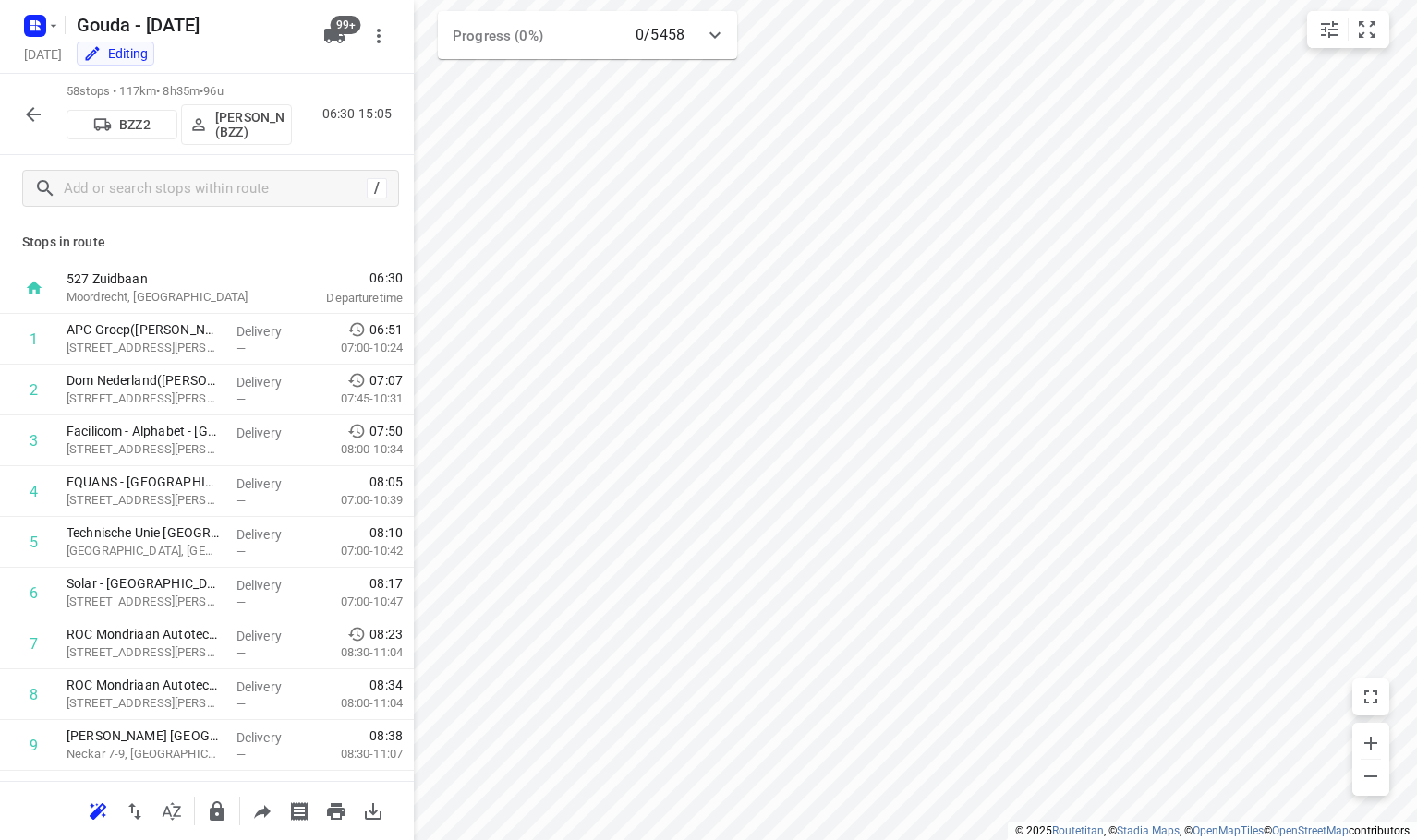
click at [7, 106] on div "58 stops • 117km • 8h35m • 96u BZZ2 Dennis Dorian Babeu (BZZ) 06:30-15:05" at bounding box center [207, 115] width 414 height 81
click at [21, 111] on button "button" at bounding box center [33, 114] width 37 height 37
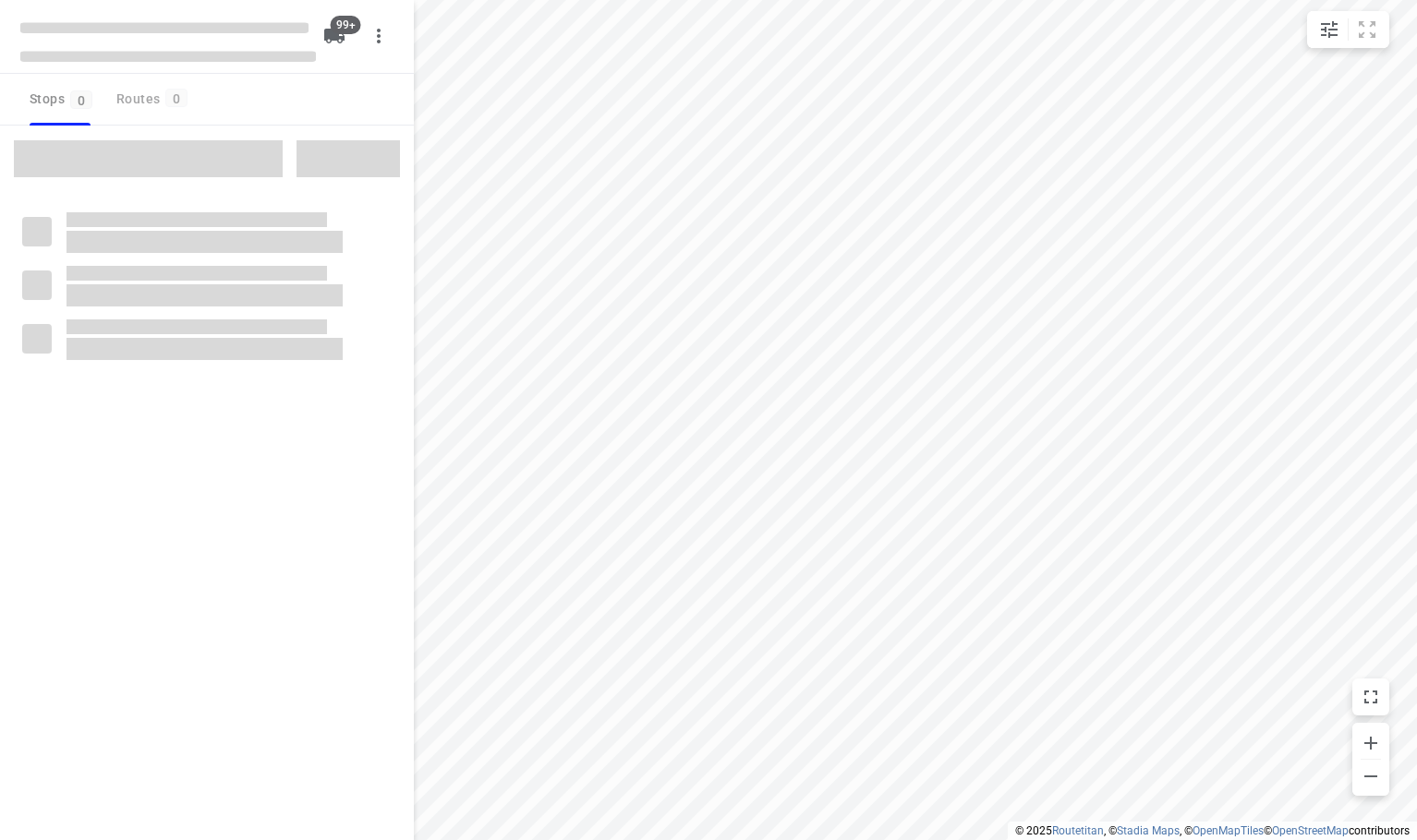
checkbox input "true"
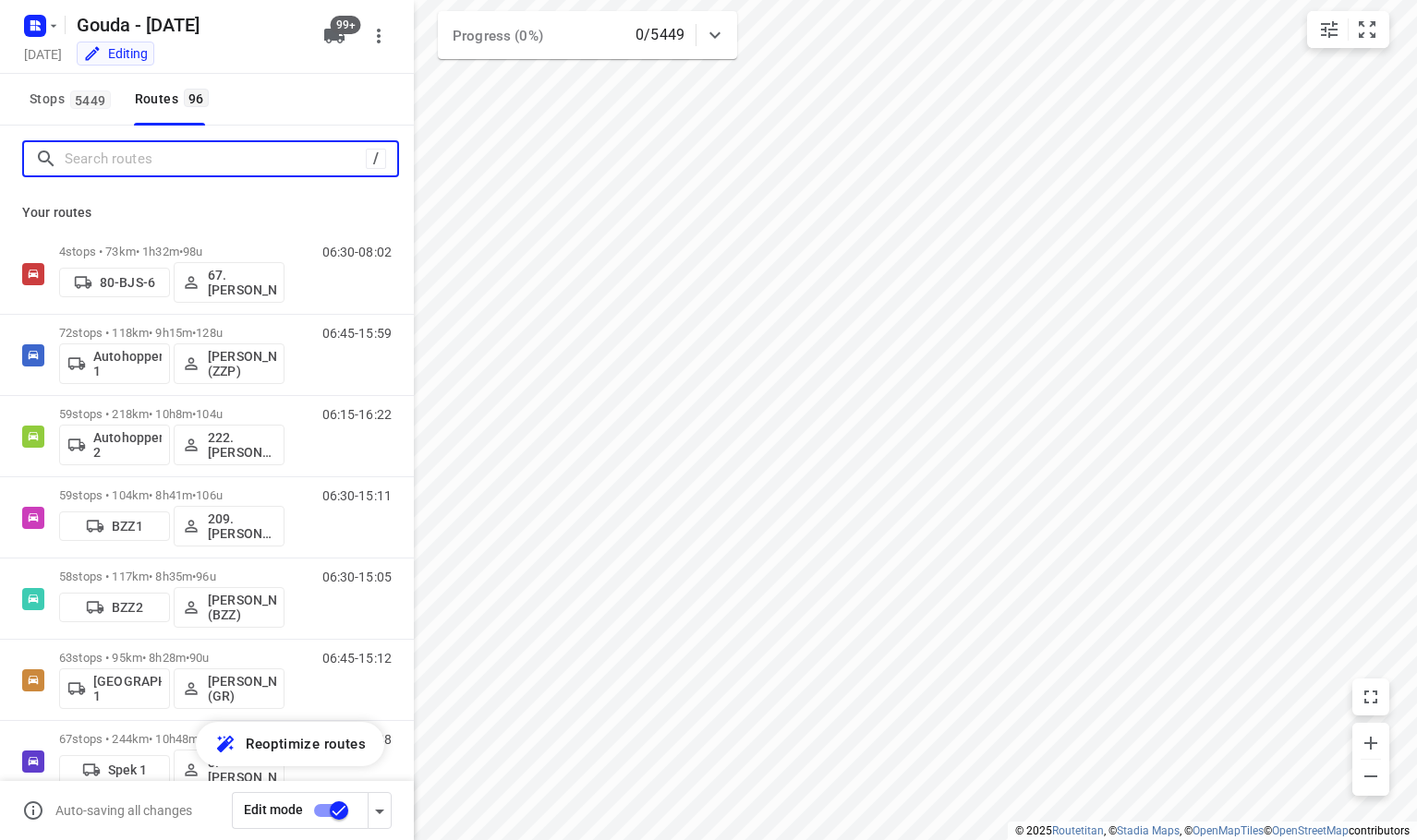
click at [150, 154] on input "Search routes" at bounding box center [215, 158] width 301 height 29
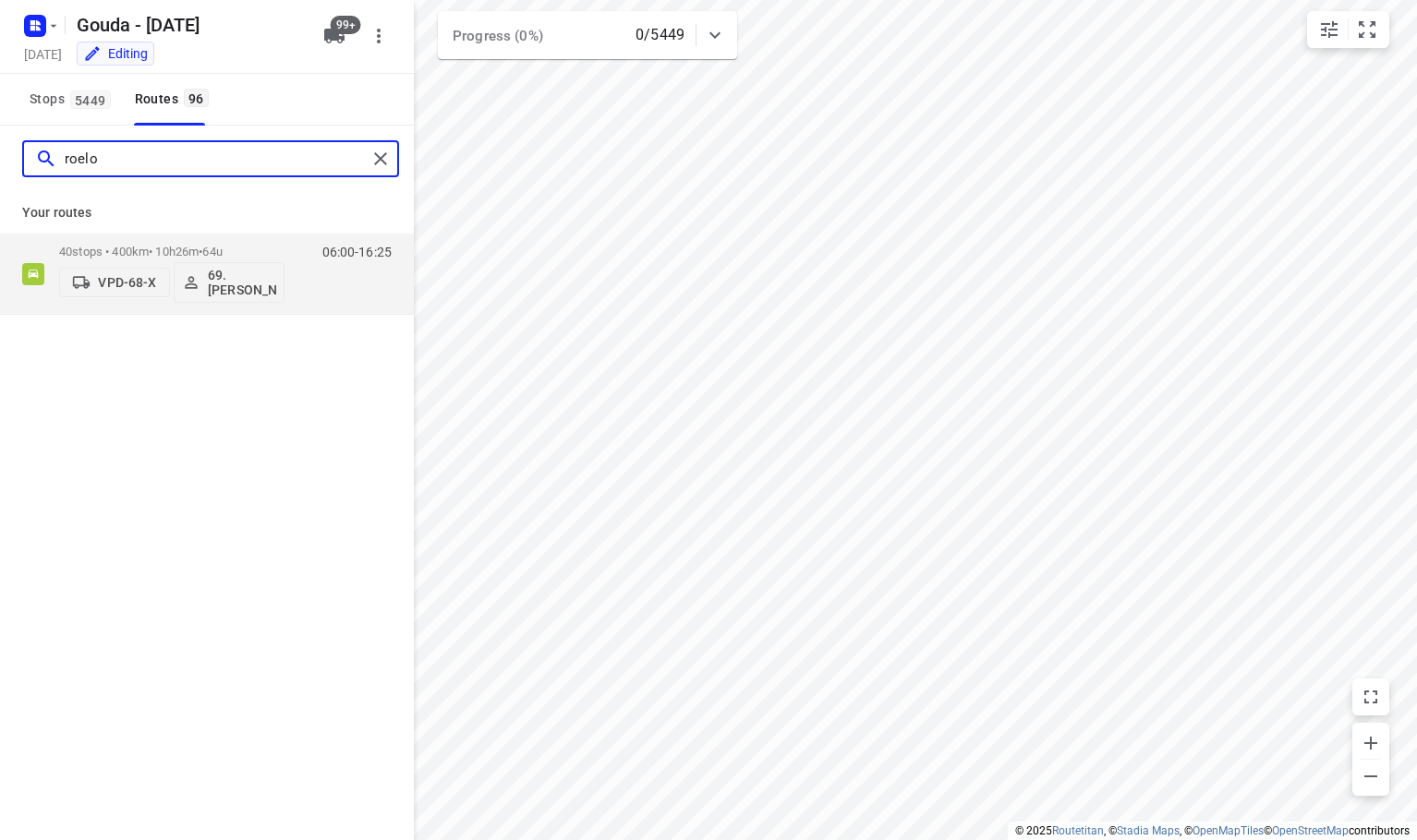
type input "roelof"
drag, startPoint x: 194, startPoint y: 158, endPoint x: -605, endPoint y: 222, distance: 801.6
click at [0, 222] on html "i © 2025 Routetitan , © Stadia Maps , © OpenMapTiles © OpenStreetMap contributo…" at bounding box center [708, 420] width 1417 height 840
type input "[PERSON_NAME]"
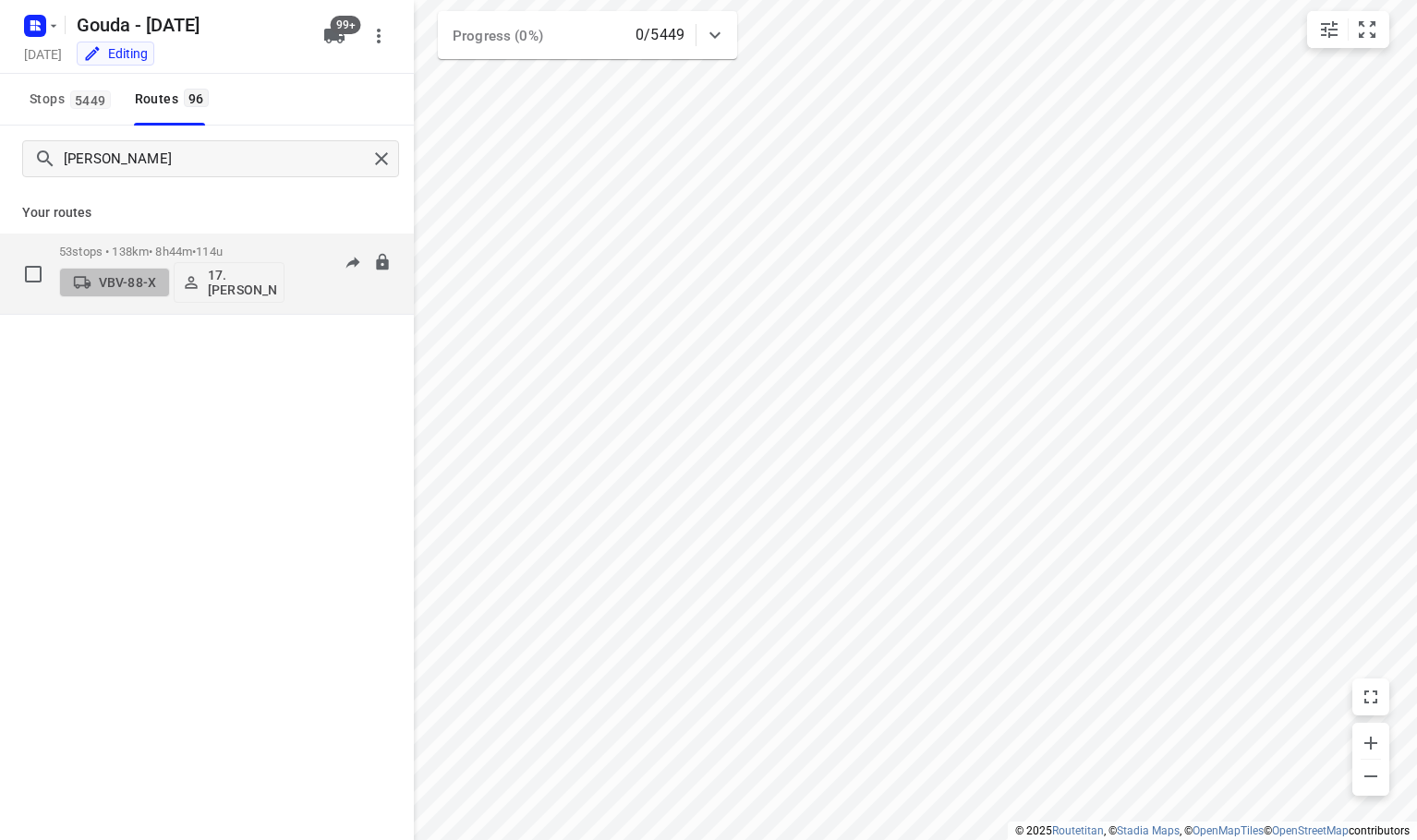
click at [130, 280] on p "VBV-88-X" at bounding box center [128, 282] width 57 height 15
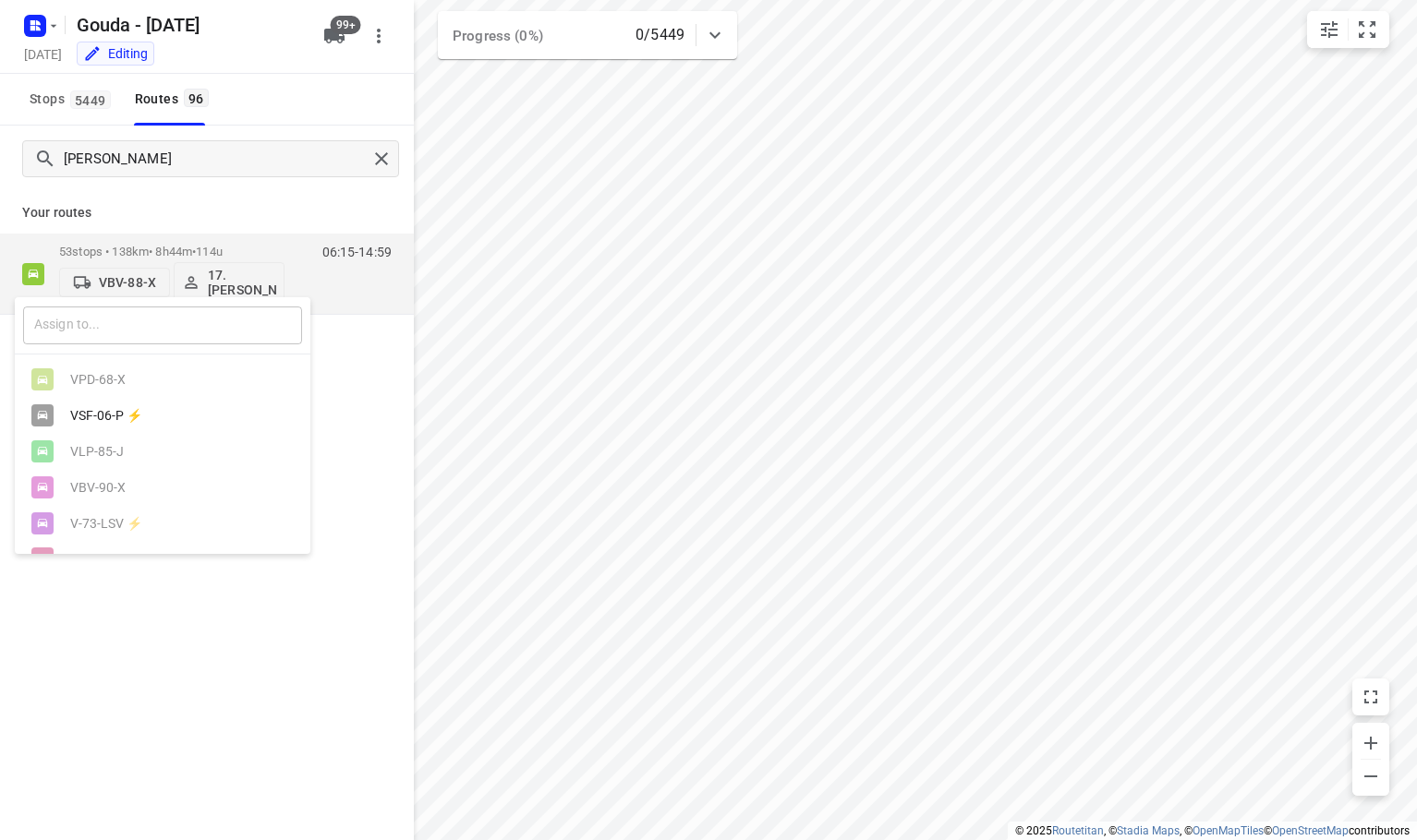
click at [129, 330] on input "text" at bounding box center [163, 326] width 279 height 38
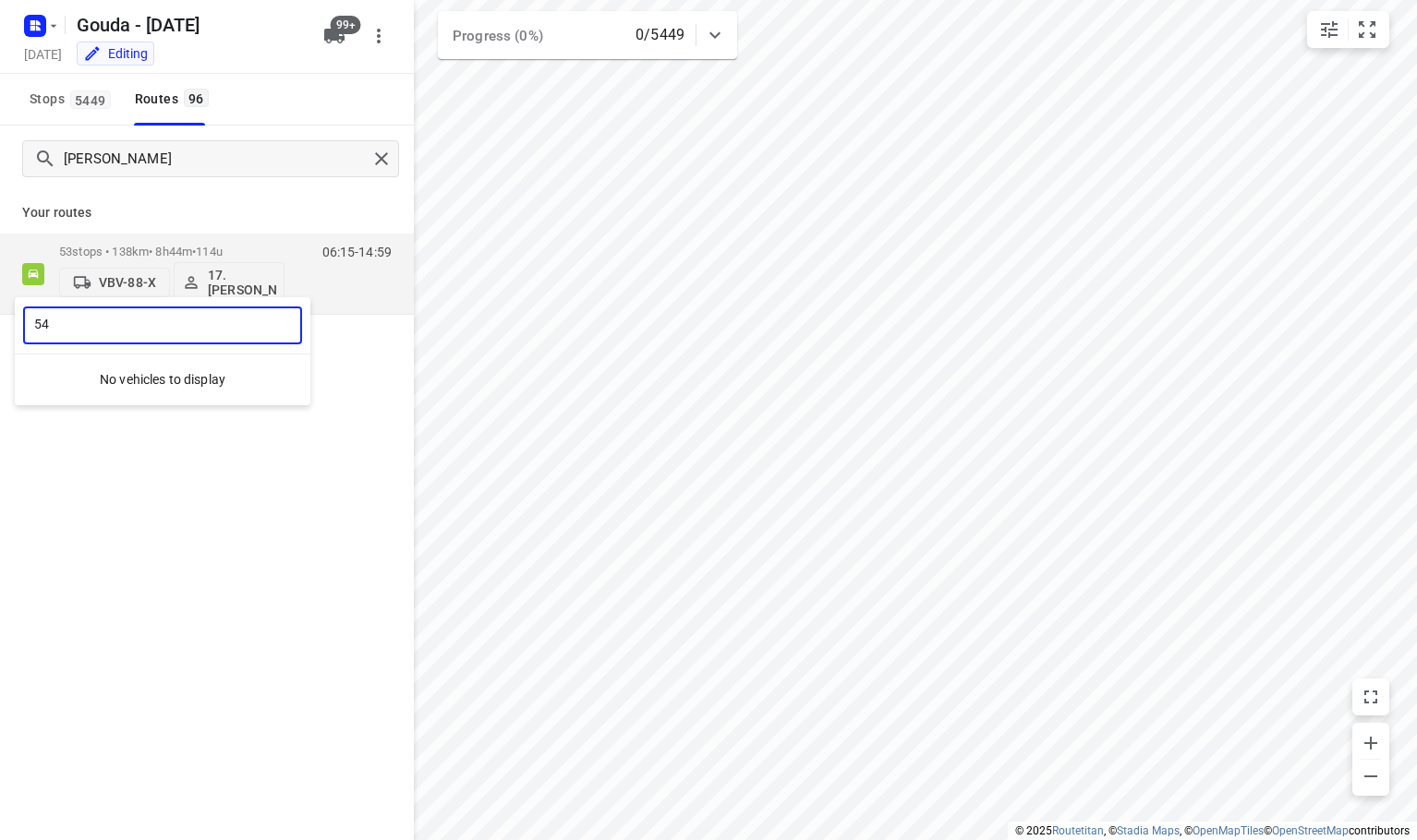
type input "54"
drag, startPoint x: 144, startPoint y: 546, endPoint x: 163, endPoint y: 349, distance: 197.9
click at [154, 520] on div at bounding box center [708, 420] width 1417 height 840
click at [324, 38] on icon "button" at bounding box center [334, 36] width 21 height 15
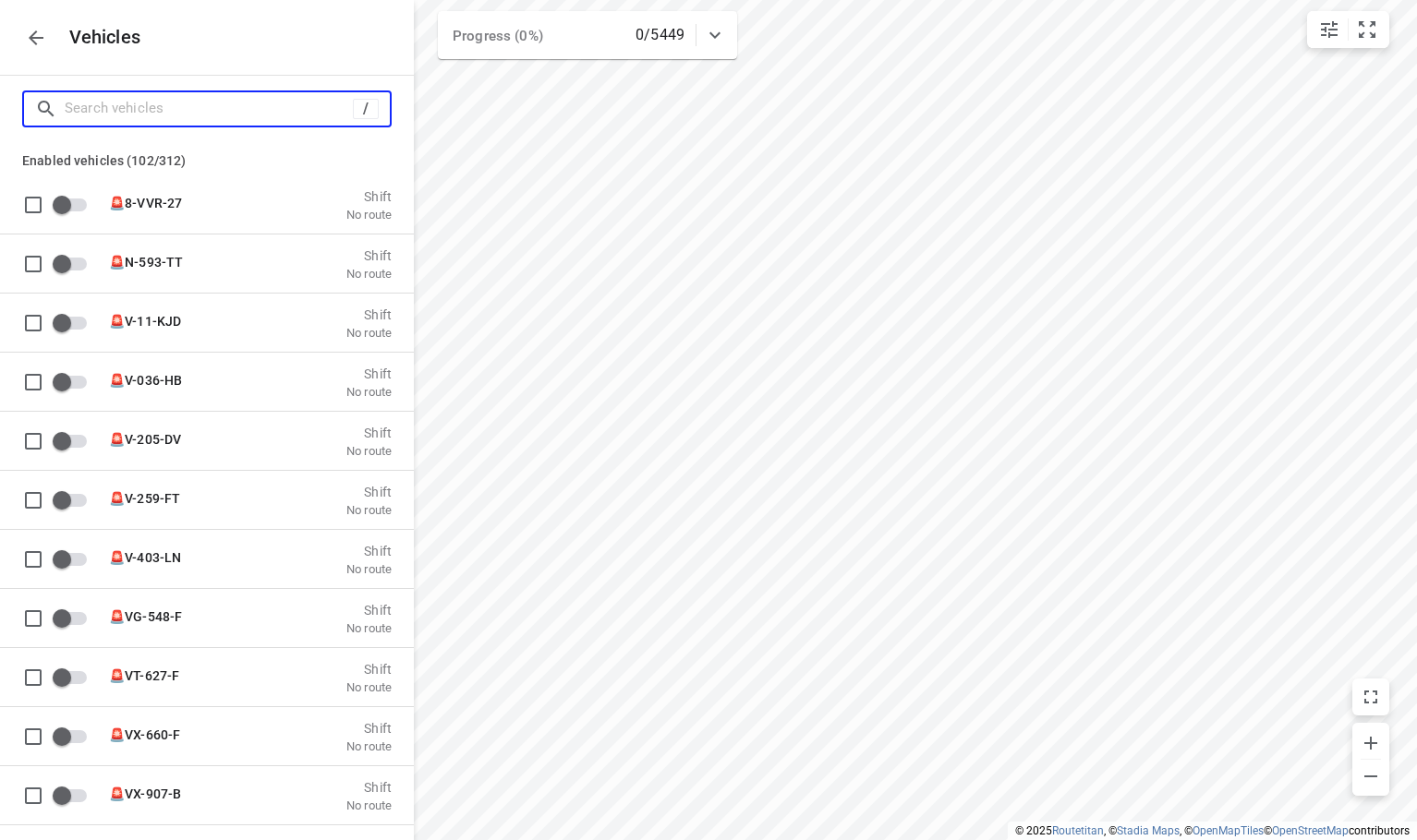
click at [238, 107] on input "Search vehicles" at bounding box center [208, 108] width 288 height 29
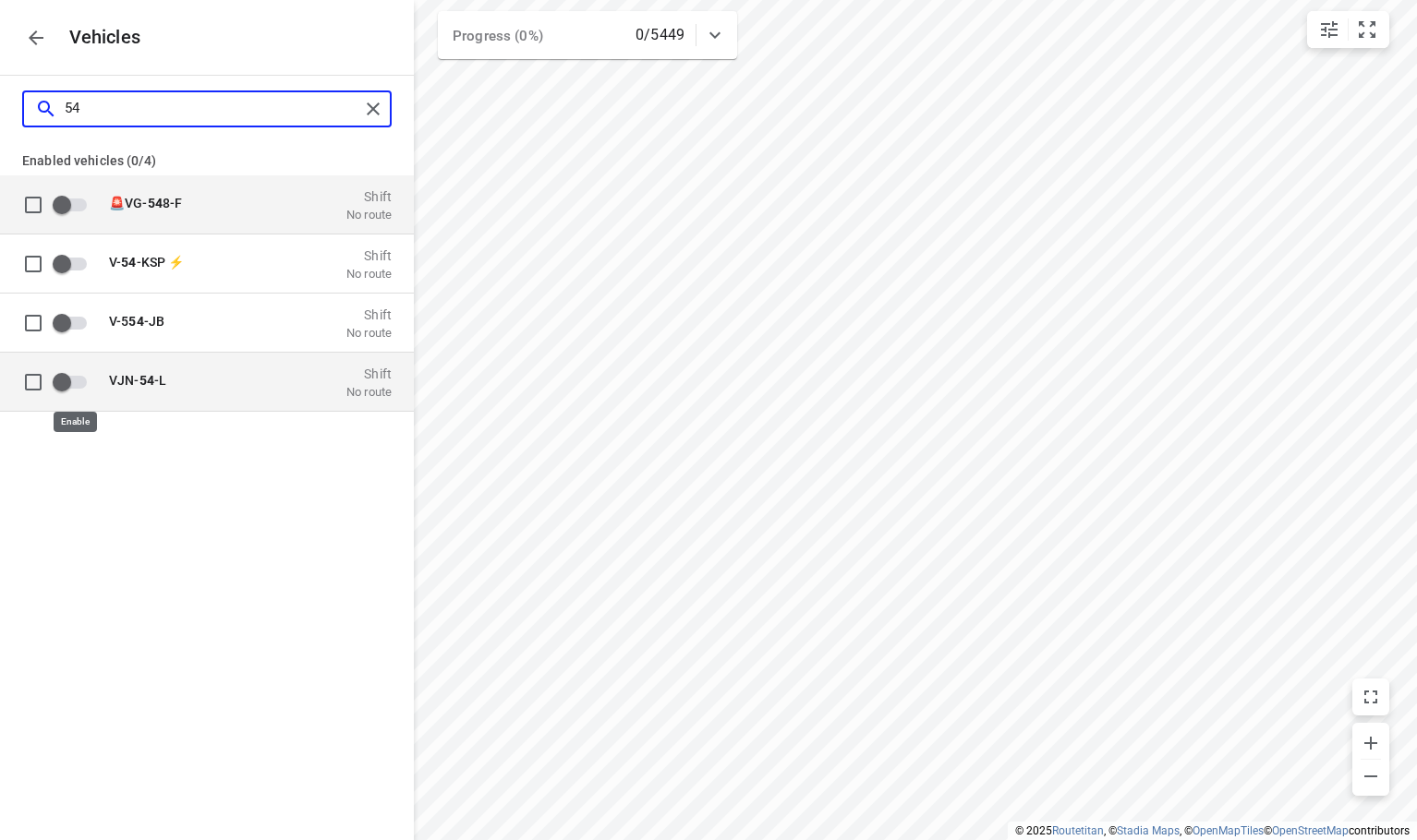
type input "54"
click at [65, 379] on input "grid" at bounding box center [61, 380] width 105 height 35
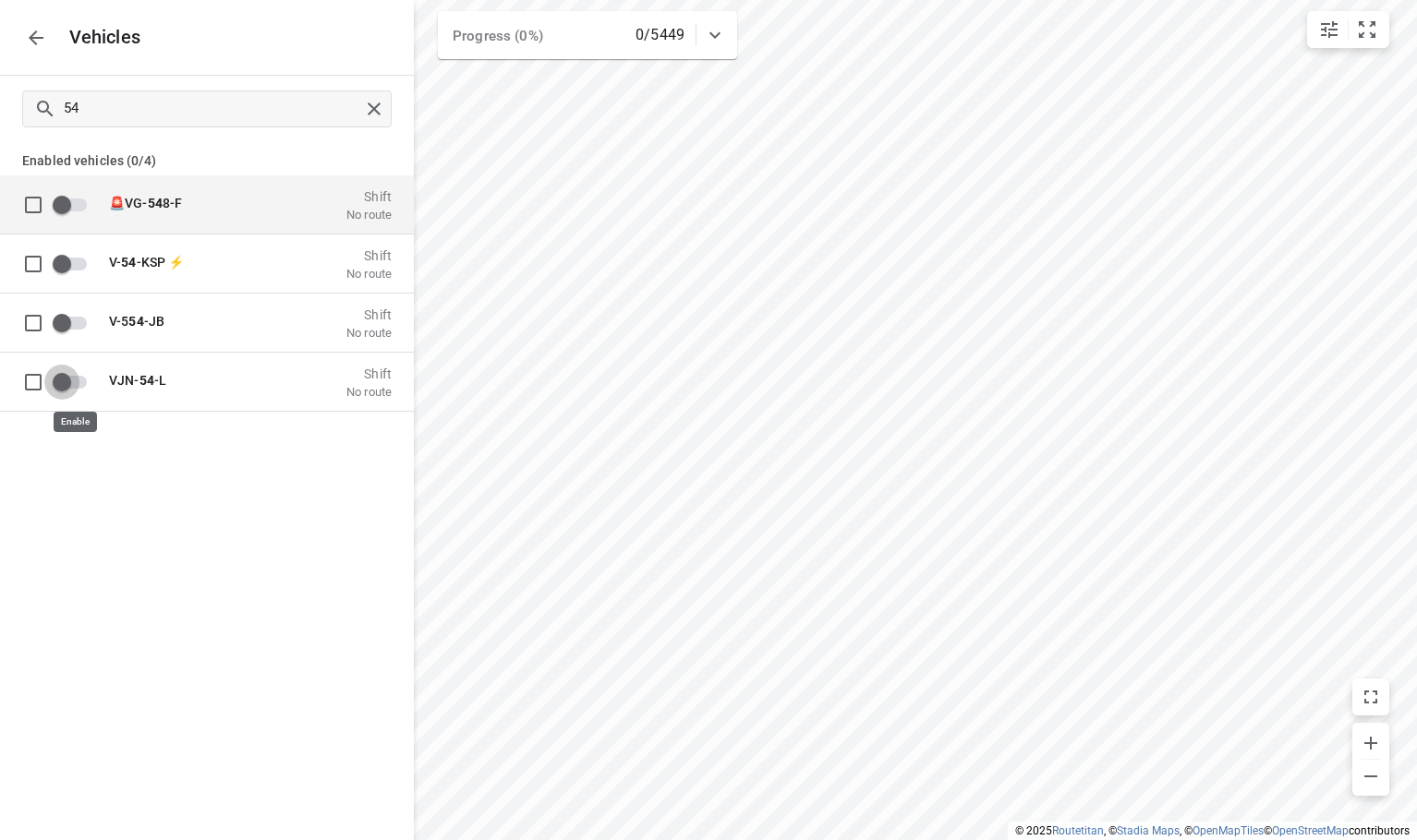
click at [184, 523] on div "54 Enabled vehicles (0/4) 🚨VG- 54 8-F Shift No route V- 54 -KSP ⚡ Shift No rout…" at bounding box center [207, 495] width 414 height 840
checkbox input "true"
click at [46, 32] on icon "button" at bounding box center [36, 38] width 22 height 22
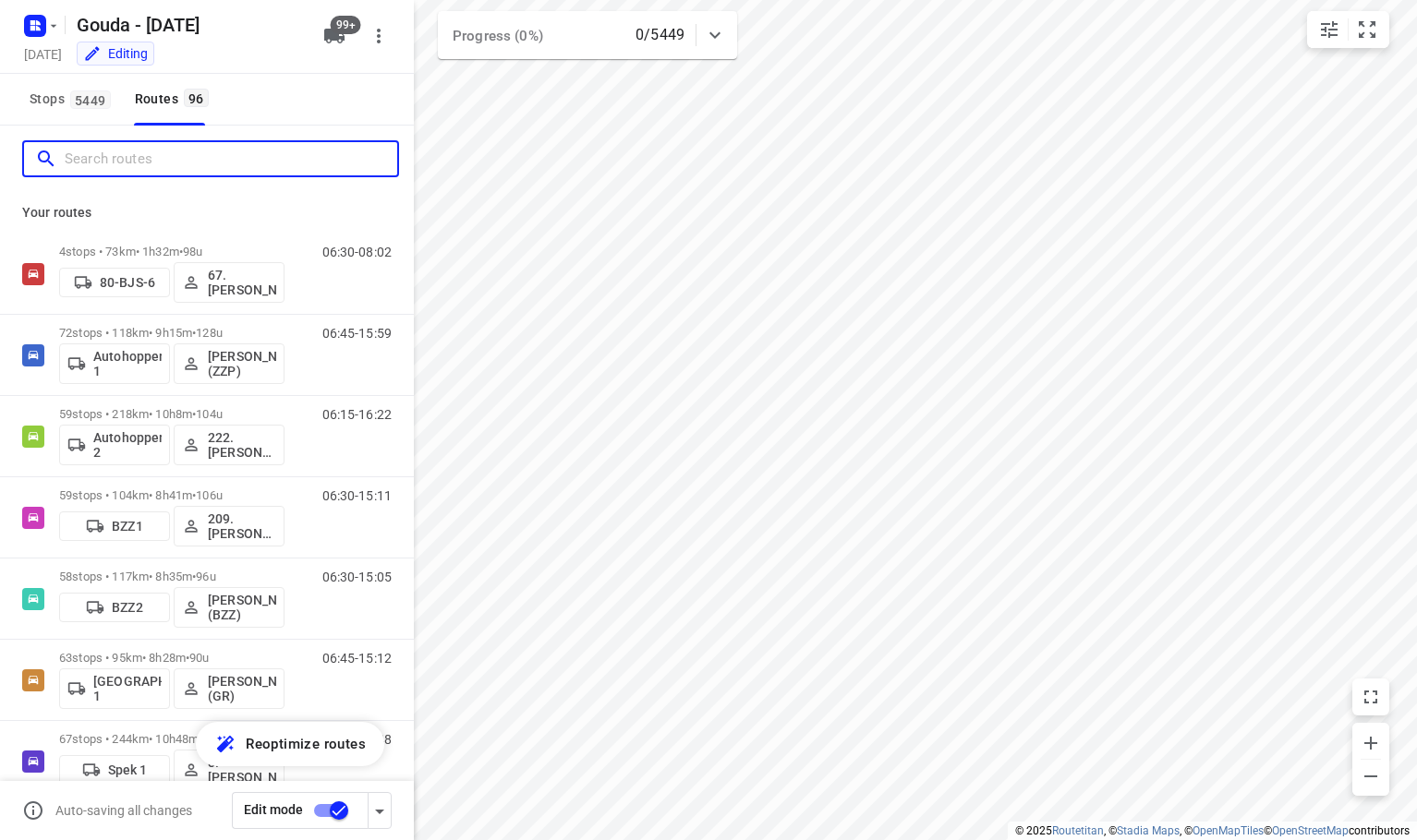
click at [143, 158] on input "Search routes" at bounding box center [231, 158] width 333 height 29
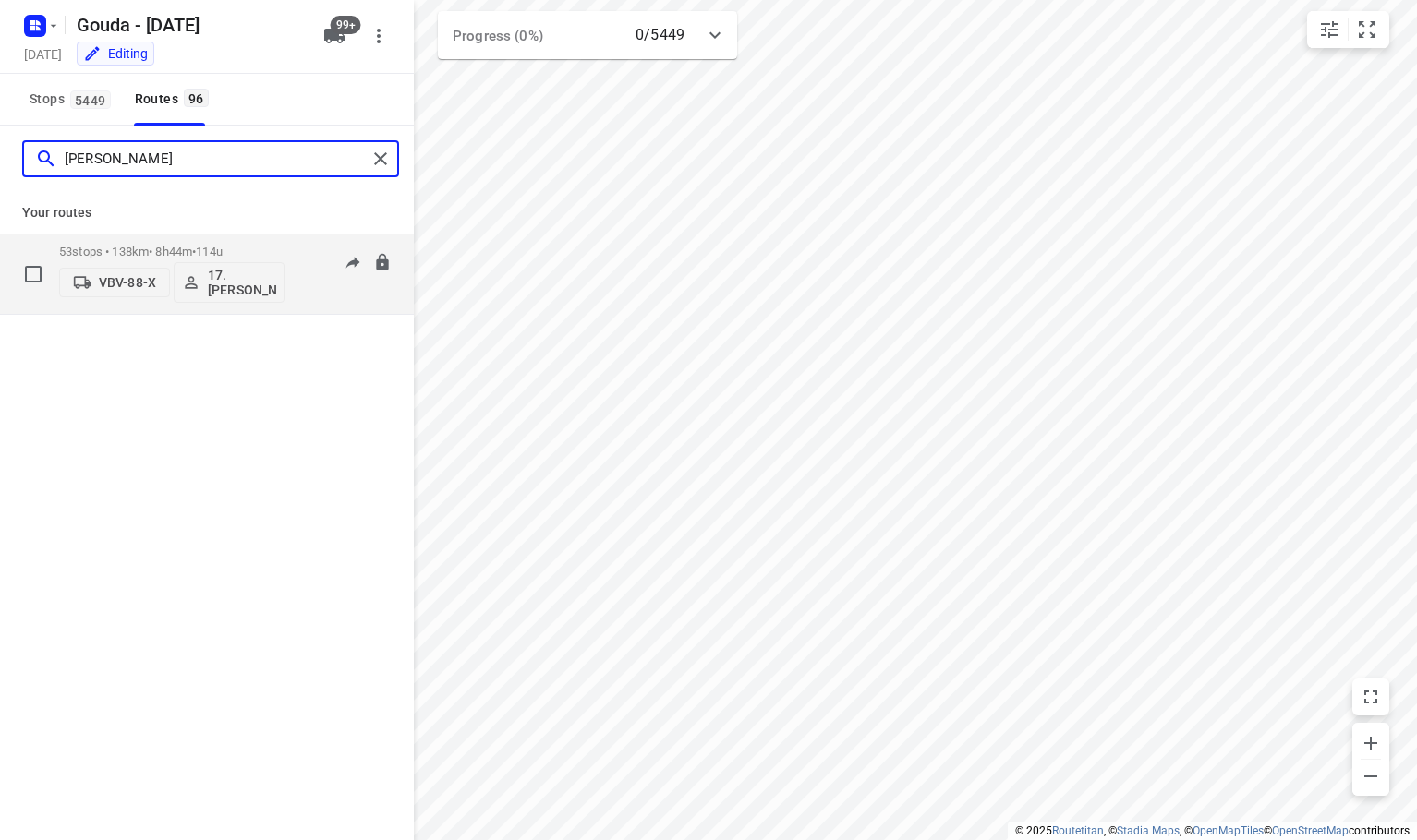
type input "erwin"
click at [120, 284] on p "VBV-88-X" at bounding box center [128, 282] width 57 height 15
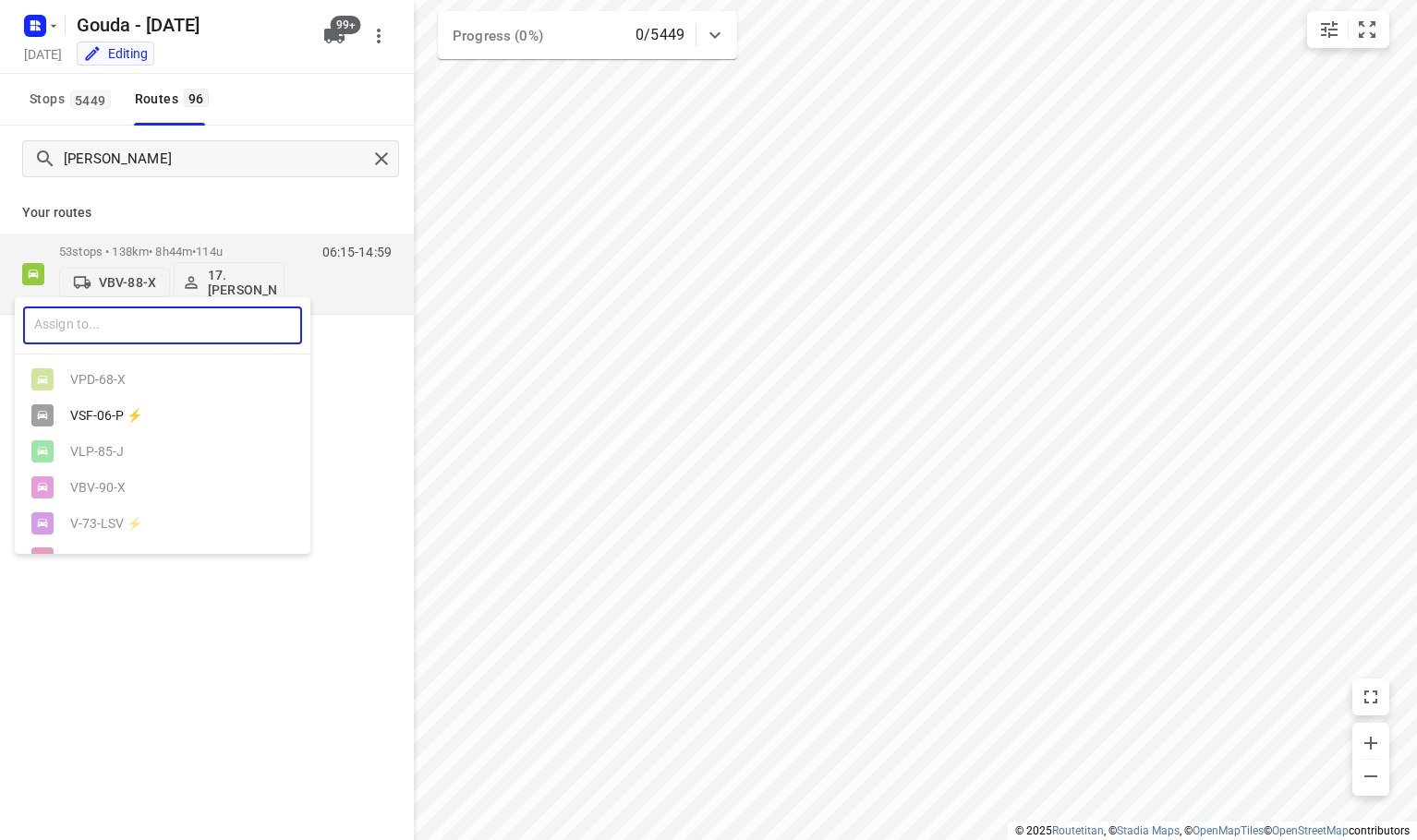
click at [130, 320] on input "text" at bounding box center [163, 326] width 279 height 38
type input "54"
click at [116, 370] on div "VJN- 54 -L" at bounding box center [163, 380] width 295 height 36
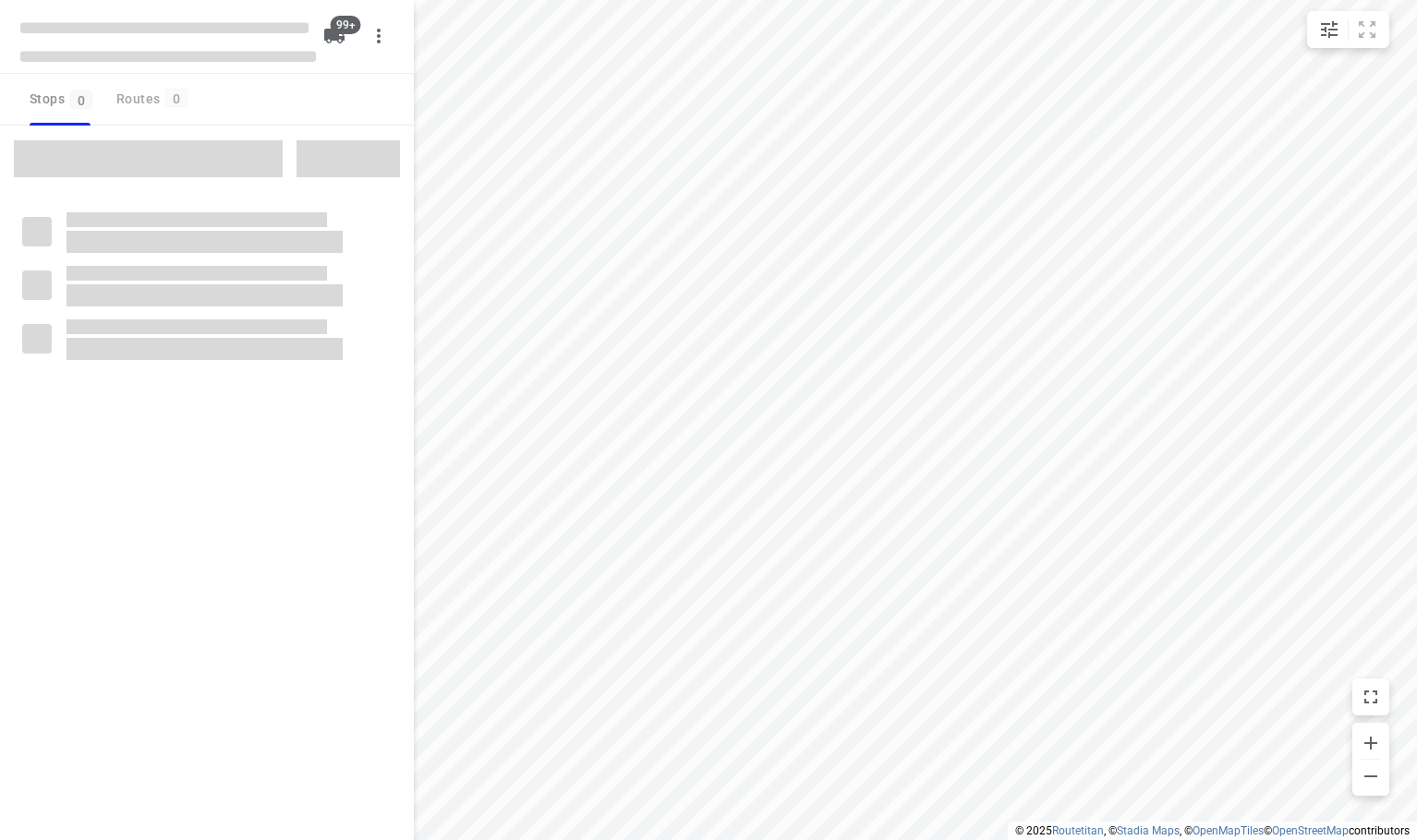
checkbox input "true"
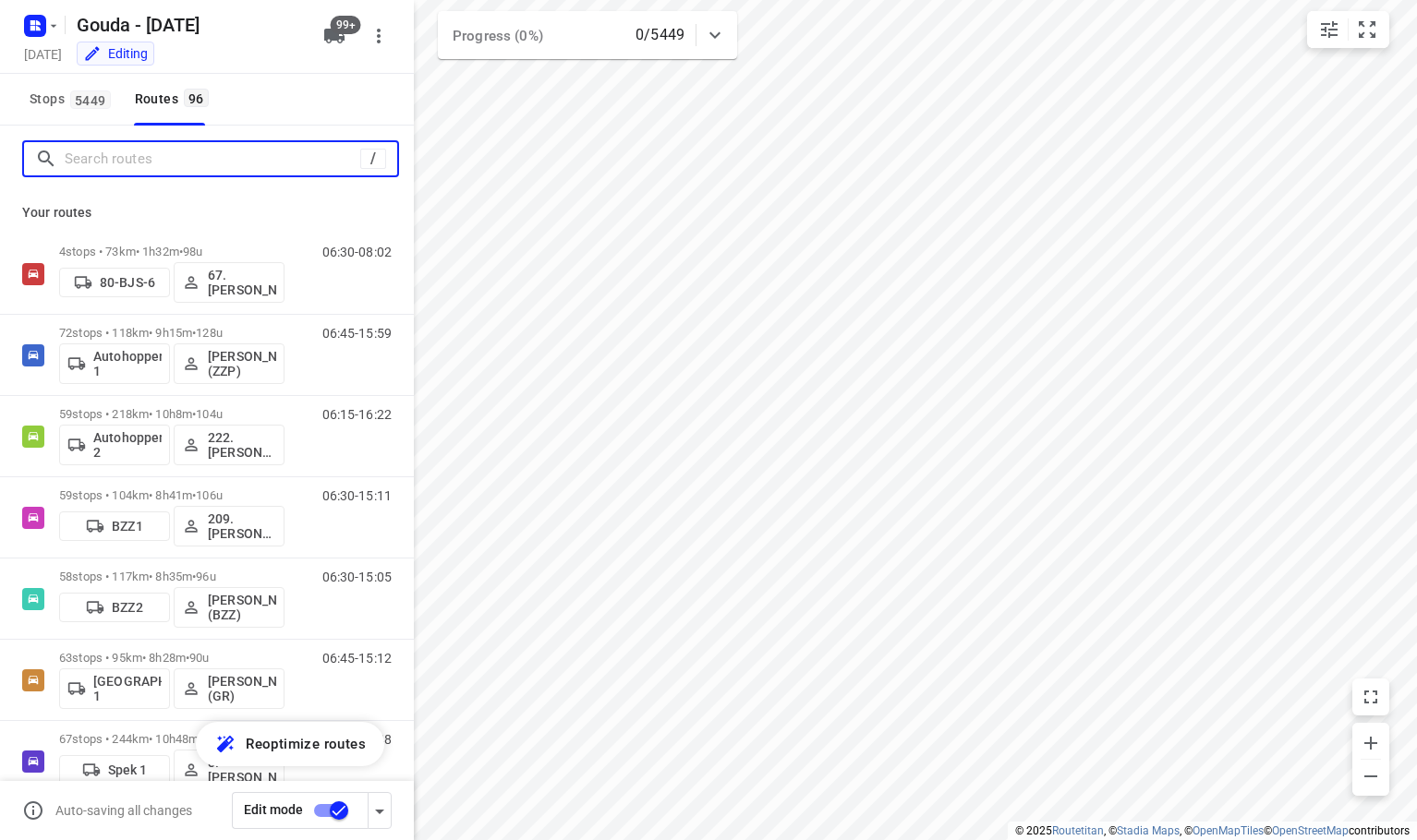
click at [179, 156] on input "Search routes" at bounding box center [212, 158] width 295 height 29
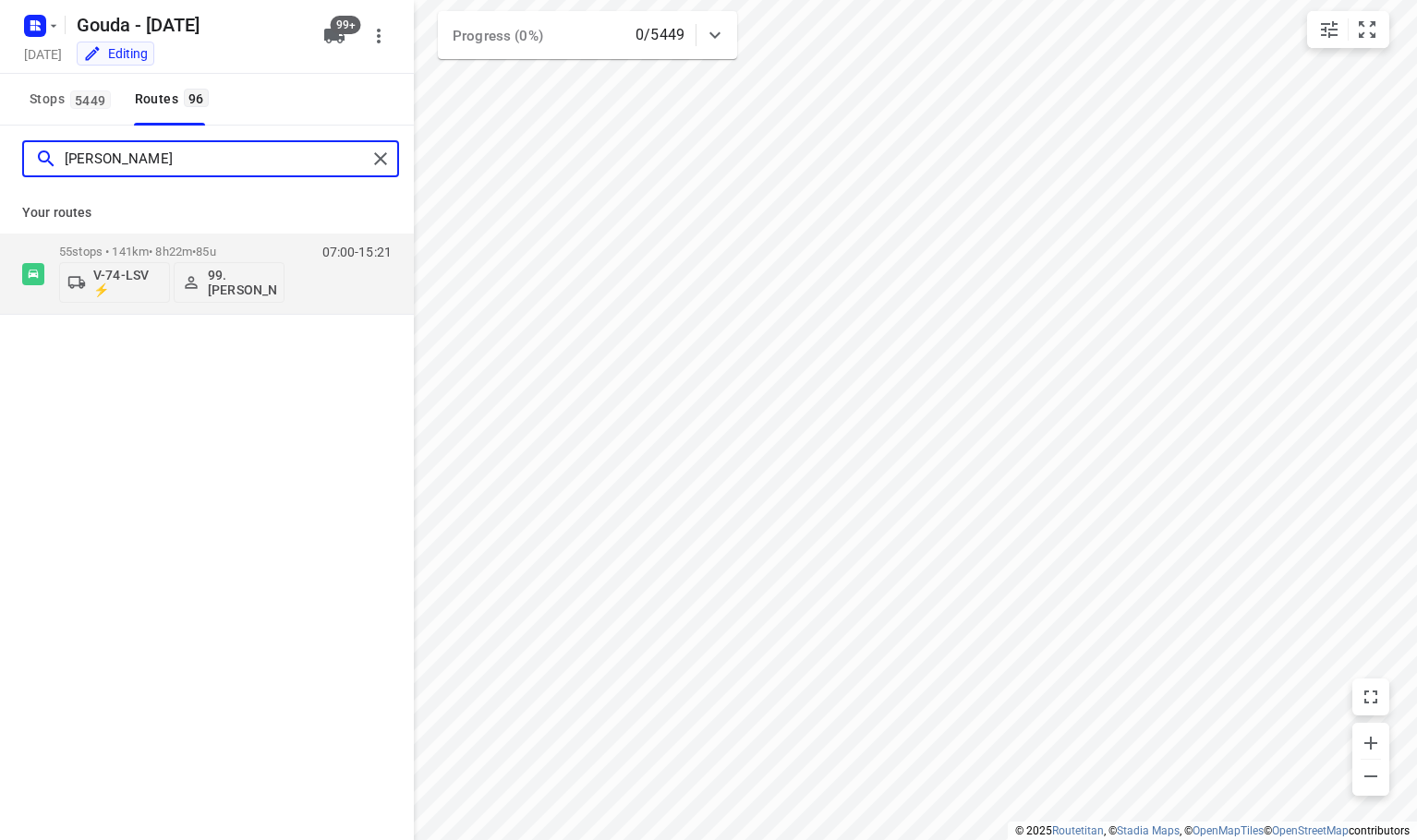
type input "[PERSON_NAME]"
drag, startPoint x: 202, startPoint y: 481, endPoint x: 276, endPoint y: 385, distance: 121.2
click at [202, 479] on div "[PERSON_NAME] Your routes 55 stops • 141km • 8h22m • 85u V-74-LSV ⚡ 99.[PERSON_…" at bounding box center [207, 509] width 414 height 767
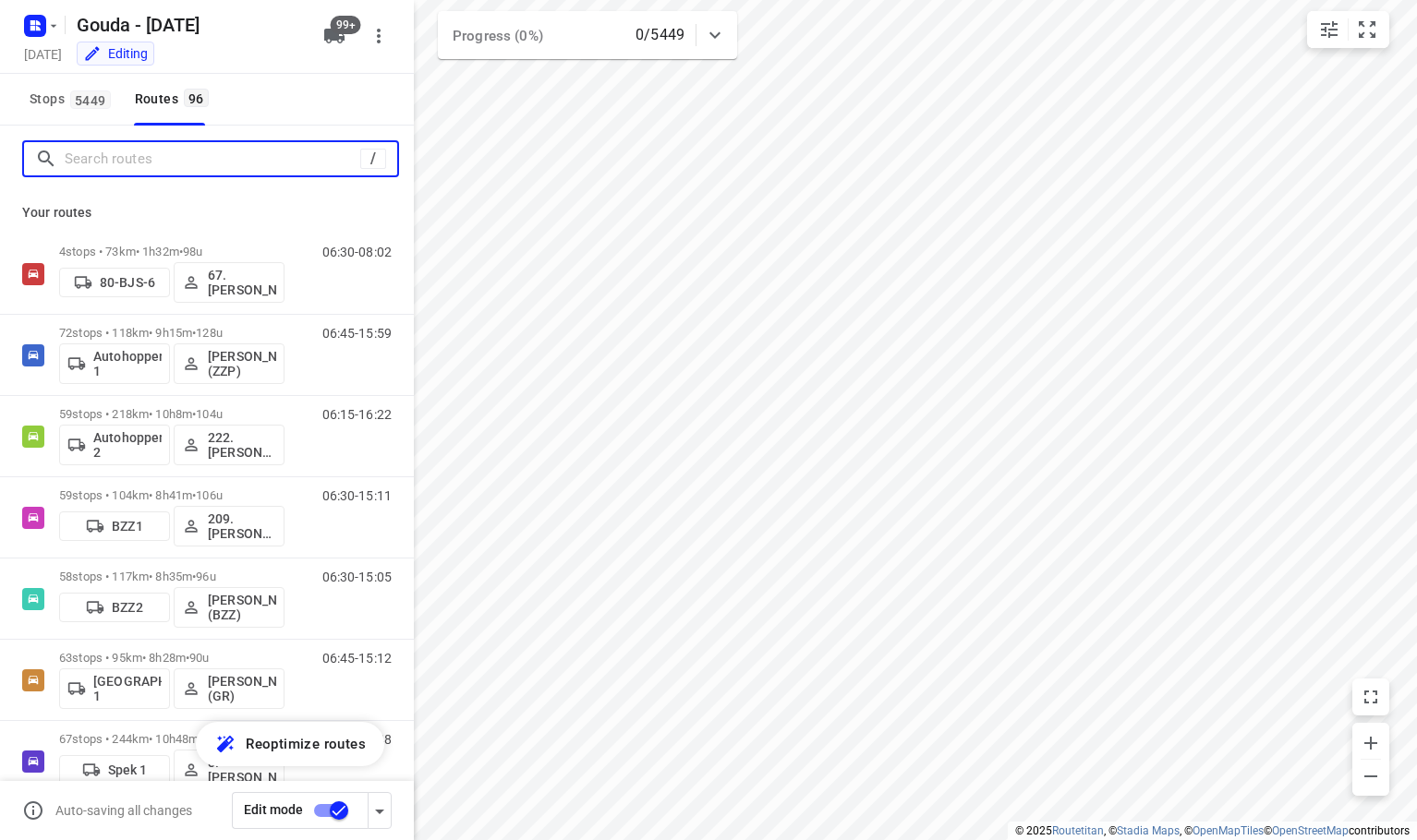
click at [229, 149] on input "Search routes" at bounding box center [212, 158] width 295 height 29
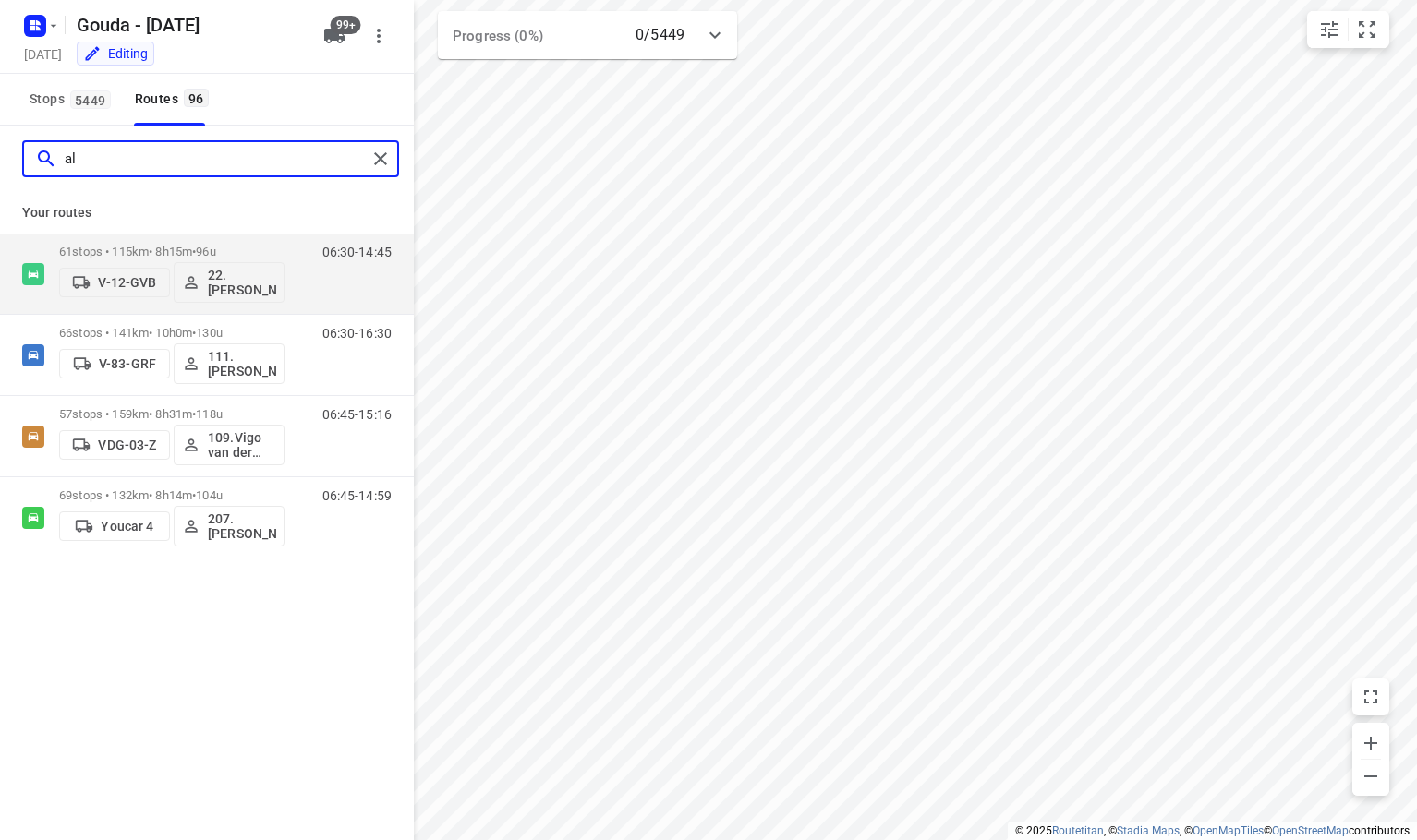
type input "a"
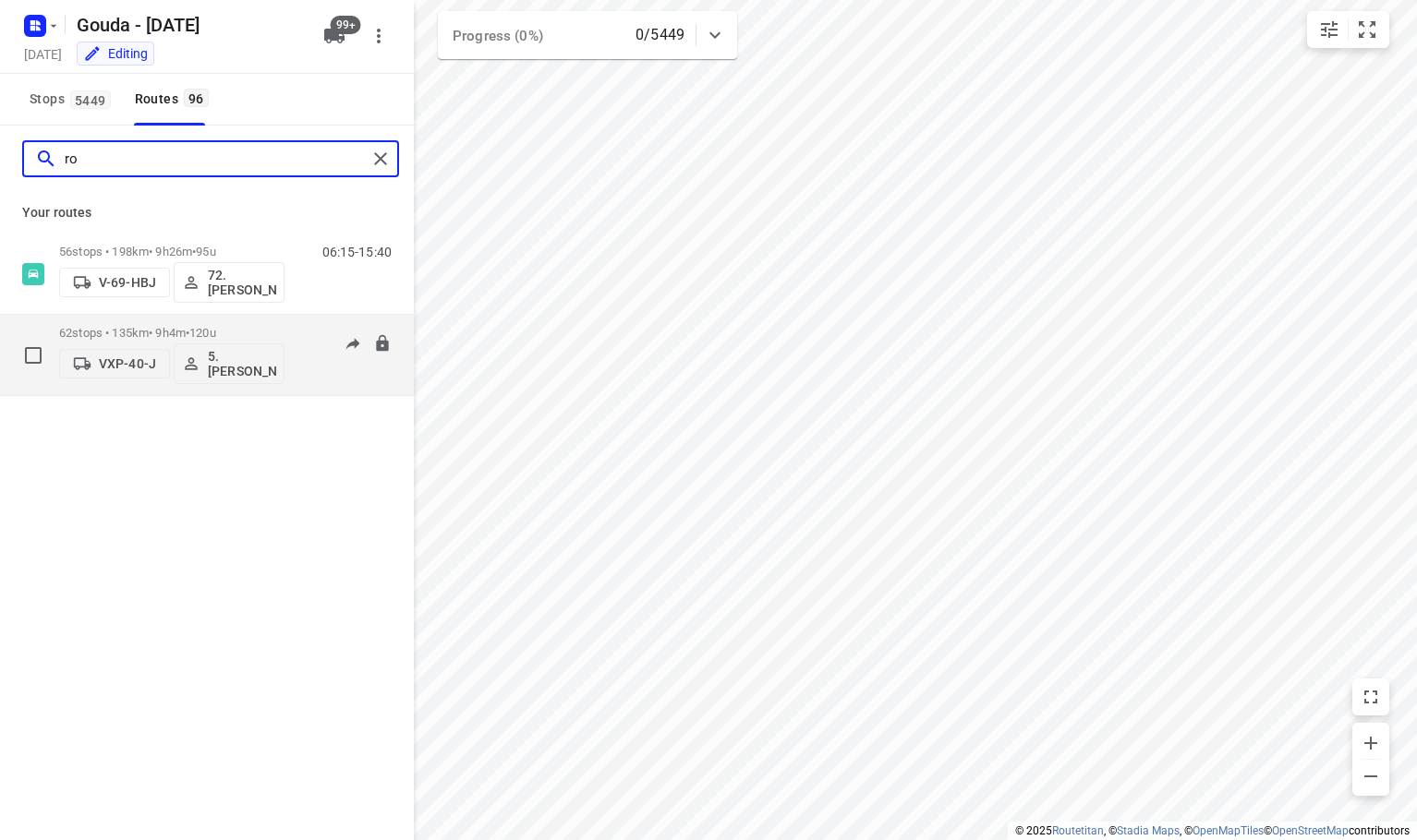
type input "r"
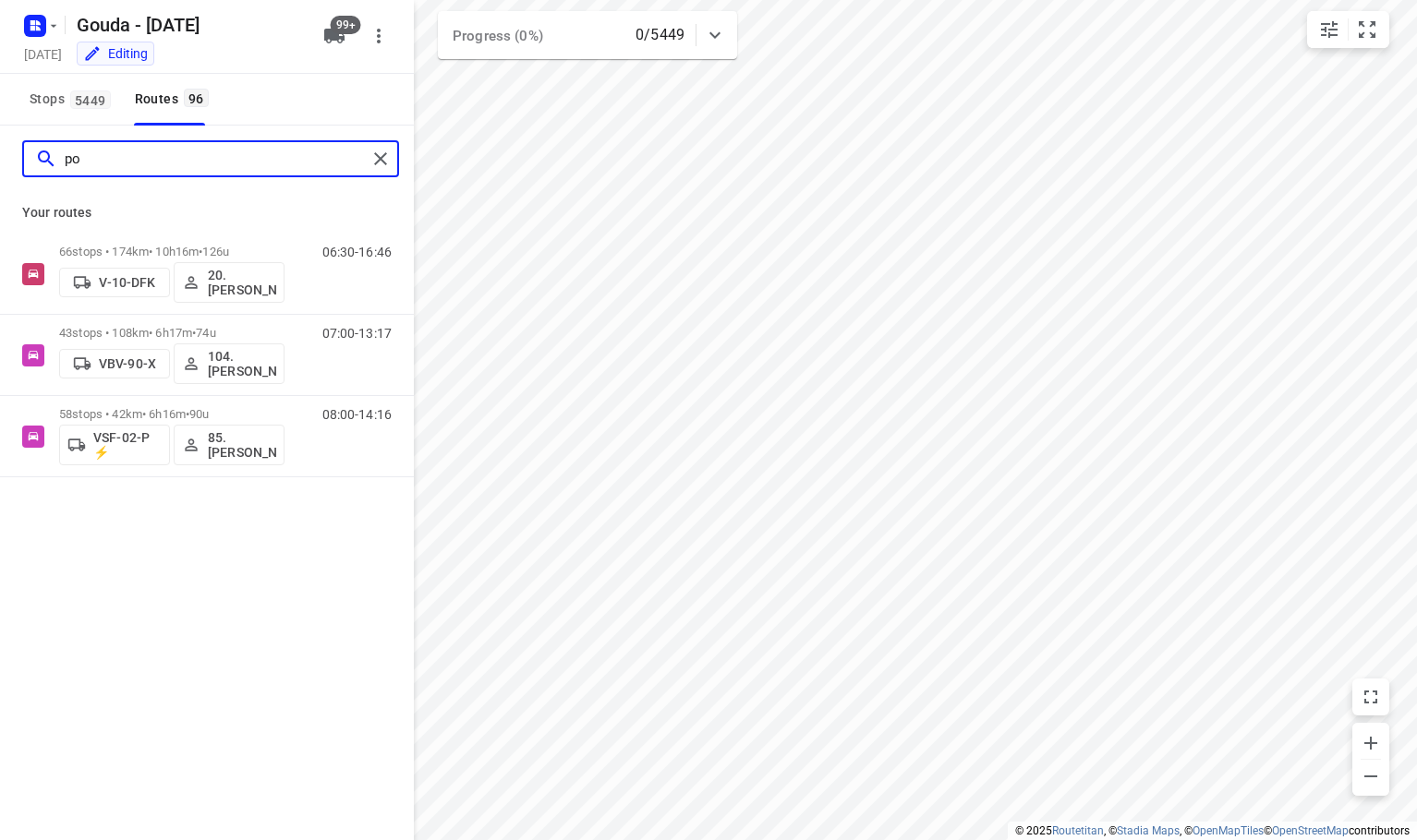
type input "p"
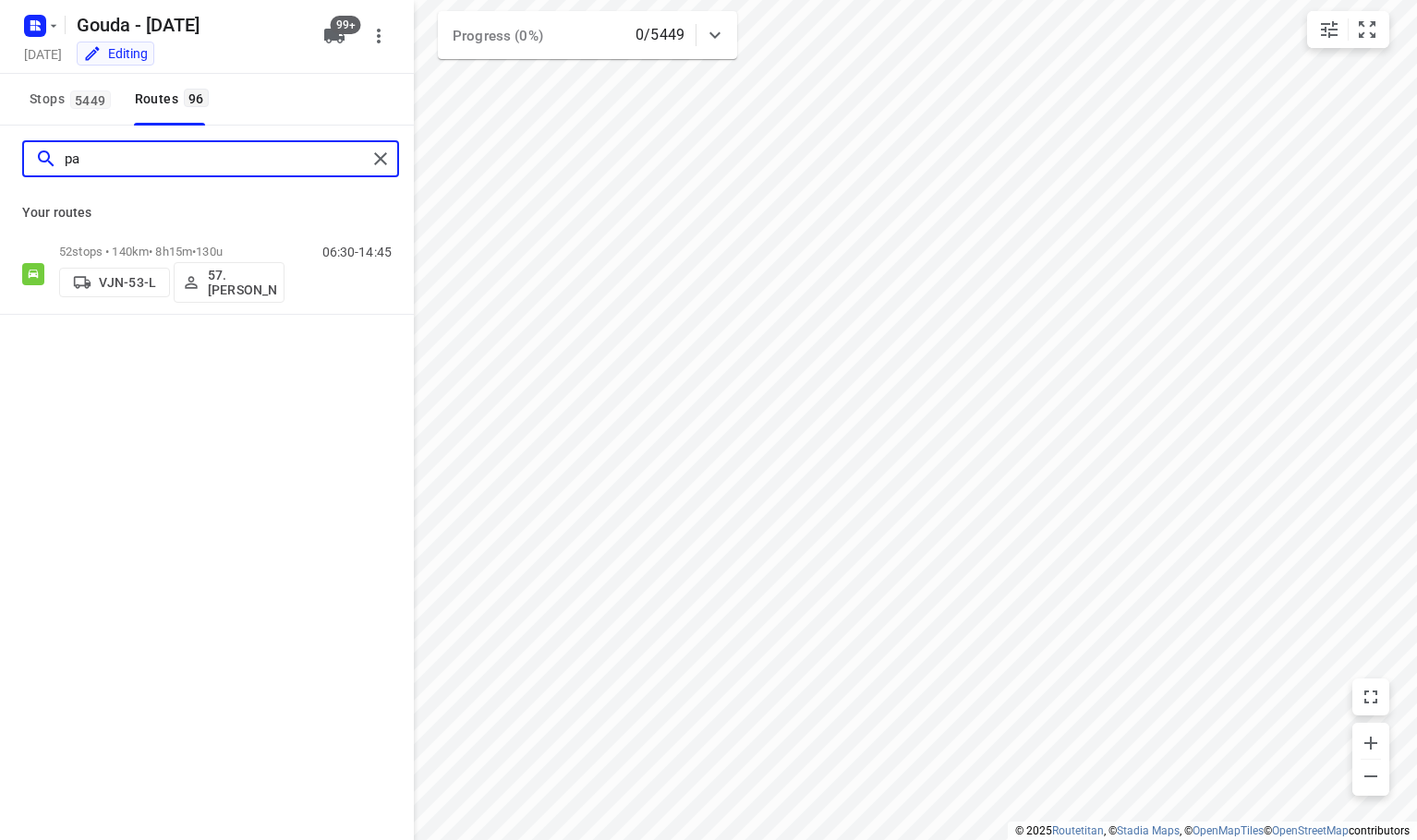
type input "p"
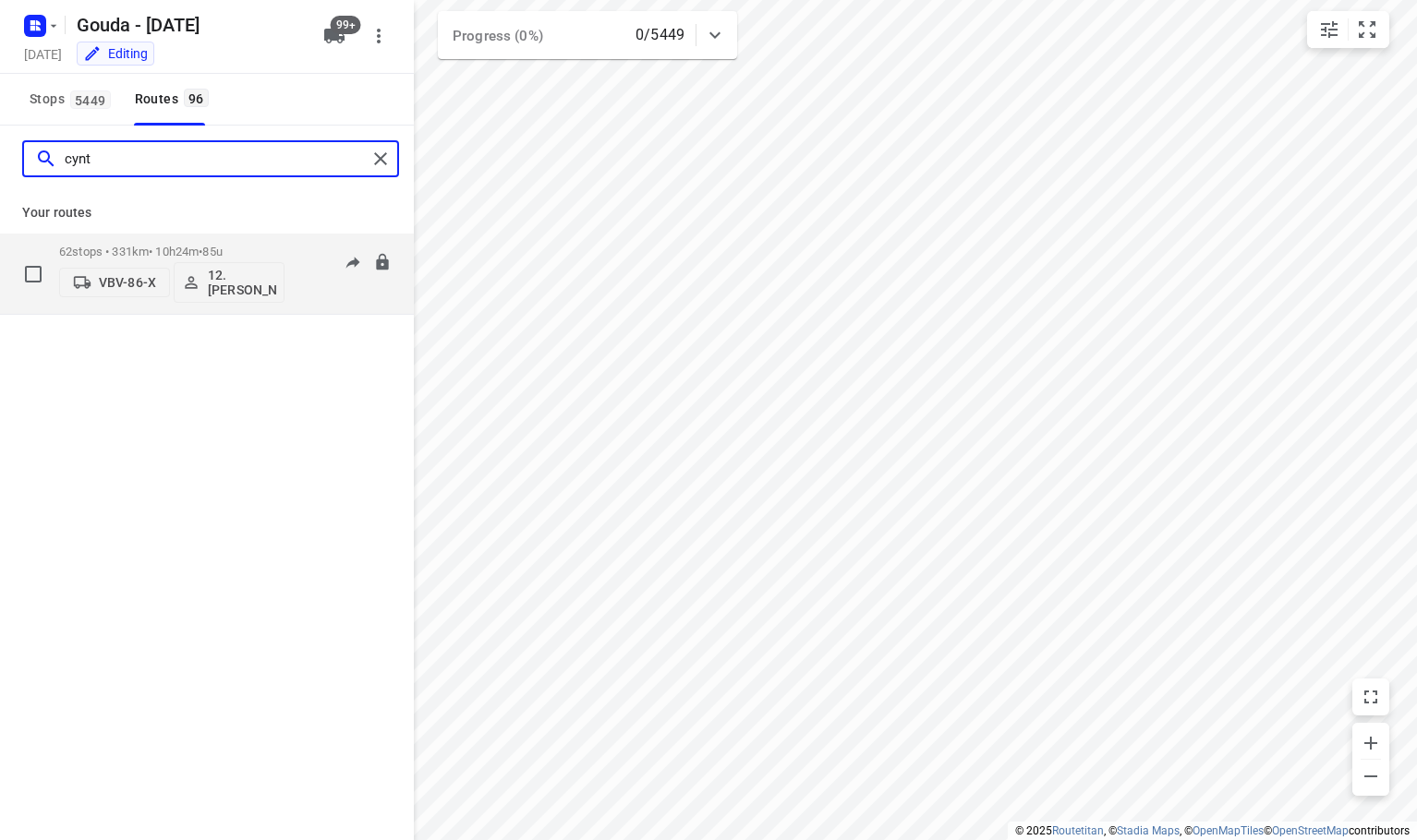
type input "cynt"
click at [142, 288] on p "VBV-86-X" at bounding box center [128, 282] width 57 height 15
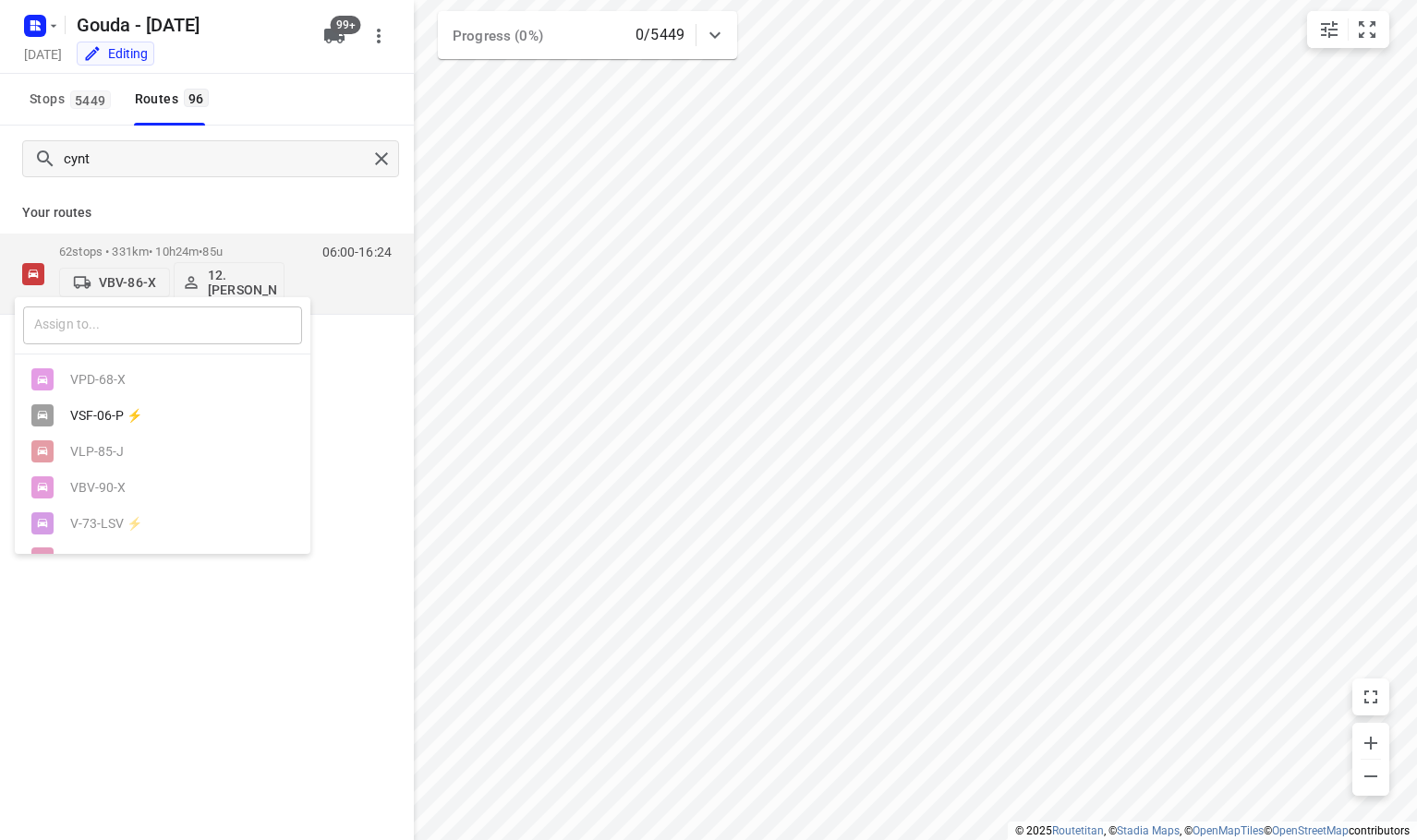
click at [136, 325] on input "text" at bounding box center [163, 326] width 279 height 38
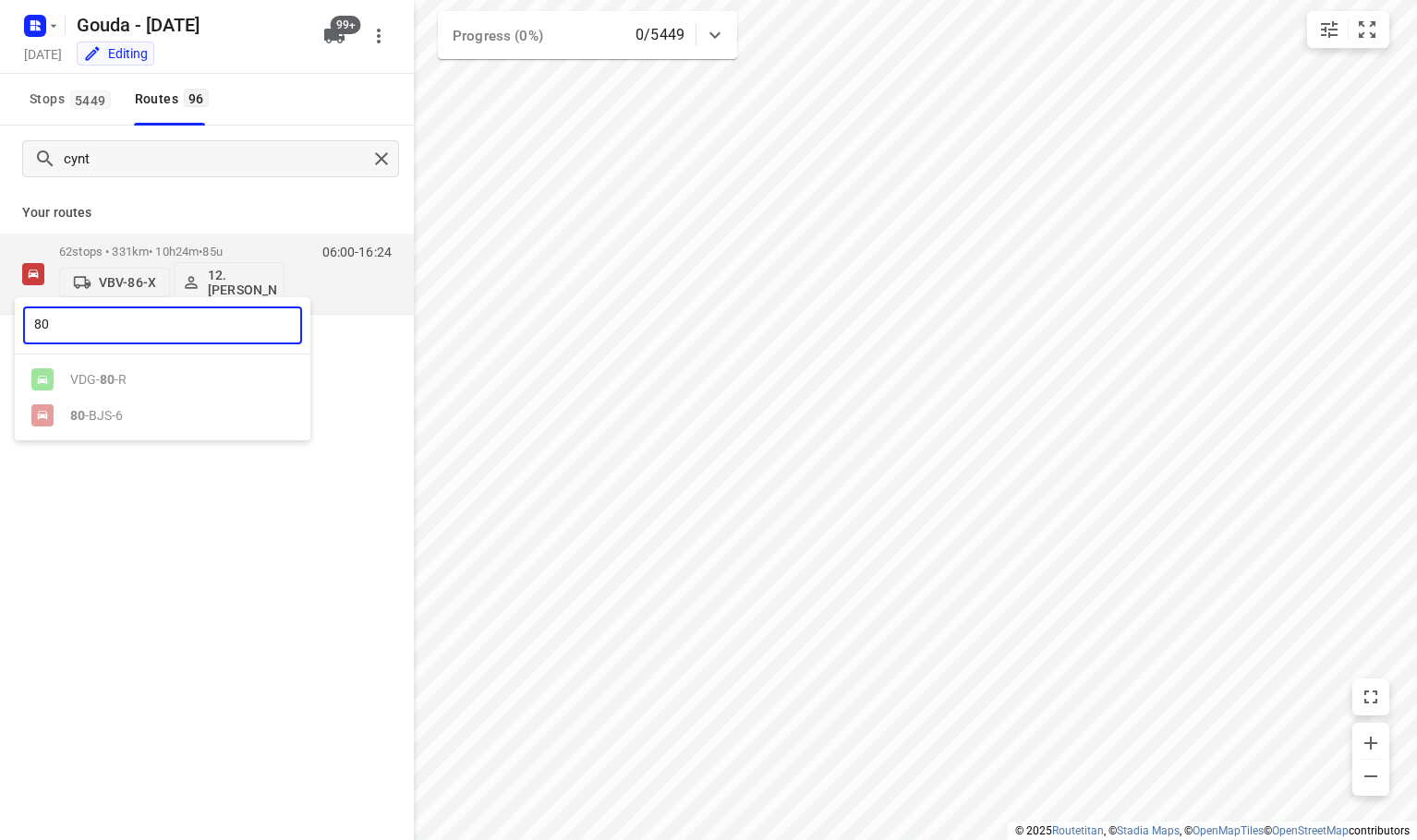
type input "80"
drag, startPoint x: 193, startPoint y: 563, endPoint x: 178, endPoint y: 516, distance: 49.3
click at [197, 556] on div at bounding box center [708, 420] width 1417 height 840
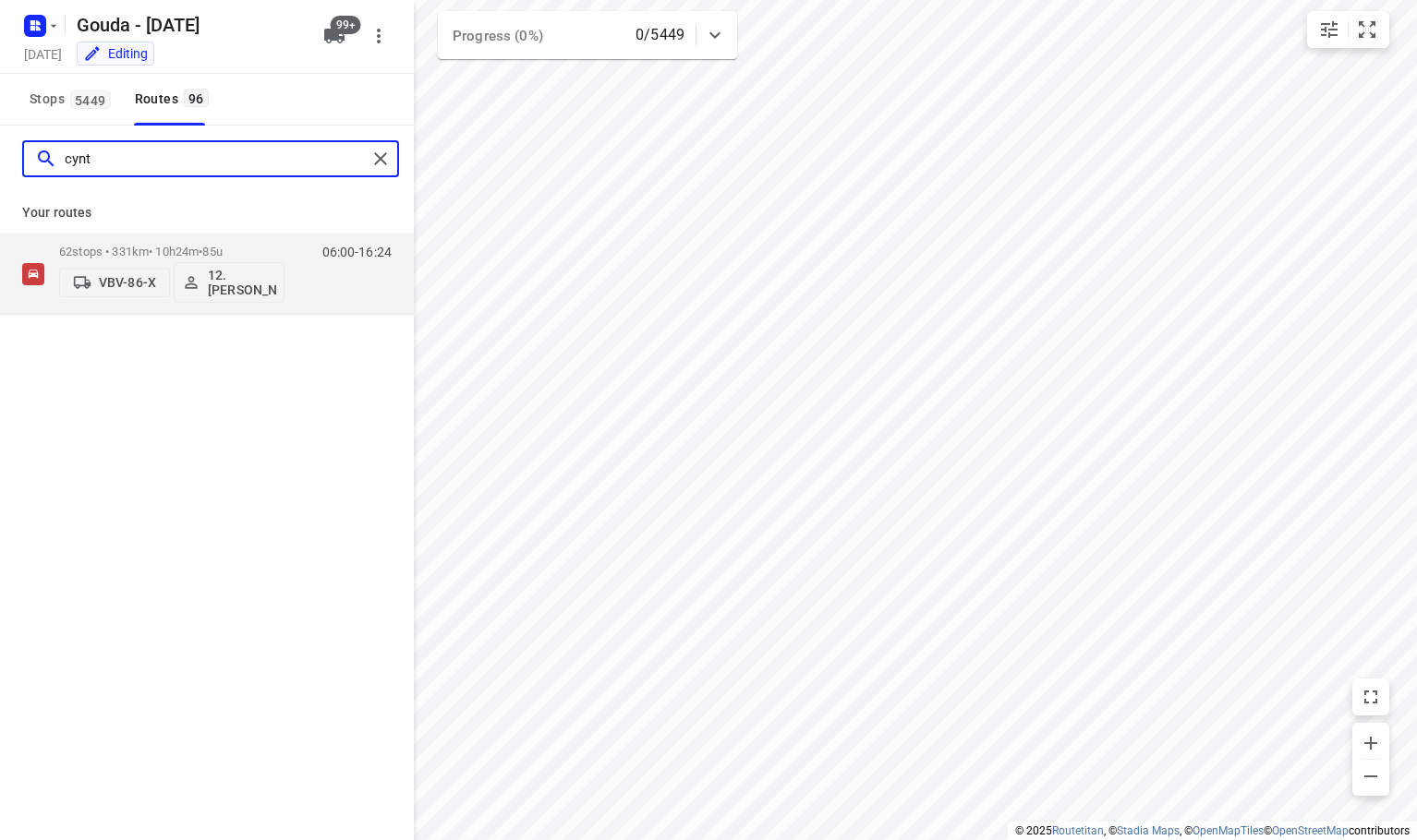
drag, startPoint x: 179, startPoint y: 158, endPoint x: -717, endPoint y: 158, distance: 896.0
click at [0, 158] on html "i © 2025 Routetitan , © Stadia Maps , © OpenMapTiles © OpenStreetMap contributo…" at bounding box center [708, 420] width 1417 height 840
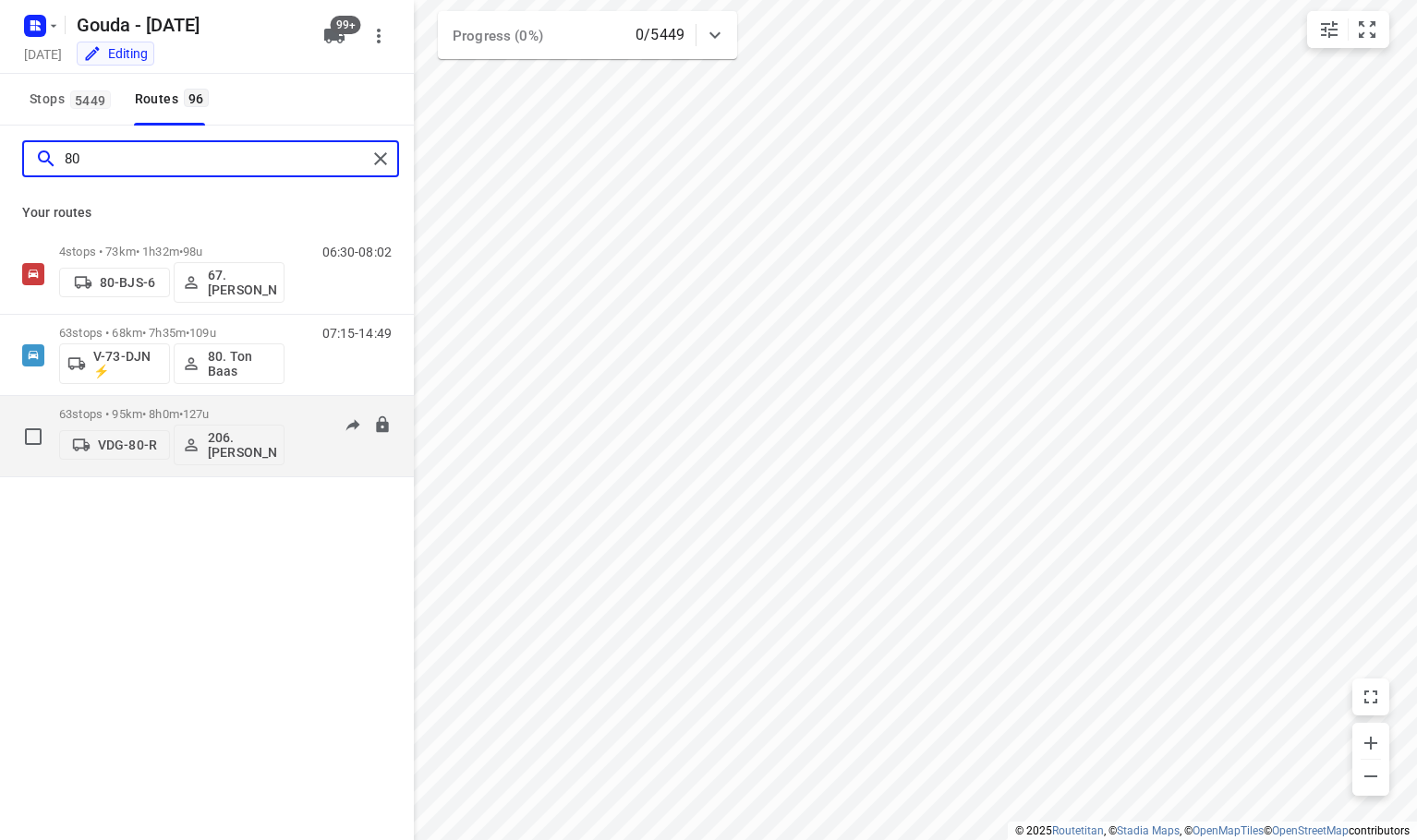
type input "80"
click at [122, 450] on p "VDG-80-R" at bounding box center [128, 445] width 59 height 15
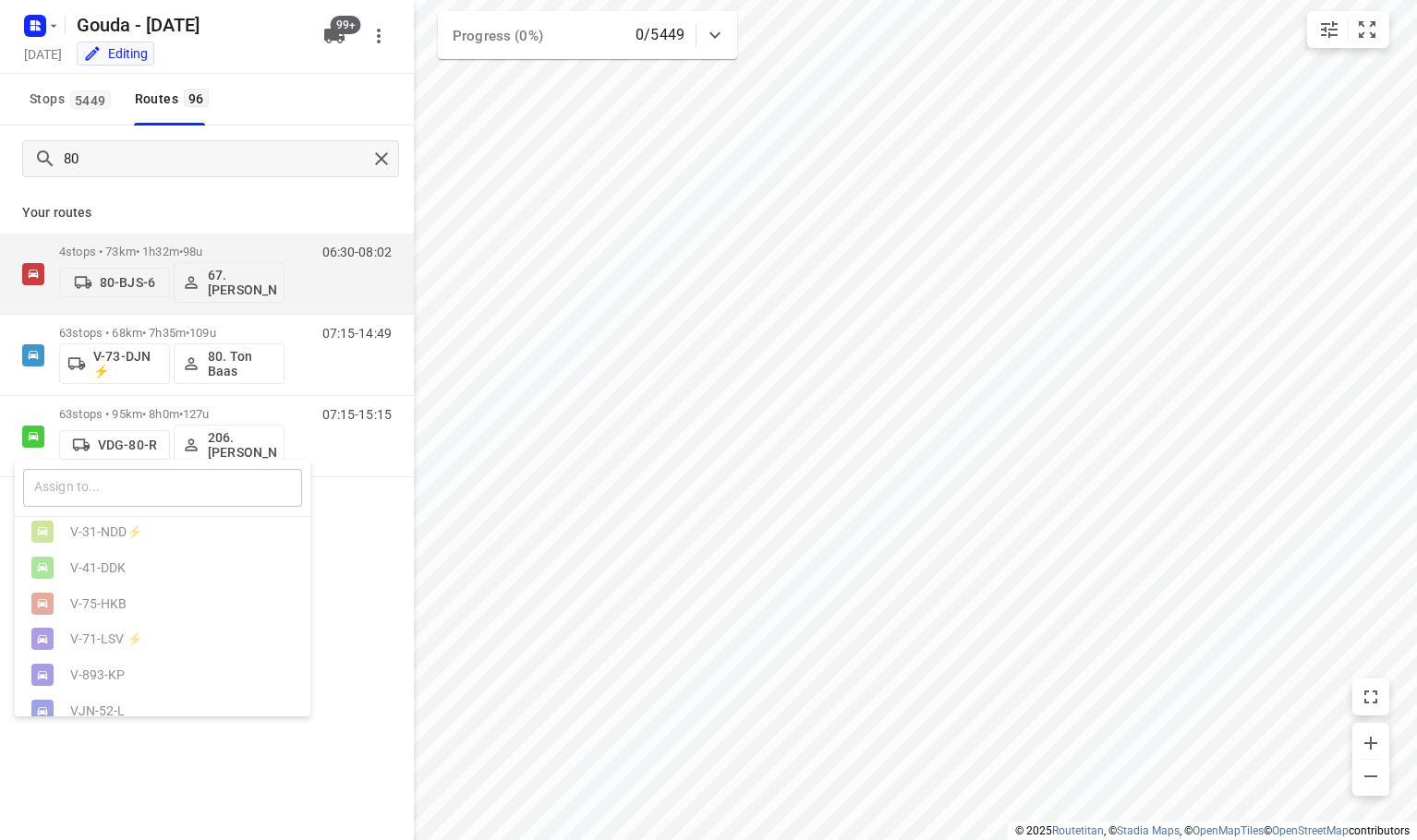
drag, startPoint x: 137, startPoint y: 493, endPoint x: 154, endPoint y: 486, distance: 18.4
click at [146, 491] on input "text" at bounding box center [163, 488] width 279 height 38
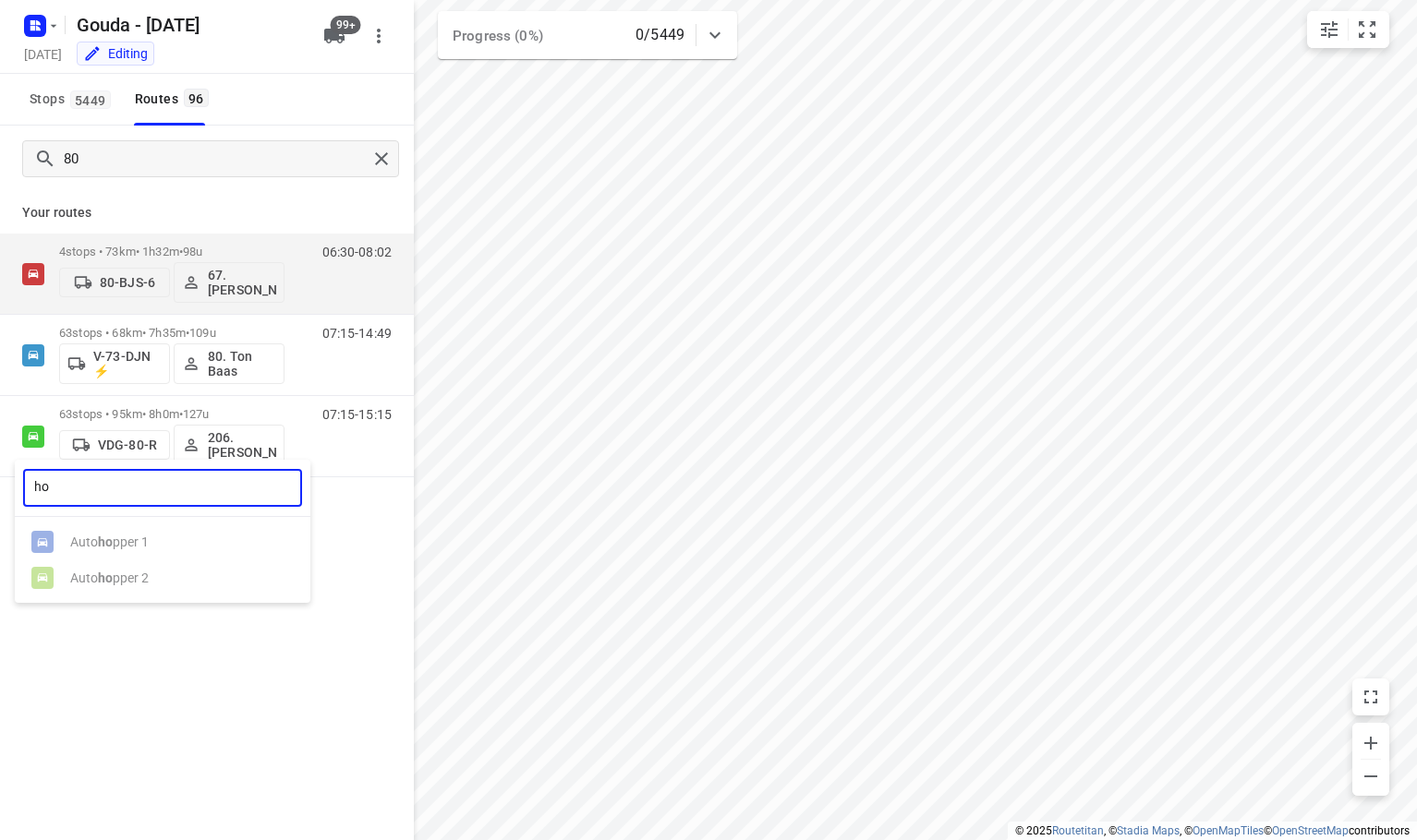
type input "h"
type input "y"
type input "26"
click at [91, 622] on div "VPL- 26 -X" at bounding box center [167, 614] width 194 height 15
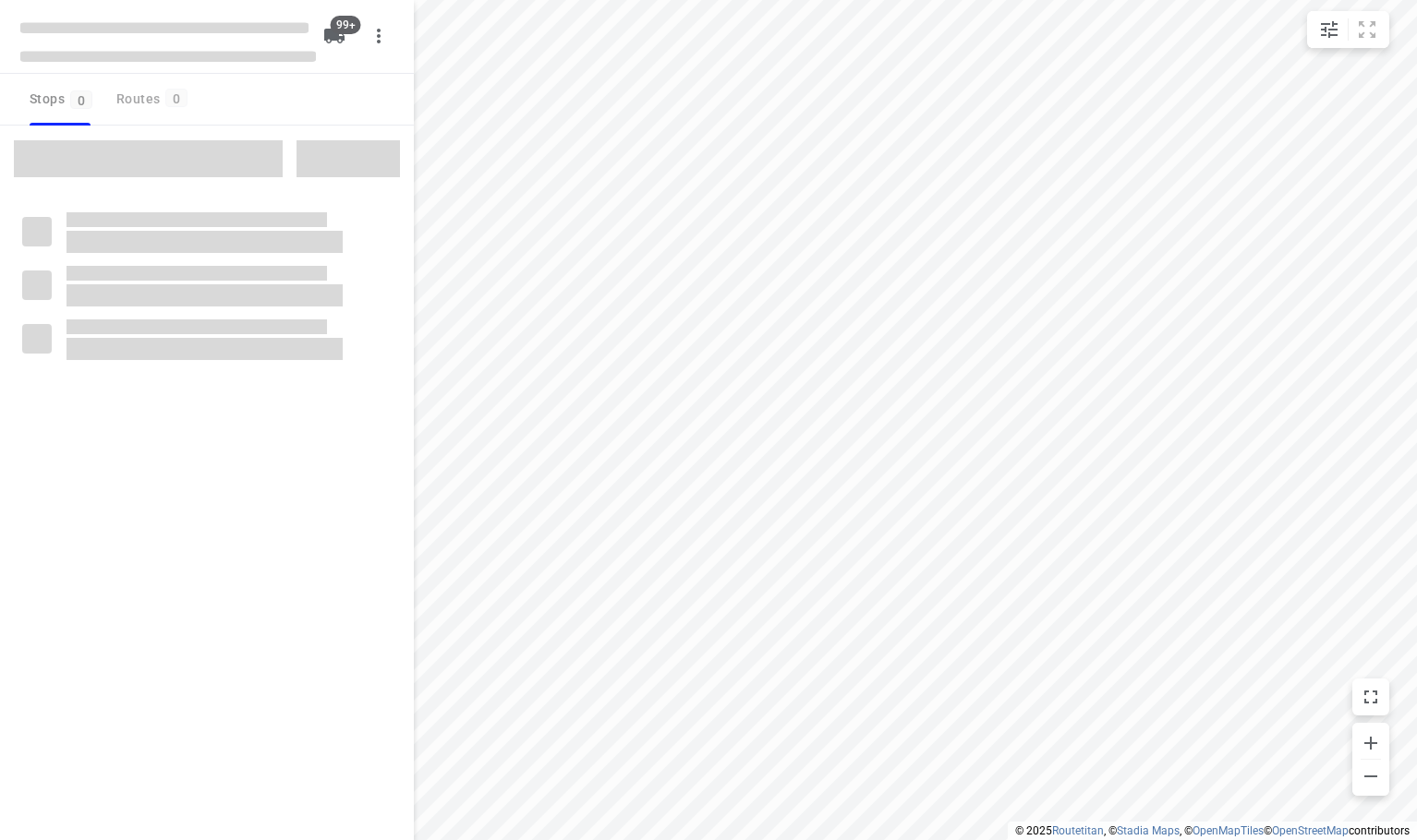
checkbox input "true"
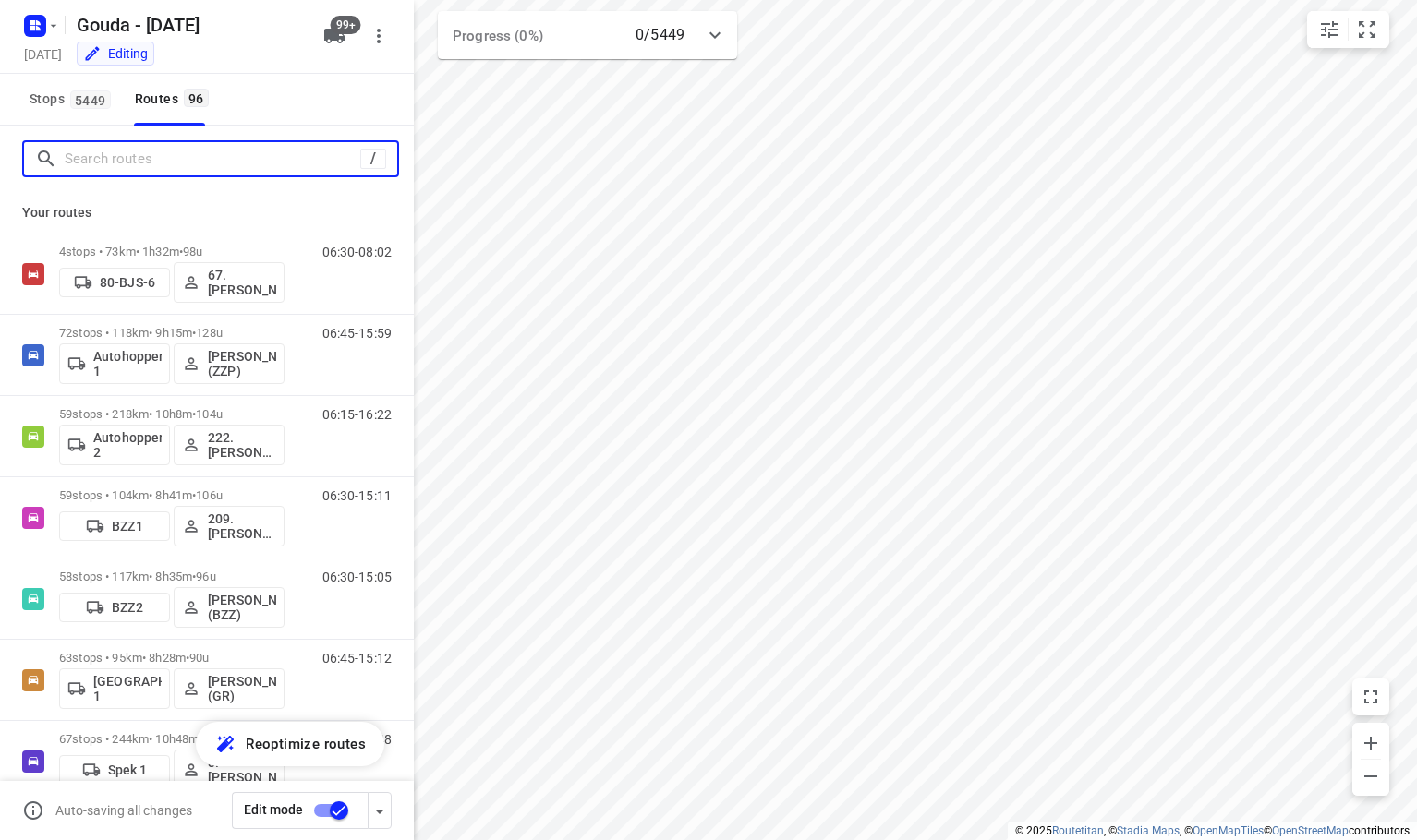
click at [246, 156] on input "Search routes" at bounding box center [212, 158] width 295 height 29
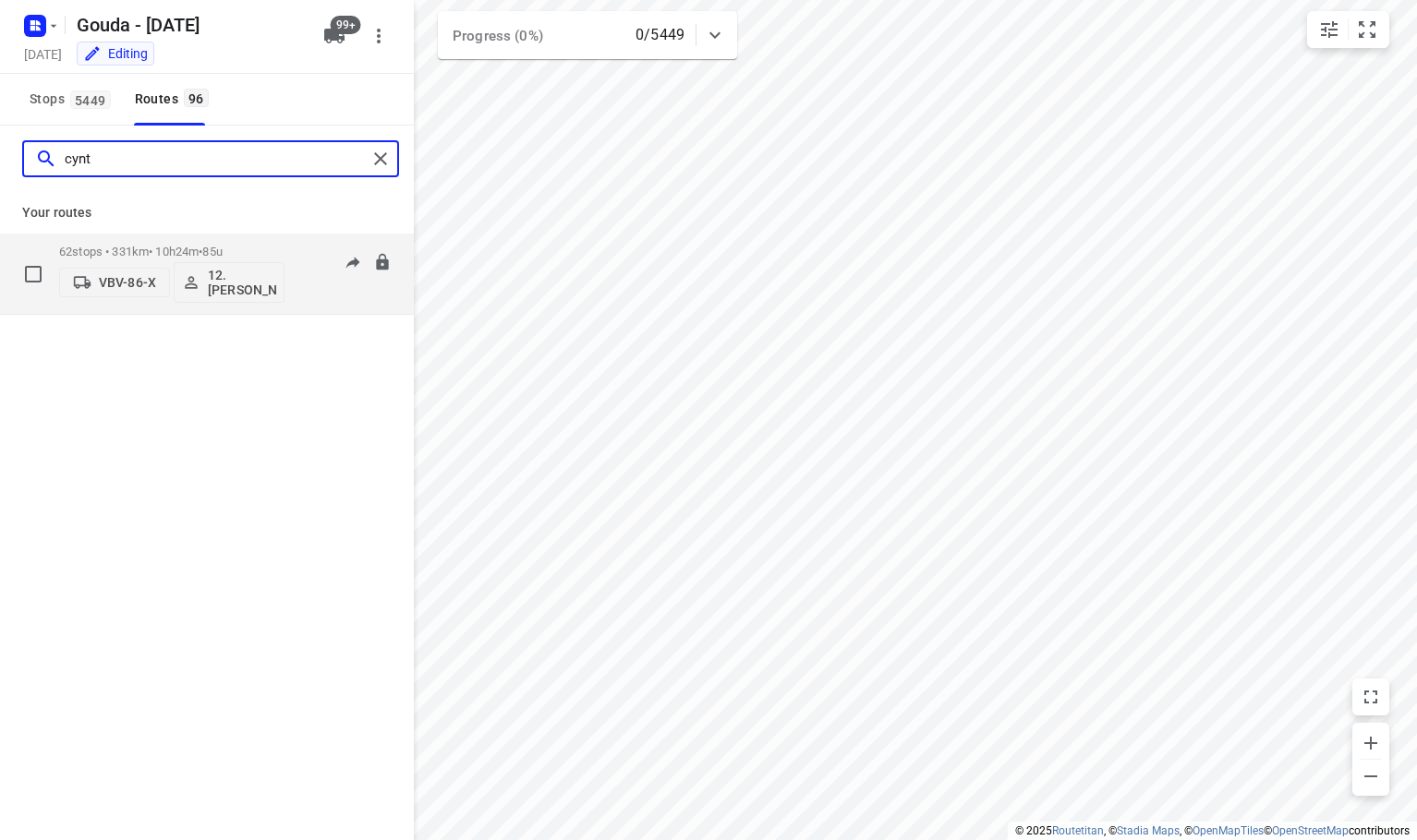
type input "cynt"
click at [145, 287] on p "VBV-86-X" at bounding box center [128, 282] width 57 height 15
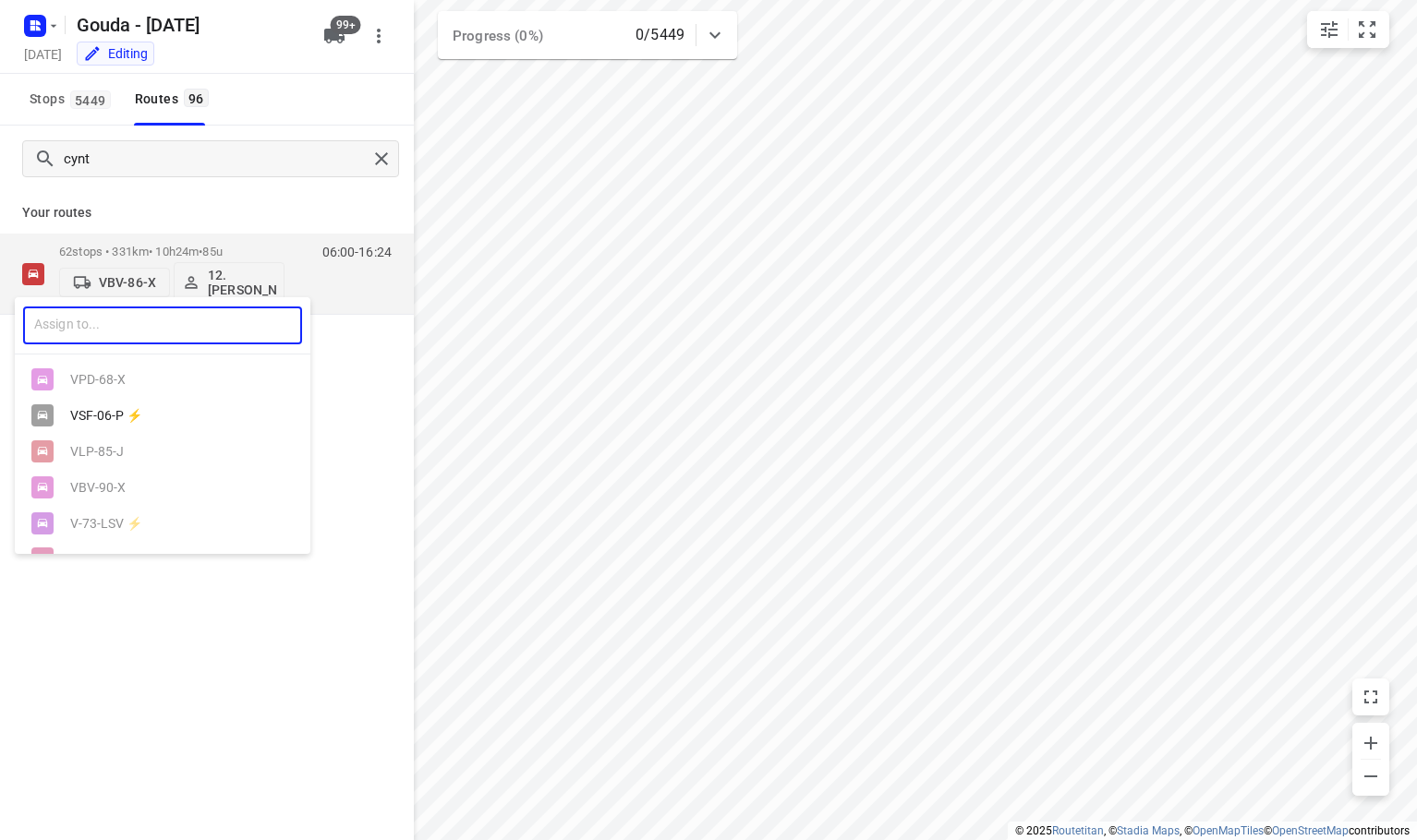
click at [142, 317] on input "text" at bounding box center [163, 326] width 279 height 38
type input "80"
drag, startPoint x: 147, startPoint y: 384, endPoint x: 158, endPoint y: 254, distance: 130.5
click at [148, 384] on div "VDG- 80 -R" at bounding box center [167, 379] width 194 height 15
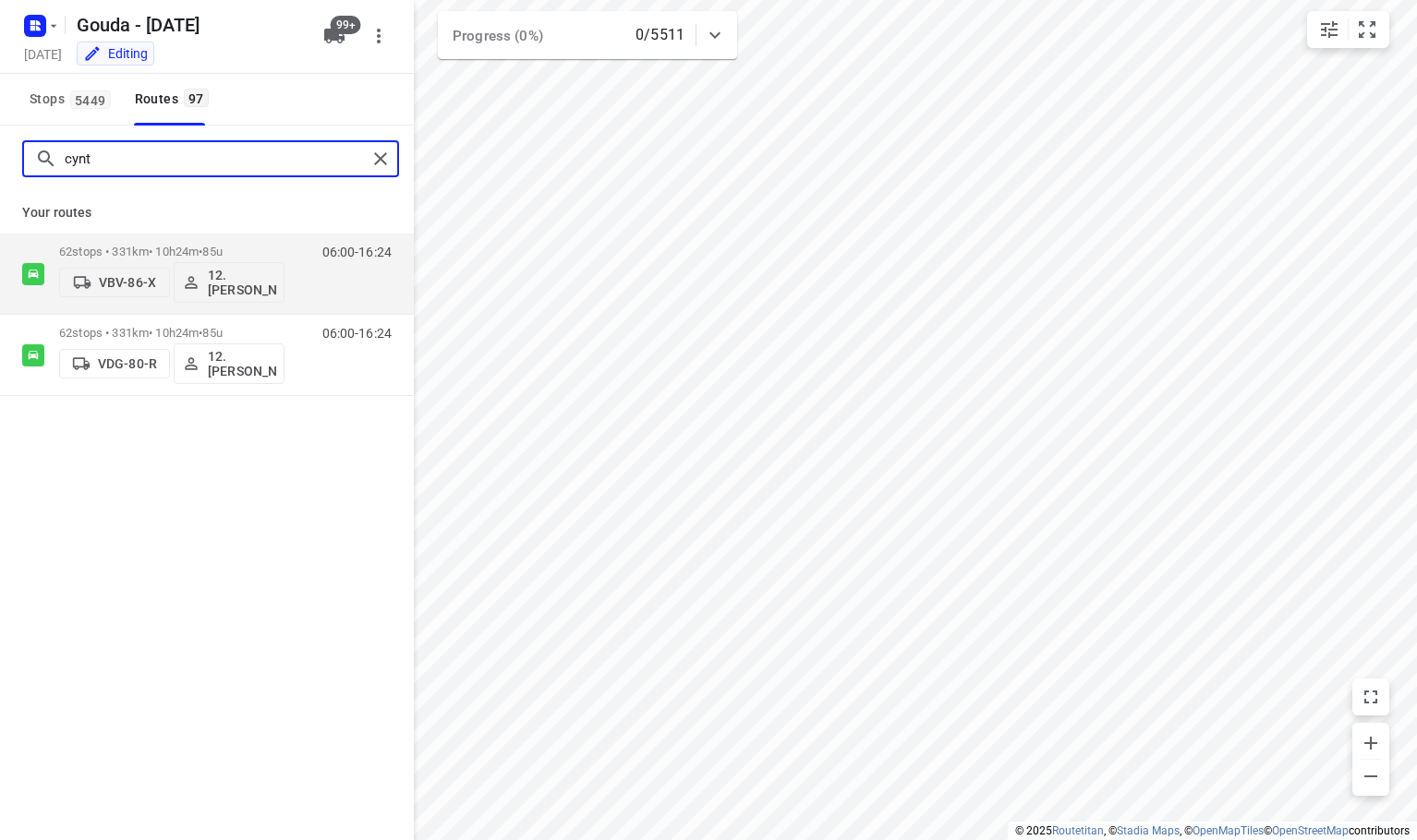
click at [261, 155] on input "cynt" at bounding box center [215, 158] width 302 height 29
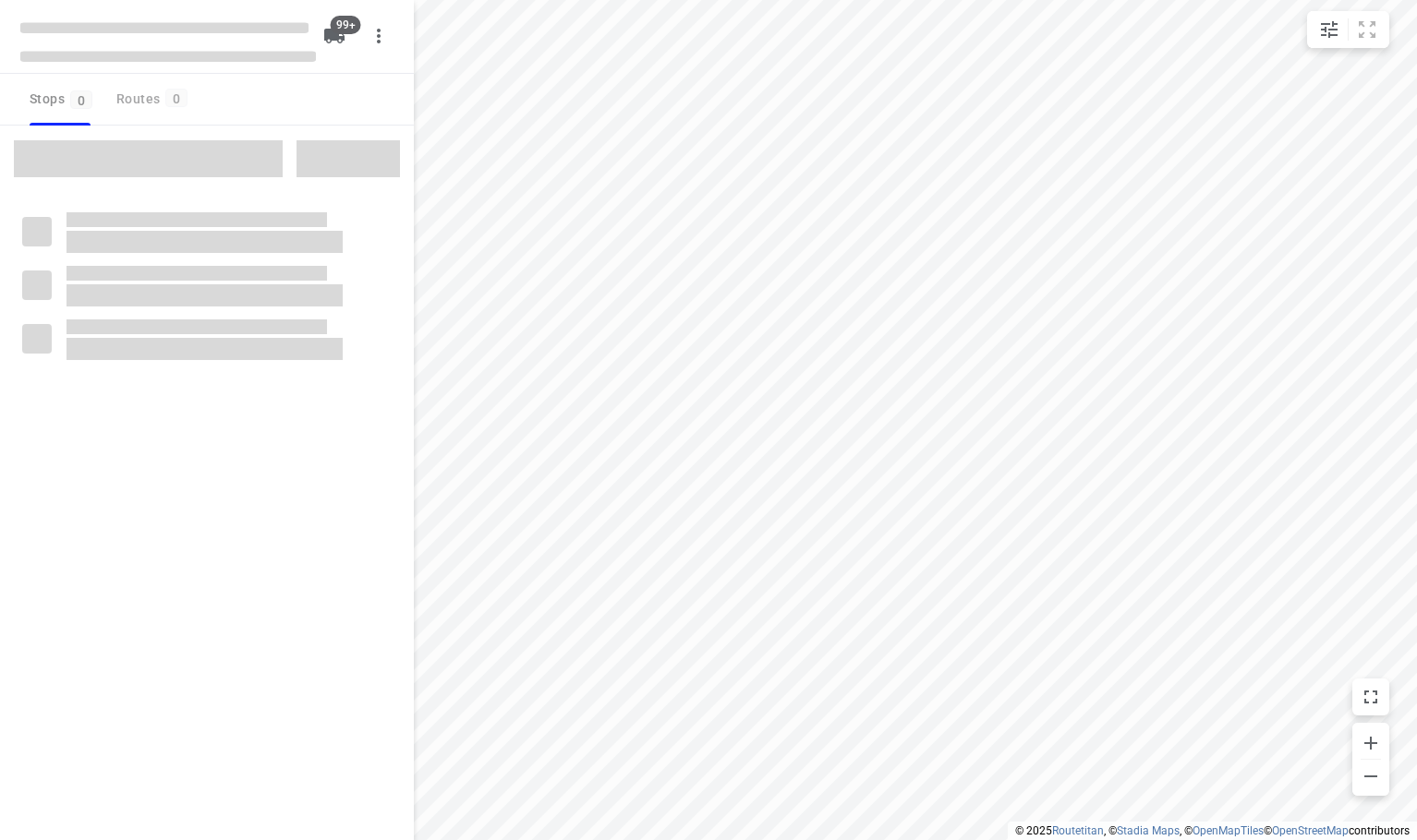
checkbox input "true"
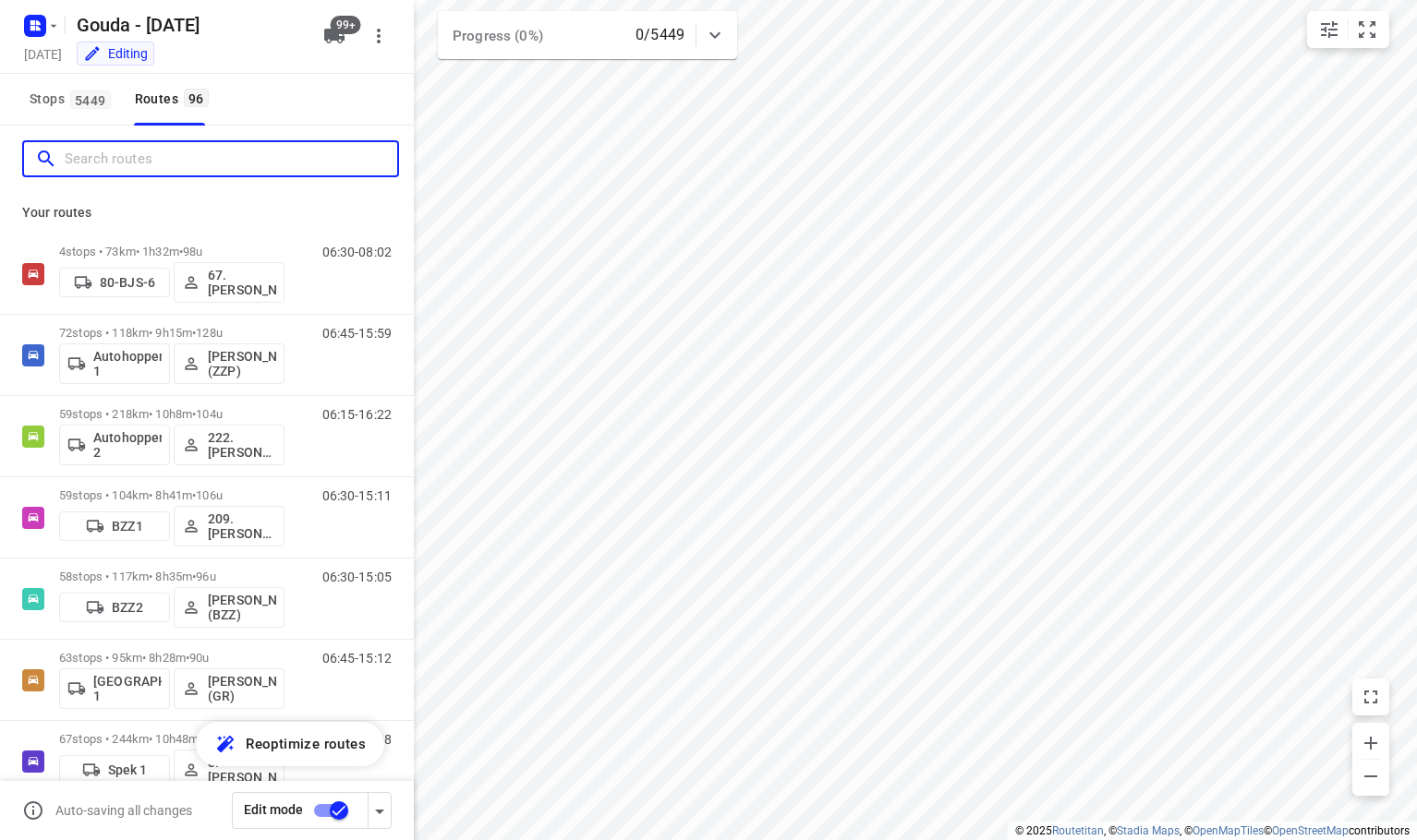
drag, startPoint x: 218, startPoint y: 158, endPoint x: 240, endPoint y: 148, distance: 24.2
click at [219, 158] on input "Search routes" at bounding box center [231, 158] width 333 height 29
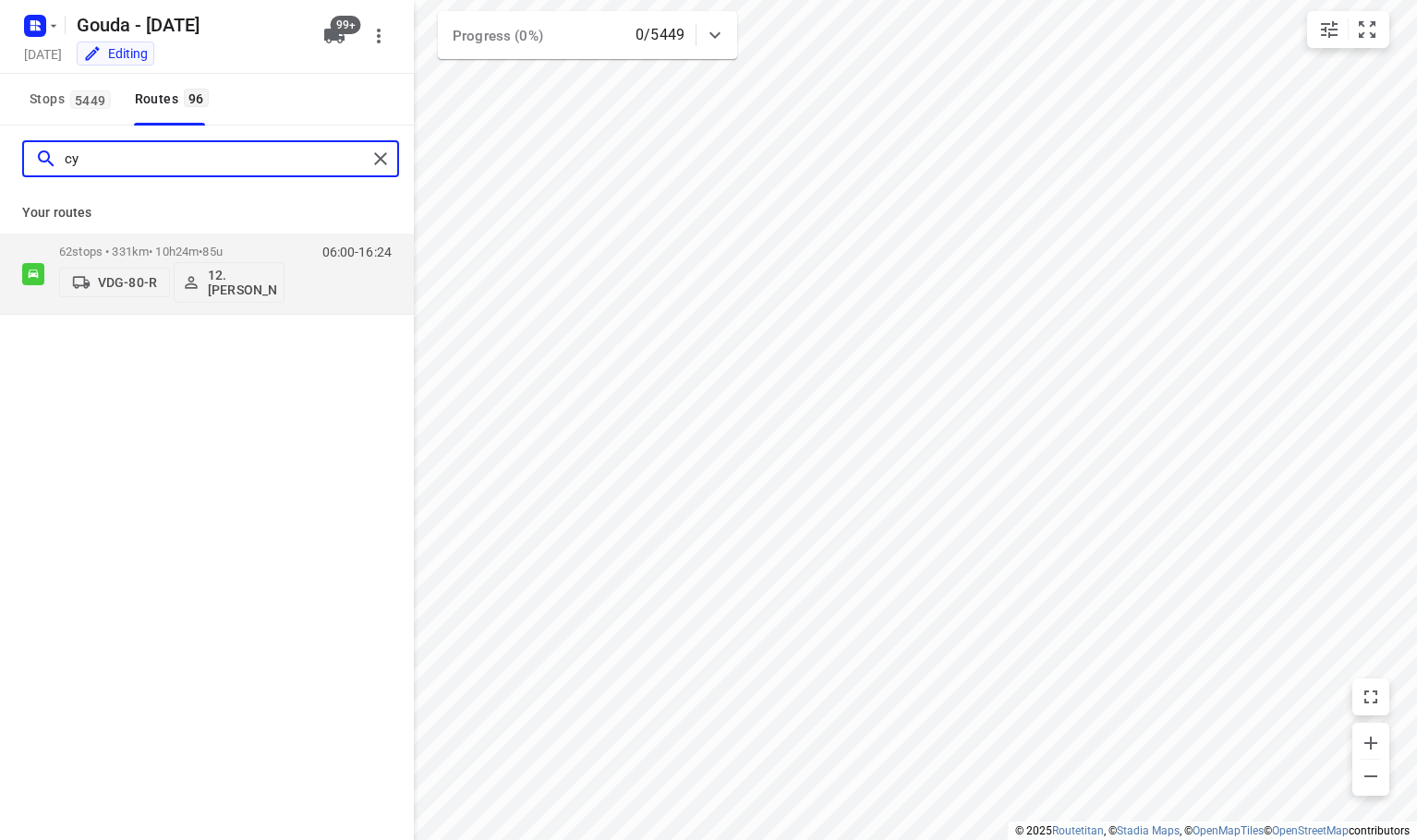
type input "c"
type input "d"
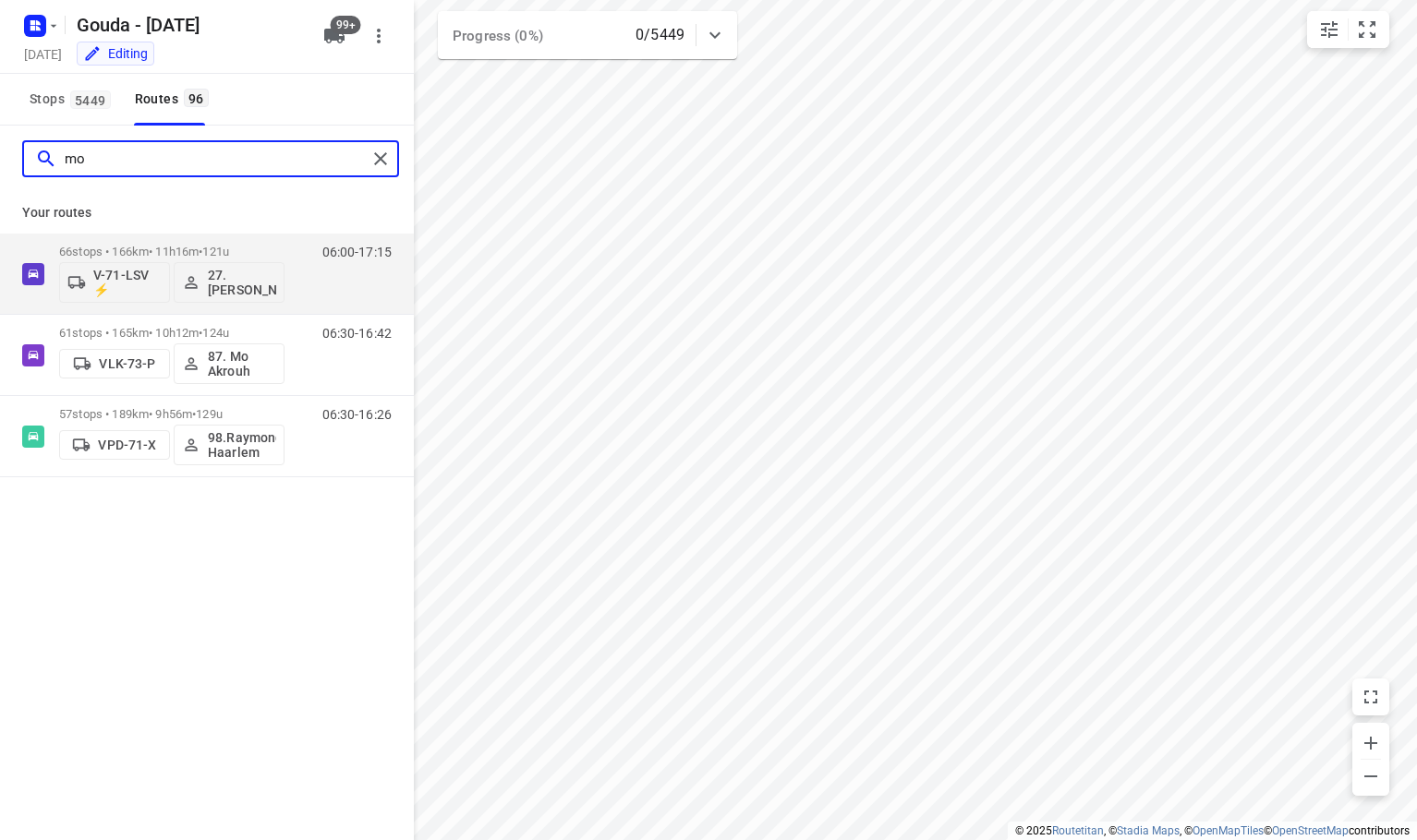
type input "m"
type input "v"
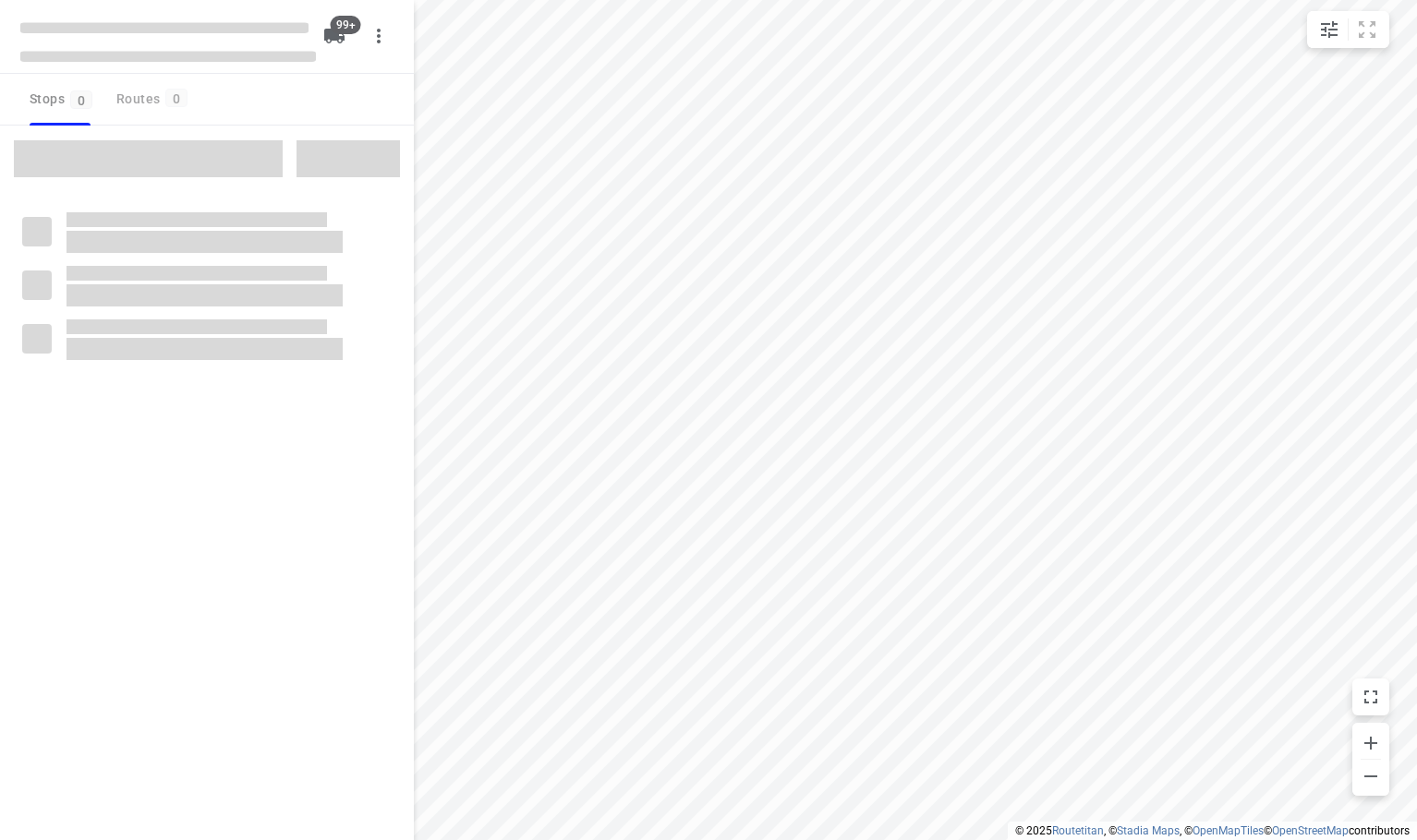
click at [259, 115] on div "Stops 0 Routes 0" at bounding box center [207, 100] width 414 height 52
checkbox input "true"
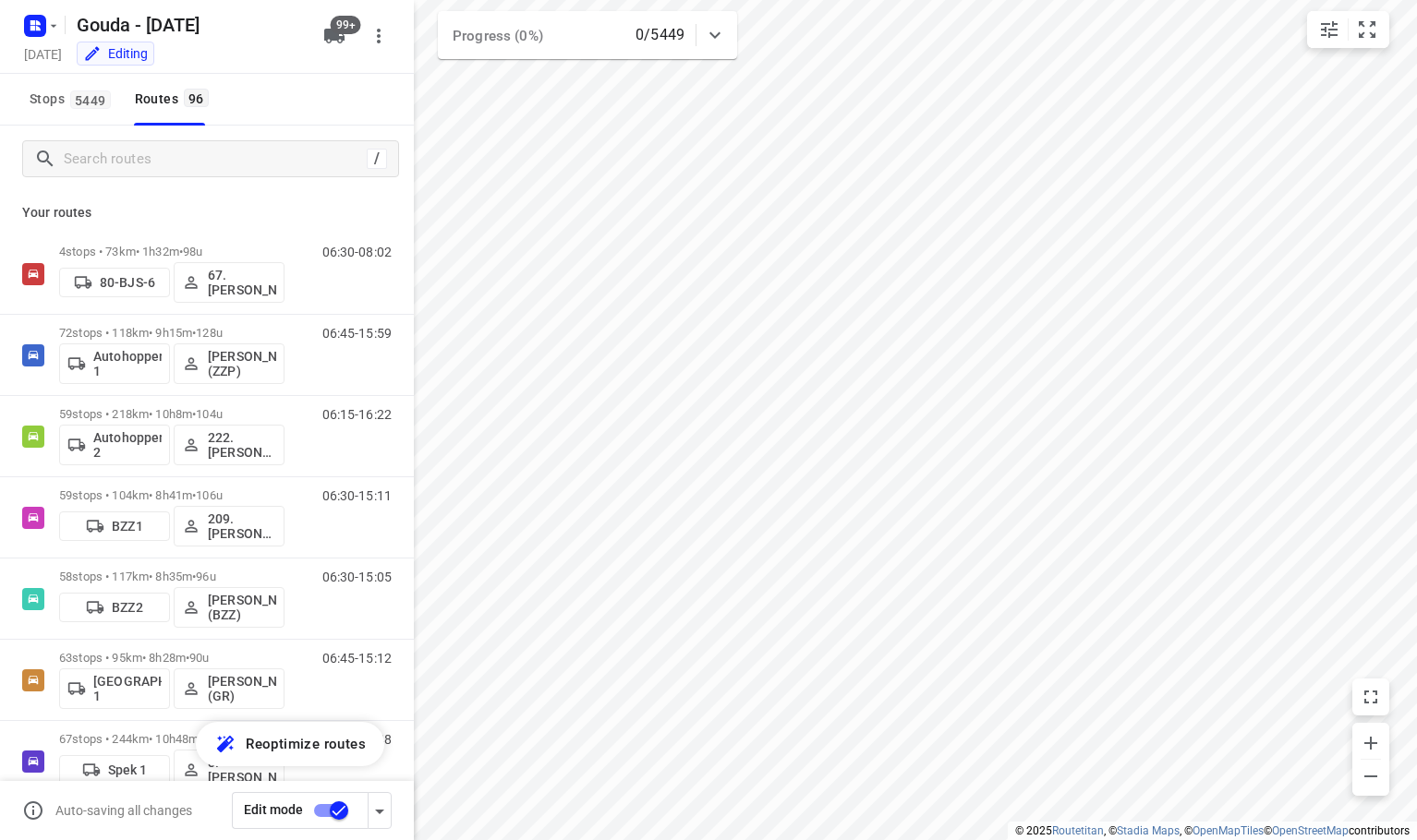
click at [259, 114] on div "Stops [STREET_ADDRESS]" at bounding box center [207, 100] width 414 height 52
click at [278, 111] on div "Stops [STREET_ADDRESS]" at bounding box center [207, 100] width 414 height 52
click at [205, 158] on input "Search routes" at bounding box center [215, 158] width 301 height 29
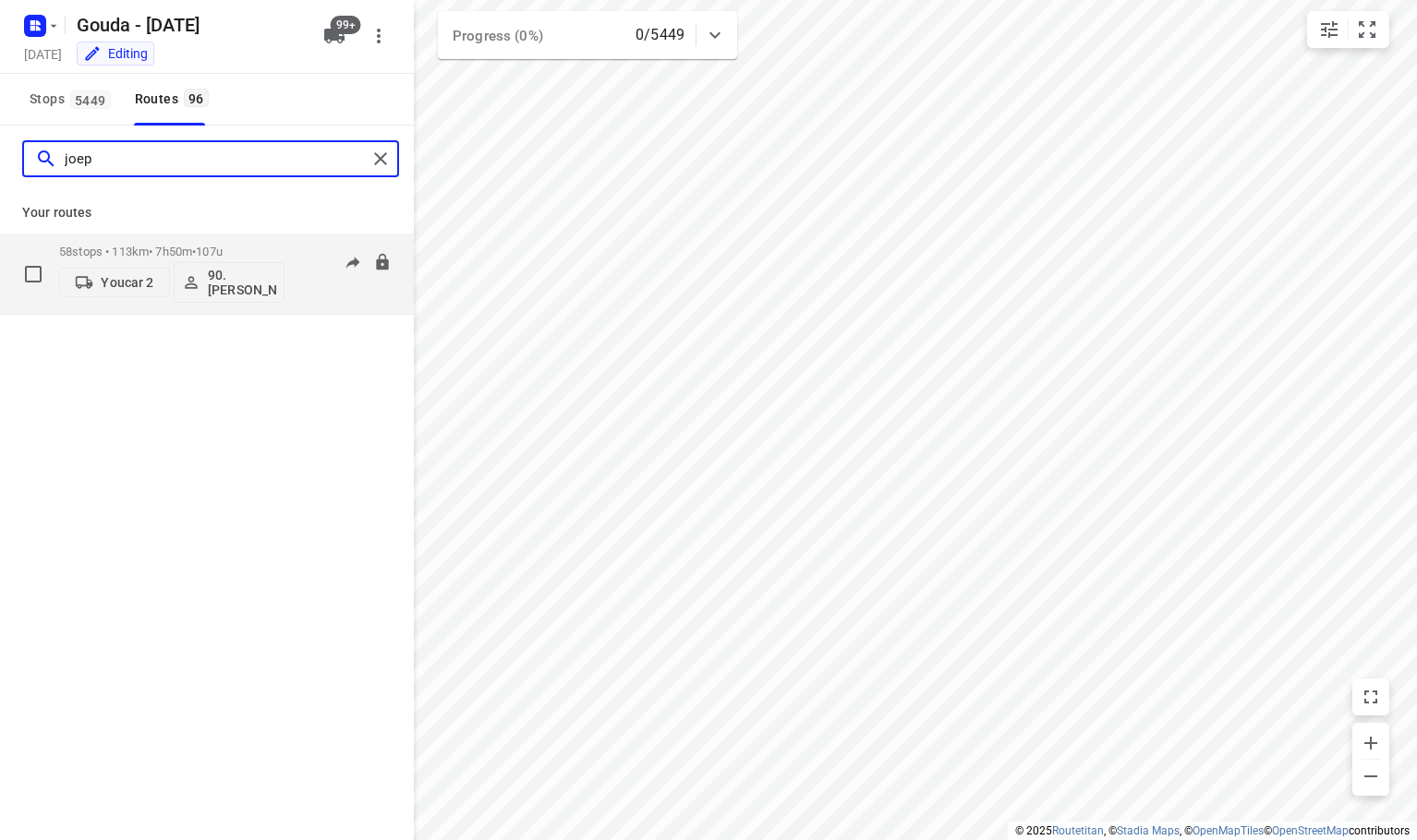
type input "joep"
click at [122, 292] on button "Youcar 2" at bounding box center [115, 282] width 111 height 30
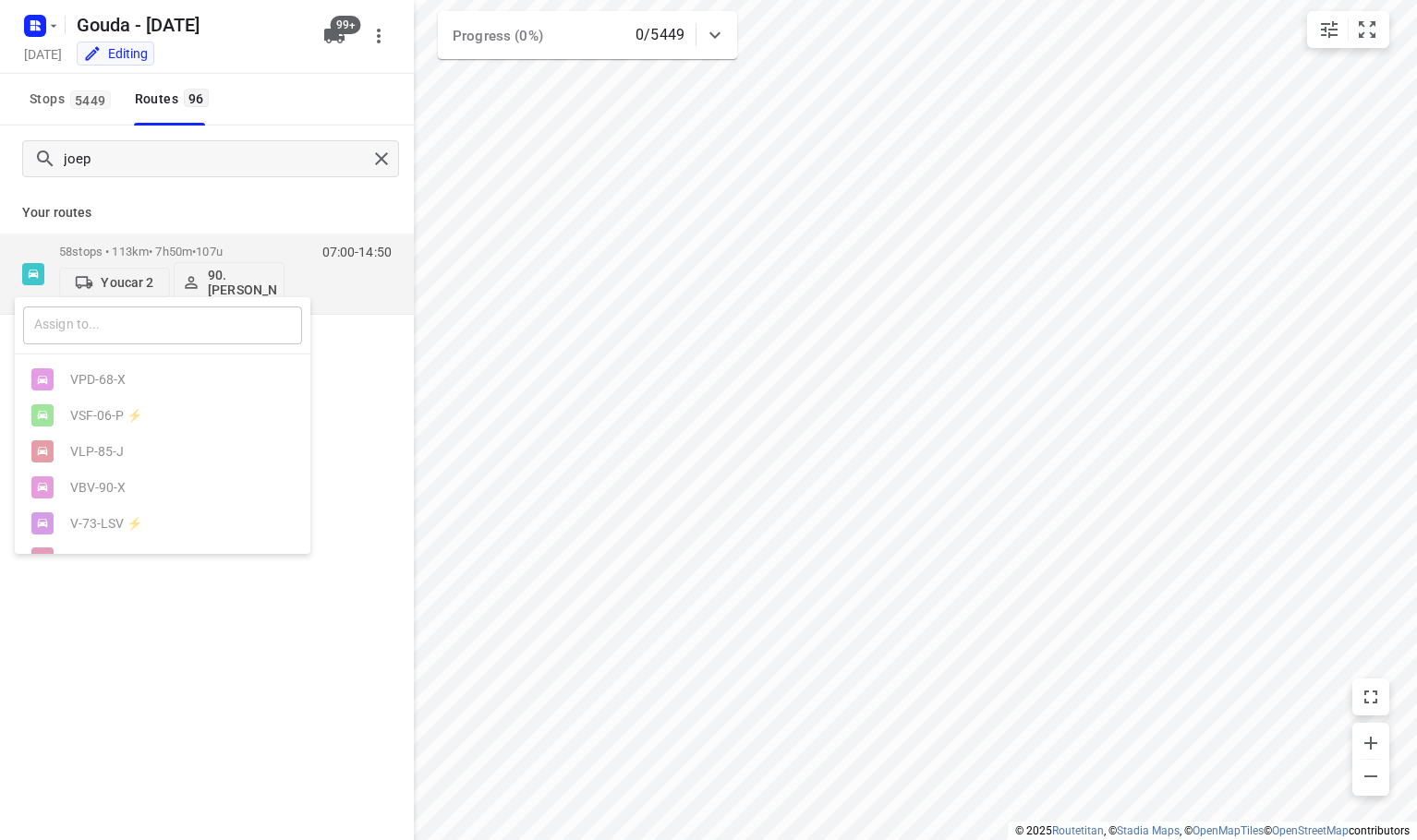
click at [123, 319] on input "text" at bounding box center [163, 326] width 279 height 38
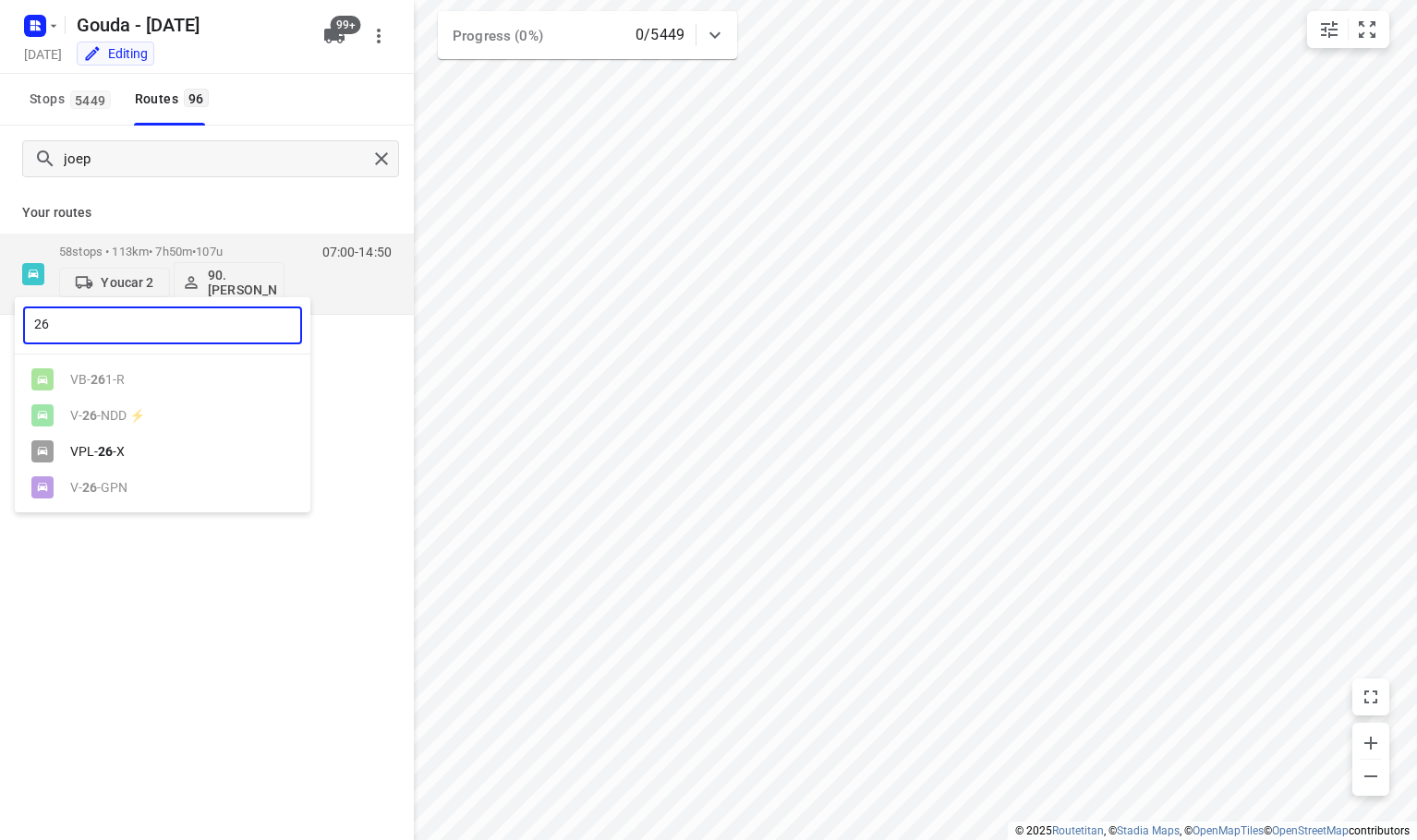
type input "26"
drag, startPoint x: 176, startPoint y: 447, endPoint x: 211, endPoint y: 349, distance: 104.1
click at [176, 448] on div "VPL- 26 -X" at bounding box center [167, 451] width 194 height 15
click at [240, 704] on div "26 ​ VB- 26 1-R V- 26 -NDD ⚡ VPL- 26 -X V- 26 -GPN" at bounding box center [708, 420] width 1417 height 840
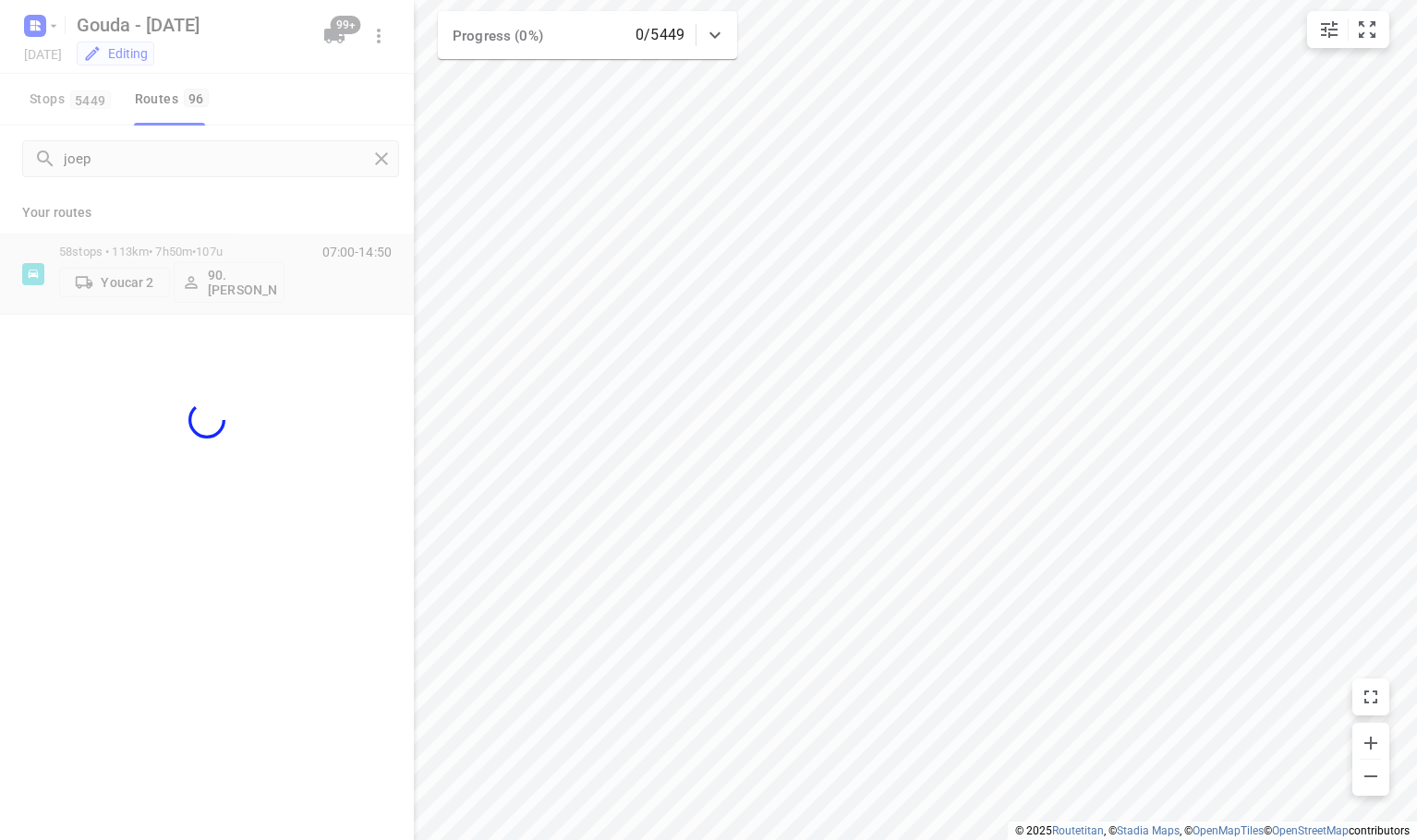
click at [241, 198] on div at bounding box center [207, 420] width 414 height 840
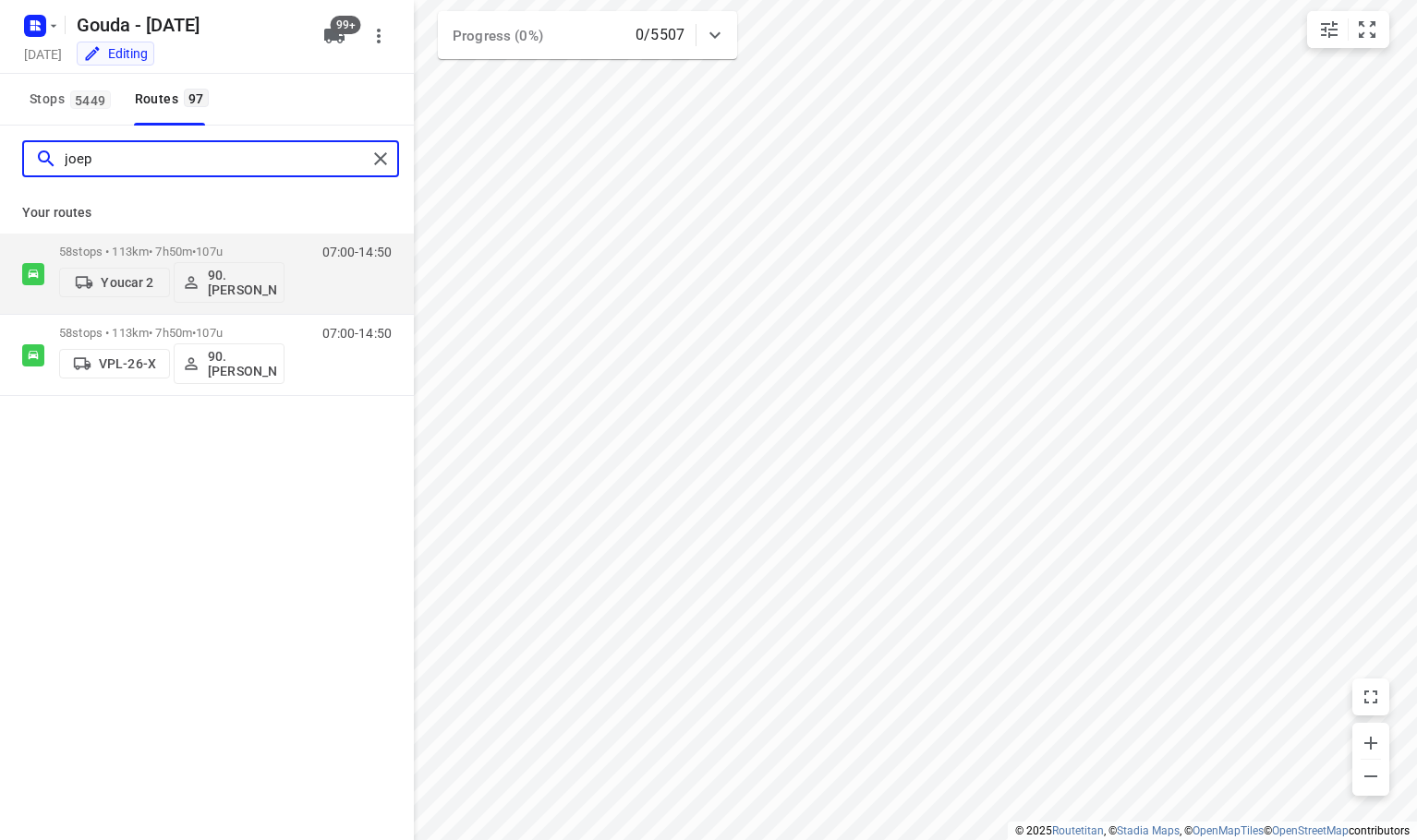
drag, startPoint x: 185, startPoint y: 159, endPoint x: -403, endPoint y: 61, distance: 596.1
click at [0, 61] on html "i © 2025 Routetitan , © Stadia Maps , © OpenMapTiles © OpenStreetMap contributo…" at bounding box center [708, 420] width 1417 height 840
type input "piet"
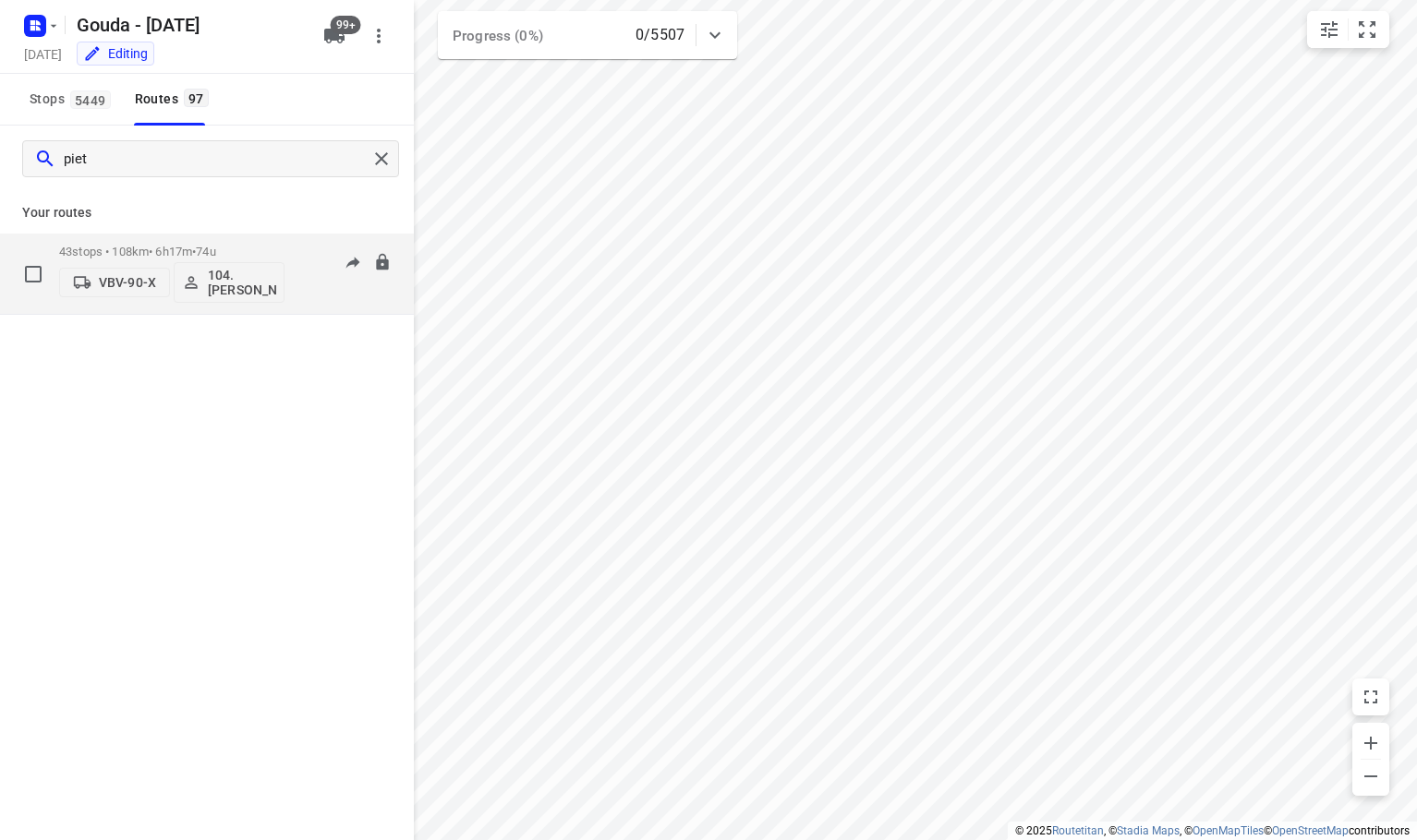
click at [115, 285] on p "VBV-90-X" at bounding box center [128, 282] width 57 height 15
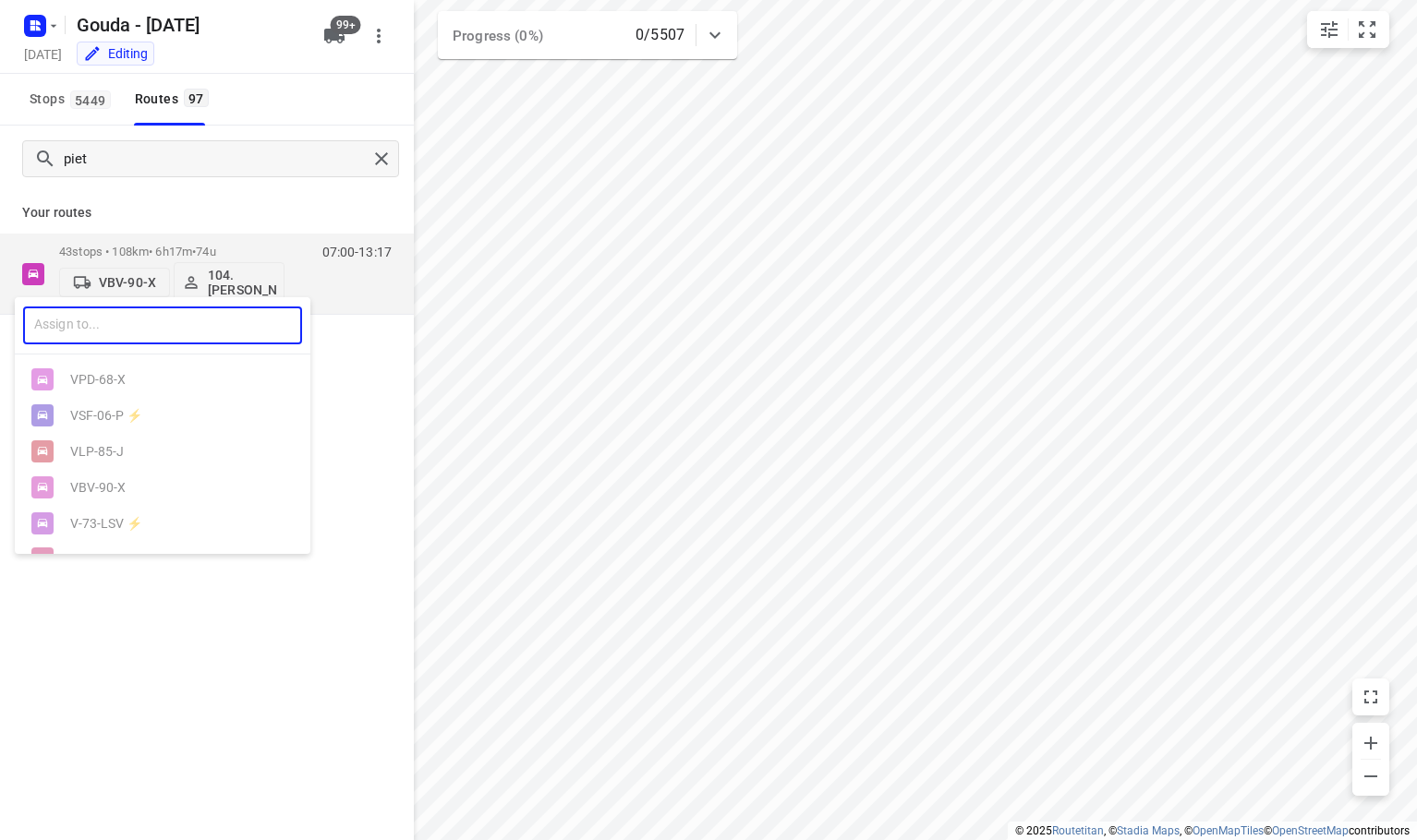
click at [176, 319] on input "text" at bounding box center [163, 326] width 279 height 38
type input "85"
click at [229, 198] on div at bounding box center [708, 420] width 1417 height 840
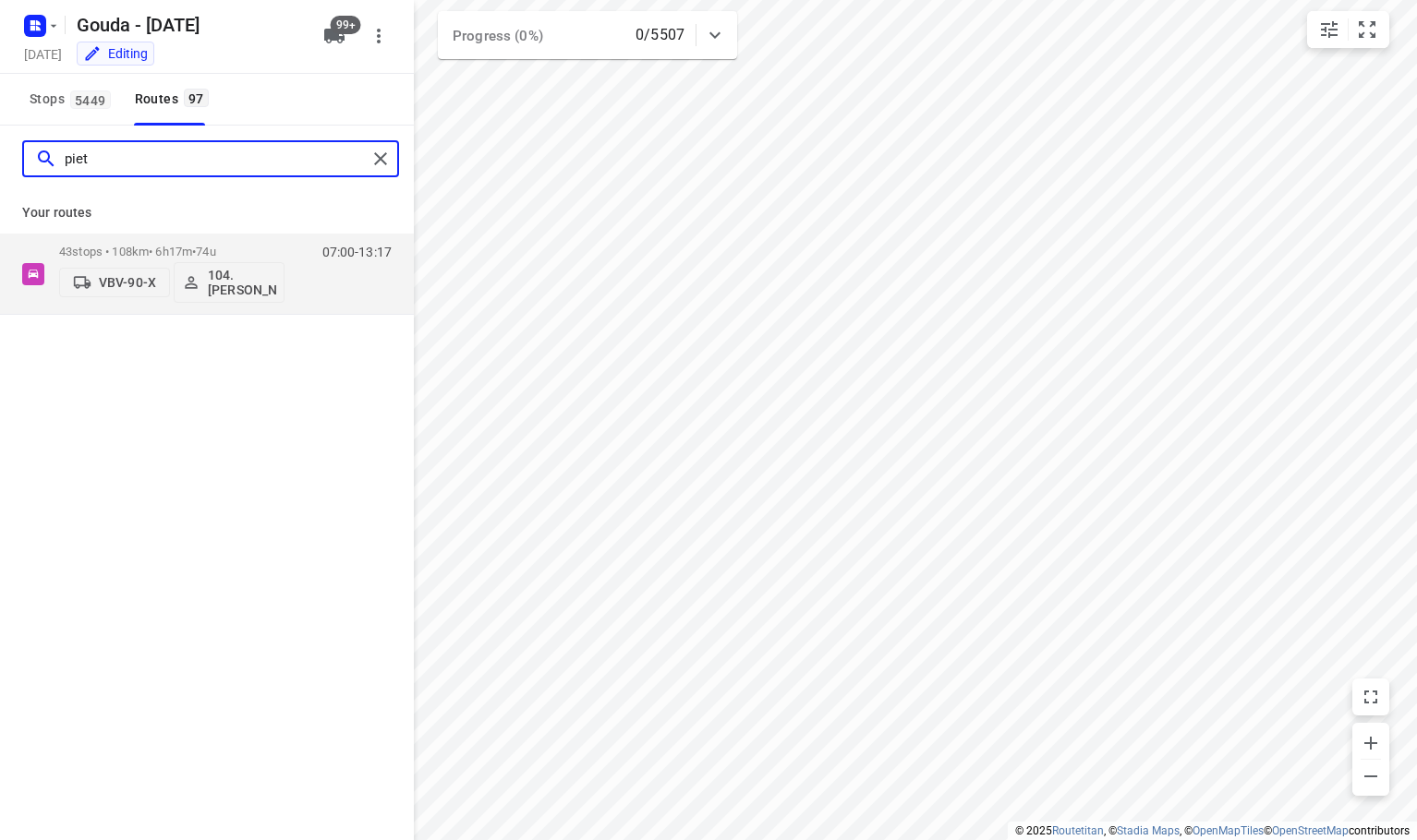
drag, startPoint x: 237, startPoint y: 154, endPoint x: -136, endPoint y: 178, distance: 373.8
click at [0, 178] on html "i © 2025 Routetitan , © Stadia Maps , © OpenMapTiles © OpenStreetMap contributo…" at bounding box center [708, 420] width 1417 height 840
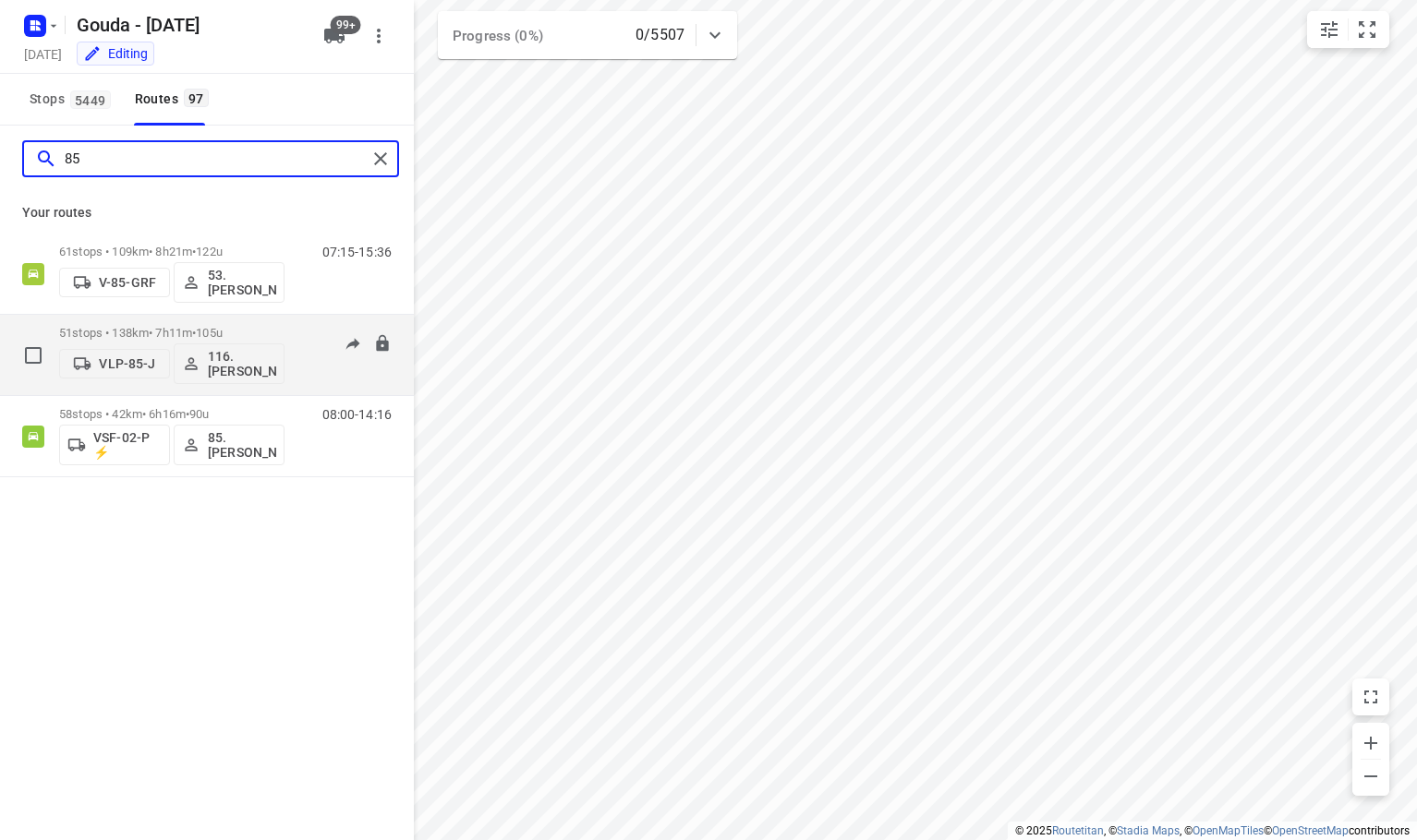
type input "85"
click at [130, 366] on p "VLP-85-J" at bounding box center [127, 364] width 56 height 15
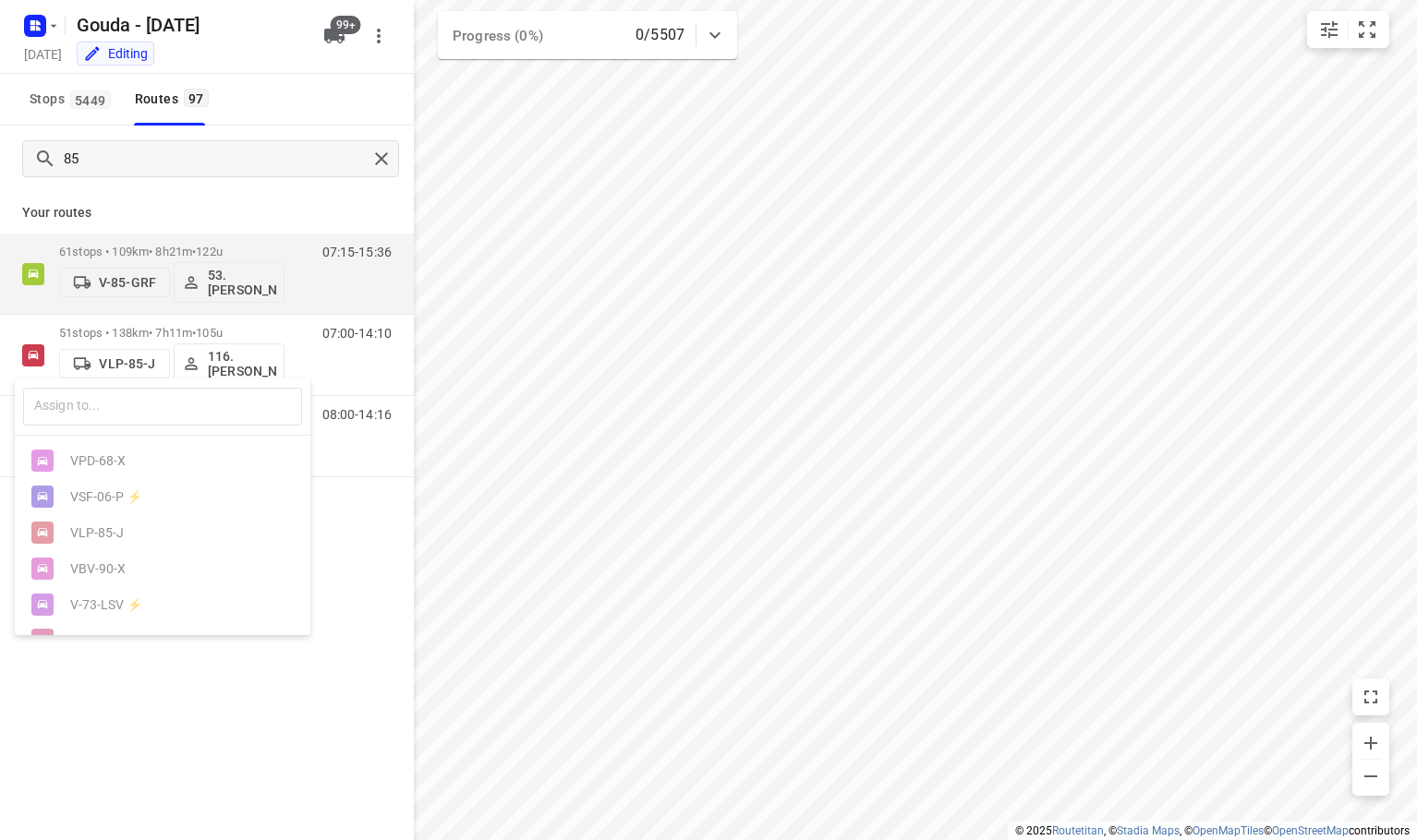
click at [130, 427] on div "​" at bounding box center [163, 407] width 295 height 57
click at [129, 408] on input "text" at bounding box center [163, 407] width 279 height 38
type input "y"
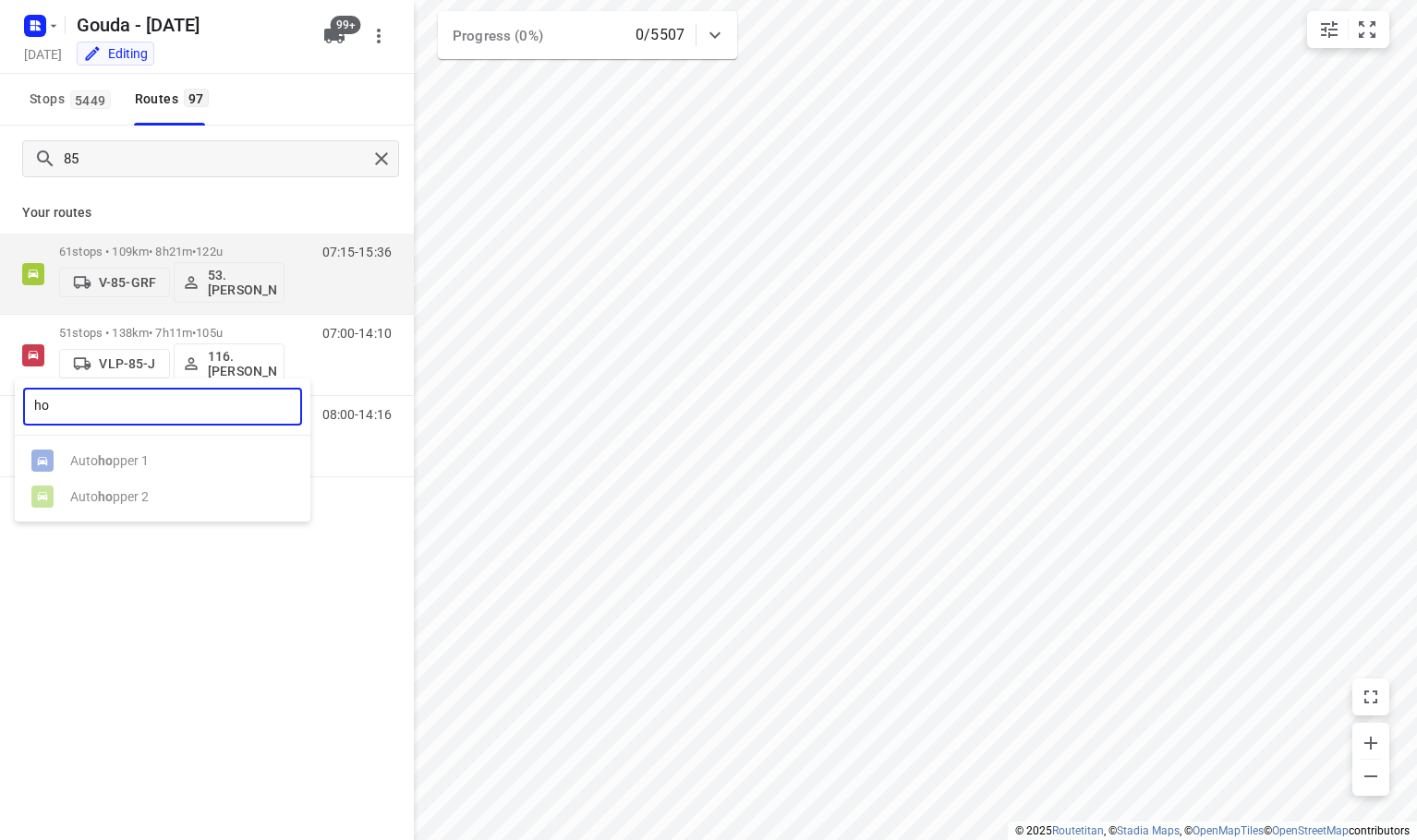
type input "h"
type input "0"
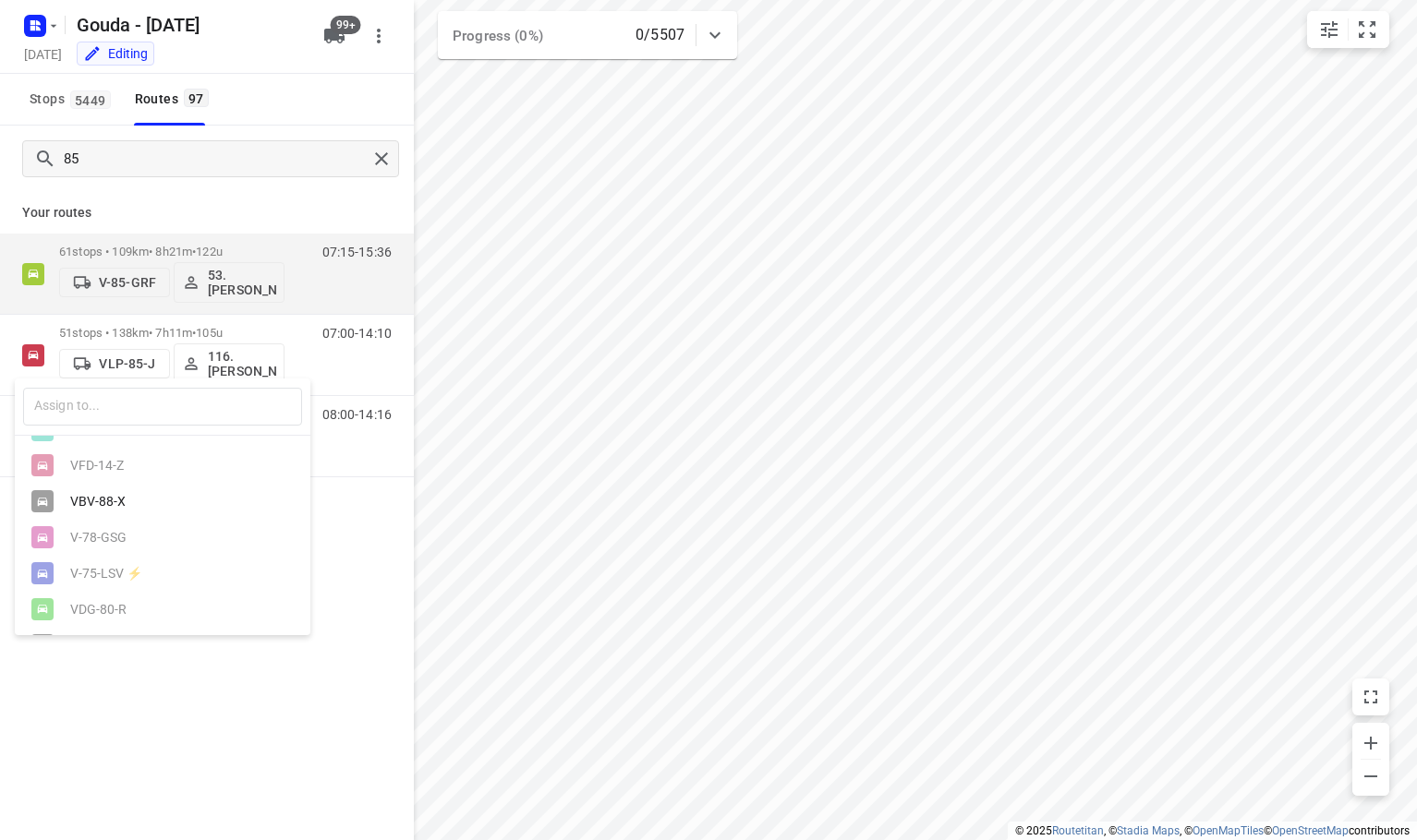
scroll to position [1324, 0]
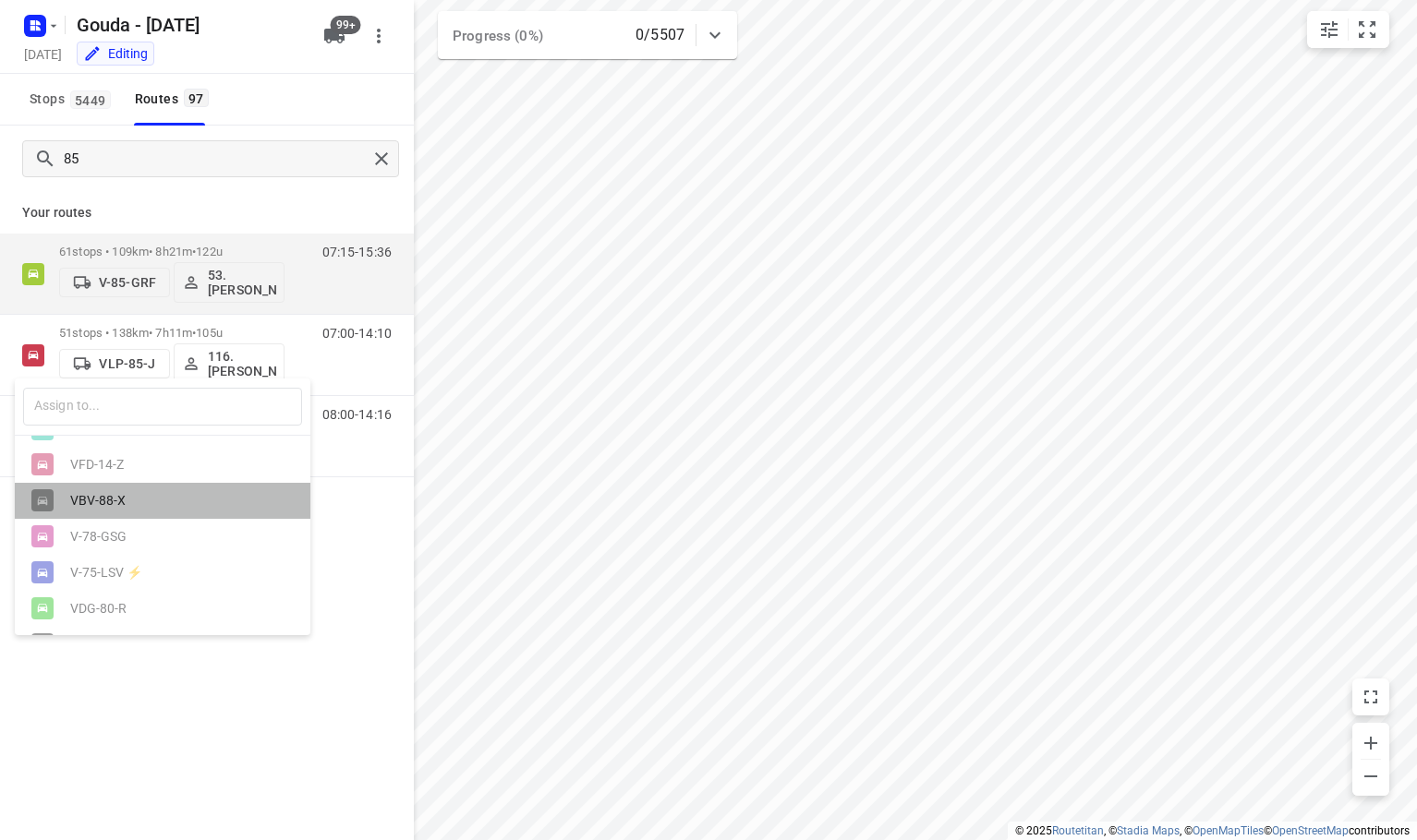
click at [194, 508] on div "VBV-88-X" at bounding box center [167, 500] width 194 height 15
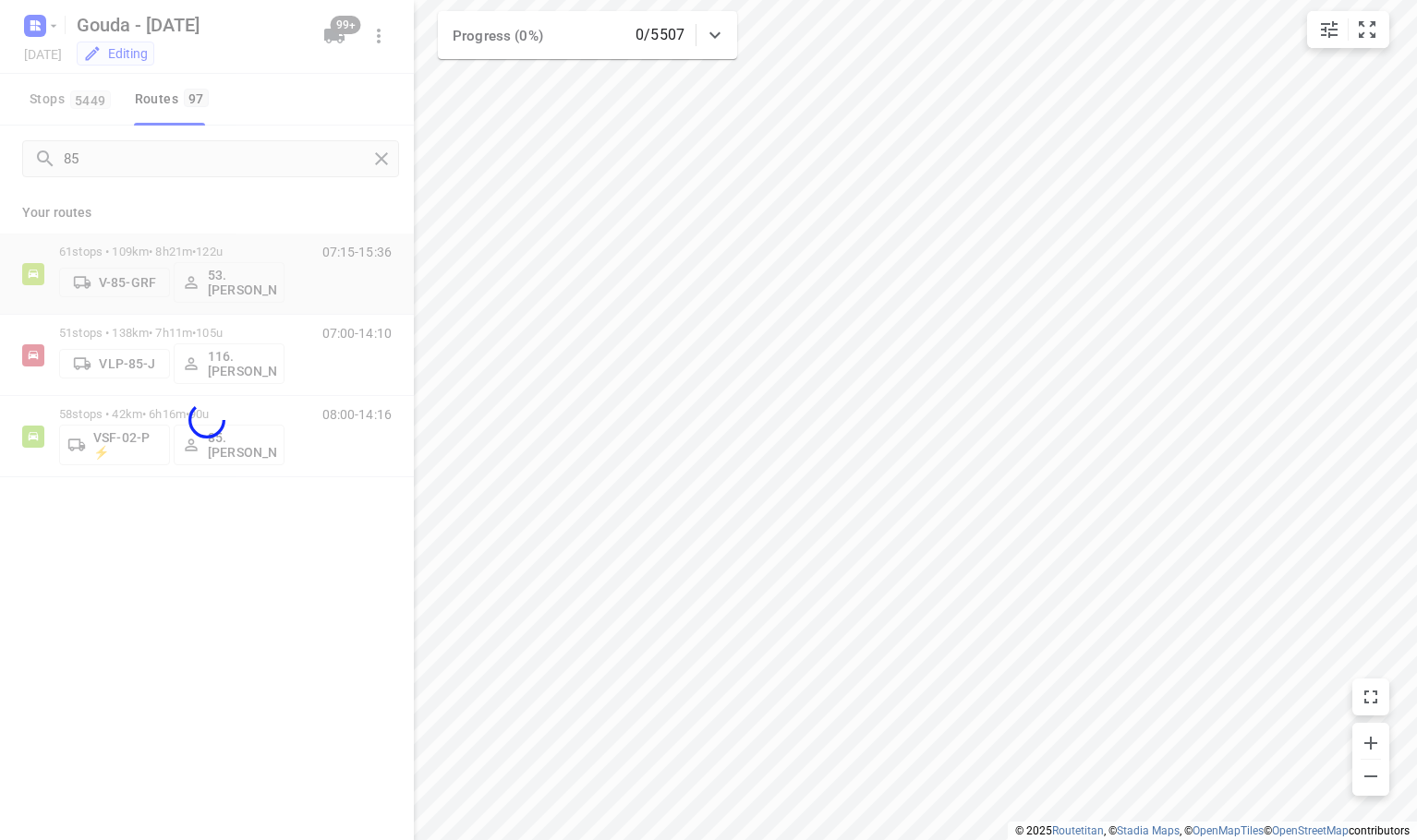
click at [178, 690] on div "​ VPD-68-X VSF-06-P ⚡ VLP-85-J VBV-90-X V-73-LSV ⚡ V-44-DDK VPL-25-X VPD-67-X V…" at bounding box center [708, 420] width 1417 height 840
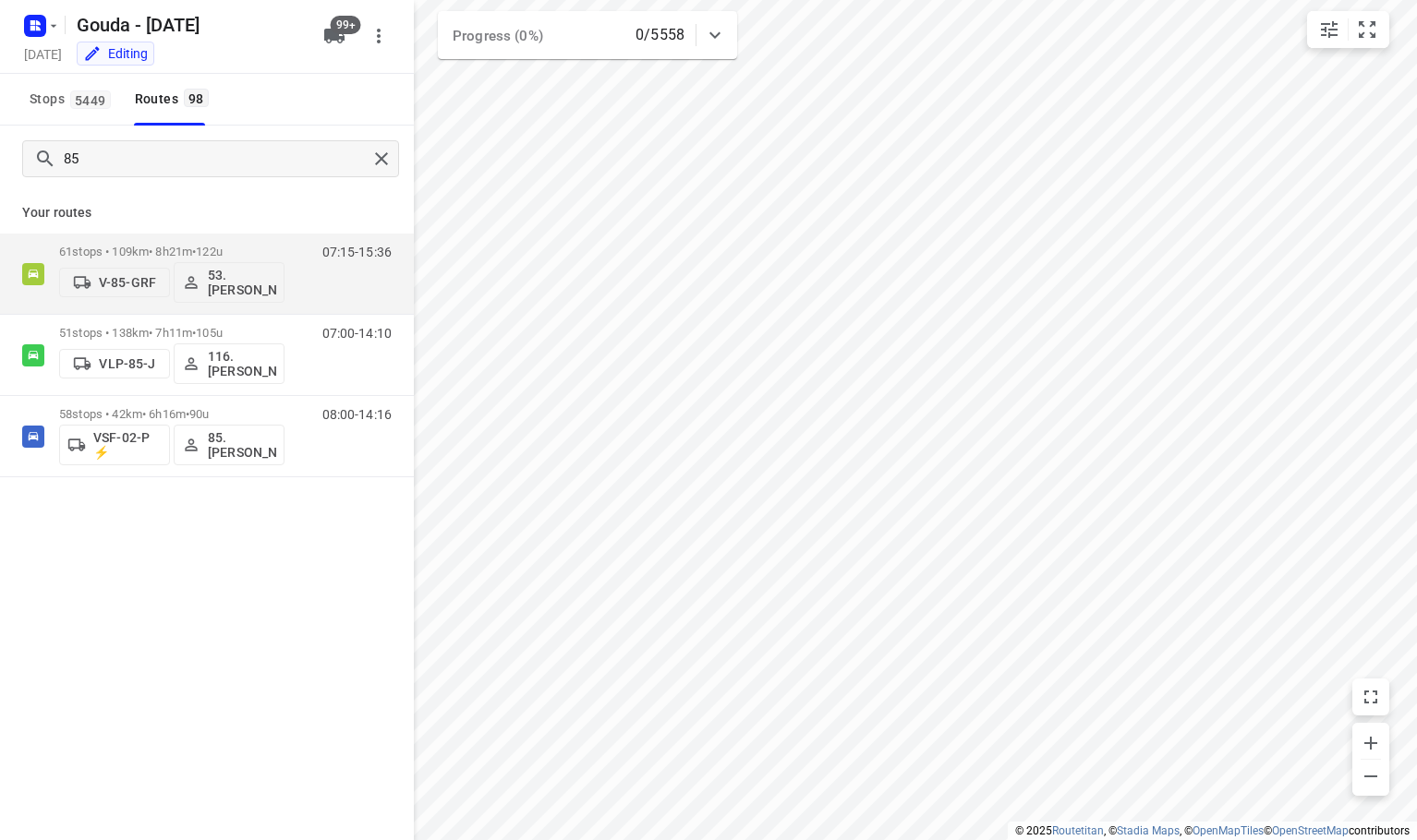
click at [280, 203] on p "Your routes" at bounding box center [206, 213] width 370 height 20
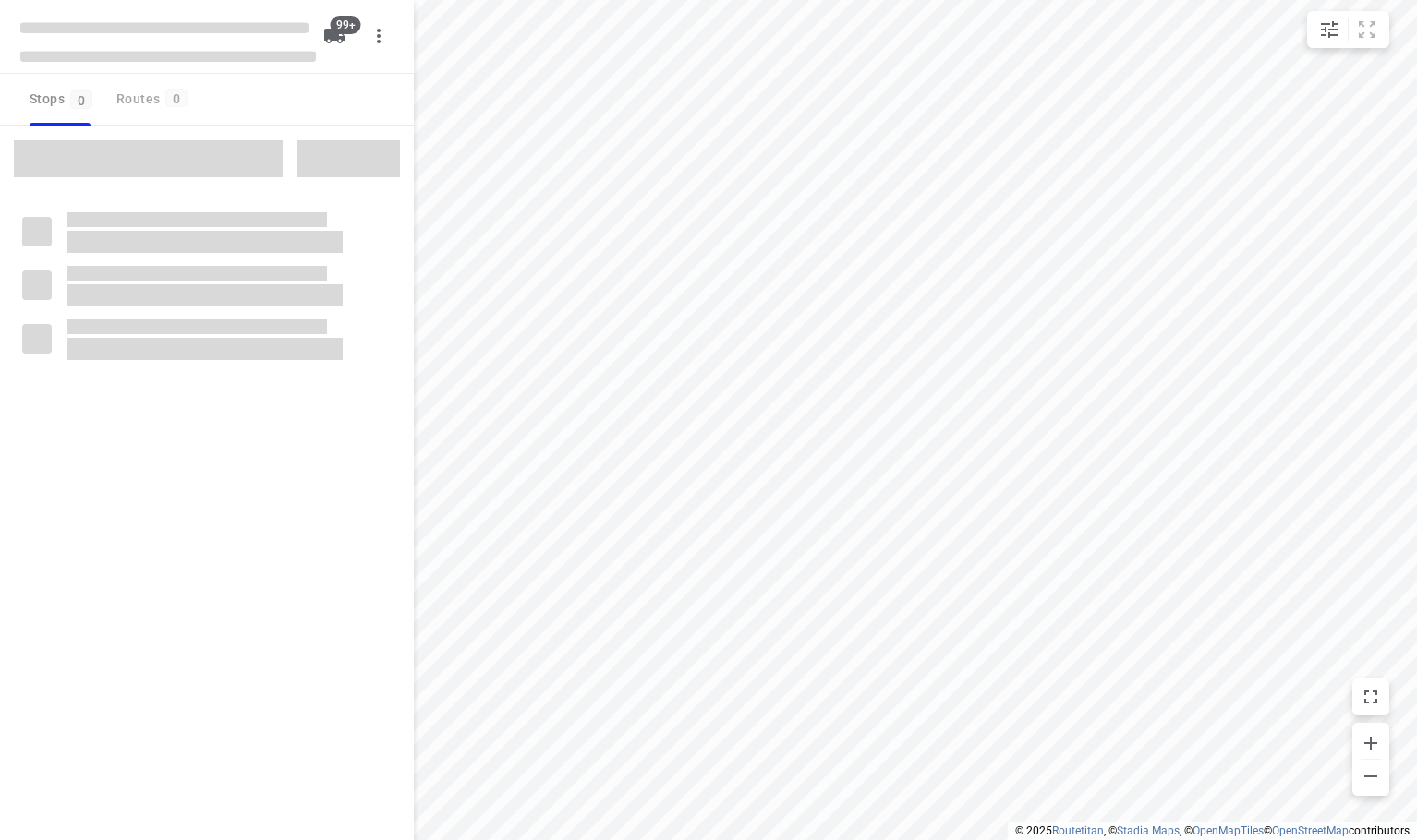
click at [294, 108] on div "Stops 0 Routes 0" at bounding box center [207, 100] width 414 height 52
checkbox input "true"
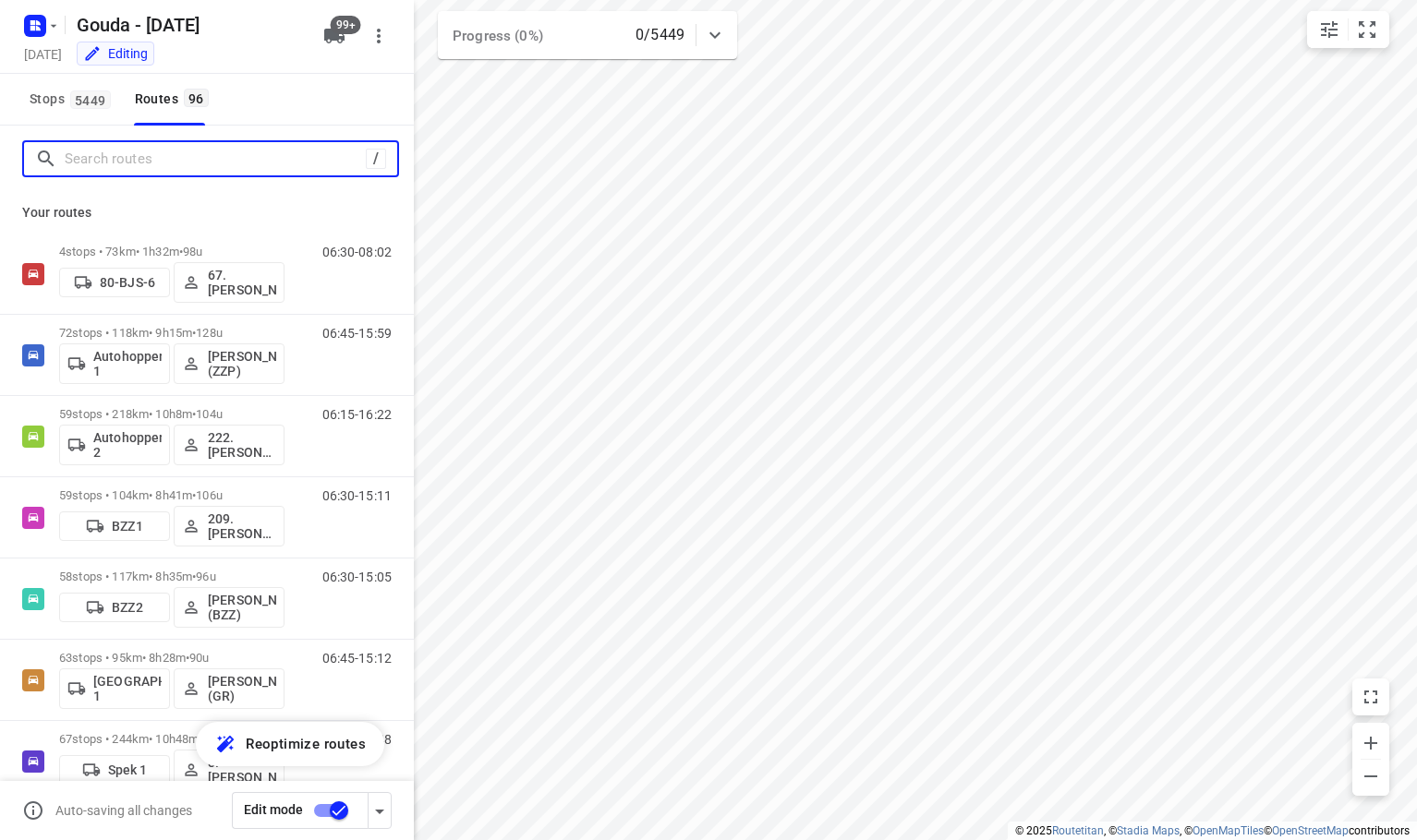
click at [224, 170] on input "Search routes" at bounding box center [215, 158] width 301 height 29
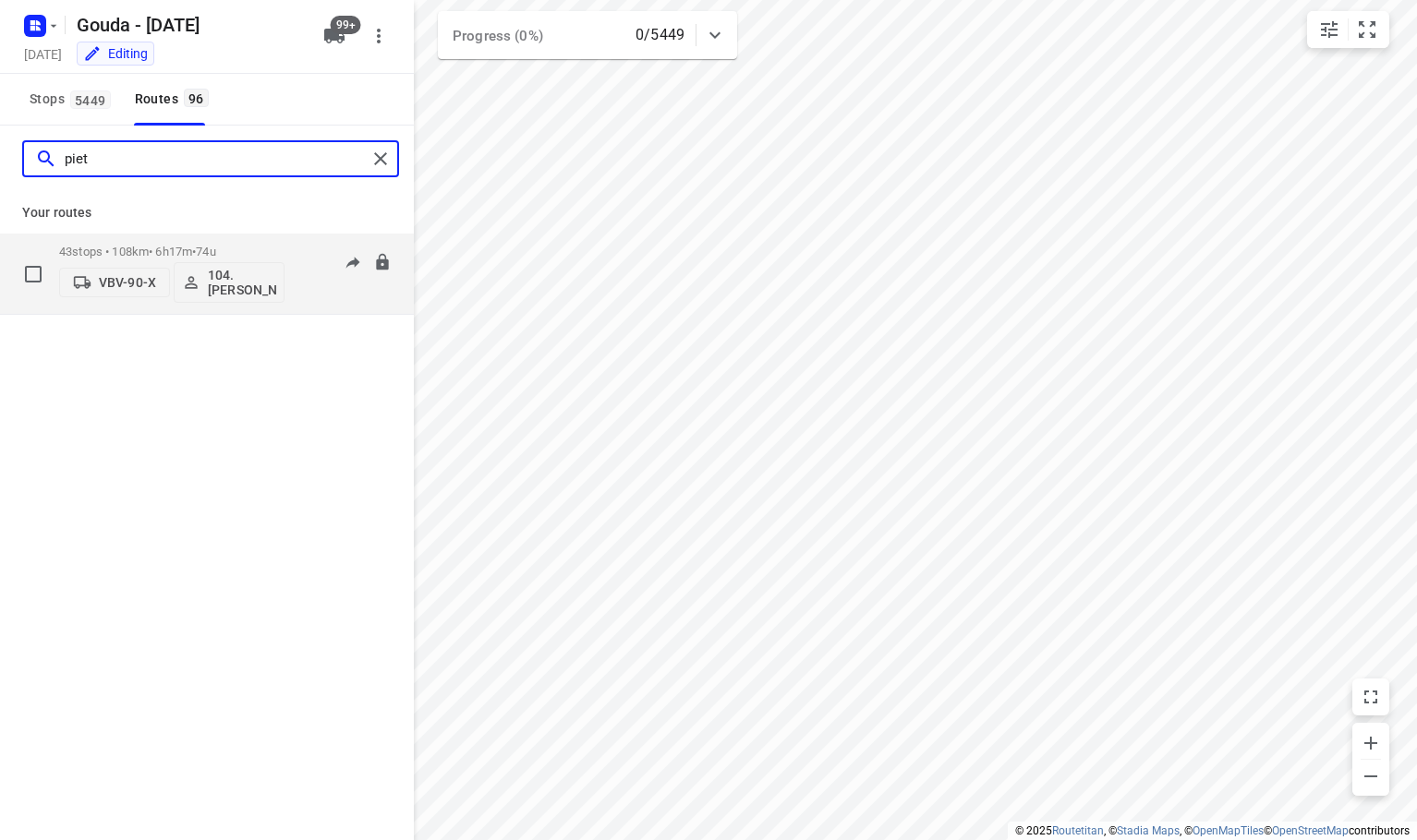
type input "piet"
click at [116, 284] on p "VBV-90-X" at bounding box center [128, 282] width 57 height 15
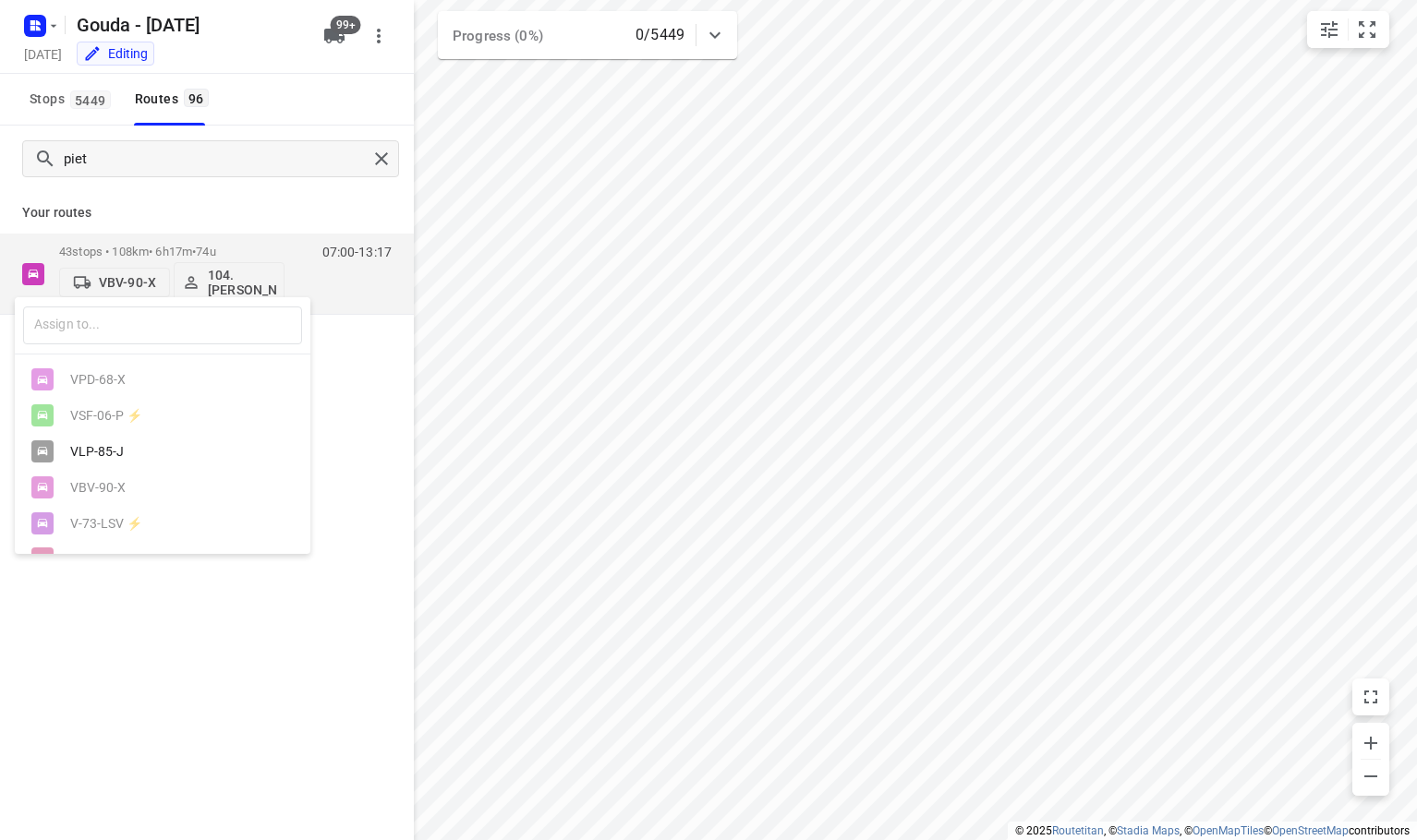
click at [106, 446] on div "VLP-85-J" at bounding box center [163, 451] width 295 height 36
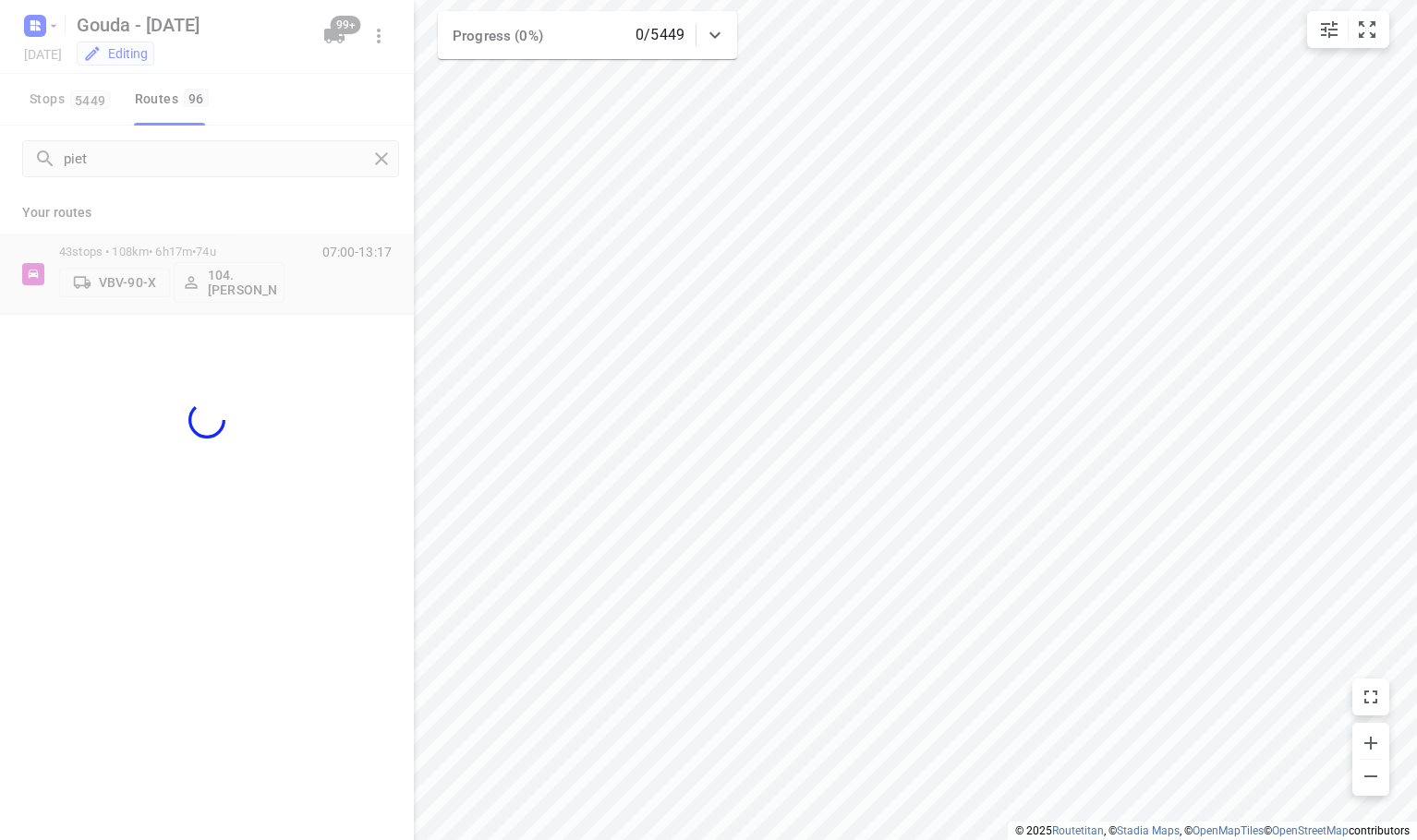
click at [237, 201] on div at bounding box center [207, 420] width 414 height 840
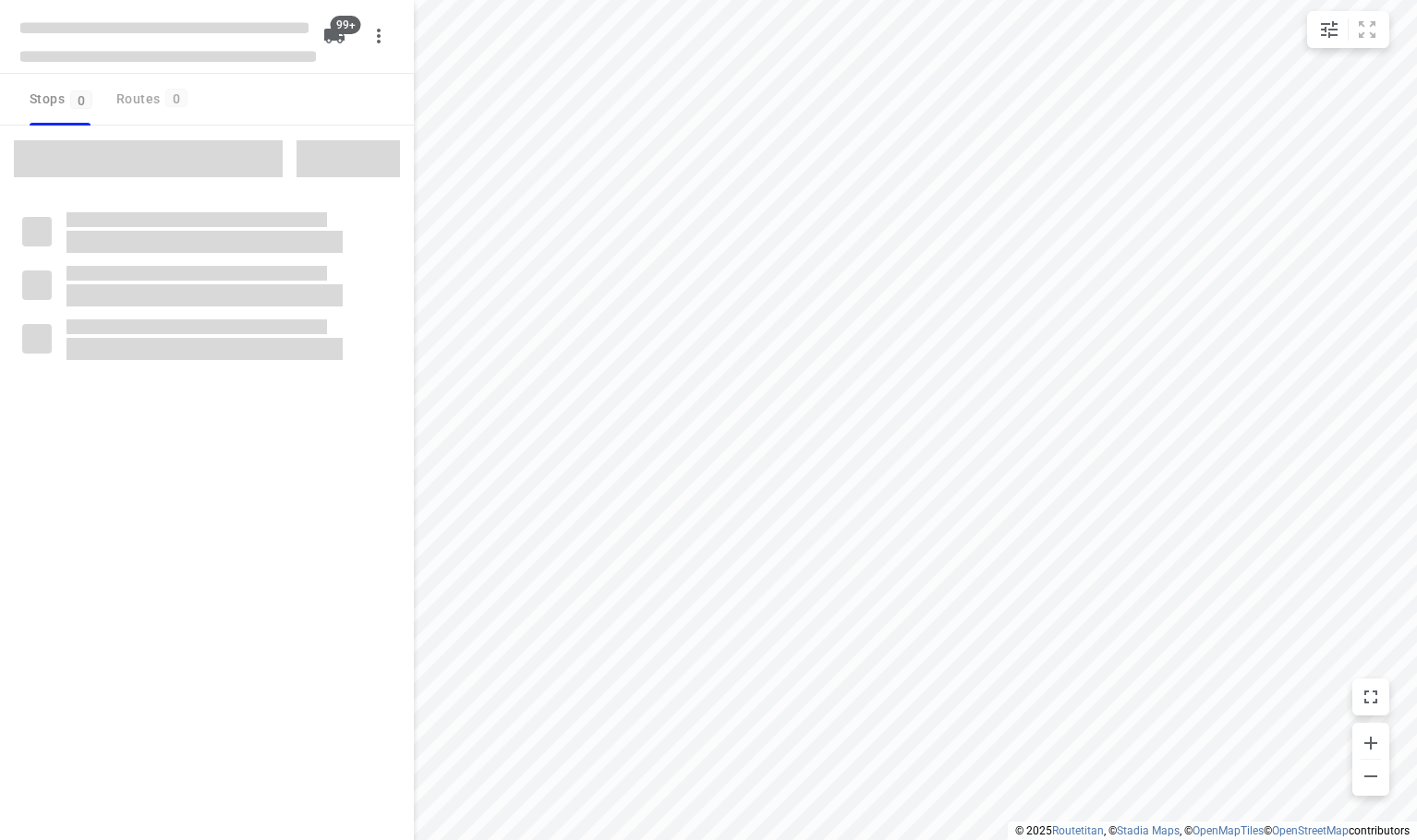
click at [265, 106] on div "Stops 0 Routes 0" at bounding box center [207, 100] width 414 height 52
click at [223, 101] on div "Stops 0 Routes 0" at bounding box center [207, 100] width 414 height 52
checkbox input "true"
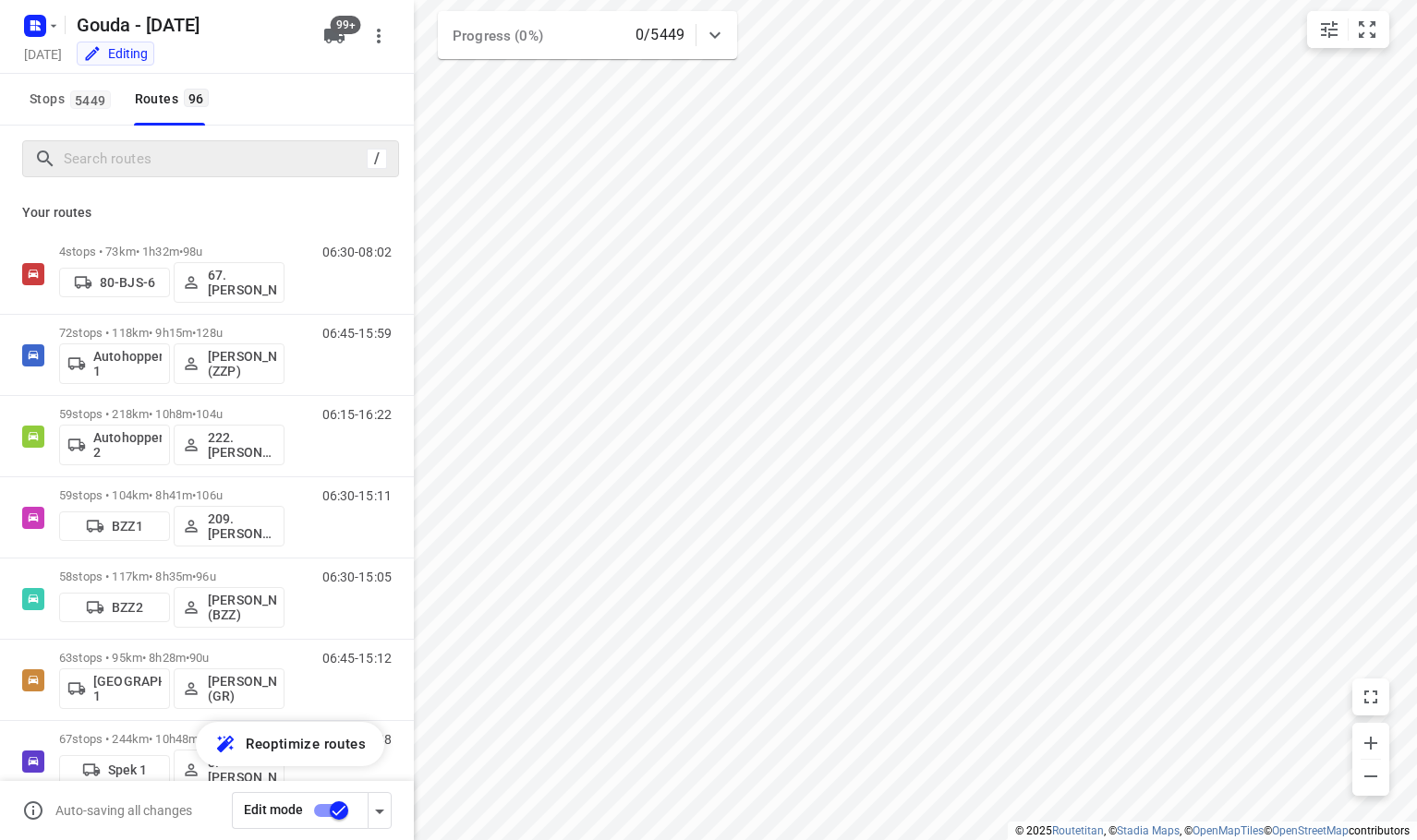
drag, startPoint x: 165, startPoint y: 143, endPoint x: 170, endPoint y: 158, distance: 15.8
click at [170, 155] on div "/" at bounding box center [210, 158] width 377 height 37
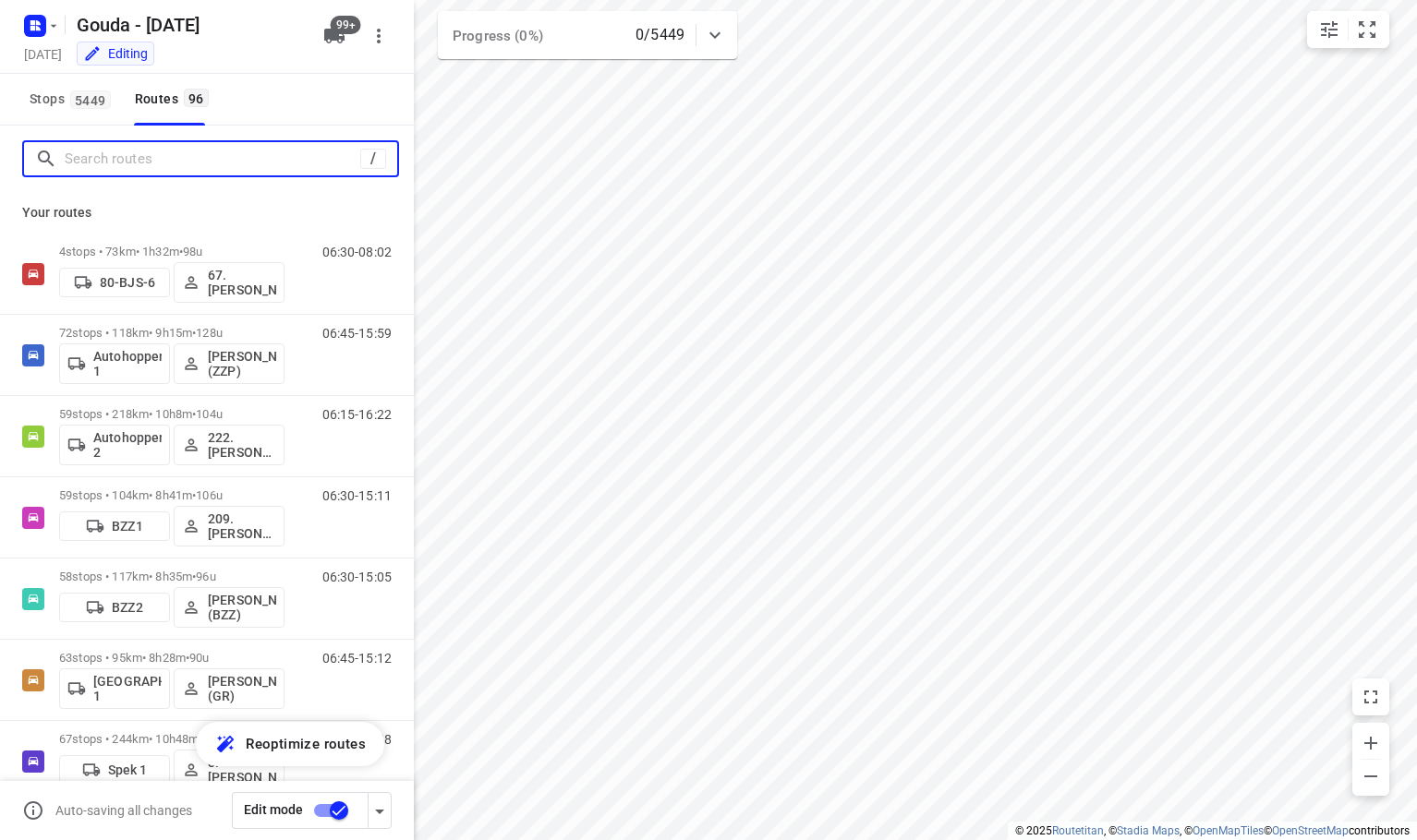
click at [175, 159] on input "Search routes" at bounding box center [212, 158] width 295 height 29
drag, startPoint x: 291, startPoint y: 99, endPoint x: 384, endPoint y: 168, distance: 115.8
click at [291, 98] on div "Stops [STREET_ADDRESS]" at bounding box center [207, 100] width 414 height 52
click at [282, 170] on input "Search routes" at bounding box center [231, 158] width 333 height 29
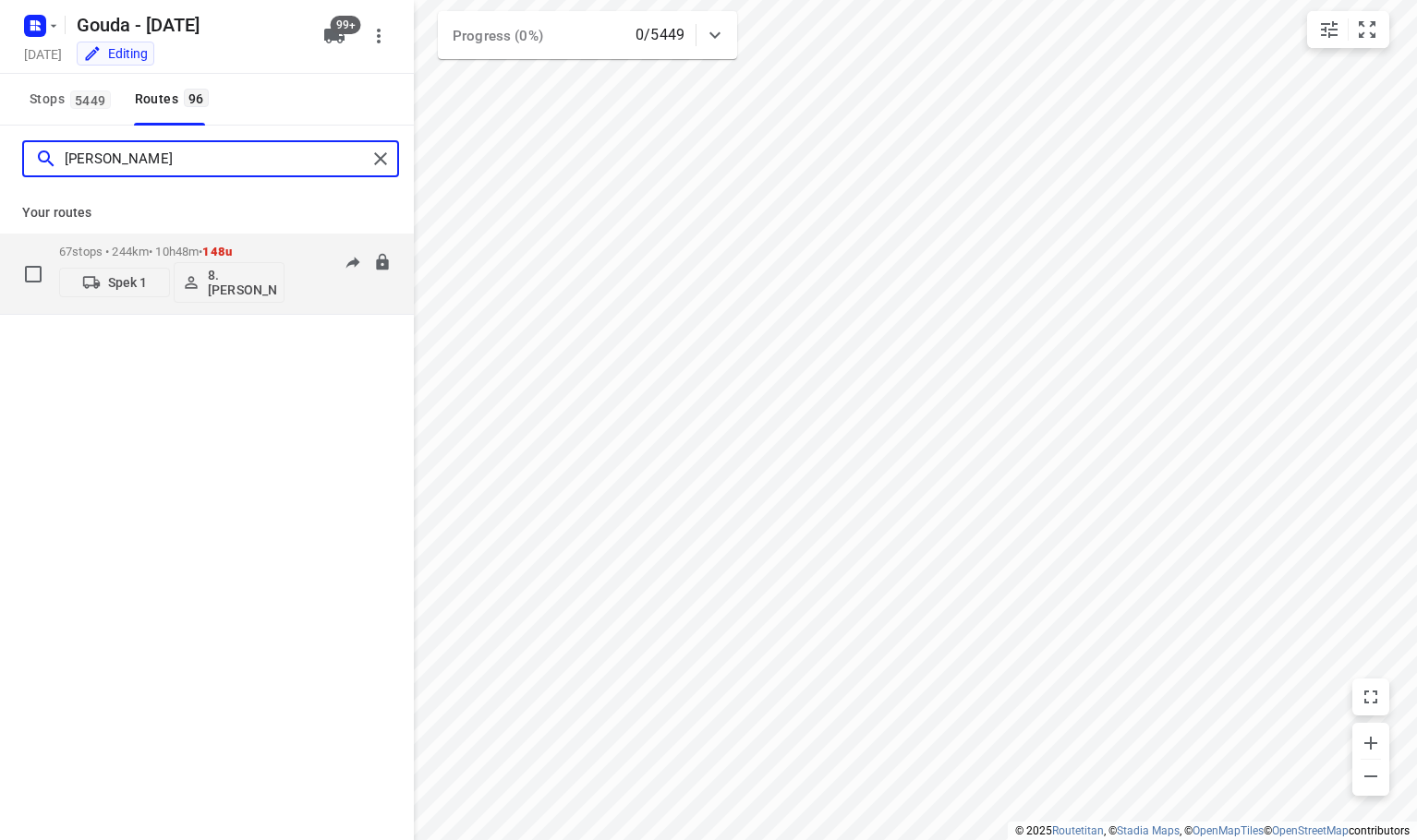
type input "[PERSON_NAME]"
click at [137, 273] on span "Spek 1" at bounding box center [114, 282] width 94 height 19
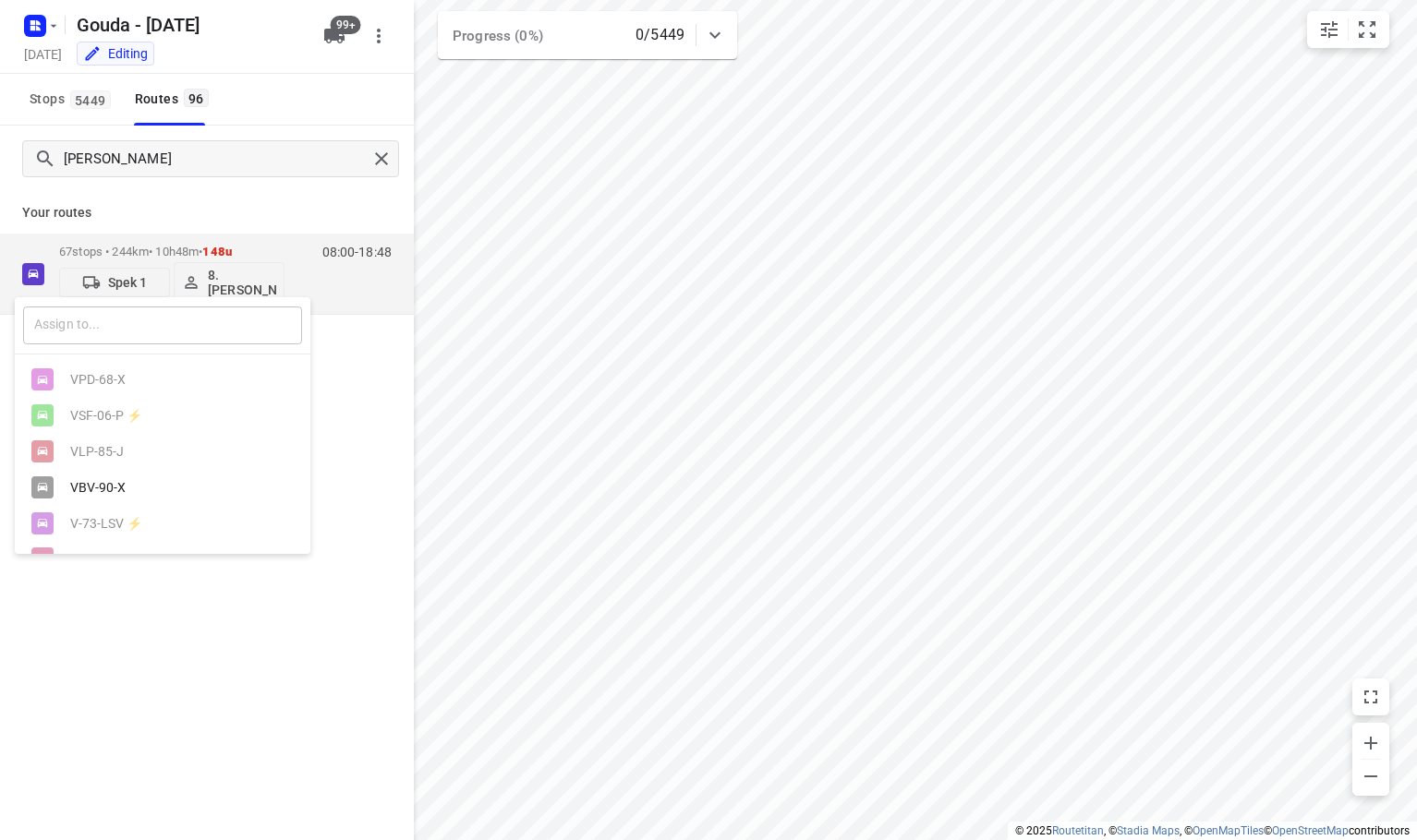
click at [142, 319] on input "text" at bounding box center [163, 326] width 279 height 38
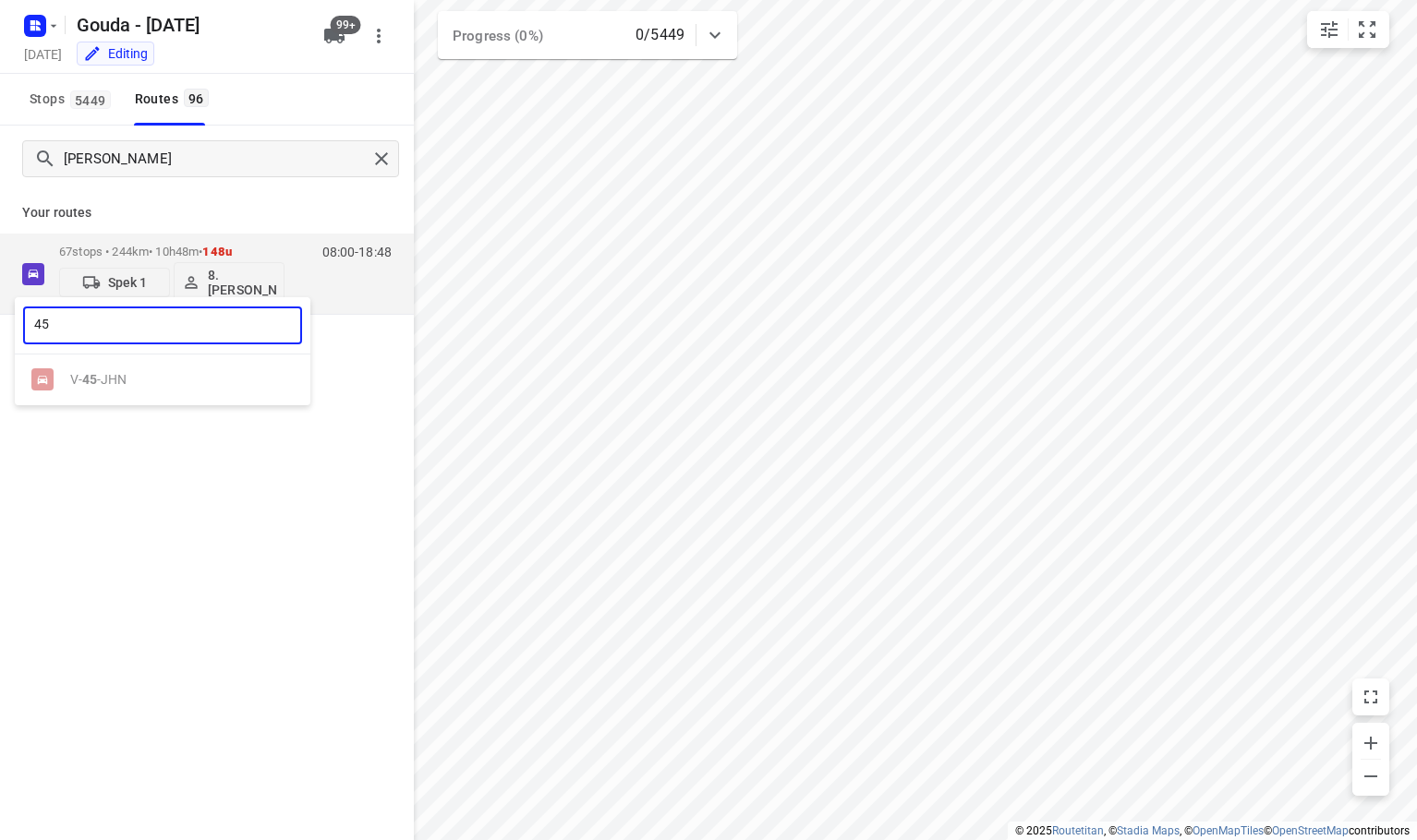
type input "45"
click at [135, 380] on ul "V- 45 -JHN" at bounding box center [163, 380] width 295 height 36
drag, startPoint x: 172, startPoint y: 481, endPoint x: 197, endPoint y: 246, distance: 236.3
click at [172, 472] on div at bounding box center [708, 420] width 1417 height 840
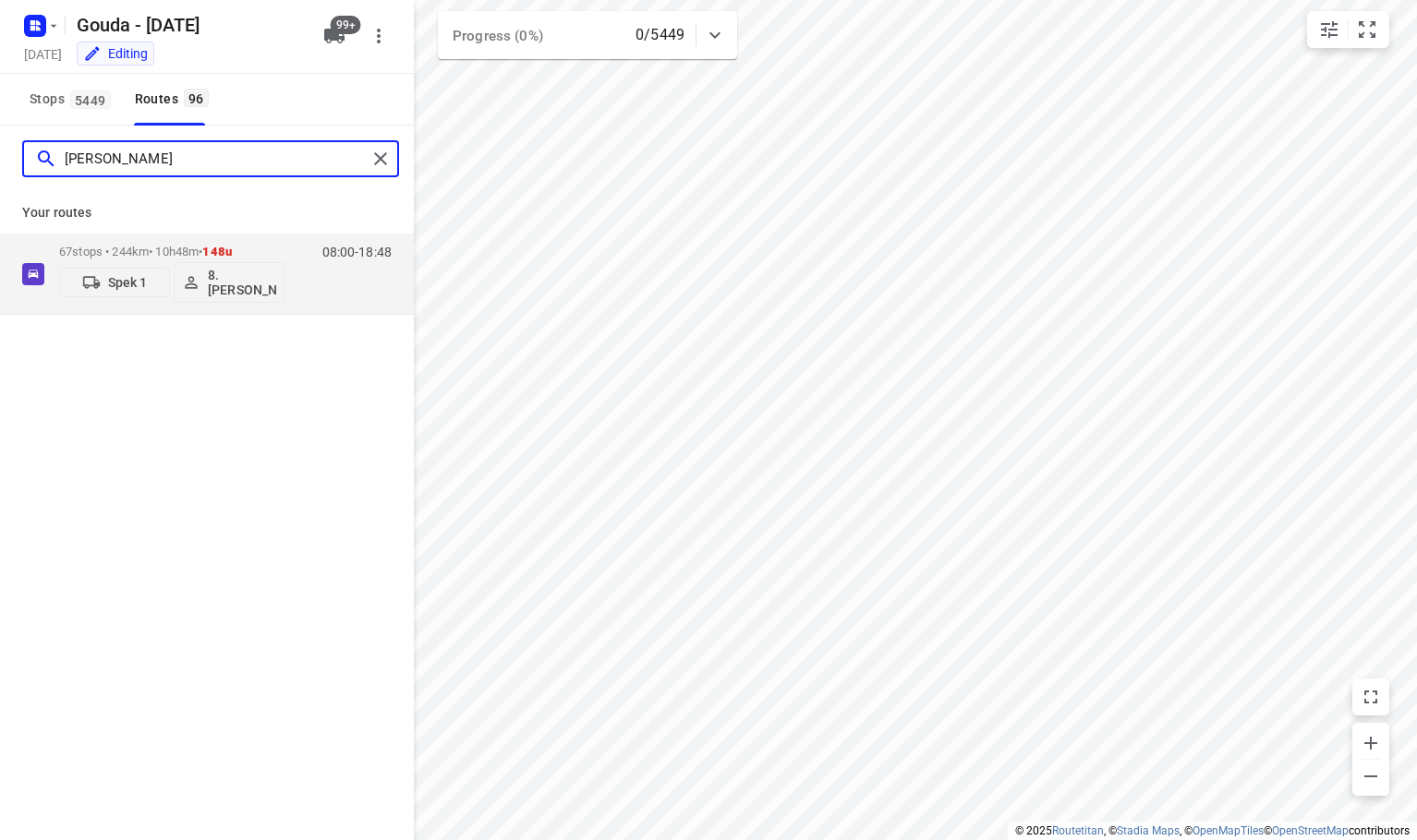
drag, startPoint x: 170, startPoint y: 160, endPoint x: 82, endPoint y: 210, distance: 101.2
click at [0, 162] on html "i © 2025 Routetitan , © Stadia Maps , © OpenMapTiles © OpenStreetMap contributo…" at bounding box center [708, 420] width 1417 height 840
type input "45"
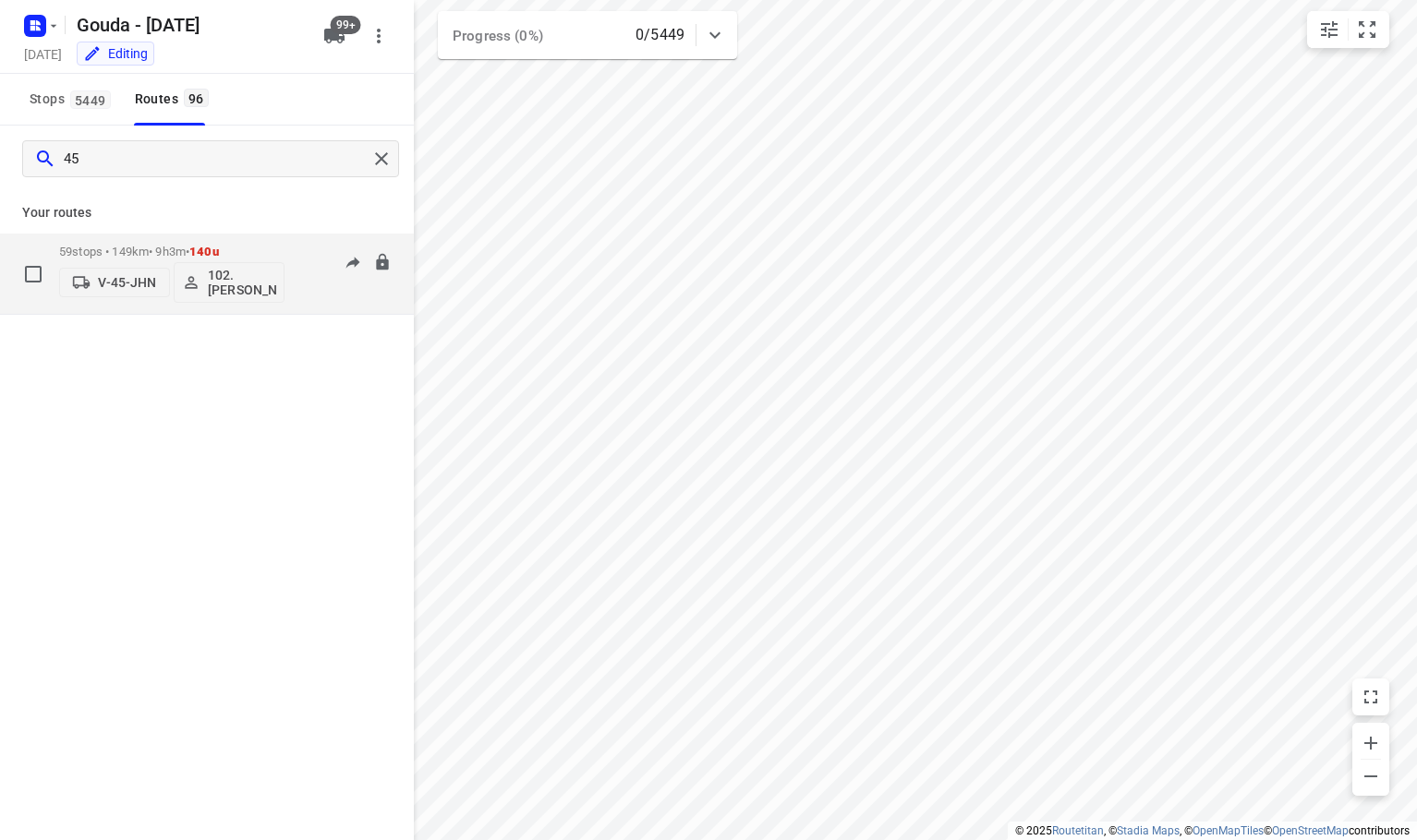
click at [112, 283] on p "V-45-JHN" at bounding box center [127, 282] width 58 height 15
click at [163, 495] on div "VBV-90-X" at bounding box center [167, 487] width 194 height 15
click at [220, 599] on div "​ VPD-68-X VSF-06-P ⚡ VLP-85-J VBV-90-X V-73-LSV ⚡ V-44-DDK VPL-25-X VPD-67-X V…" at bounding box center [708, 420] width 1417 height 840
click at [262, 212] on p "Your routes" at bounding box center [206, 213] width 370 height 20
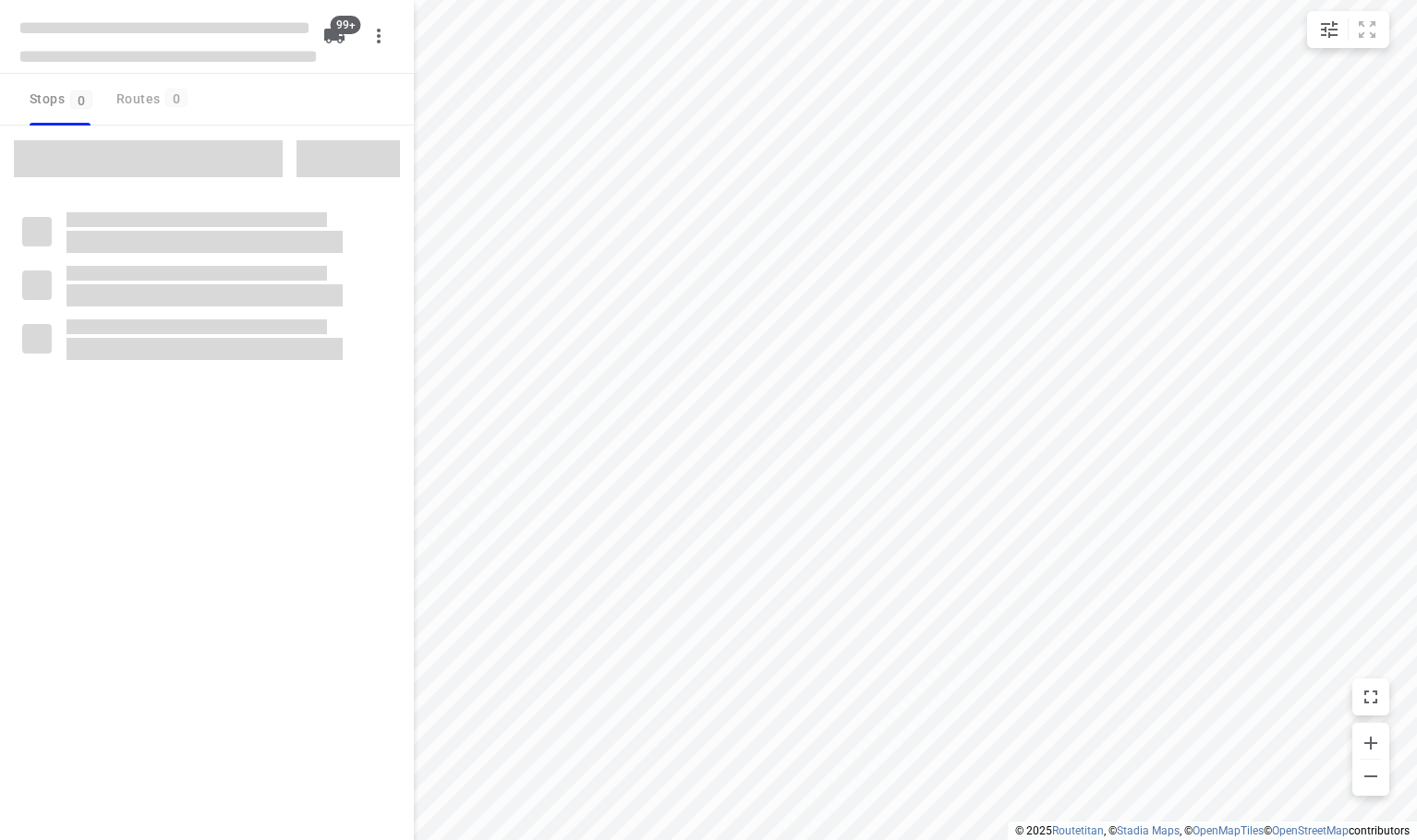
checkbox input "true"
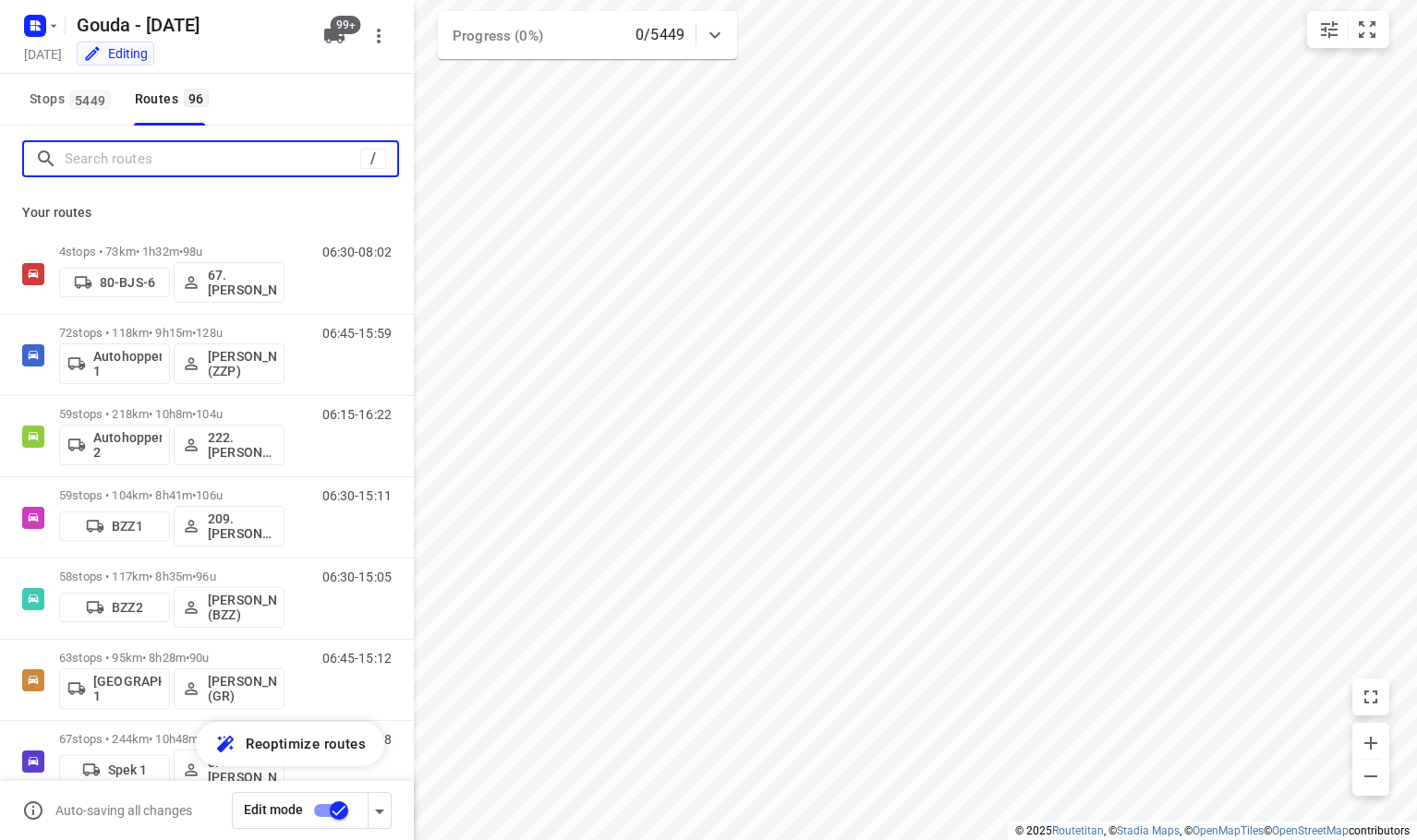
drag, startPoint x: 126, startPoint y: 164, endPoint x: 147, endPoint y: 135, distance: 35.8
click at [129, 160] on input "Search routes" at bounding box center [212, 158] width 295 height 29
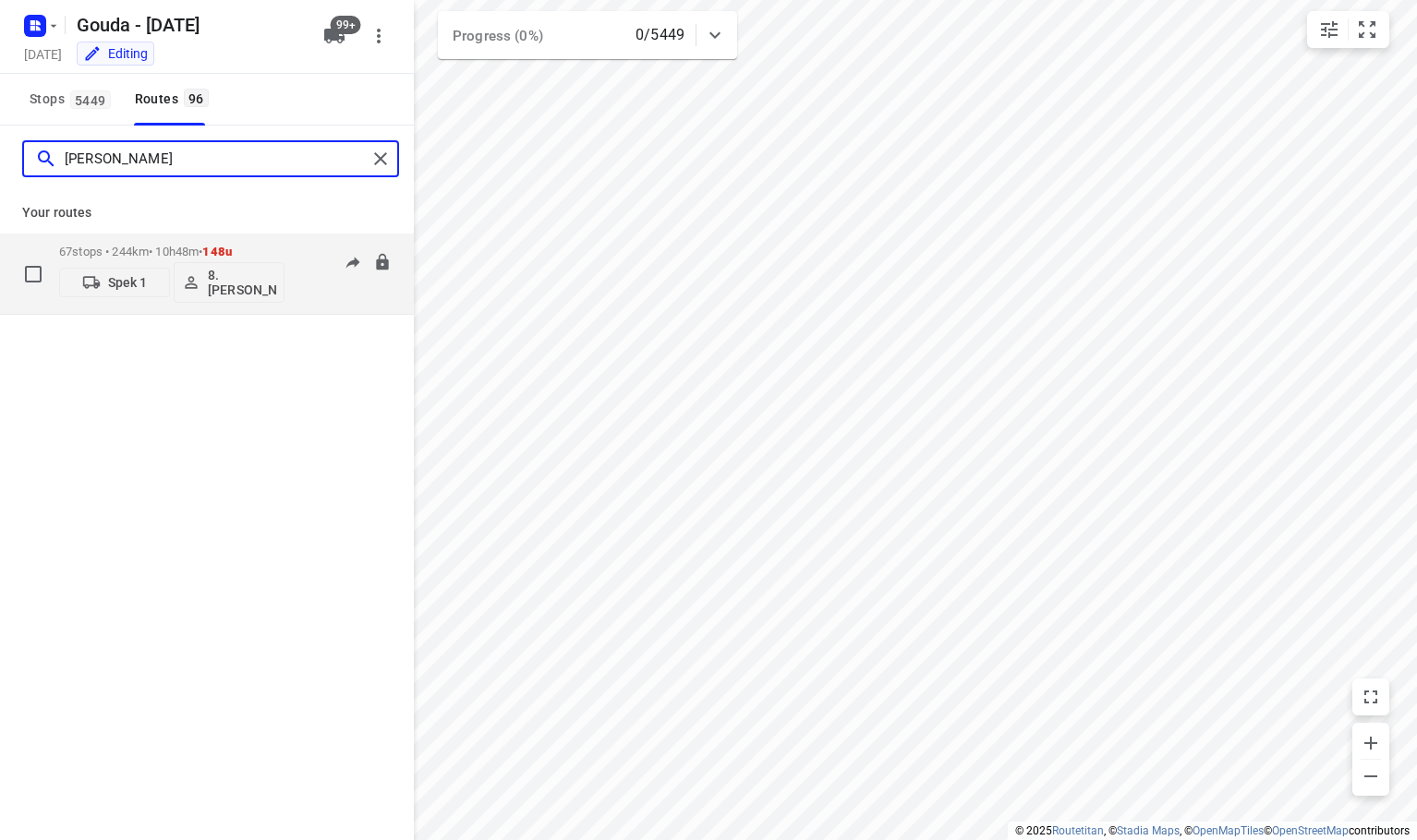
type input "brian"
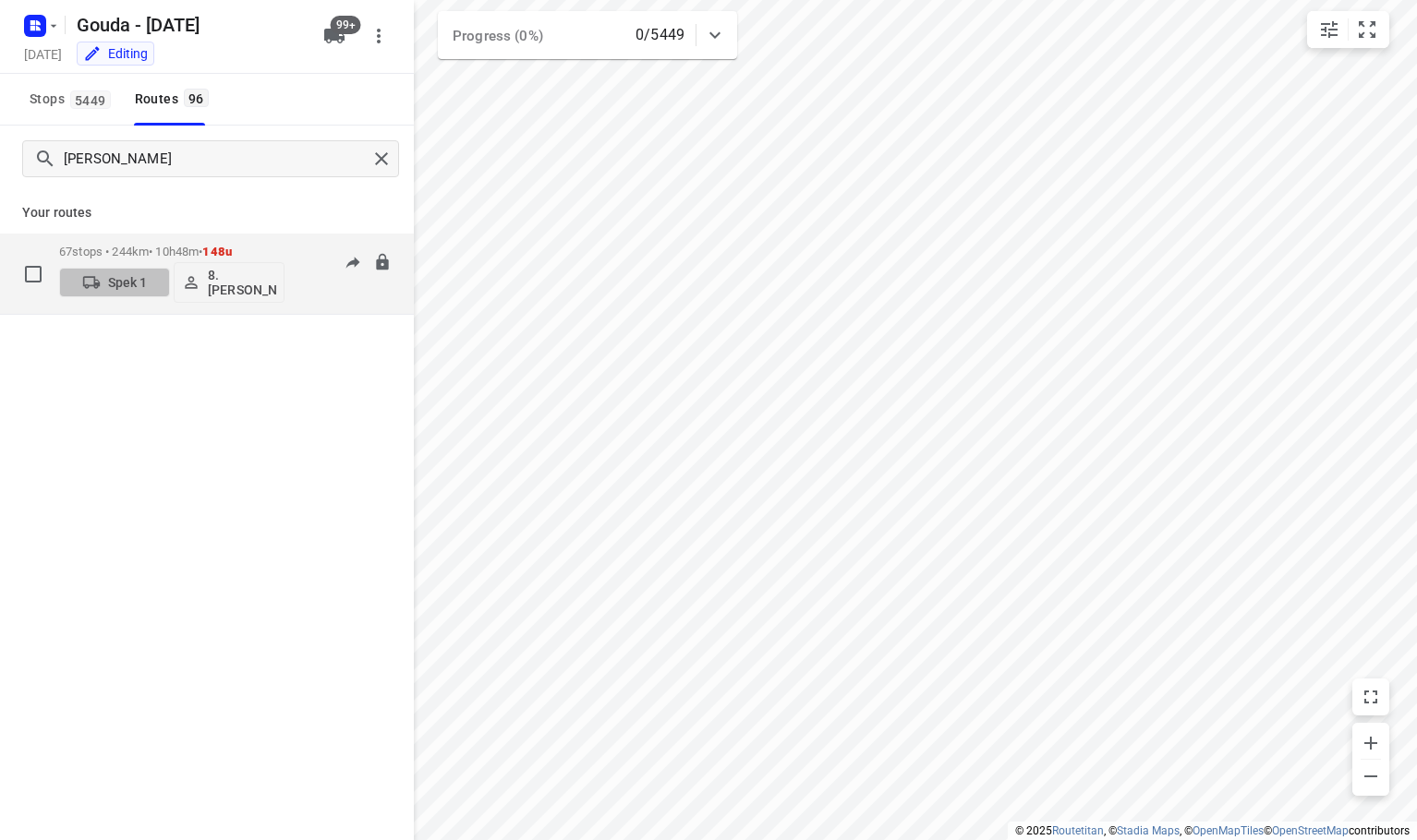
click at [132, 281] on p "Spek 1" at bounding box center [128, 282] width 40 height 15
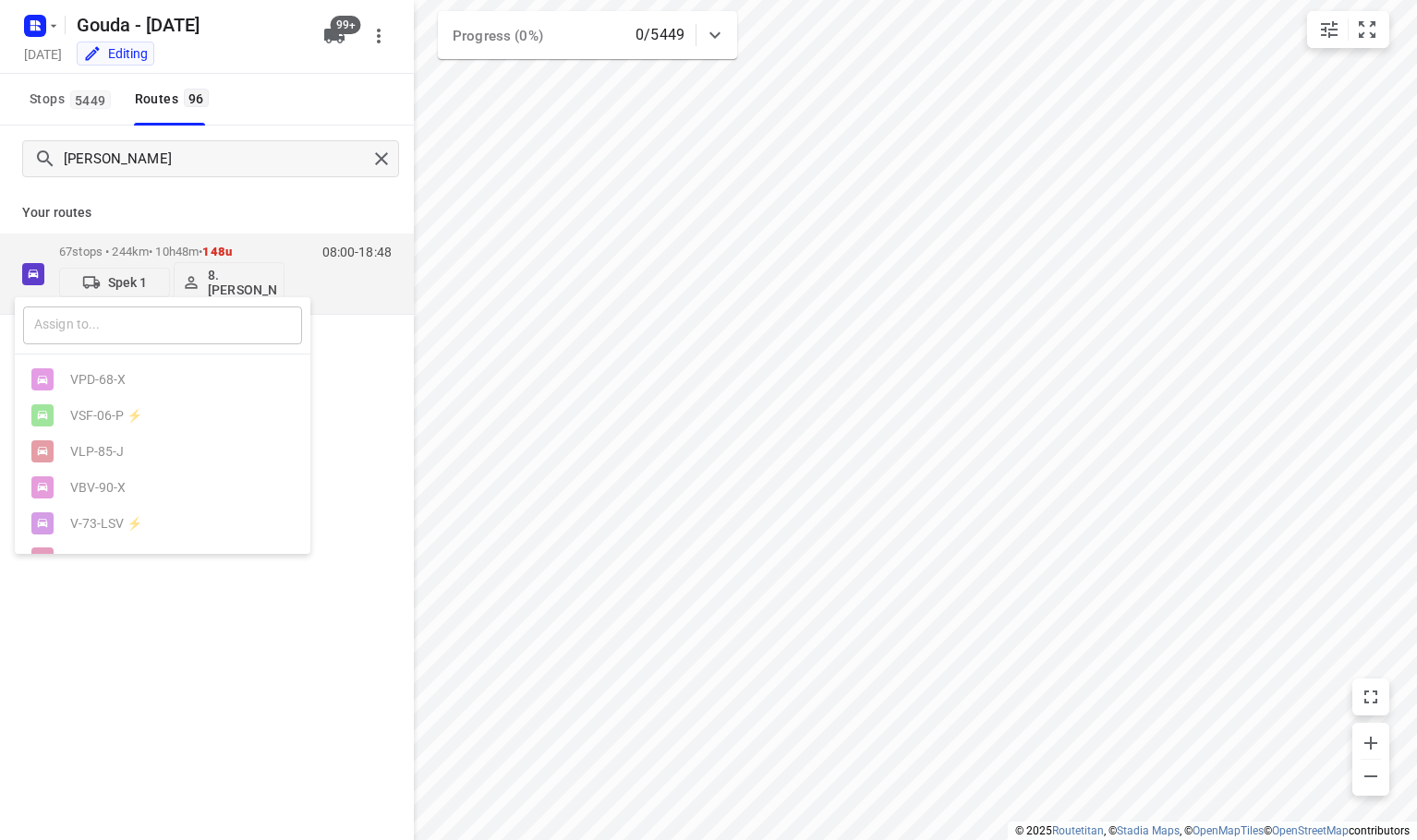
click at [130, 326] on input "text" at bounding box center [163, 326] width 279 height 38
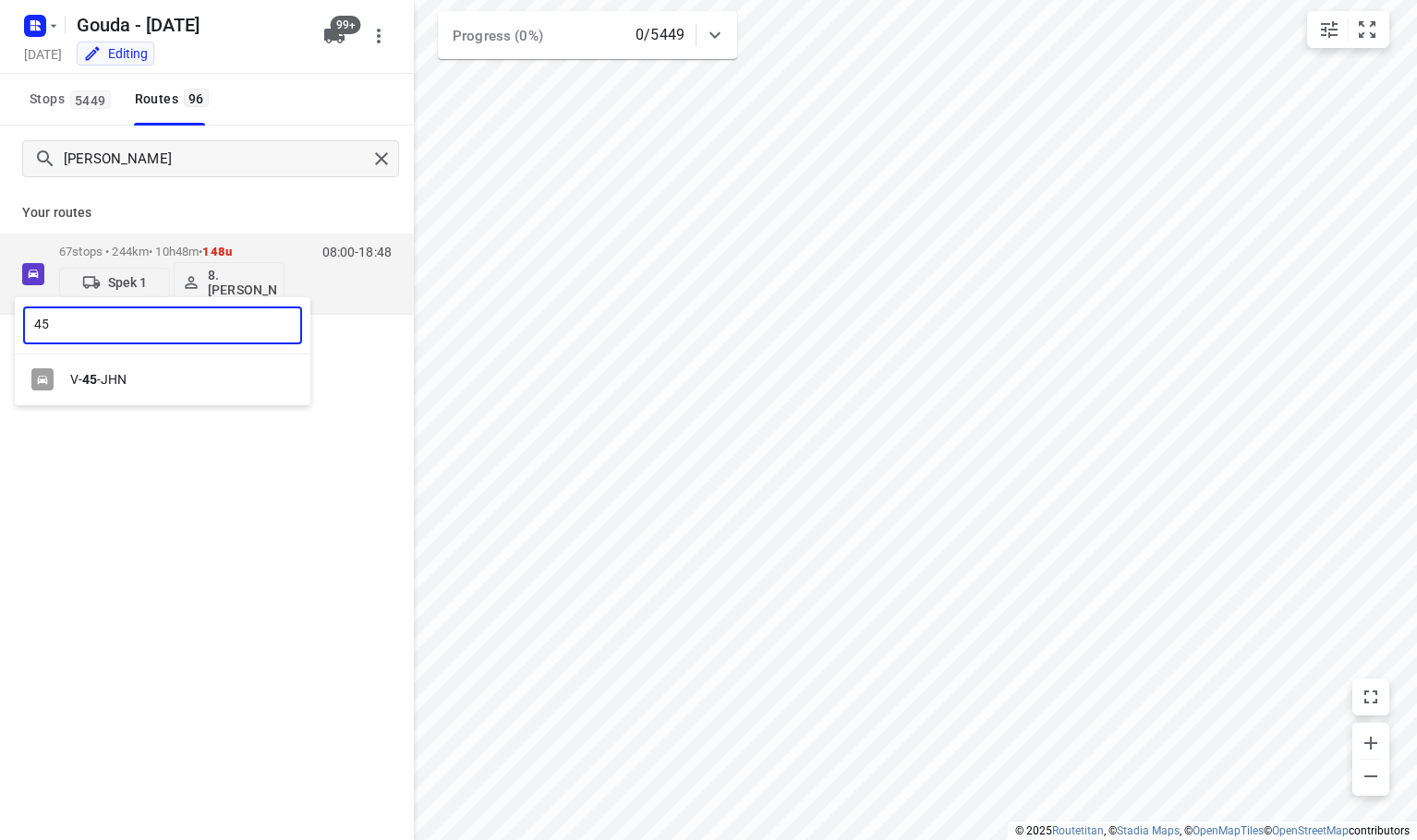
type input "45"
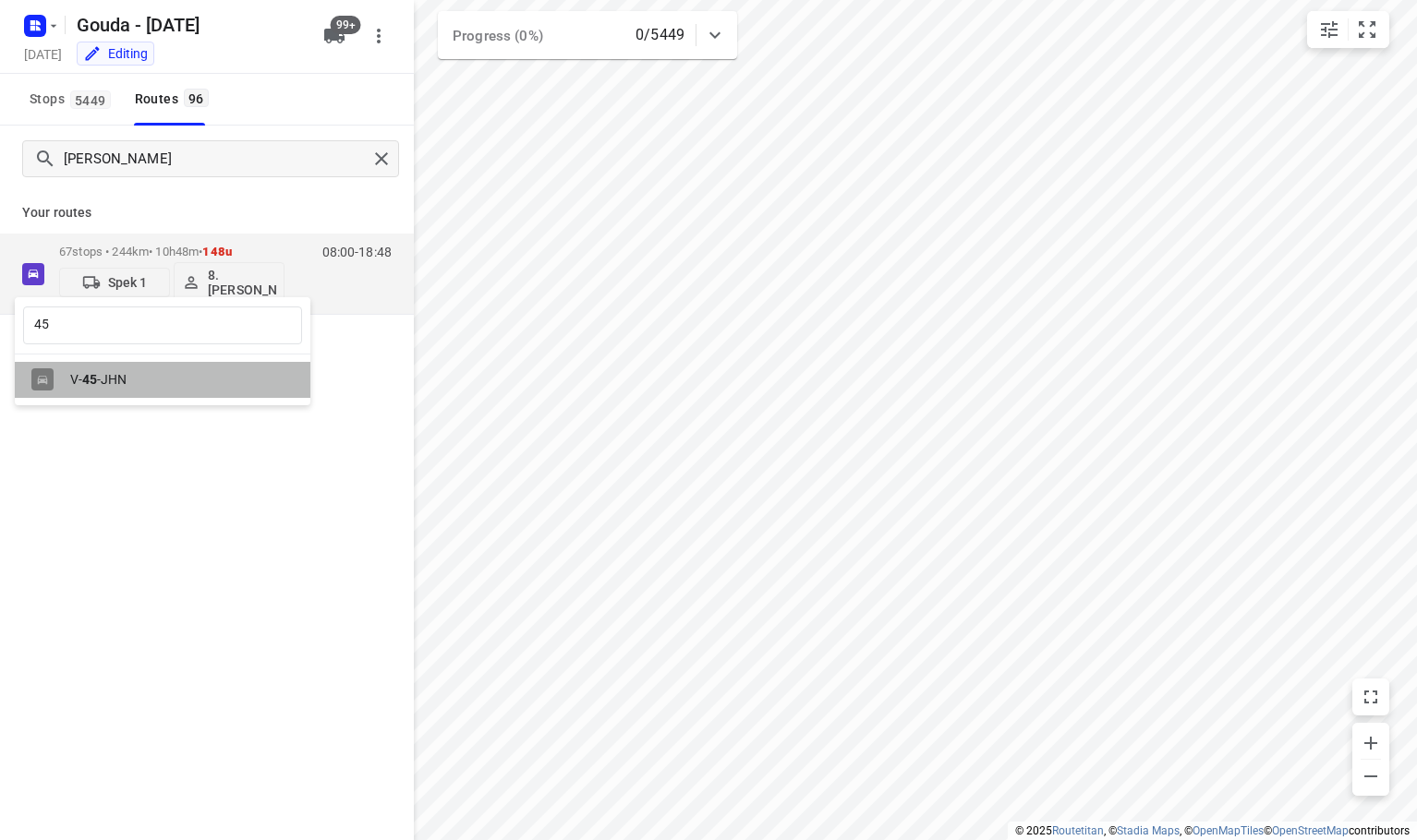
click at [130, 377] on div "V- 45 -JHN" at bounding box center [167, 379] width 194 height 15
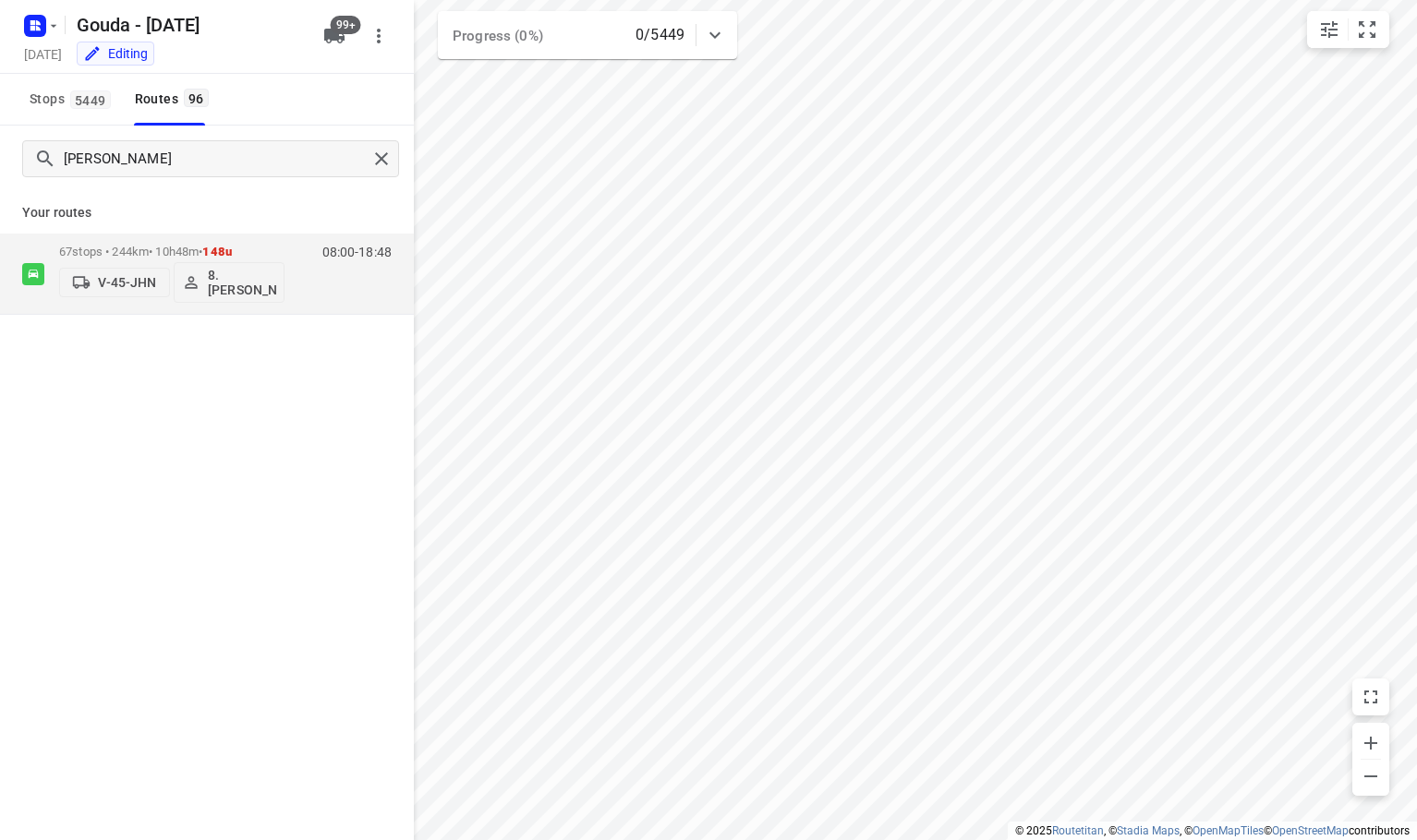
click at [241, 615] on div "brian Your routes 67 stops • 244km • 10h48m • 148u V-45-JHN 8. Brian de Jong 08…" at bounding box center [207, 509] width 414 height 767
drag, startPoint x: 182, startPoint y: 148, endPoint x: -538, endPoint y: 206, distance: 722.3
click at [0, 206] on html "i © 2025 Routetitan , © Stadia Maps , © OpenMapTiles © OpenStreetMap contributo…" at bounding box center [708, 420] width 1417 height 840
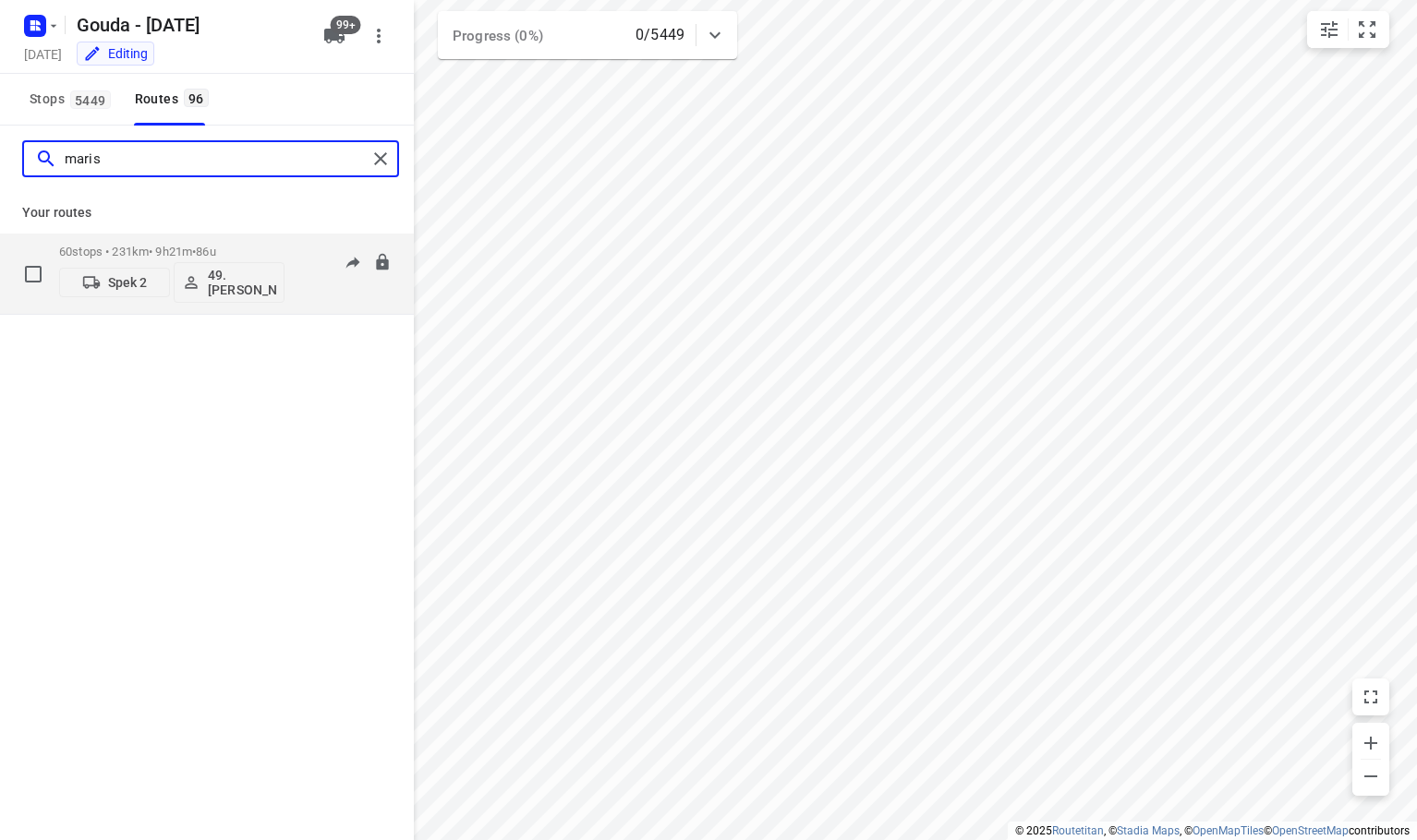
type input "maris"
click at [127, 262] on div "Spek 2 49. Mariska van der Meer" at bounding box center [172, 280] width 226 height 45
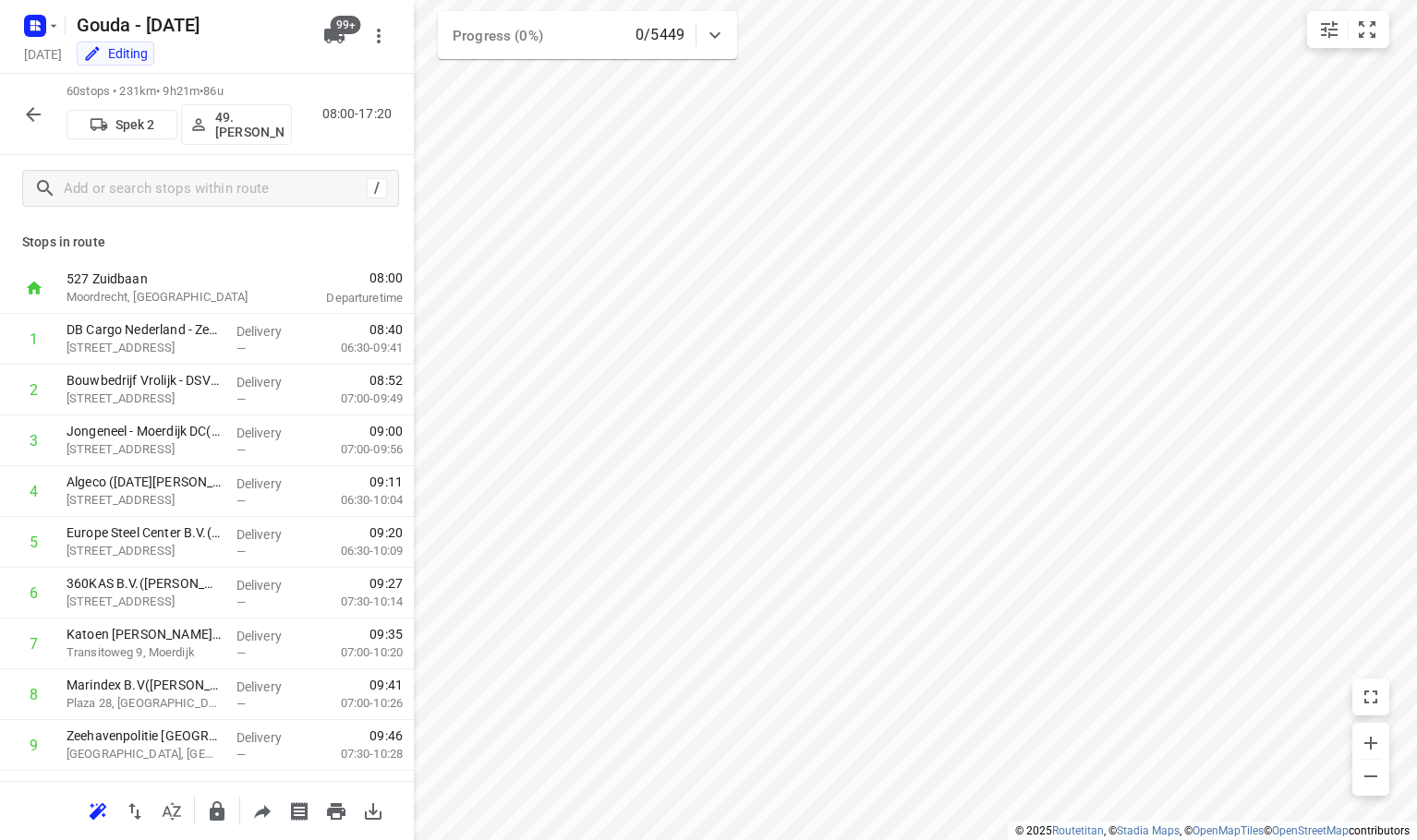
click at [89, 134] on button "Spek 2" at bounding box center [122, 125] width 111 height 30
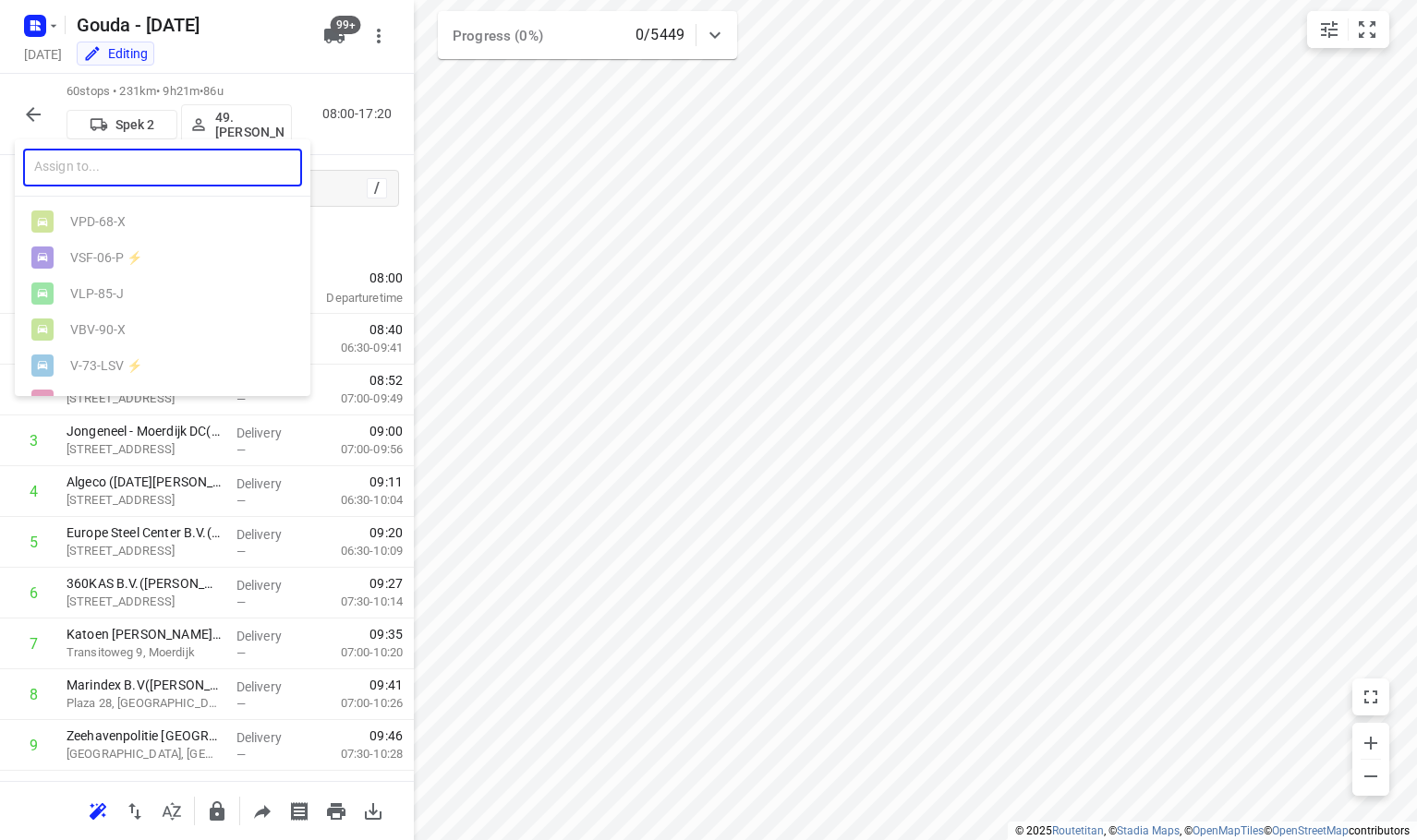
click at [148, 170] on input "text" at bounding box center [163, 167] width 279 height 38
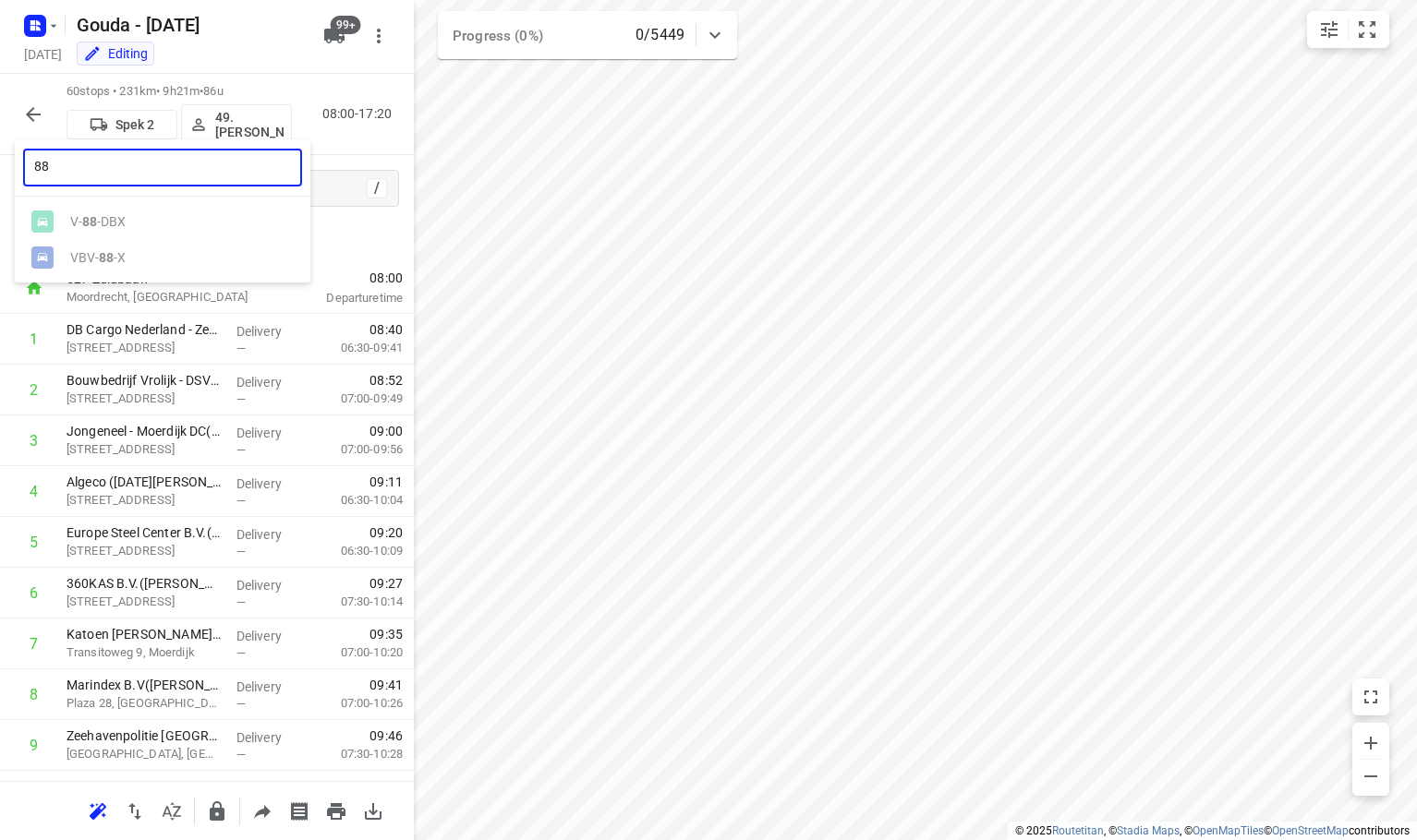
type input "88"
click at [272, 52] on div at bounding box center [708, 420] width 1417 height 840
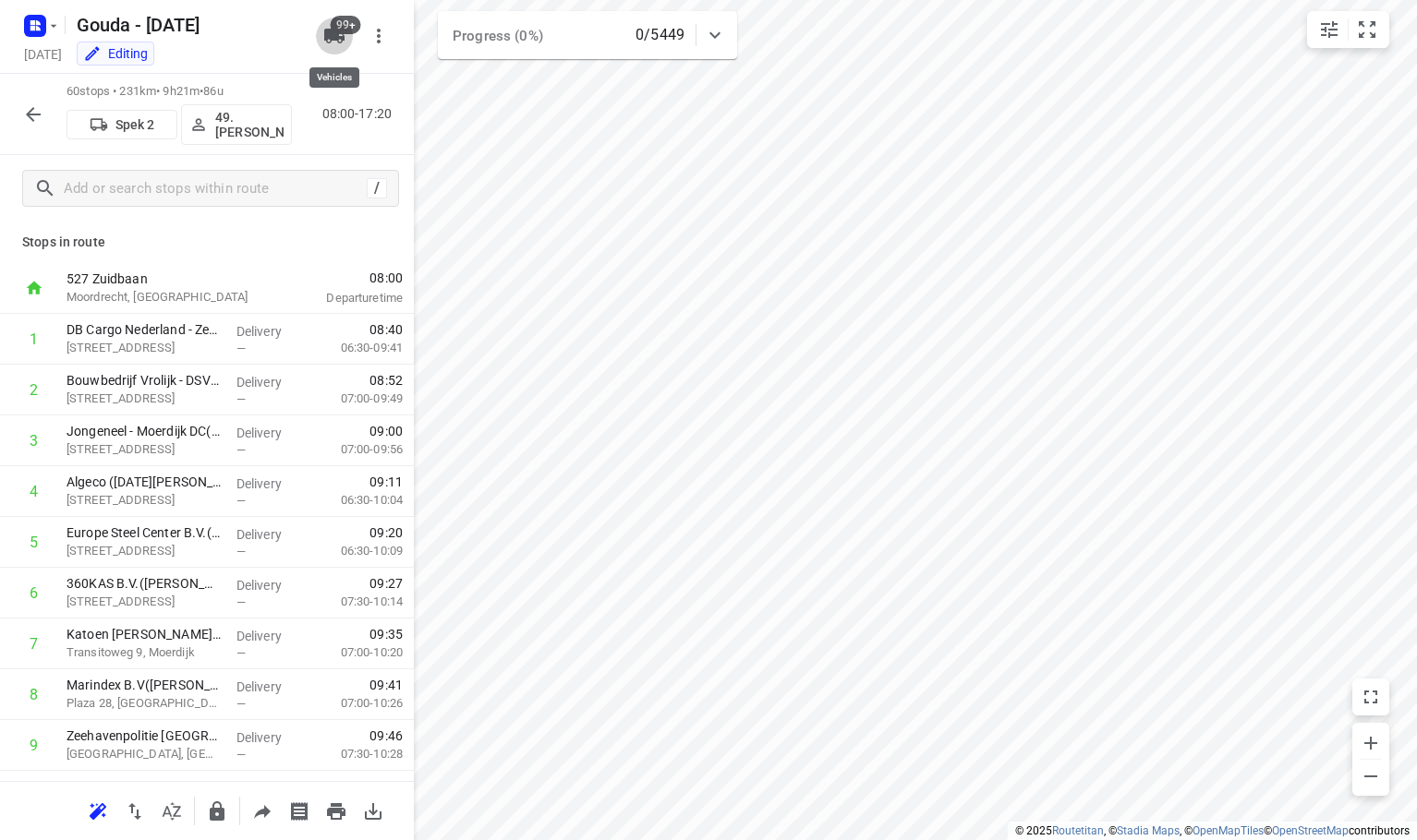
click at [346, 32] on span "99+" at bounding box center [346, 25] width 31 height 19
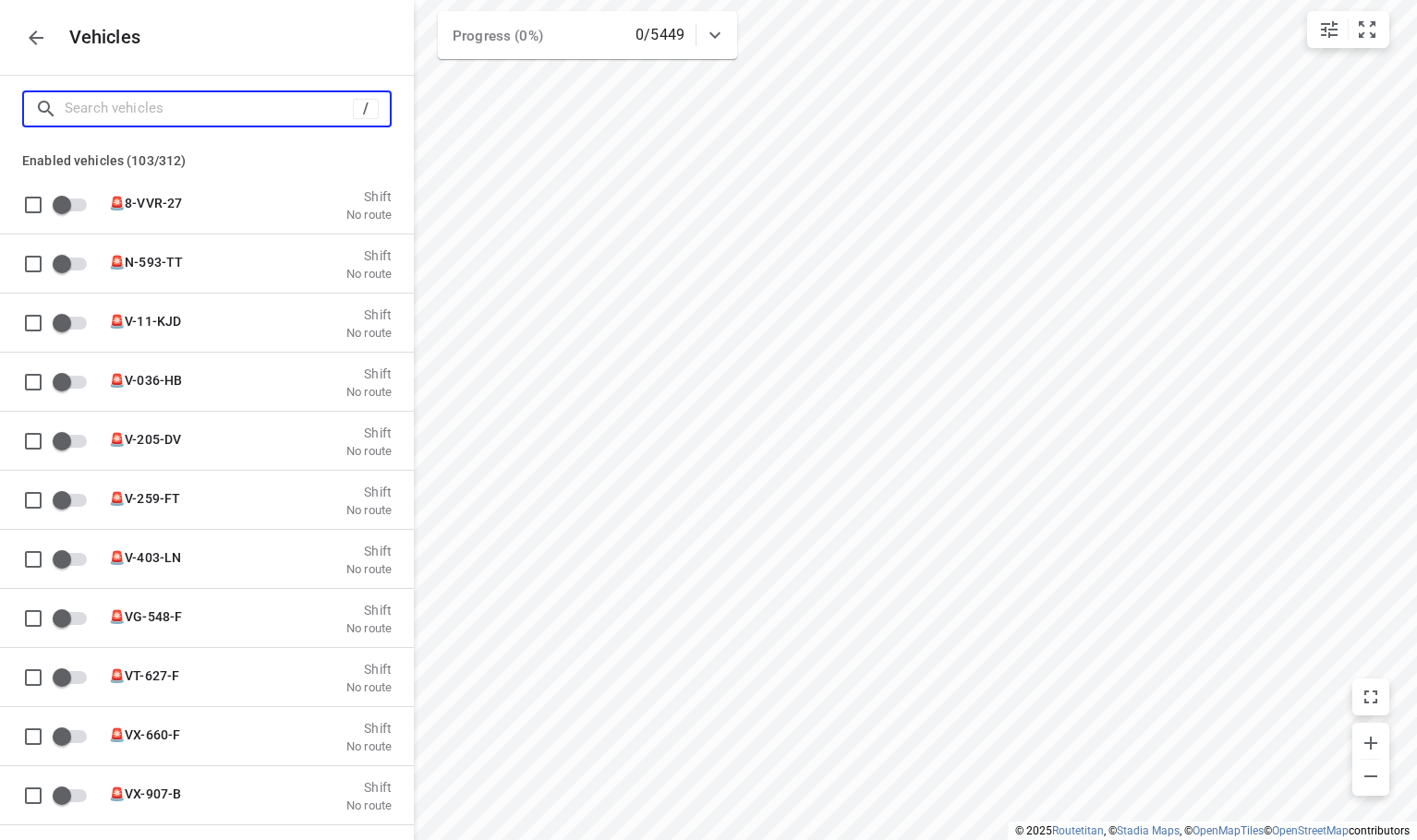
click at [228, 105] on input "Search vehicles" at bounding box center [208, 108] width 288 height 29
type input "8"
checkbox input "true"
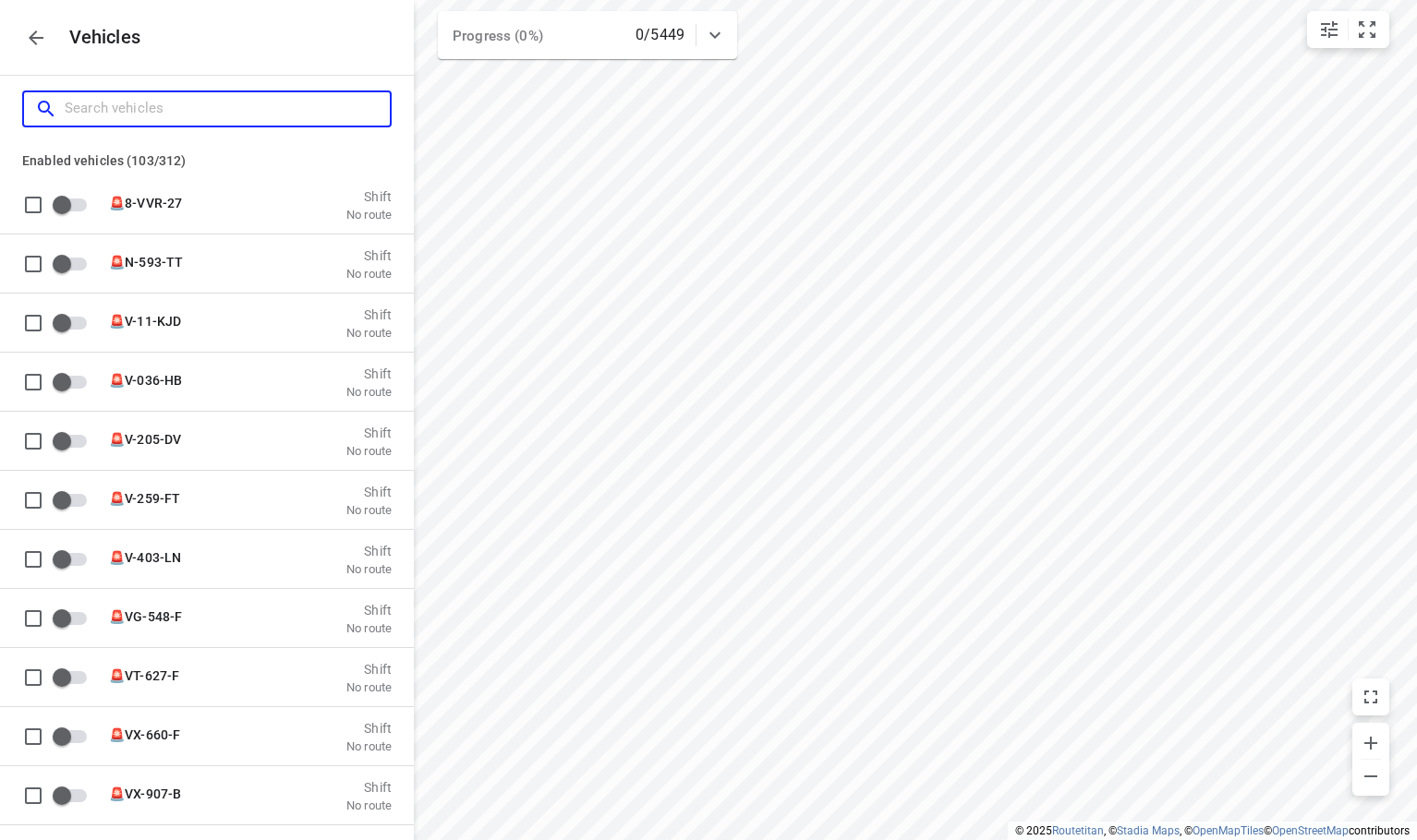
checkbox input "true"
type input "88"
checkbox input "true"
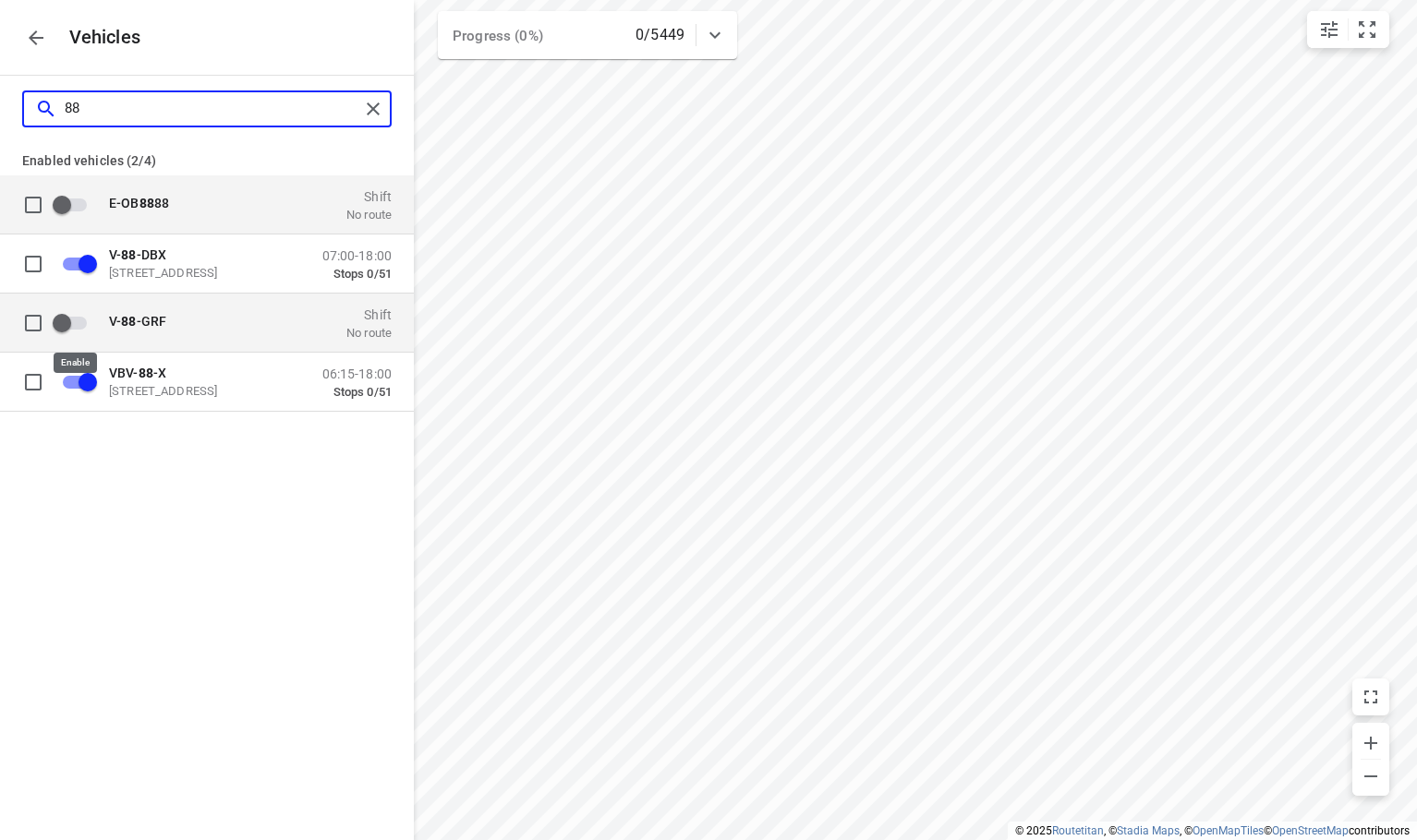
type input "88"
click at [59, 328] on input "grid" at bounding box center [61, 322] width 105 height 35
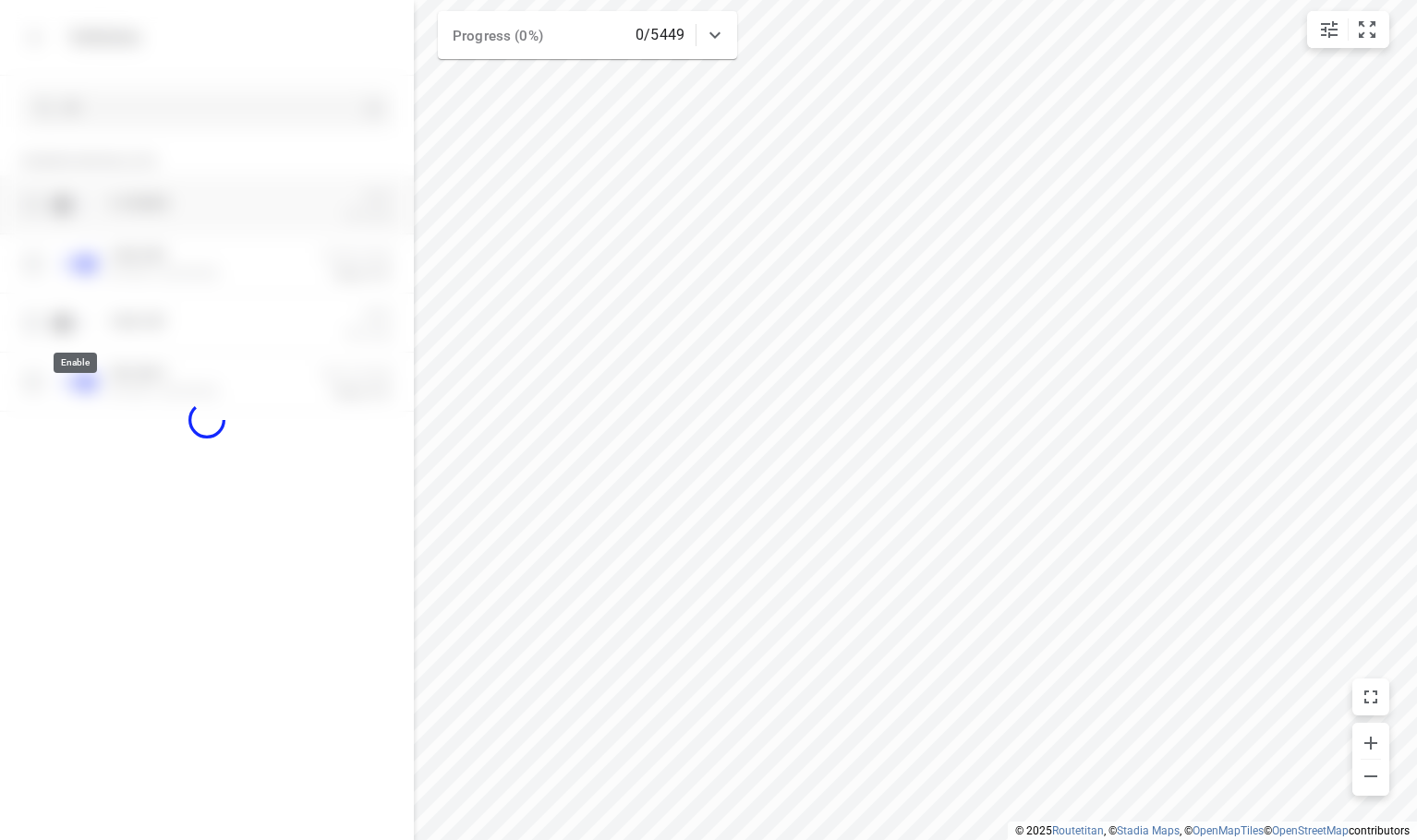
click at [273, 506] on div "E-OB 88 88 Shift No route V- 88 -DBX Zuidbaan 527, 2841 MD Moordrecht, Nederlan…" at bounding box center [207, 349] width 414 height 348
checkbox input "true"
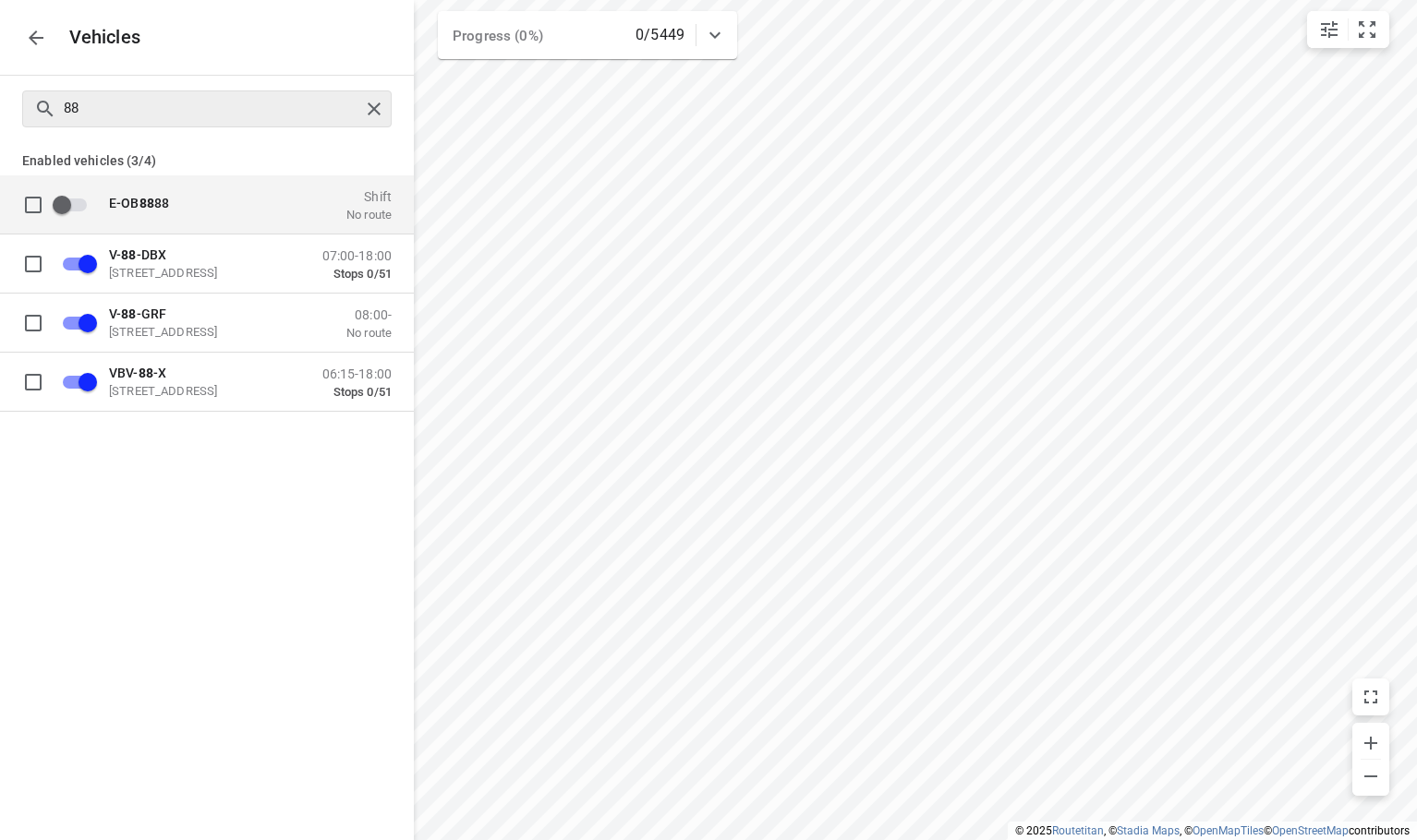
checkbox input "false"
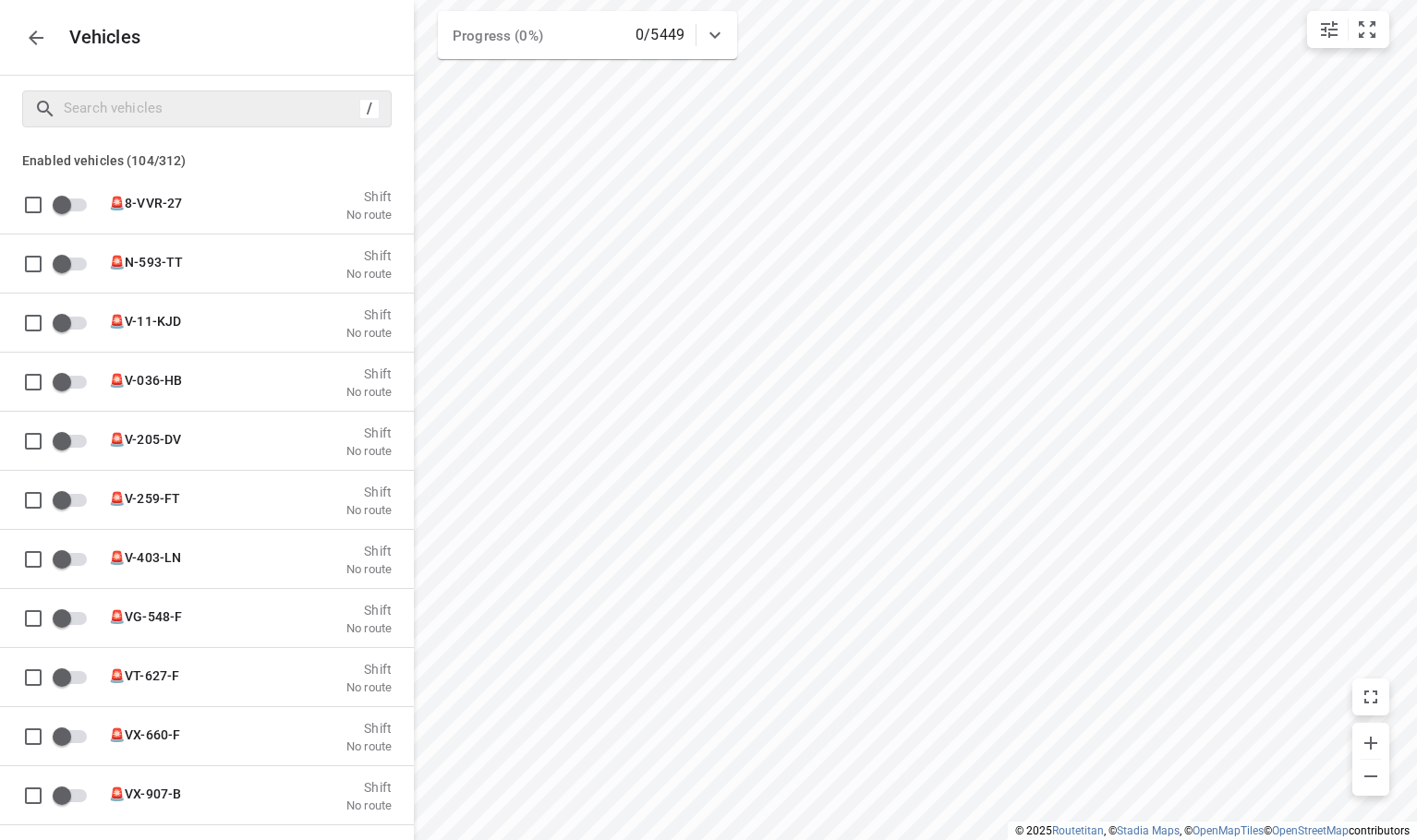
click at [32, 34] on icon "button" at bounding box center [36, 38] width 22 height 22
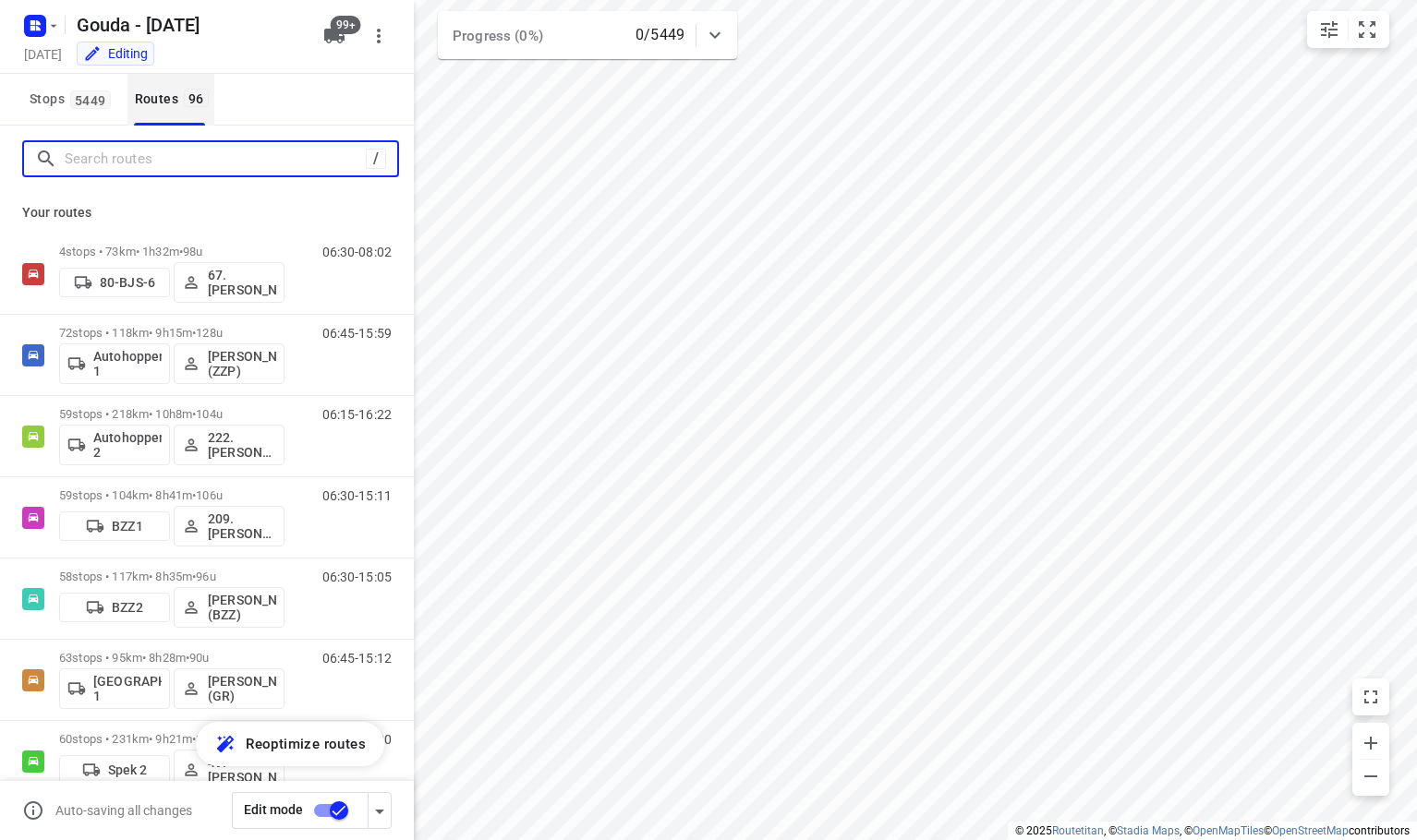
drag, startPoint x: 139, startPoint y: 160, endPoint x: 176, endPoint y: 117, distance: 56.7
click at [141, 154] on input "Search routes" at bounding box center [215, 158] width 301 height 29
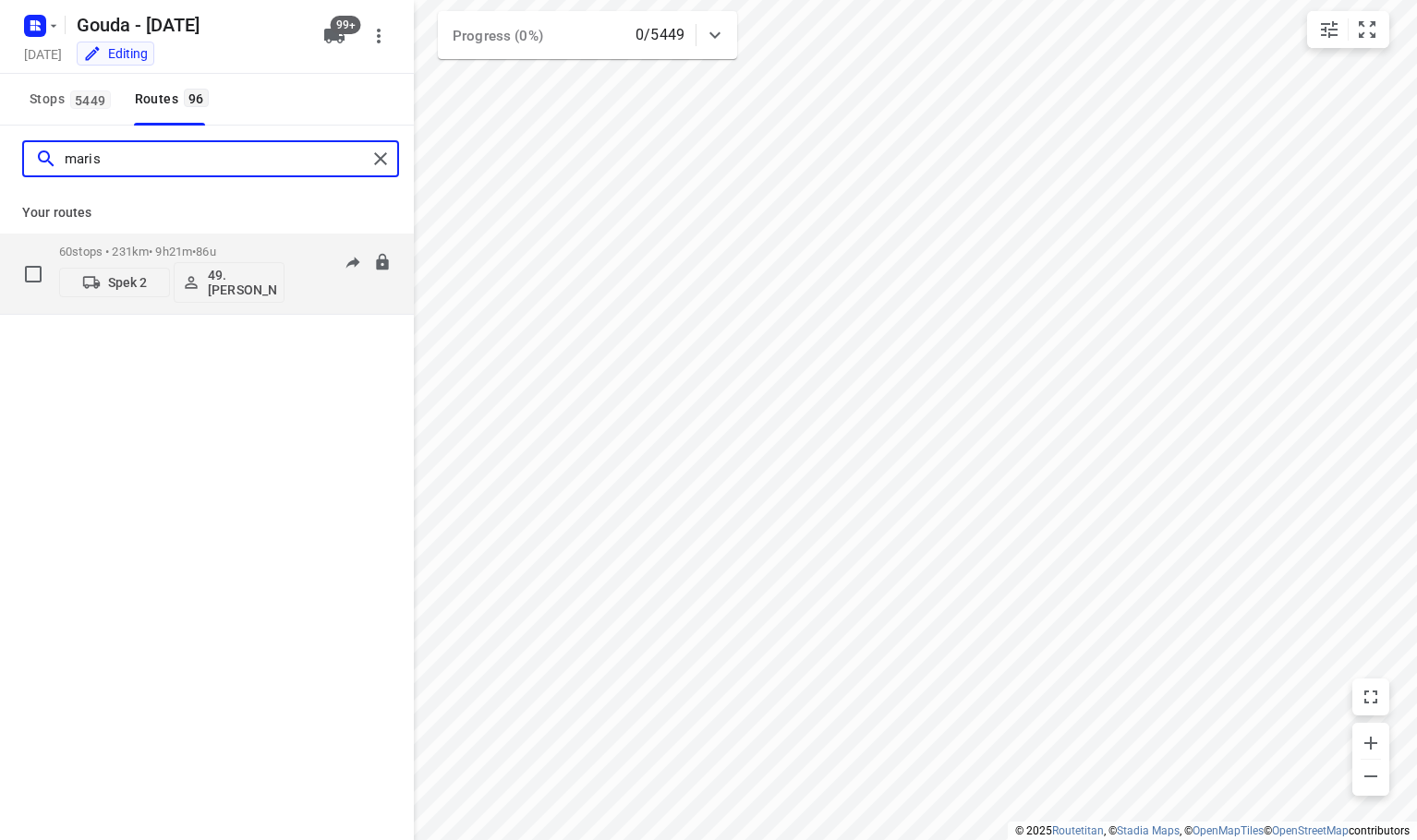
type input "maris"
click at [143, 276] on p "Spek 2" at bounding box center [128, 282] width 40 height 15
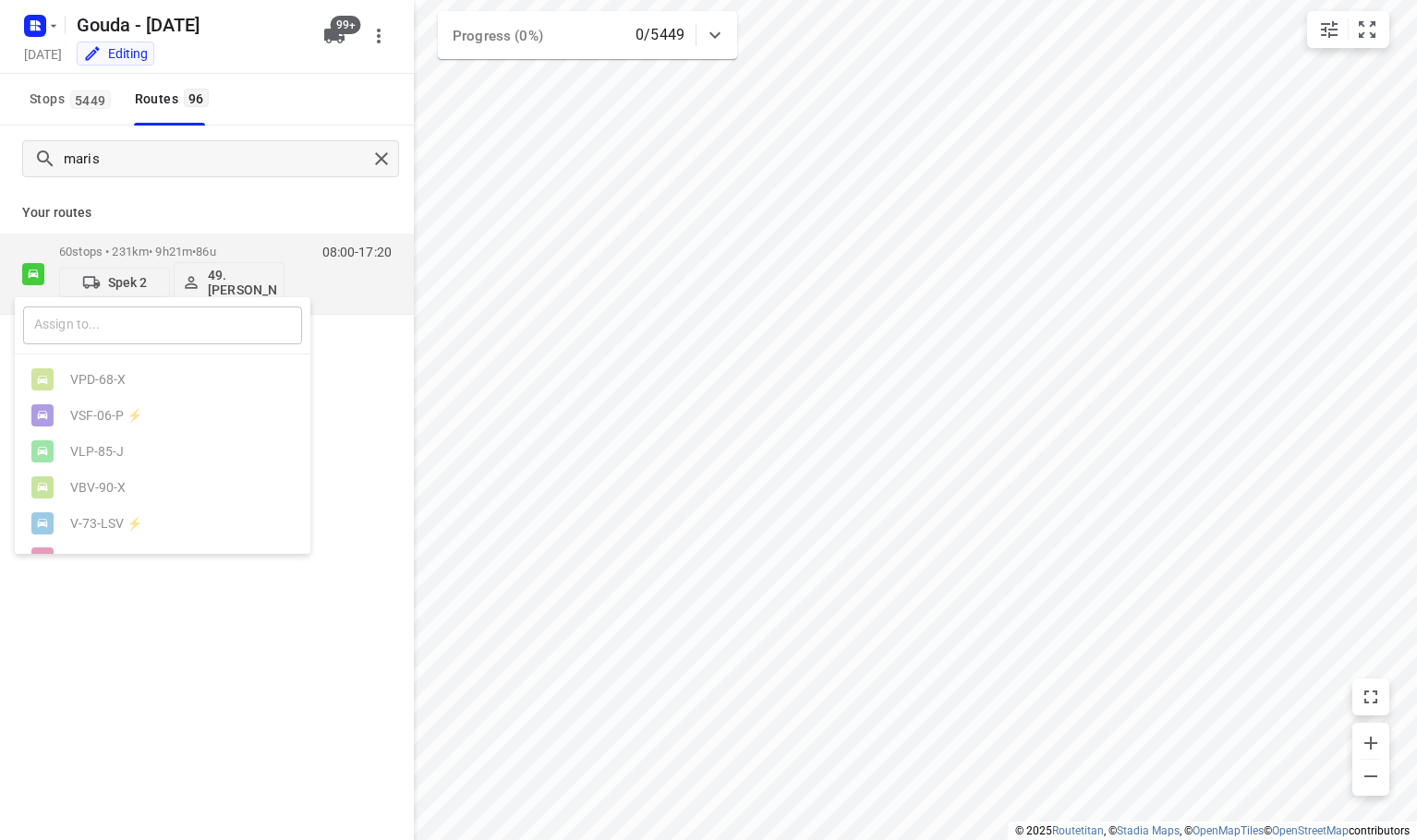
click at [129, 321] on input "text" at bounding box center [163, 326] width 279 height 38
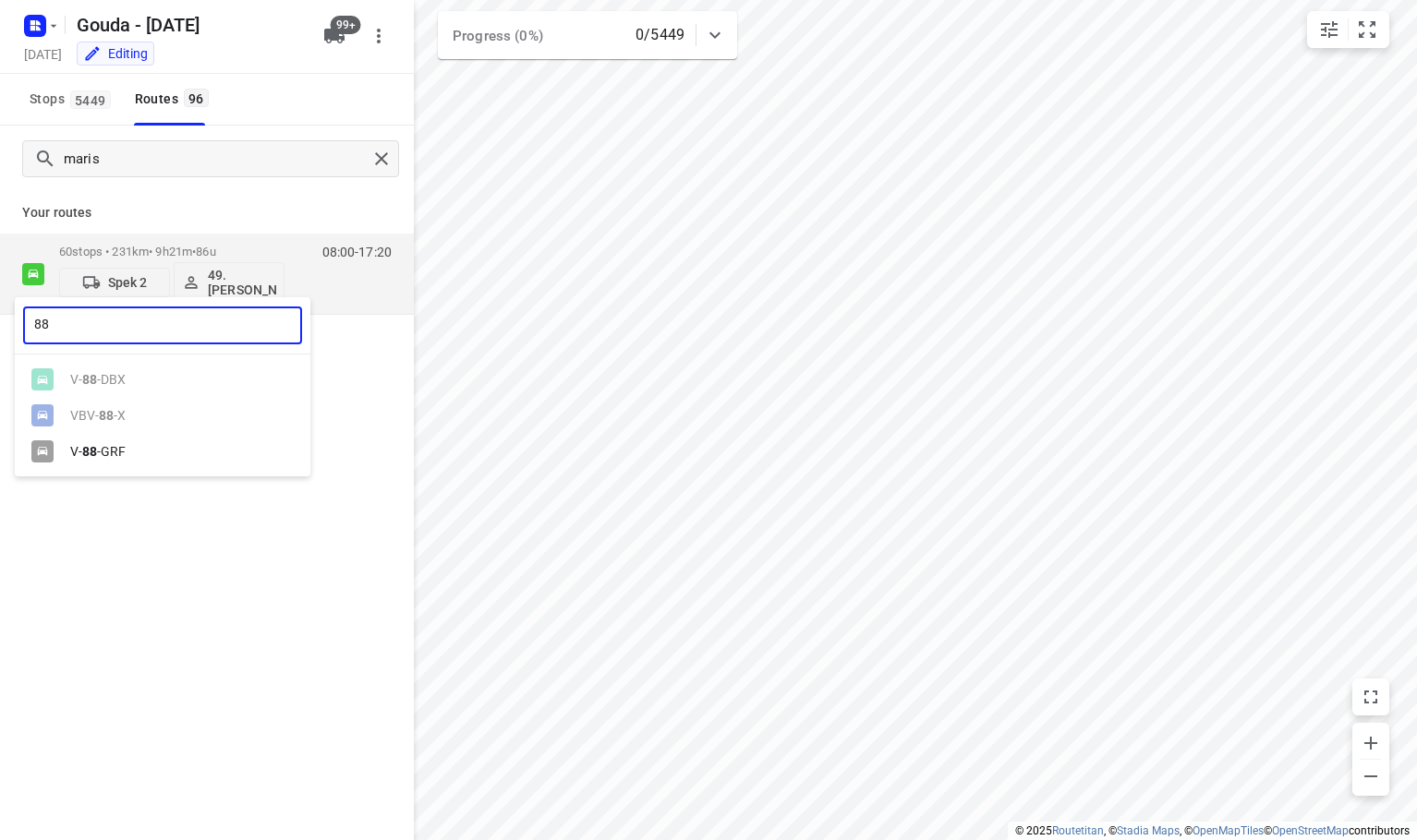
type input "88"
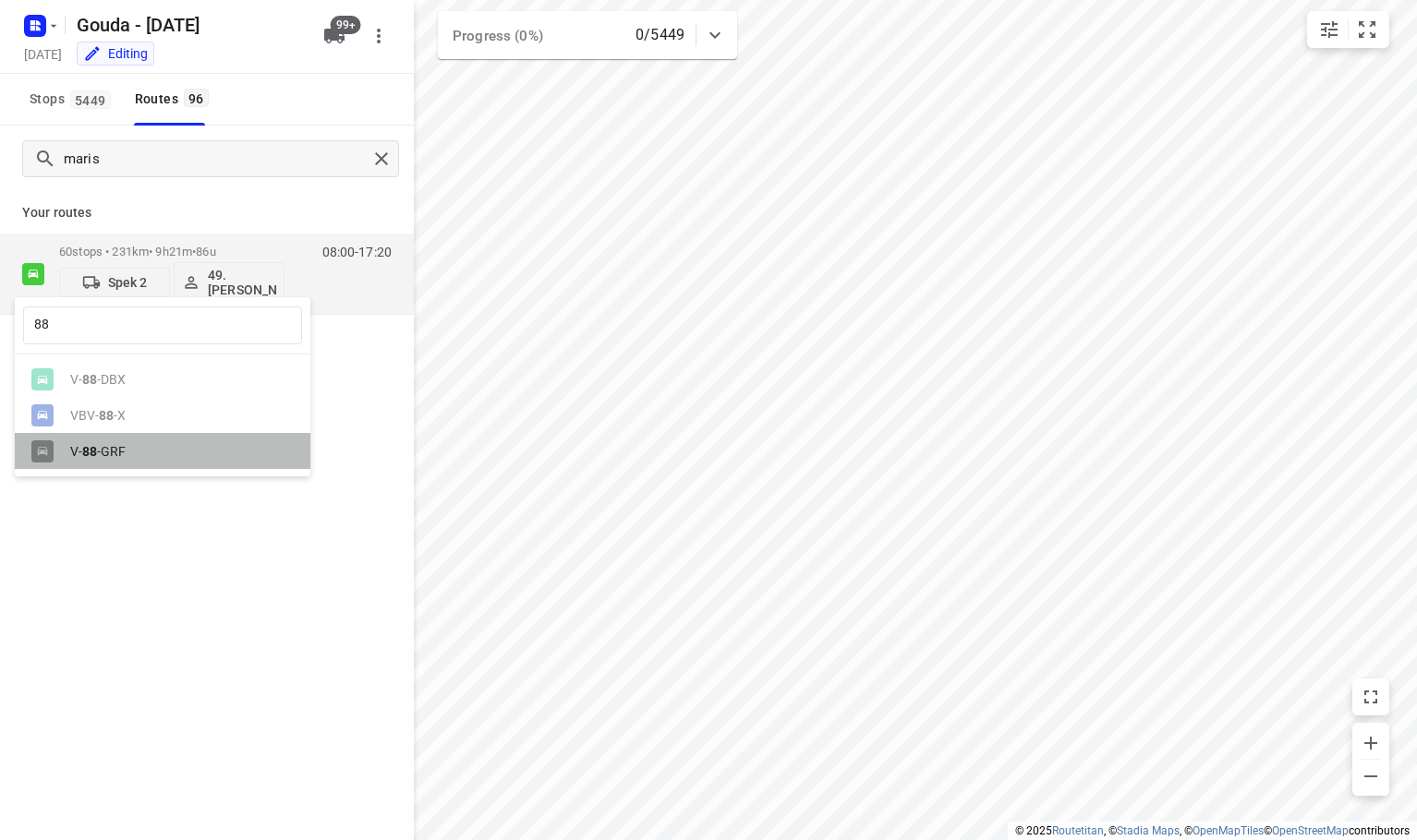
click at [130, 456] on div "V- 88 -GRF" at bounding box center [167, 451] width 194 height 15
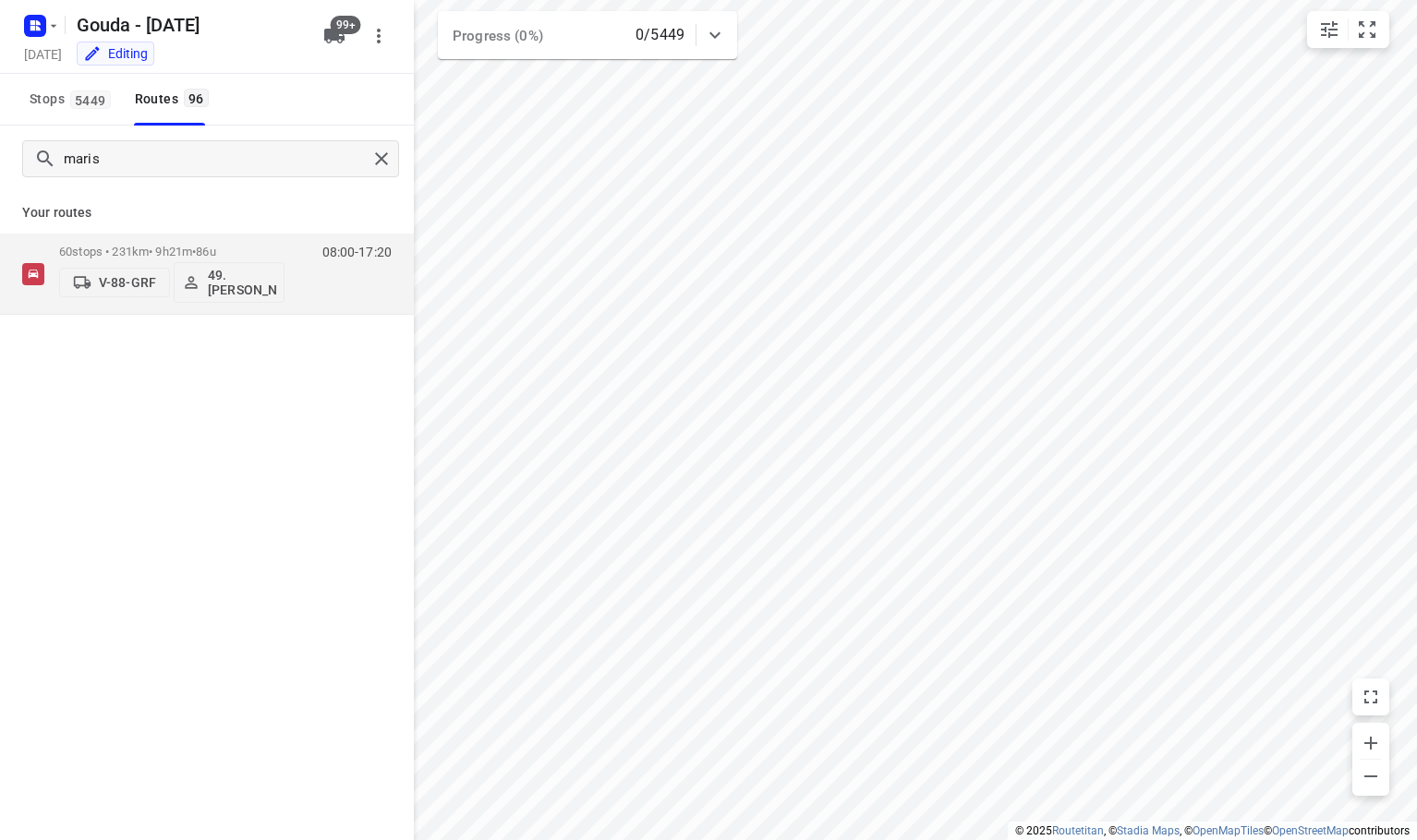
click at [244, 507] on div "maris Your routes 60 stops • 231km • 9h21m • 86u V-88-GRF 49. Mariska van der M…" at bounding box center [207, 509] width 414 height 767
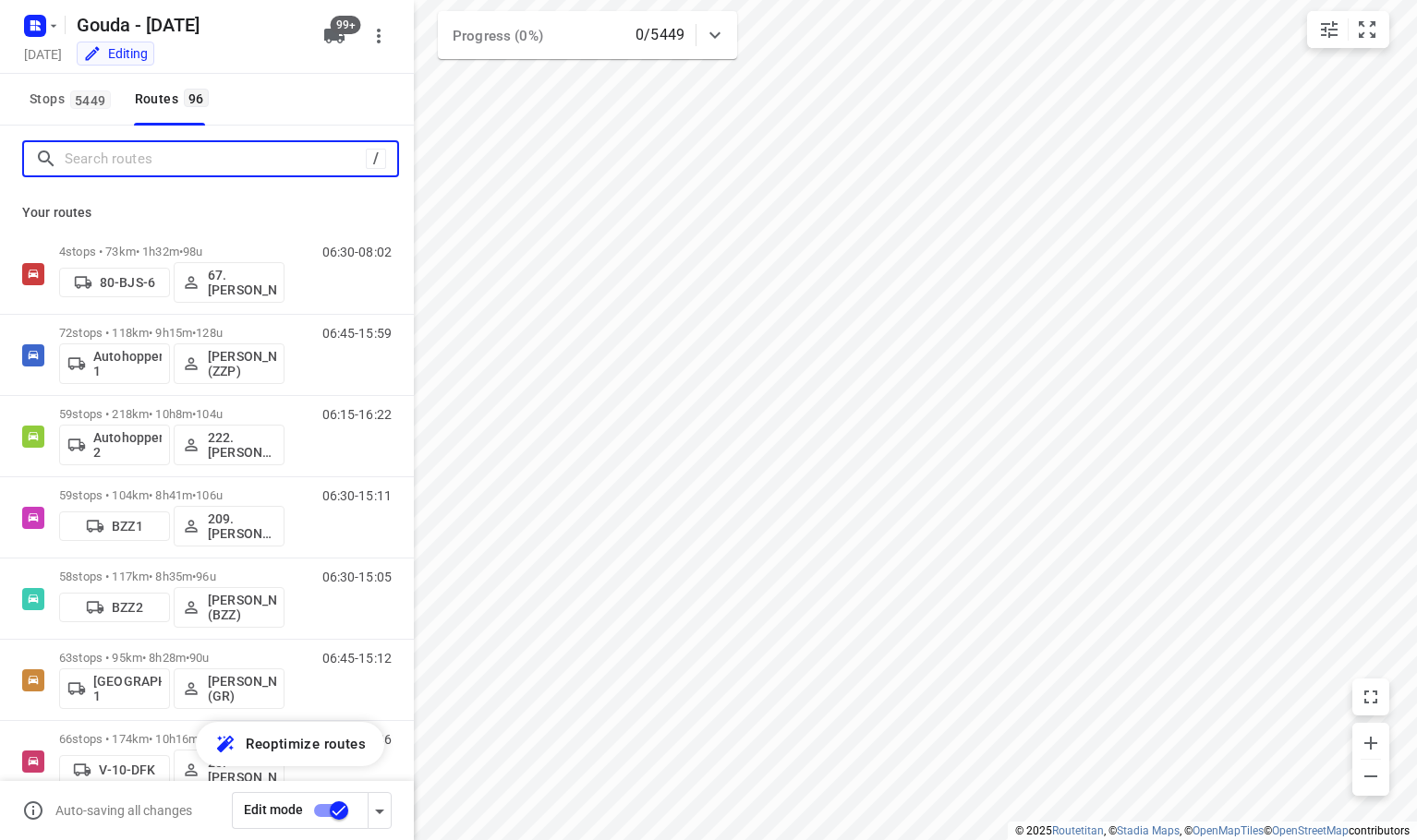
click at [215, 159] on input "Search routes" at bounding box center [215, 158] width 301 height 29
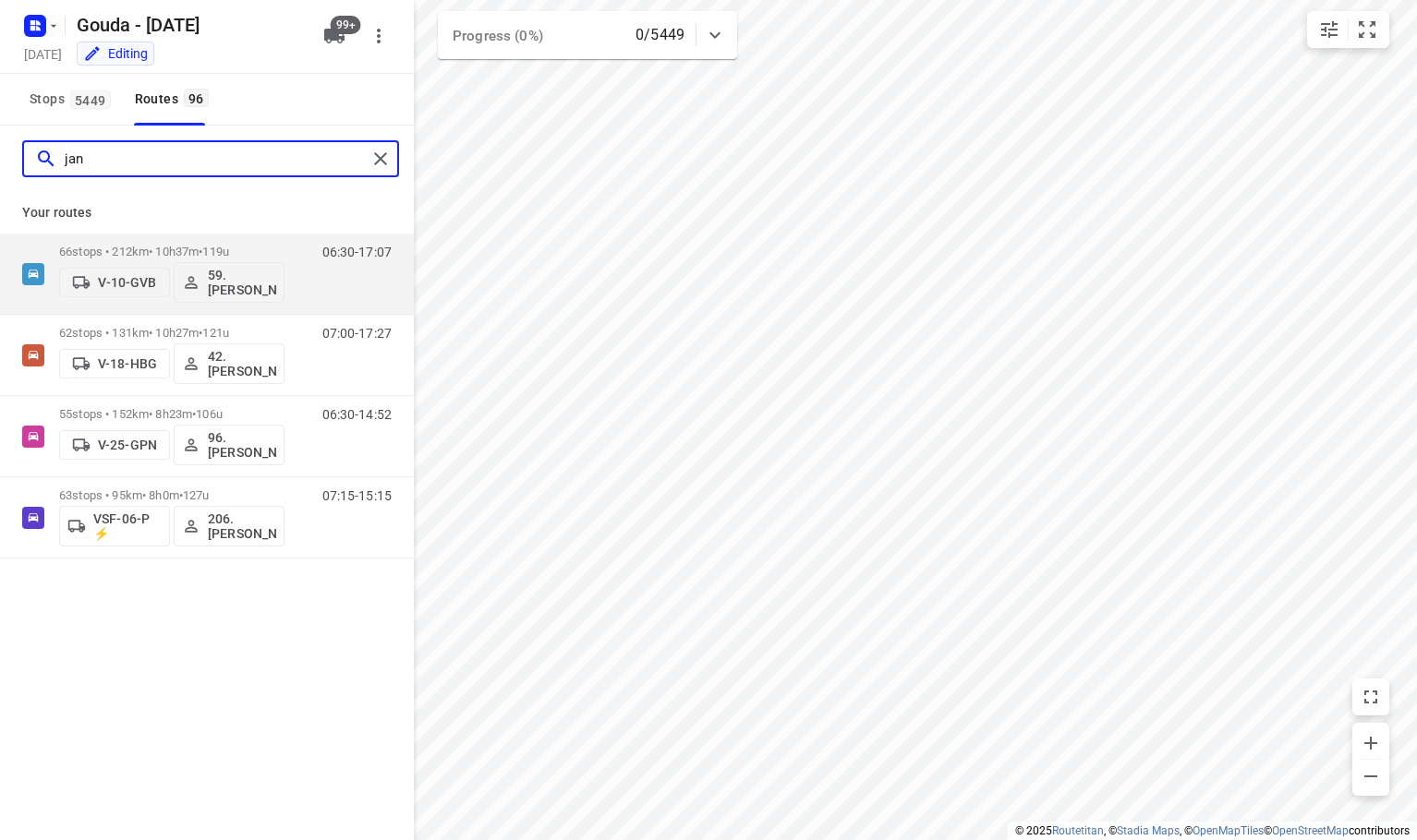
drag, startPoint x: 160, startPoint y: 158, endPoint x: -791, endPoint y: 127, distance: 951.5
click at [0, 127] on html "i © 2025 Routetitan , © Stadia Maps , © OpenMapTiles © OpenStreetMap contributo…" at bounding box center [708, 420] width 1417 height 840
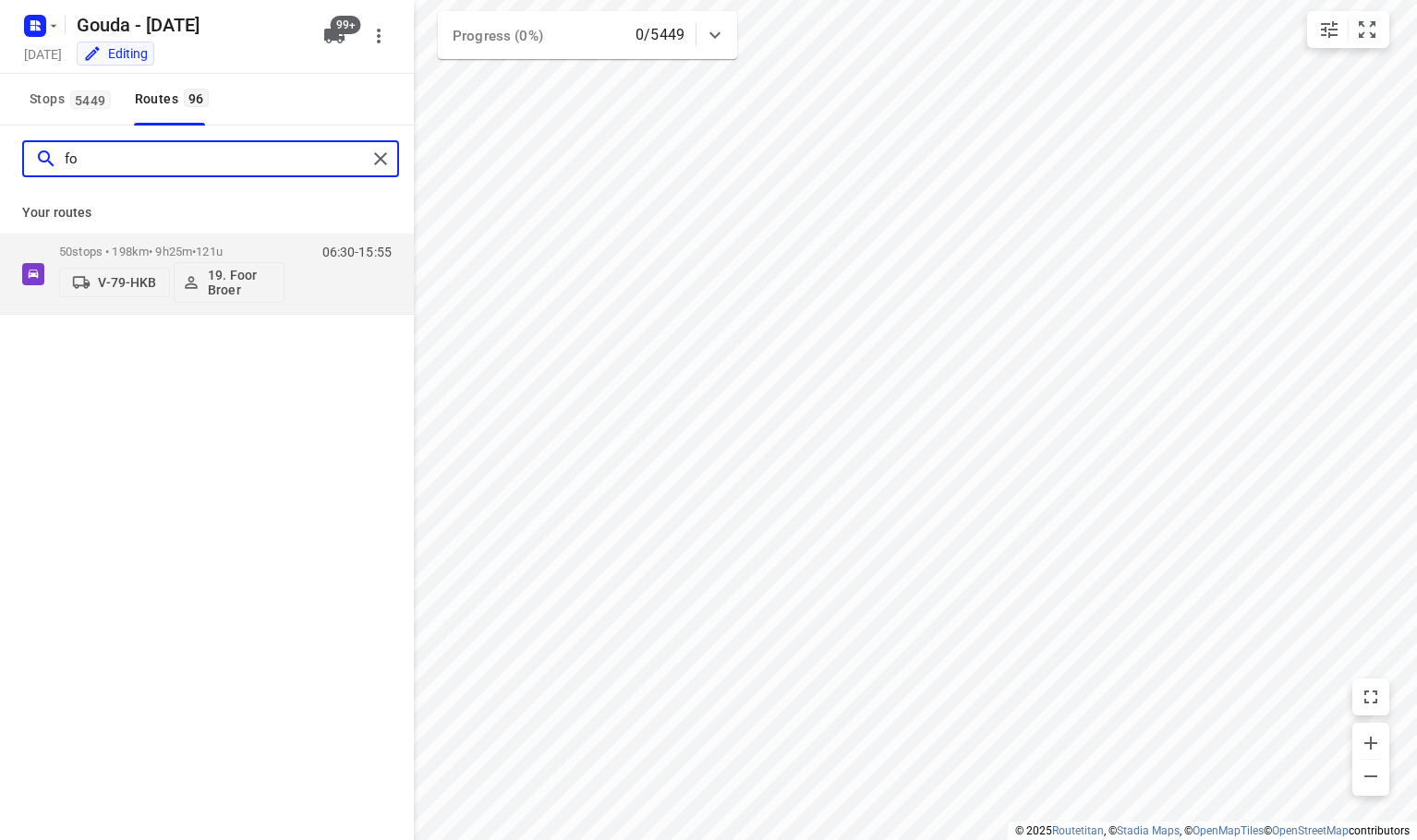
type input "f"
type input "joline"
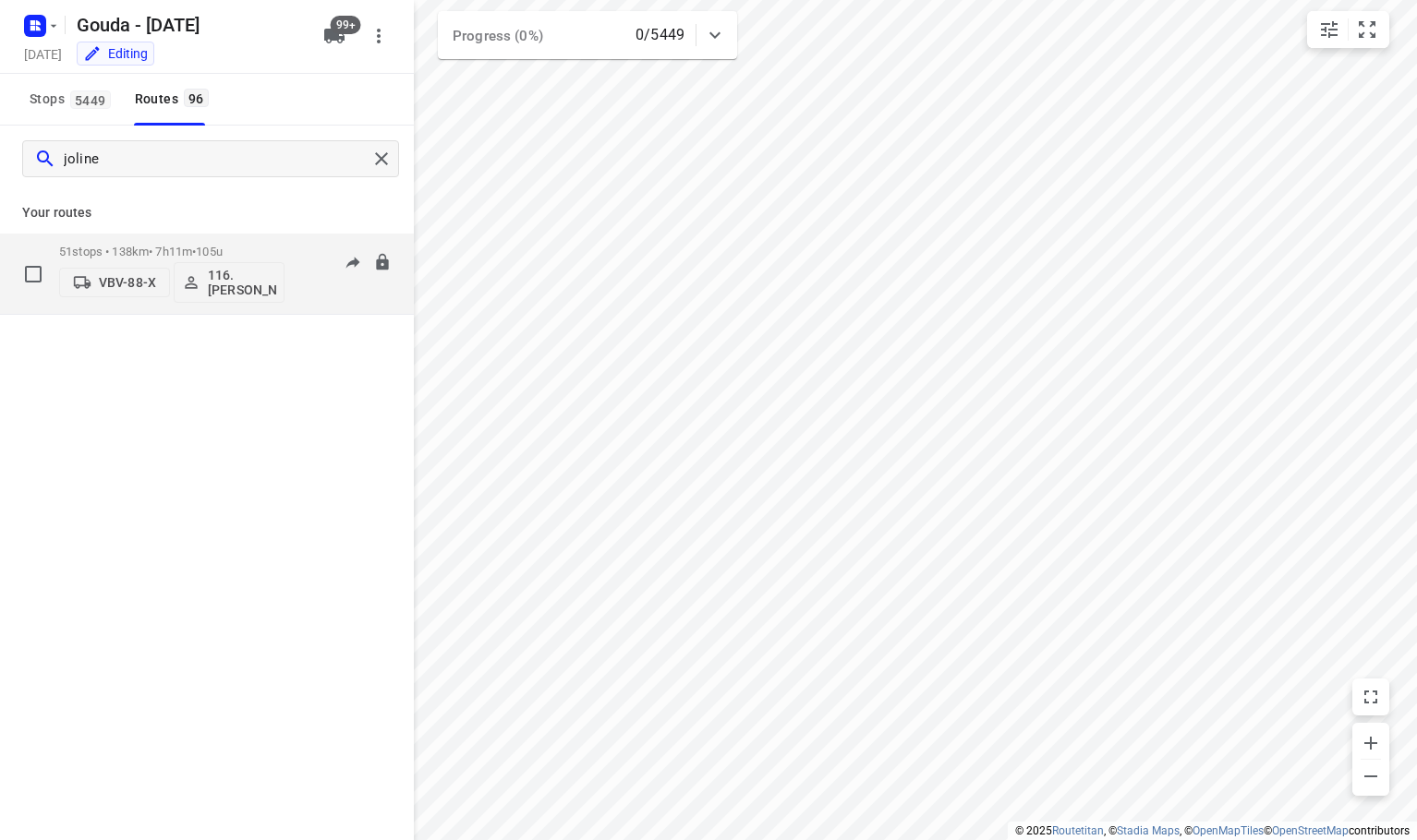
click at [134, 289] on p "VBV-88-X" at bounding box center [128, 282] width 57 height 15
click at [127, 323] on input "text" at bounding box center [163, 326] width 279 height 38
type input "83"
click at [165, 523] on div at bounding box center [708, 420] width 1417 height 840
click at [305, 43] on div "Gouda - Monday Monday, Oct 13 Editing" at bounding box center [168, 36] width 295 height 64
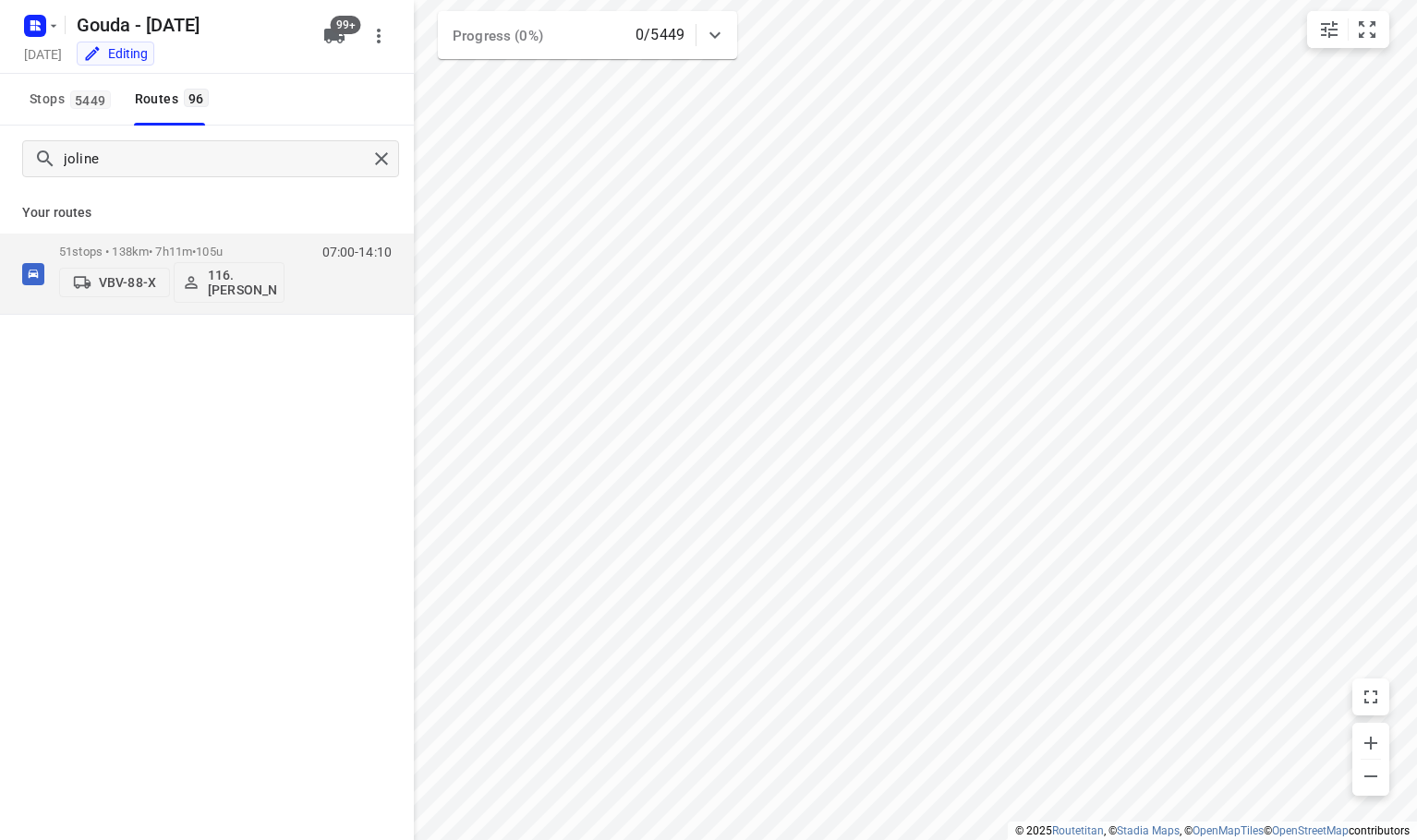
click at [336, 38] on icon "button" at bounding box center [334, 36] width 21 height 15
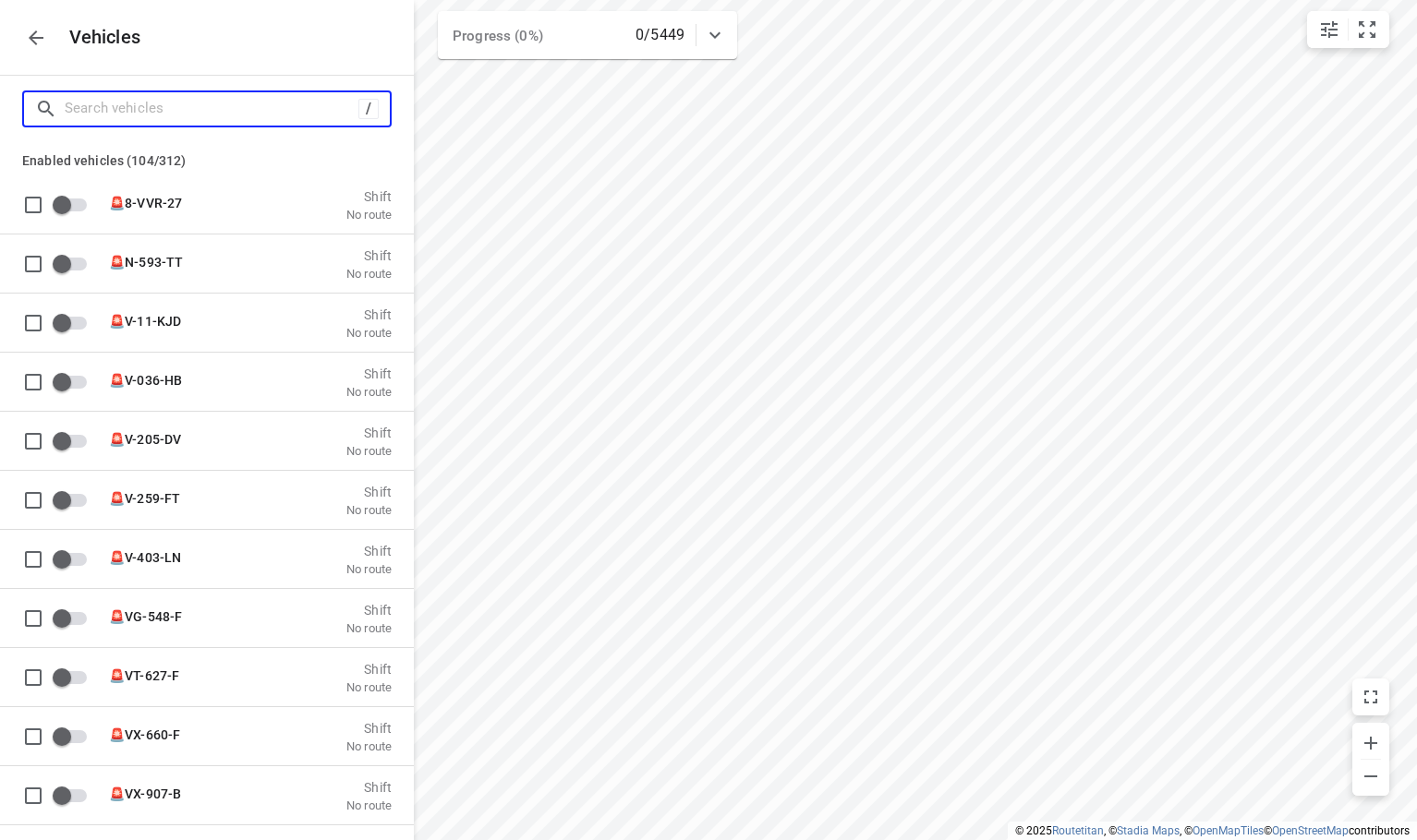
drag, startPoint x: 229, startPoint y: 110, endPoint x: 341, endPoint y: 65, distance: 120.7
click at [229, 105] on input "Search vehicles" at bounding box center [211, 108] width 294 height 29
type input "8"
checkbox input "true"
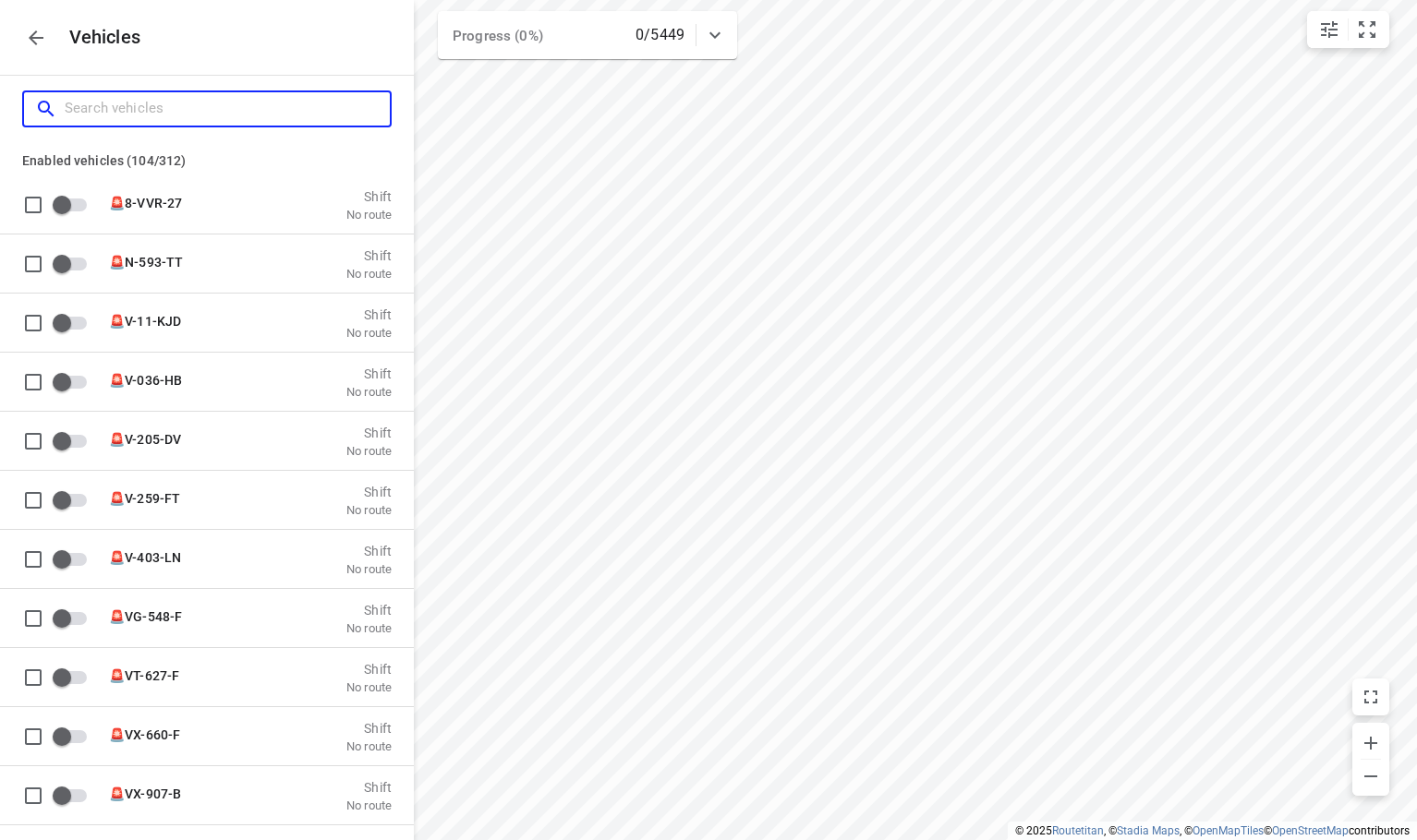
checkbox input "true"
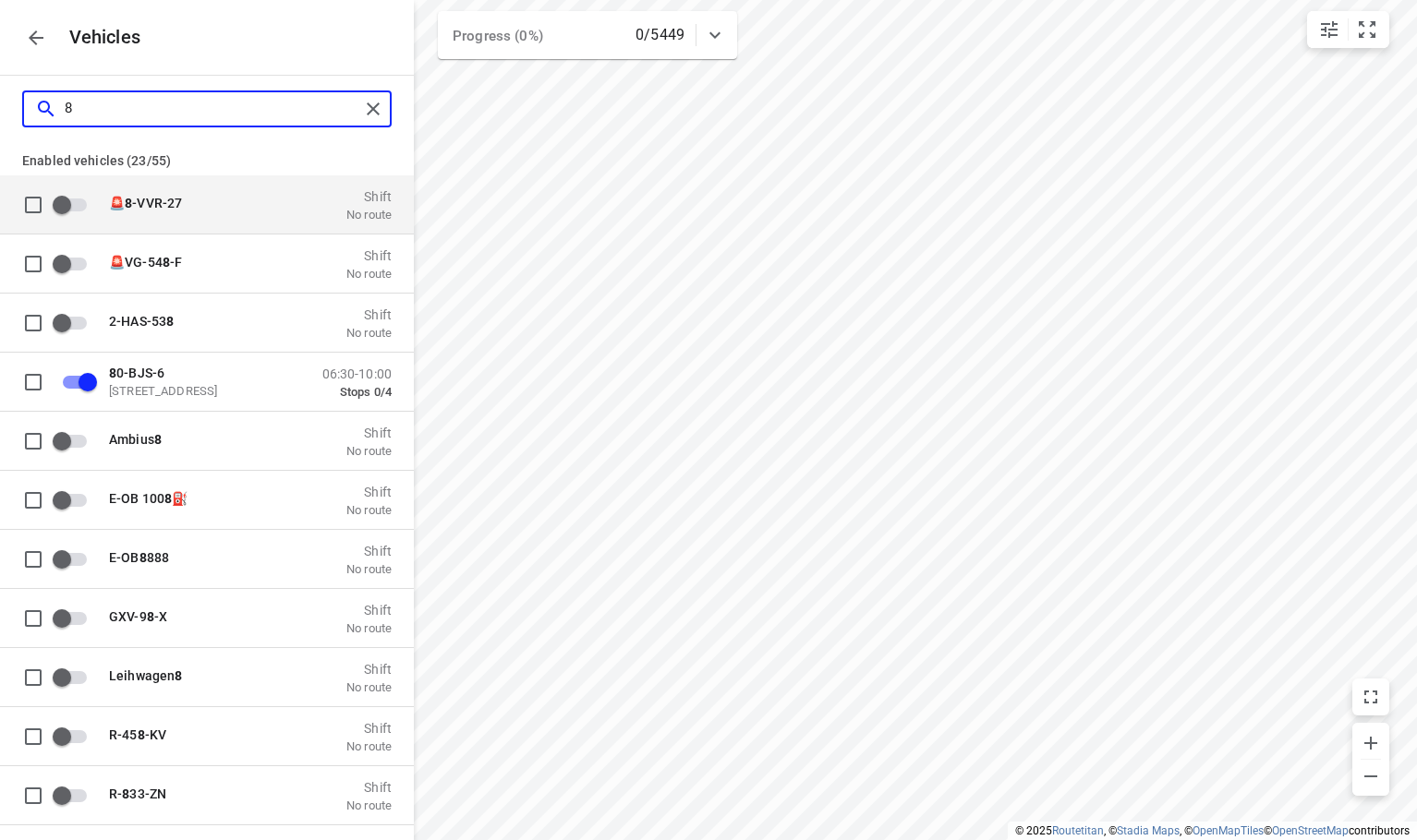
type input "83"
checkbox input "true"
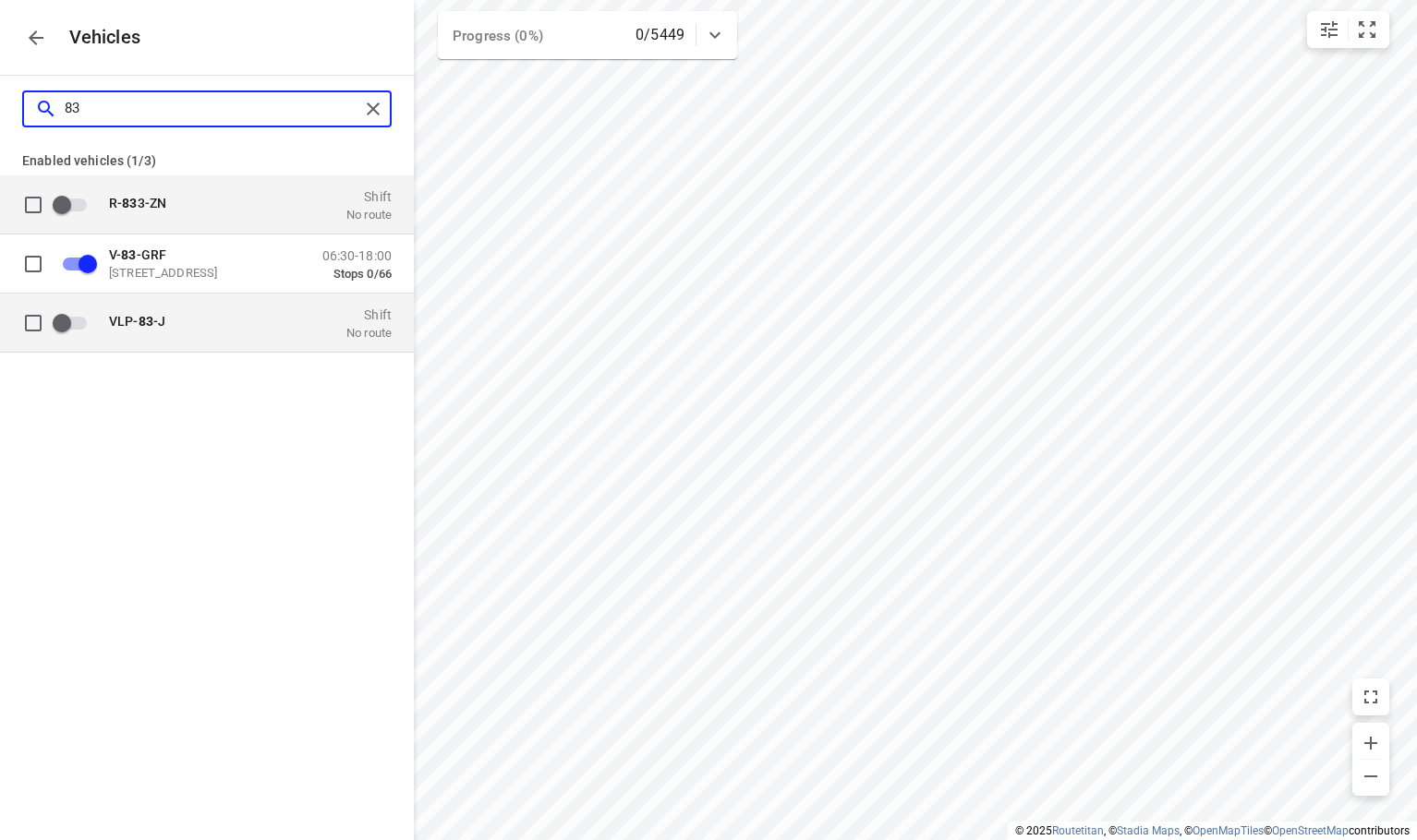
type input "83"
click at [83, 322] on input "grid" at bounding box center [61, 322] width 105 height 35
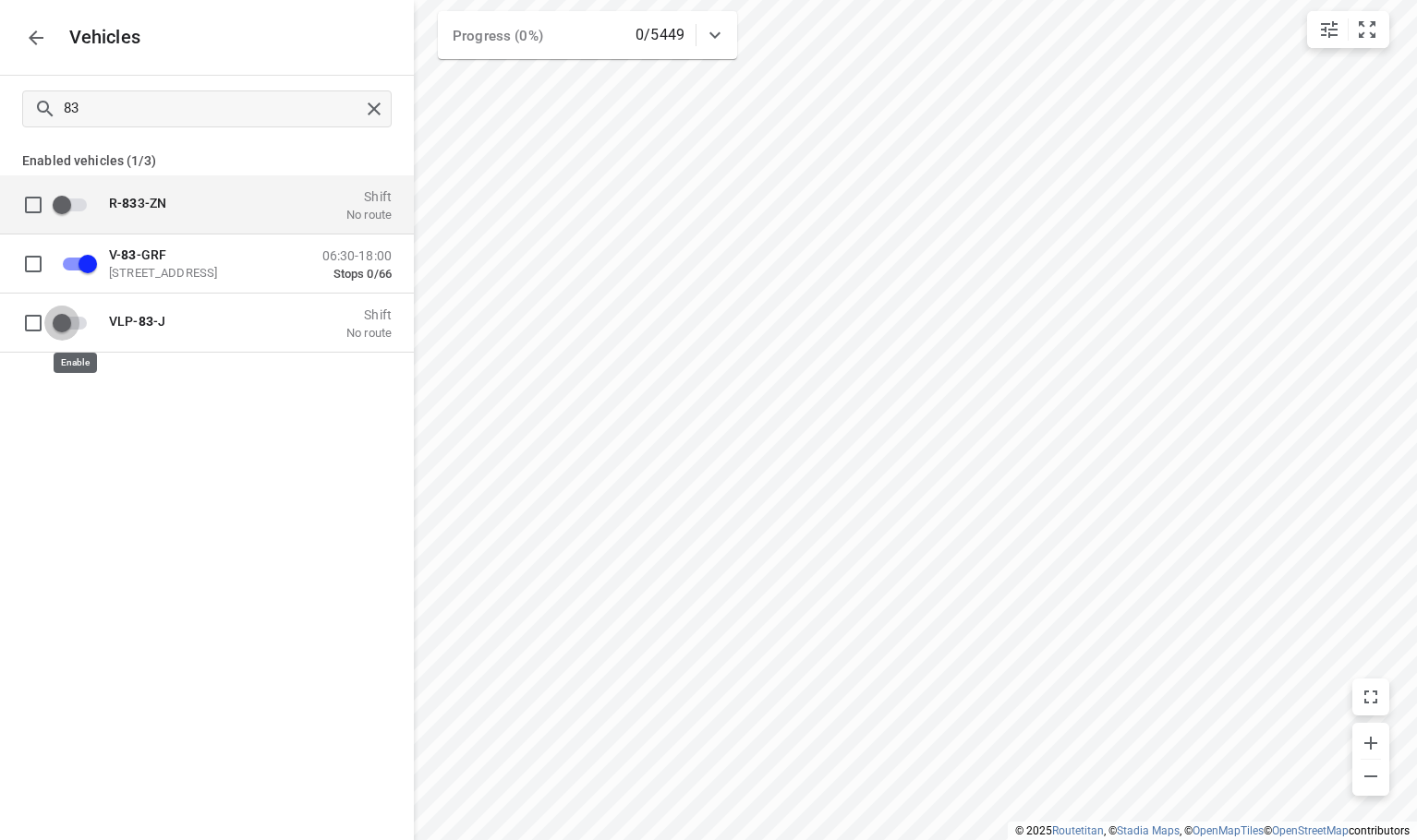
click at [226, 564] on div "83 Enabled vehicles (1/3) R- 83 3-ZN Shift No route V- 83 -GRF Zuidbaan 527, 28…" at bounding box center [207, 495] width 414 height 840
checkbox input "true"
checkbox input "false"
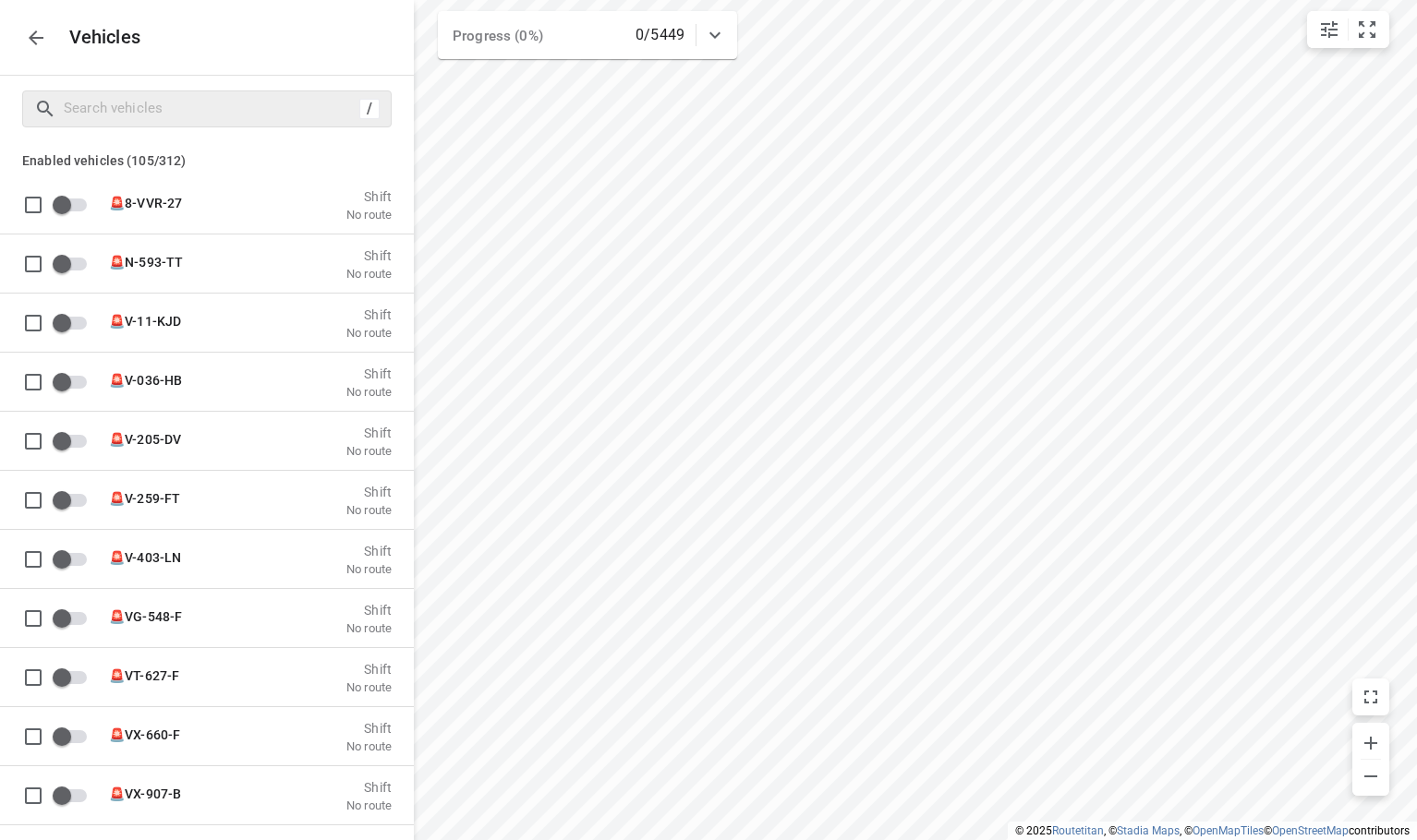
click at [50, 47] on div "Vehicles" at bounding box center [207, 38] width 414 height 75
click at [35, 43] on icon "button" at bounding box center [36, 38] width 15 height 15
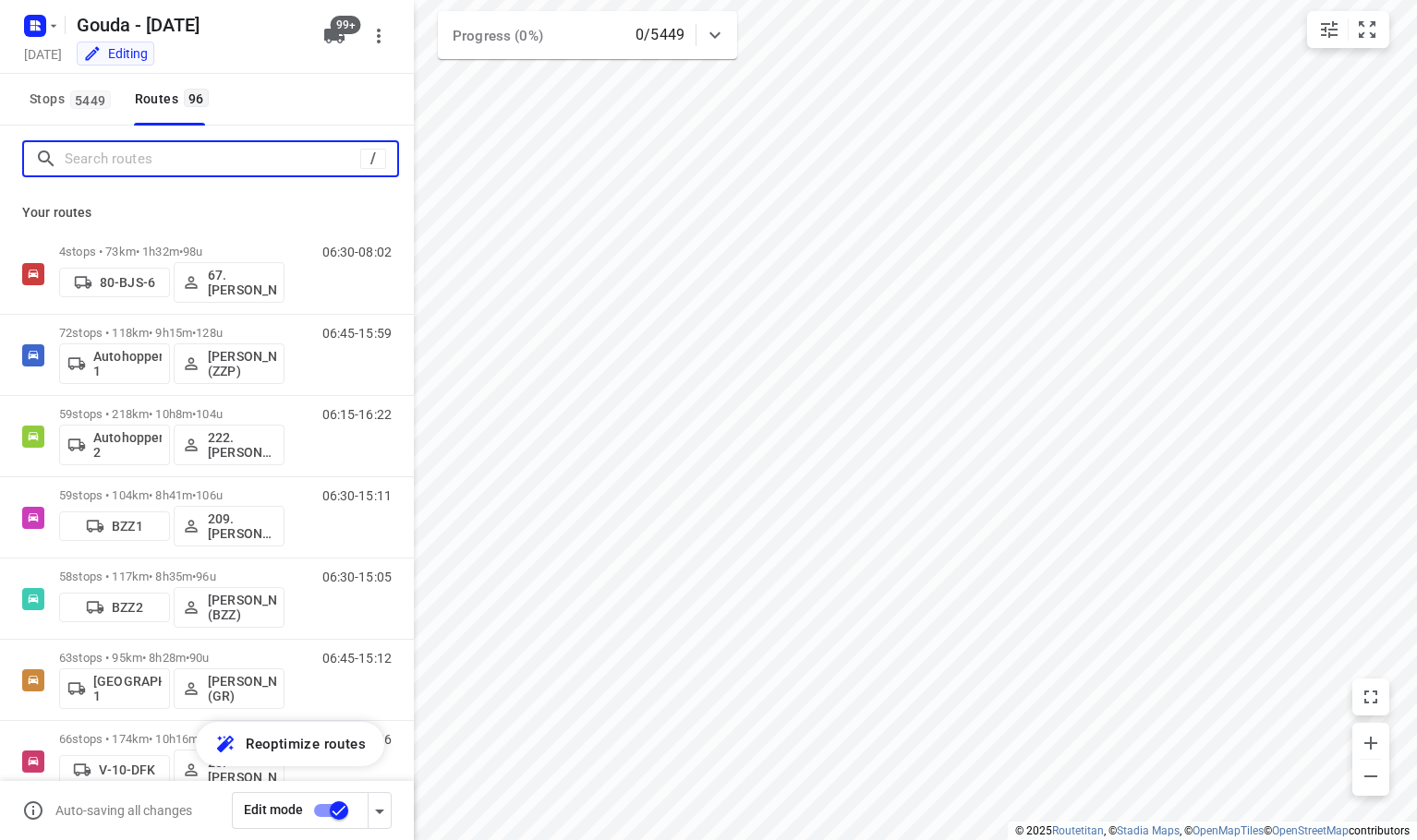
click at [191, 164] on input "Search routes" at bounding box center [212, 158] width 295 height 29
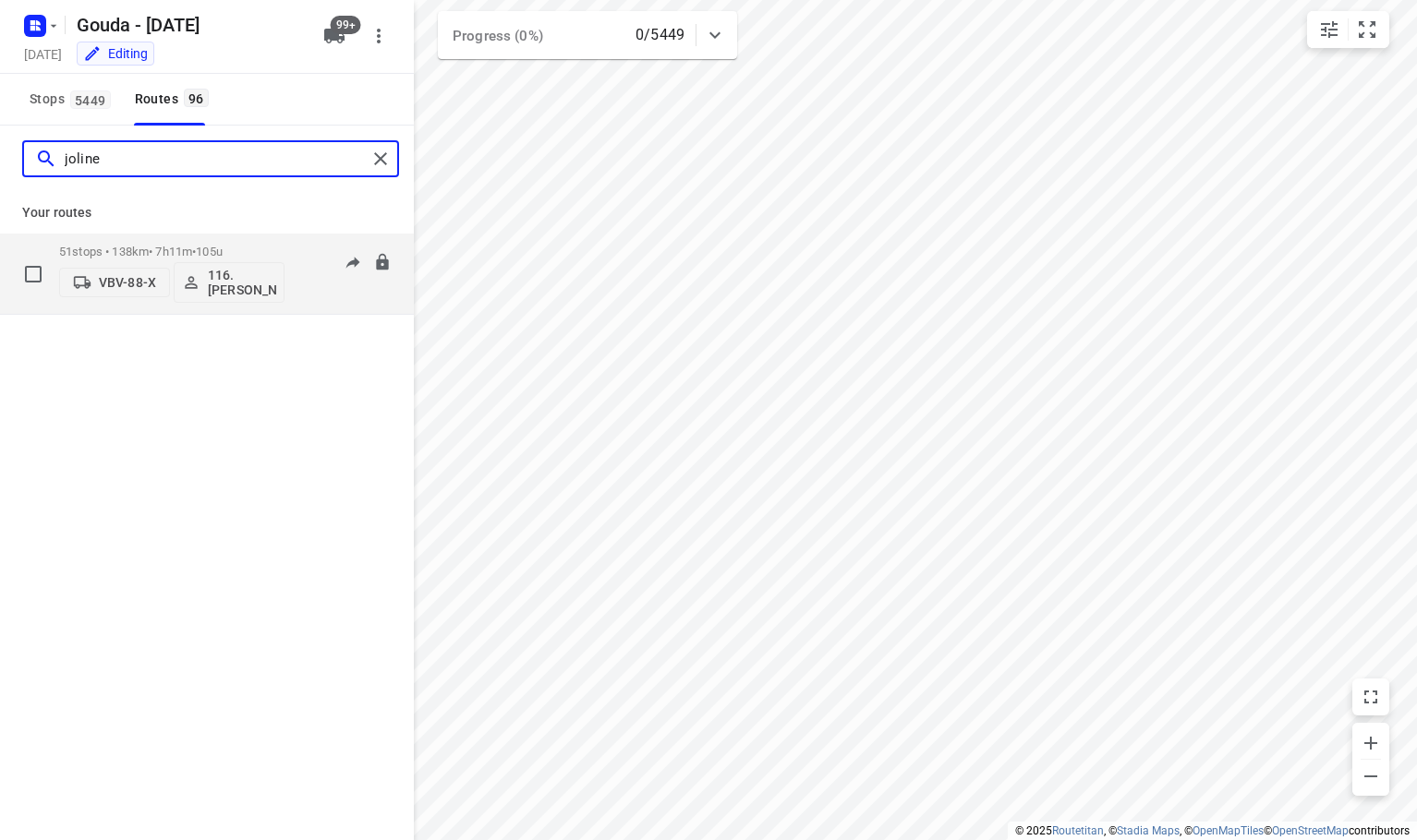
type input "joline"
click at [130, 280] on p "VBV-88-X" at bounding box center [128, 282] width 57 height 15
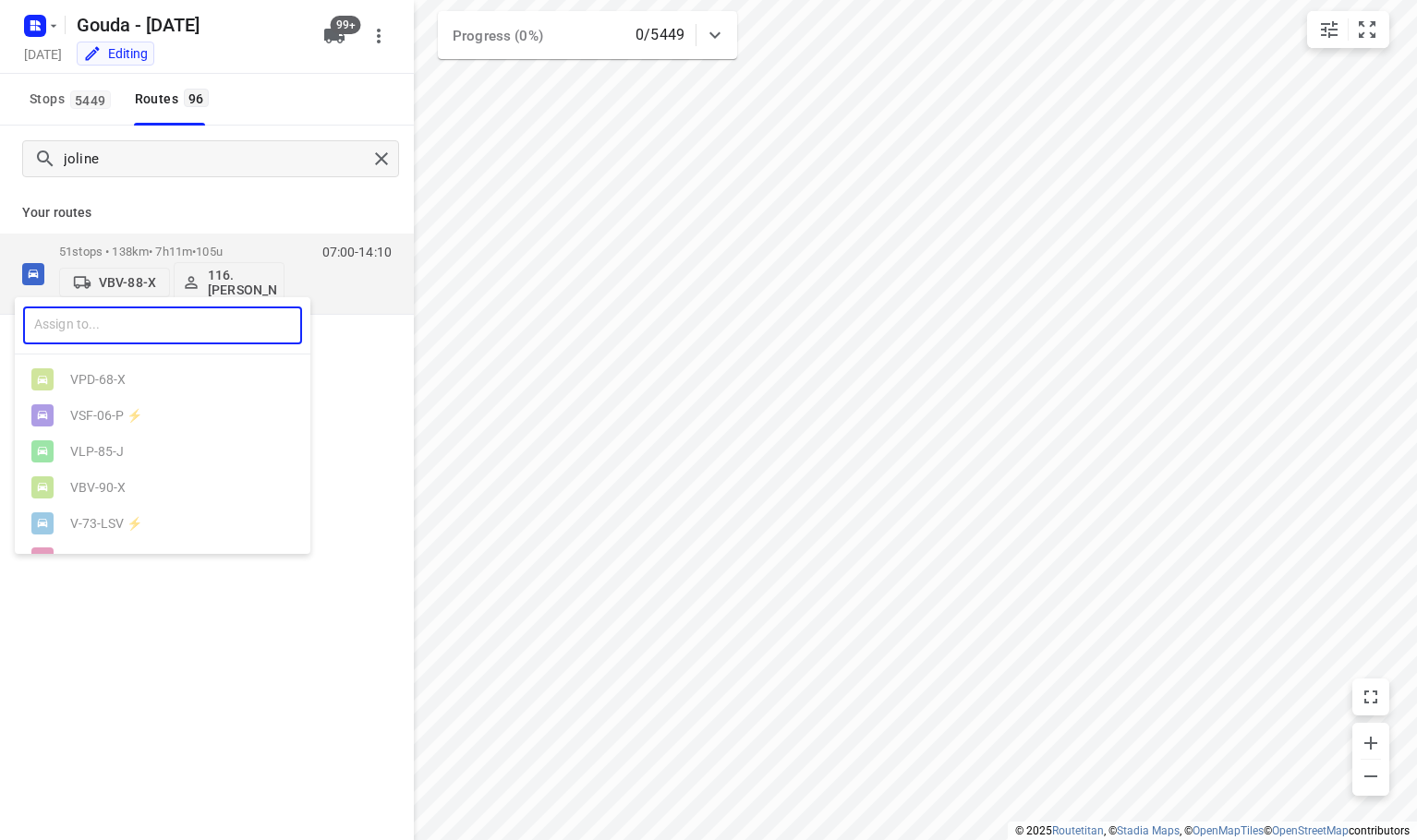
click at [119, 329] on input "text" at bounding box center [163, 326] width 279 height 38
type input "83"
click at [134, 423] on div "VLP- 83 -J" at bounding box center [167, 415] width 194 height 15
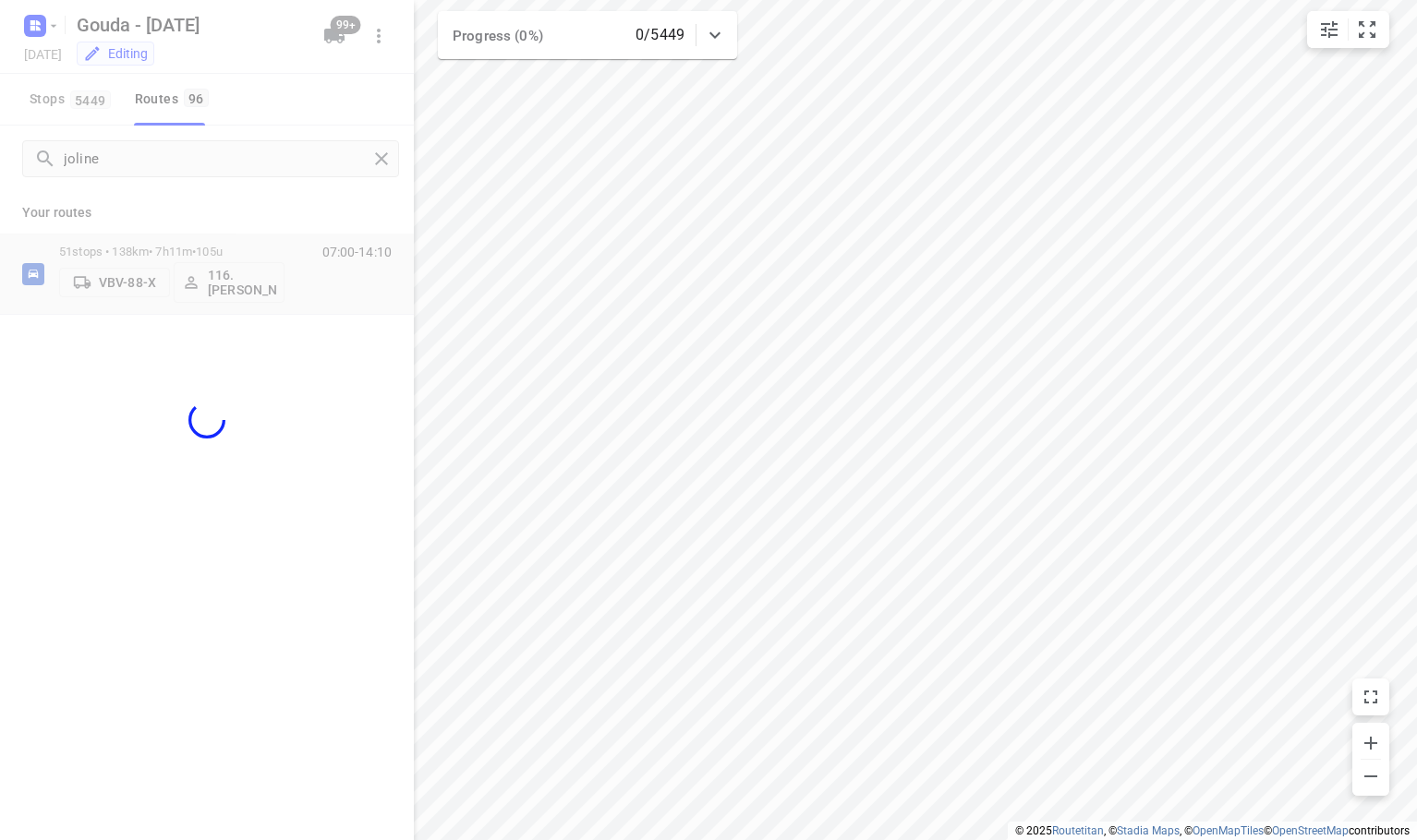
drag, startPoint x: 198, startPoint y: 196, endPoint x: 207, endPoint y: 130, distance: 66.6
click at [198, 196] on div "83 ​ VPD-68-X VSF-06-P ⚡ VLP-85-J VBV-90-X V-73-LSV ⚡ V-44-DDK VPL-25-X VPD-67-…" at bounding box center [708, 420] width 1417 height 840
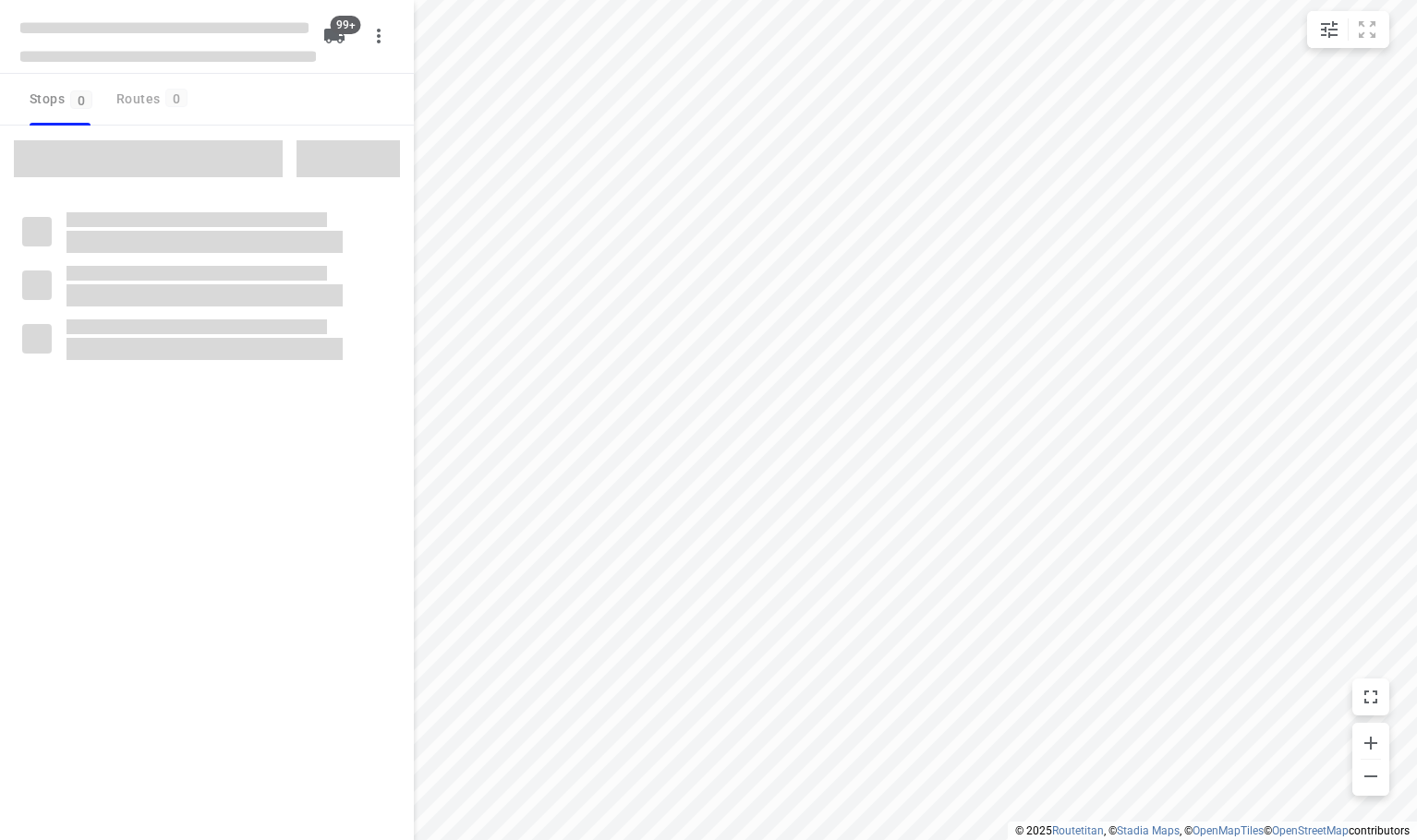
checkbox input "true"
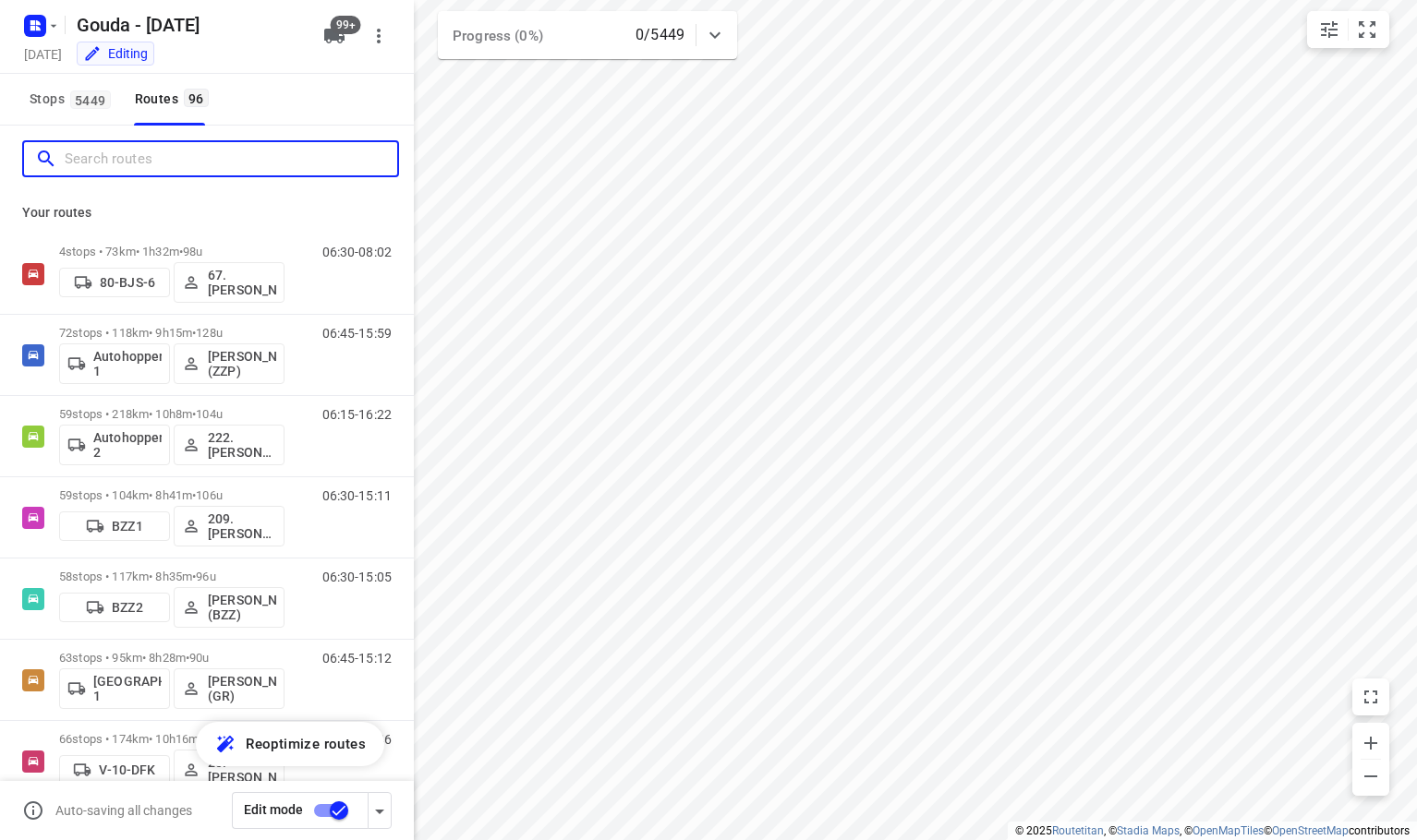
click at [228, 164] on input "Search routes" at bounding box center [231, 158] width 333 height 29
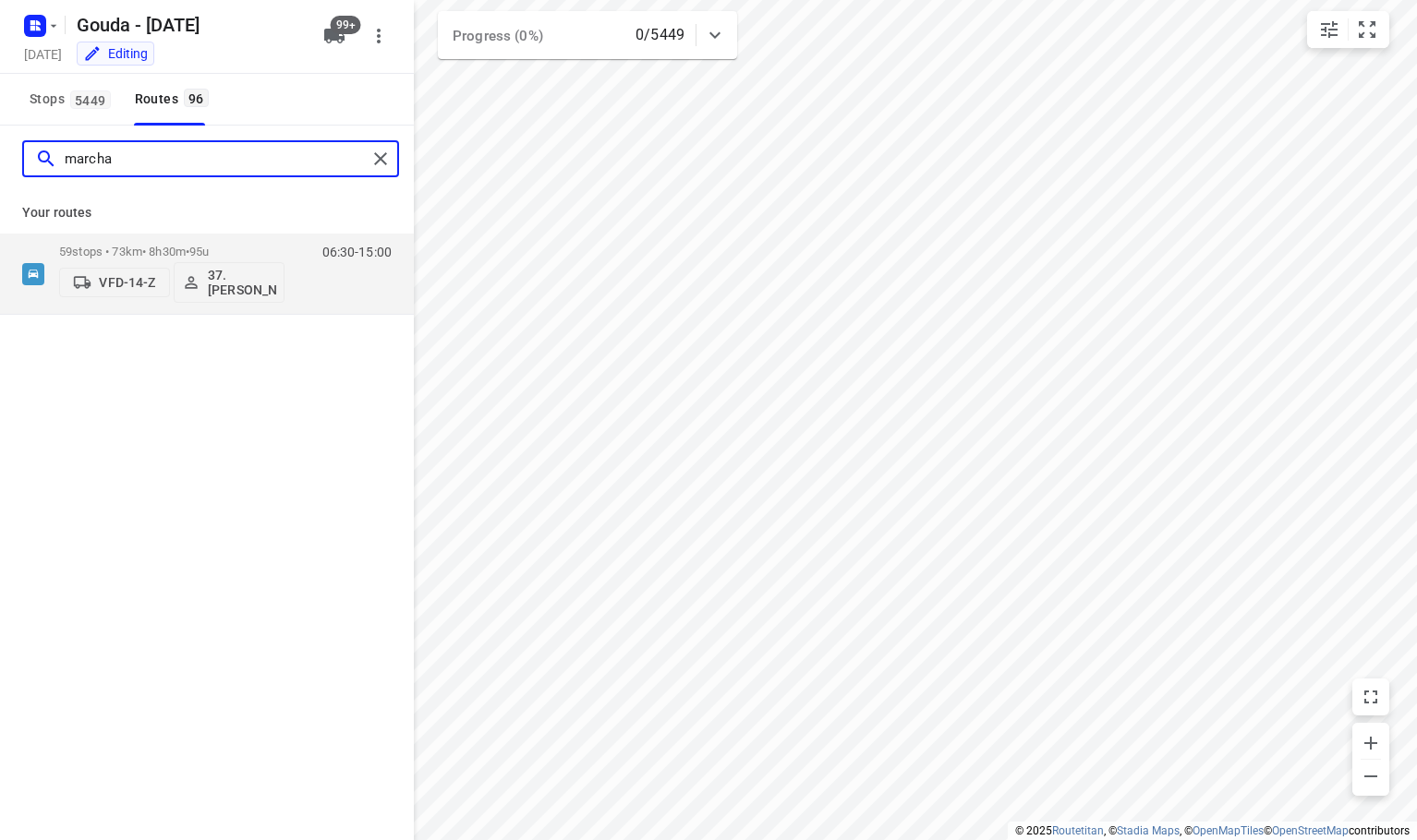
drag, startPoint x: 139, startPoint y: 154, endPoint x: -460, endPoint y: 188, distance: 600.0
click at [0, 188] on html "i © 2025 Routetitan , © Stadia Maps , © OpenMapTiles © OpenStreetMap contributo…" at bounding box center [708, 420] width 1417 height 840
type input "sander"
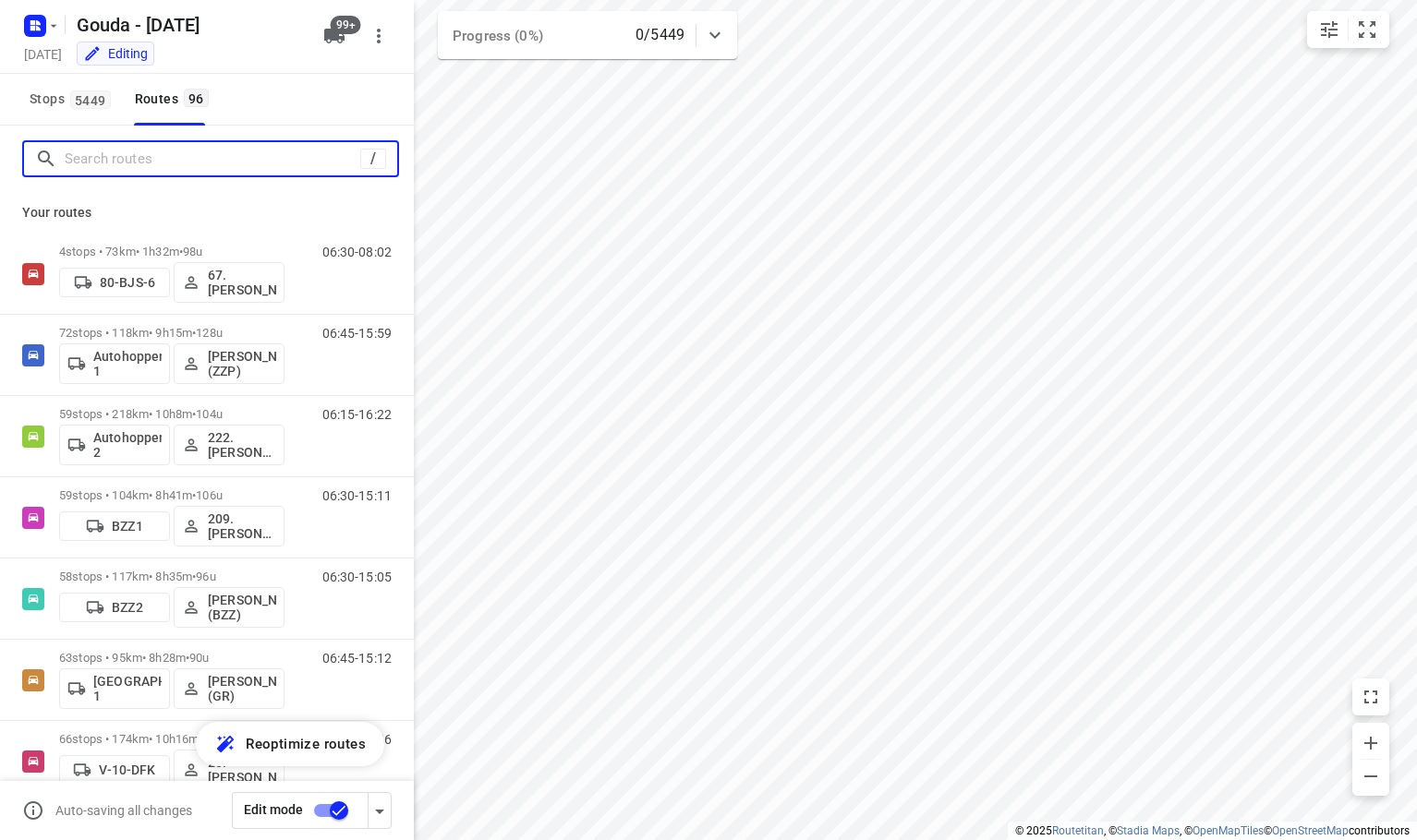
drag, startPoint x: 253, startPoint y: 156, endPoint x: 287, endPoint y: 140, distance: 37.6
click at [253, 155] on input "Search routes" at bounding box center [212, 158] width 295 height 29
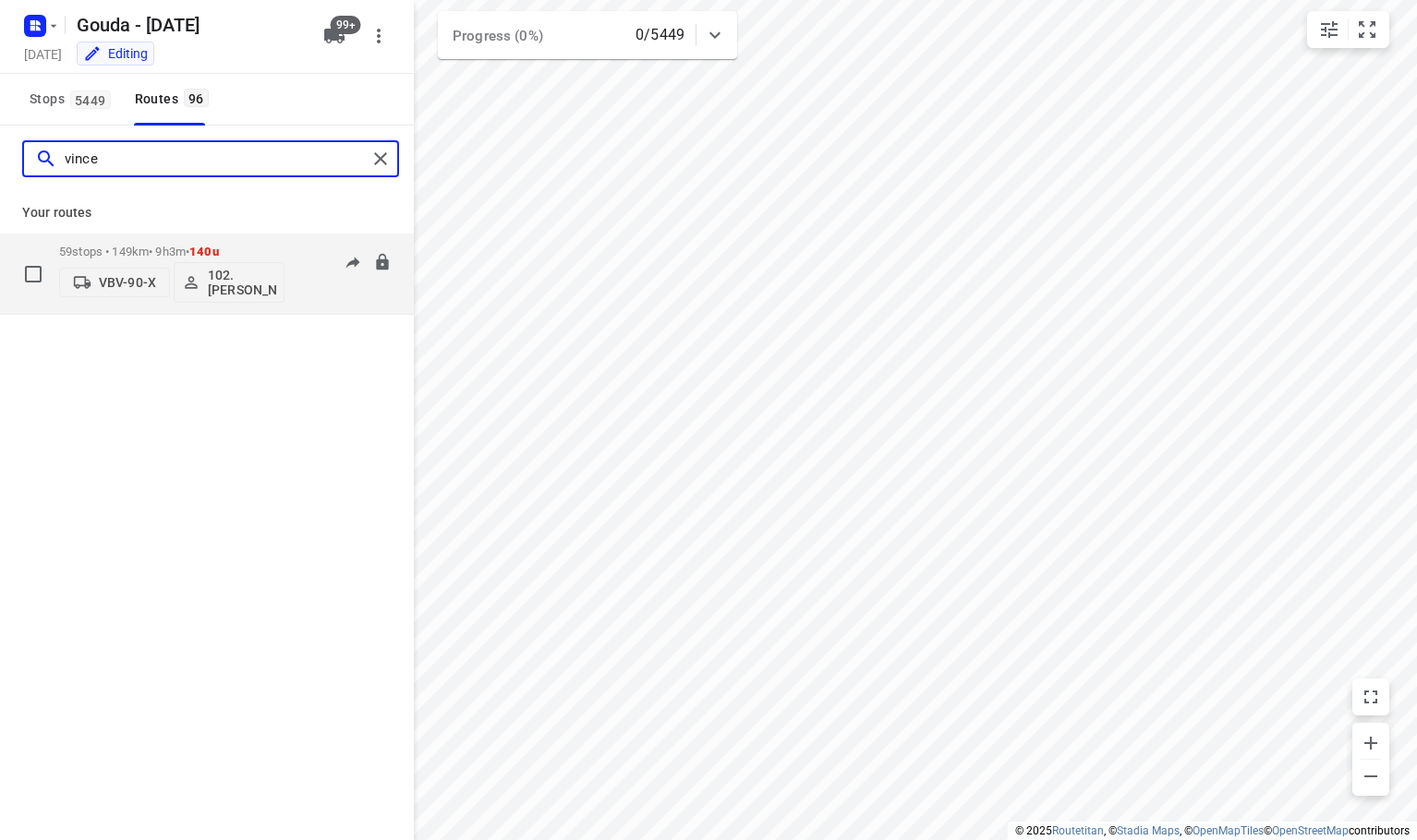
type input "vince"
click at [134, 280] on p "VBV-90-X" at bounding box center [128, 282] width 57 height 15
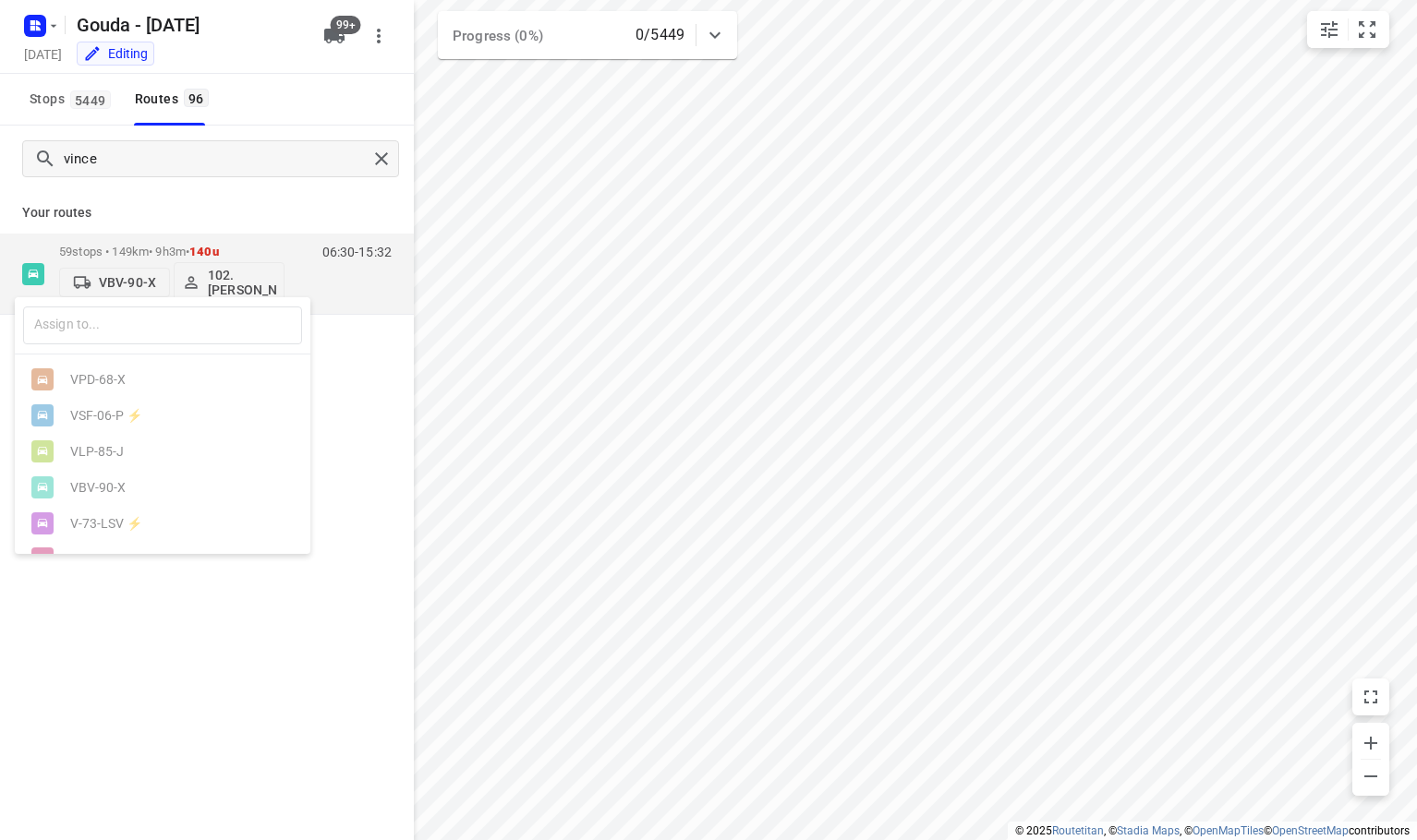
drag, startPoint x: 142, startPoint y: 331, endPoint x: 164, endPoint y: 291, distance: 45.7
click at [164, 291] on div "​ VPD-68-X VSF-06-P ⚡ VLP-85-J VBV-90-X V-73-LSV ⚡ V-44-DDK VPL-25-X VPD-67-X V…" at bounding box center [708, 420] width 1417 height 840
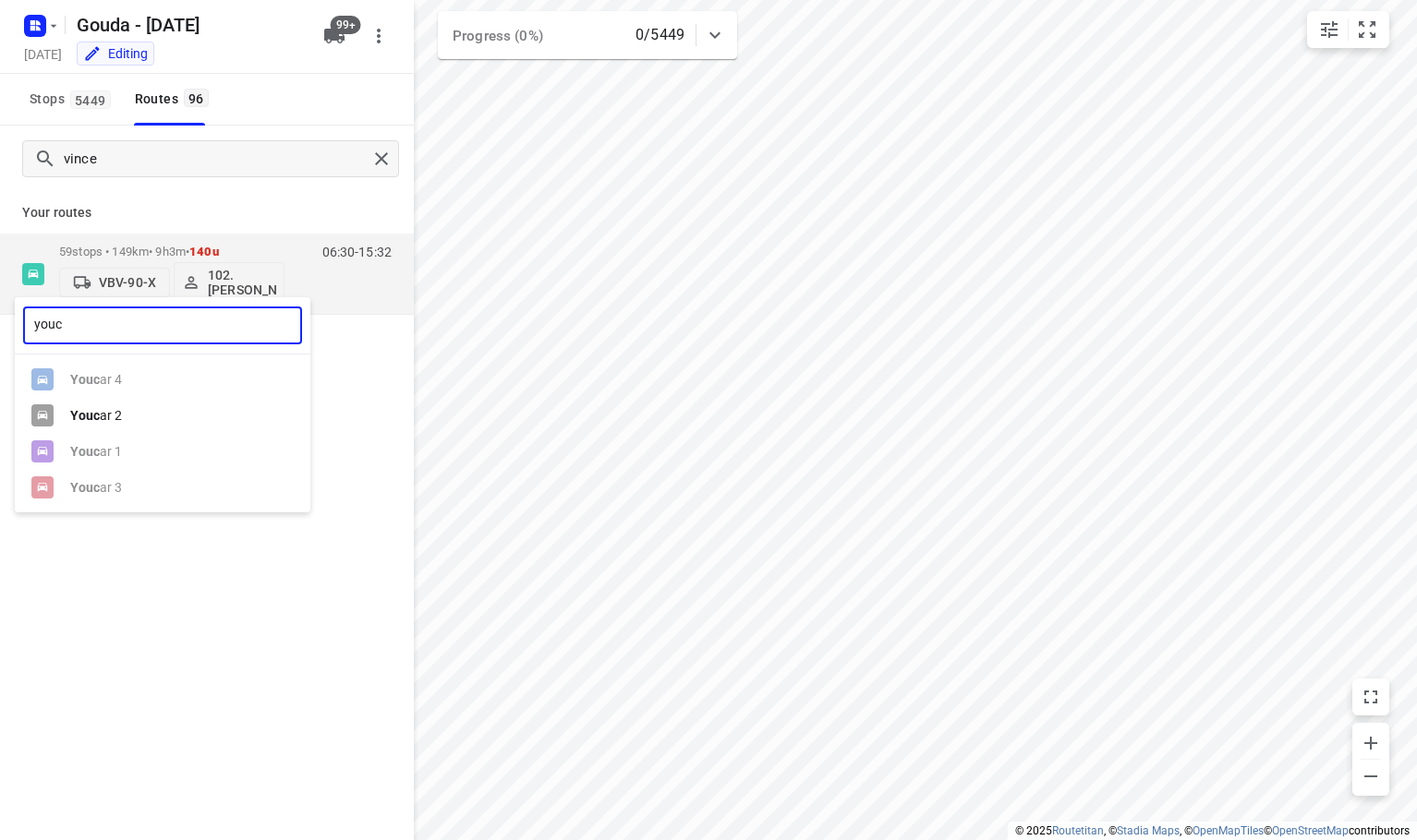
type input "youc"
click at [153, 417] on div "Youc ar 2" at bounding box center [167, 415] width 194 height 15
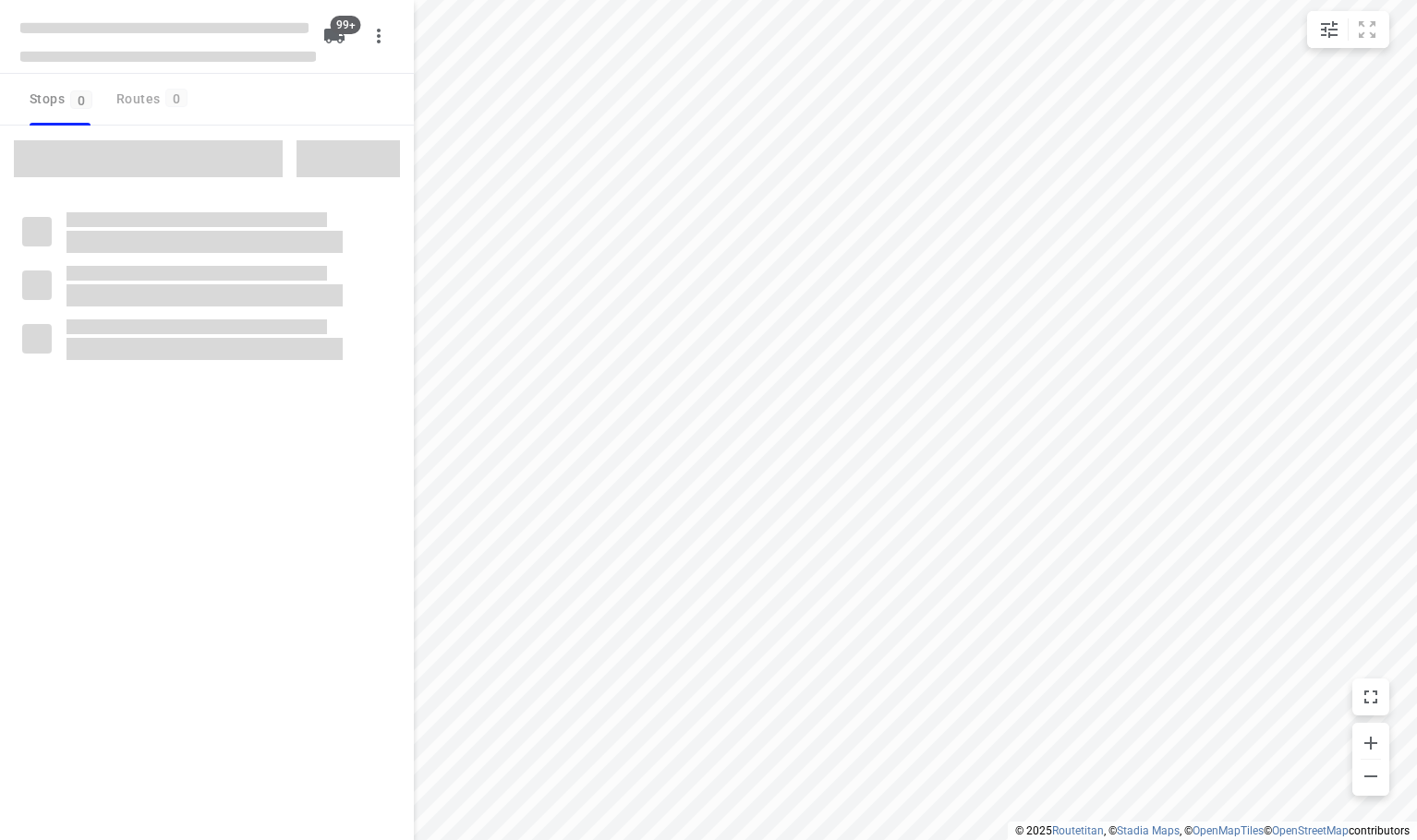
checkbox input "true"
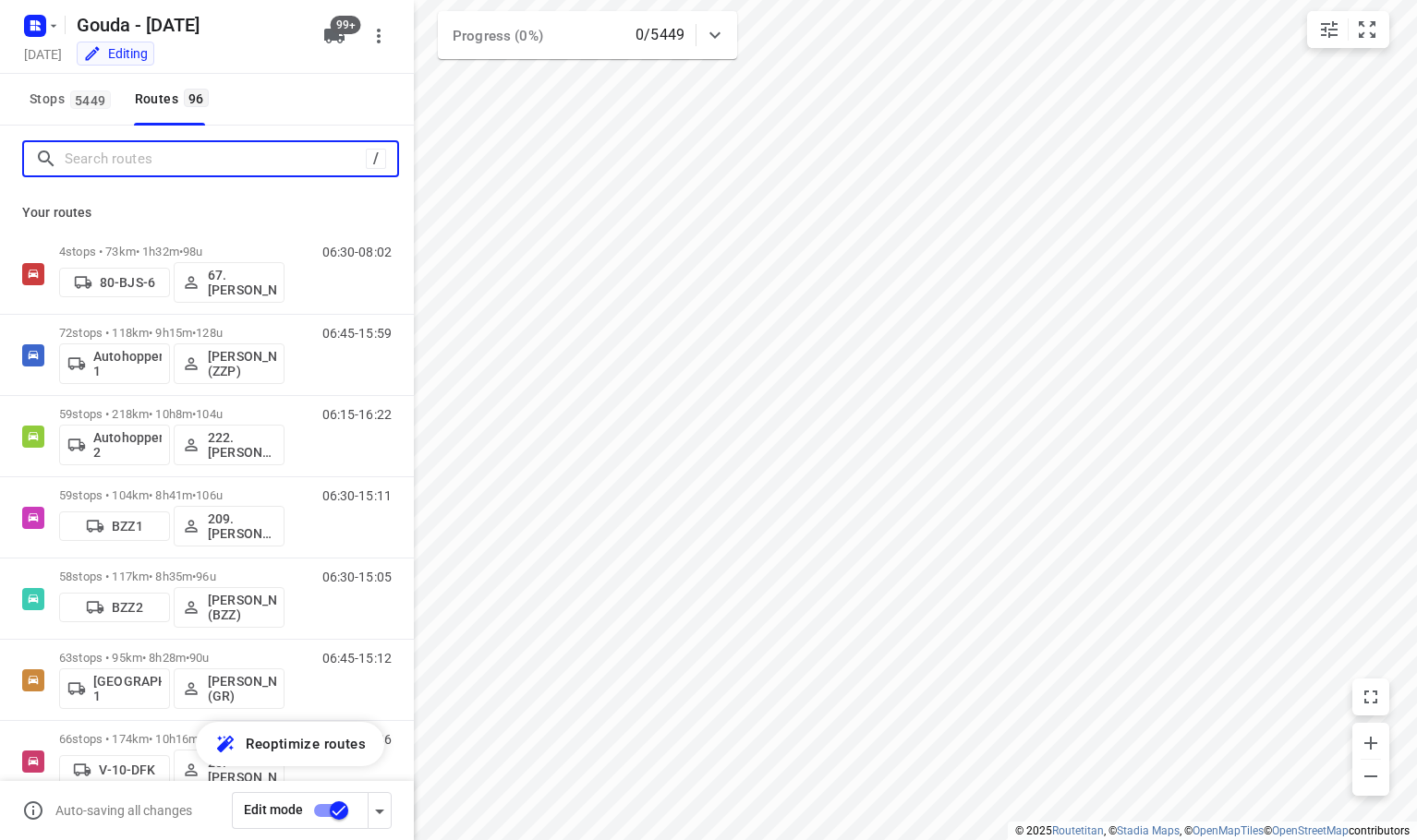
click at [199, 166] on input "Search routes" at bounding box center [215, 158] width 301 height 29
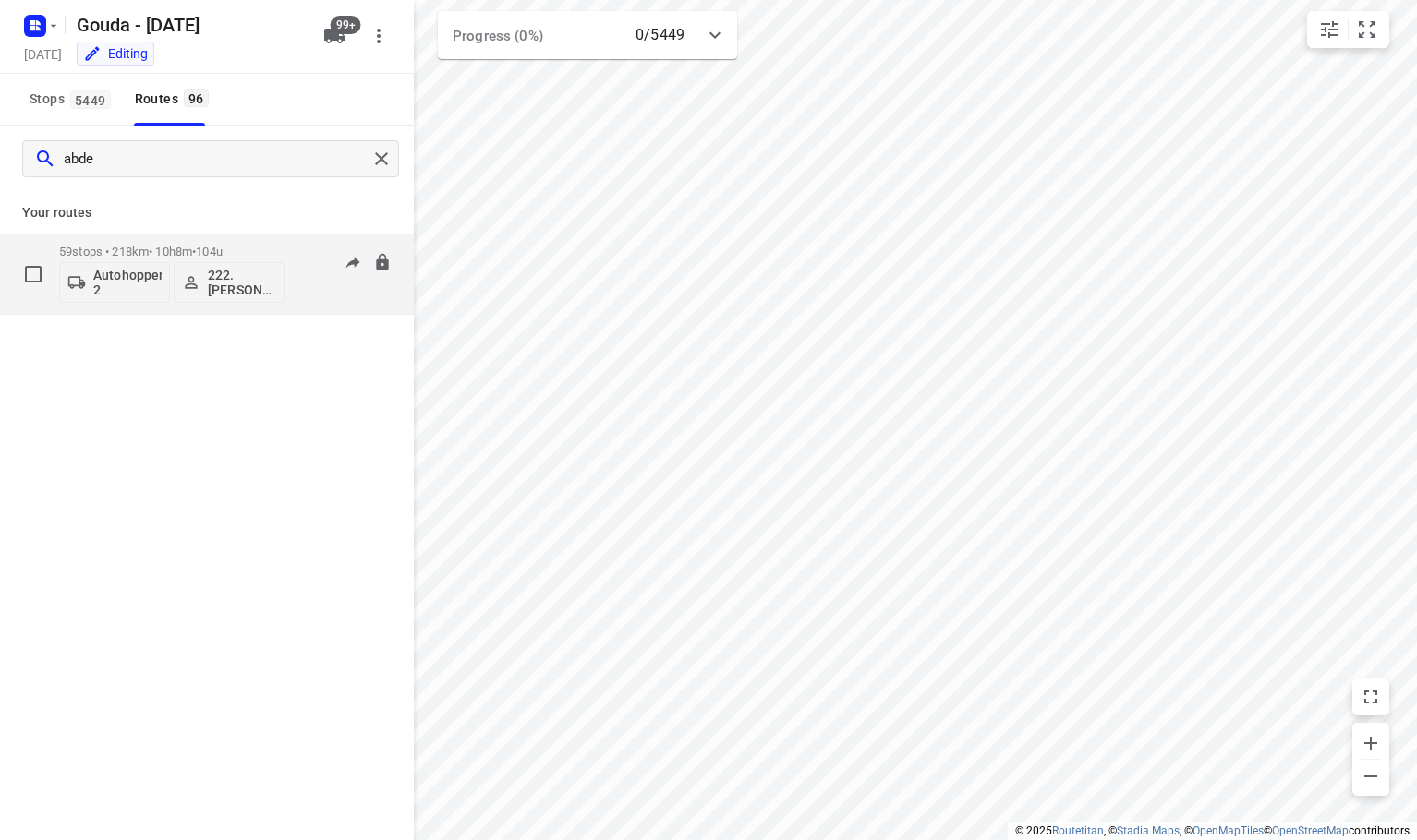
click at [133, 276] on p "Autohopper 2" at bounding box center [127, 282] width 68 height 30
click at [353, 429] on div at bounding box center [708, 420] width 1417 height 840
drag, startPoint x: 163, startPoint y: 158, endPoint x: -158, endPoint y: 145, distance: 321.3
click at [0, 145] on html "i © 2025 Routetitan , © Stadia Maps , © OpenMapTiles © OpenStreetMap contributo…" at bounding box center [708, 420] width 1417 height 840
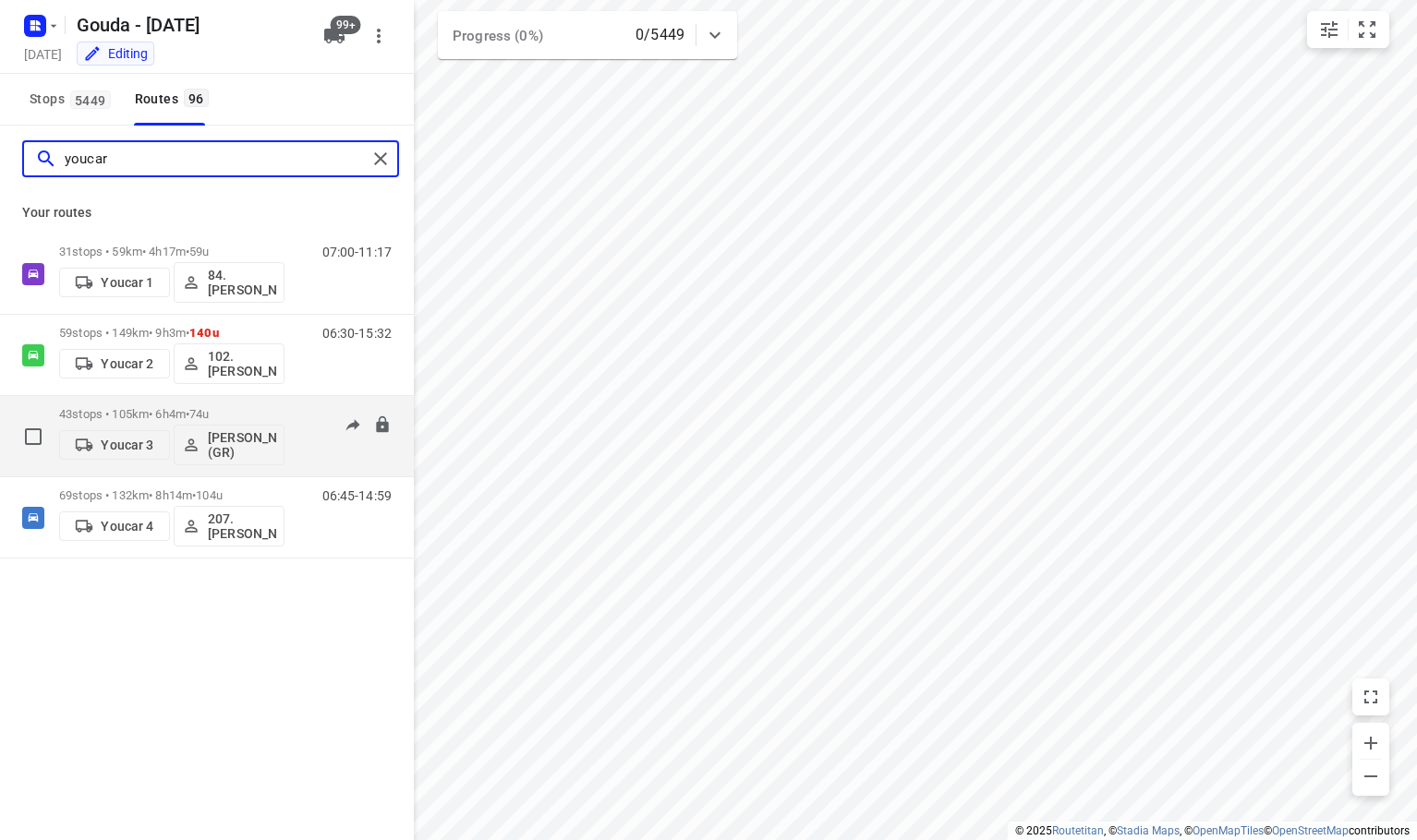
type input "youcar"
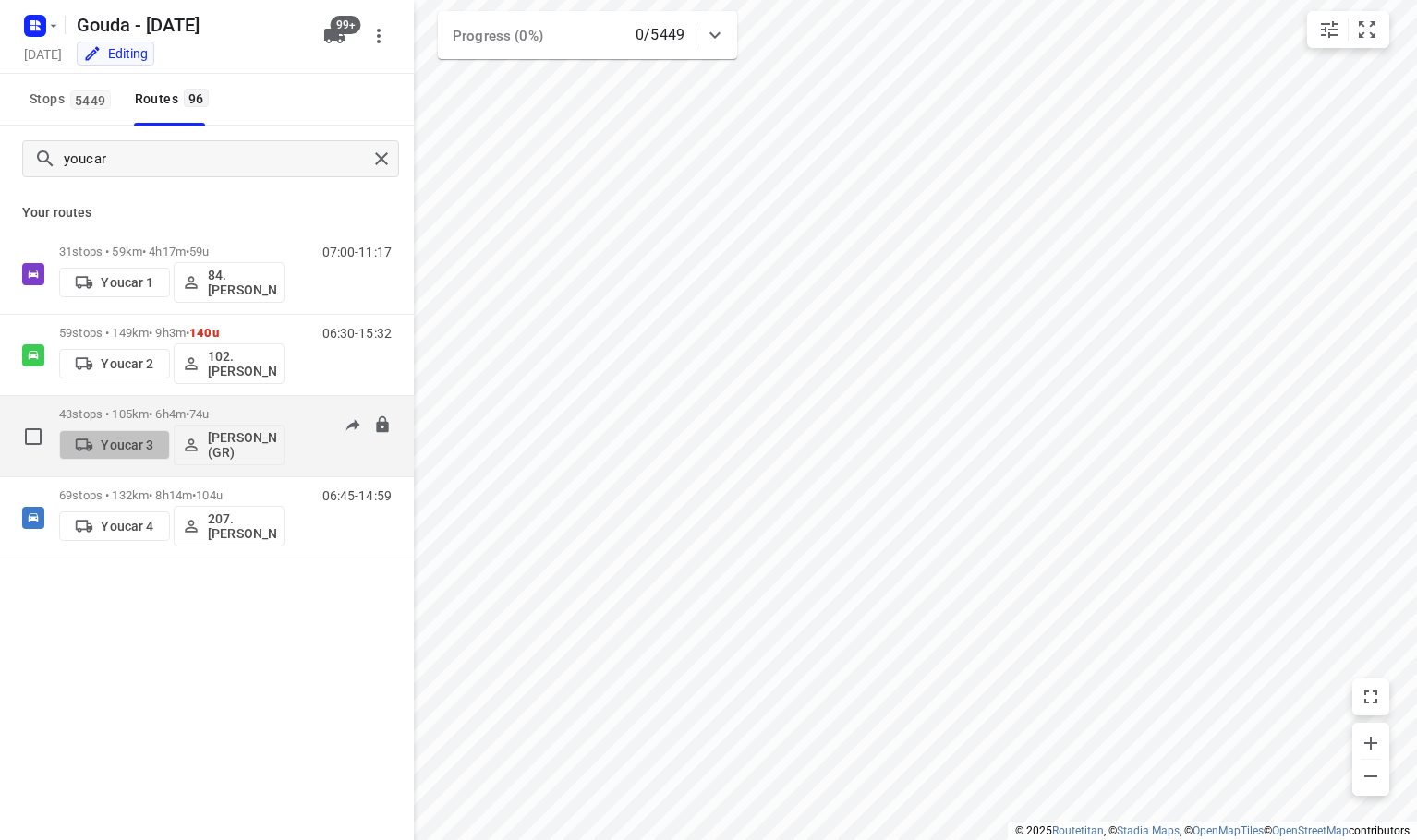
click at [124, 444] on p "Youcar 3" at bounding box center [127, 445] width 53 height 15
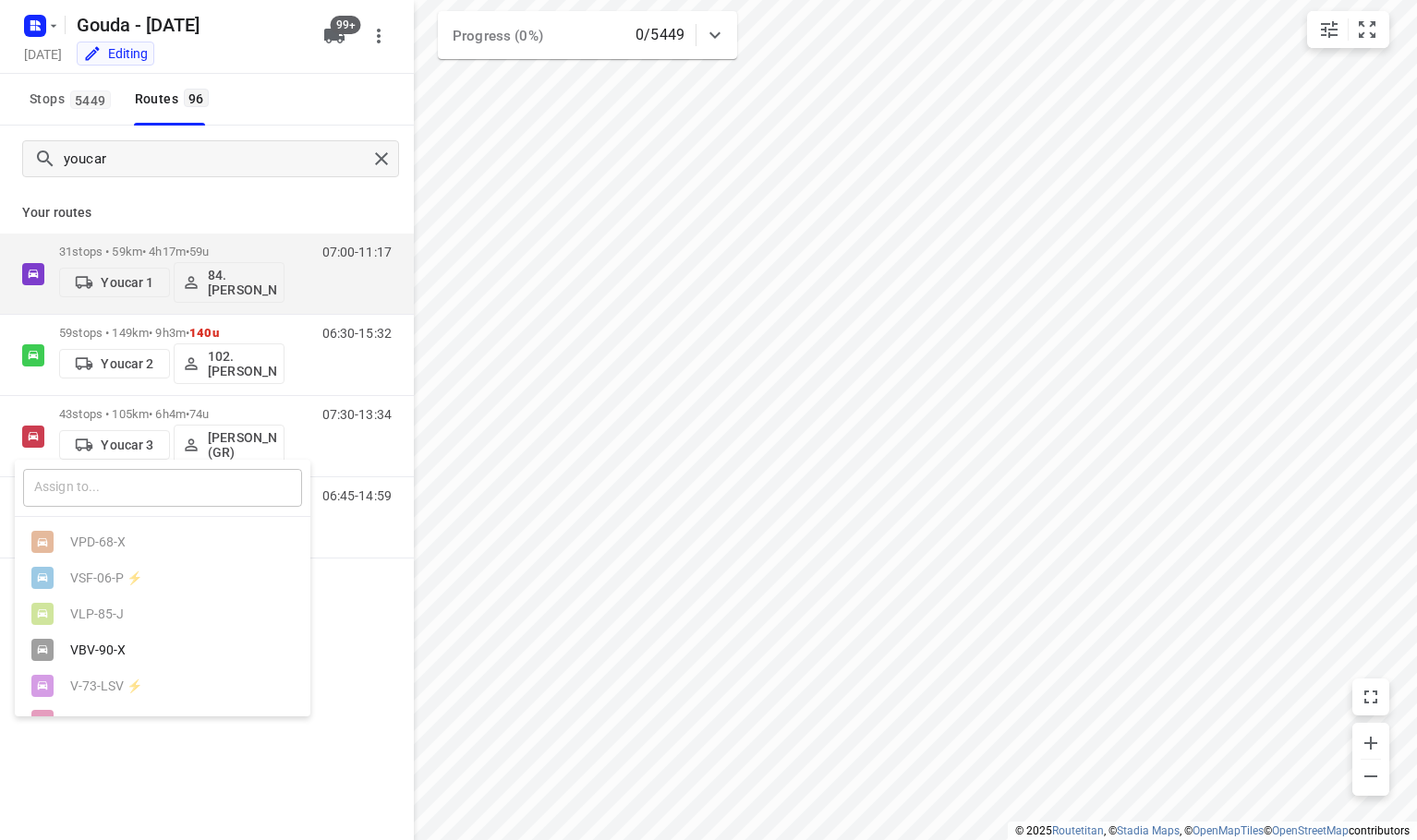
click at [124, 498] on input "text" at bounding box center [163, 488] width 279 height 38
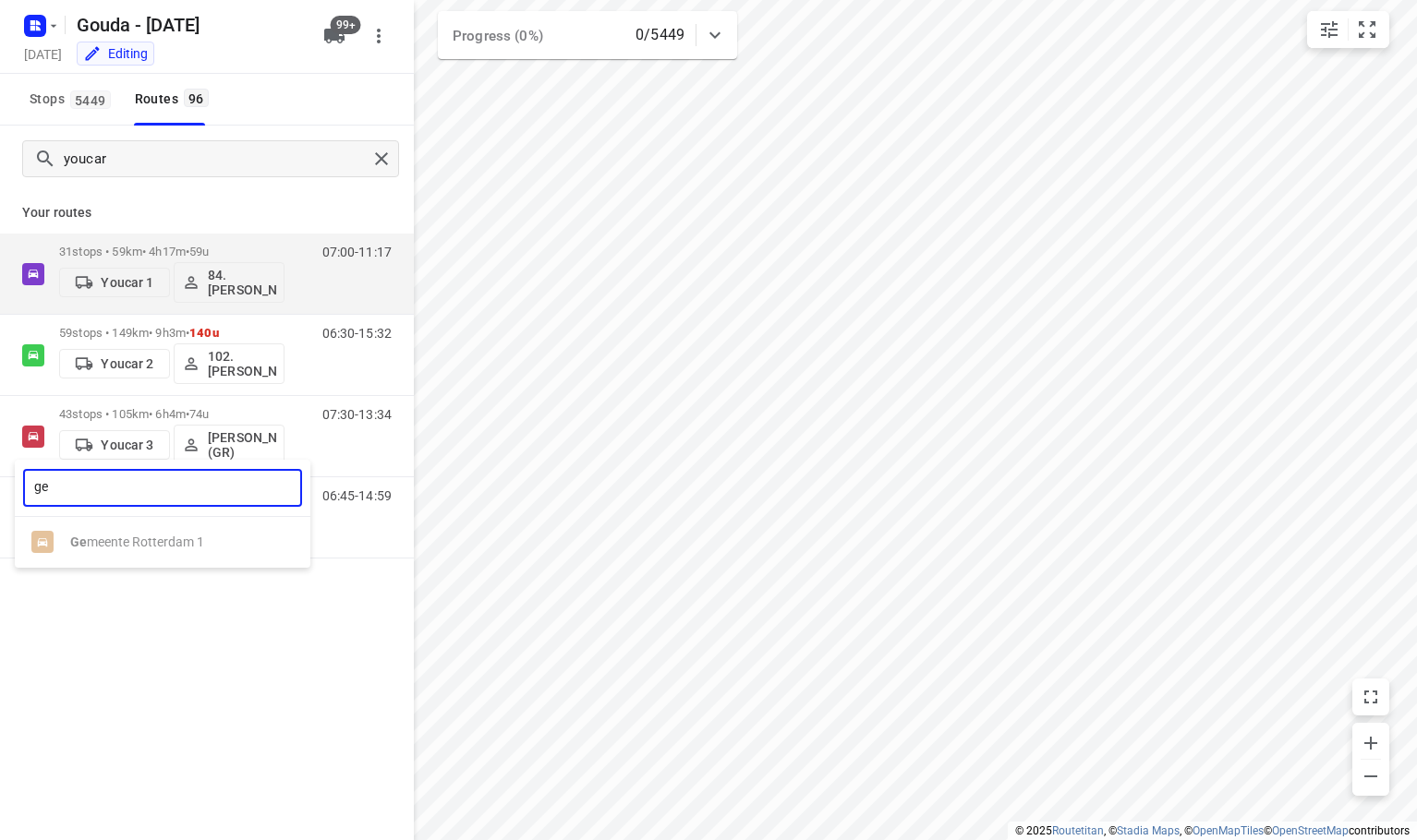
type input "ge"
click at [300, 185] on div at bounding box center [708, 420] width 1417 height 840
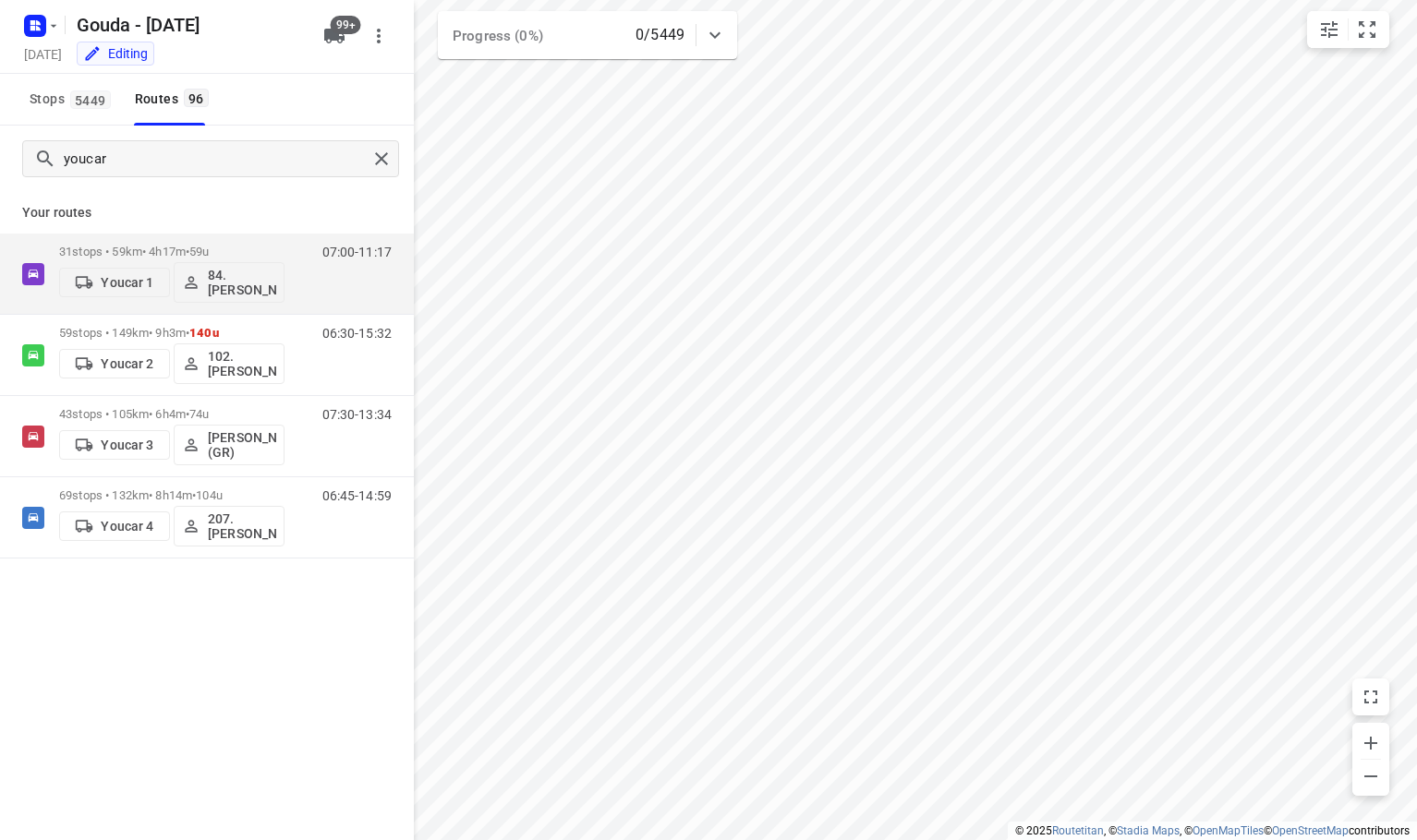
click at [324, 39] on icon "button" at bounding box center [334, 36] width 21 height 15
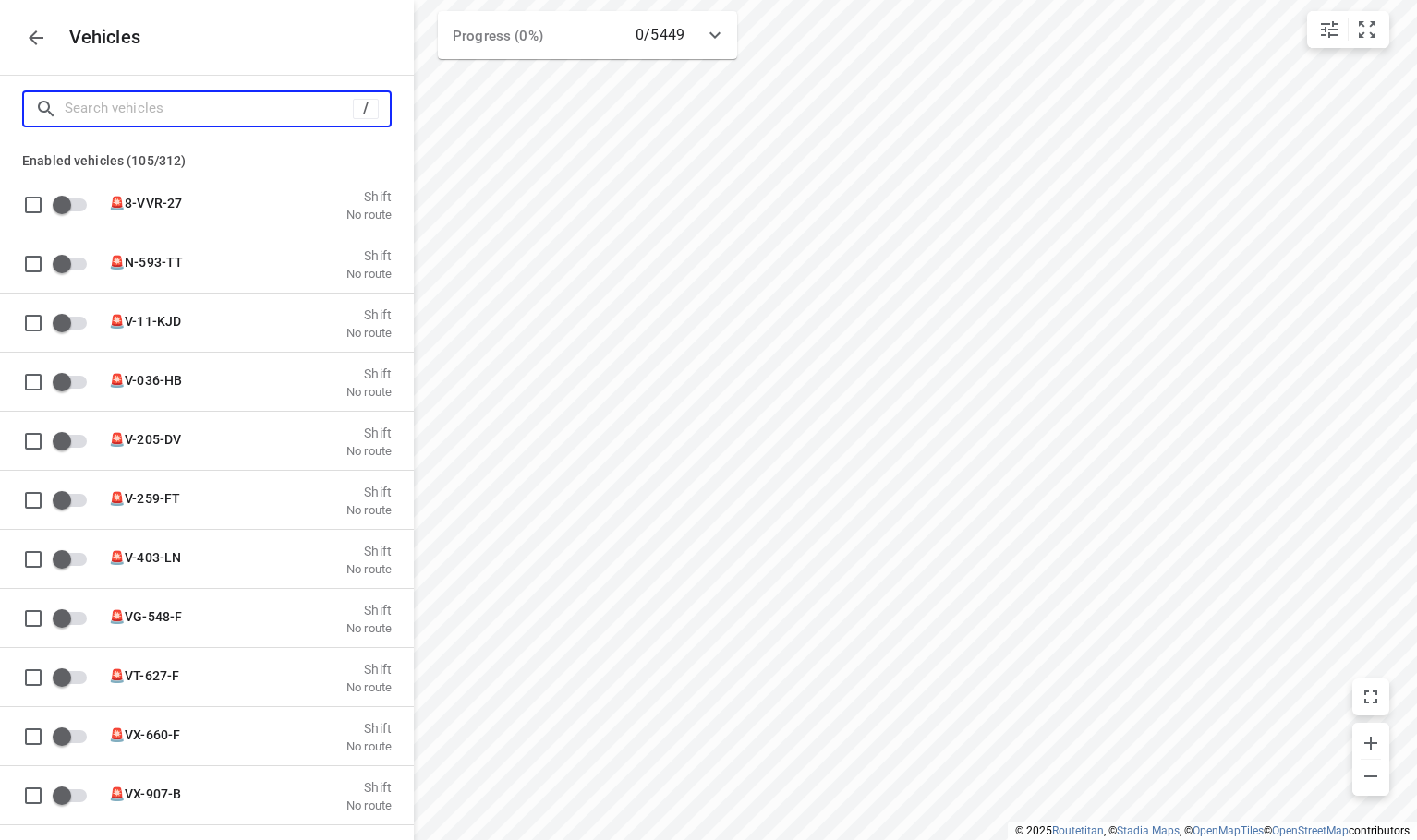
click at [170, 110] on input "Search vehicles" at bounding box center [208, 108] width 288 height 29
type input "g"
checkbox input "true"
checkbox input "false"
type input "ge"
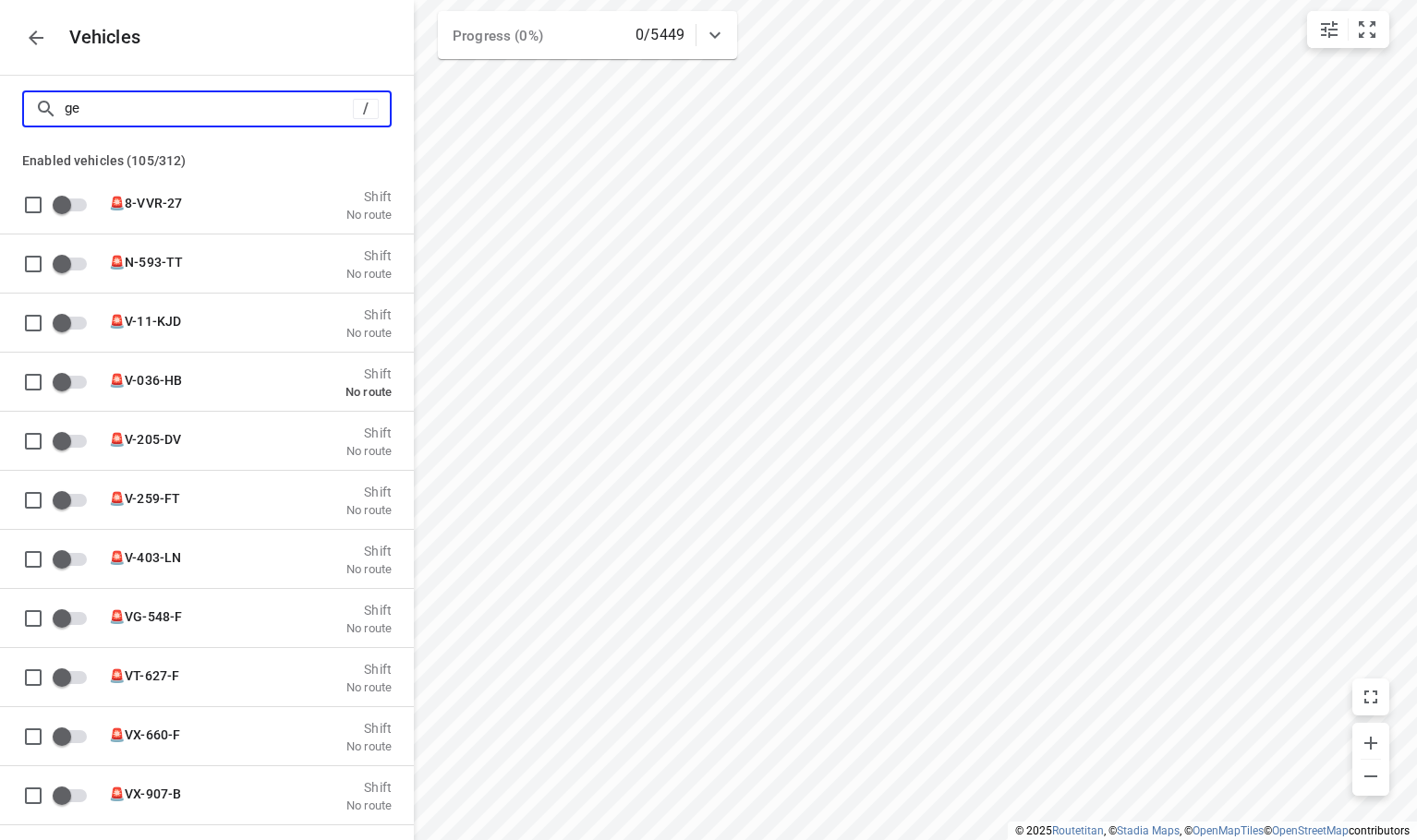
checkbox input "true"
checkbox input "false"
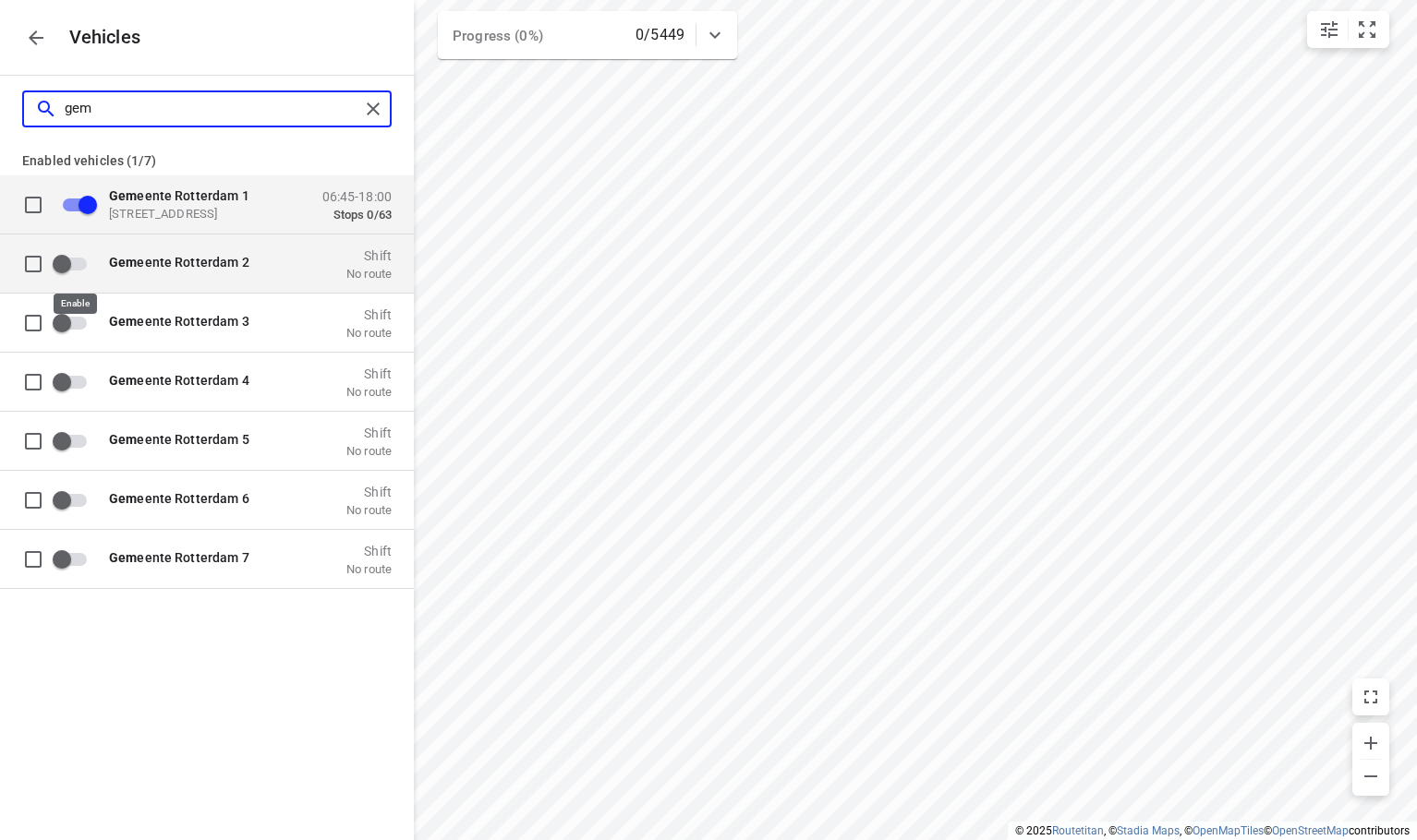
type input "gem"
click at [59, 259] on input "grid" at bounding box center [61, 262] width 105 height 35
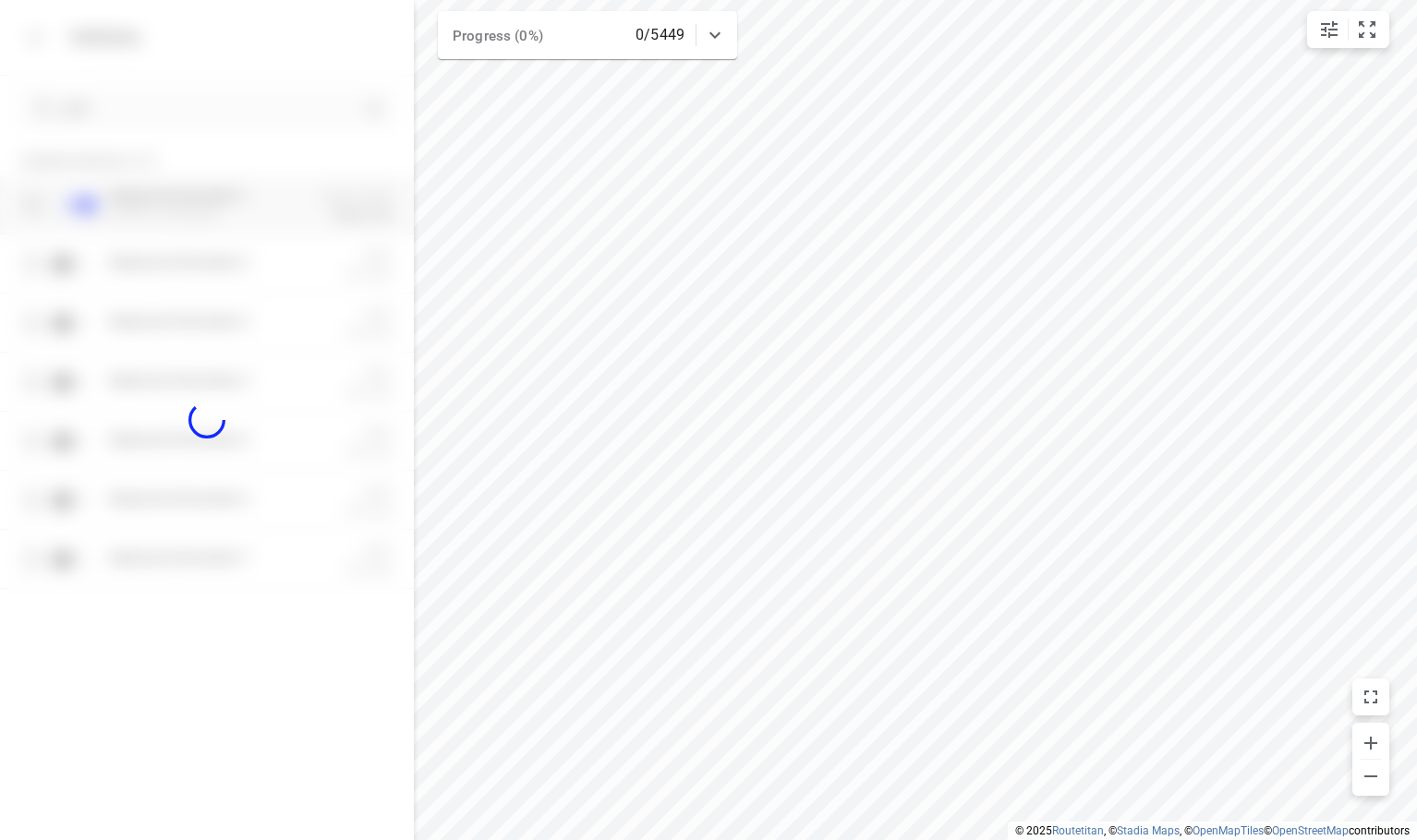
checkbox input "true"
drag, startPoint x: 219, startPoint y: 147, endPoint x: 229, endPoint y: 144, distance: 10.4
click at [224, 146] on p "Enabled vehicles (1/7)" at bounding box center [207, 159] width 414 height 34
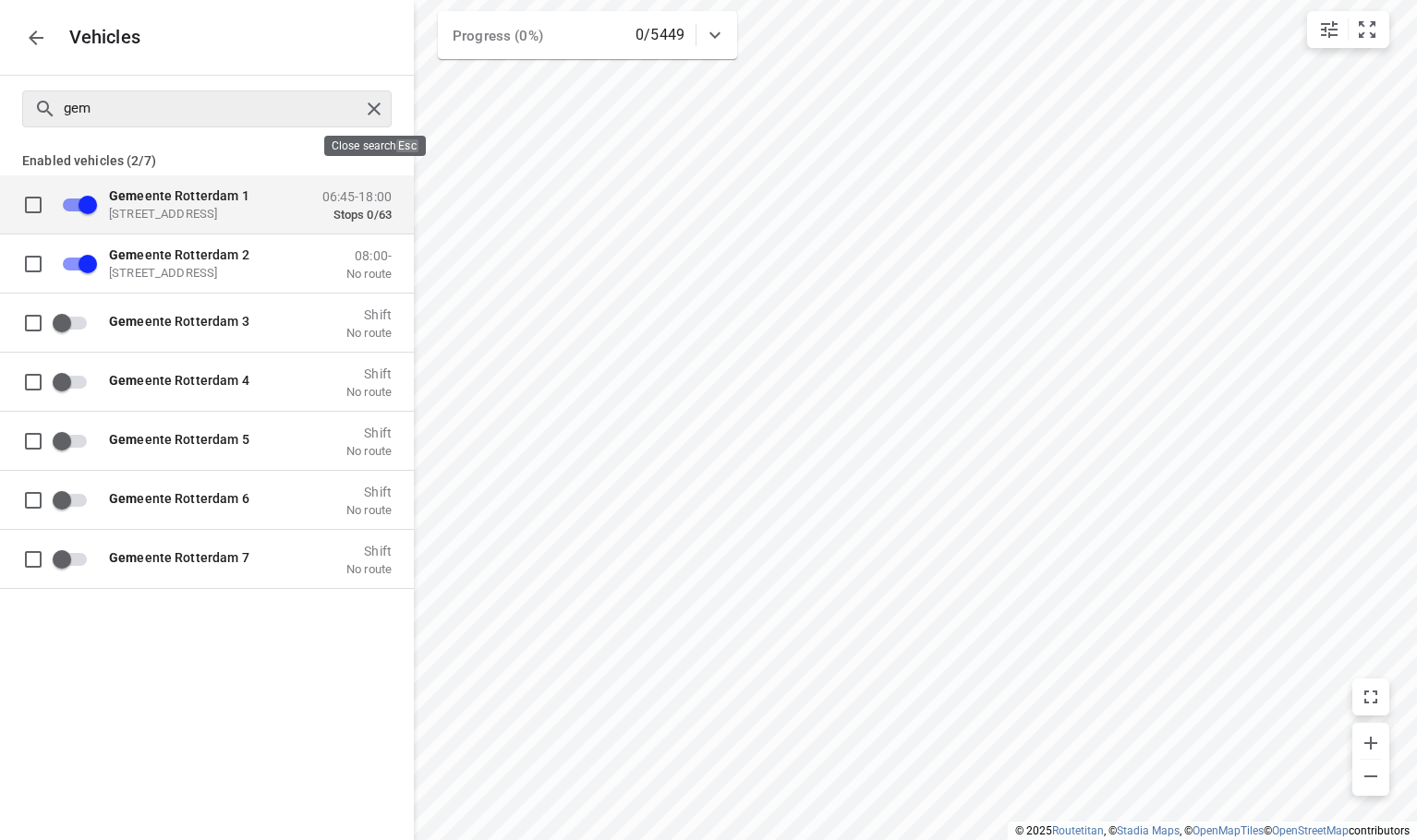
checkbox input "false"
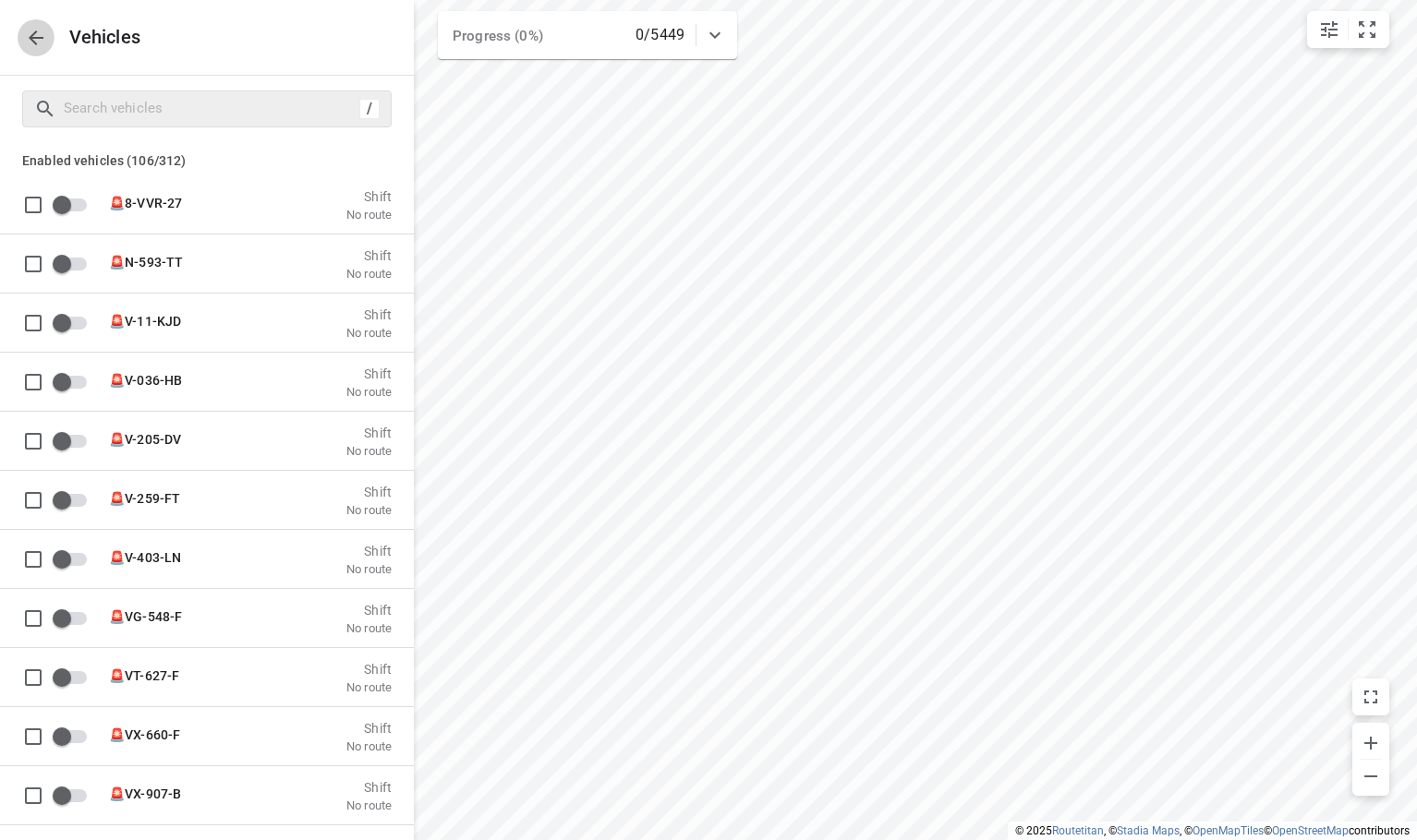
click at [29, 43] on icon "button" at bounding box center [36, 38] width 22 height 22
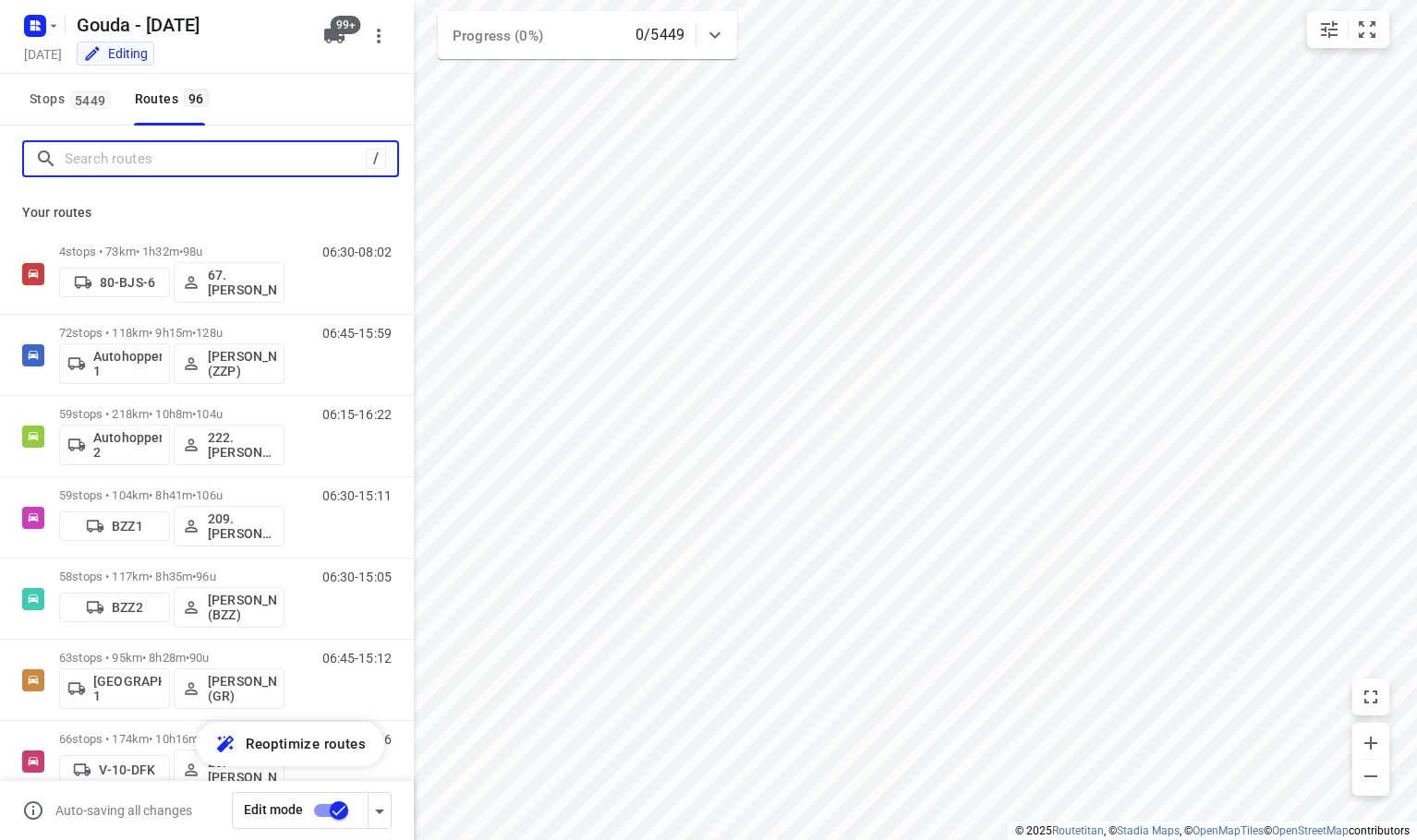
click at [152, 159] on input "Search routes" at bounding box center [215, 158] width 301 height 29
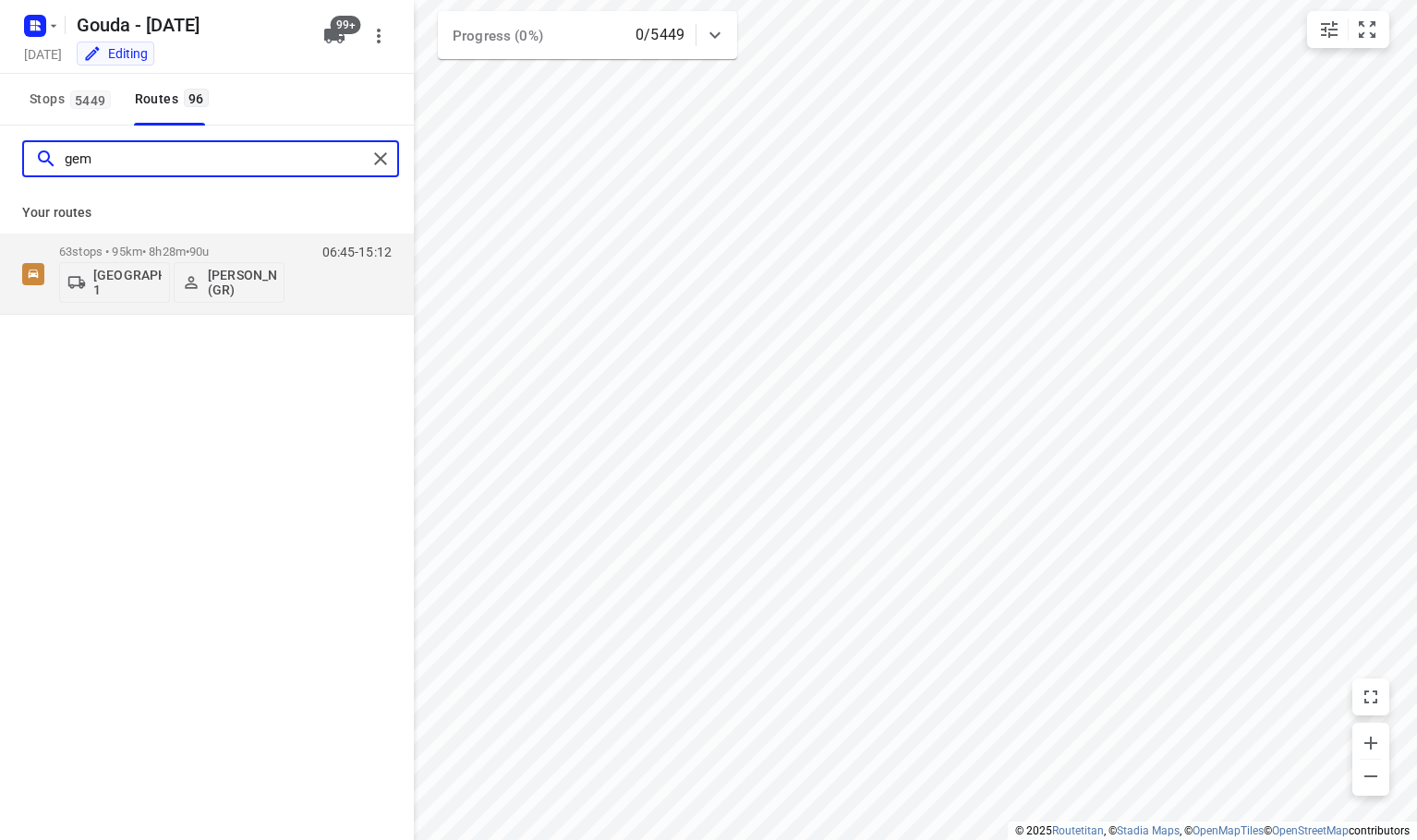
type input "gem"
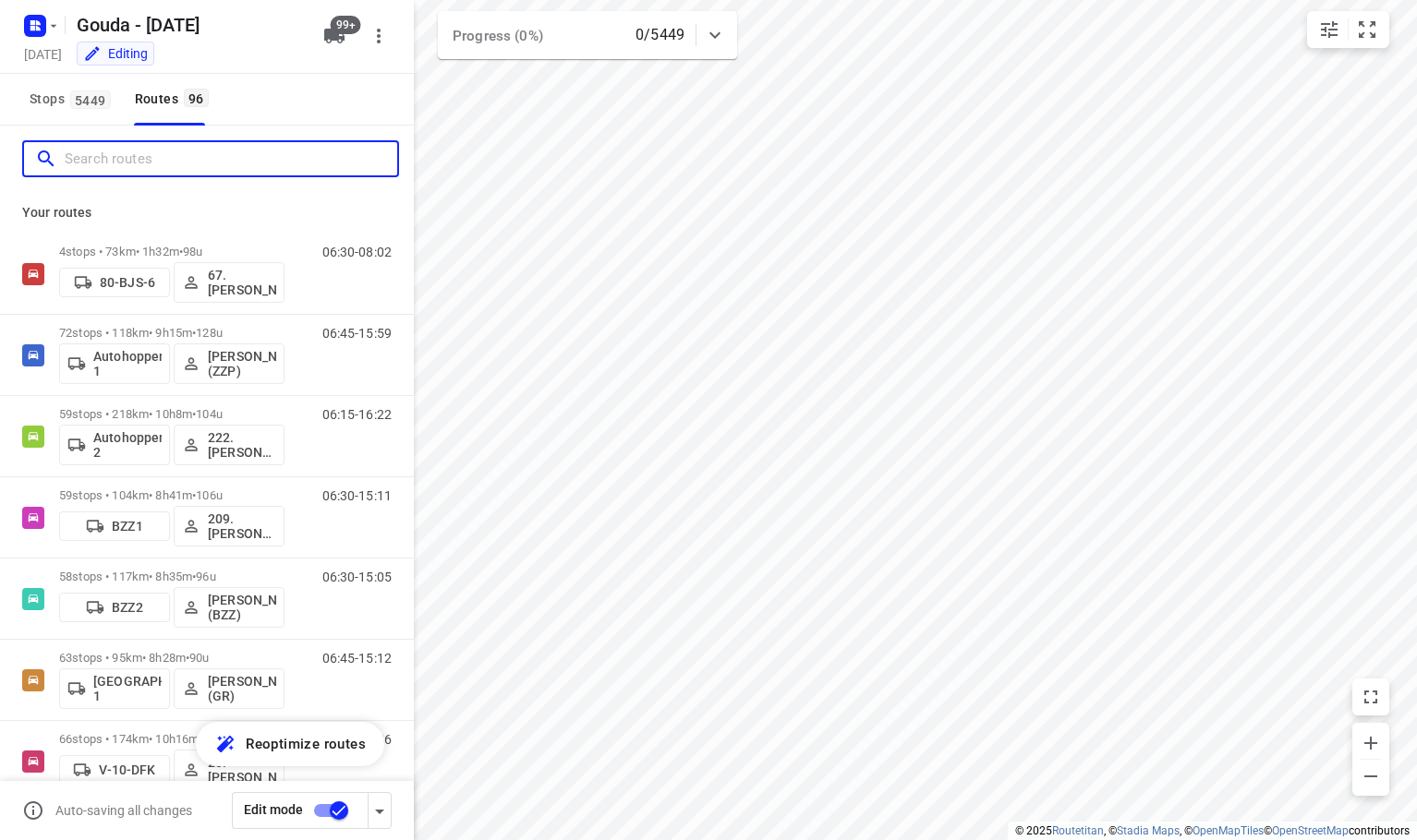
click at [188, 158] on input "Search routes" at bounding box center [231, 158] width 333 height 29
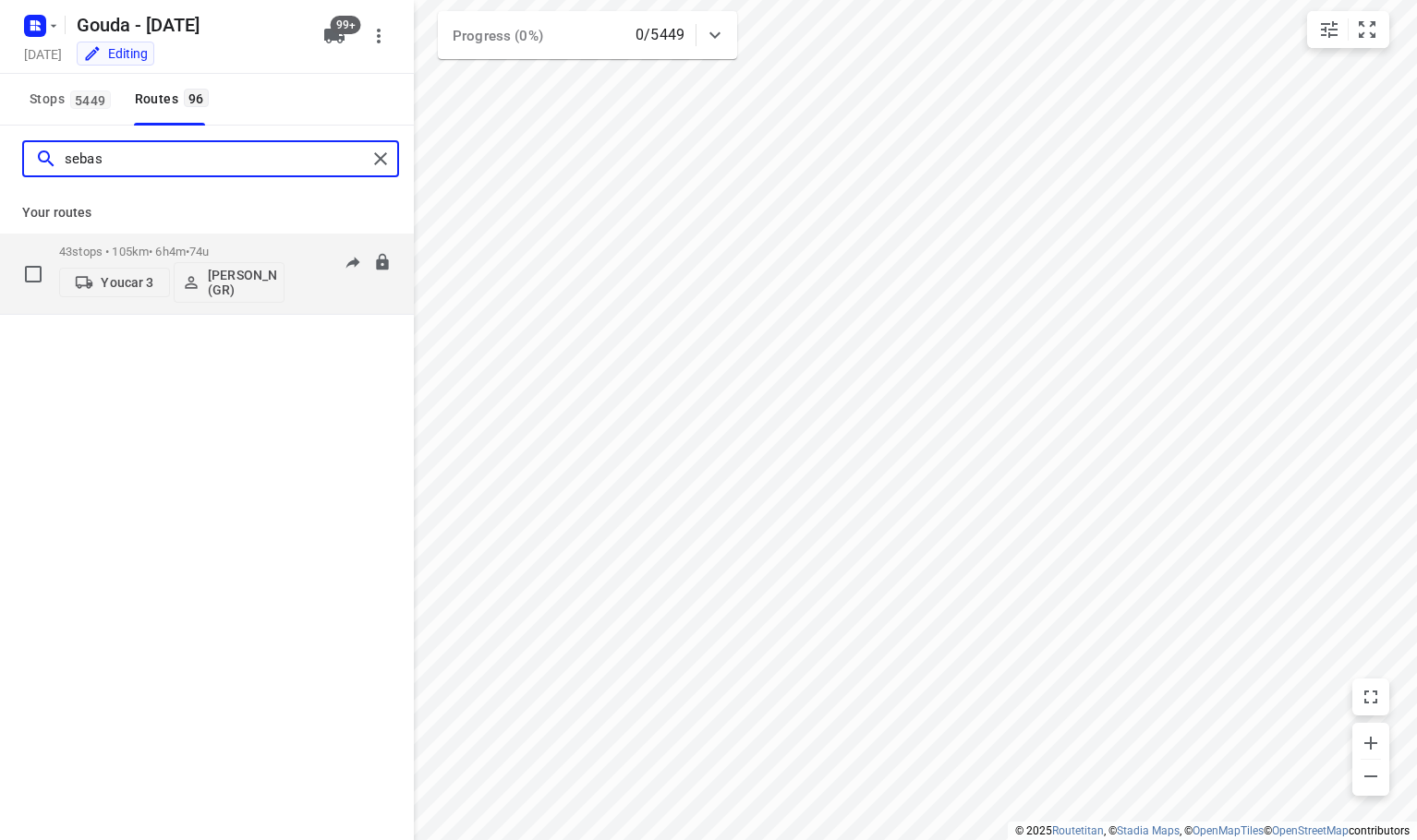
type input "sebas"
click at [139, 283] on p "Youcar 3" at bounding box center [127, 282] width 53 height 15
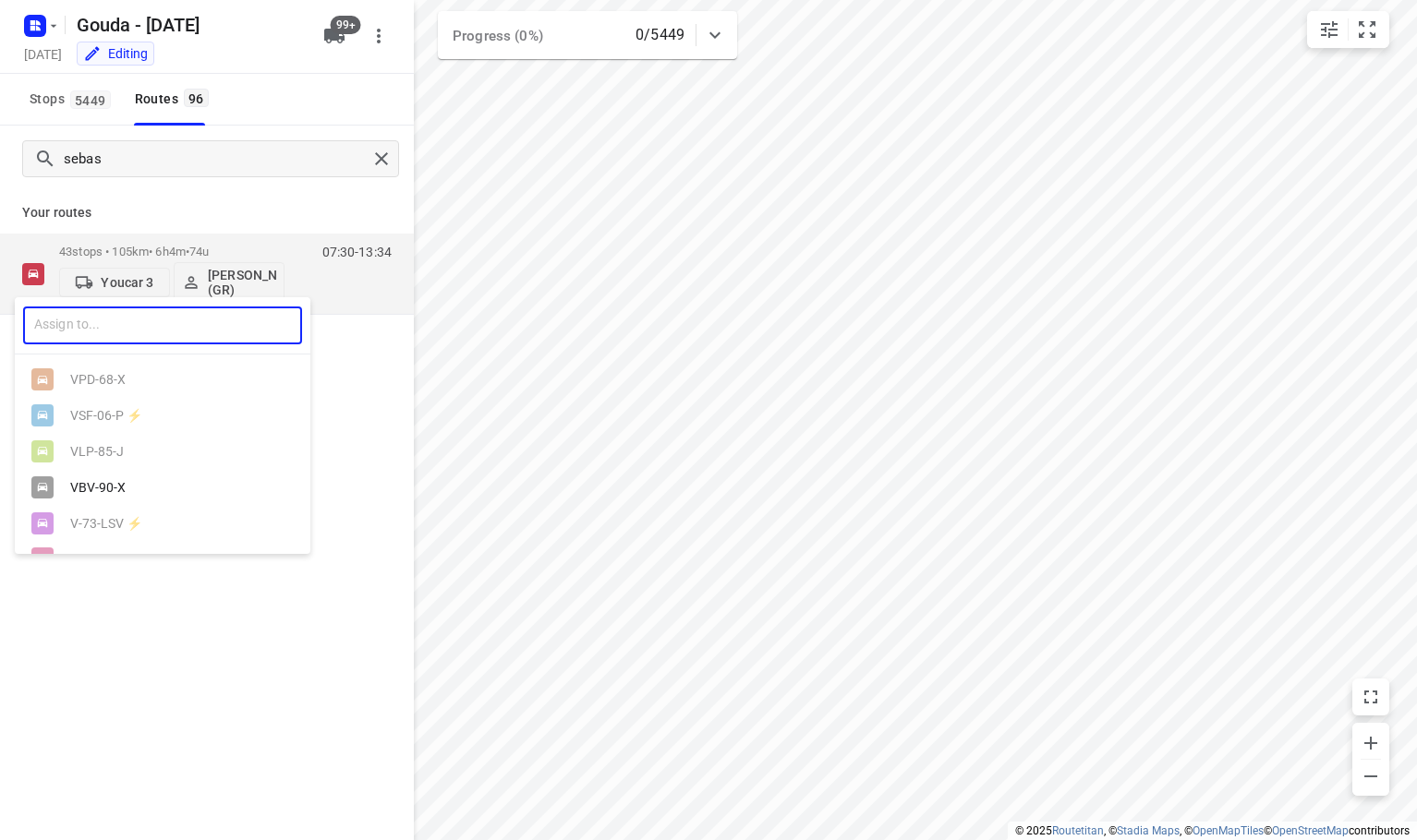
click at [122, 322] on input "text" at bounding box center [163, 326] width 279 height 38
type input "gem"
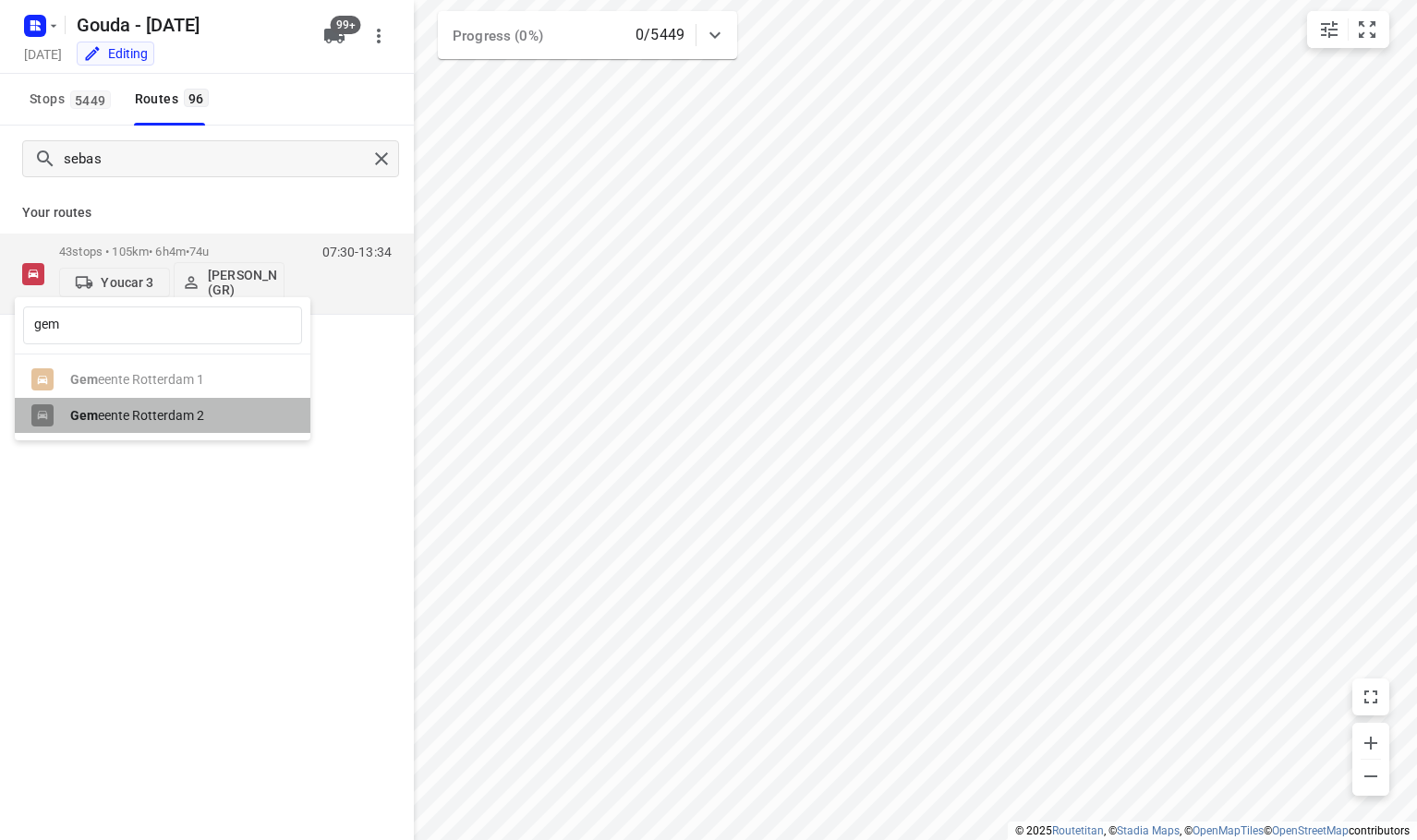
click at [150, 403] on div "Gem eente Rotterdam 2" at bounding box center [163, 416] width 295 height 36
click at [188, 434] on ul "Gem eente Rotterdam 1 Gem eente Rotterdam 2" at bounding box center [163, 398] width 295 height 72
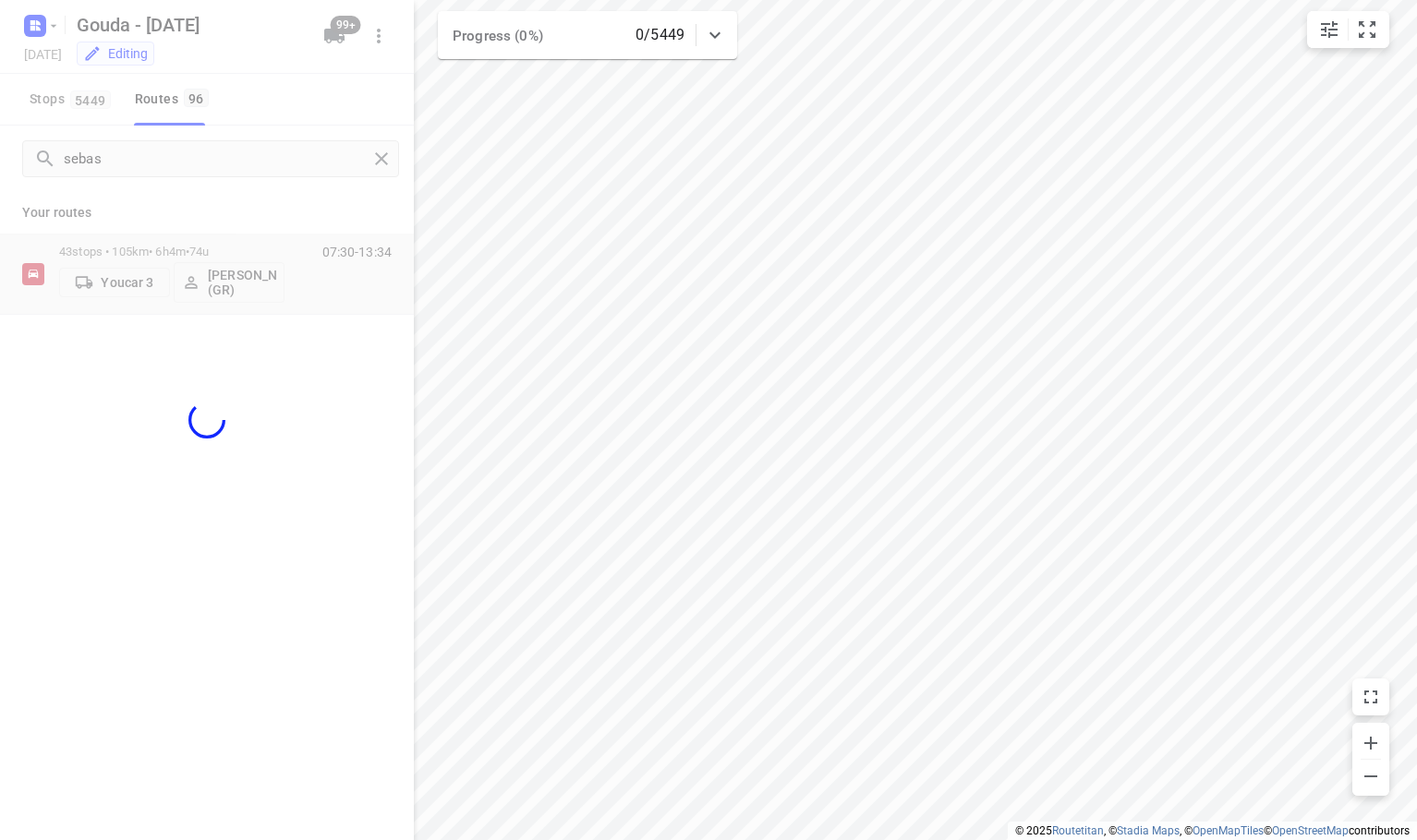
click at [176, 212] on div at bounding box center [207, 420] width 414 height 840
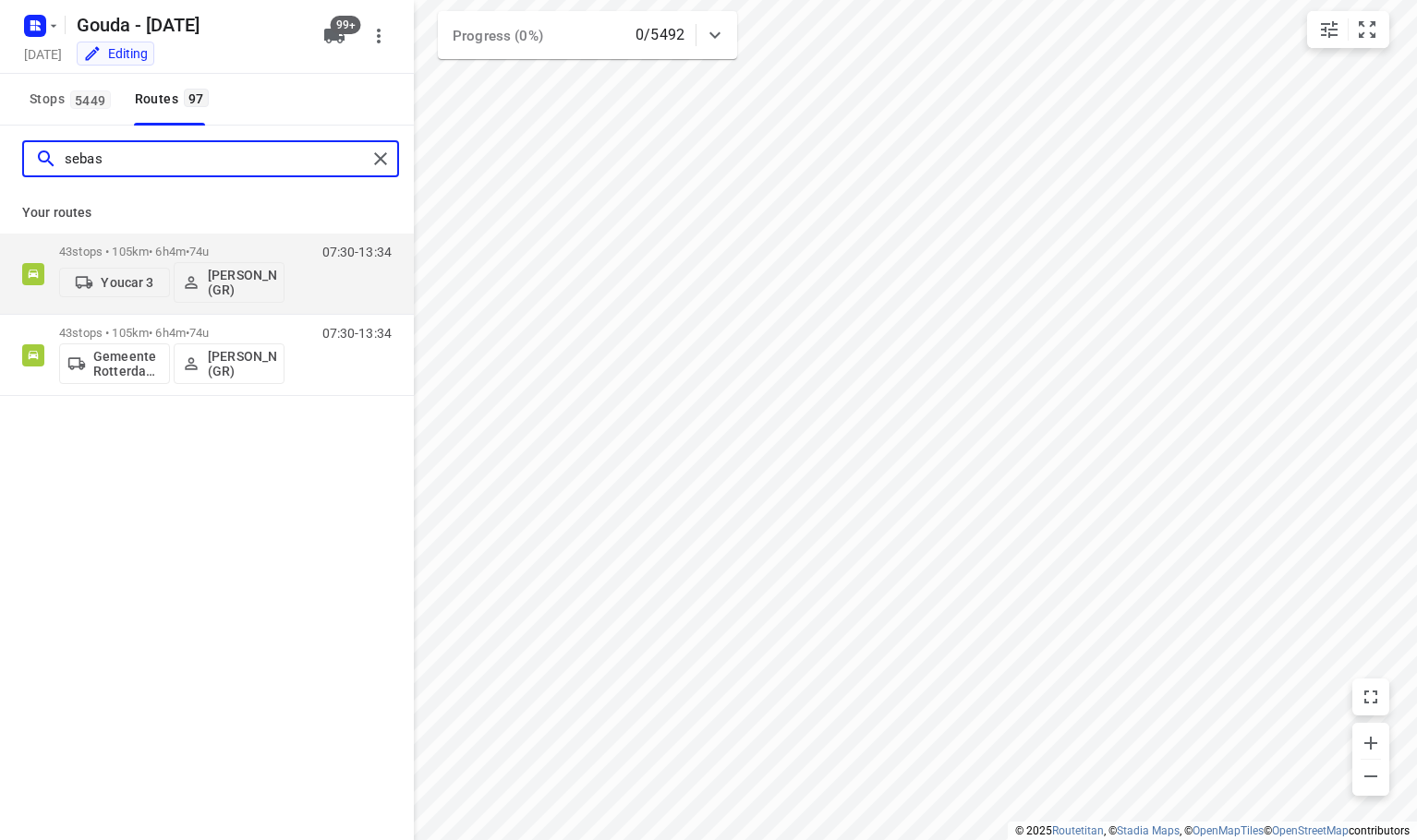
drag, startPoint x: 167, startPoint y: 166, endPoint x: -327, endPoint y: 153, distance: 494.2
click at [0, 153] on html "i © 2025 Routetitan , © Stadia Maps , © OpenMapTiles © OpenStreetMap contributo…" at bounding box center [708, 420] width 1417 height 840
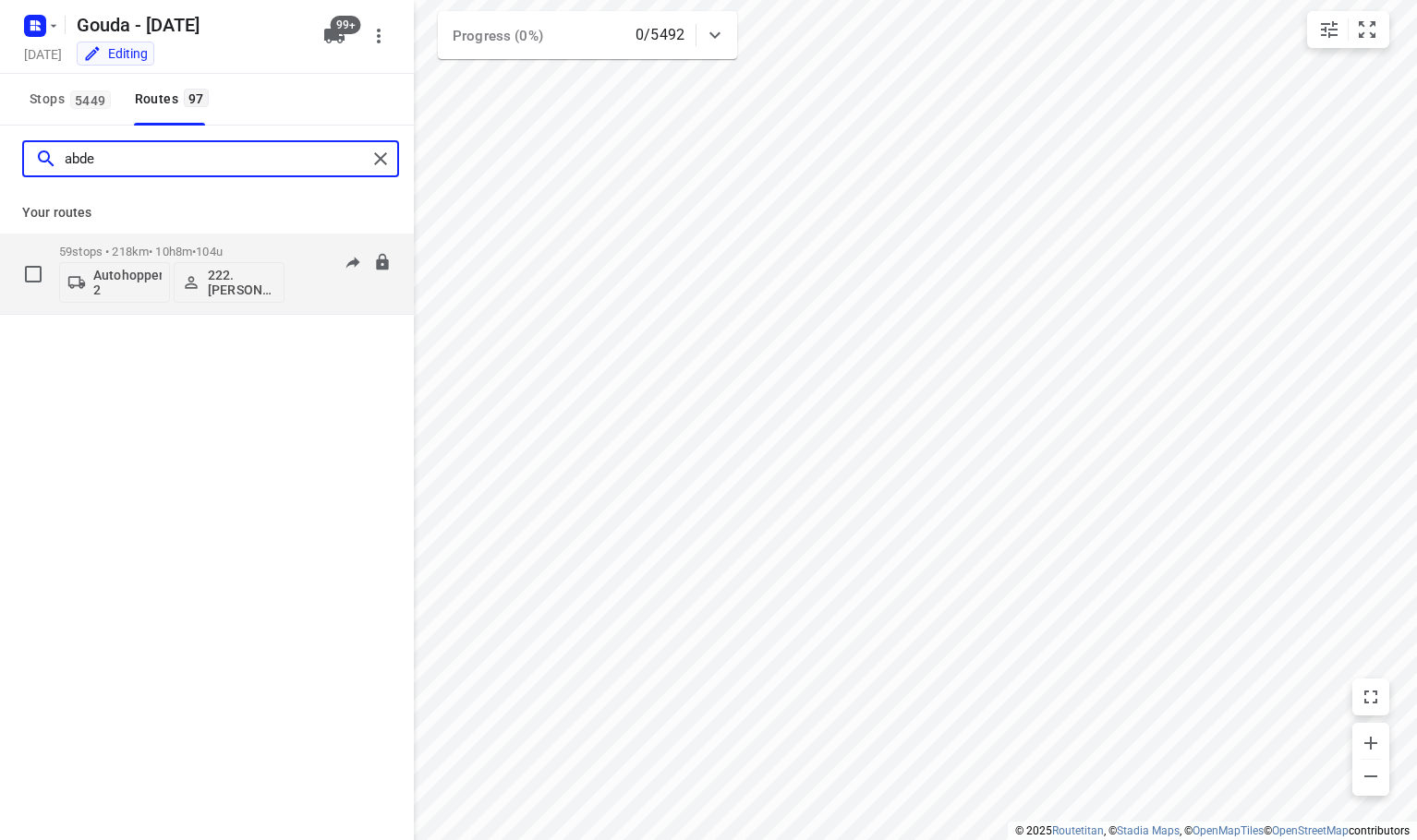
type input "abde"
click at [109, 285] on p "Autohopper 2" at bounding box center [127, 282] width 68 height 30
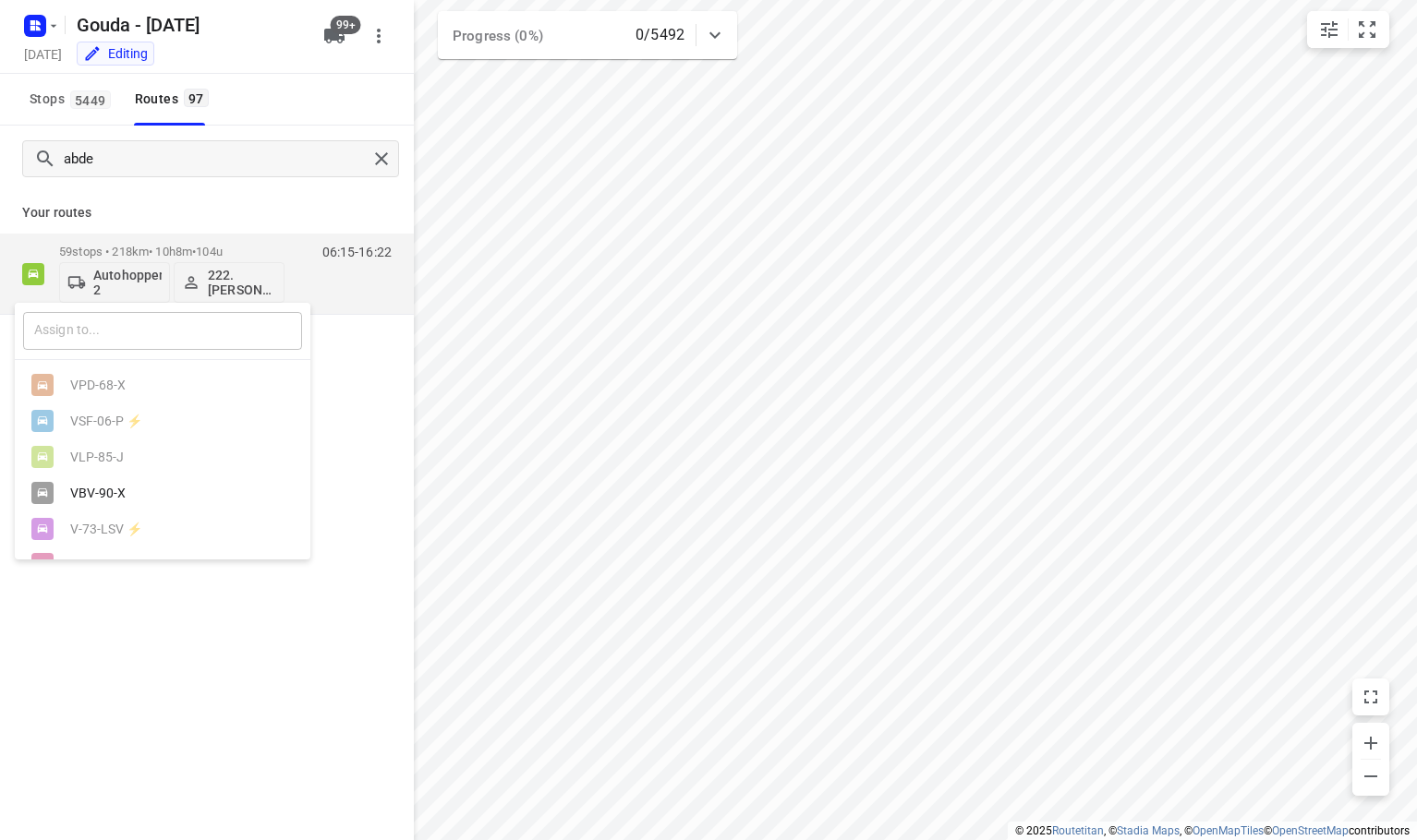
click at [112, 343] on input "text" at bounding box center [163, 331] width 279 height 38
type input "you"
click at [187, 232] on div at bounding box center [708, 420] width 1417 height 840
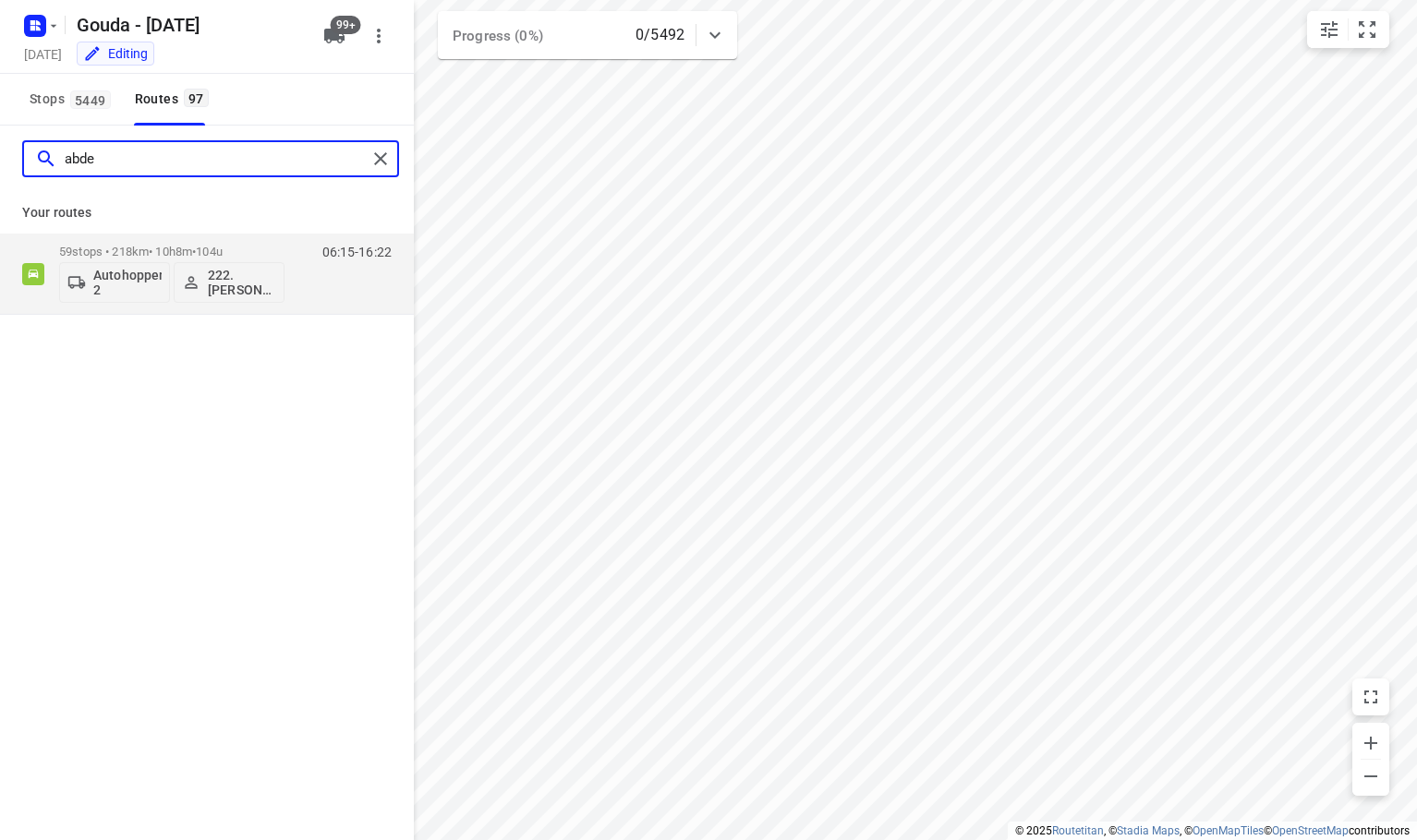
drag, startPoint x: 214, startPoint y: 166, endPoint x: -208, endPoint y: 221, distance: 425.6
click at [0, 221] on html "i © 2025 Routetitan , © Stadia Maps , © OpenMapTiles © OpenStreetMap contributo…" at bounding box center [708, 420] width 1417 height 840
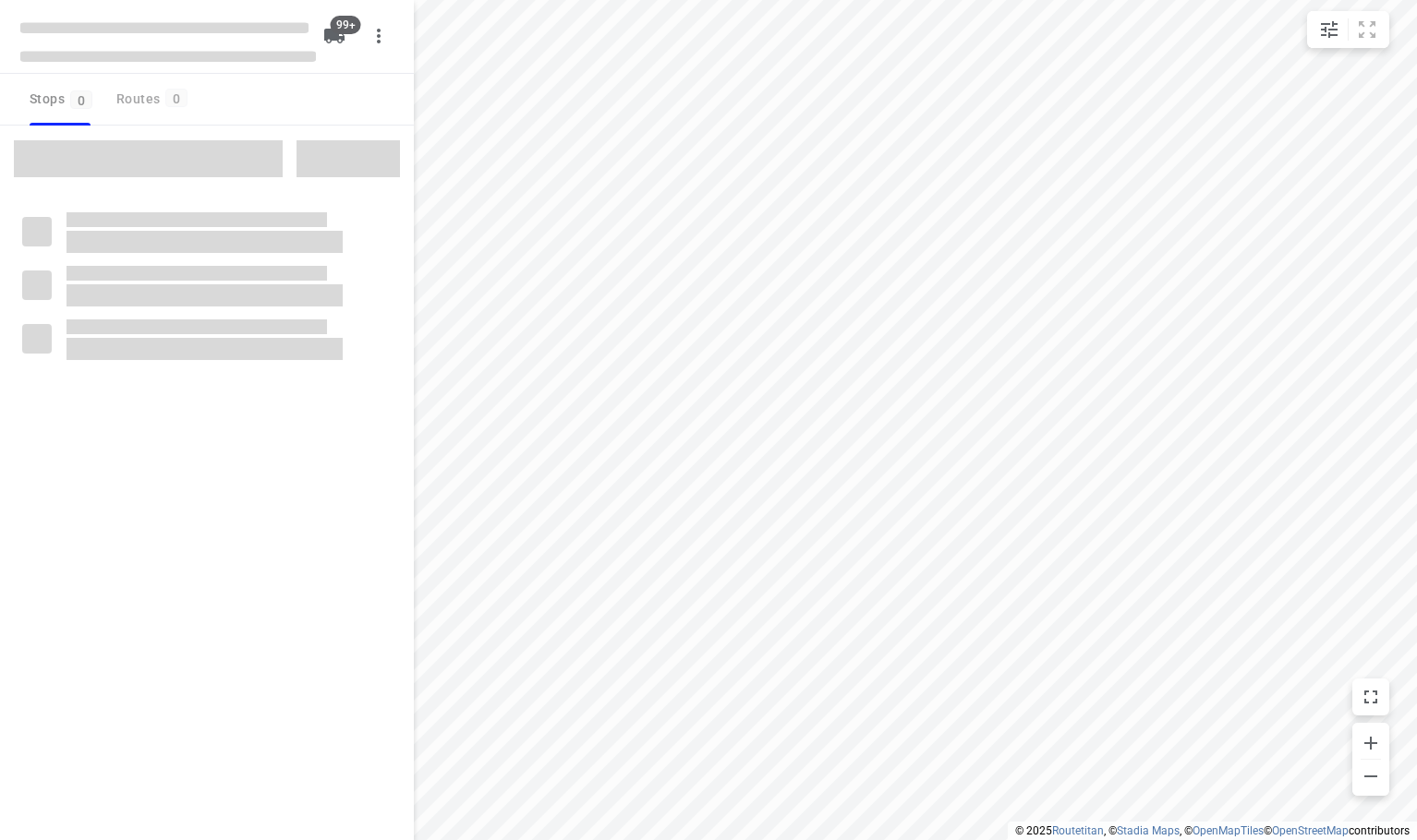
drag, startPoint x: 205, startPoint y: 547, endPoint x: 220, endPoint y: 540, distance: 16.6
click at [209, 543] on div at bounding box center [207, 546] width 414 height 840
click at [300, 97] on div "Stops 0 Routes 0" at bounding box center [207, 100] width 414 height 52
checkbox input "true"
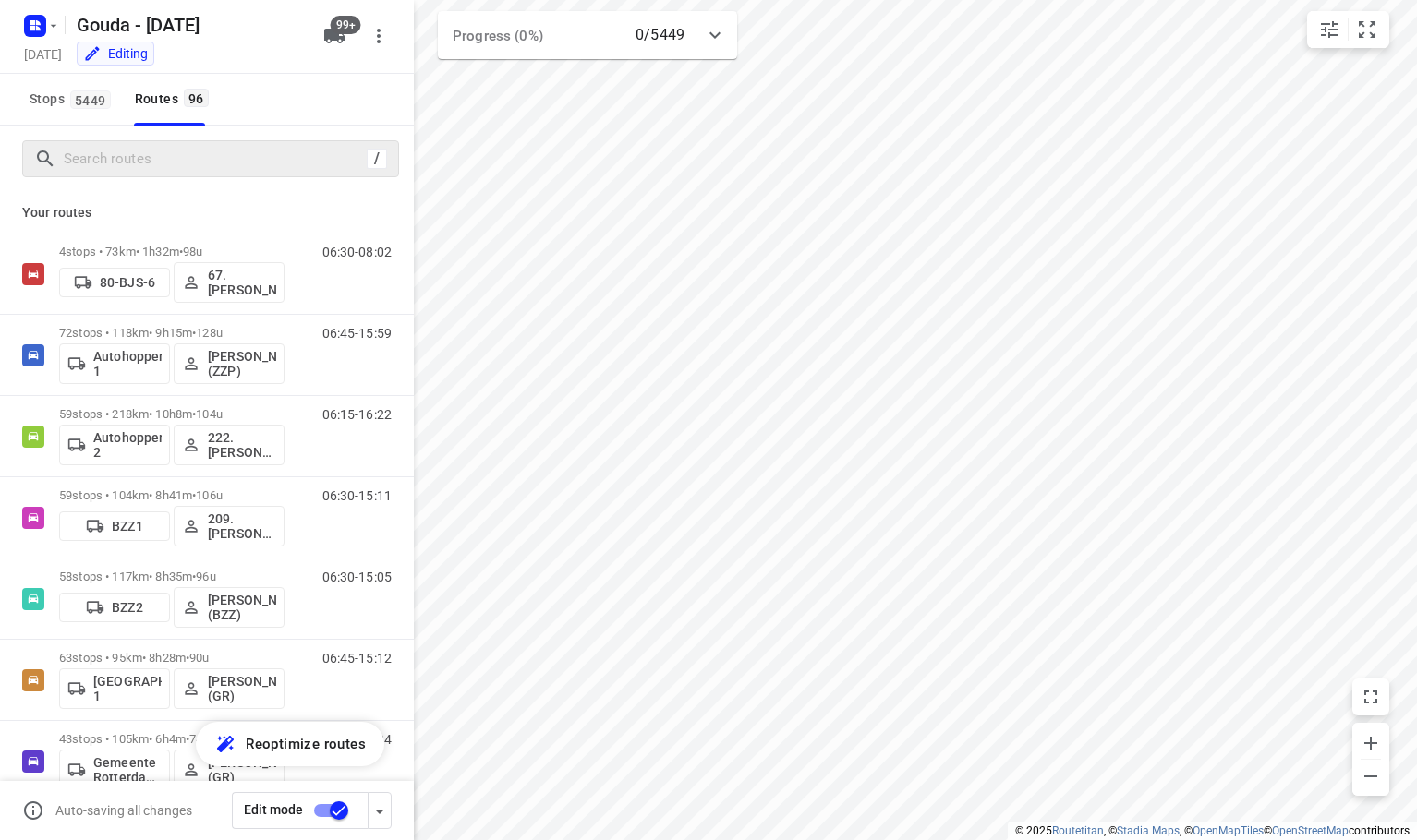
click at [271, 175] on div "/" at bounding box center [210, 158] width 377 height 37
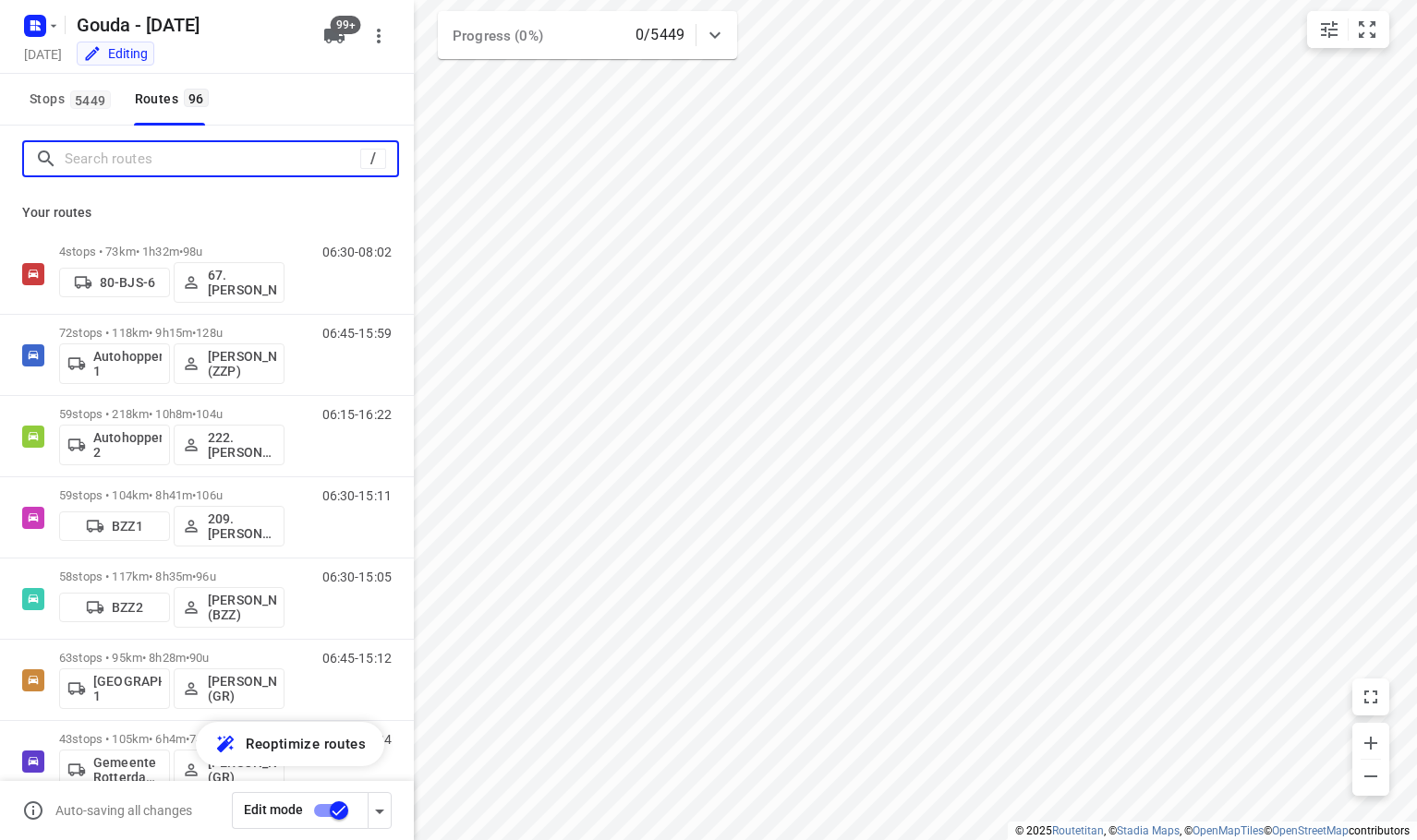
click at [268, 158] on input "Search routes" at bounding box center [212, 158] width 295 height 29
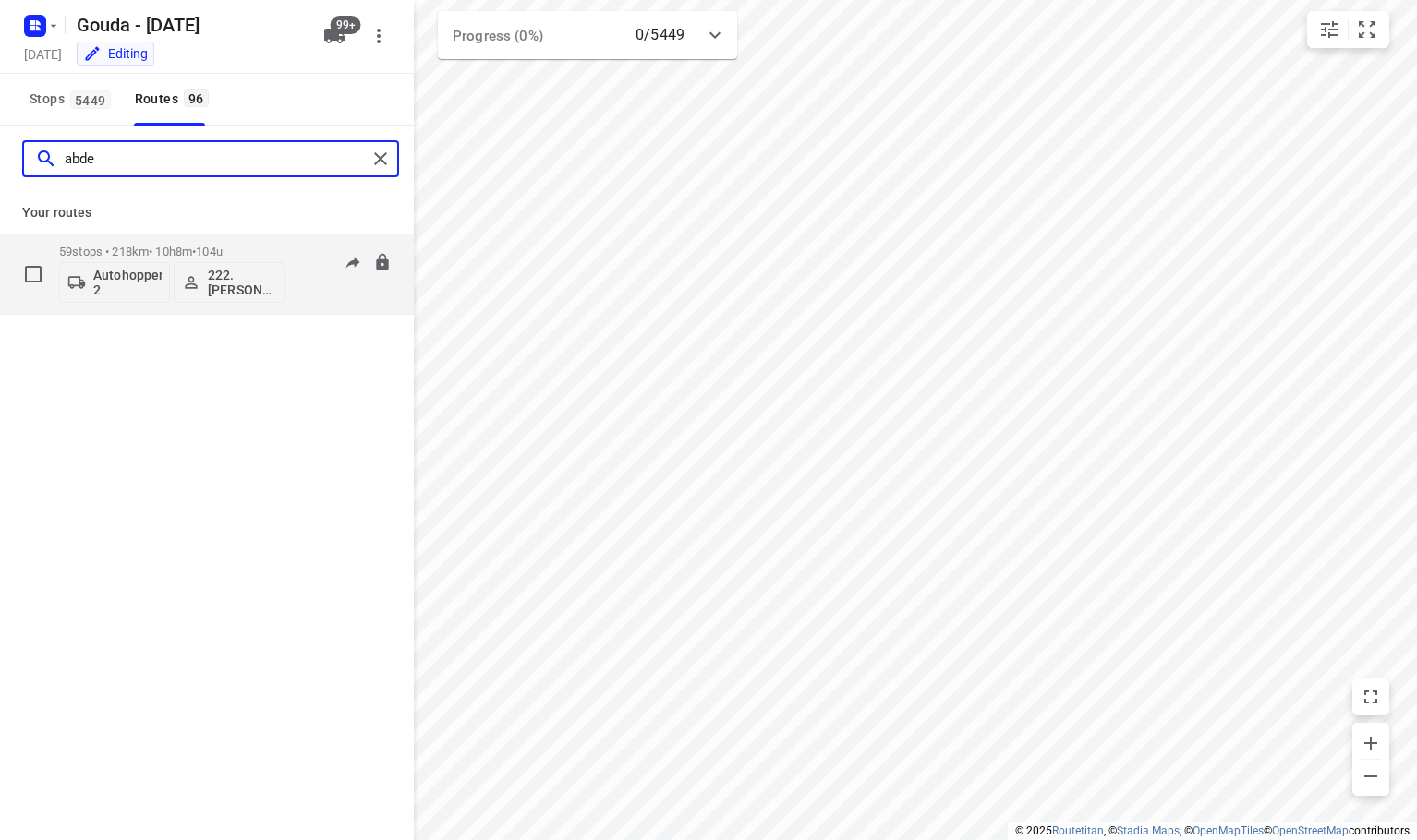
type input "abde"
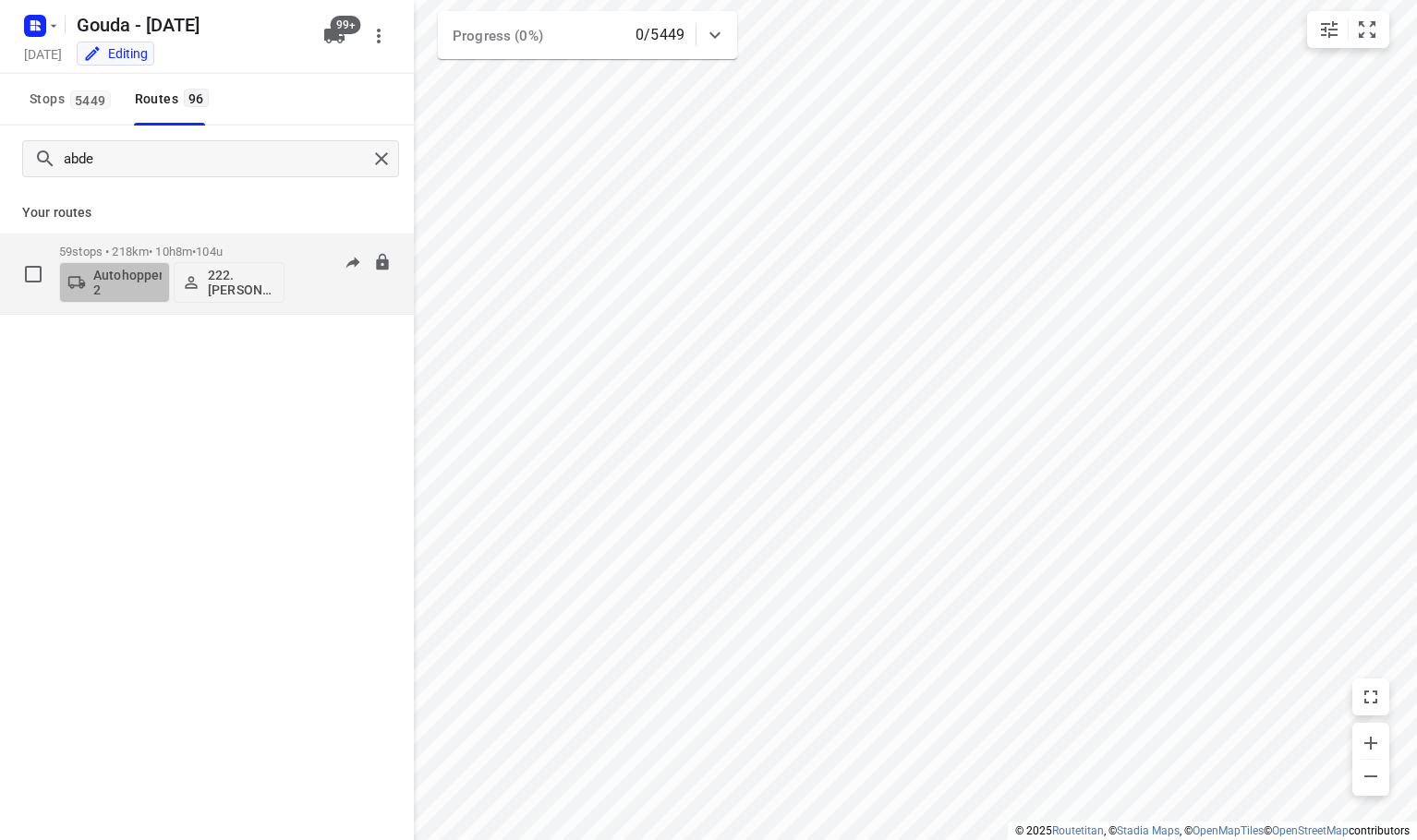
click at [120, 274] on p "Autohopper 2" at bounding box center [127, 282] width 68 height 30
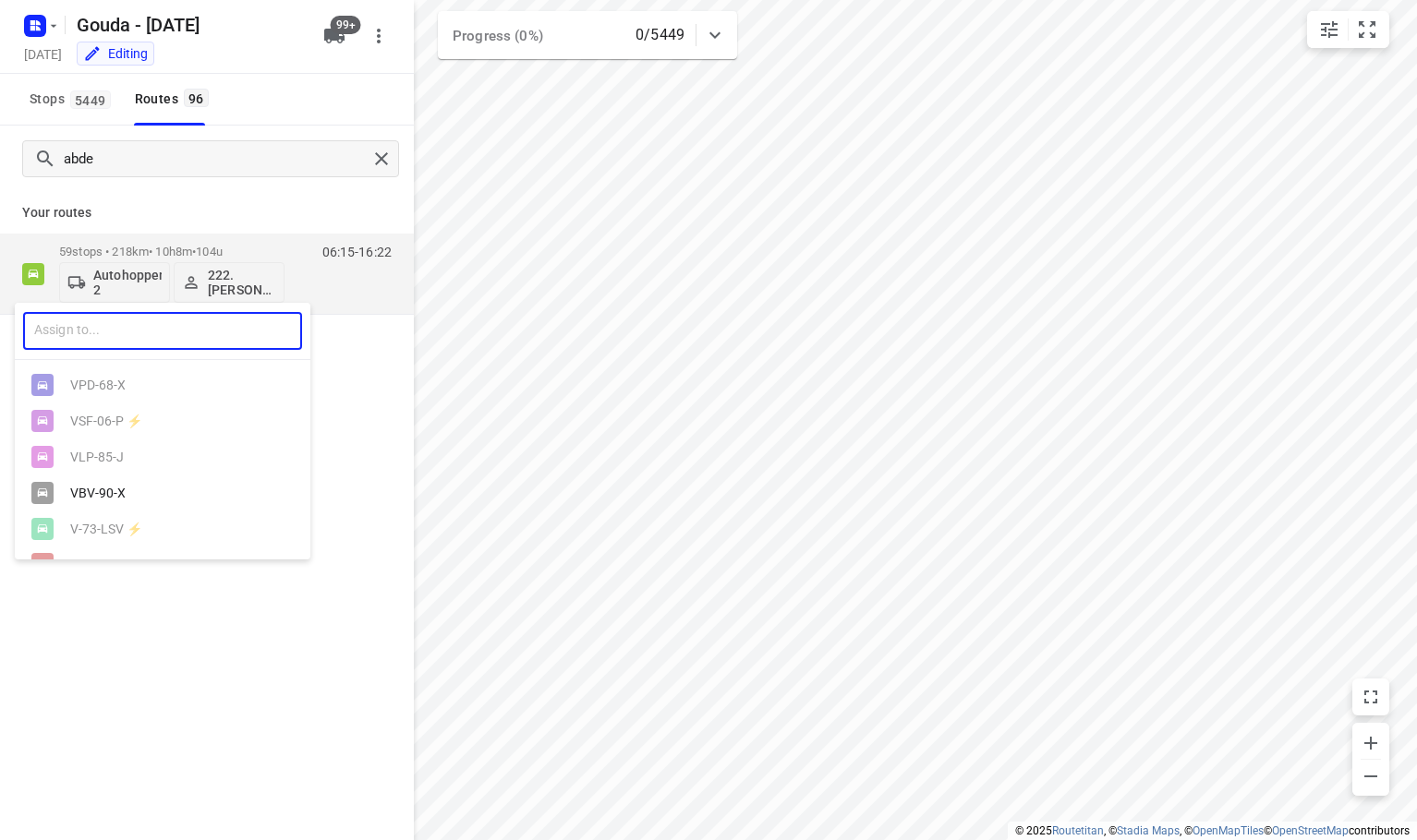
click at [125, 317] on input "text" at bounding box center [163, 331] width 279 height 38
type input "youc"
click at [155, 482] on div "Youc ar 3" at bounding box center [163, 492] width 295 height 36
click at [184, 587] on div "youc ​ Youc ar 4 Youc ar 2 Youc ar 1 Youc ar 3" at bounding box center [708, 420] width 1417 height 840
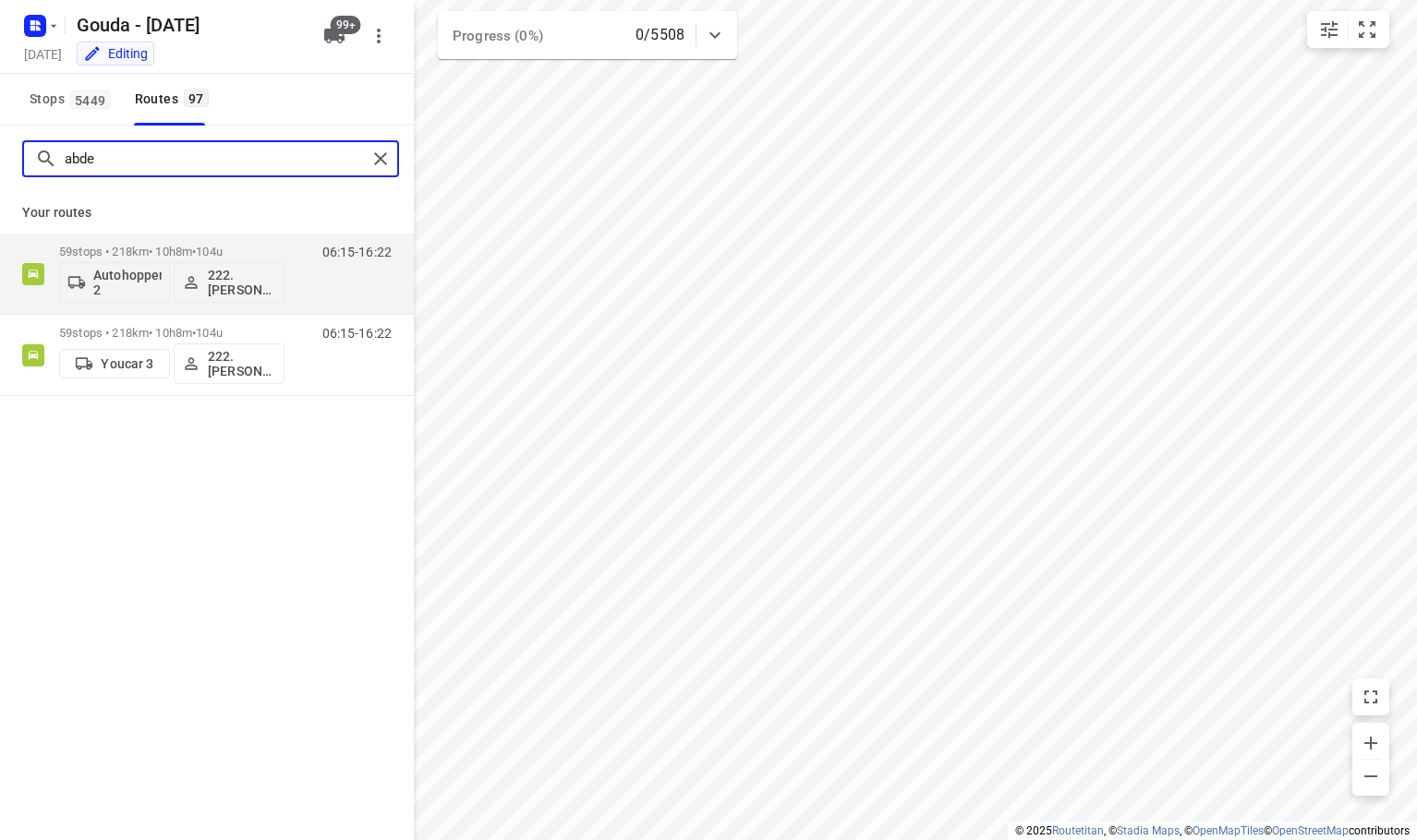
drag, startPoint x: 205, startPoint y: 162, endPoint x: -444, endPoint y: 175, distance: 649.1
click at [0, 175] on html "i © 2025 Routetitan , © Stadia Maps , © OpenMapTiles © OpenStreetMap contributo…" at bounding box center [708, 420] width 1417 height 840
type input "p"
type input "f"
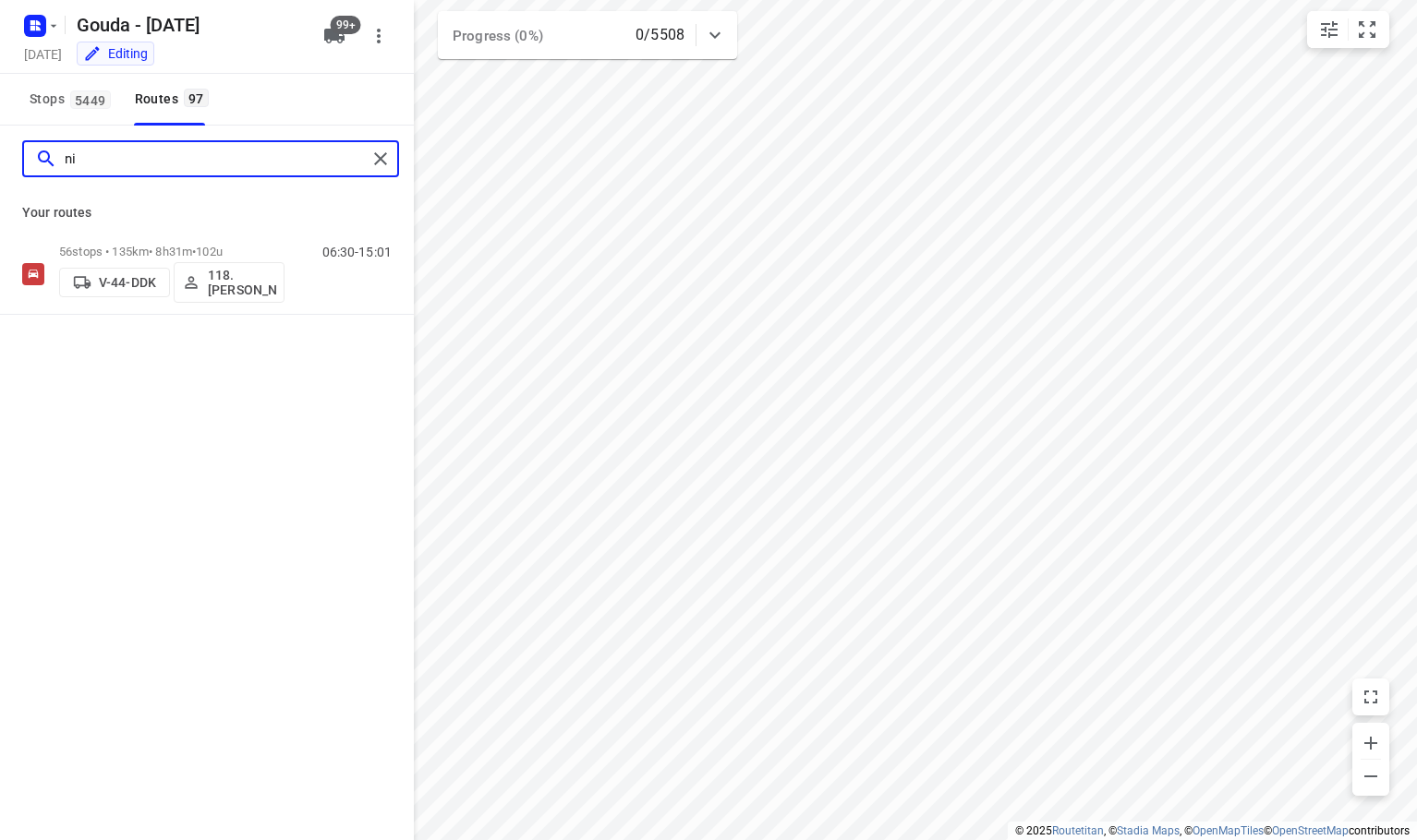
type input "n"
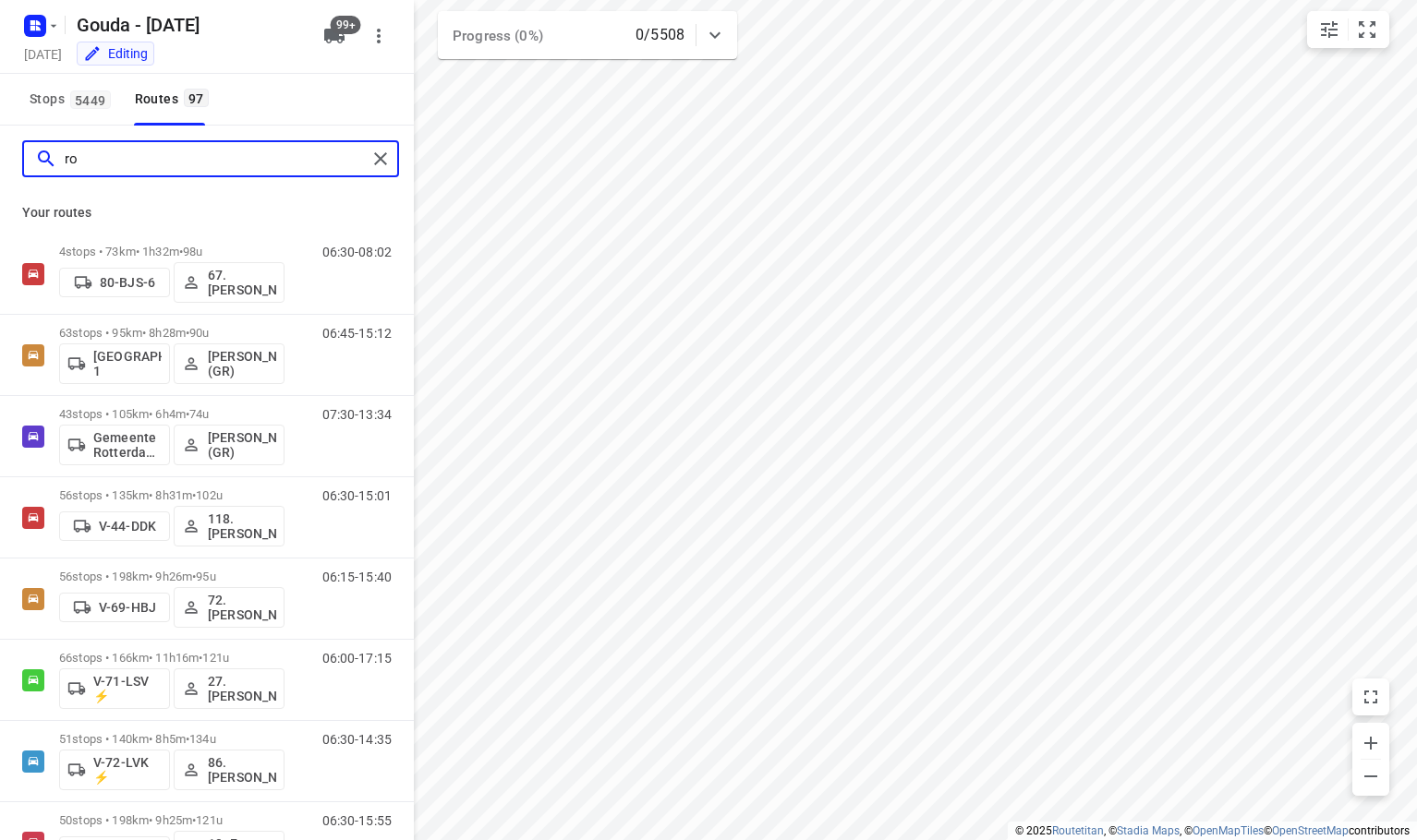
type input "r"
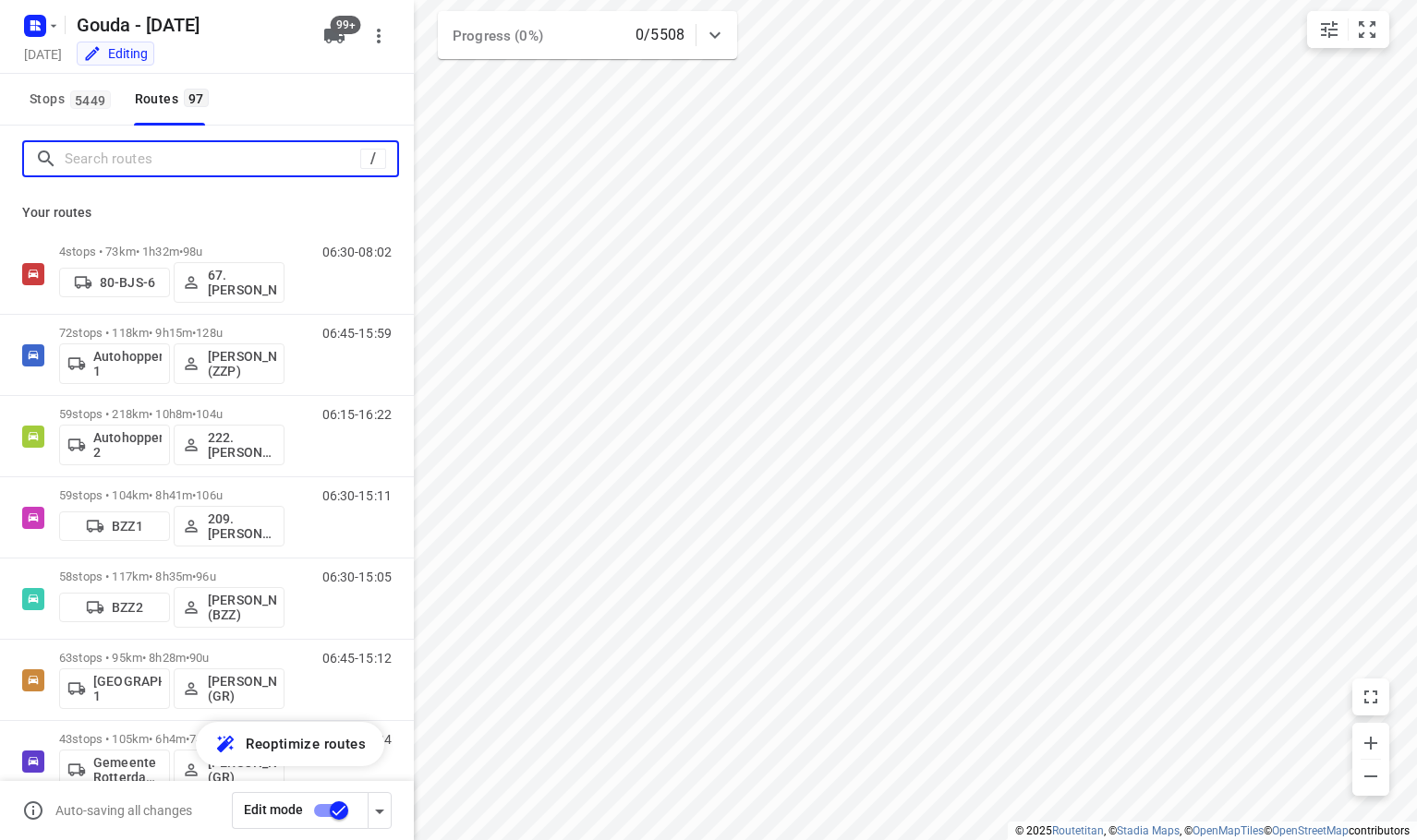
click at [231, 168] on input "Search routes" at bounding box center [212, 158] width 295 height 29
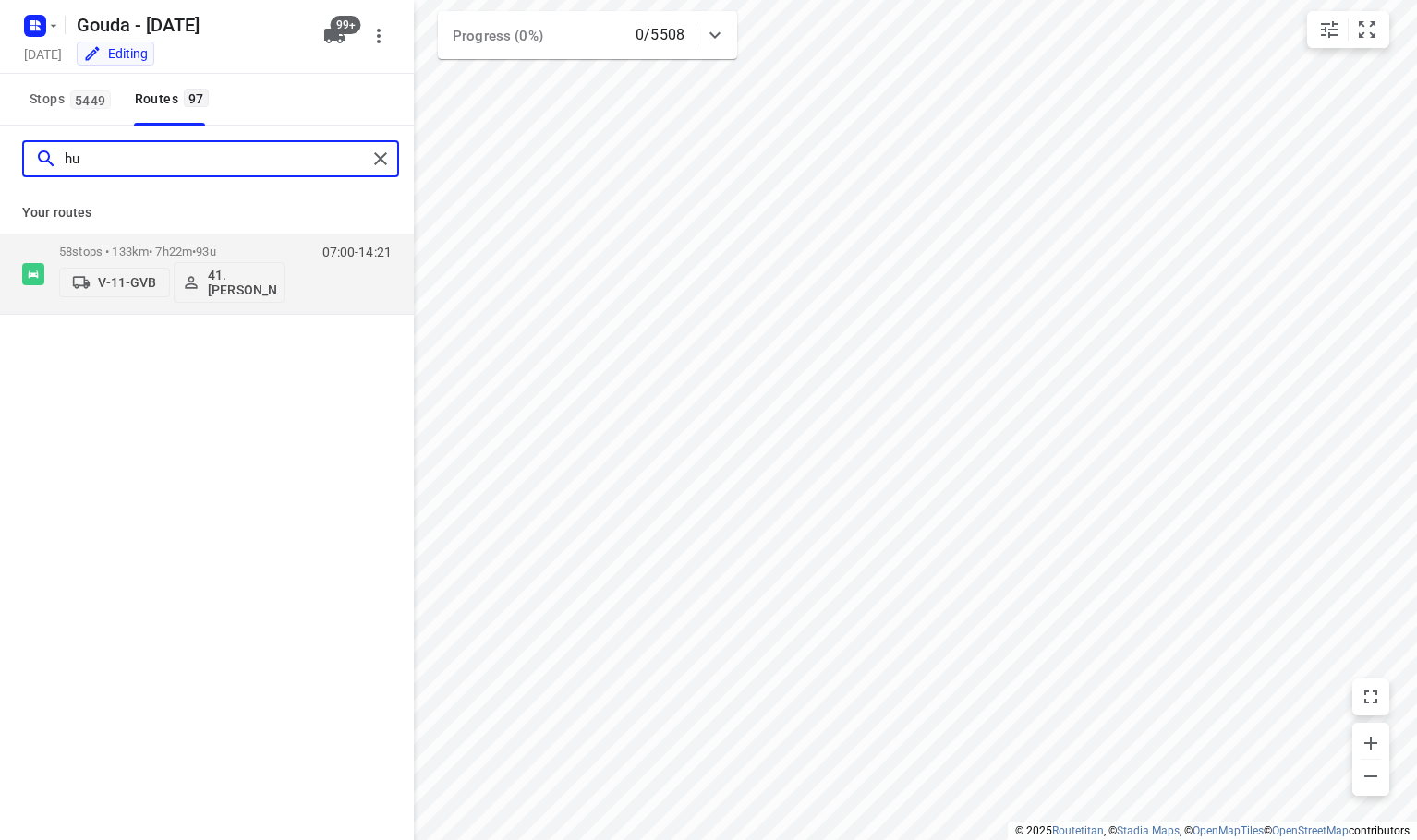
type input "h"
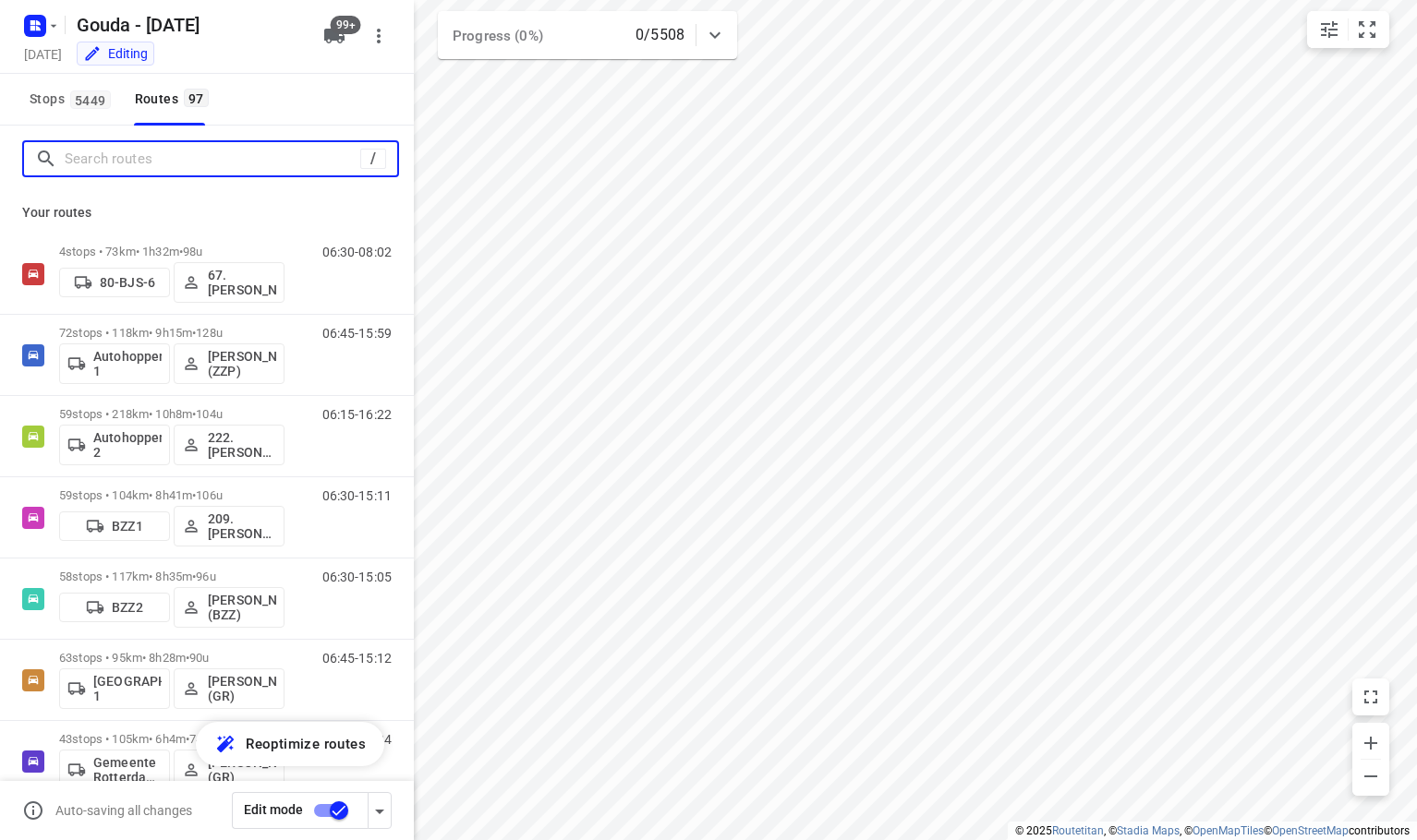
click at [143, 160] on input "Search routes" at bounding box center [212, 158] width 295 height 29
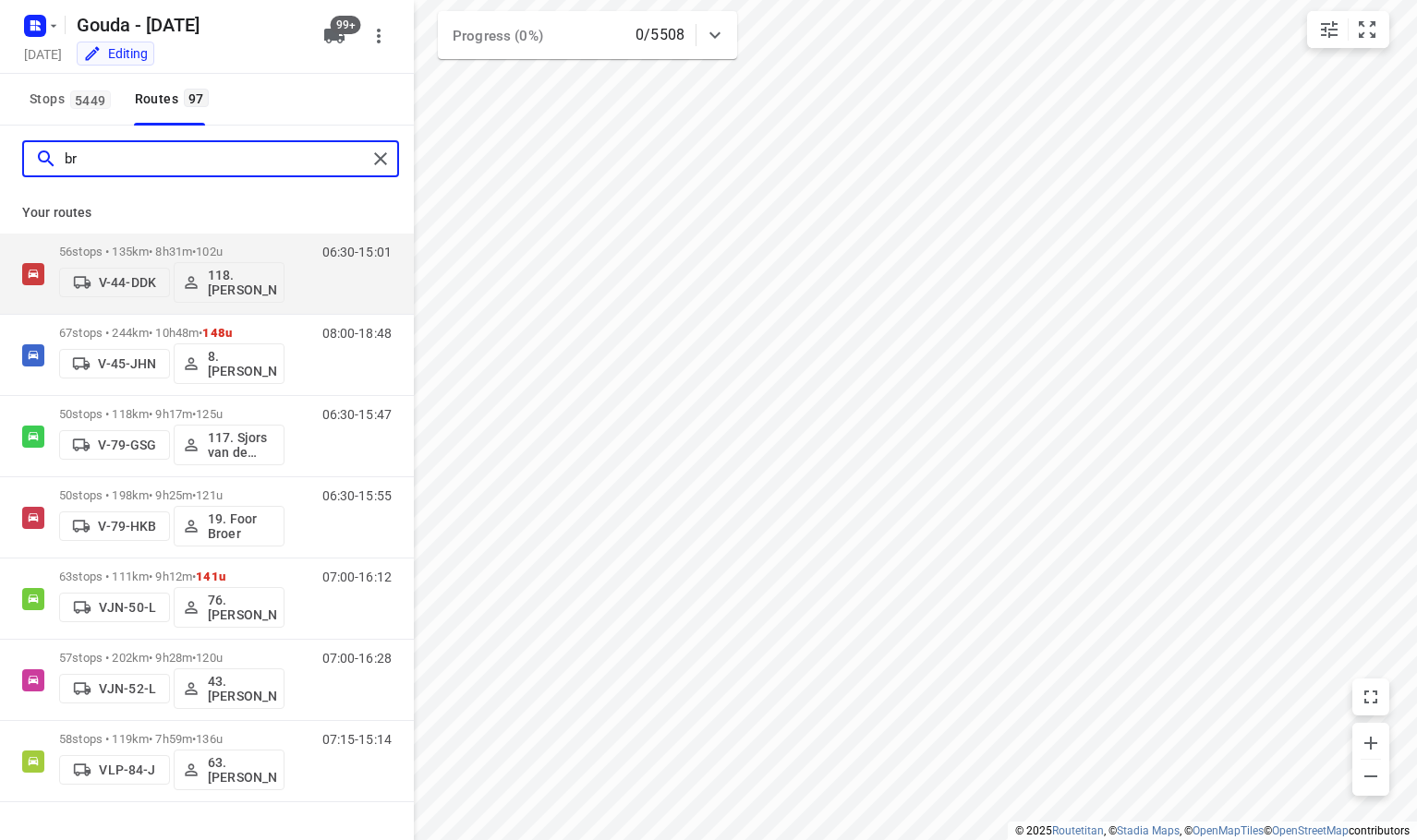
type input "b"
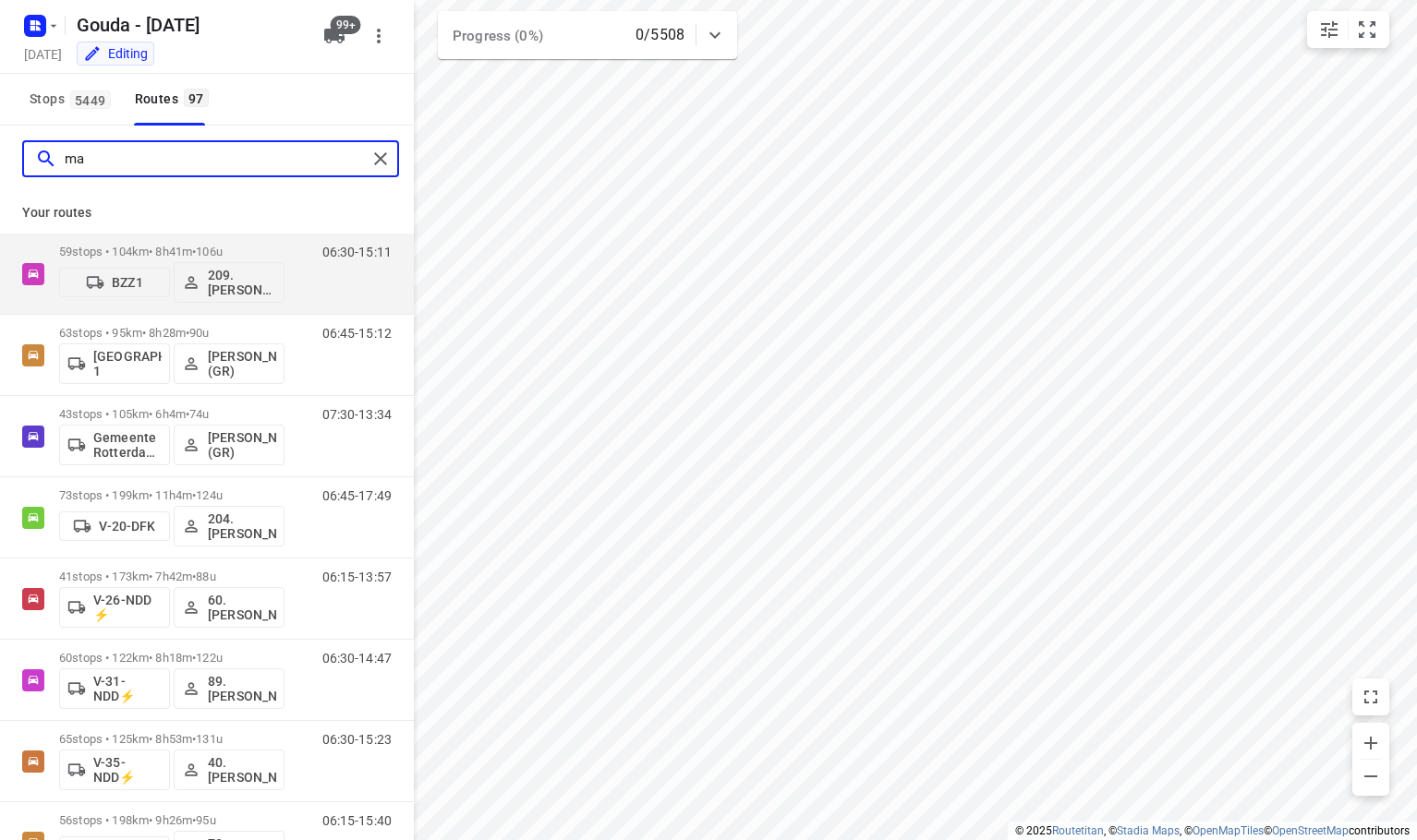
type input "m"
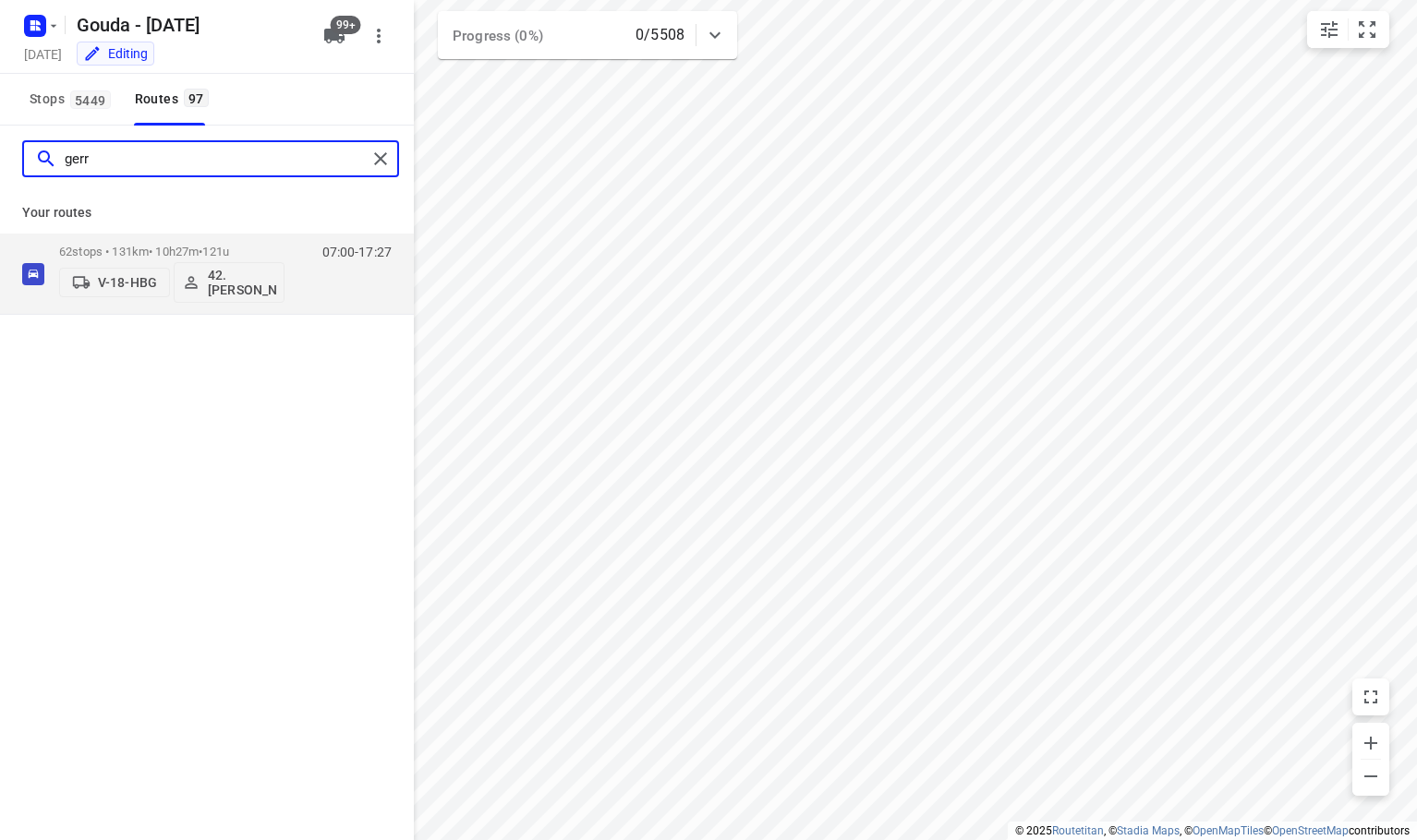
type input "gerr"
drag, startPoint x: 213, startPoint y: 678, endPoint x: 173, endPoint y: 371, distance: 309.6
click at [184, 615] on div "gerr Your routes 62 stops • 131km • 10h27m • 121u V-18-HBG 42.[PERSON_NAME] 07:…" at bounding box center [207, 509] width 414 height 767
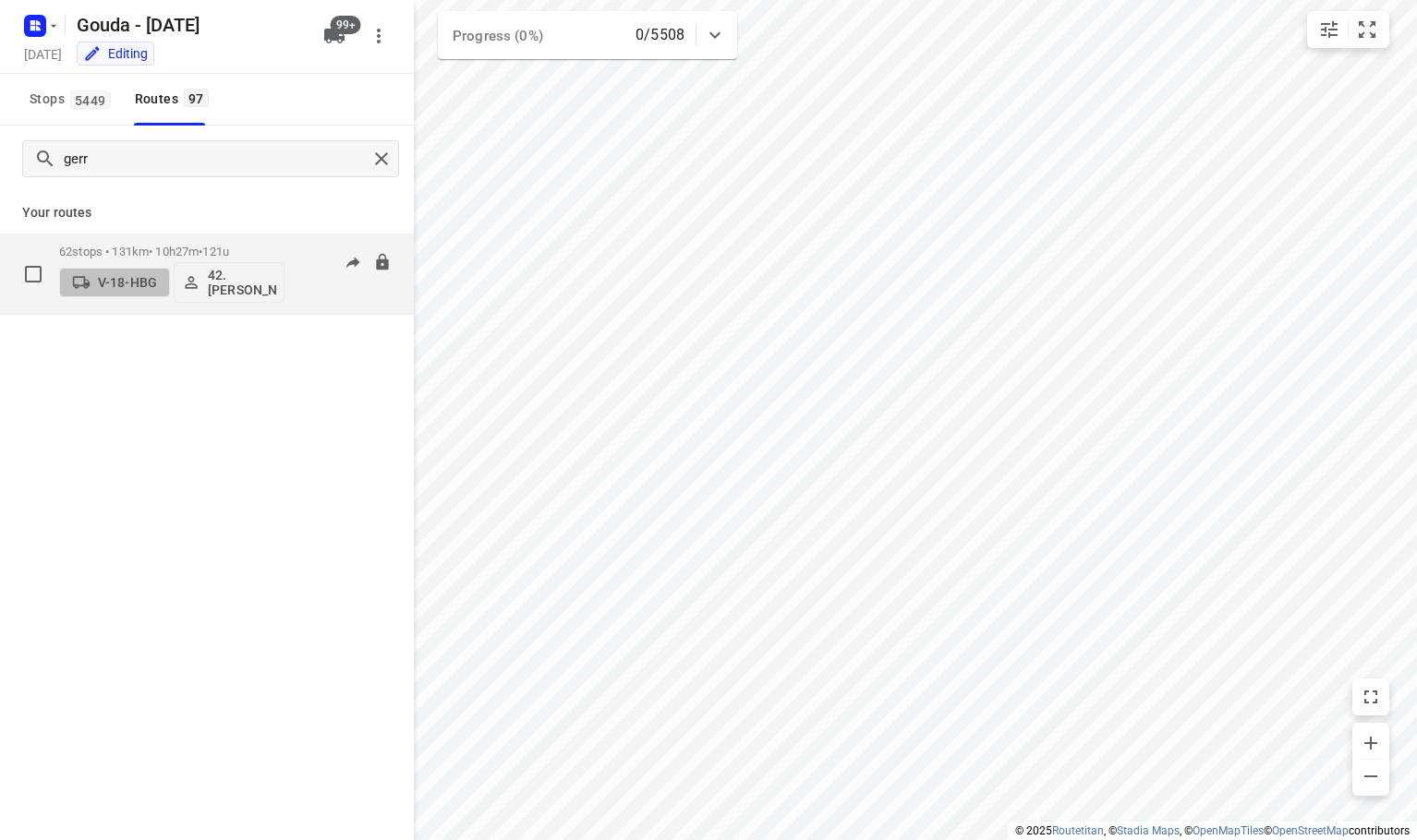
click at [149, 289] on p "V-18-HBG" at bounding box center [128, 282] width 59 height 15
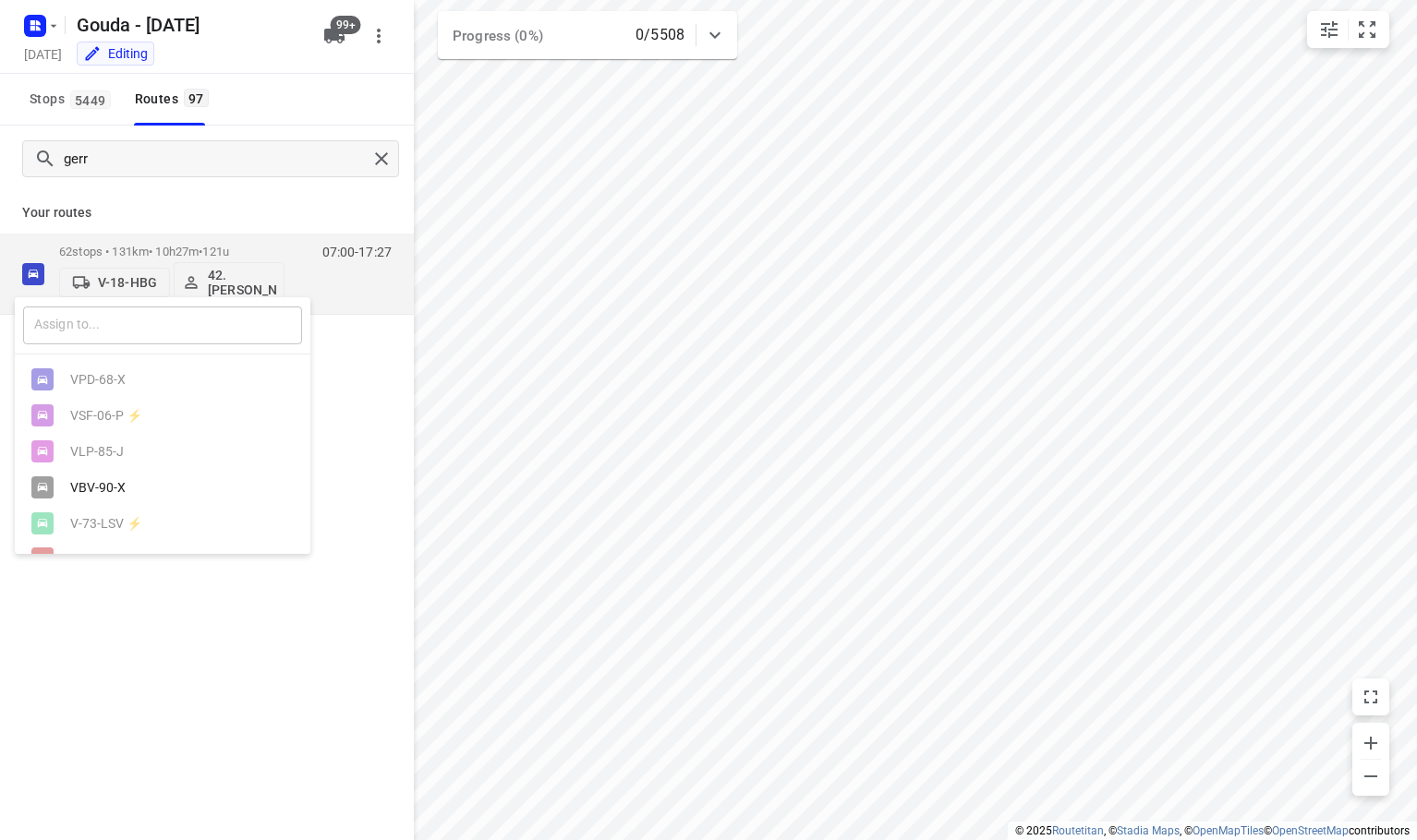
click at [137, 325] on input "text" at bounding box center [163, 326] width 279 height 38
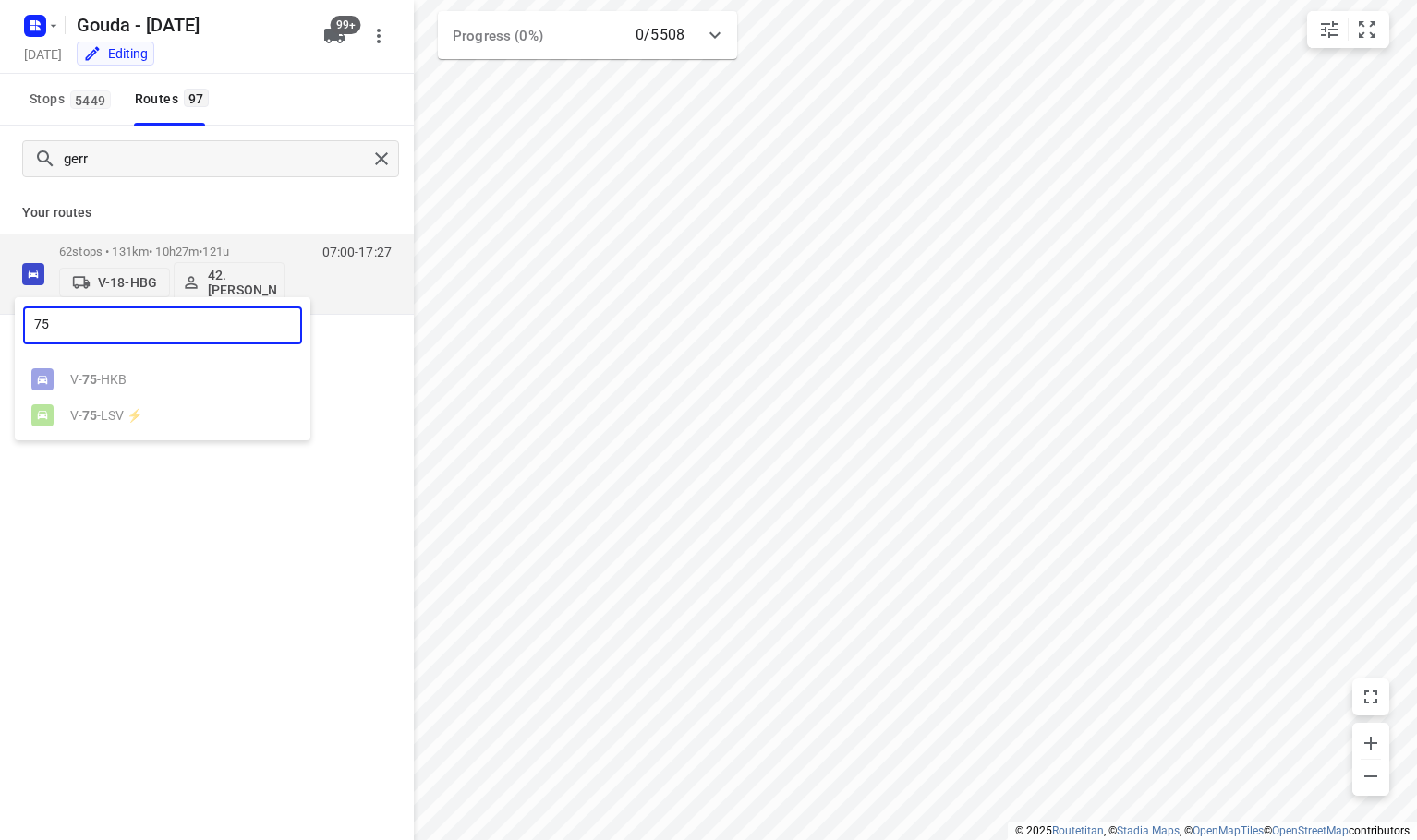
type input "75"
drag, startPoint x: 272, startPoint y: 676, endPoint x: 291, endPoint y: 644, distance: 37.2
click at [284, 656] on div at bounding box center [708, 420] width 1417 height 840
click at [340, 32] on span "99+" at bounding box center [346, 25] width 31 height 19
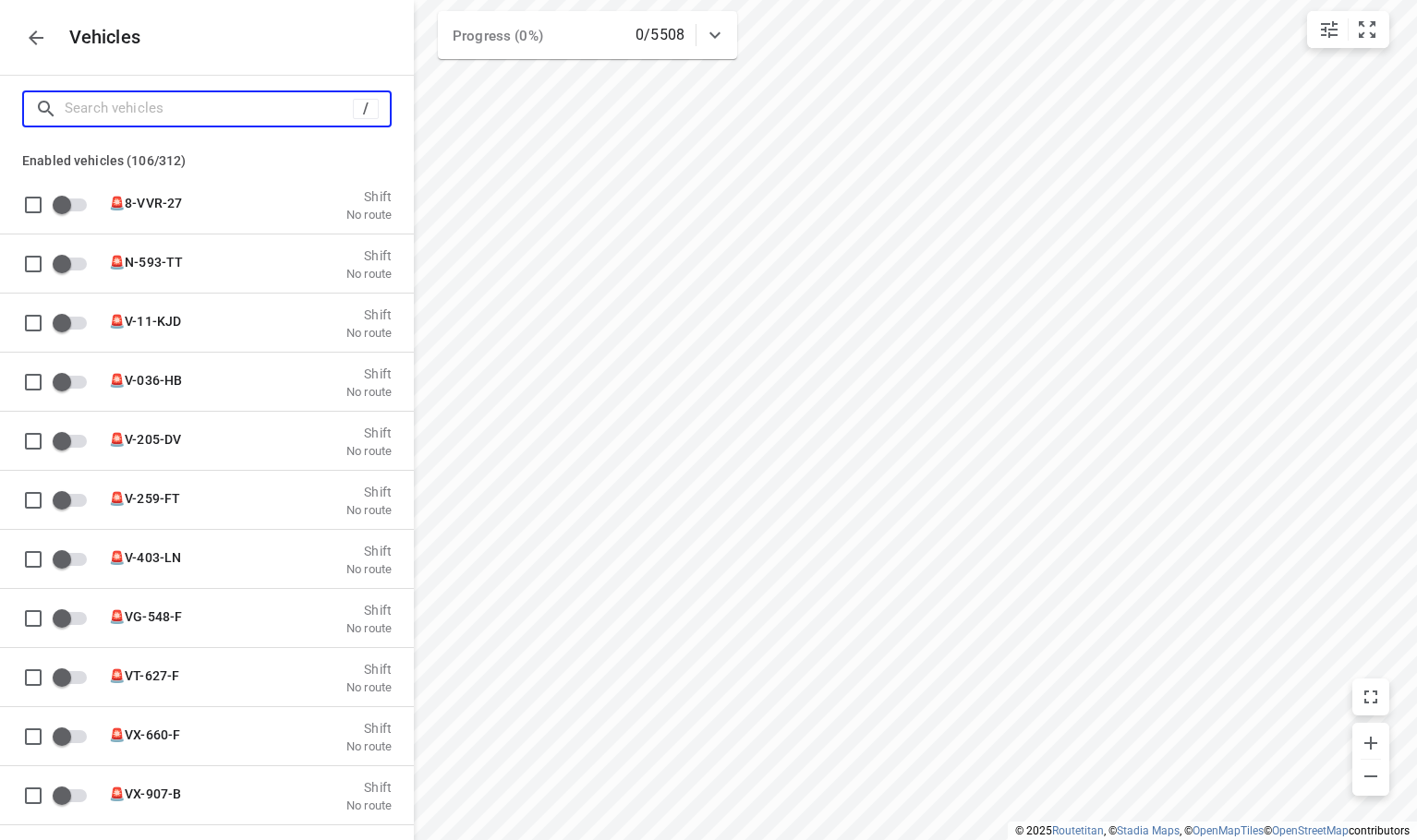
click at [187, 118] on input "Search vehicles" at bounding box center [208, 108] width 288 height 29
type input "7"
checkbox input "true"
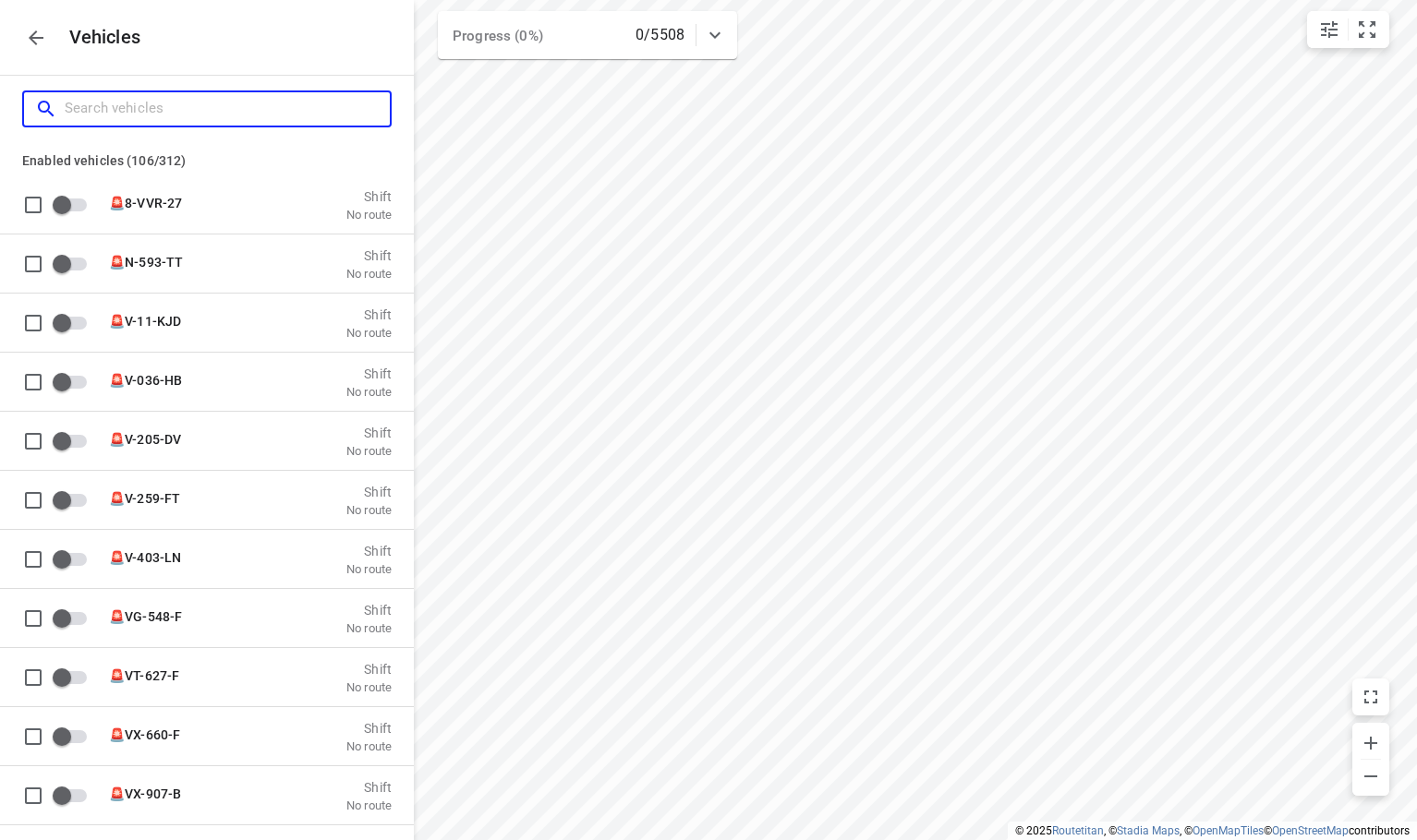
checkbox input "true"
checkbox input "false"
checkbox input "true"
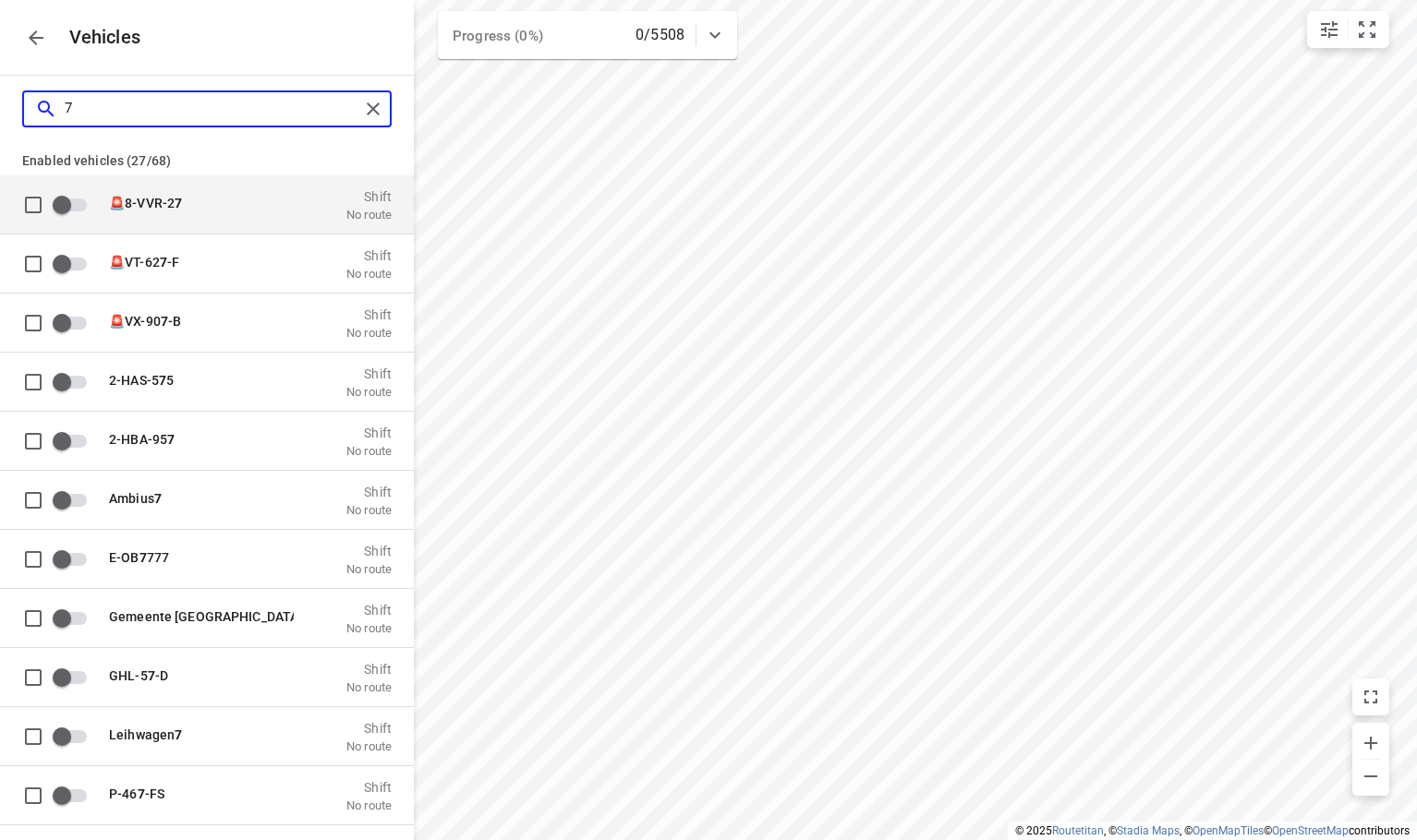
type input "75"
checkbox input "true"
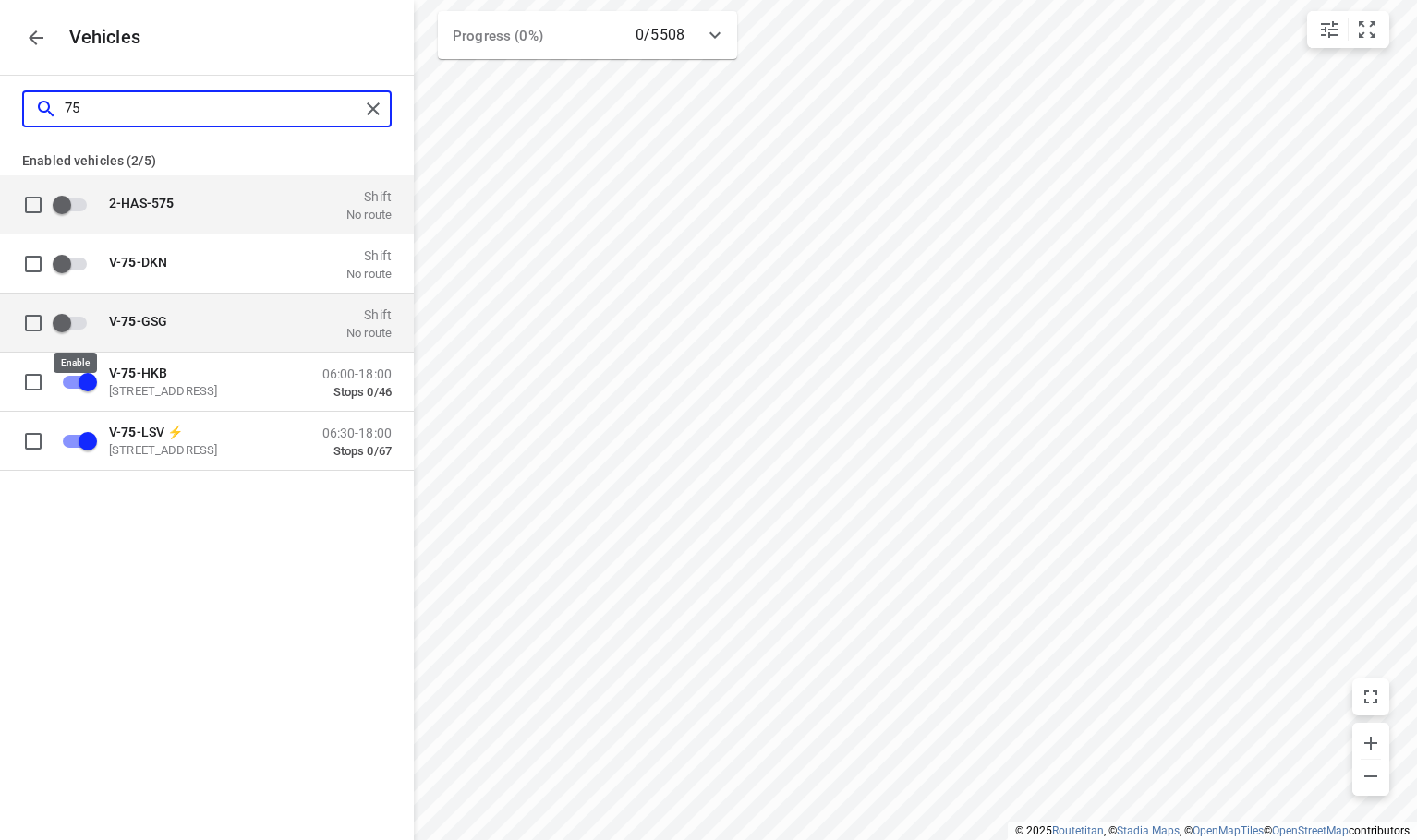
type input "75"
drag, startPoint x: 72, startPoint y: 328, endPoint x: 306, endPoint y: 212, distance: 261.2
click at [74, 328] on input "grid" at bounding box center [61, 322] width 105 height 35
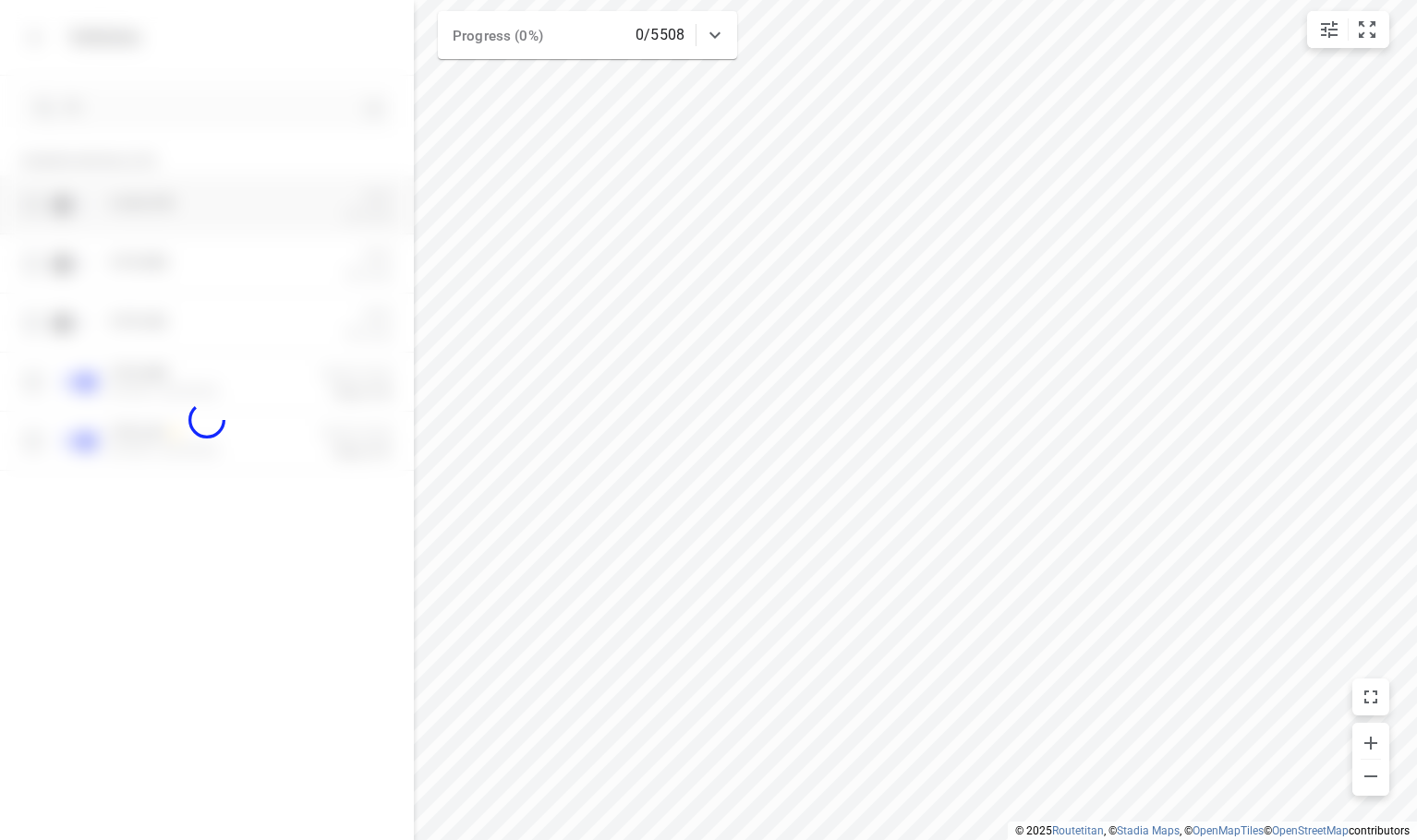
checkbox input "true"
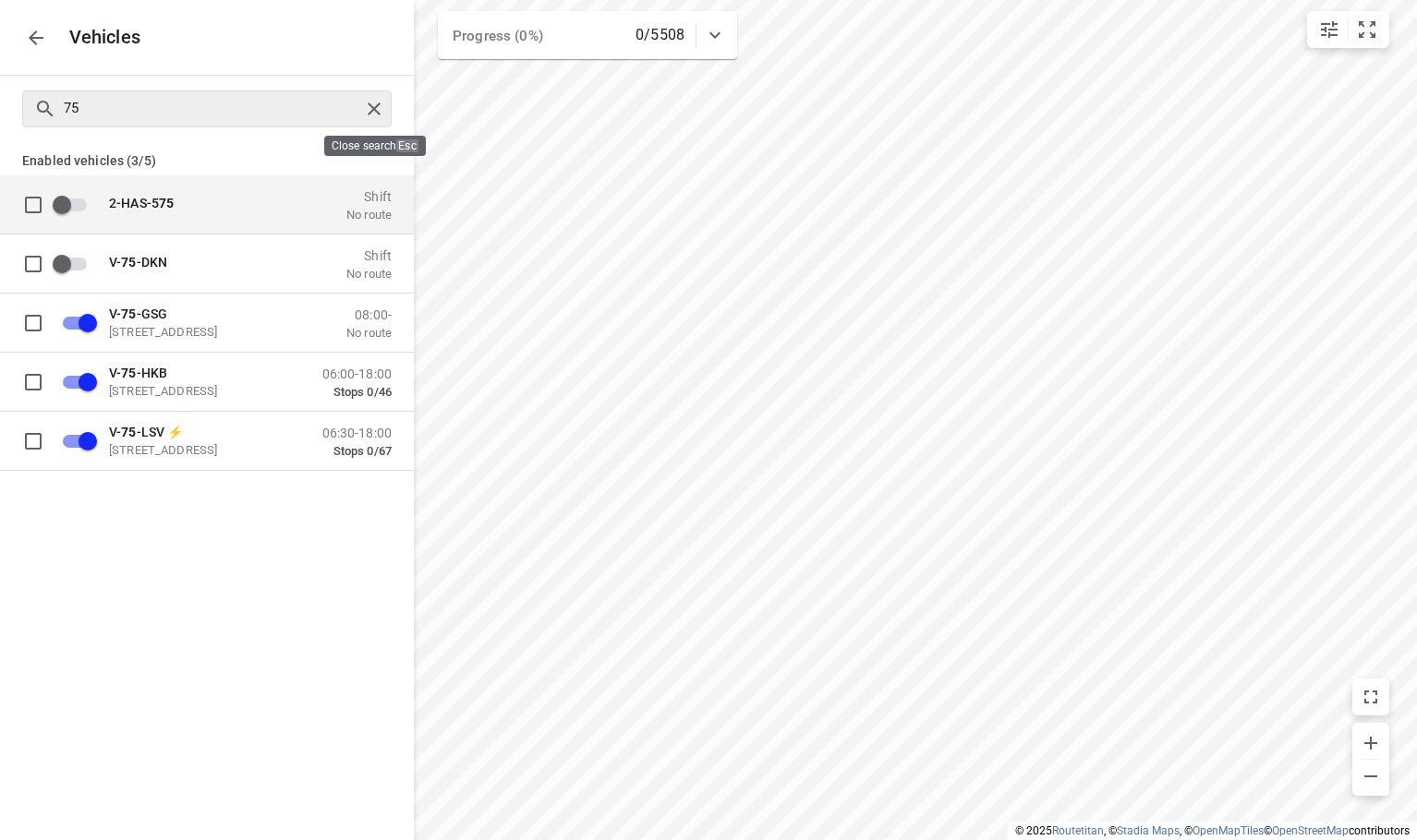
checkbox input "false"
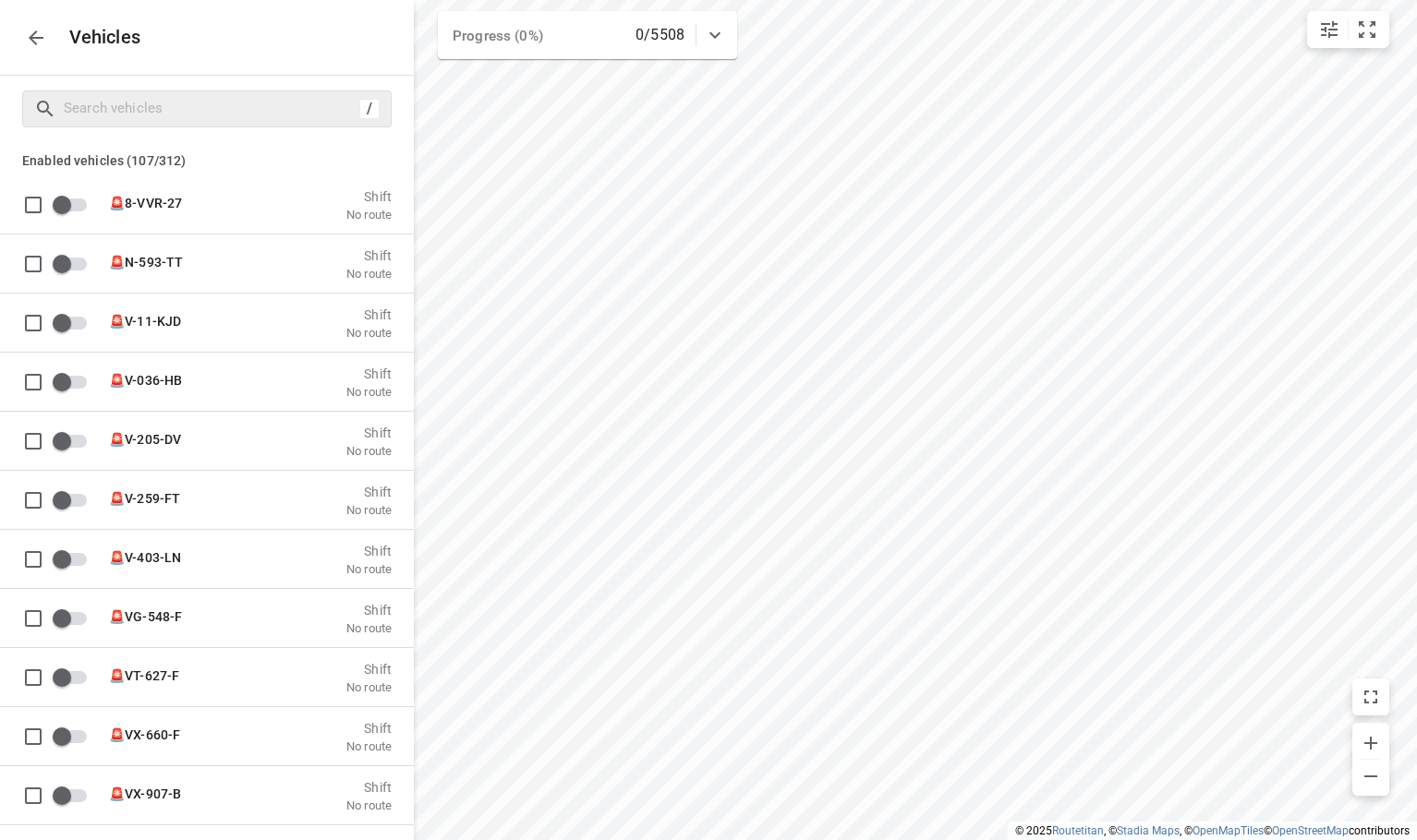
drag, startPoint x: 280, startPoint y: 57, endPoint x: 215, endPoint y: 52, distance: 65.2
click at [280, 56] on div "Vehicles" at bounding box center [207, 38] width 414 height 75
click at [38, 44] on icon "button" at bounding box center [36, 38] width 22 height 22
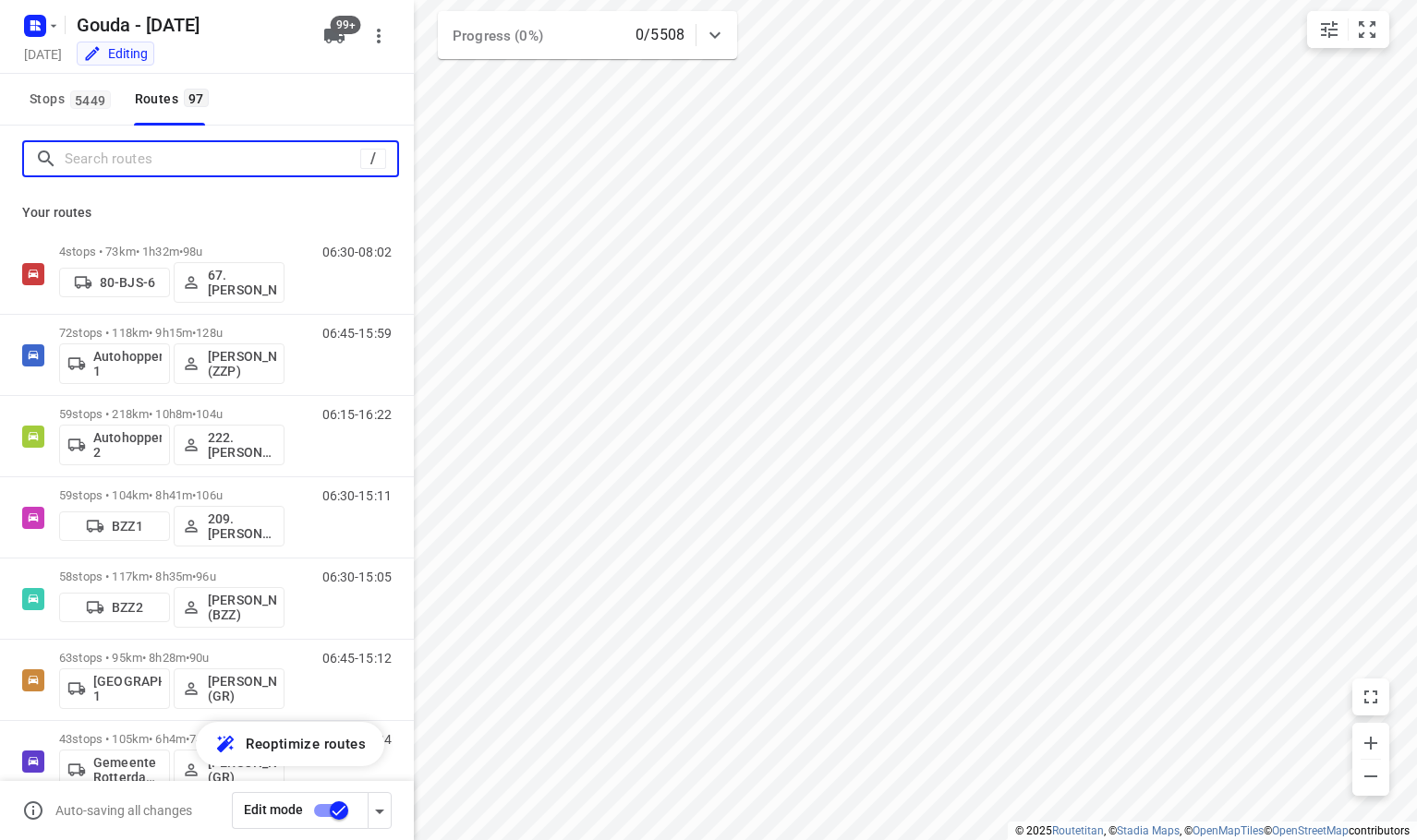
click at [113, 162] on input "Search routes" at bounding box center [212, 158] width 295 height 29
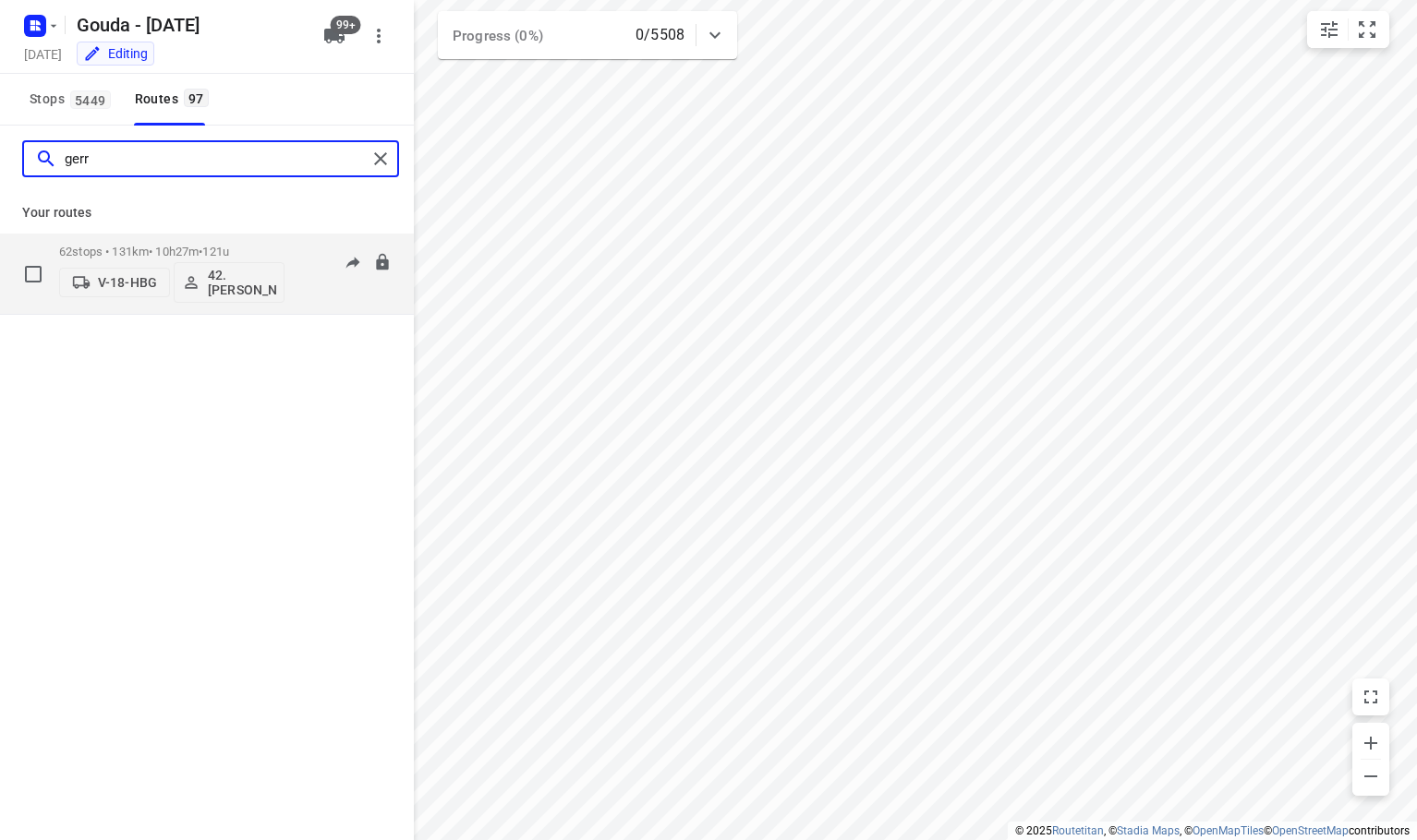
type input "gerr"
click at [137, 281] on p "V-18-HBG" at bounding box center [128, 282] width 59 height 15
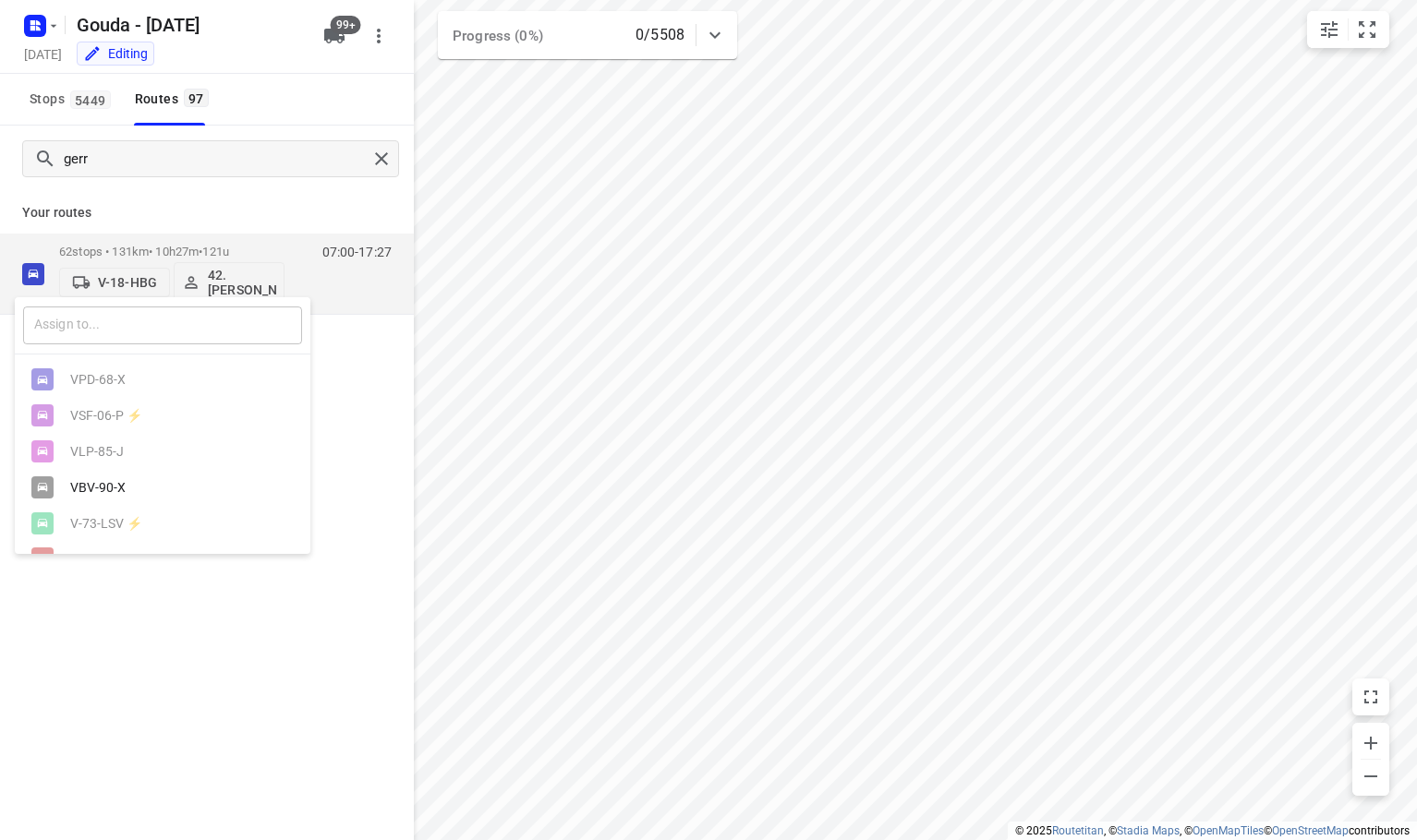
click at [147, 325] on input "text" at bounding box center [163, 326] width 279 height 38
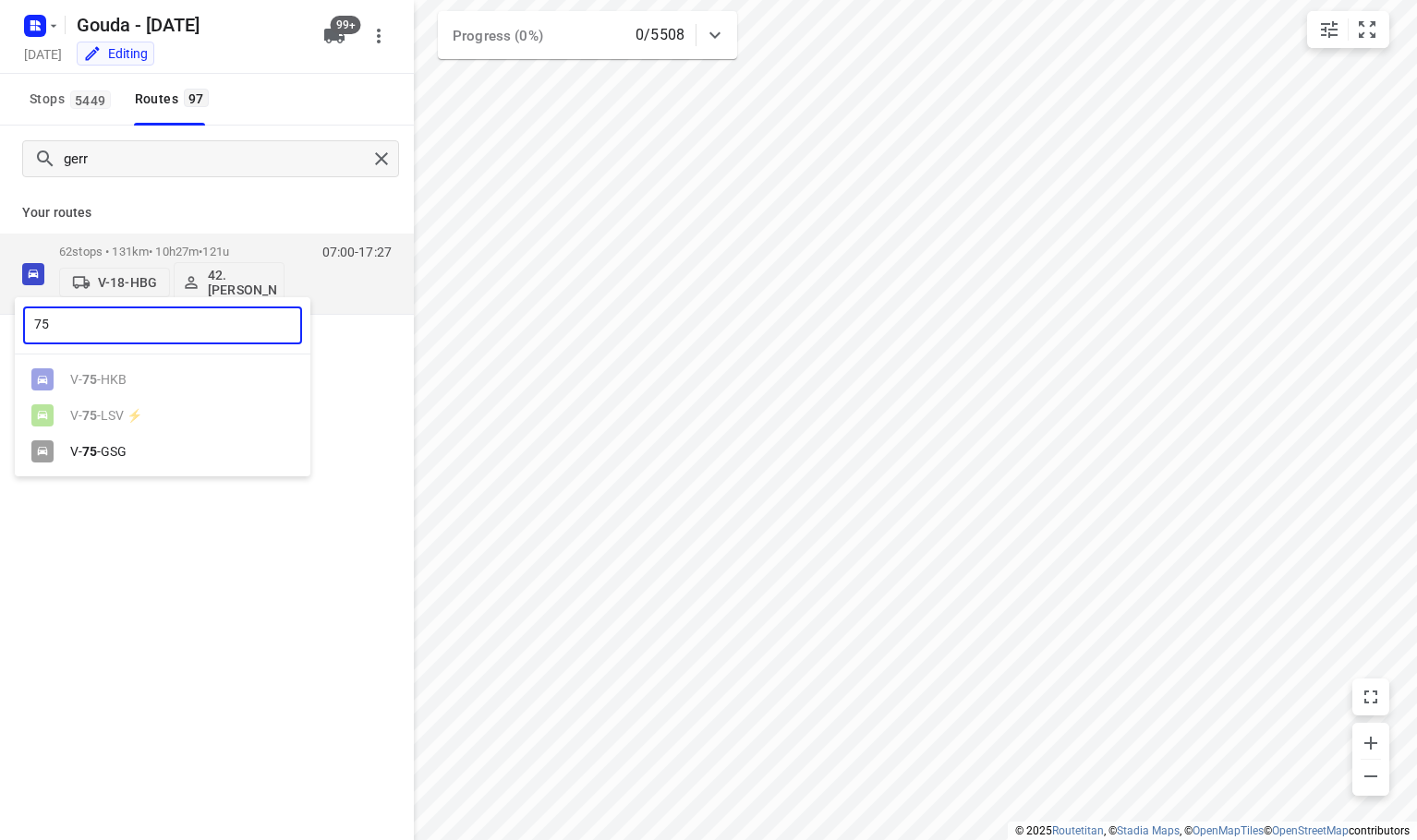
type input "75"
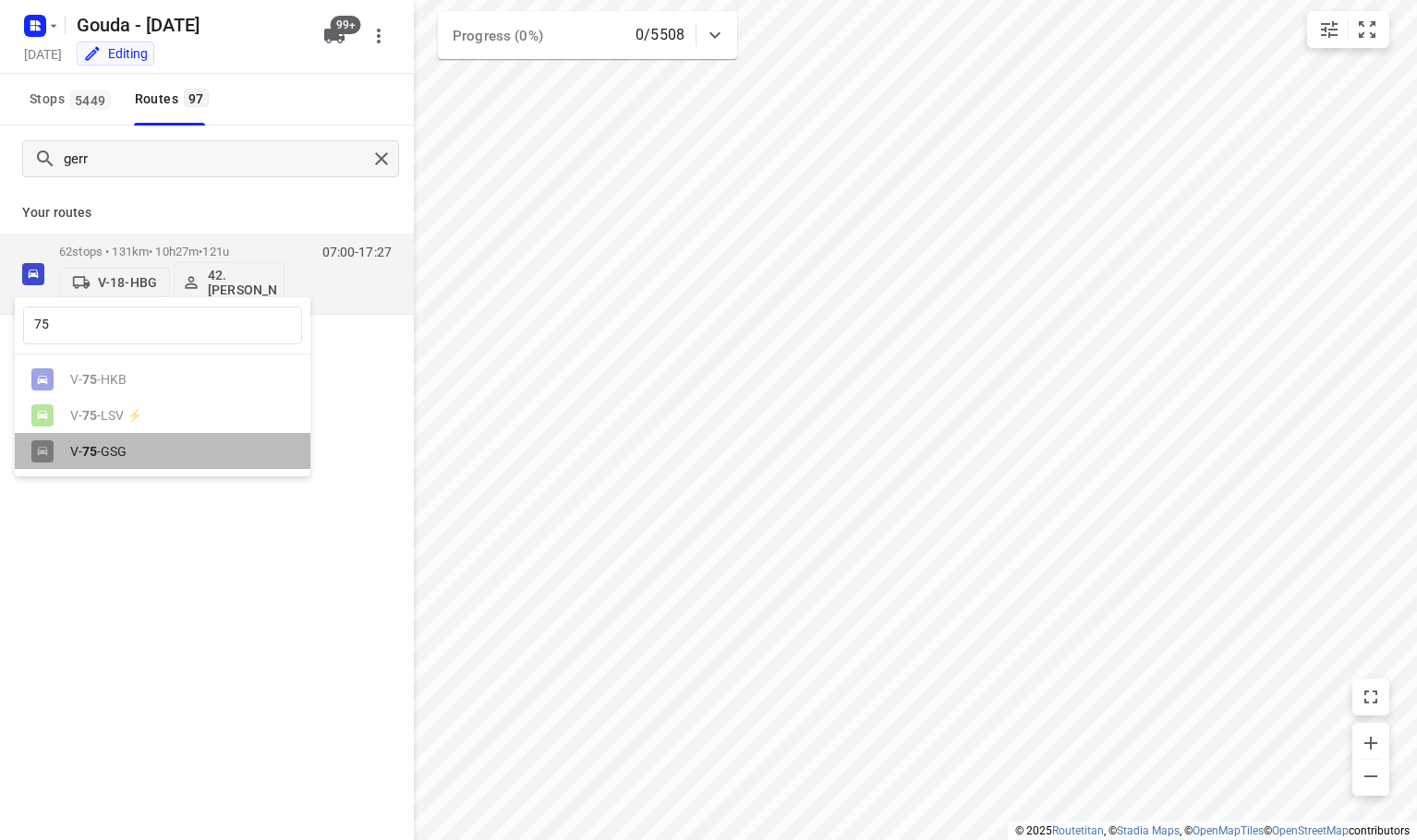
drag, startPoint x: 114, startPoint y: 447, endPoint x: 211, endPoint y: 587, distance: 170.3
click at [114, 448] on div "V- 75 -GSG" at bounding box center [167, 451] width 194 height 15
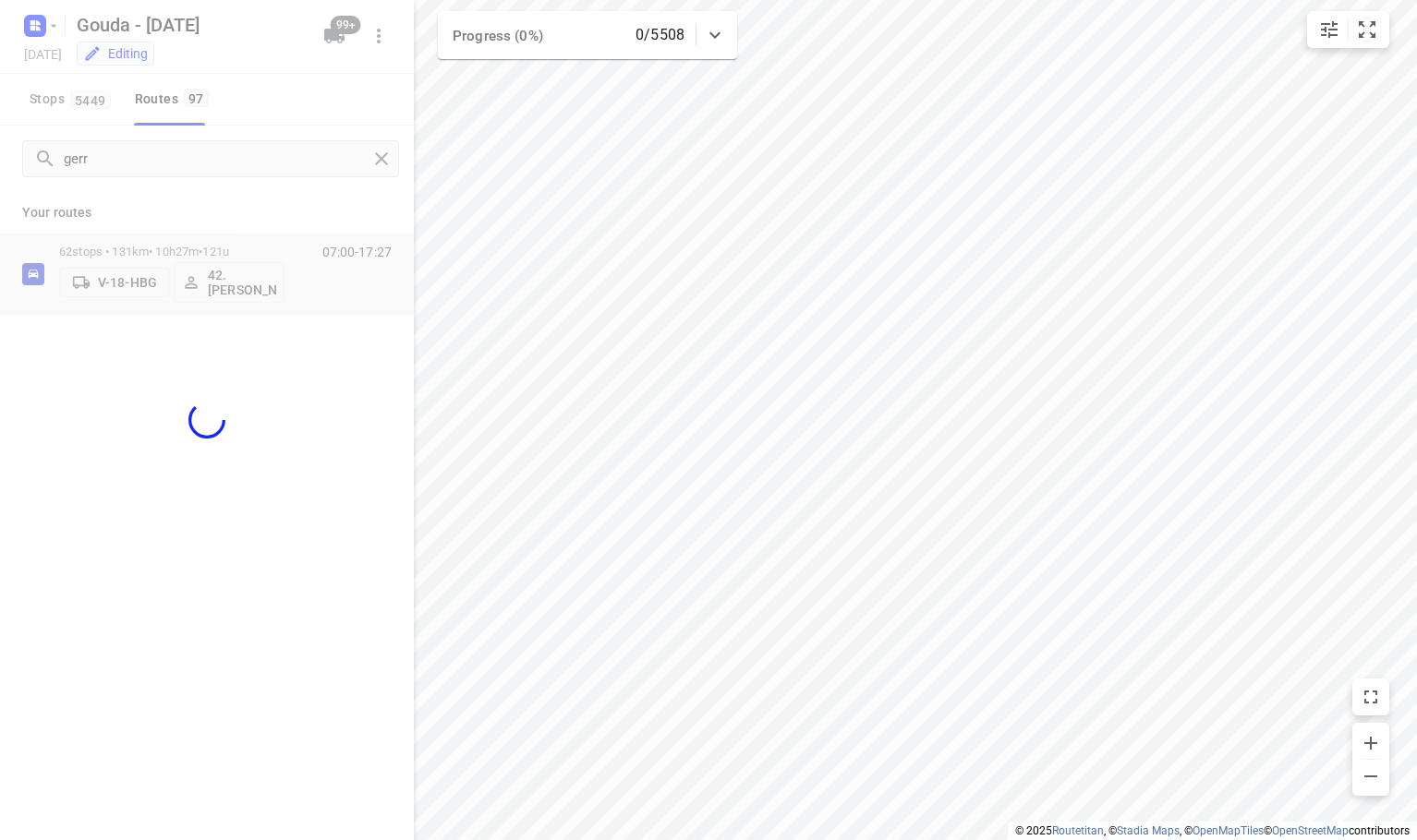
click at [148, 636] on div "75 ​ VPD-68-X VSF-06-P ⚡ VLP-85-J VBV-90-X V-73-LSV ⚡ V-44-DDK VPL-25-X VPD-67-…" at bounding box center [708, 420] width 1417 height 840
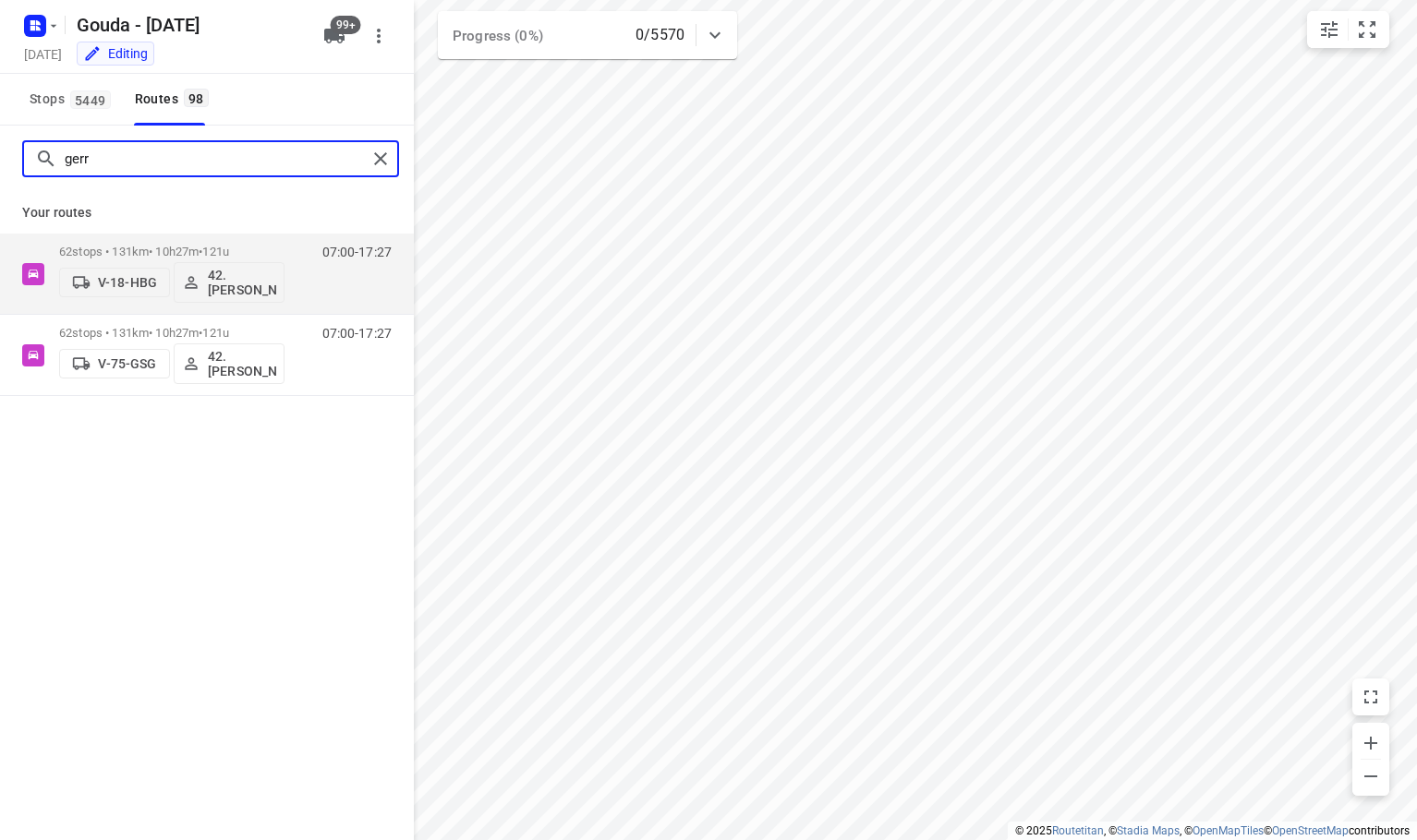
click at [309, 164] on input "gerr" at bounding box center [215, 158] width 302 height 29
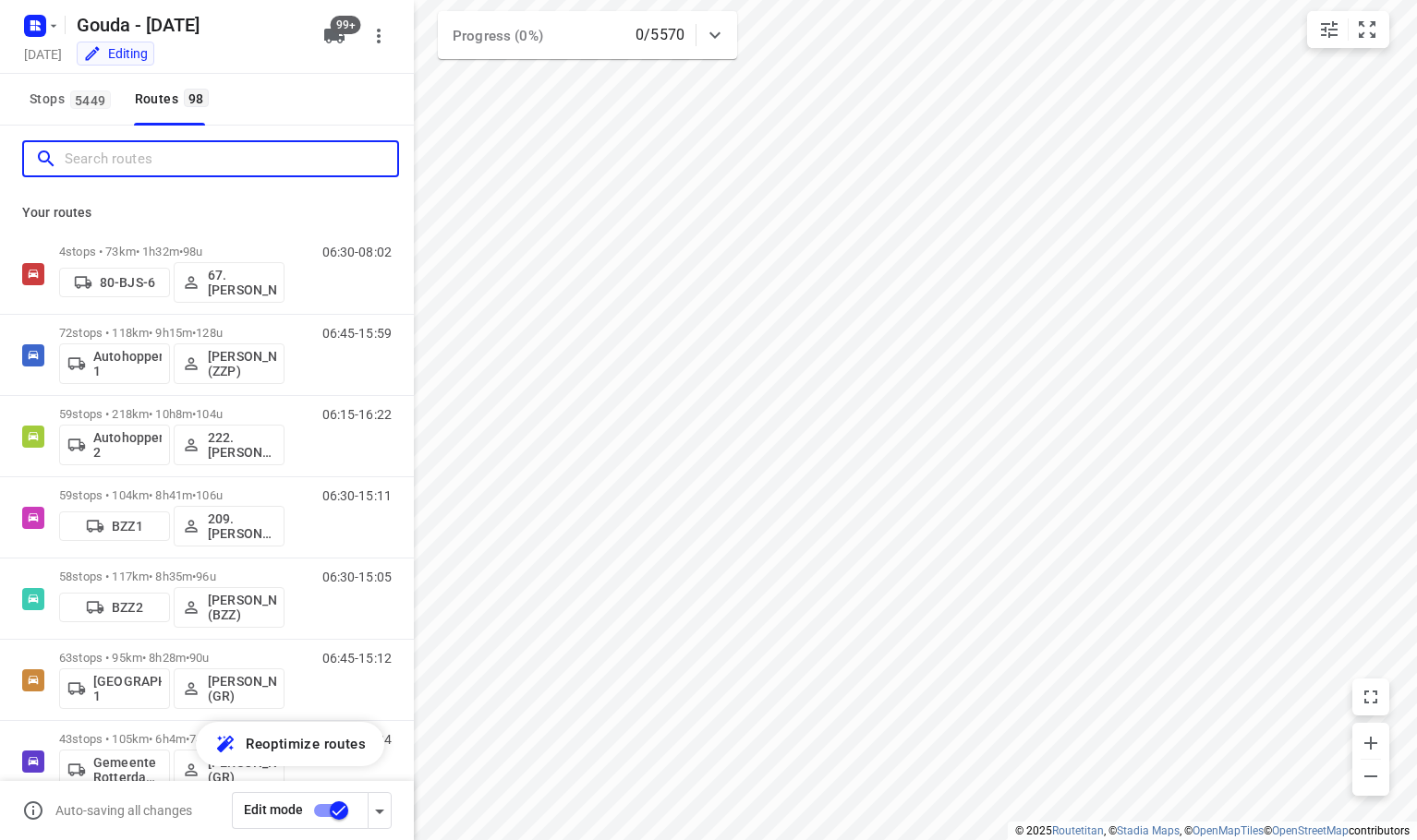
drag, startPoint x: 302, startPoint y: 160, endPoint x: 318, endPoint y: 158, distance: 16.1
click at [302, 161] on input "Search routes" at bounding box center [231, 158] width 333 height 29
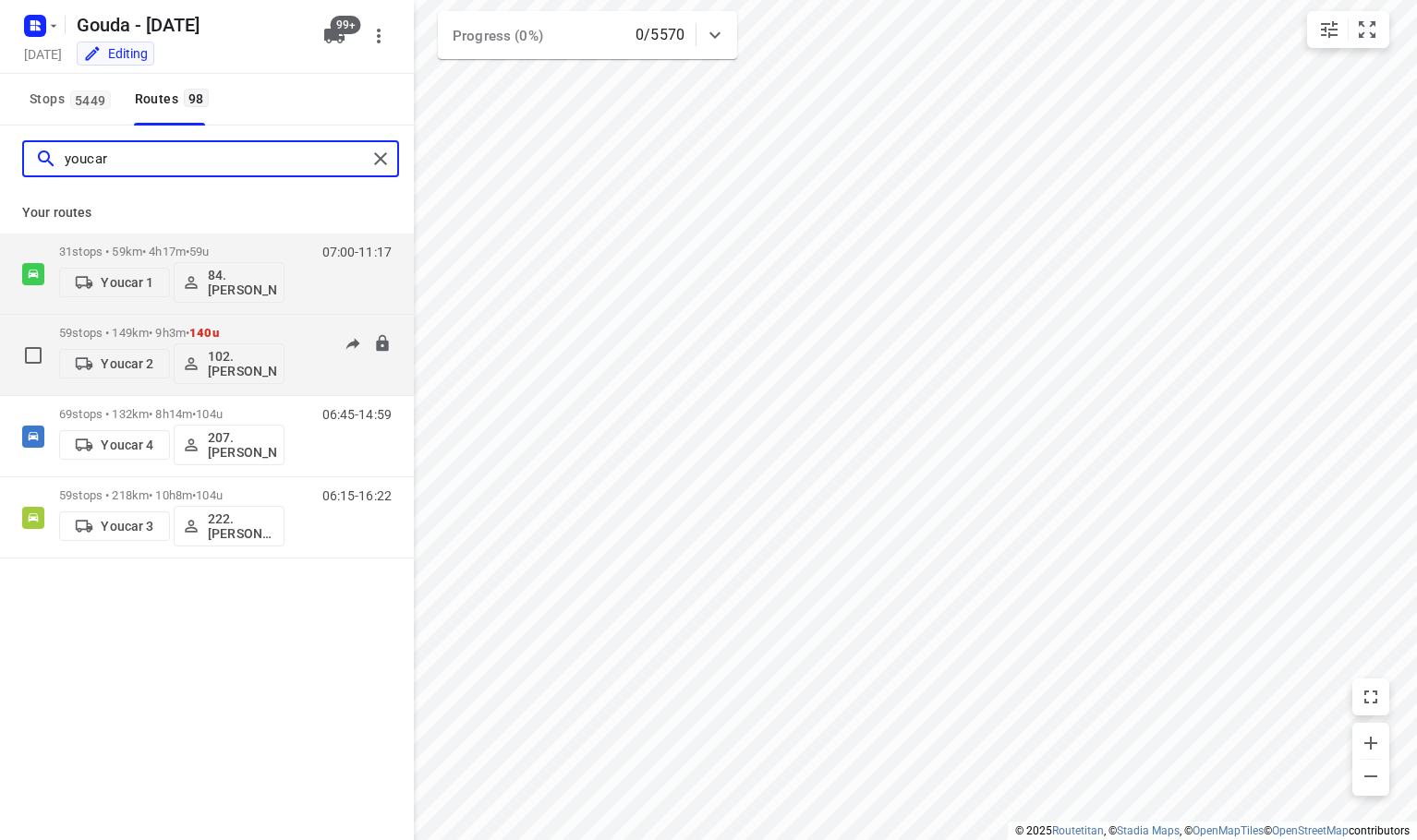
type input "youcar"
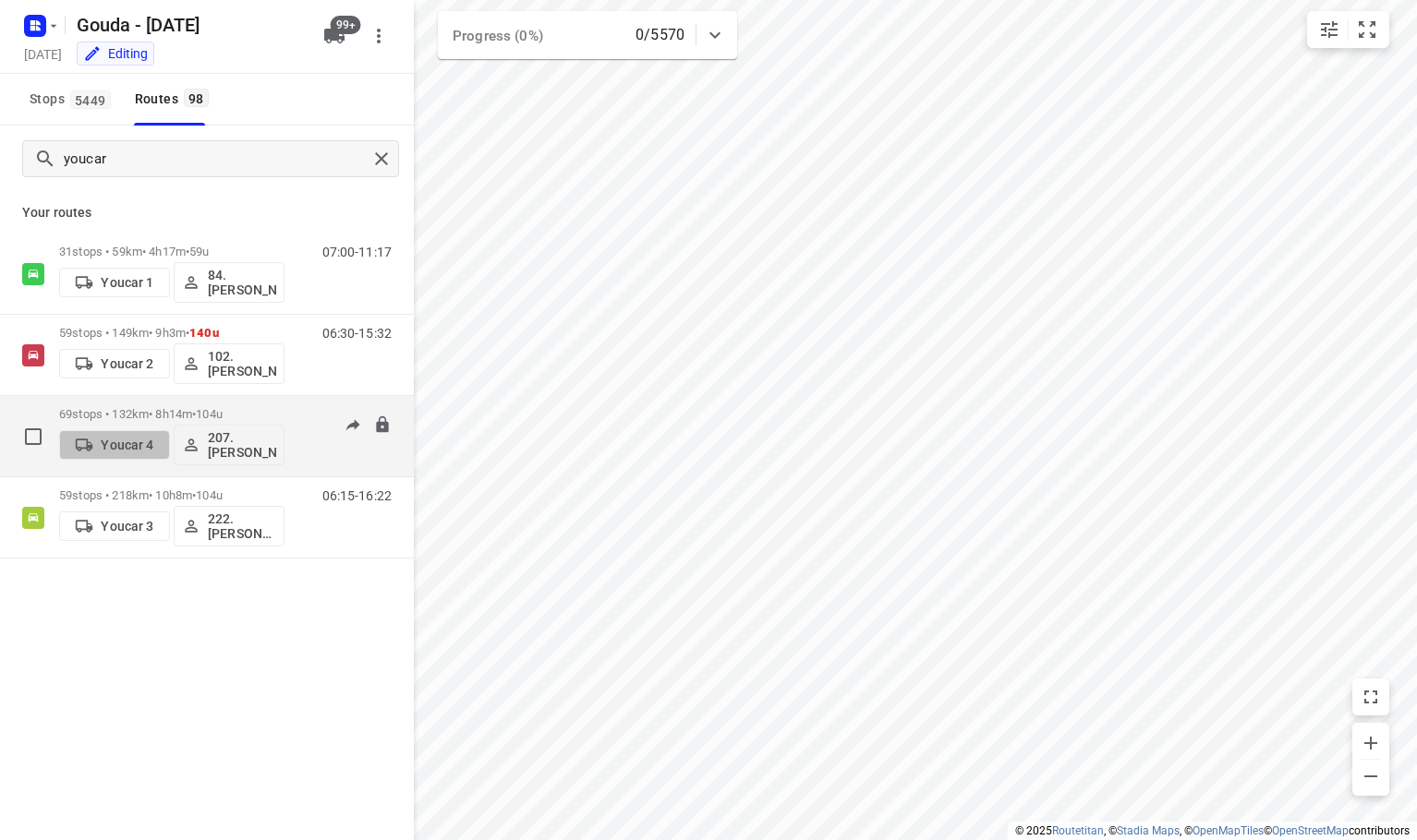
click at [117, 447] on p "Youcar 4" at bounding box center [127, 445] width 53 height 15
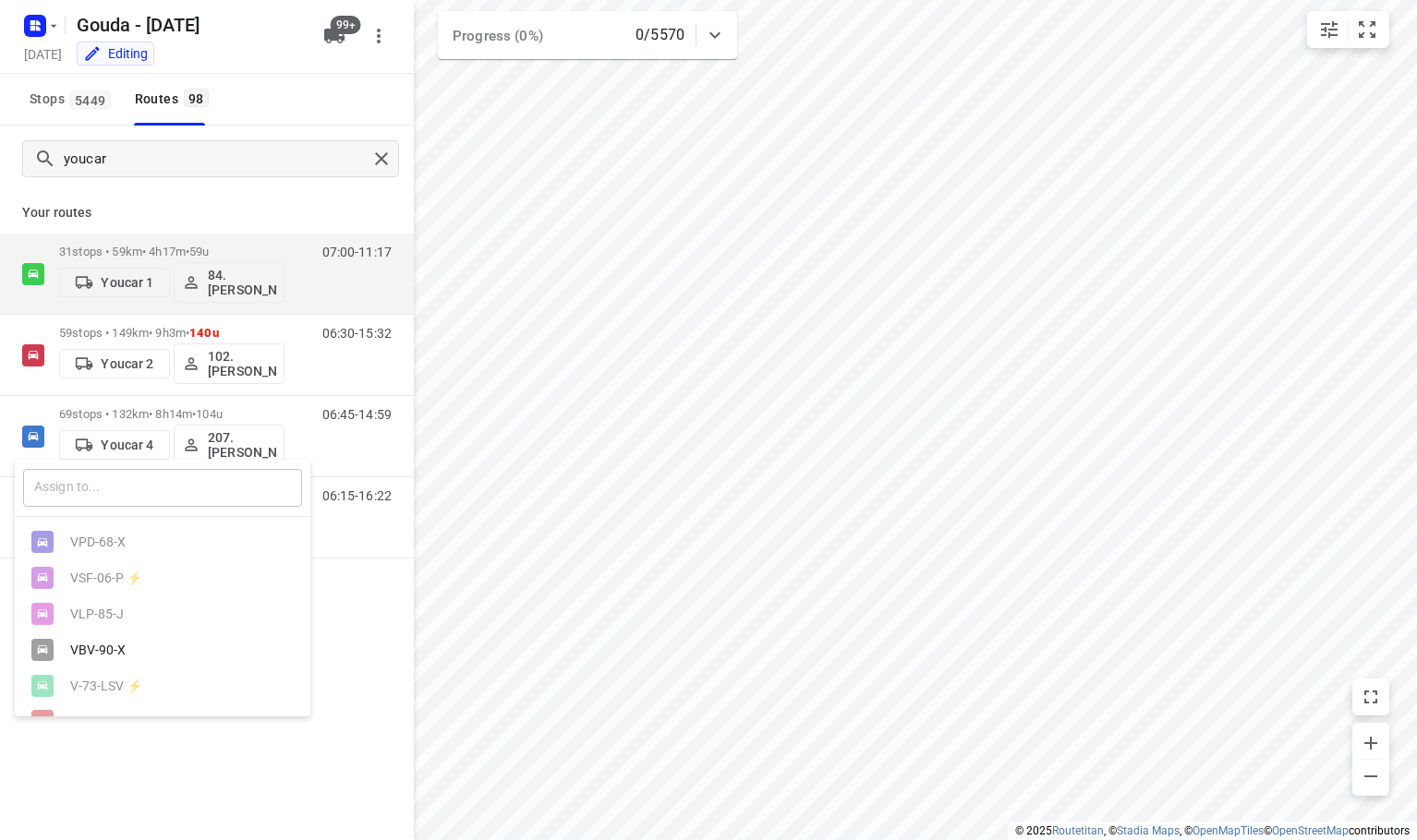
click at [116, 492] on input "text" at bounding box center [163, 488] width 279 height 38
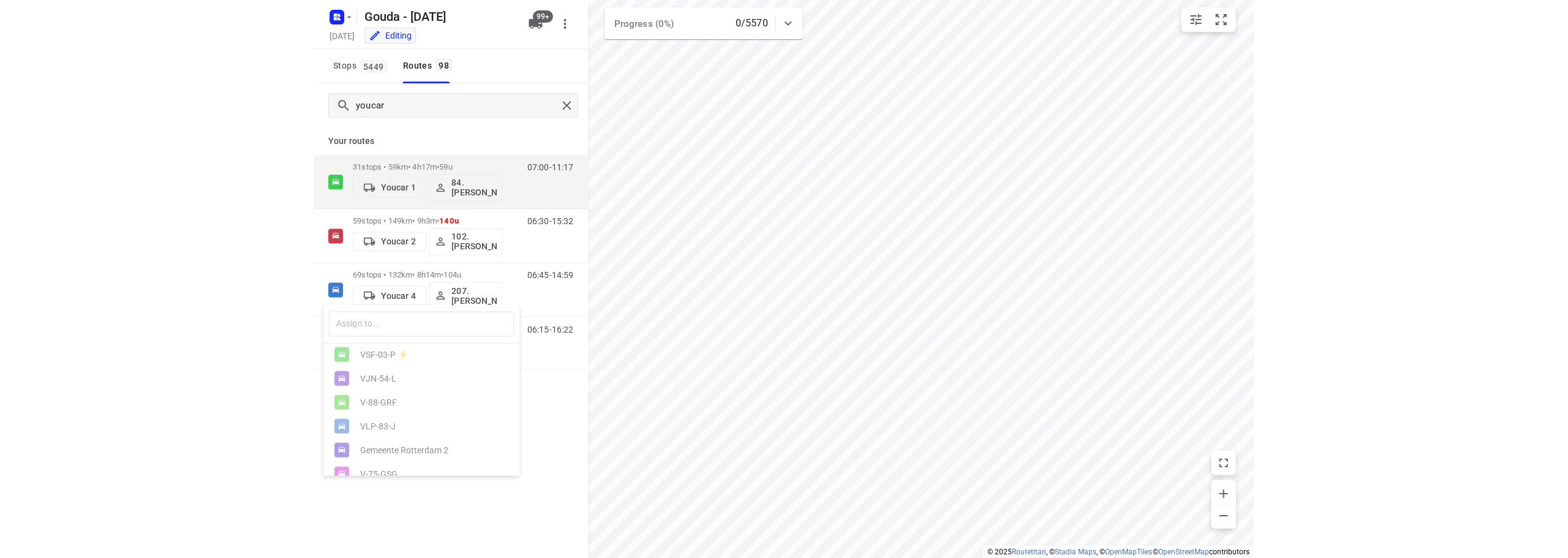
scroll to position [2520, 0]
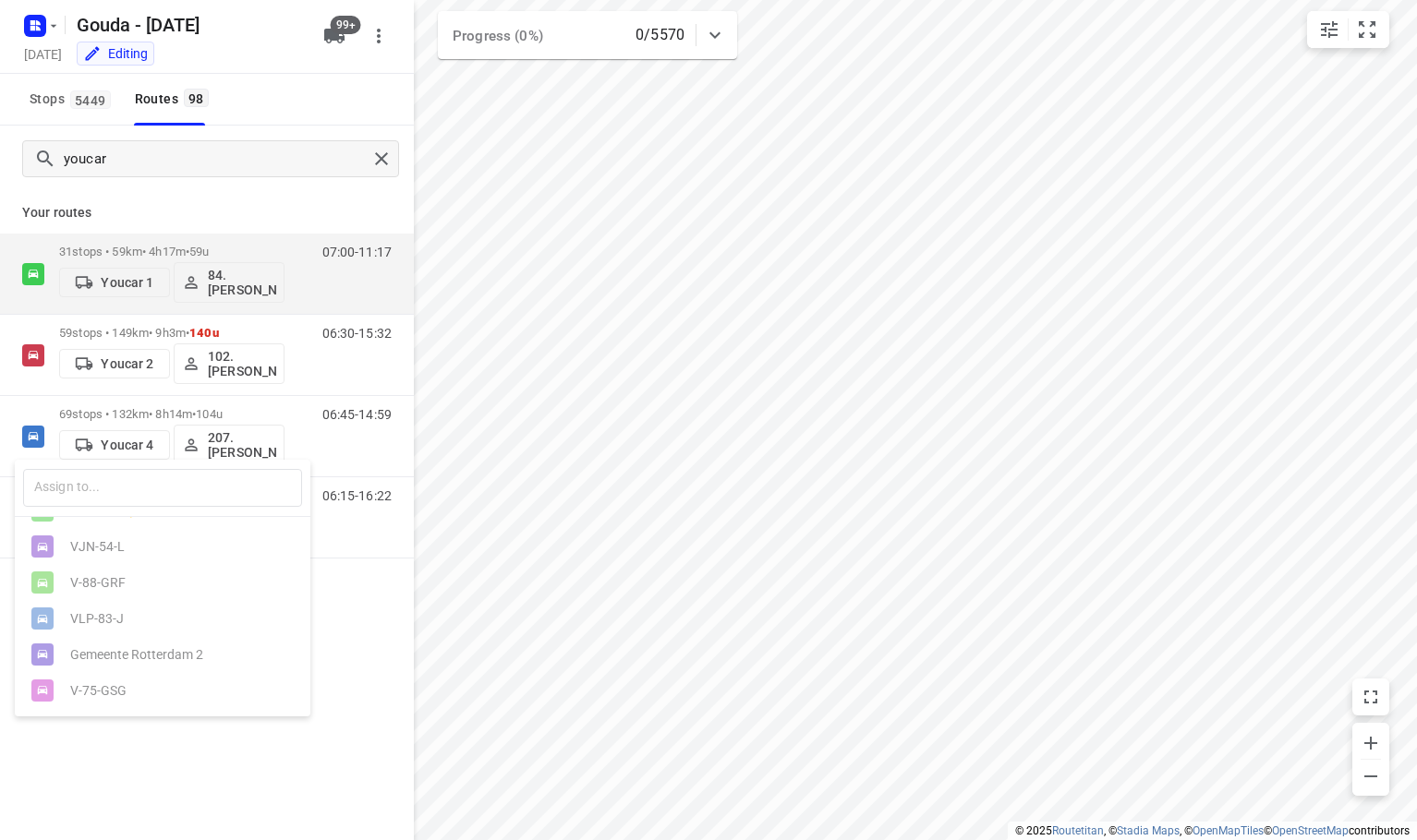
drag, startPoint x: 298, startPoint y: 757, endPoint x: 294, endPoint y: 671, distance: 86.1
click at [296, 758] on div at bounding box center [708, 420] width 1417 height 840
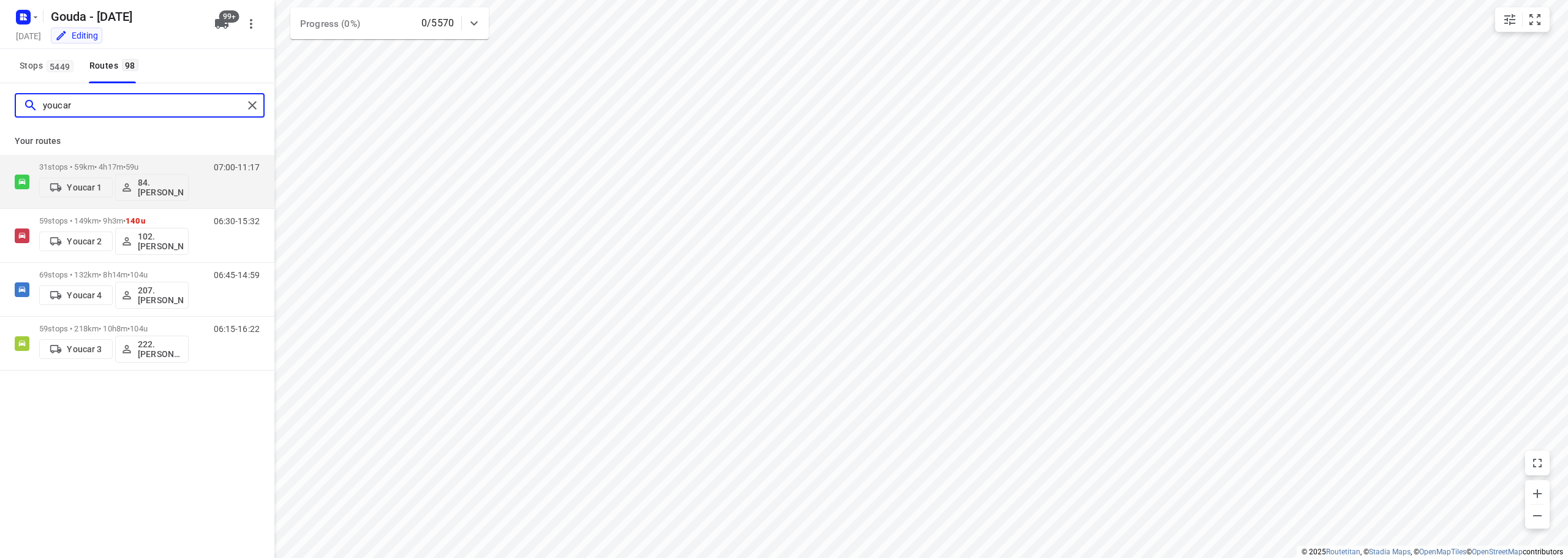
drag, startPoint x: 106, startPoint y: 109, endPoint x: 0, endPoint y: 98, distance: 106.6
click at [0, 98] on div "youcar" at bounding box center [137, 105] width 275 height 44
click at [218, 25] on icon "button" at bounding box center [221, 24] width 14 height 10
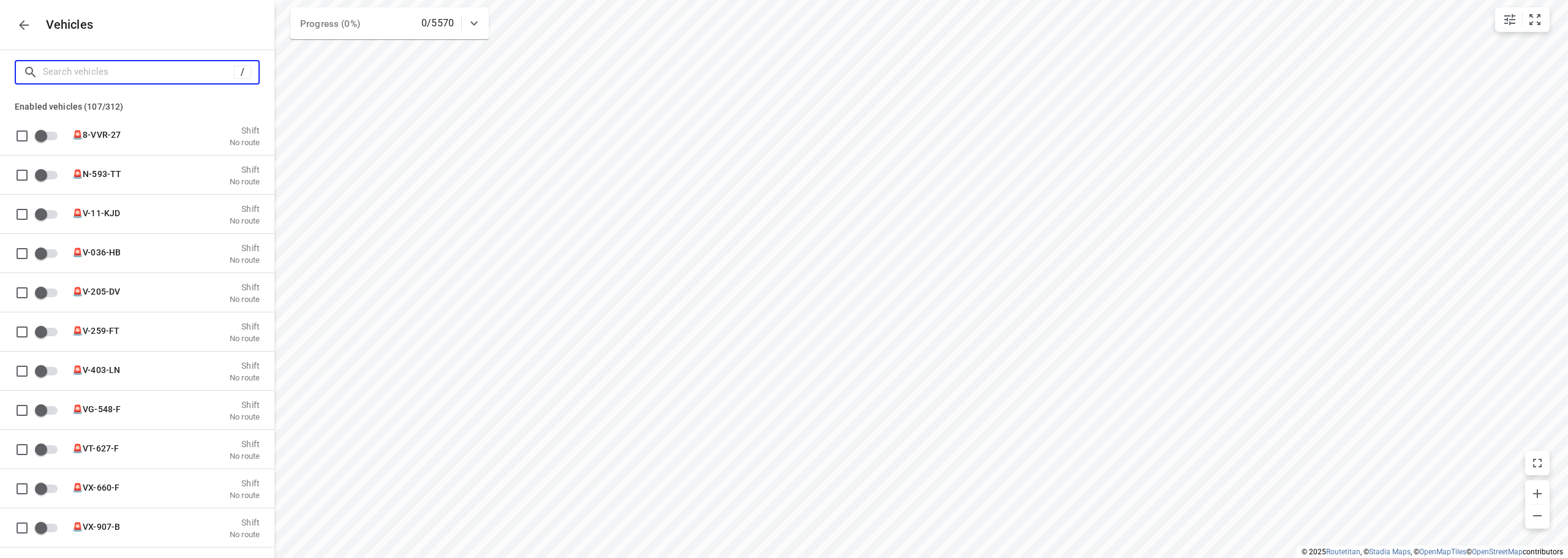
click at [147, 78] on input "Search vehicles" at bounding box center [138, 72] width 191 height 19
paste input "VDB-56-V"
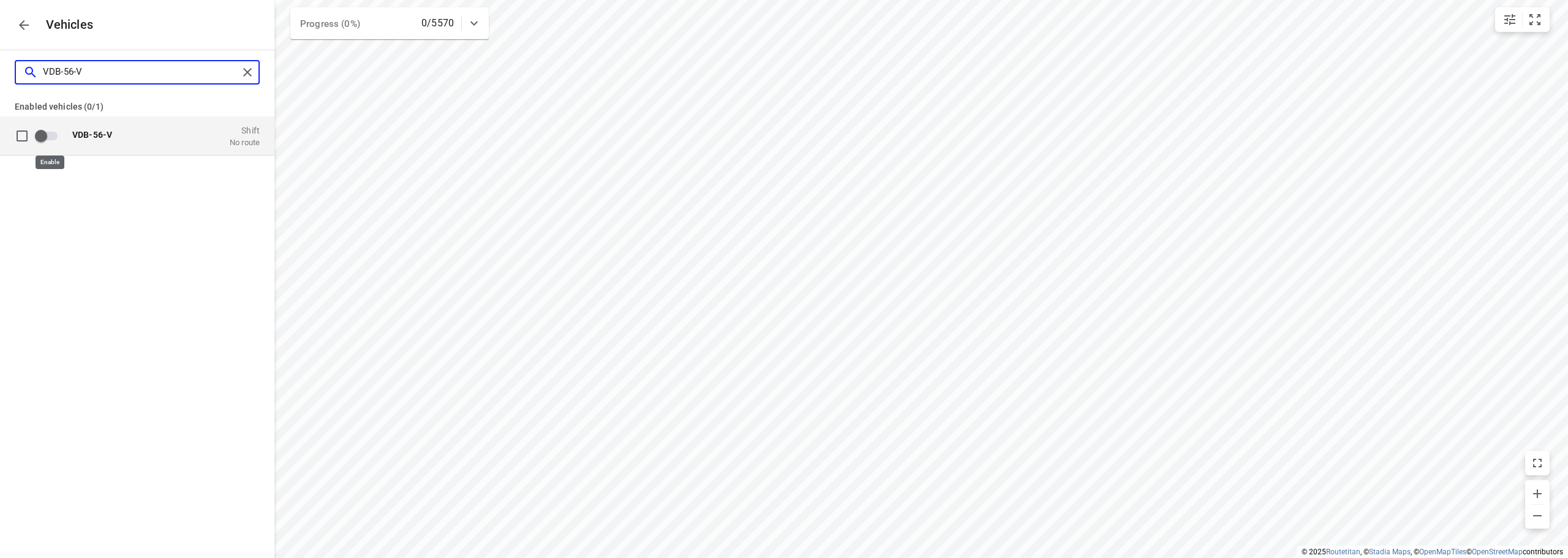
type input "VDB-56-V"
click at [47, 131] on input "grid" at bounding box center [41, 135] width 70 height 23
drag, startPoint x: 143, startPoint y: 268, endPoint x: 235, endPoint y: 80, distance: 209.3
click at [143, 267] on div "VDB-56-V Enabled vehicles (0/1) VDB-56-V Shift No route" at bounding box center [137, 329] width 275 height 558
checkbox input "true"
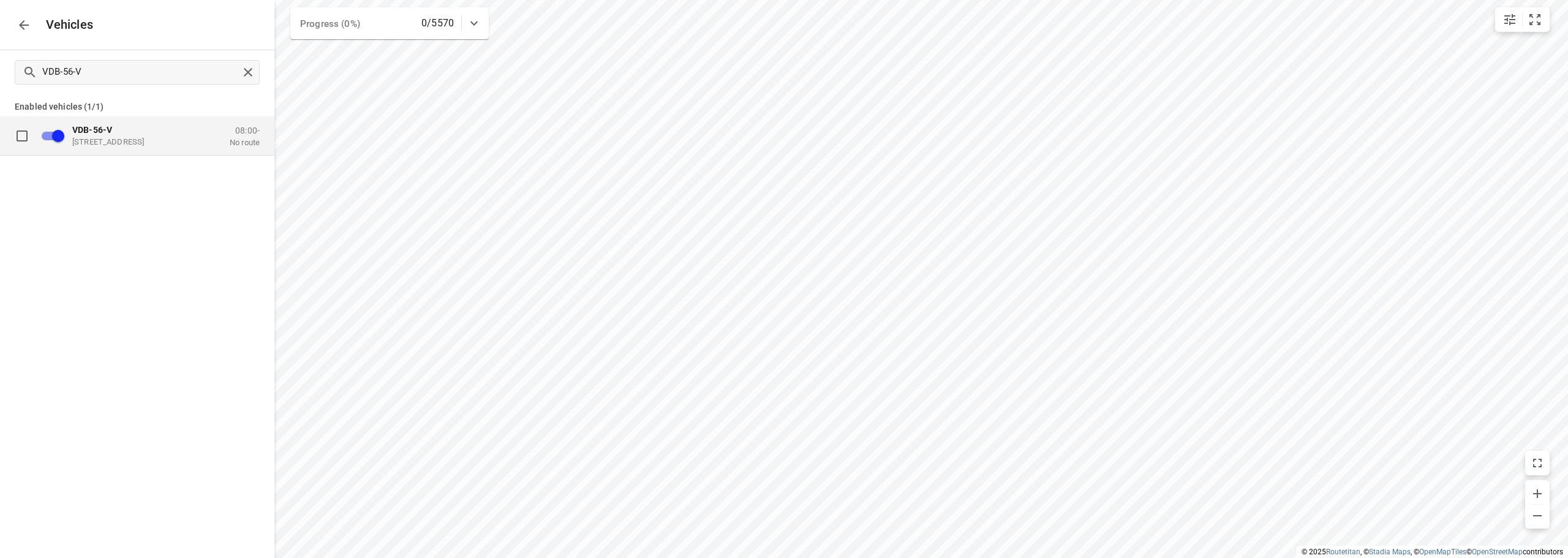
click at [22, 24] on icon "button" at bounding box center [24, 25] width 10 height 10
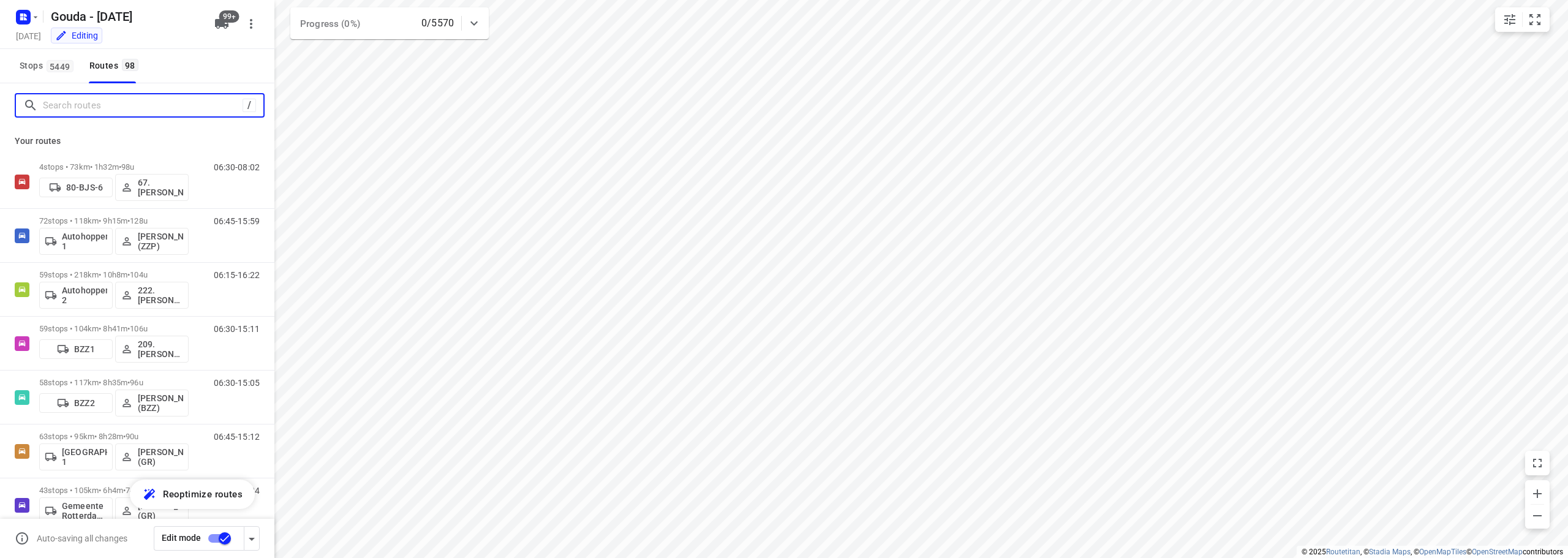
click at [88, 111] on input "Search routes" at bounding box center [143, 105] width 200 height 19
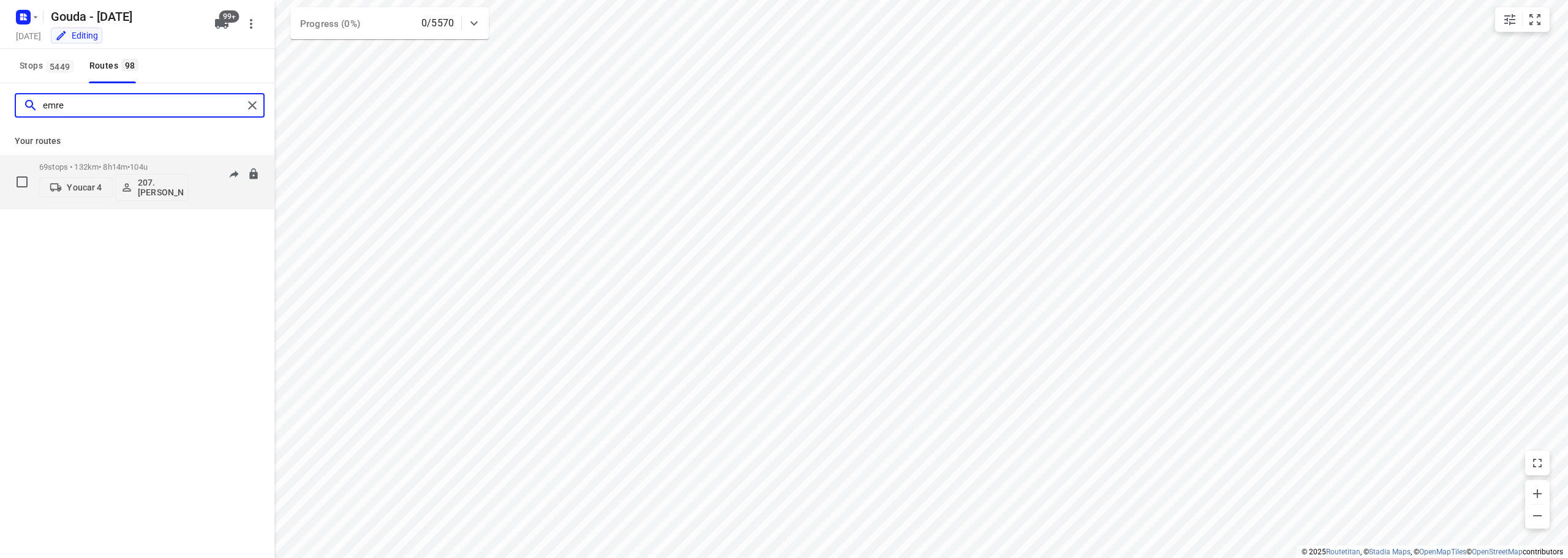
type input "emre"
click at [85, 182] on span "Youcar 4" at bounding box center [76, 187] width 62 height 12
click at [83, 207] on input "text" at bounding box center [108, 216] width 185 height 25
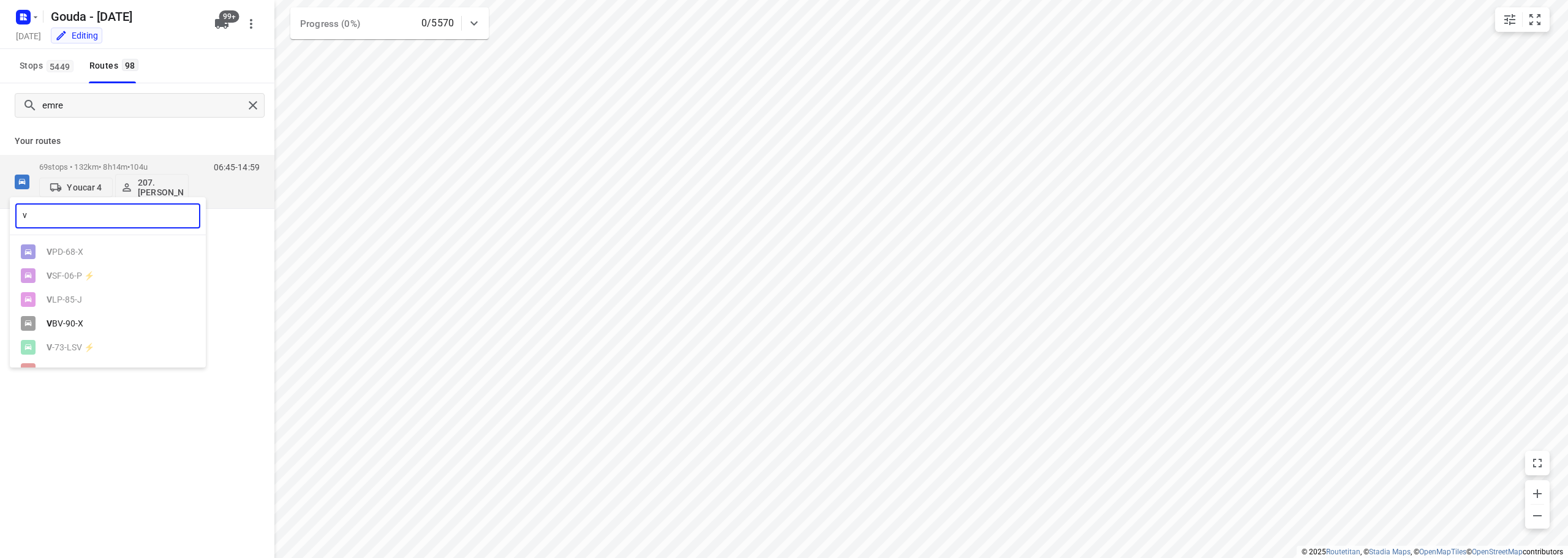
drag, startPoint x: 78, startPoint y: 214, endPoint x: 0, endPoint y: 217, distance: 78.1
click at [0, 217] on div "v ​ V PD-68-X V SF-06-P ⚡ V LP-85-J V BV-90-X V -73-LSV ⚡ V -44-DDK V PL-25-X V…" at bounding box center [784, 279] width 1568 height 558
paste input "VDB-56-V"
type input "VDB-56-V"
click at [90, 246] on div "VDB-56-V" at bounding box center [108, 252] width 196 height 24
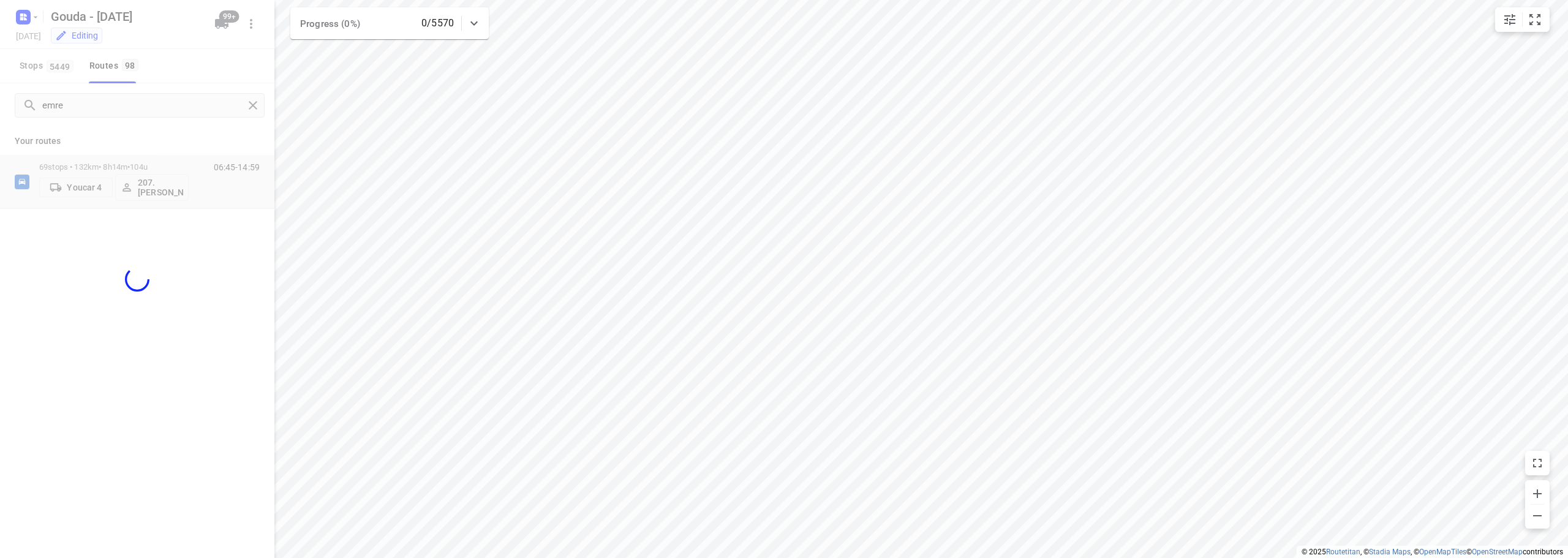
drag, startPoint x: 152, startPoint y: 352, endPoint x: 160, endPoint y: 349, distance: 8.5
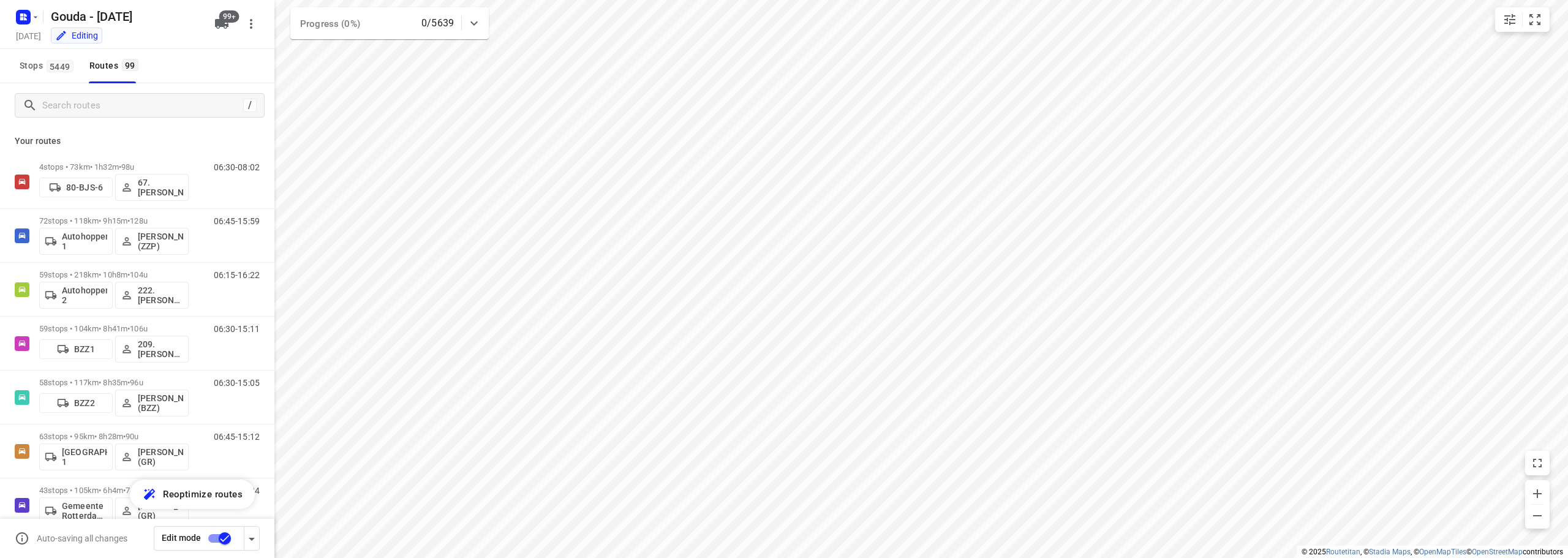
click at [221, 532] on input "checkbox" at bounding box center [225, 538] width 70 height 23
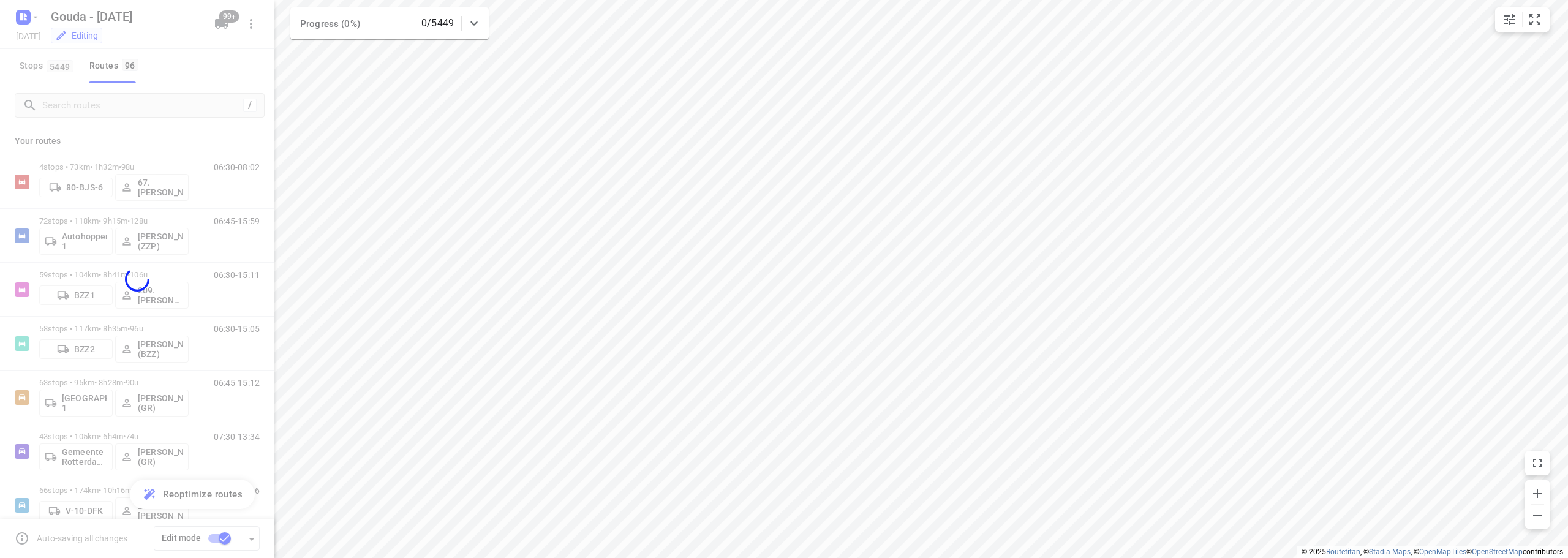
checkbox input "false"
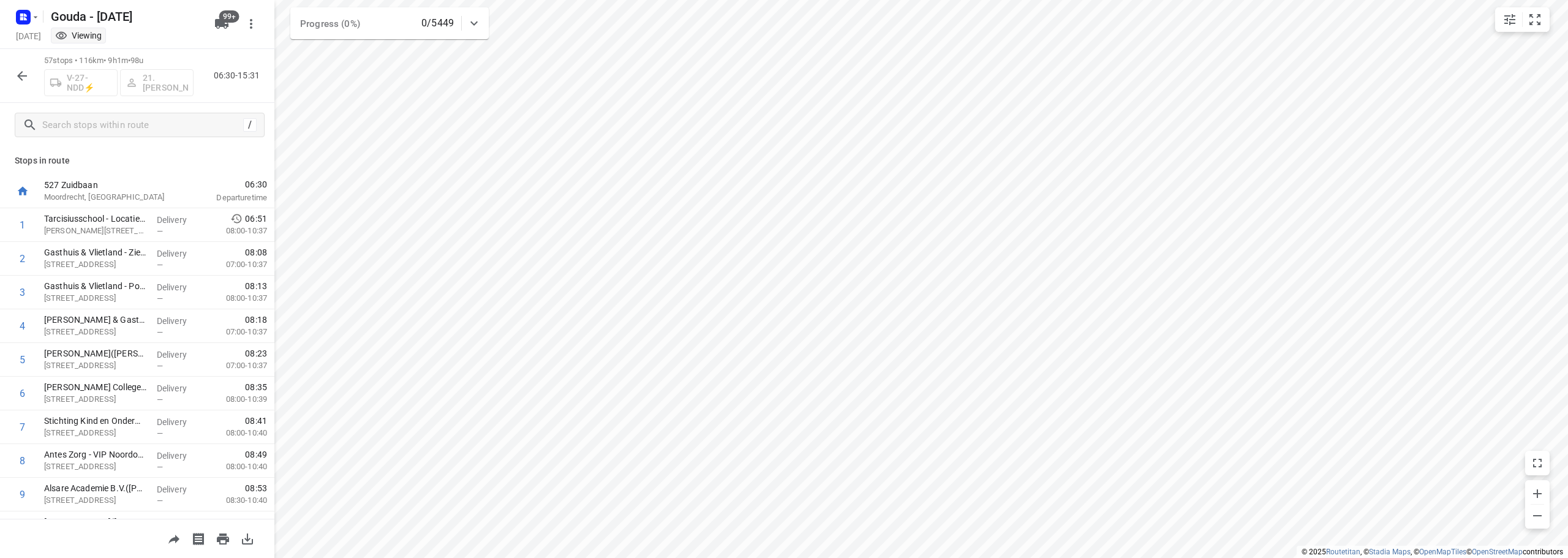
click at [939, 557] on html "i © 2025 Routetitan , © Stadia Maps , © OpenMapTiles © OpenStreetMap contributo…" at bounding box center [784, 279] width 1568 height 558
click at [14, 89] on div "65 stops • 125km • 8h53m • 131u V-35-NDD⚡ 40.[PERSON_NAME] 06:30-15:23" at bounding box center [137, 76] width 275 height 54
click at [18, 80] on icon "button" at bounding box center [22, 76] width 14 height 14
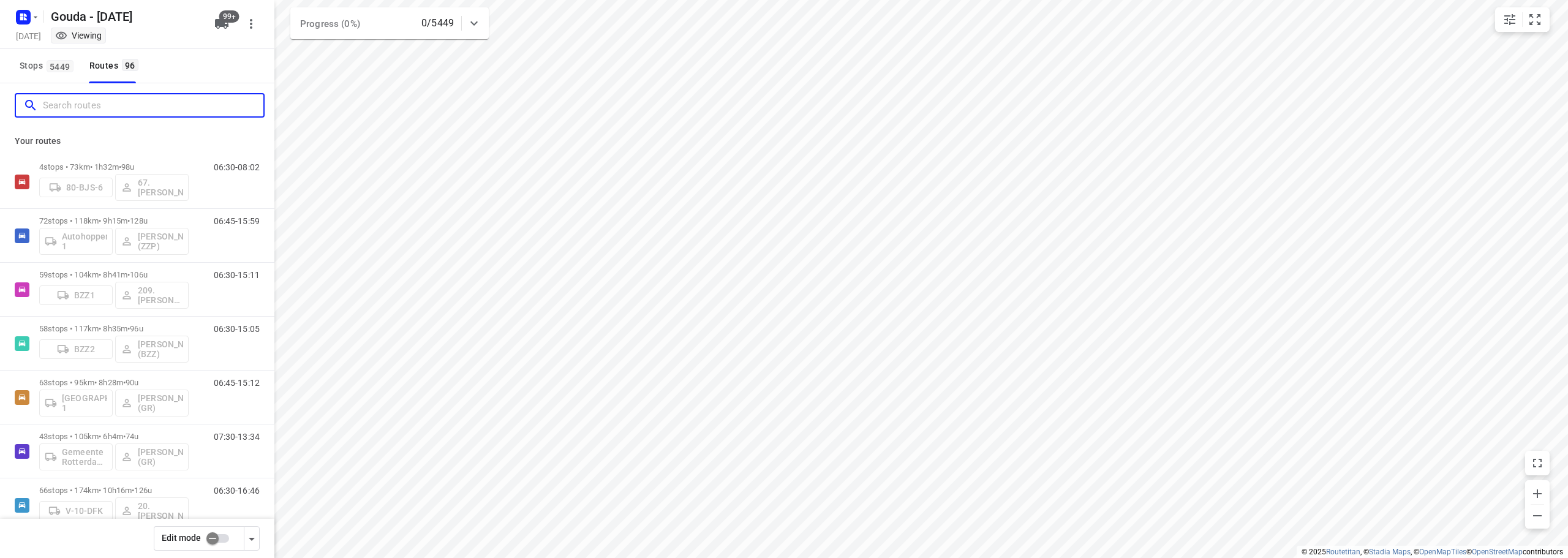
drag, startPoint x: 131, startPoint y: 109, endPoint x: 175, endPoint y: 73, distance: 56.9
click at [139, 101] on input "Search routes" at bounding box center [153, 105] width 221 height 19
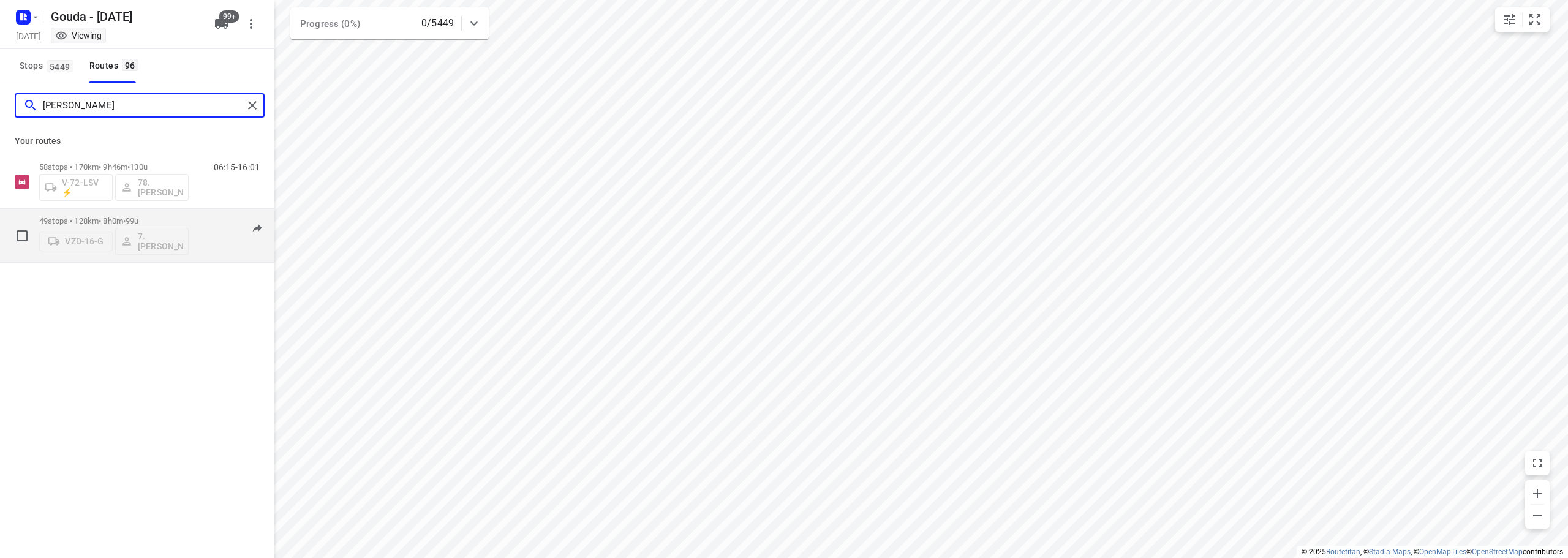
type input "[PERSON_NAME]"
click at [162, 246] on div "VZD-16-G 7.[PERSON_NAME]" at bounding box center [114, 240] width 150 height 30
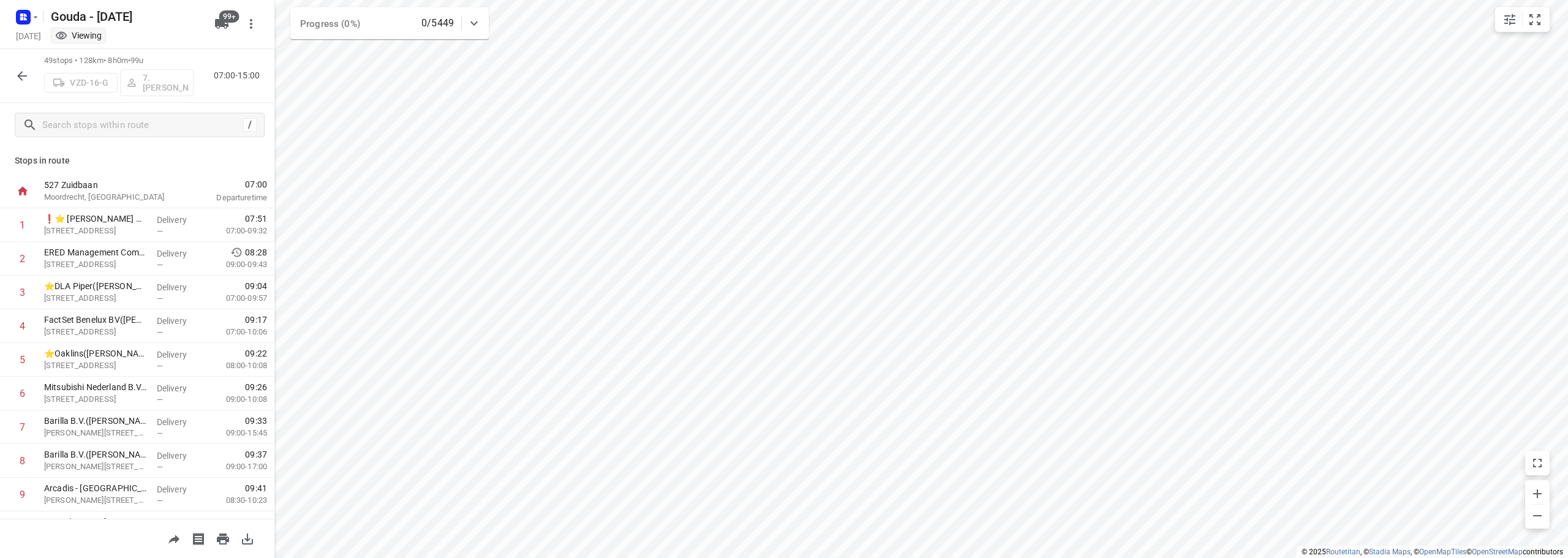
click at [26, 72] on icon "button" at bounding box center [22, 76] width 14 height 14
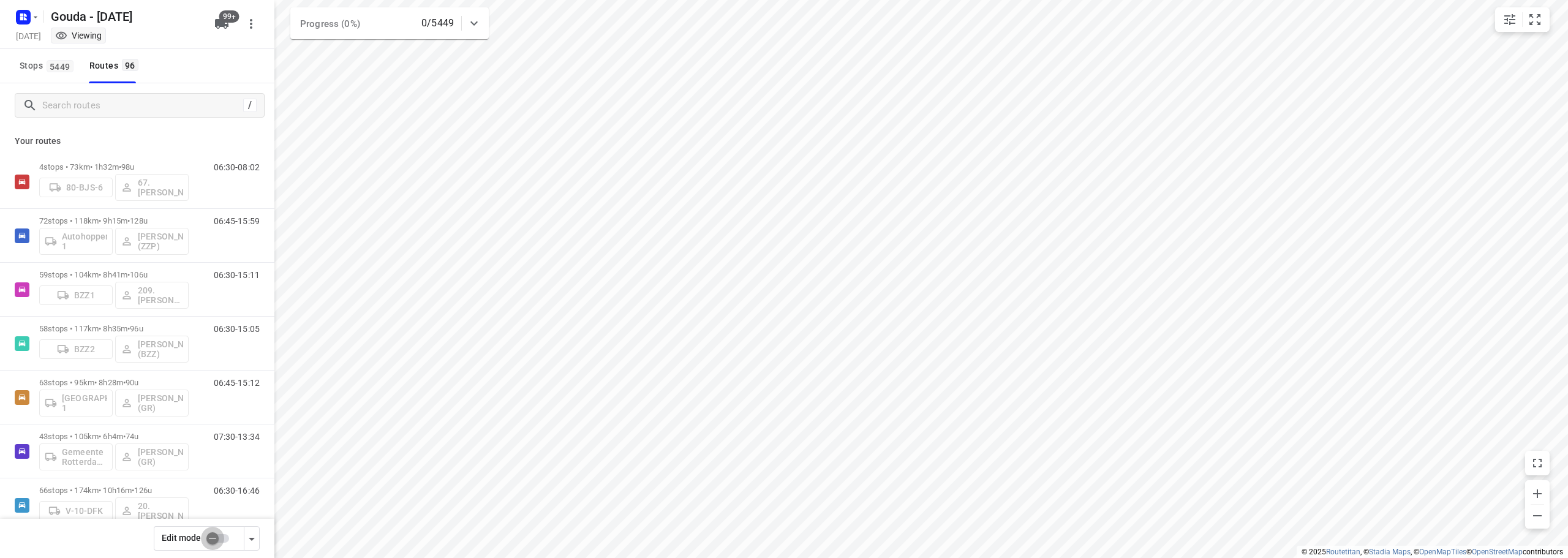
click at [231, 530] on input "checkbox" at bounding box center [212, 538] width 70 height 23
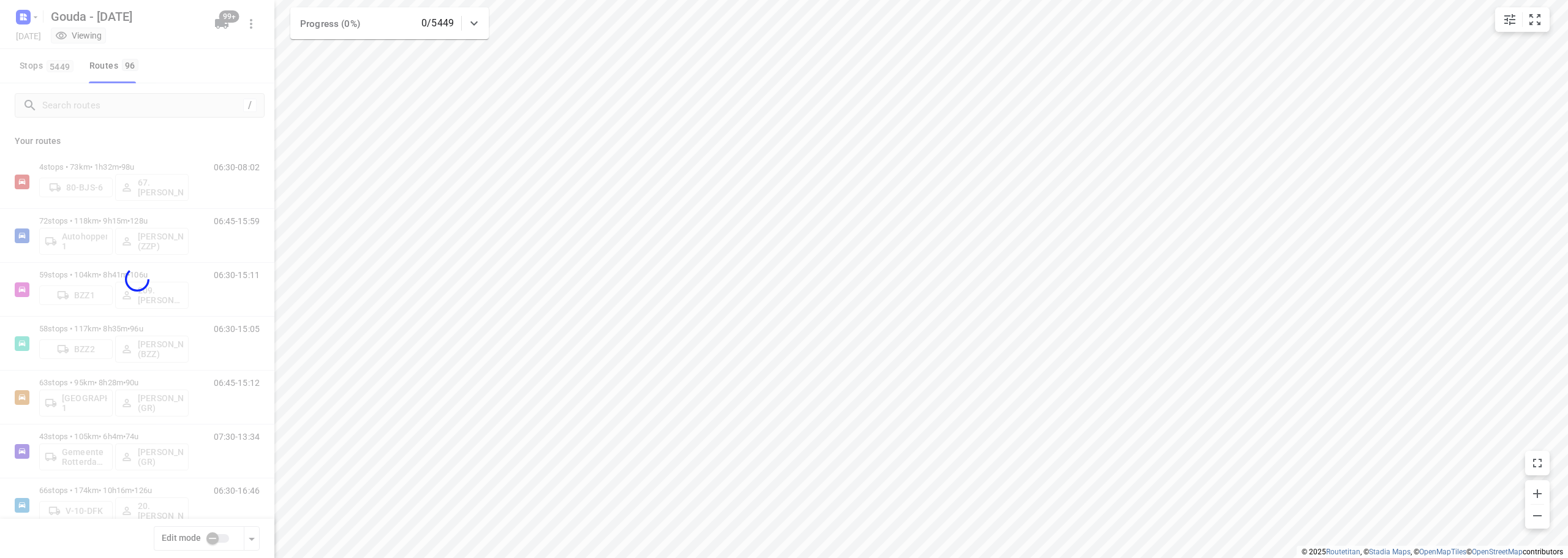
click at [174, 126] on div at bounding box center [137, 279] width 275 height 558
click at [158, 127] on div at bounding box center [137, 279] width 275 height 558
click at [158, 129] on div at bounding box center [137, 279] width 275 height 558
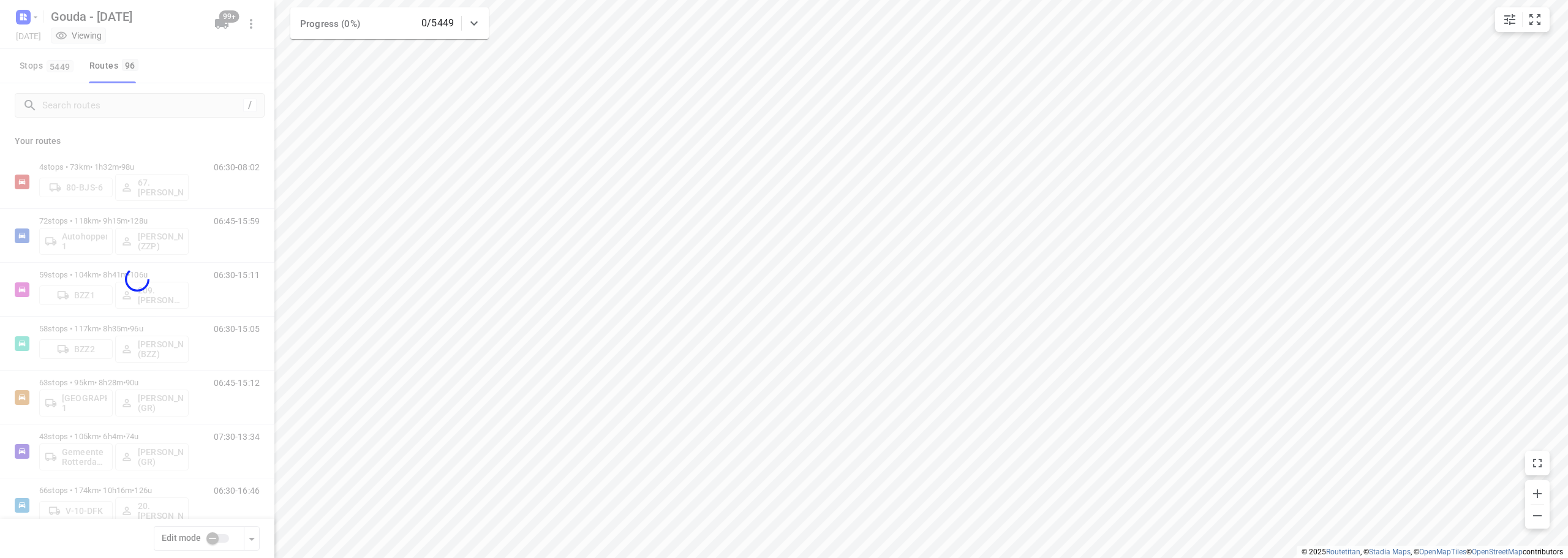
click at [158, 129] on div at bounding box center [137, 279] width 275 height 558
click at [158, 131] on div at bounding box center [137, 279] width 275 height 558
click at [158, 131] on div at bounding box center [137, 279] width 275 height 558
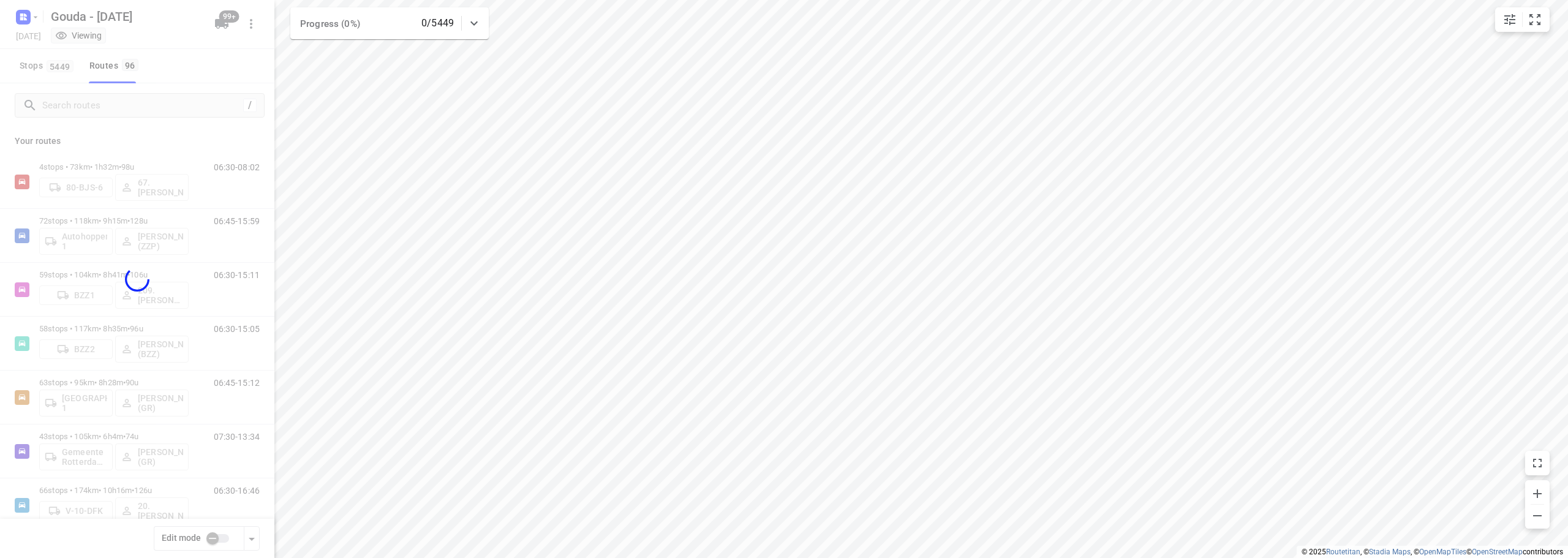
checkbox input "true"
click at [158, 131] on div at bounding box center [137, 279] width 275 height 558
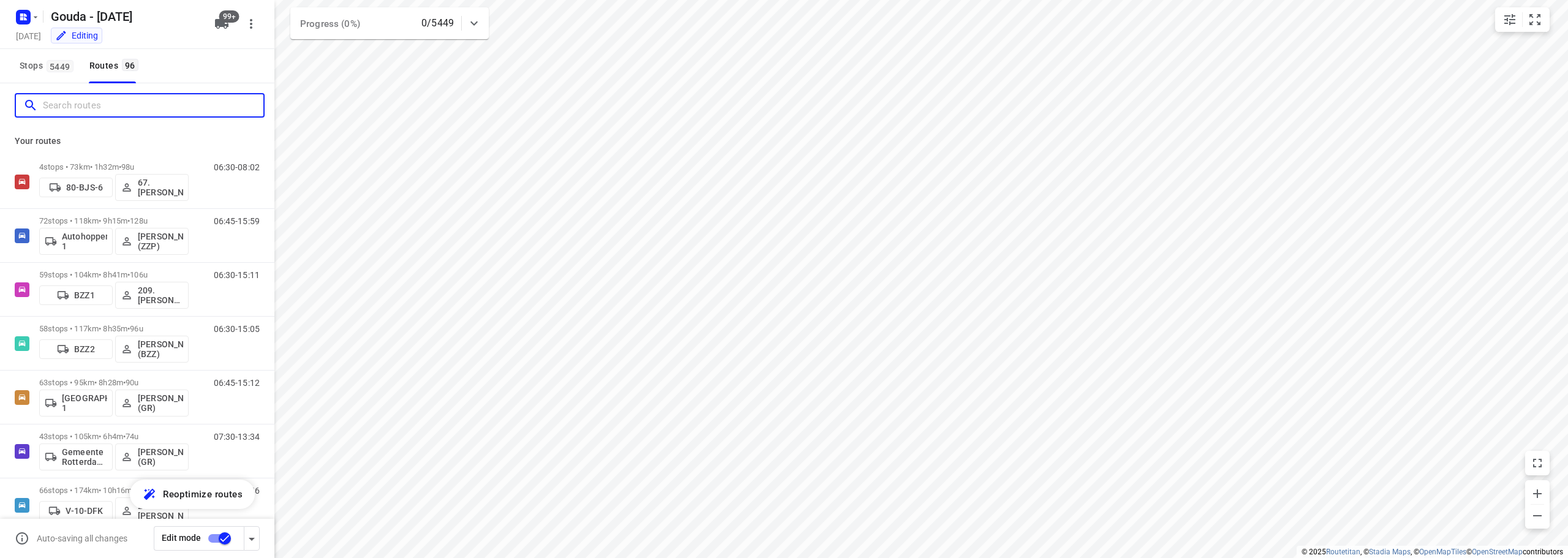
click at [141, 110] on input "Search routes" at bounding box center [153, 105] width 221 height 19
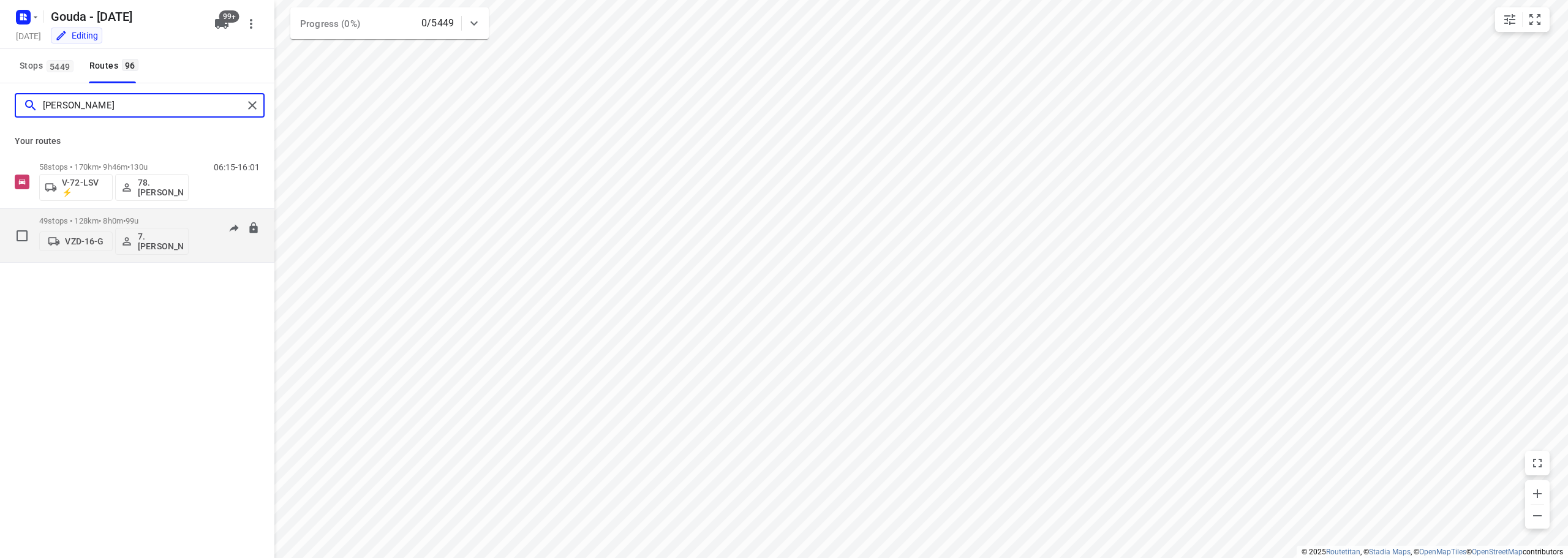
type input "[PERSON_NAME]"
click at [139, 224] on span "99u" at bounding box center [132, 221] width 13 height 9
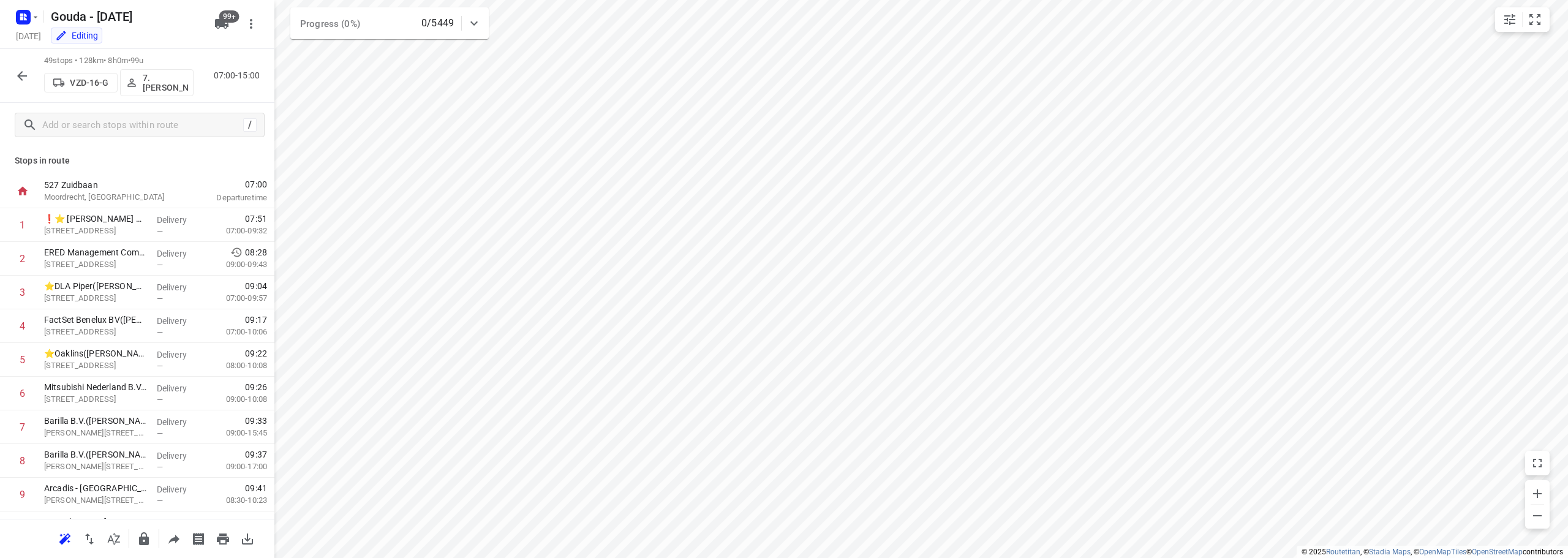
click at [177, 80] on p "7.[PERSON_NAME]" at bounding box center [165, 83] width 45 height 20
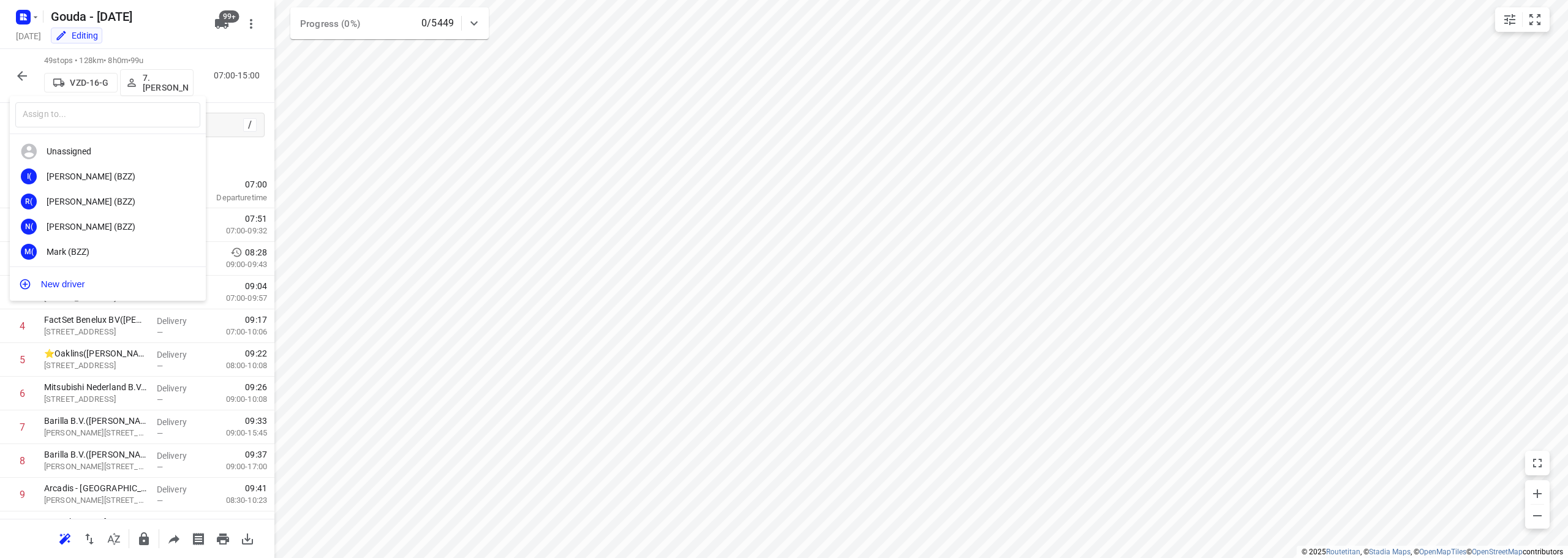
drag, startPoint x: 104, startPoint y: 118, endPoint x: 122, endPoint y: 98, distance: 26.9
click at [104, 116] on input "text" at bounding box center [108, 115] width 185 height 25
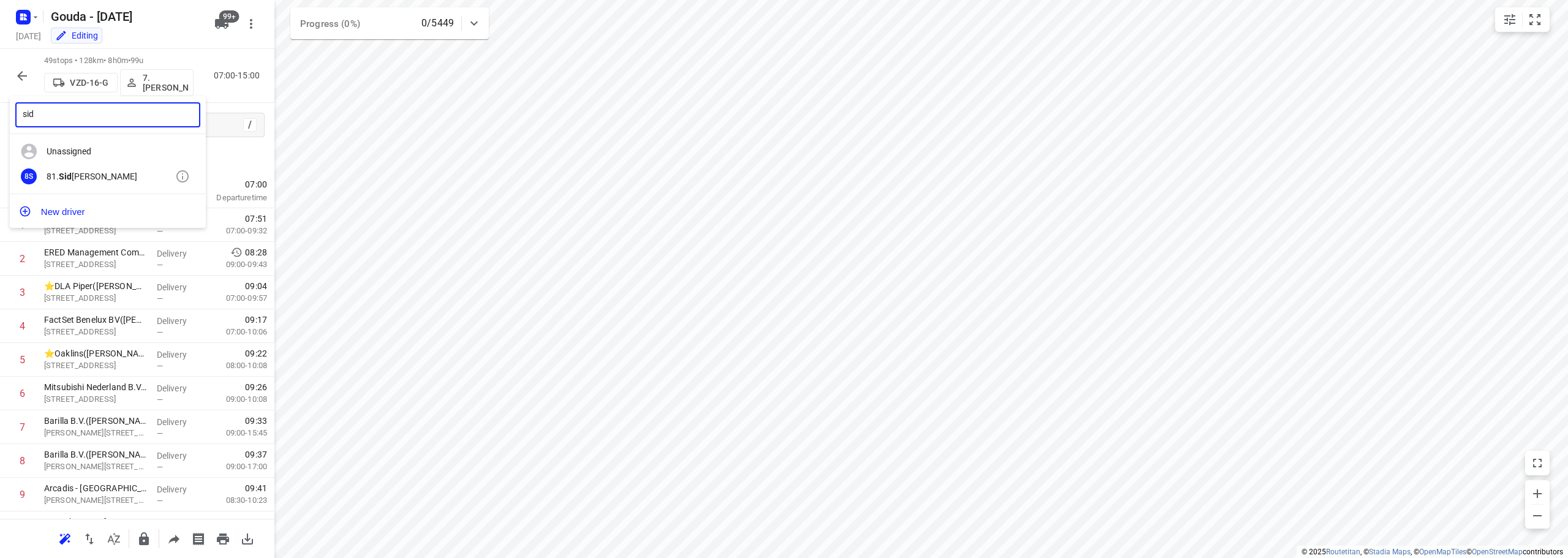
type input "sid"
click at [129, 179] on div "81. [PERSON_NAME]" at bounding box center [111, 176] width 129 height 10
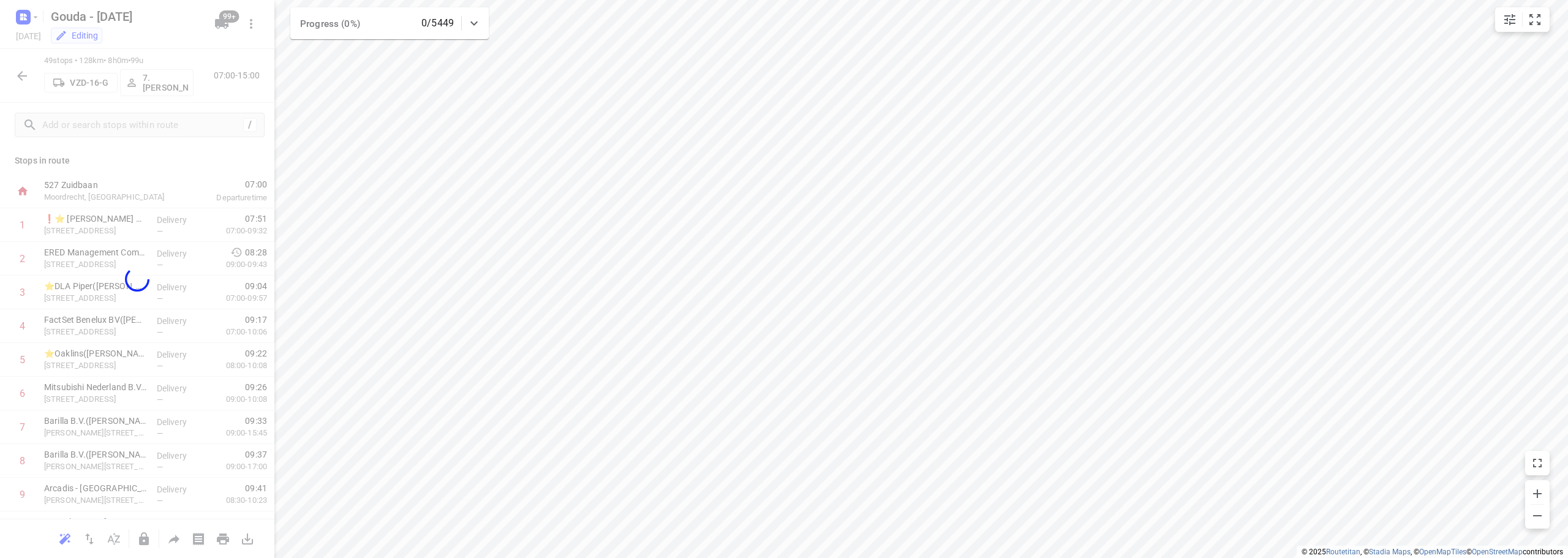
click at [231, 90] on div "sid ​ Unassigned I( Ismail (BZZ) R( [PERSON_NAME] (BZZ) N( [PERSON_NAME] (BZZ) …" at bounding box center [784, 279] width 1568 height 558
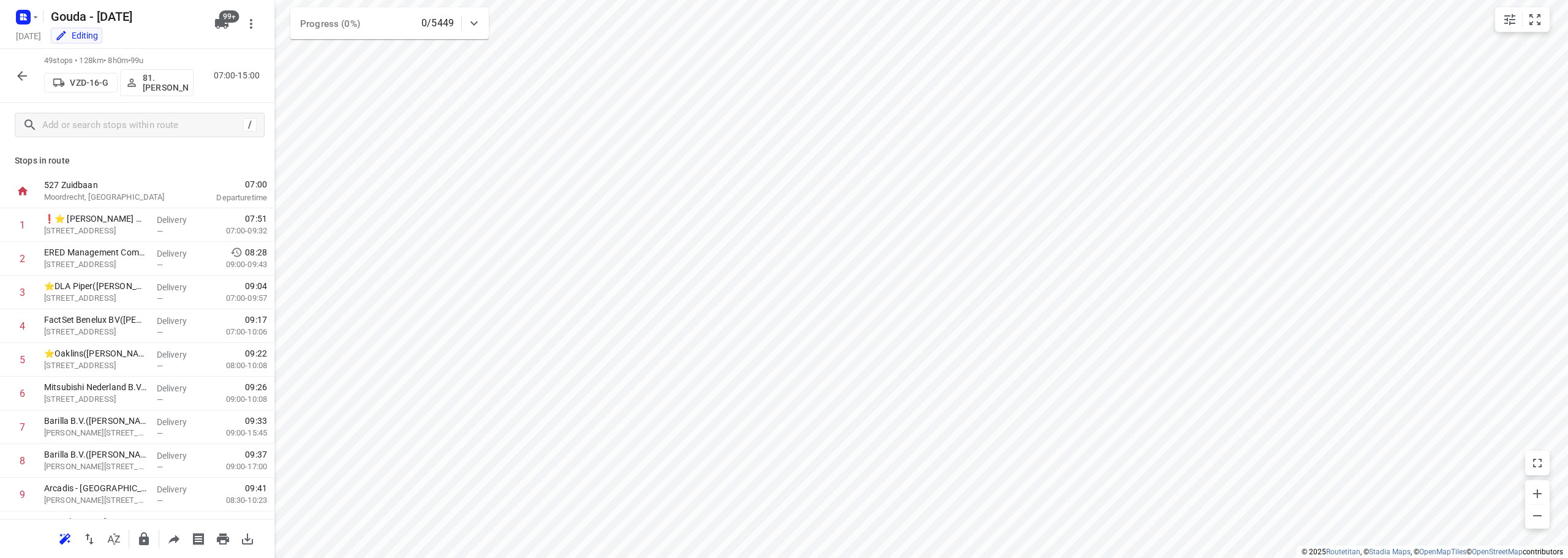
click at [24, 64] on button "button" at bounding box center [22, 76] width 24 height 24
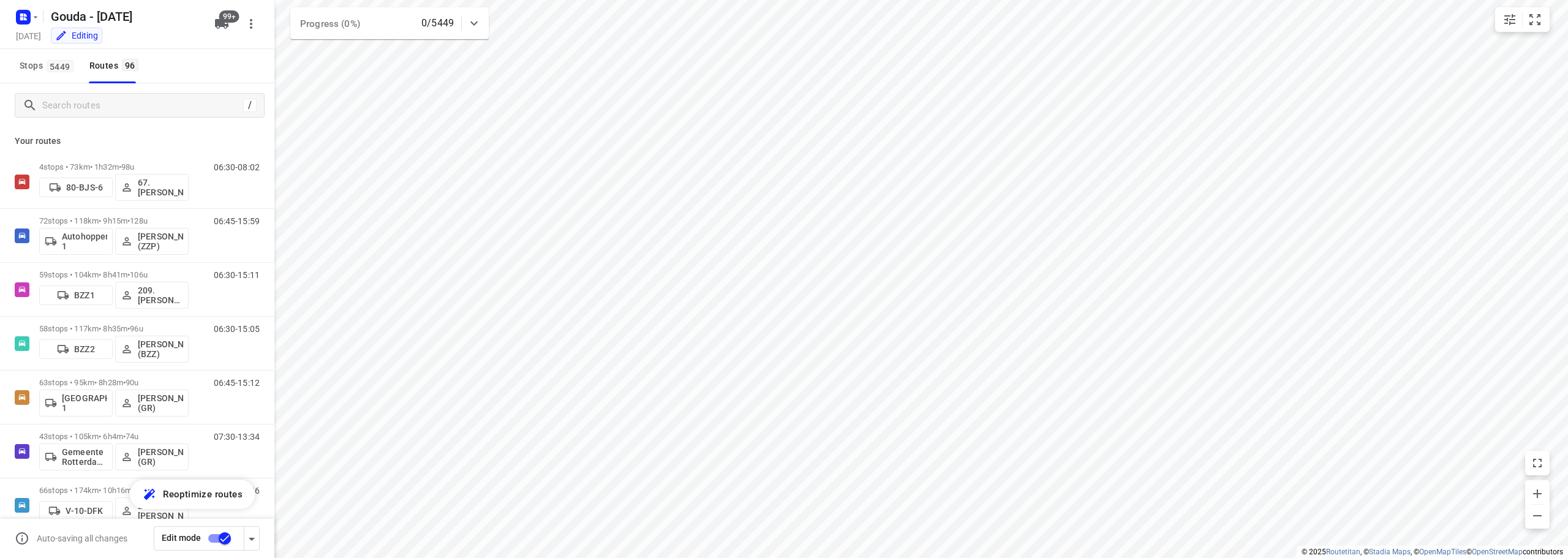
click at [221, 536] on input "checkbox" at bounding box center [225, 538] width 70 height 23
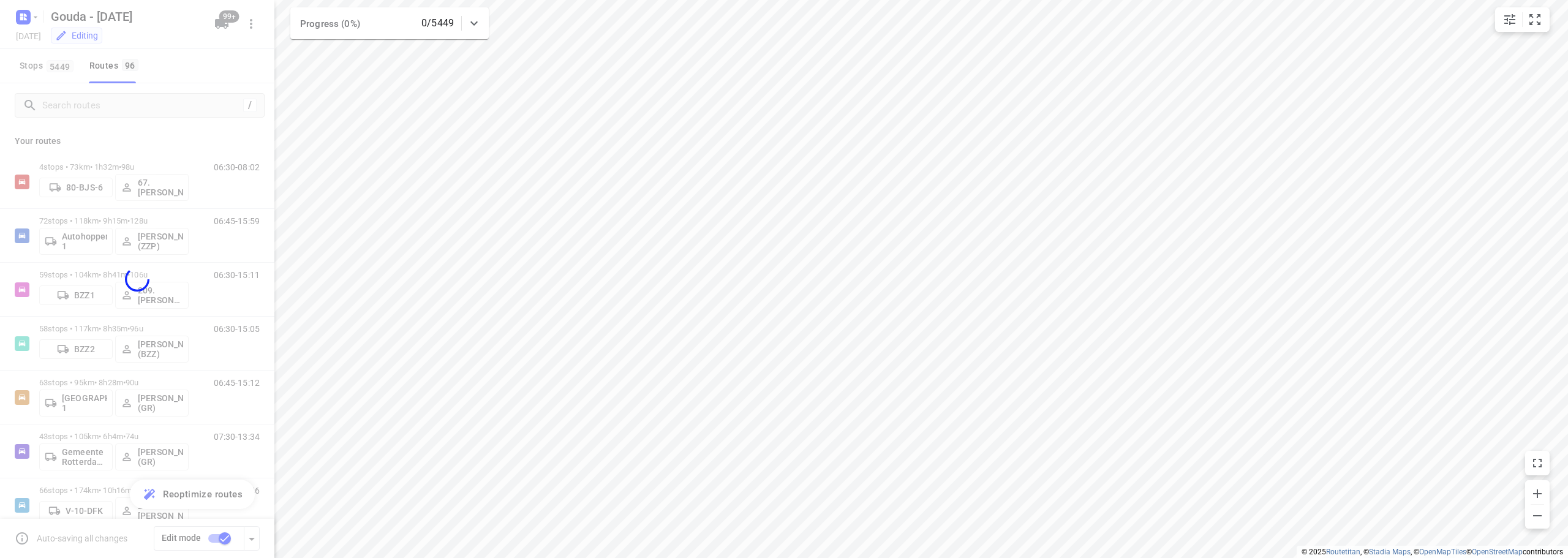
checkbox input "false"
